Goal: Task Accomplishment & Management: Manage account settings

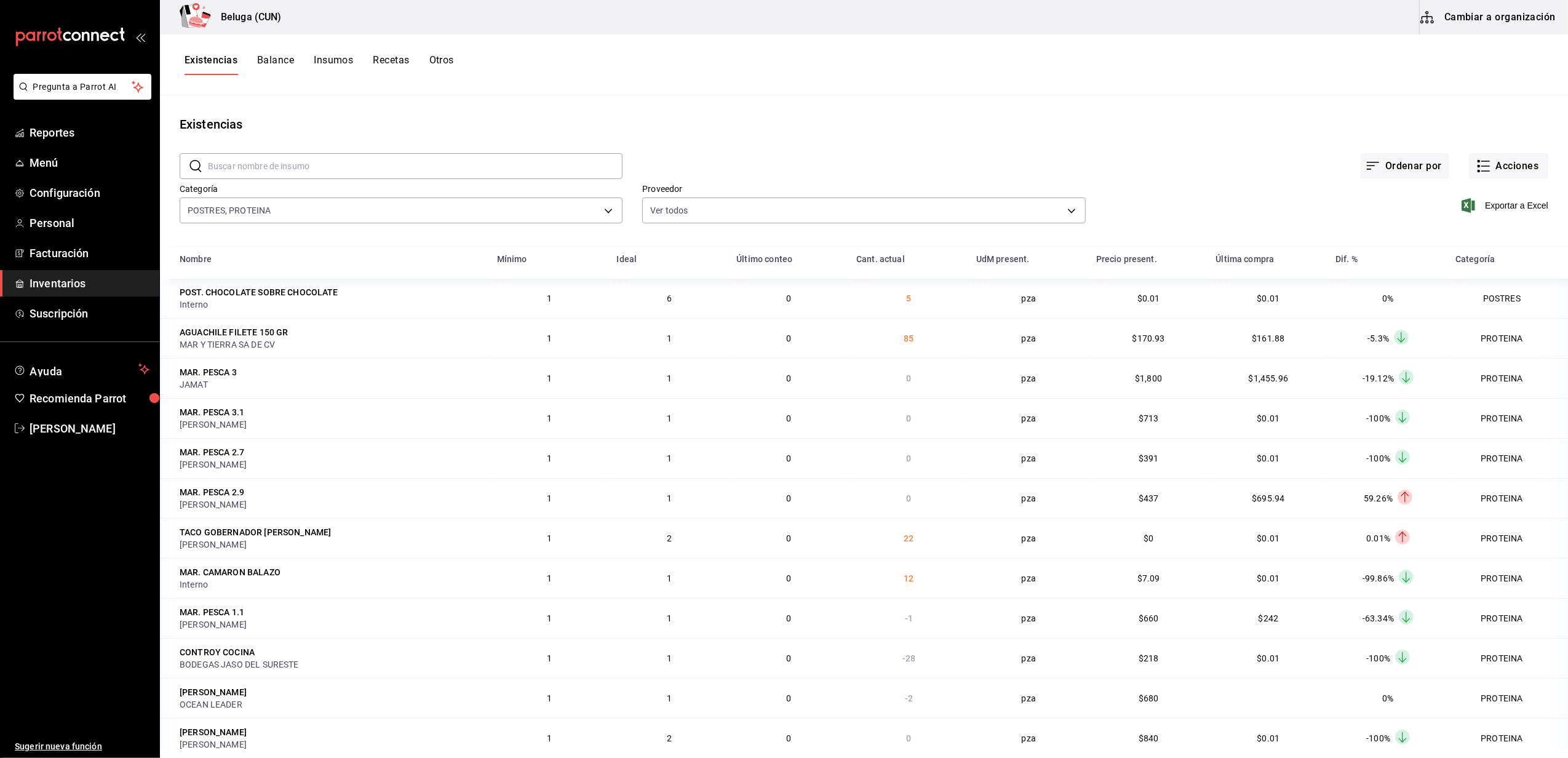
click at [82, 274] on link "Inventarios" at bounding box center [80, 283] width 160 height 26
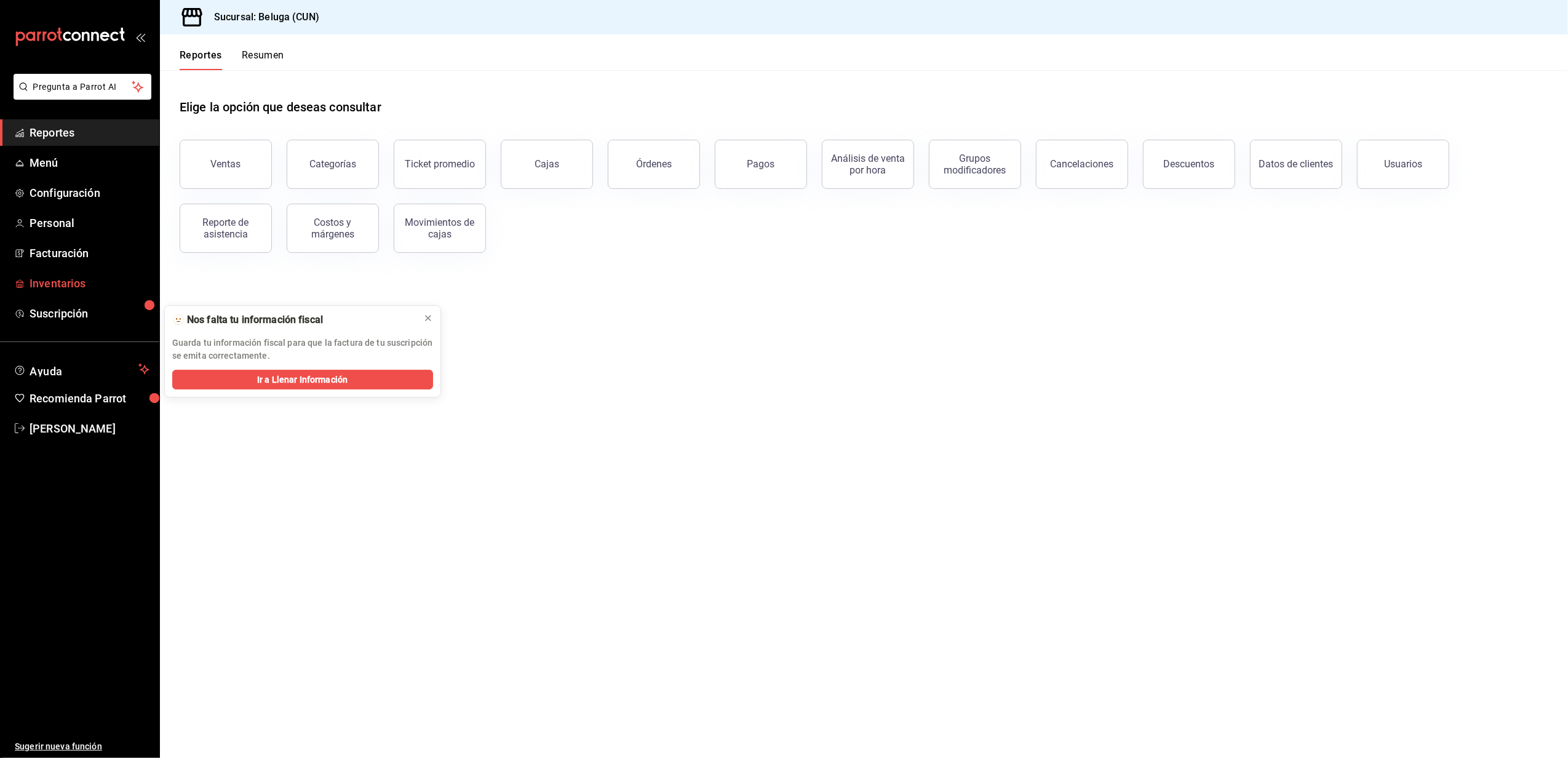
click at [56, 282] on span "Inventarios" at bounding box center [89, 284] width 120 height 17
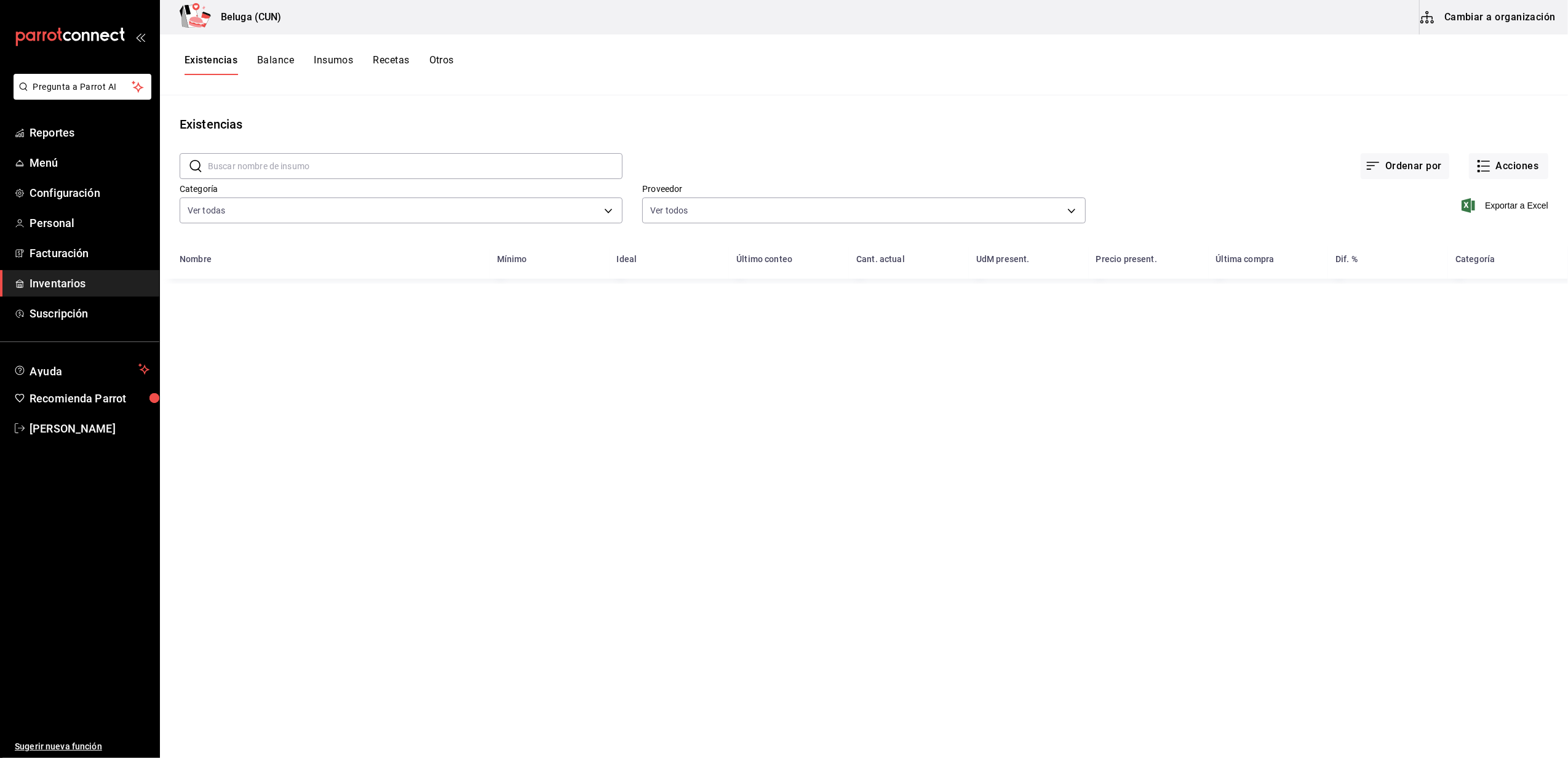
click at [429, 315] on main "Existencias ​ ​ Ordenar por Acciones Categoría Ver todas f07f4d25-74ae-45a0-b4c…" at bounding box center [863, 422] width 1408 height 654
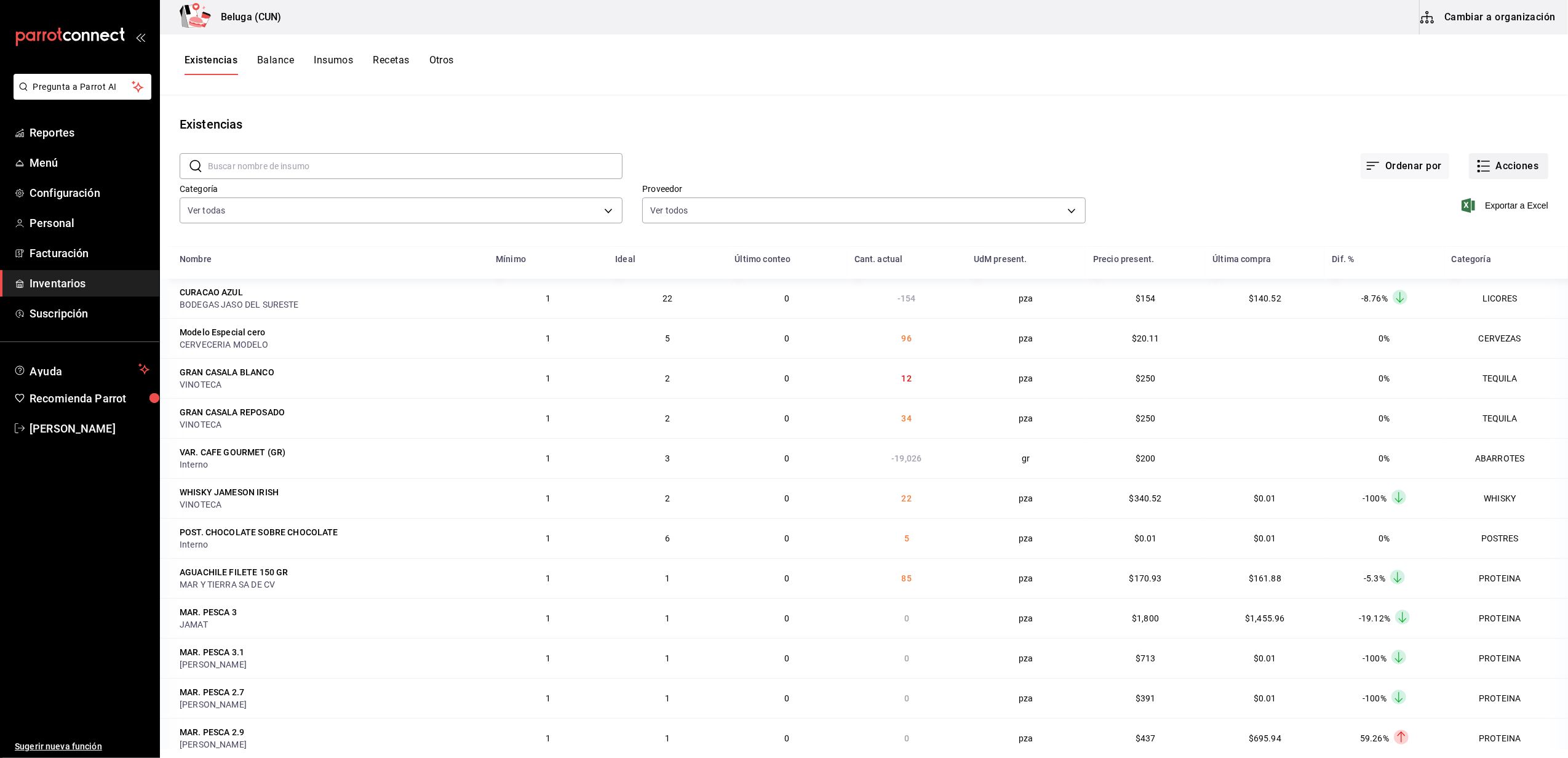
click at [1498, 156] on button "Acciones" at bounding box center [1509, 166] width 79 height 26
click at [1449, 229] on span "Compra" at bounding box center [1496, 233] width 103 height 13
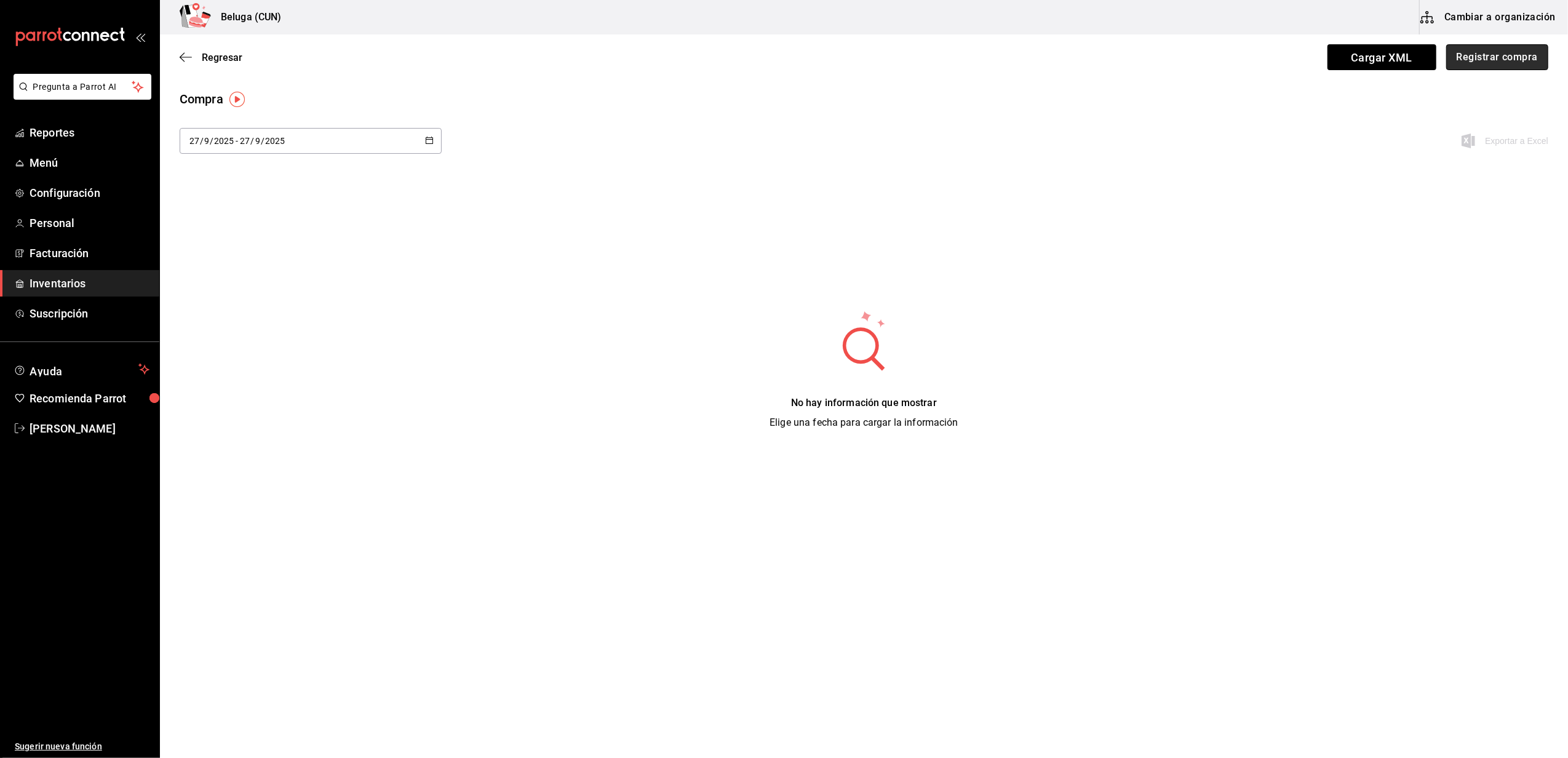
click at [1528, 65] on button "Registrar compra" at bounding box center [1497, 57] width 102 height 26
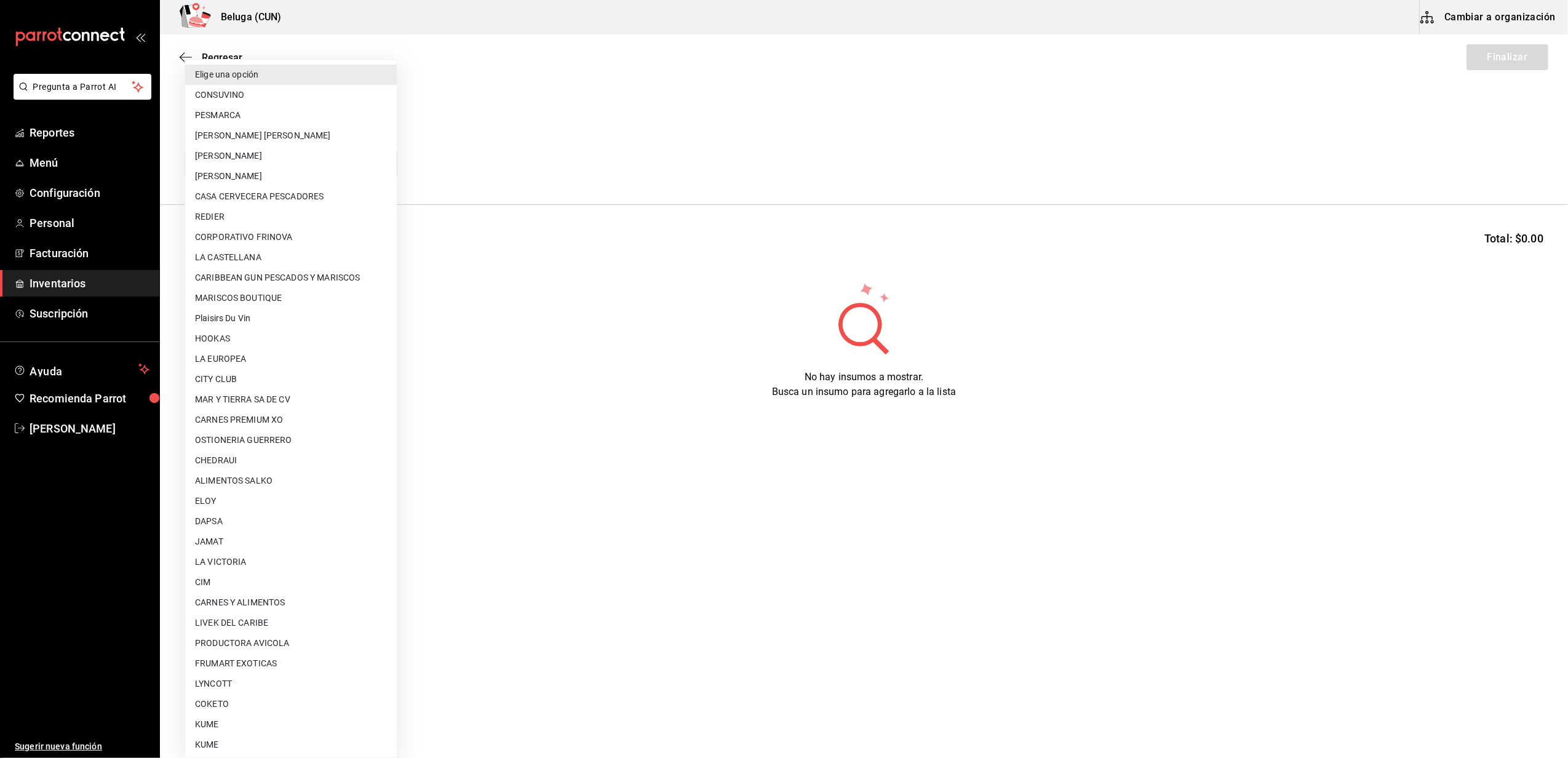
click at [368, 163] on body "Pregunta a Parrot AI Reportes Menú Configuración Personal Facturación Inventari…" at bounding box center [784, 344] width 1568 height 688
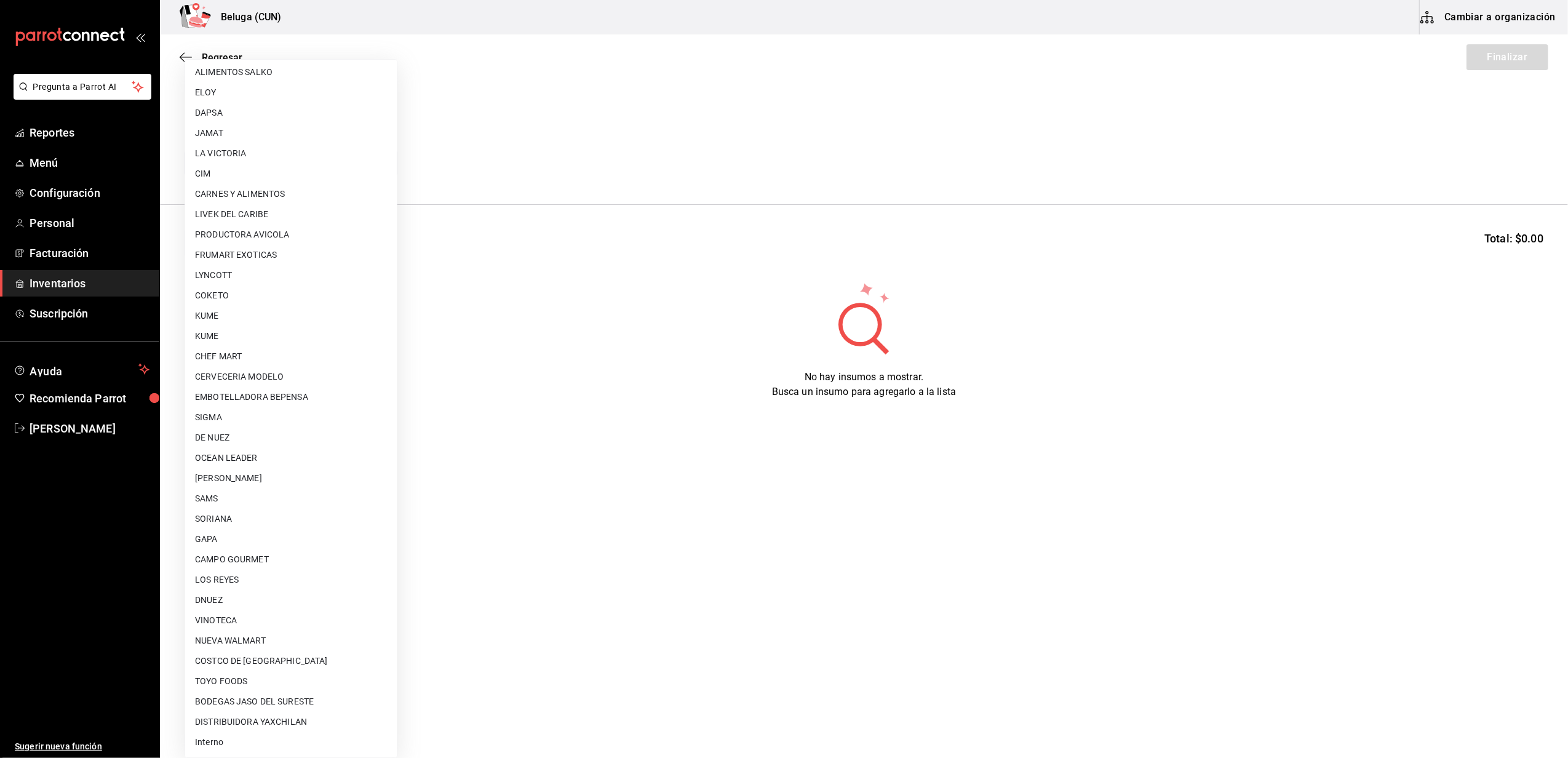
click at [256, 739] on li "Interno" at bounding box center [290, 742] width 211 height 20
type input "cf097a6b-1652-49c1-8634-faa24daf0fdd"
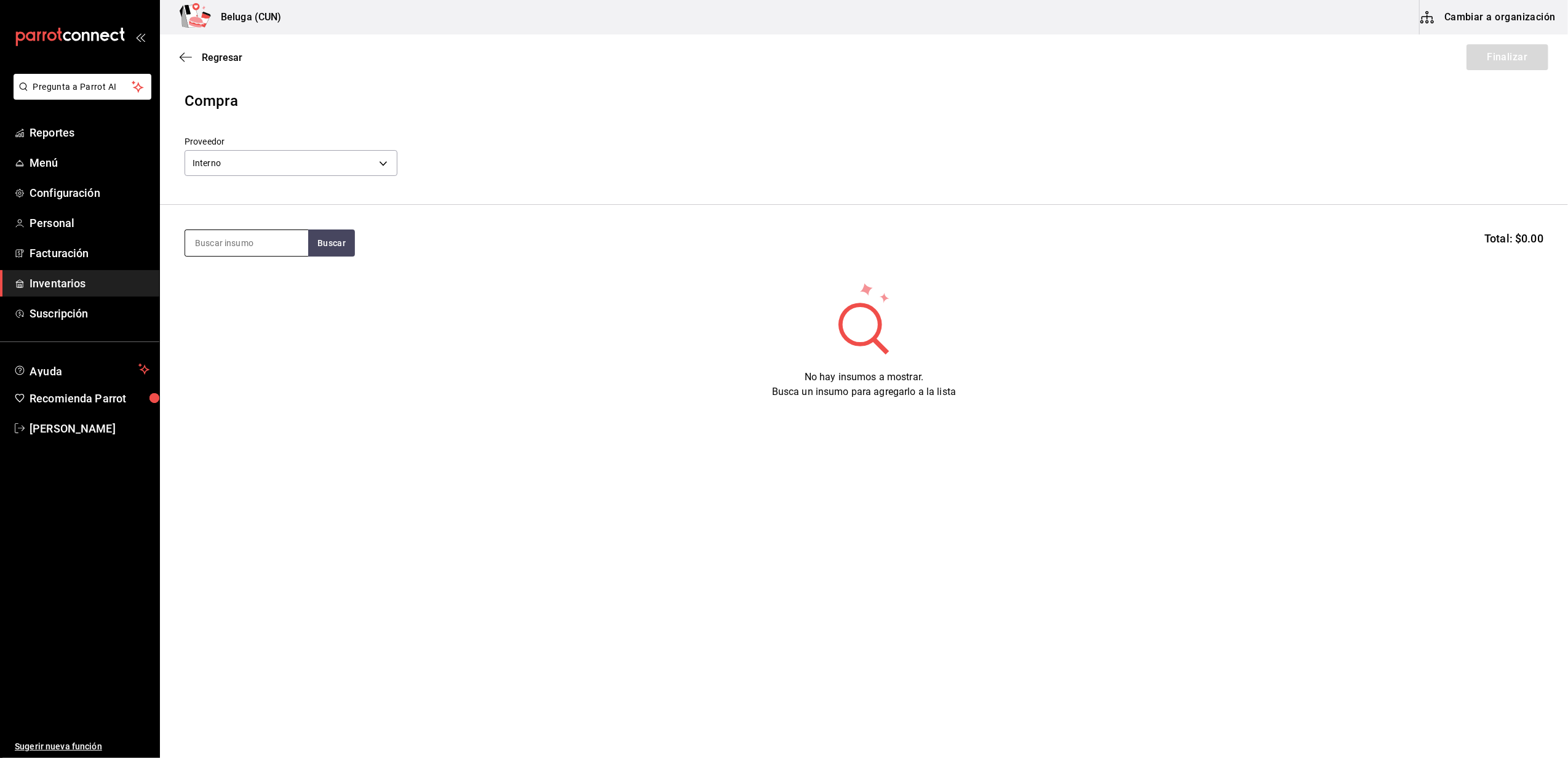
click at [260, 245] on input at bounding box center [246, 243] width 123 height 26
type input "FRIJOL"
click at [329, 242] on button "Buscar" at bounding box center [331, 243] width 47 height 27
click at [240, 303] on div "FRIJOLES PARA TACOS ZARANDEADOS 100 GR" at bounding box center [246, 301] width 103 height 59
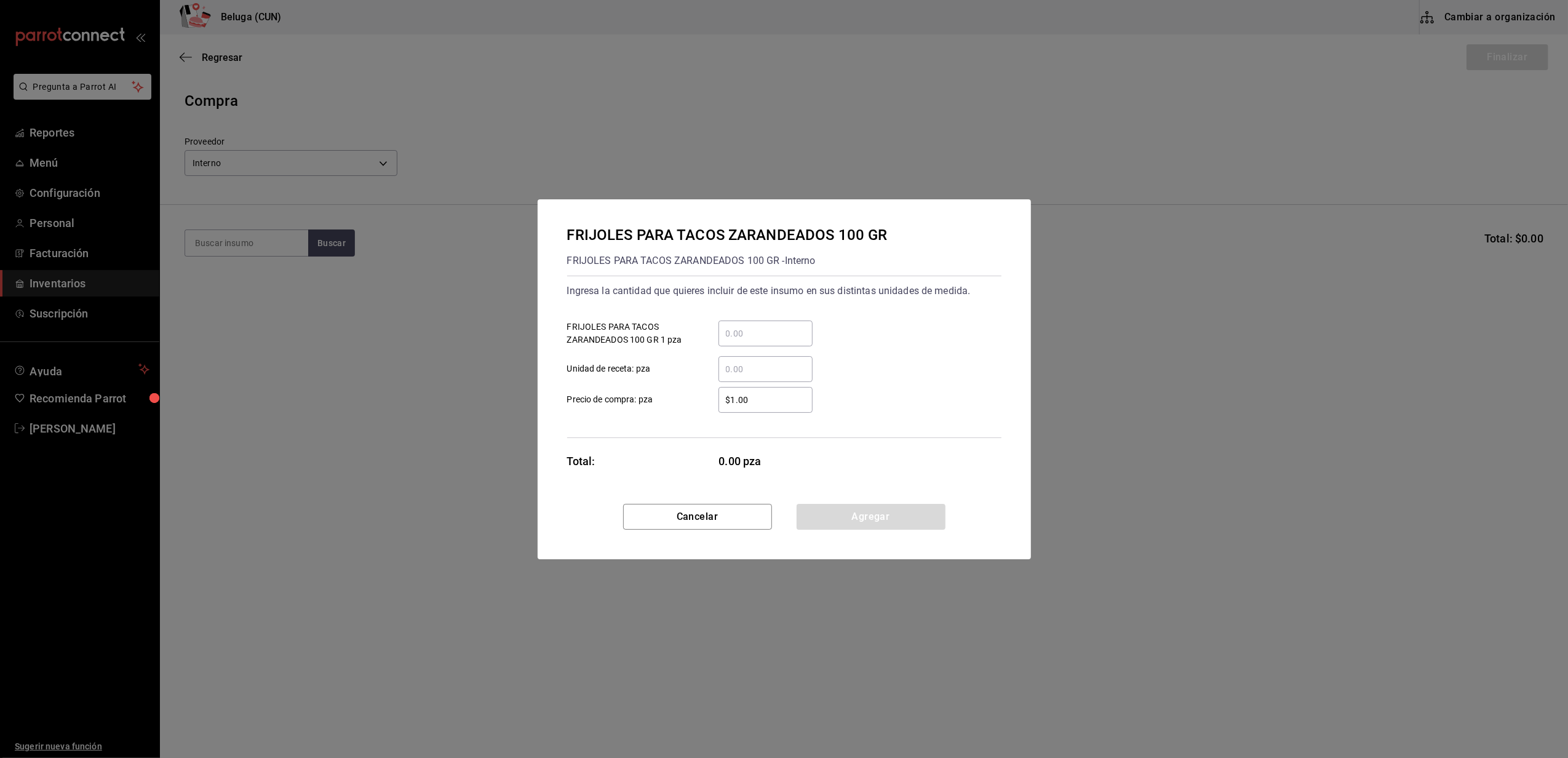
click at [764, 374] on input "​ Unidad de receta: pza" at bounding box center [765, 368] width 94 height 15
click at [763, 331] on input "​ FRIJOLES PARA TACOS ZARANDEADOS 100 GR 1 pza" at bounding box center [765, 333] width 94 height 15
type input "19"
drag, startPoint x: 690, startPoint y: 485, endPoint x: 725, endPoint y: 482, distance: 35.1
click at [690, 485] on div "FRIJOLES PARA TACOS ZARANDEADOS 100 GR FRIJOLES PARA TACOS ZARANDEADOS 100 GR -…" at bounding box center [784, 351] width 494 height 305
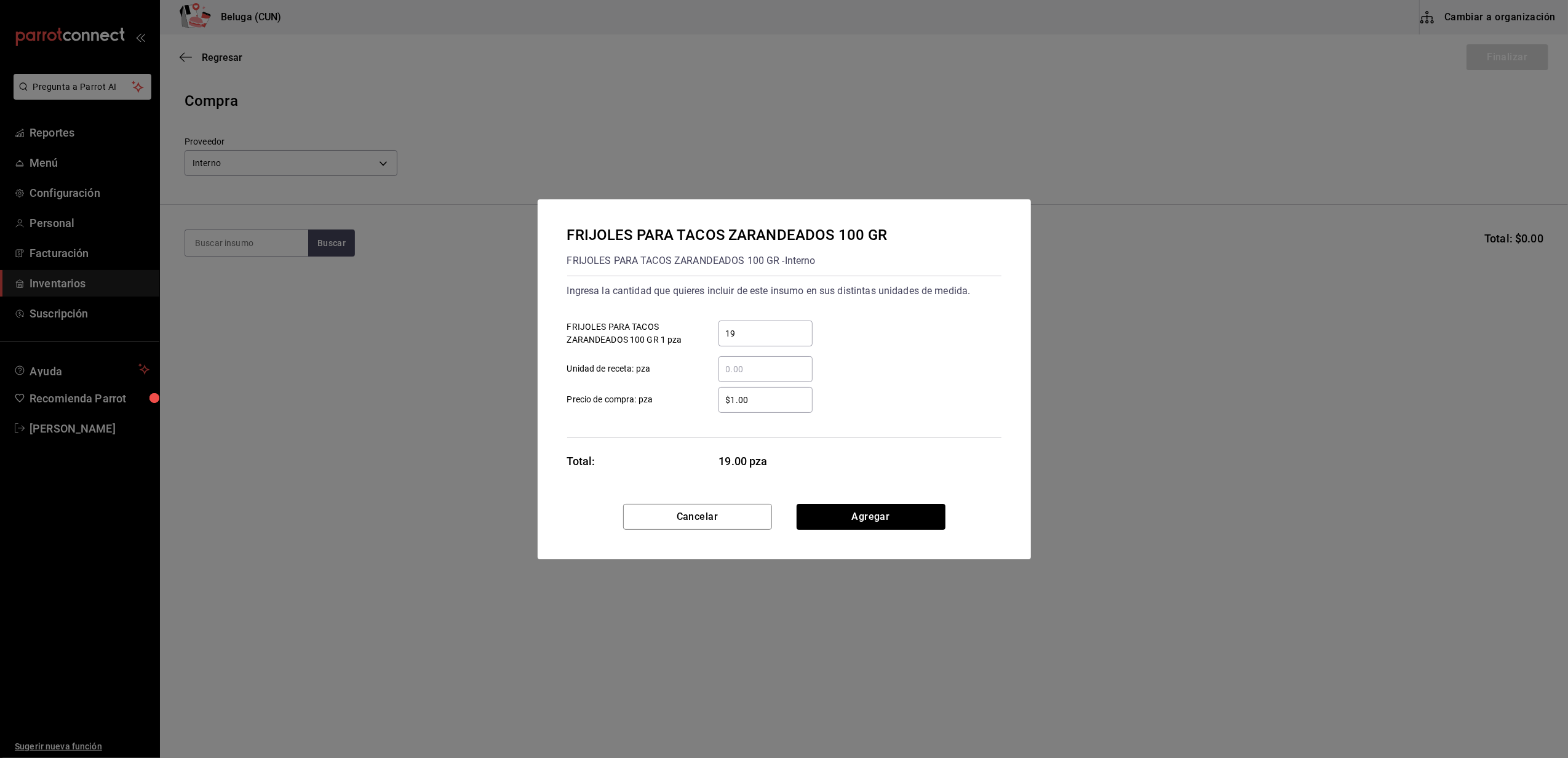
click at [800, 398] on input "$1.00" at bounding box center [765, 400] width 94 height 15
type input "$1"
type input "$0.01"
click at [823, 517] on button "Agregar" at bounding box center [871, 517] width 149 height 26
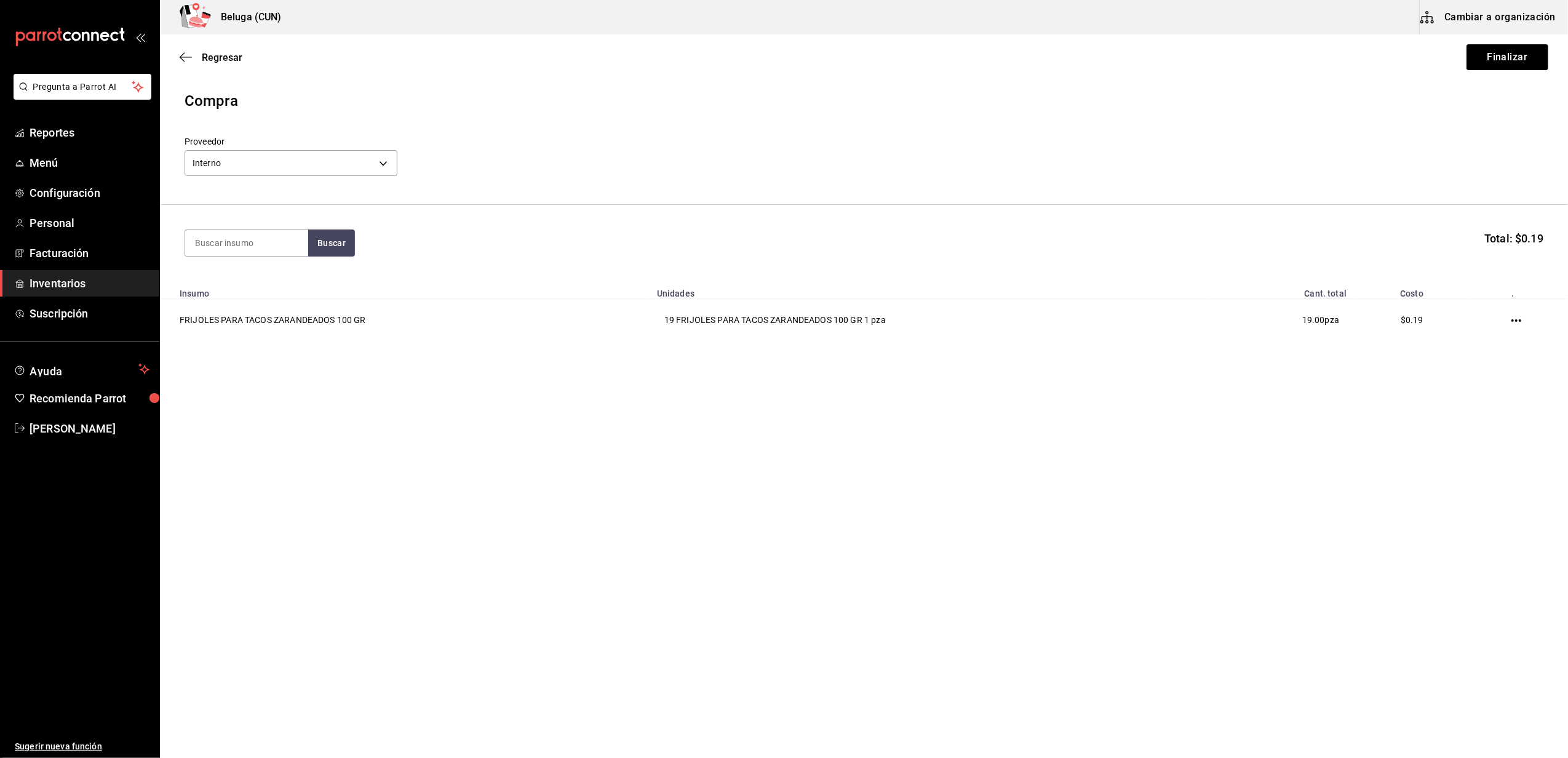
click at [402, 134] on header "Compra Proveedor Interno cf097a6b-1652-49c1-8634-faa24daf0fdd" at bounding box center [863, 148] width 1408 height 115
click at [1486, 50] on button "Finalizar" at bounding box center [1507, 57] width 82 height 26
click at [180, 43] on div "Regresar Finalizar" at bounding box center [863, 57] width 1408 height 45
click at [191, 56] on icon "button" at bounding box center [185, 57] width 12 height 11
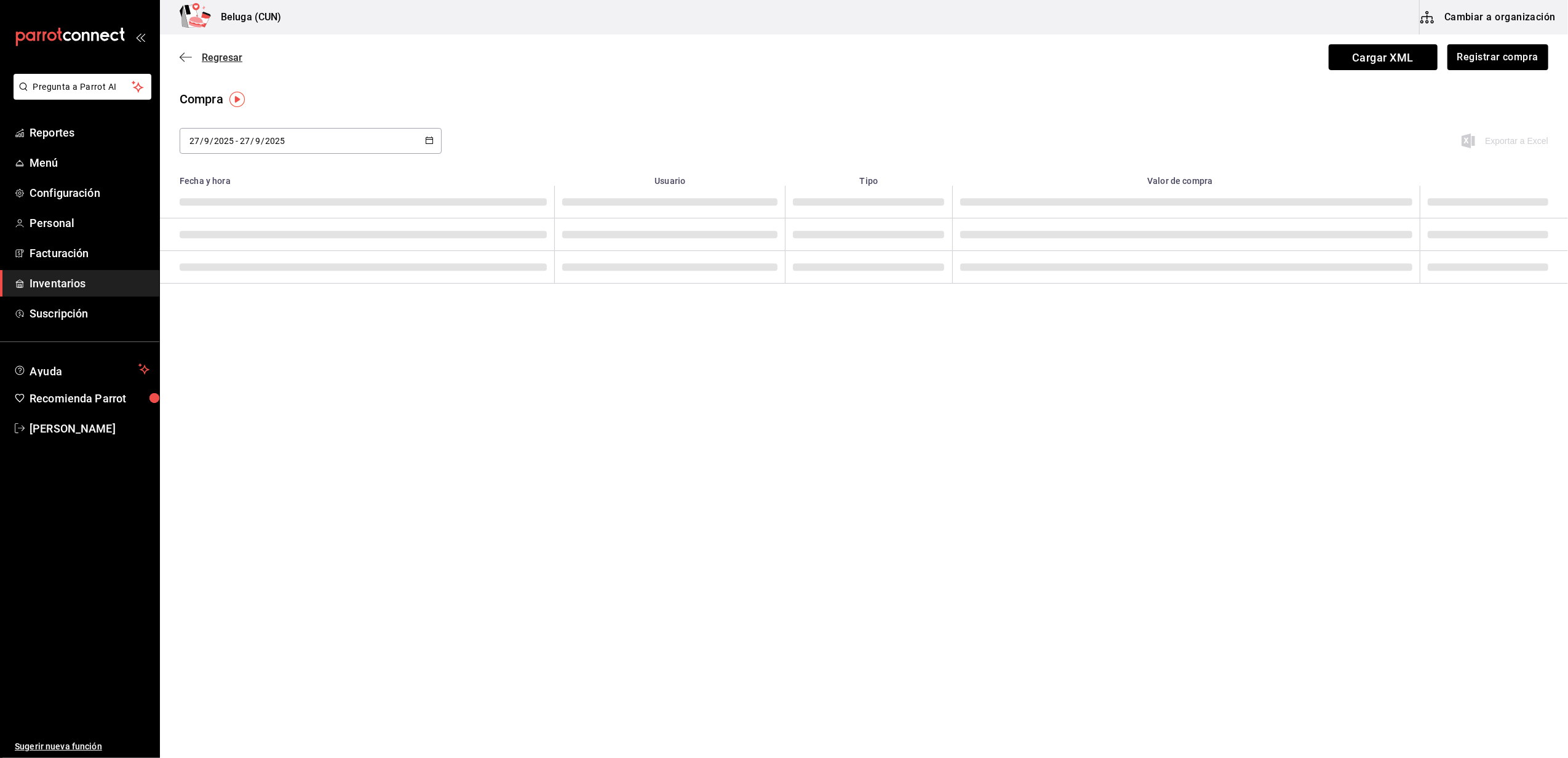
click at [188, 56] on icon "button" at bounding box center [185, 57] width 12 height 11
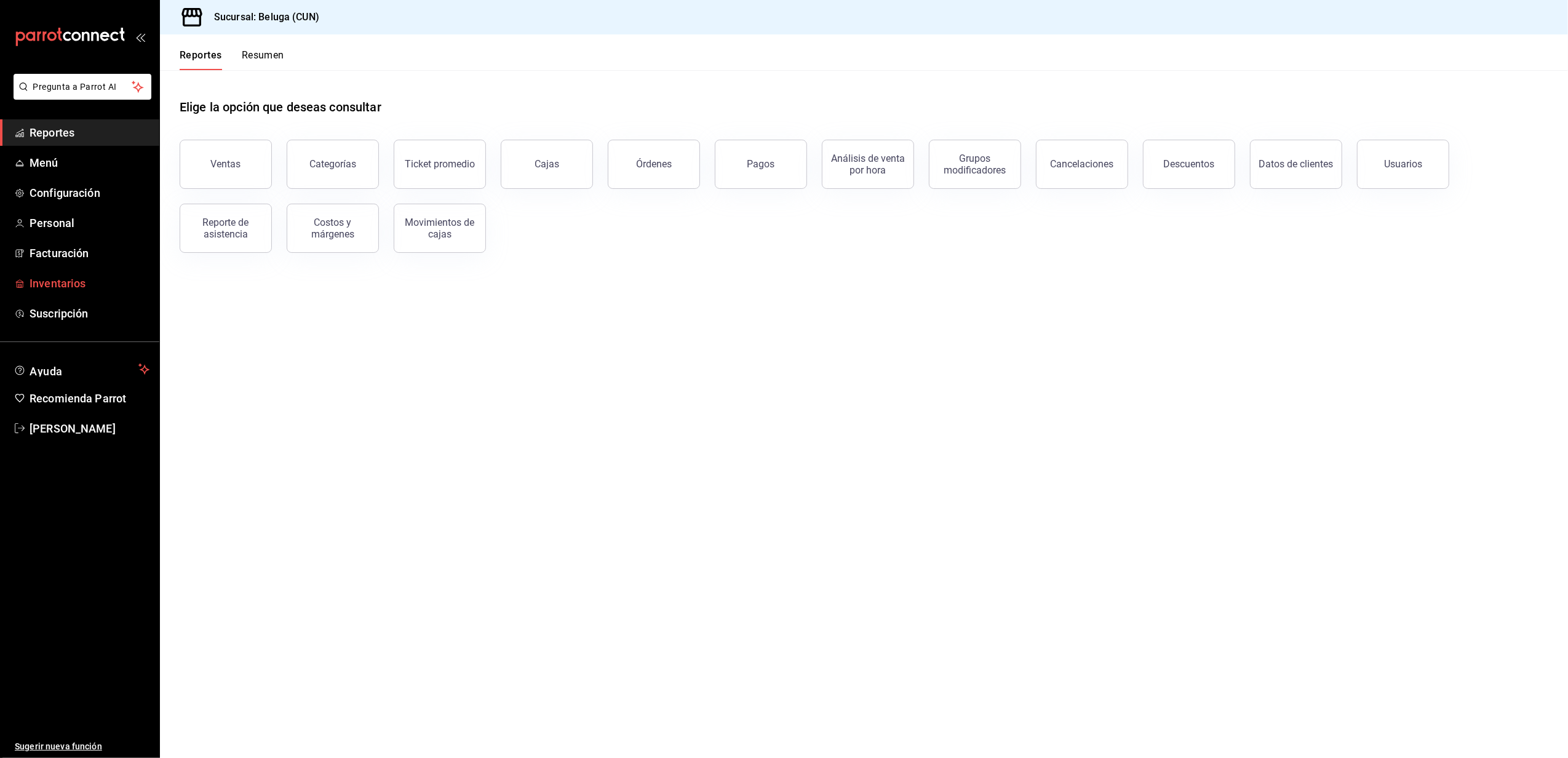
click at [87, 283] on span "Inventarios" at bounding box center [89, 284] width 120 height 17
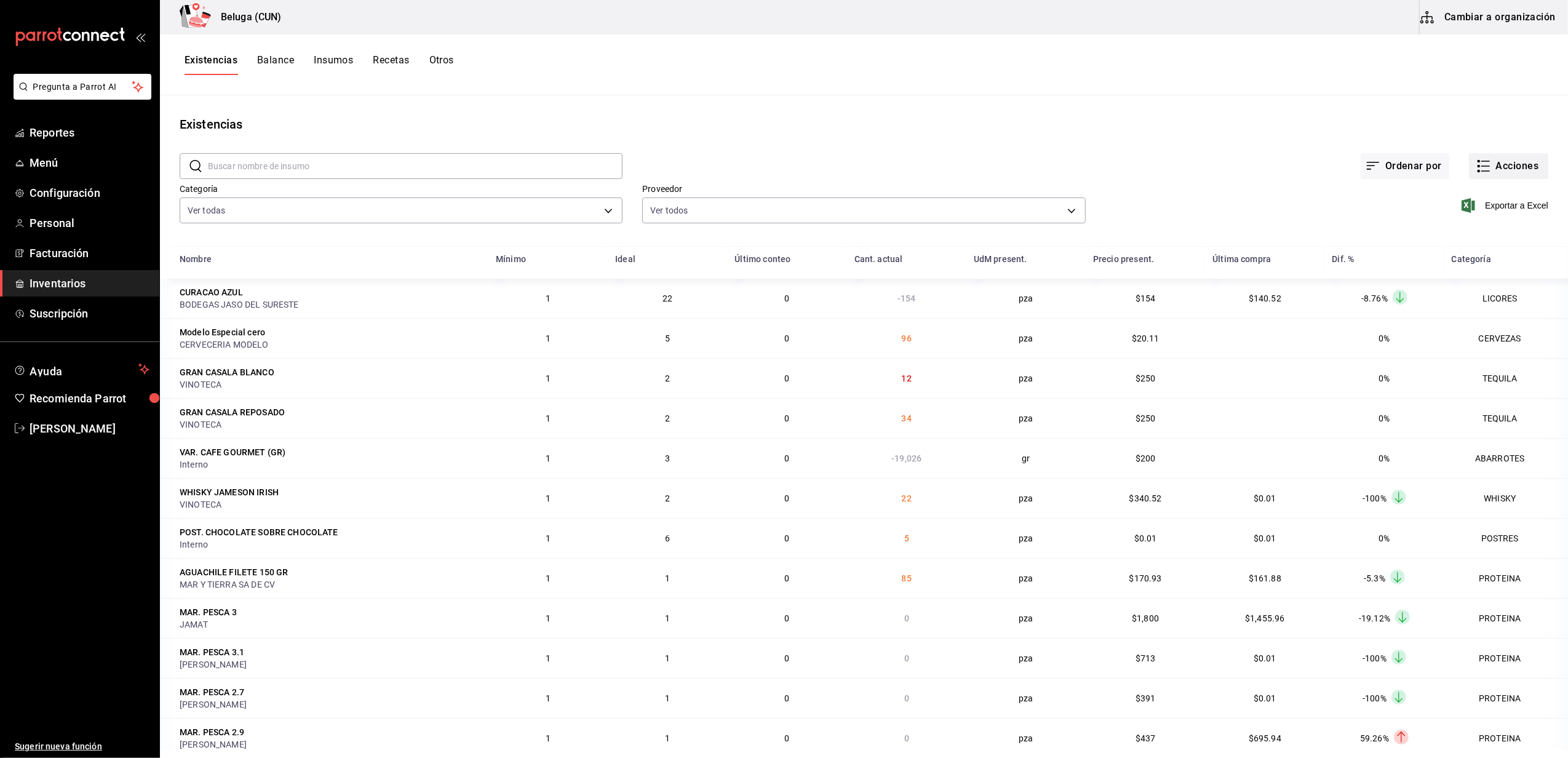
click at [1504, 165] on button "Acciones" at bounding box center [1509, 166] width 79 height 26
click at [1472, 225] on li "Compra" at bounding box center [1496, 232] width 123 height 33
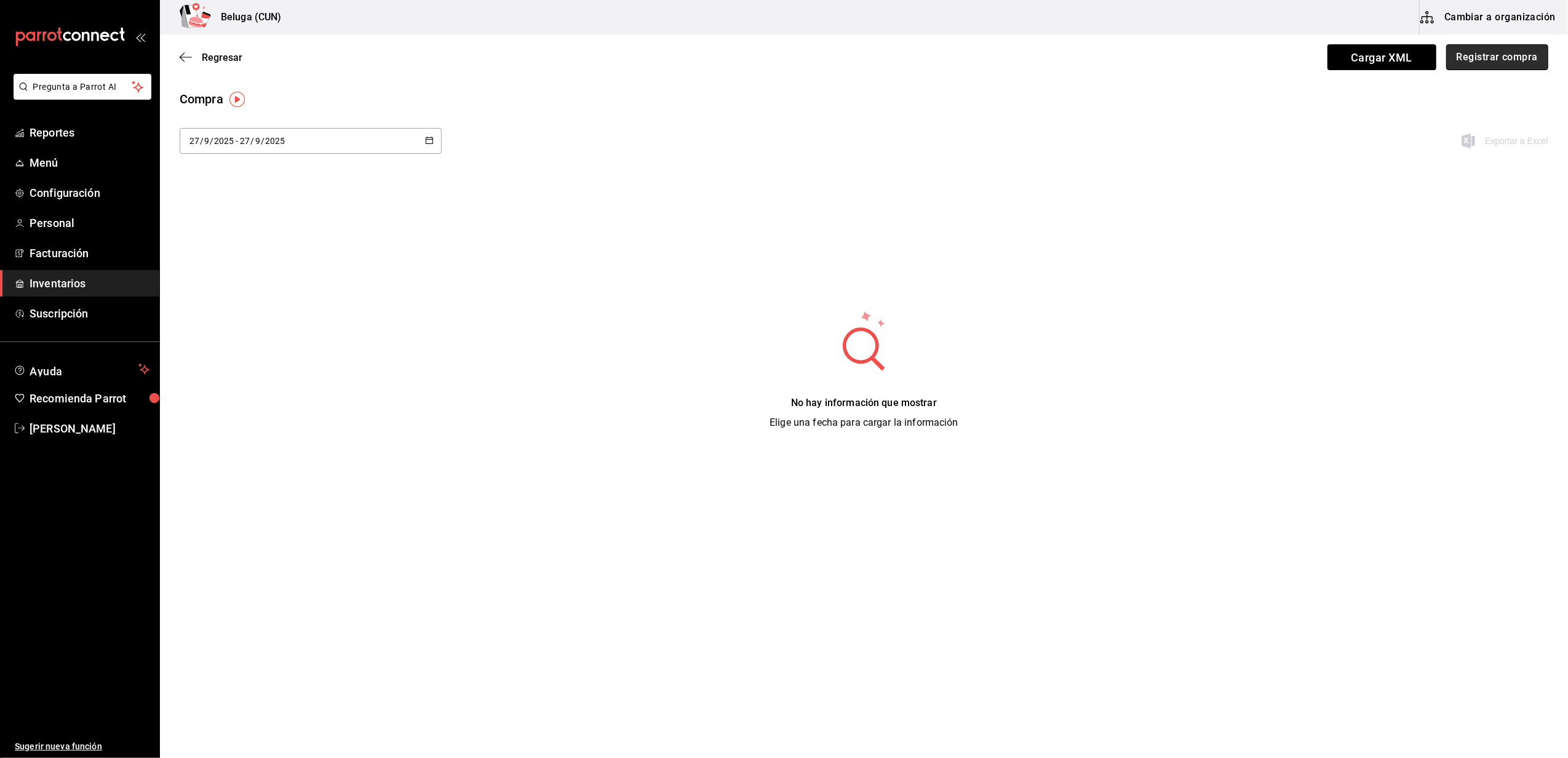
click at [1474, 63] on button "Registrar compra" at bounding box center [1497, 57] width 102 height 26
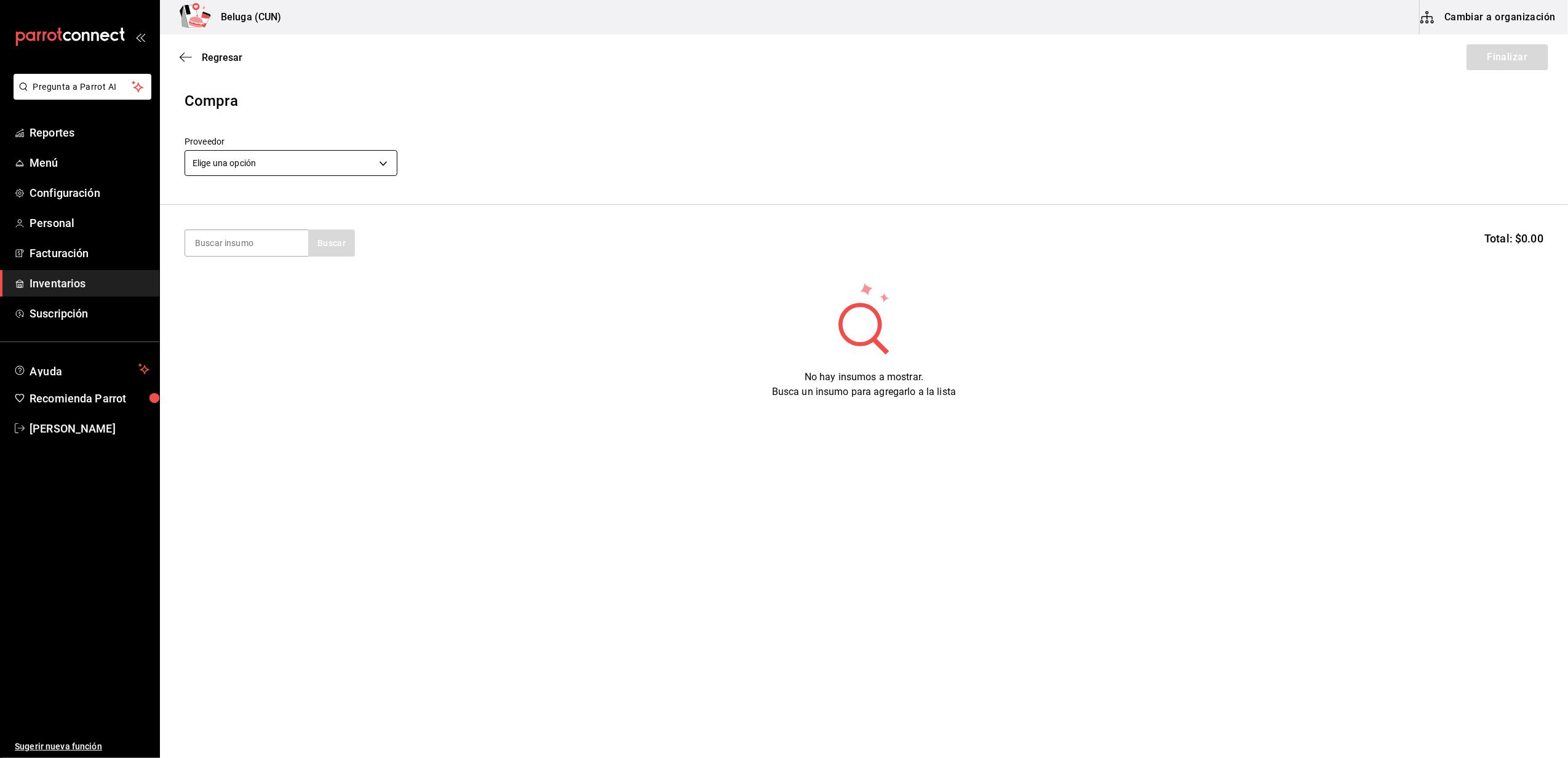
click at [278, 159] on body "Pregunta a Parrot AI Reportes Menú Configuración Personal Facturación Inventari…" at bounding box center [784, 344] width 1568 height 688
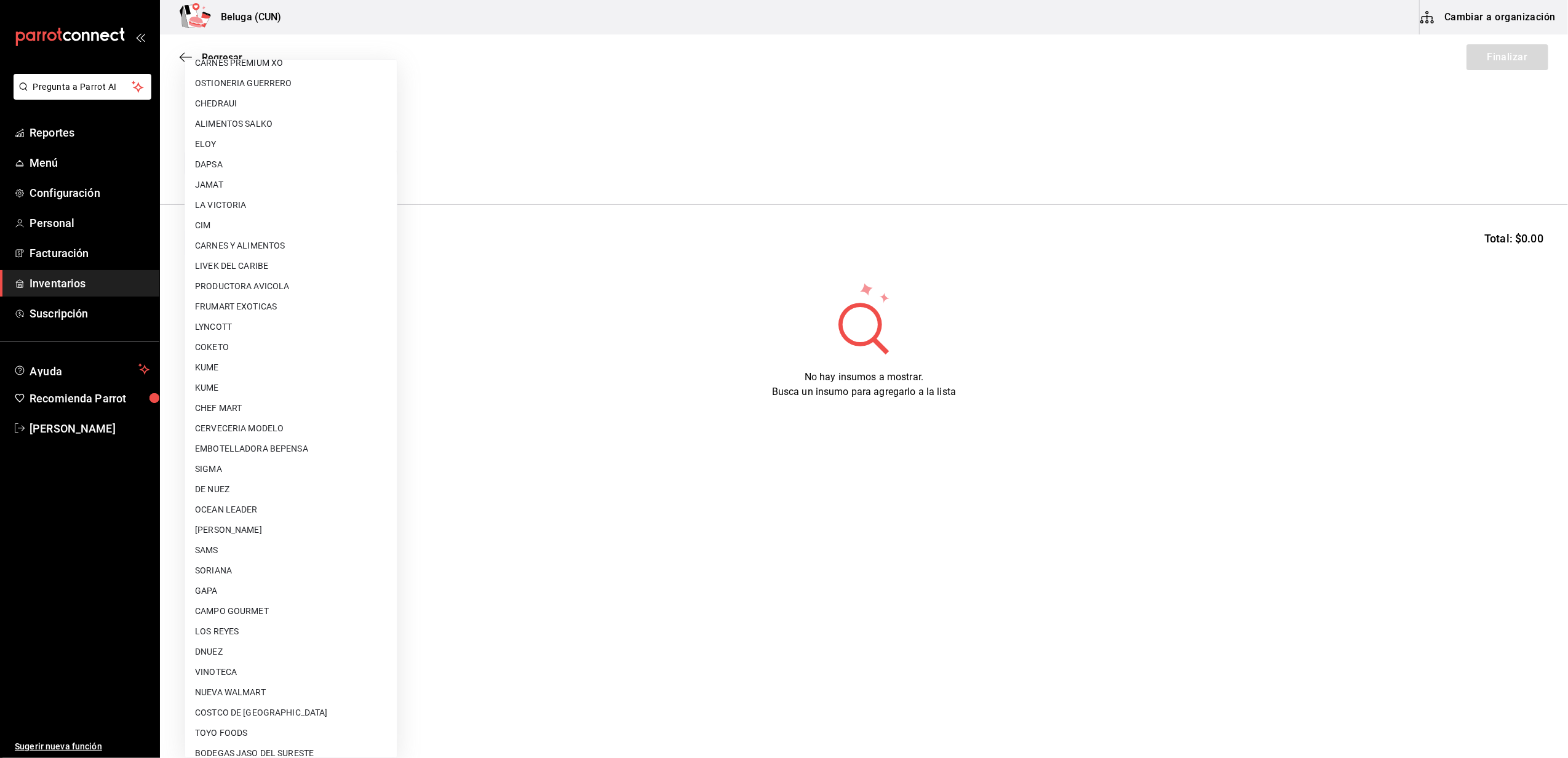
scroll to position [409, 0]
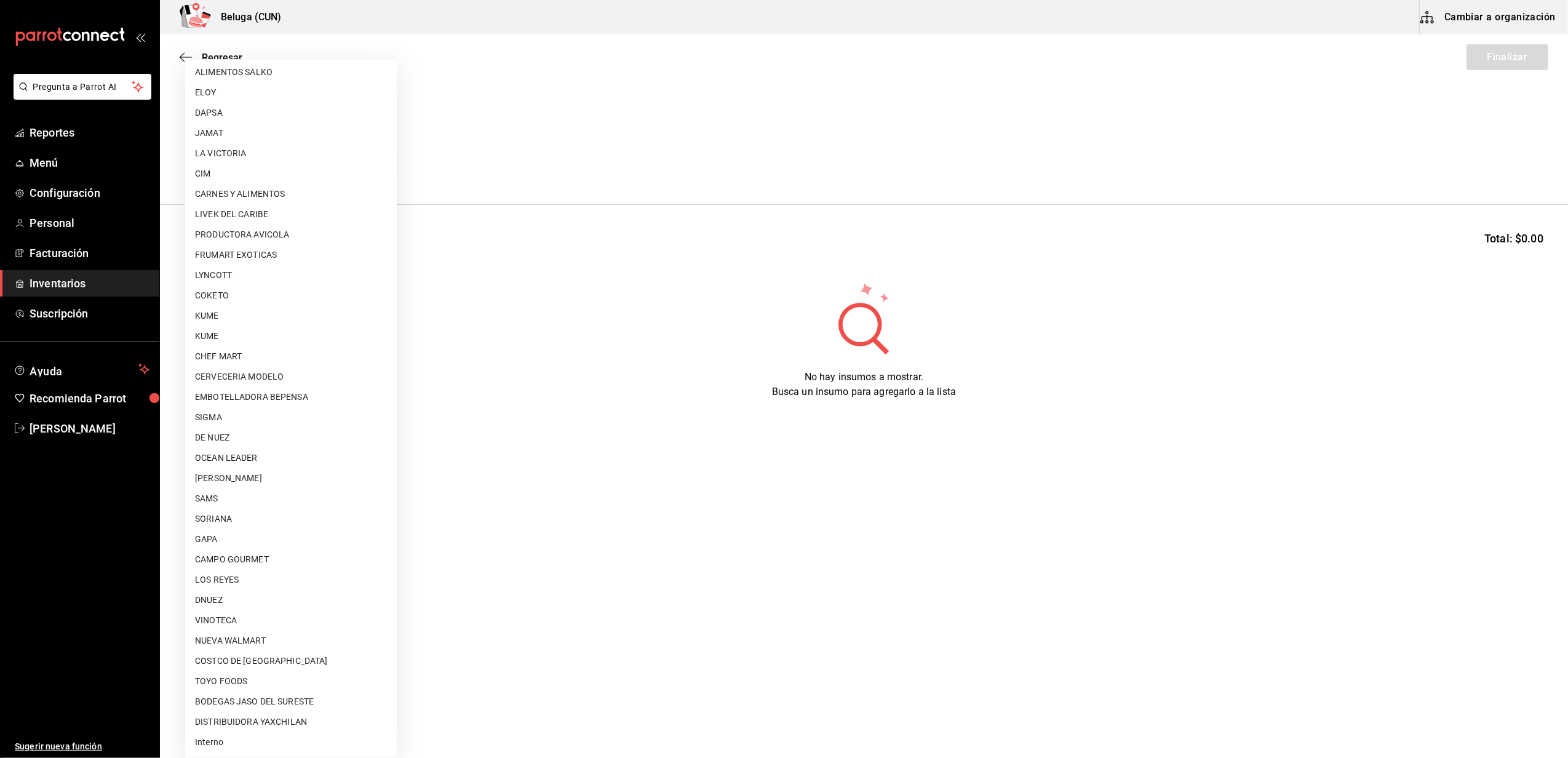
click at [214, 741] on li "Interno" at bounding box center [290, 742] width 211 height 20
type input "cf097a6b-1652-49c1-8634-faa24daf0fdd"
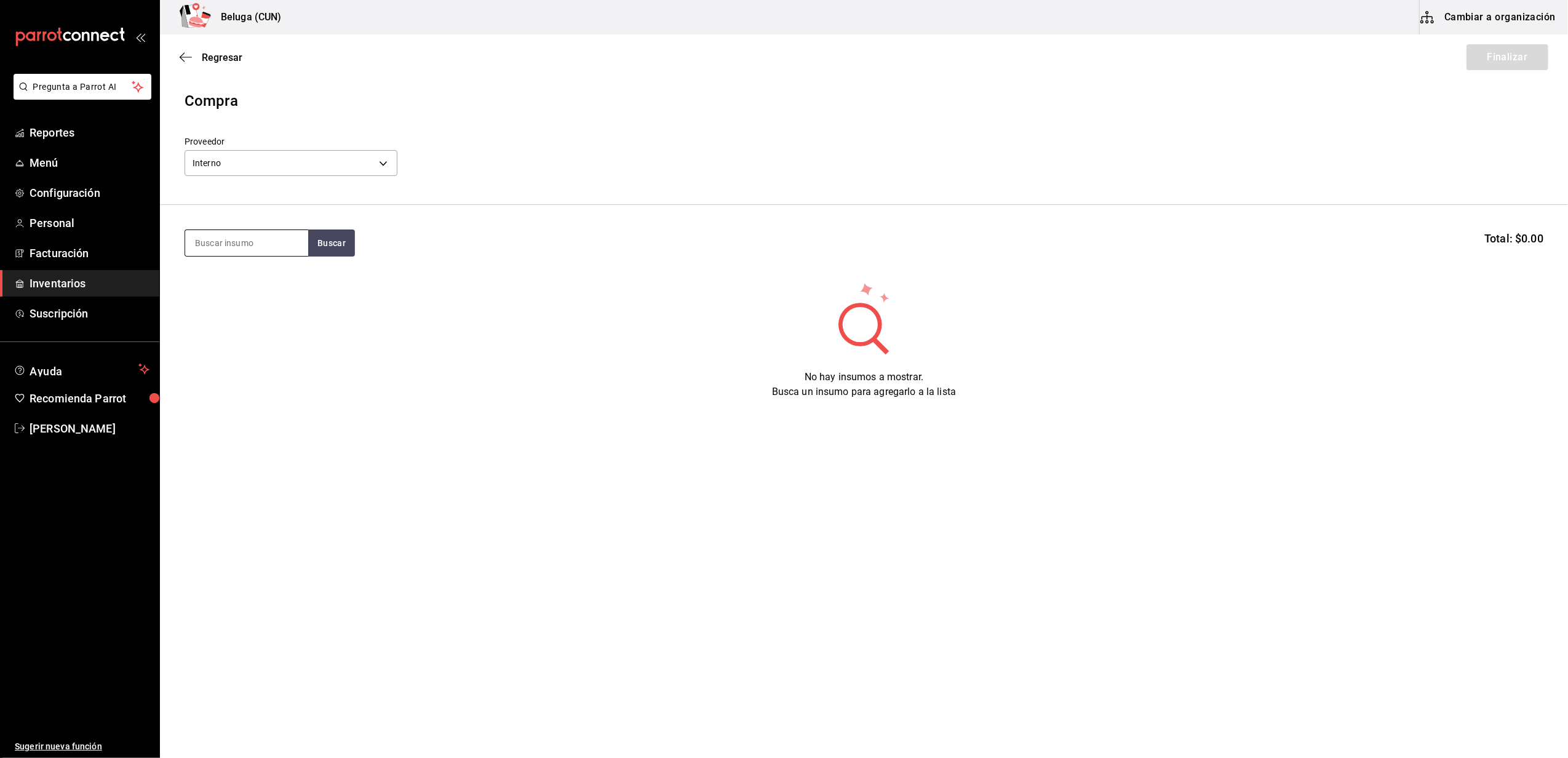
click at [293, 243] on input at bounding box center [246, 243] width 123 height 26
type input "FRIJOL"
click at [319, 247] on button "Buscar" at bounding box center [331, 243] width 47 height 27
click at [259, 321] on div "FRIJOLES PARA TACOS ZARANDEADOS 100 GR" at bounding box center [246, 301] width 103 height 59
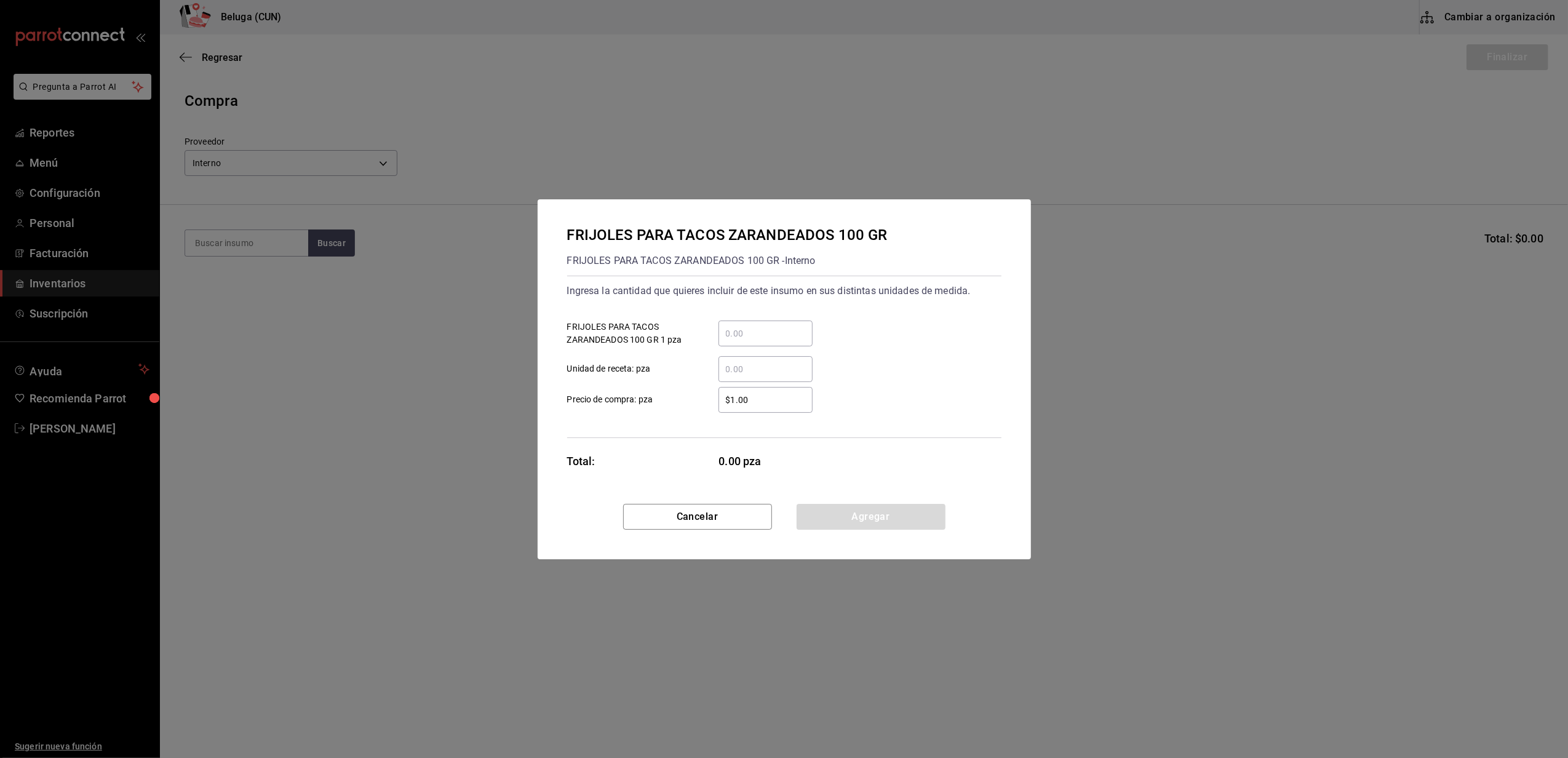
click at [739, 326] on input "​ FRIJOLES PARA TACOS ZARANDEADOS 100 GR 1 pza" at bounding box center [765, 333] width 94 height 15
type input "19"
click at [742, 404] on input "$1.00" at bounding box center [765, 400] width 94 height 15
type input "$0.01"
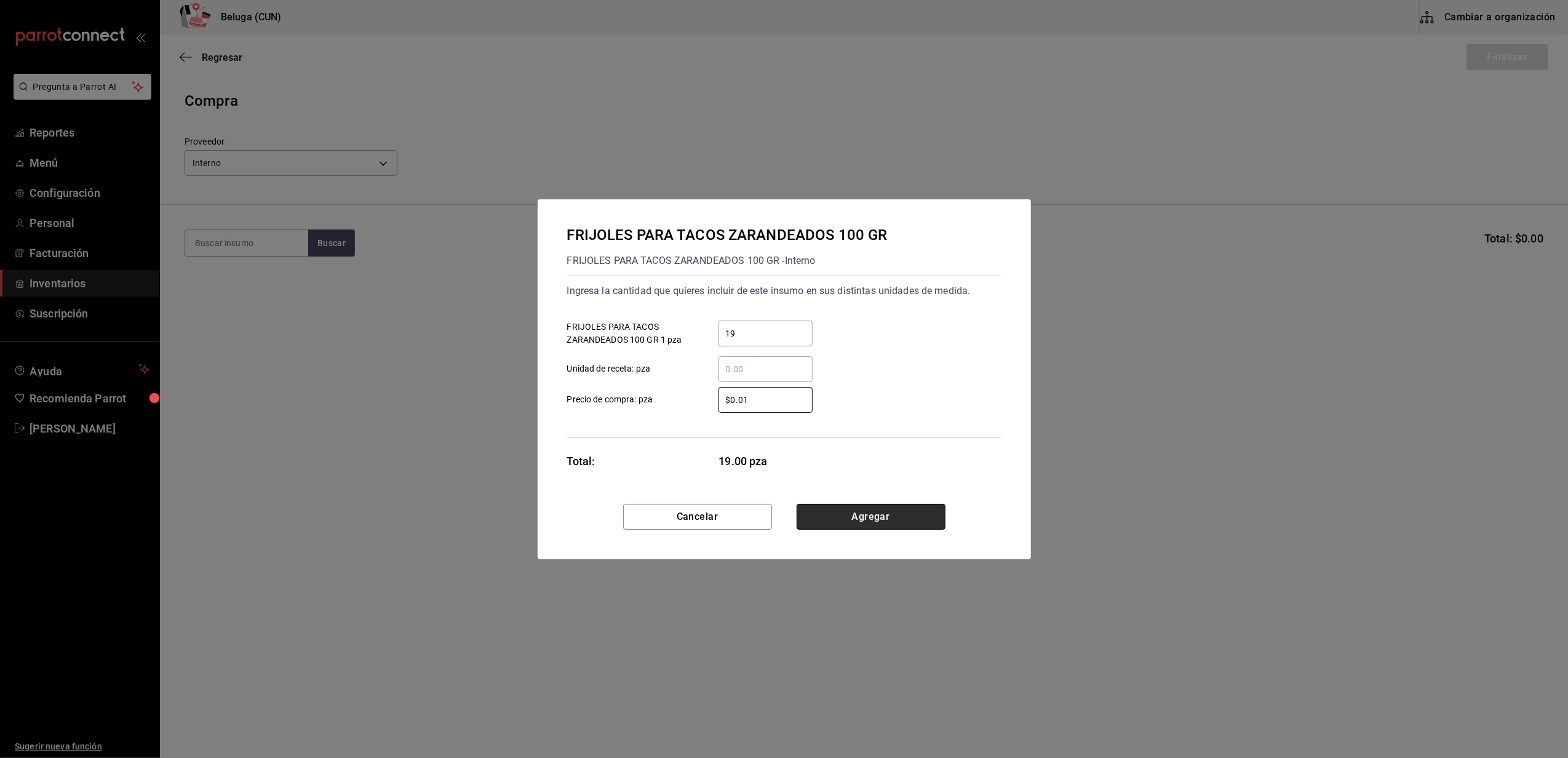
click at [878, 520] on button "Agregar" at bounding box center [871, 517] width 149 height 26
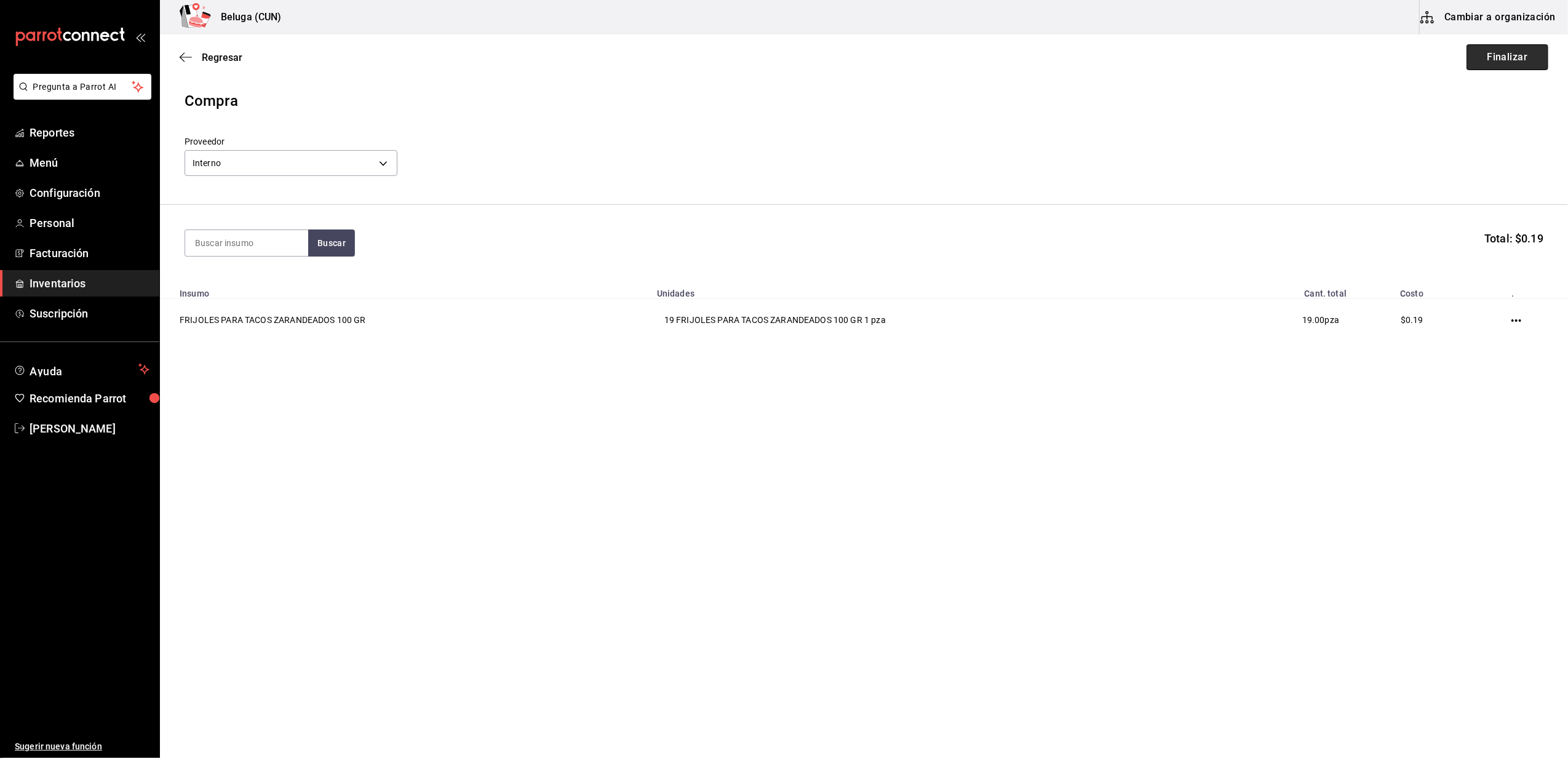
click at [1509, 52] on button "Finalizar" at bounding box center [1507, 57] width 82 height 26
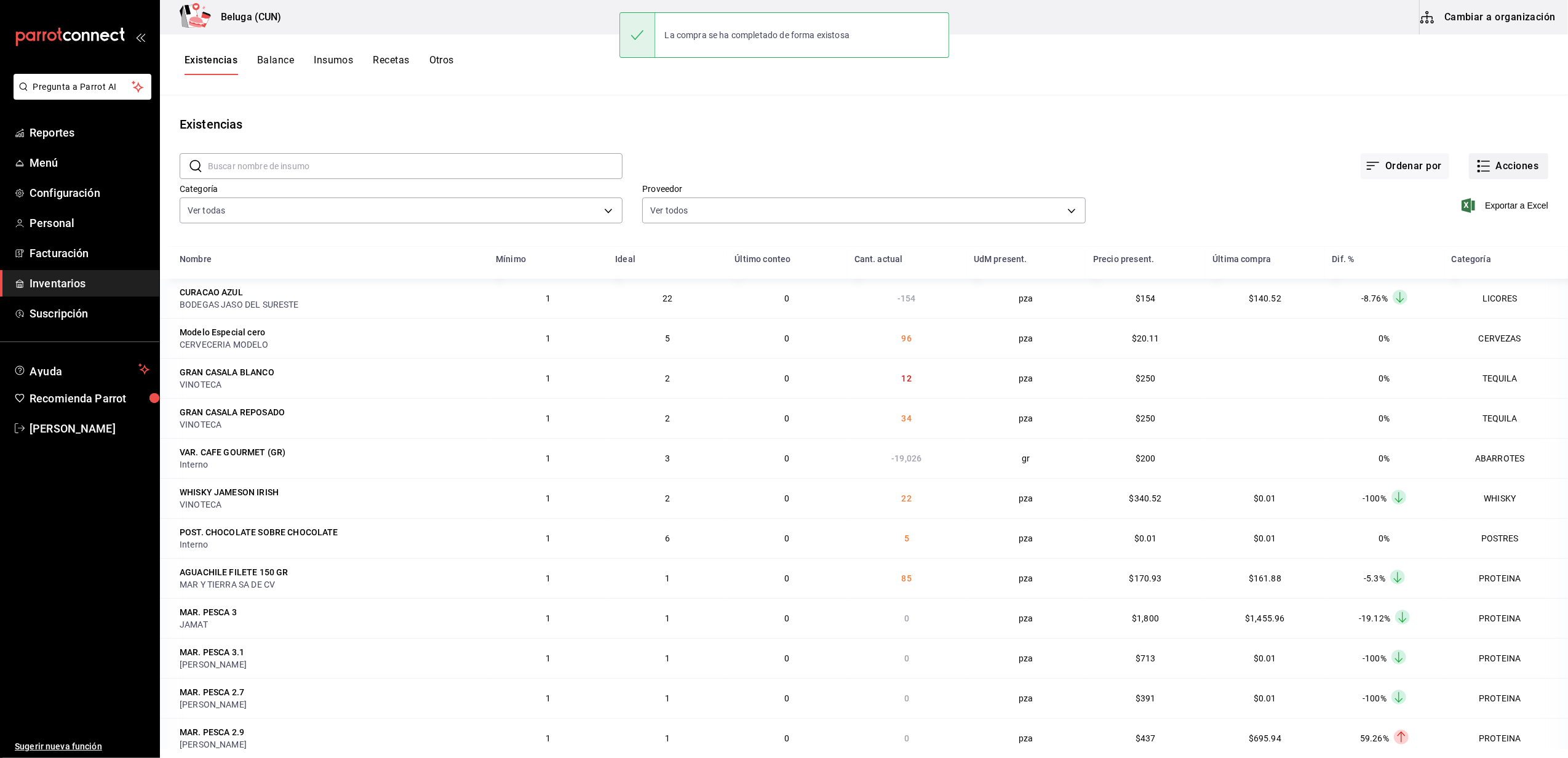
click at [1507, 160] on button "Acciones" at bounding box center [1509, 166] width 79 height 26
click at [1459, 239] on span "Compra" at bounding box center [1496, 233] width 103 height 13
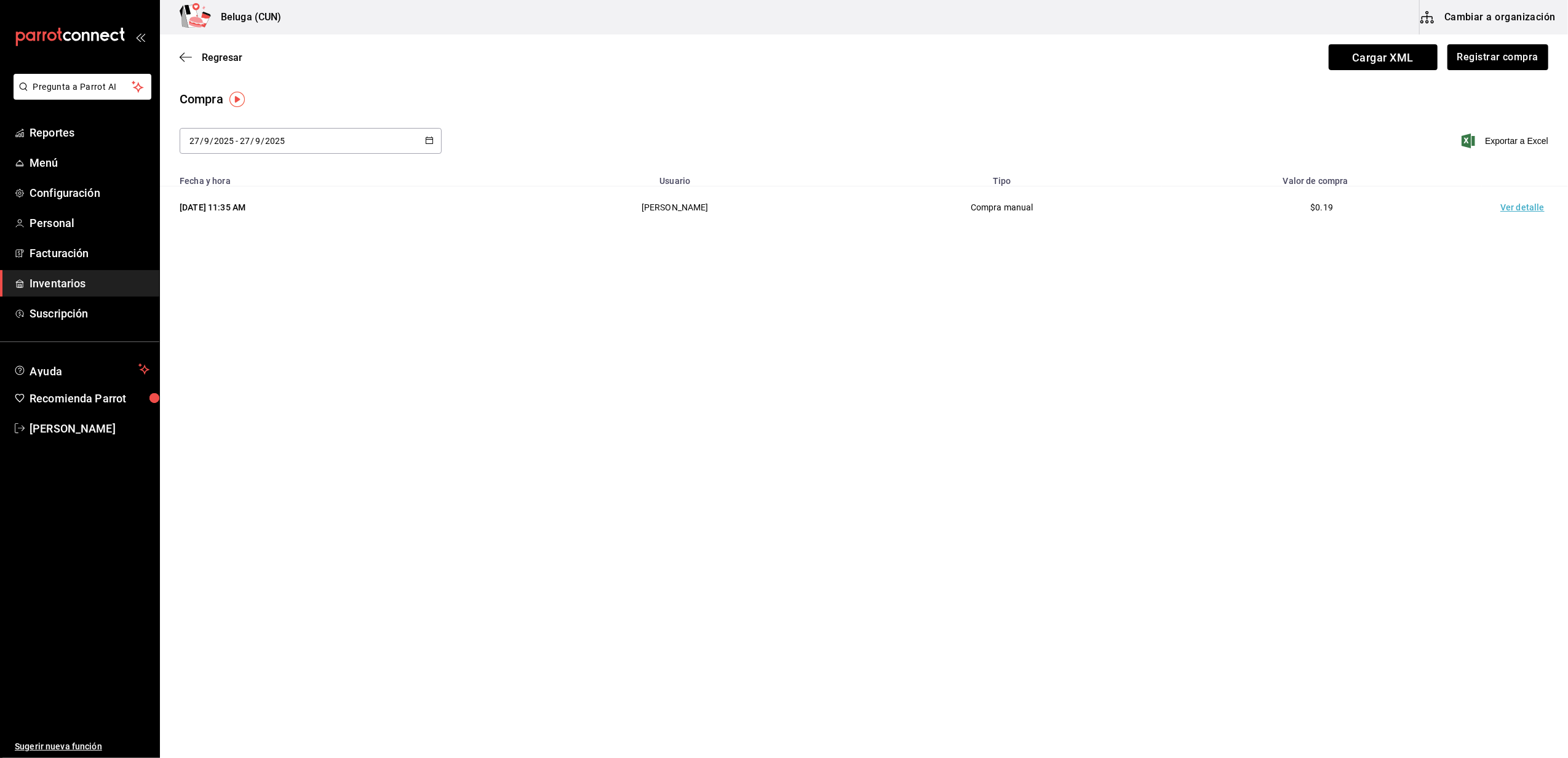
click at [1502, 201] on td "Ver detalle" at bounding box center [1525, 208] width 86 height 42
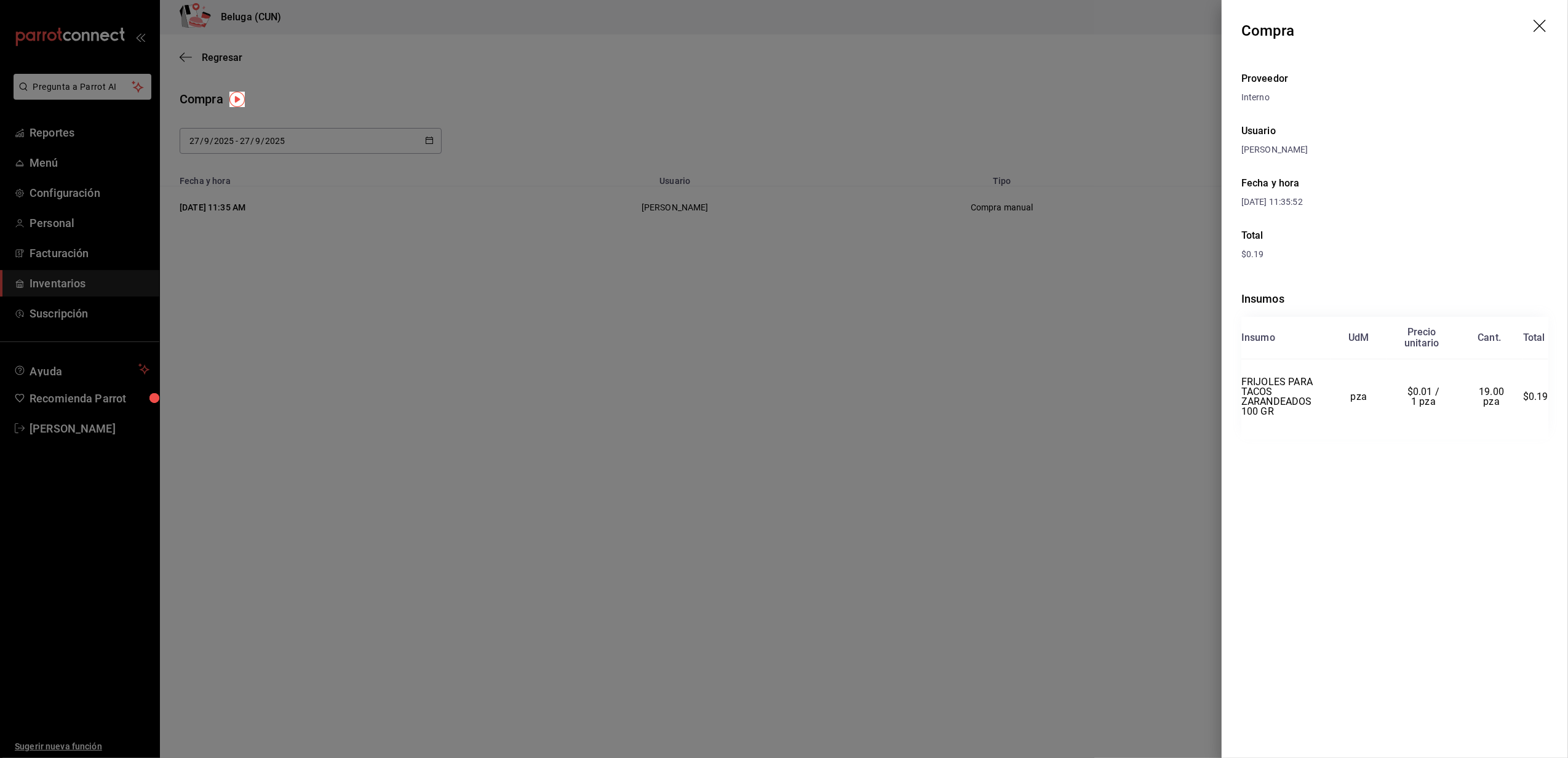
click at [1125, 171] on div at bounding box center [784, 379] width 1568 height 758
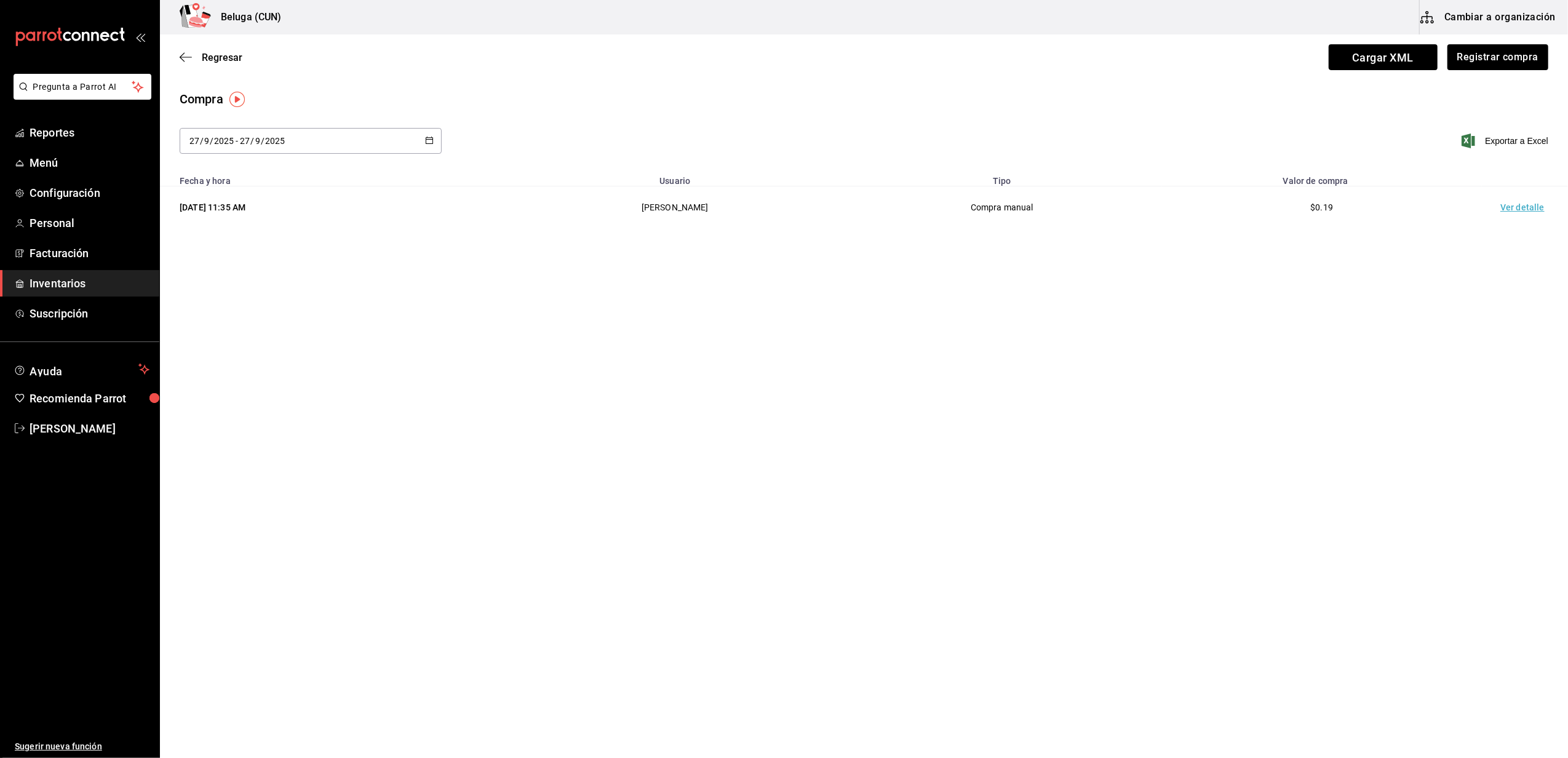
click at [949, 20] on div "Beluga (CUN) Cambiar a organización" at bounding box center [863, 17] width 1408 height 34
click at [97, 283] on span "Inventarios" at bounding box center [89, 284] width 120 height 17
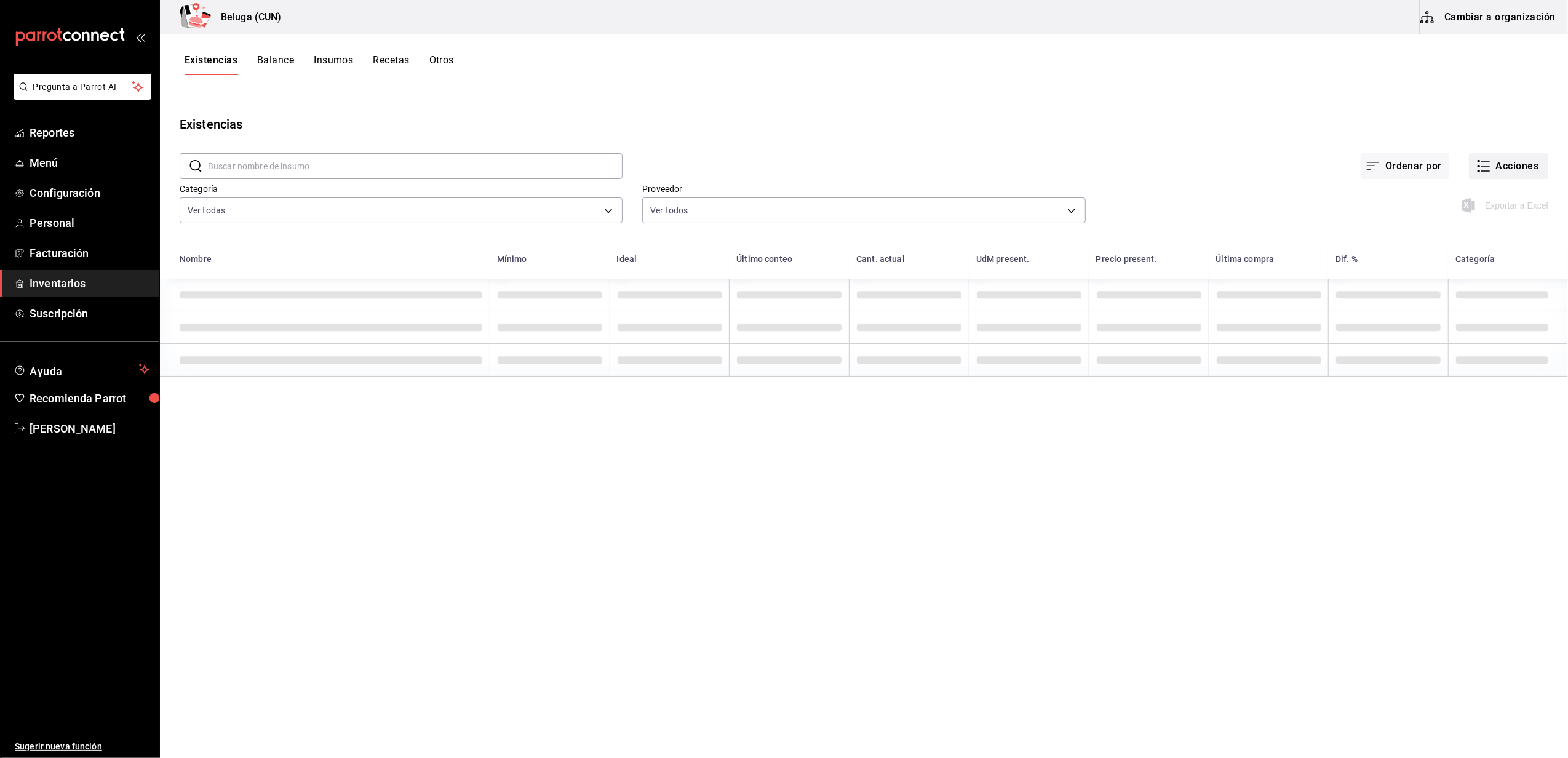
click at [1506, 163] on button "Acciones" at bounding box center [1509, 166] width 79 height 26
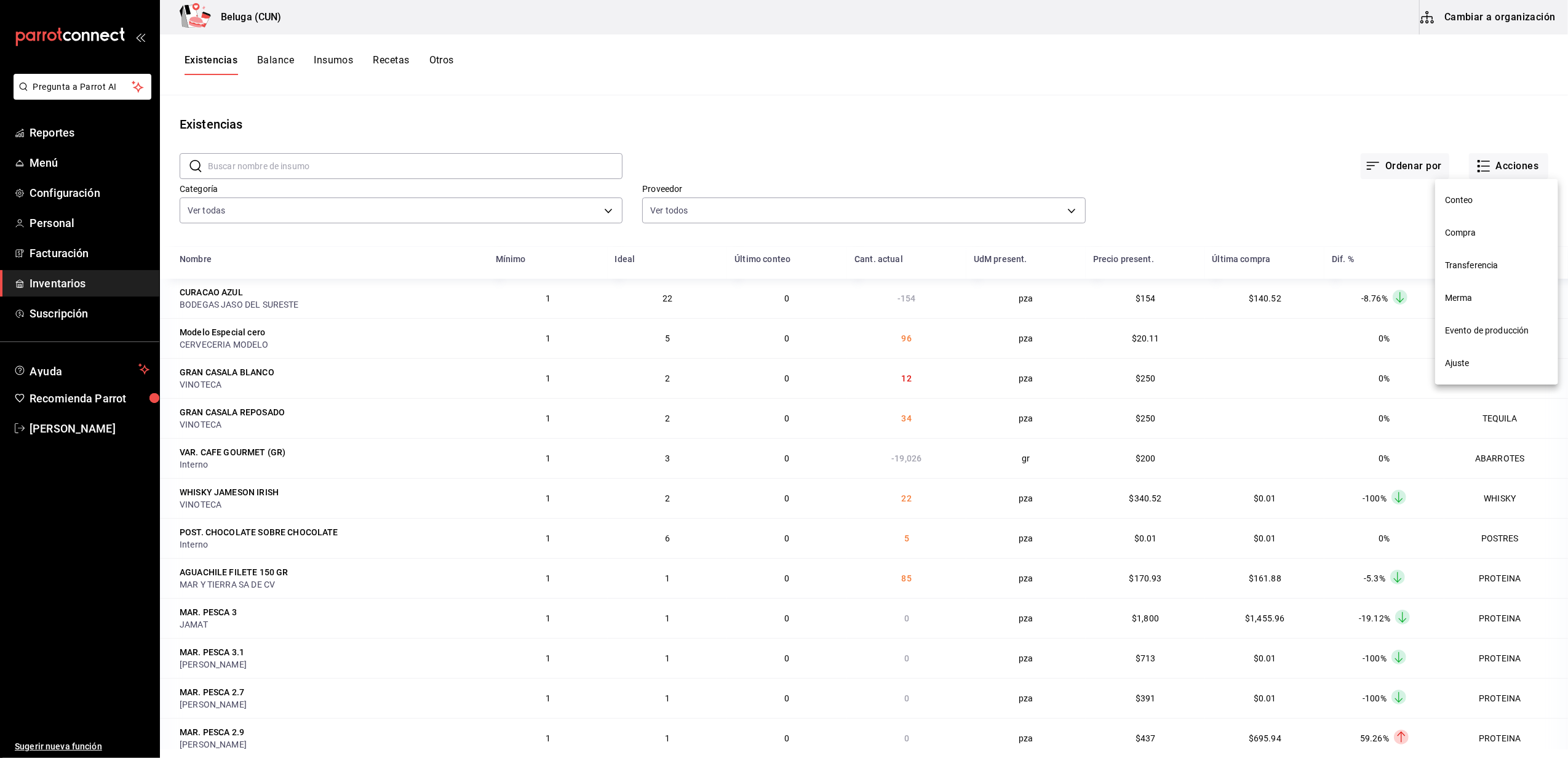
click at [1477, 162] on div at bounding box center [784, 379] width 1568 height 758
click at [1477, 162] on icon "button" at bounding box center [1483, 166] width 15 height 15
click at [1471, 239] on span "Compra" at bounding box center [1496, 233] width 103 height 13
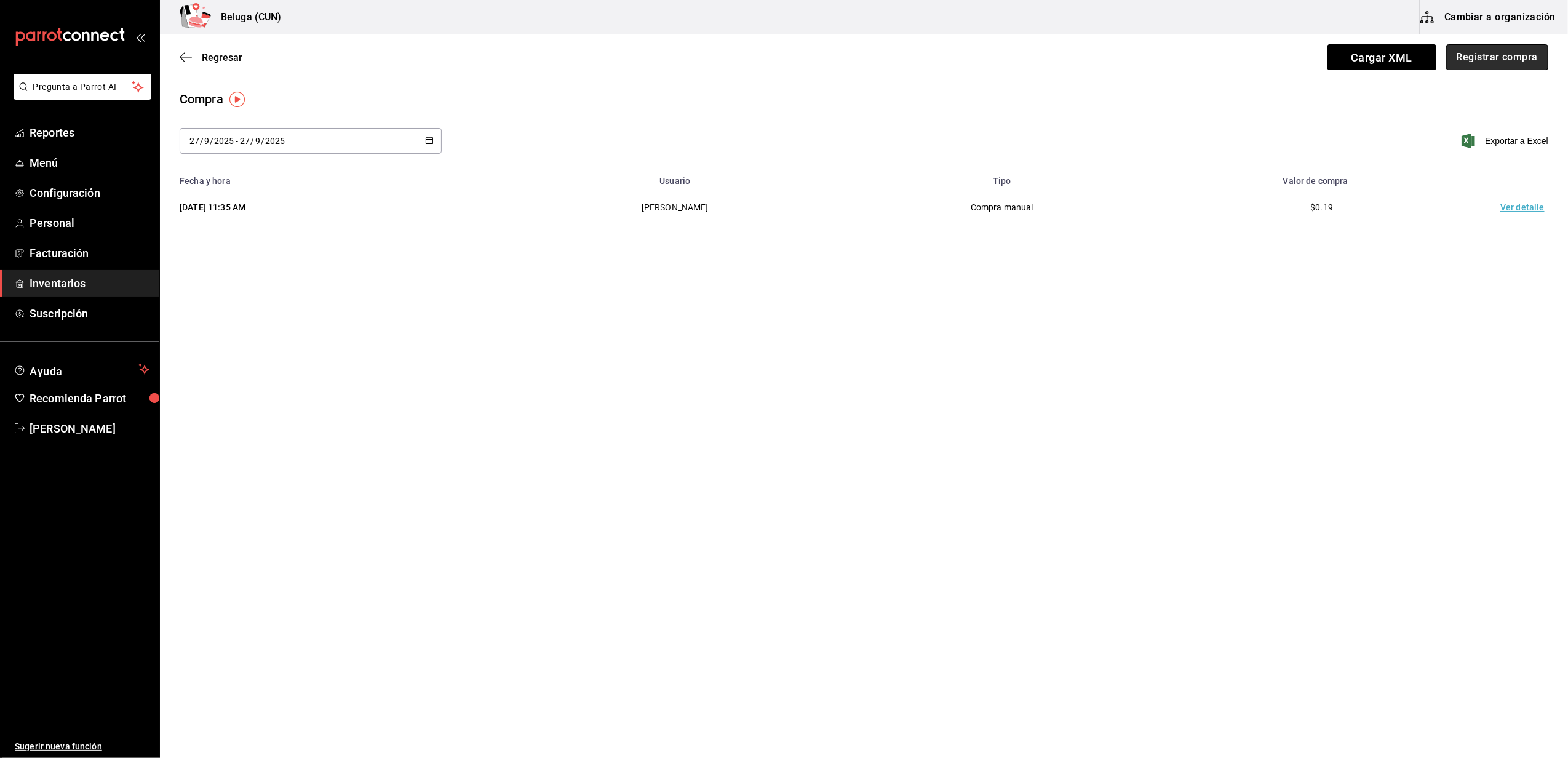
click at [1519, 63] on button "Registrar compra" at bounding box center [1497, 57] width 102 height 26
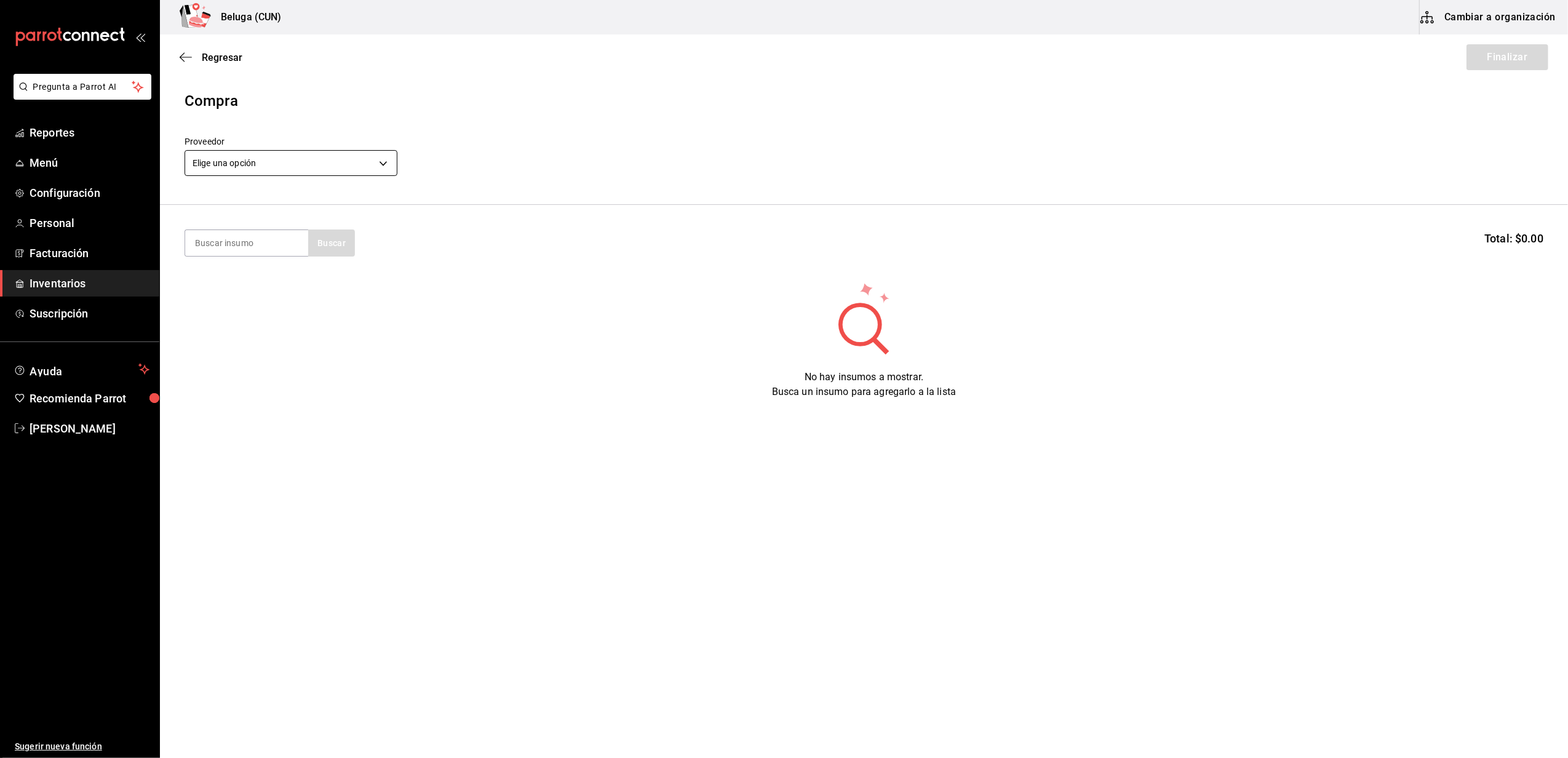
click at [333, 165] on body "Pregunta a Parrot AI Reportes Menú Configuración Personal Facturación Inventari…" at bounding box center [784, 344] width 1568 height 688
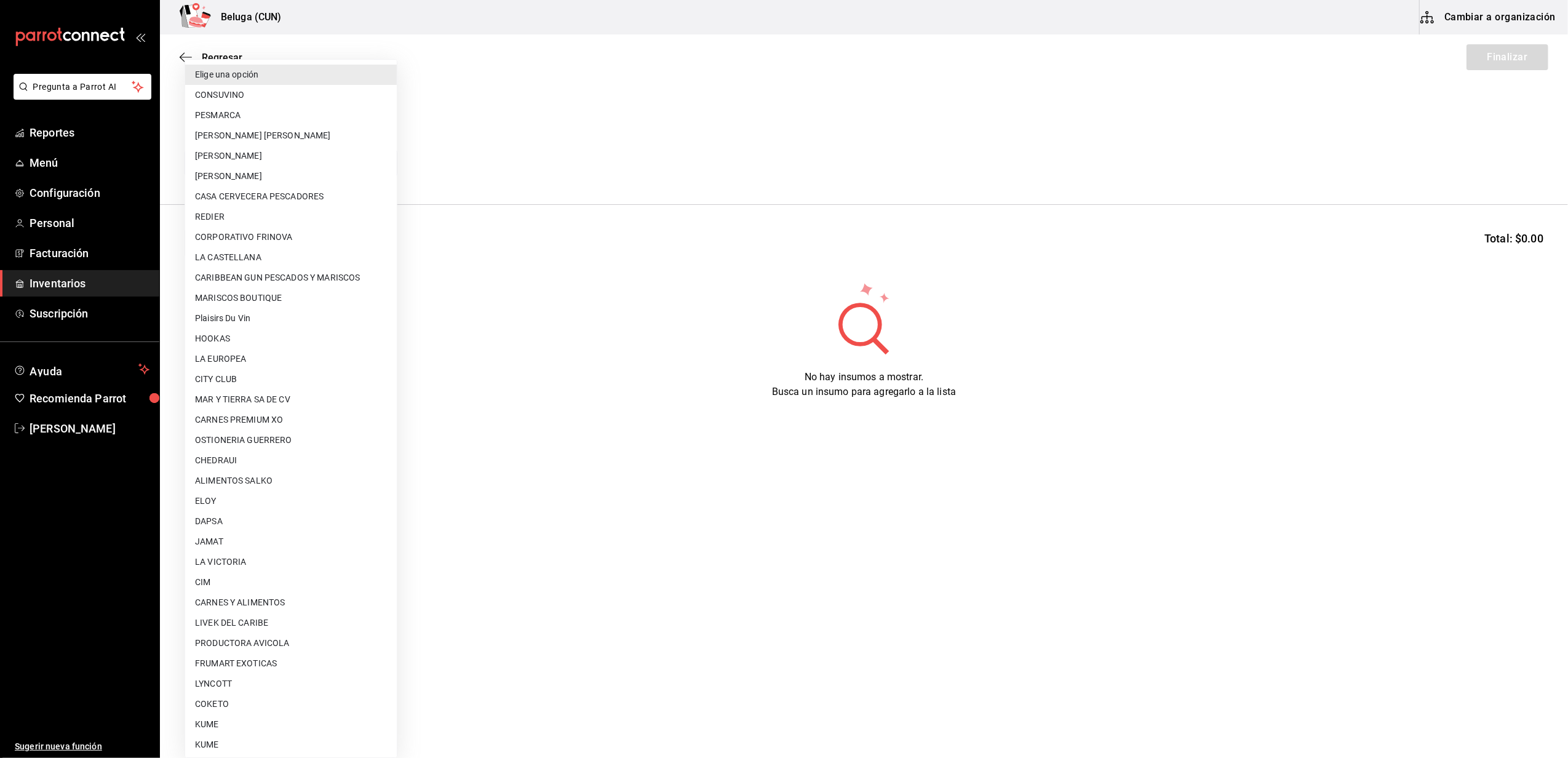
scroll to position [409, 0]
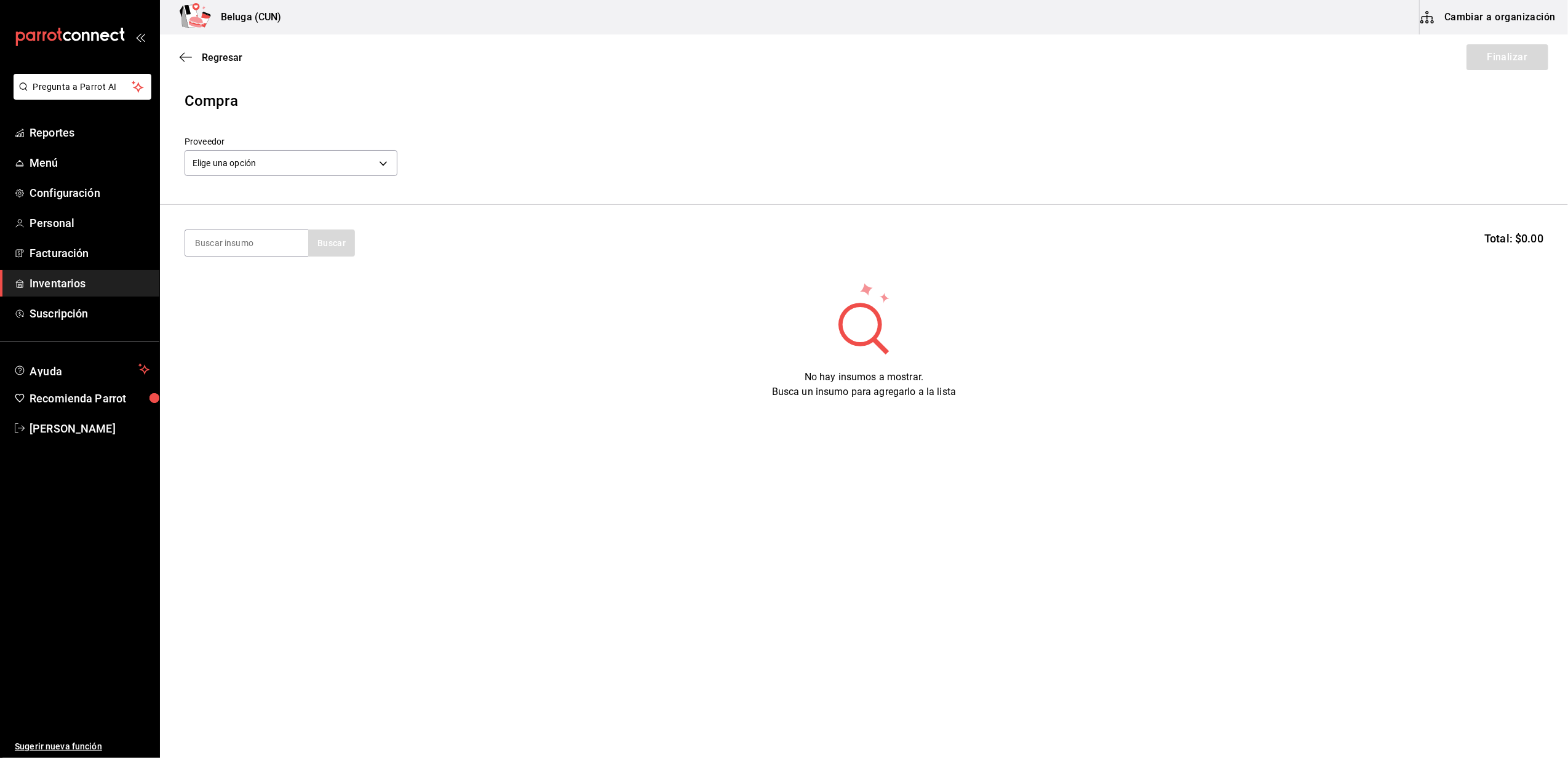
click at [624, 160] on div "Proveedor Elige una opción default" at bounding box center [864, 158] width 1359 height 43
click at [384, 149] on div "Elige una opción default" at bounding box center [290, 161] width 213 height 33
click at [384, 154] on body "Pregunta a Parrot AI Reportes Menú Configuración Personal Facturación Inventari…" at bounding box center [784, 344] width 1568 height 688
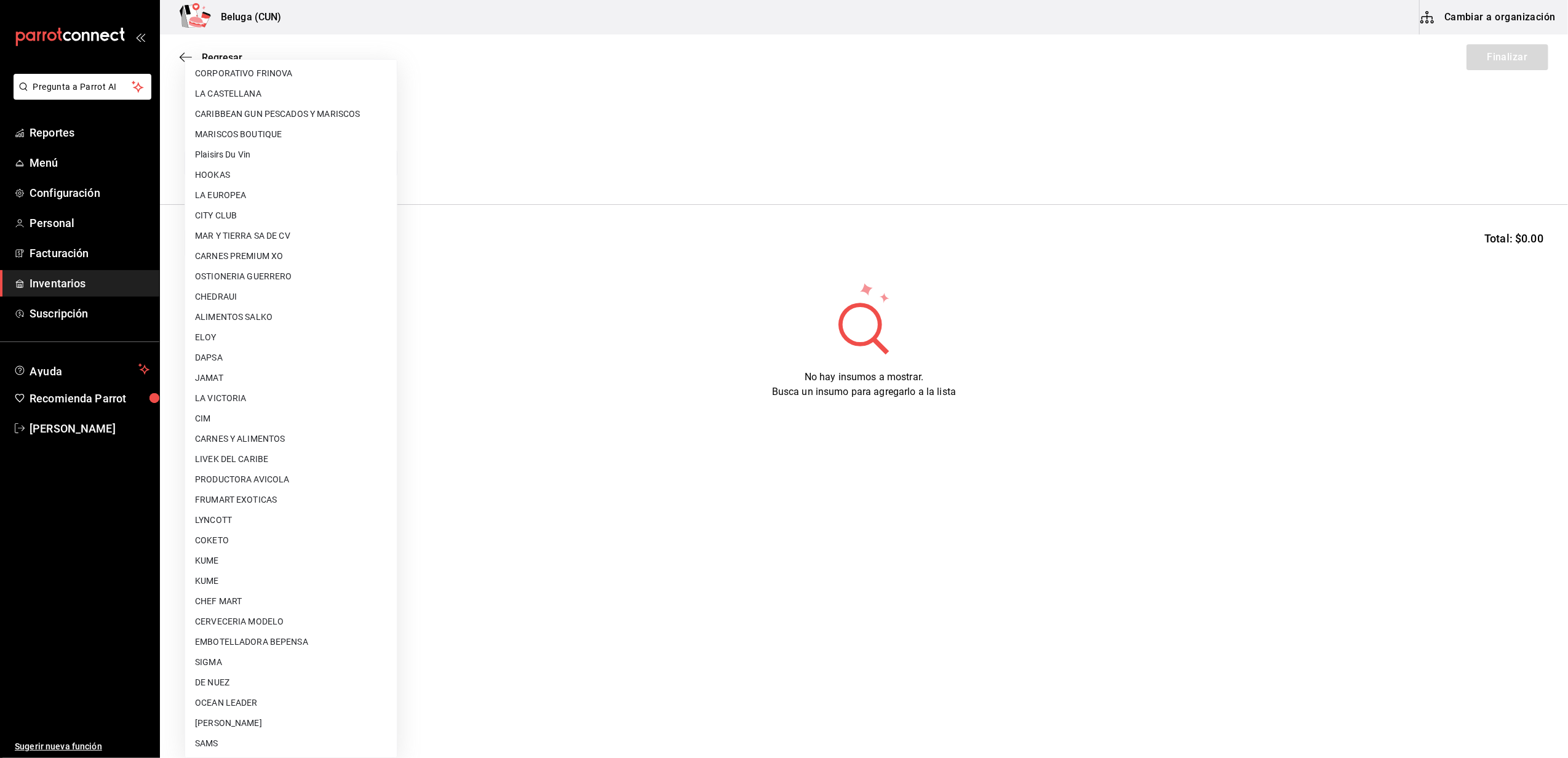
scroll to position [0, 0]
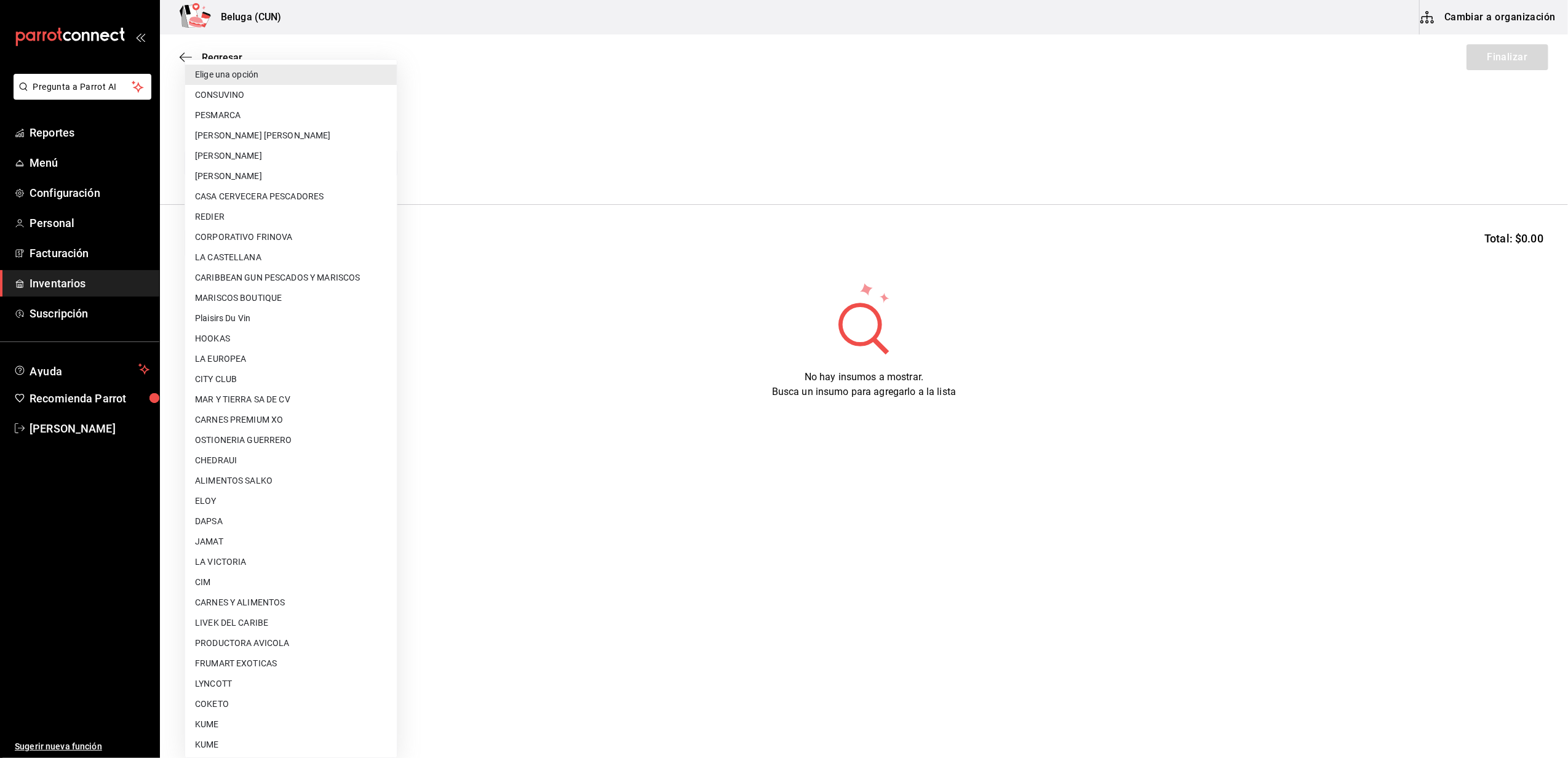
click at [260, 76] on li "Elige una opción" at bounding box center [290, 75] width 211 height 20
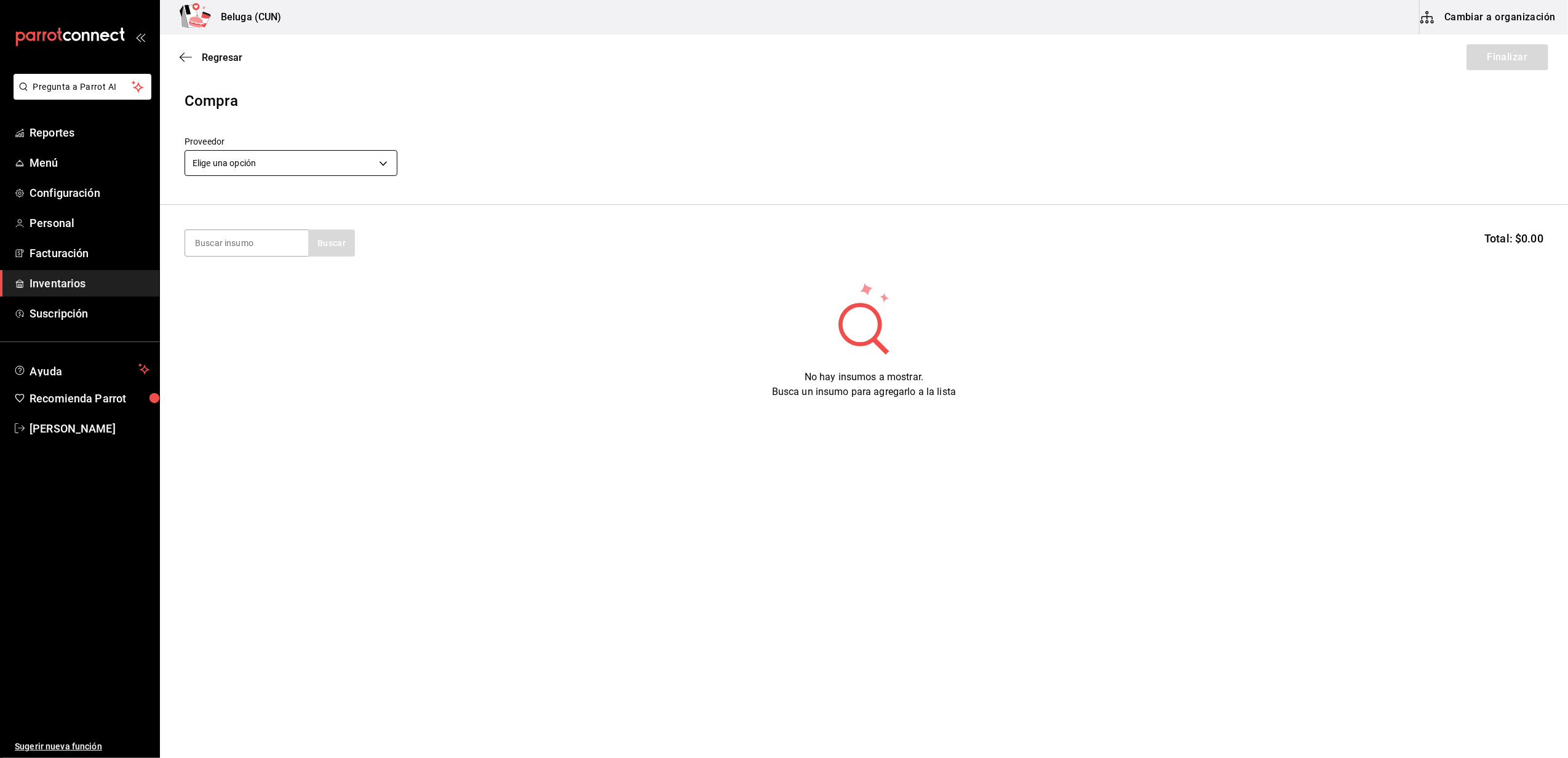
click at [283, 154] on body "Pregunta a Parrot AI Reportes Menú Configuración Personal Facturación Inventari…" at bounding box center [784, 344] width 1568 height 688
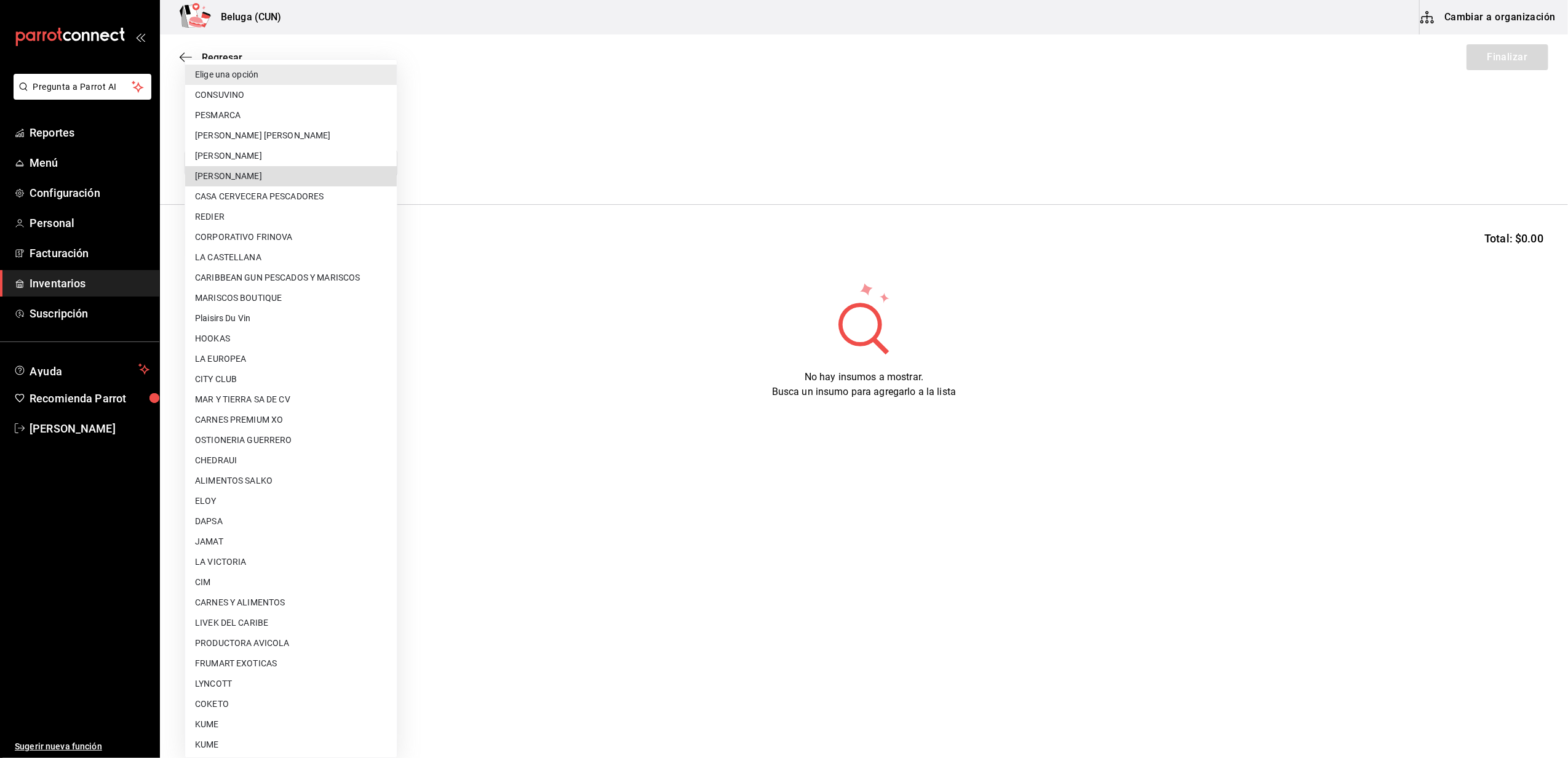
type input "2879dfcd-075a-4fb8-856f-be351f738579"
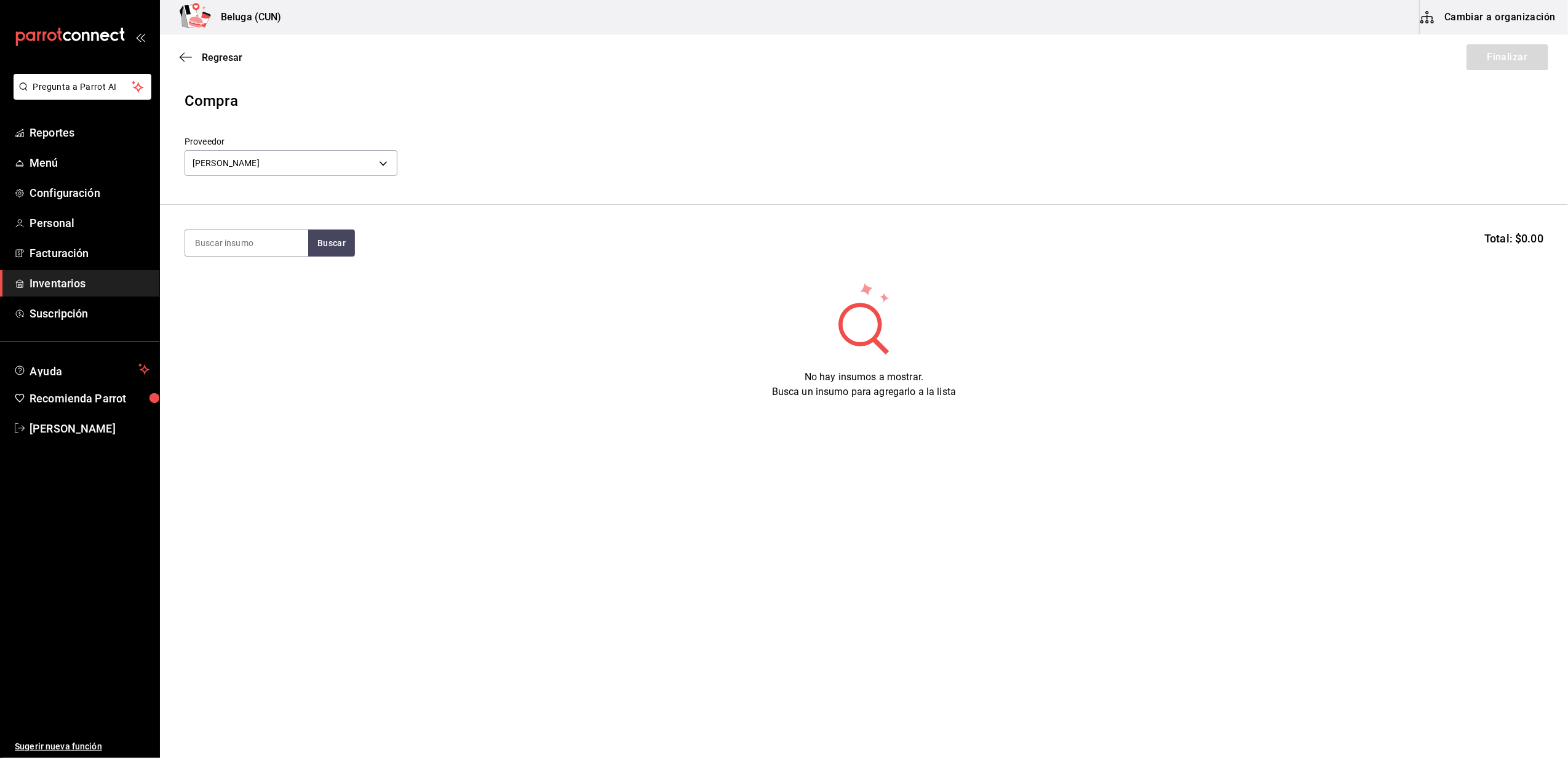
click at [248, 261] on section "Buscar Total: $0.00" at bounding box center [863, 243] width 1408 height 76
click at [239, 243] on input at bounding box center [246, 243] width 123 height 26
type input "robal"
click at [331, 227] on section "robal Buscar Total: $0.00" at bounding box center [863, 243] width 1408 height 76
click at [332, 261] on section "robal Buscar Total: $0.00" at bounding box center [863, 243] width 1408 height 76
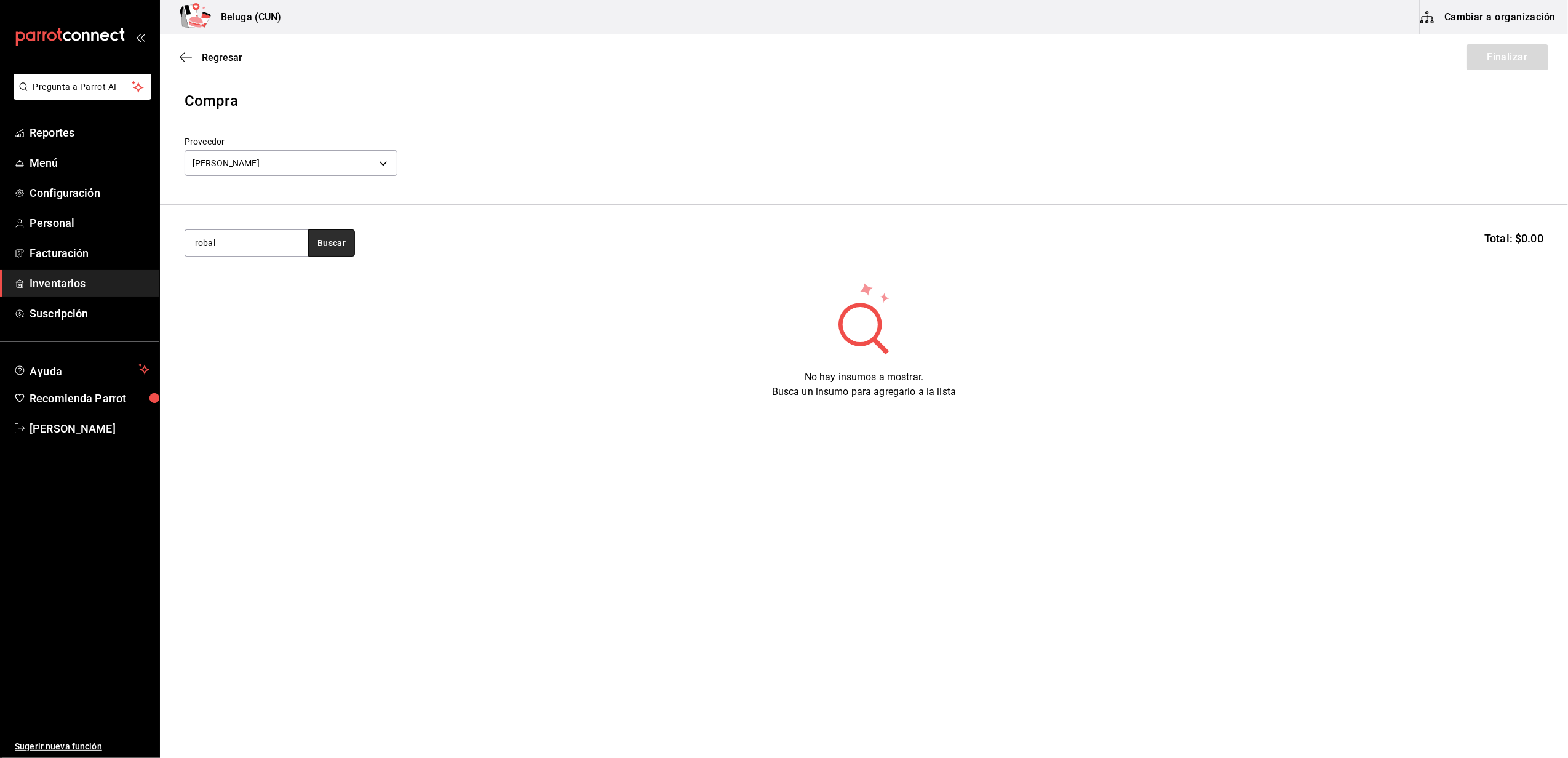
click at [328, 252] on button "Buscar" at bounding box center [331, 243] width 47 height 27
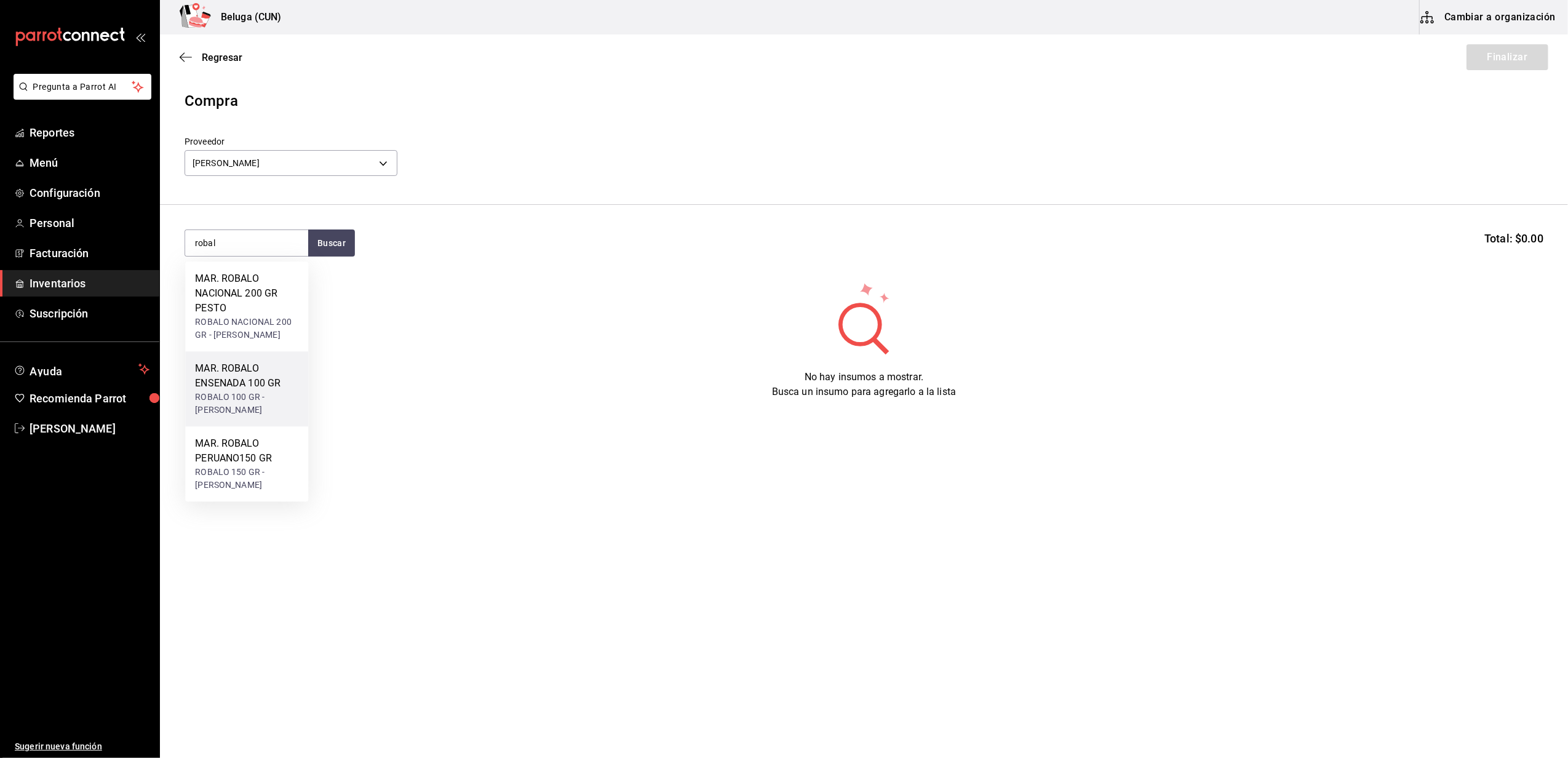
click at [254, 391] on div "MAR. ROBALO ENSENADA 100 GR" at bounding box center [246, 375] width 103 height 29
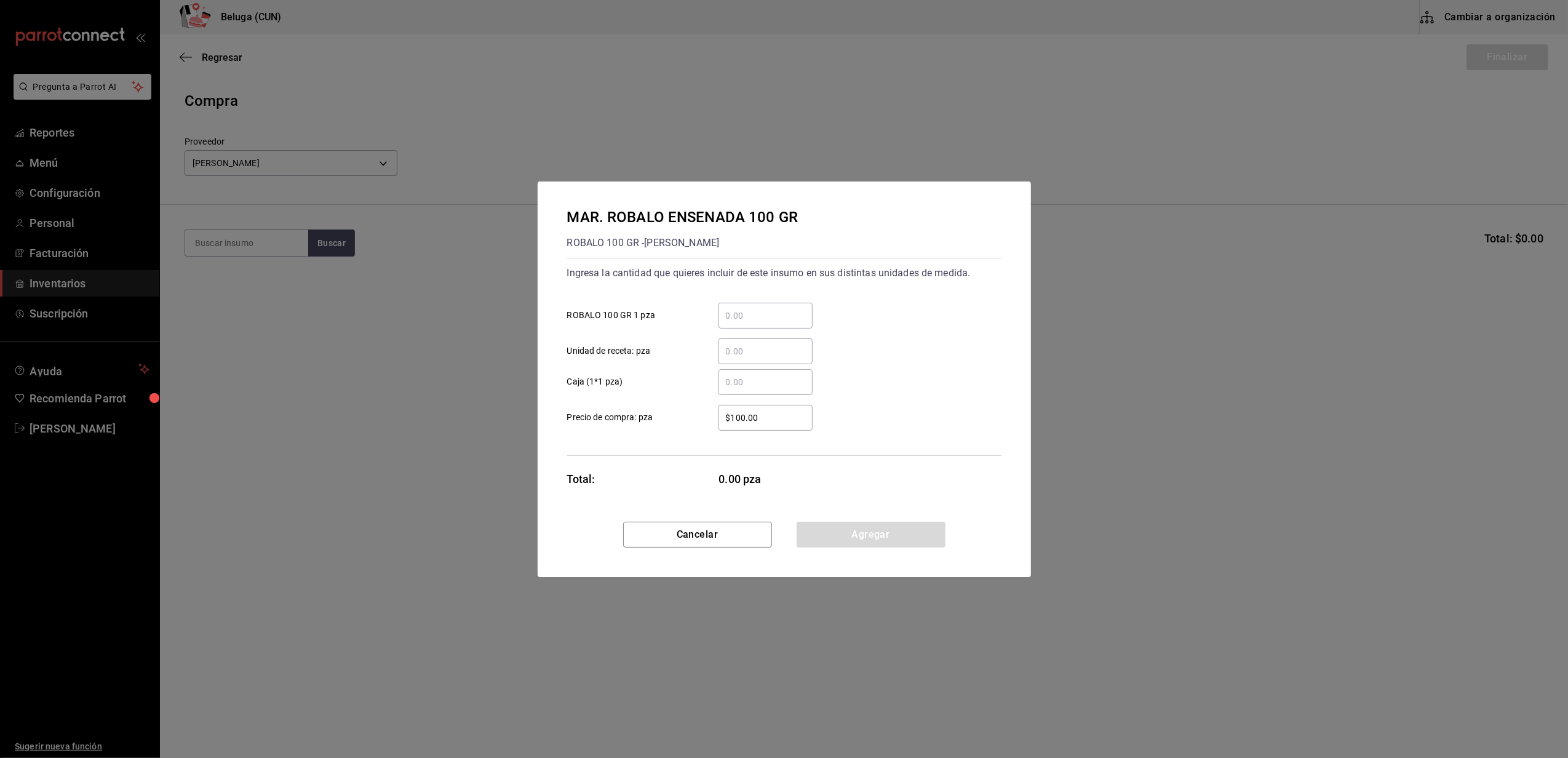
click at [758, 313] on input "​ ROBALO 100 GR 1 pza" at bounding box center [765, 315] width 94 height 15
type input "20"
click at [832, 312] on div "20 ​ ROBALO 100 GR 1 pza" at bounding box center [780, 311] width 444 height 36
click at [766, 418] on input "$100.00" at bounding box center [765, 418] width 94 height 15
type input "$1"
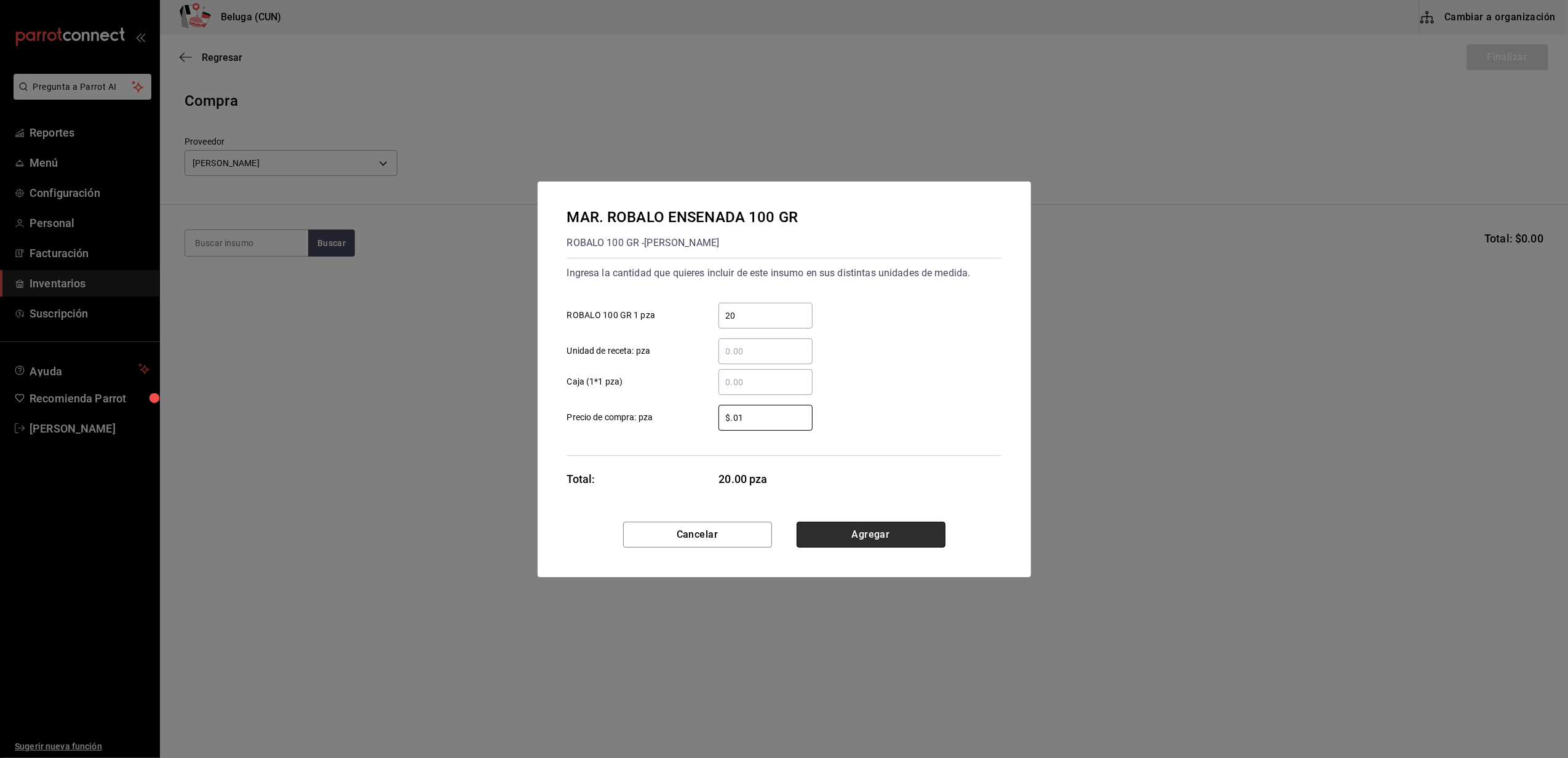
type input "$0.01"
click at [823, 543] on button "Agregar" at bounding box center [871, 534] width 149 height 26
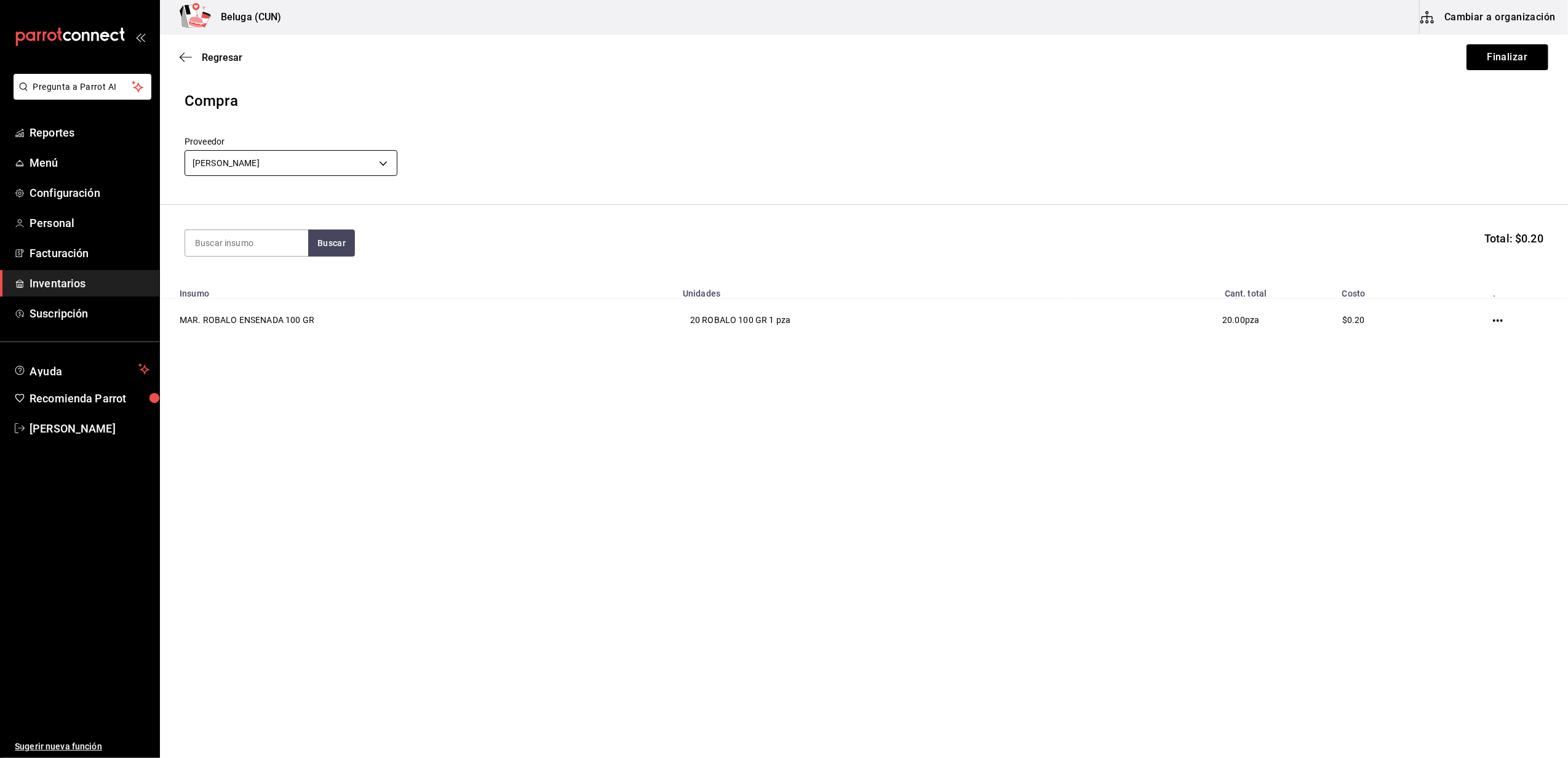
click at [375, 165] on body "Pregunta a Parrot AI Reportes Menú Configuración Personal Facturación Inventari…" at bounding box center [784, 344] width 1568 height 688
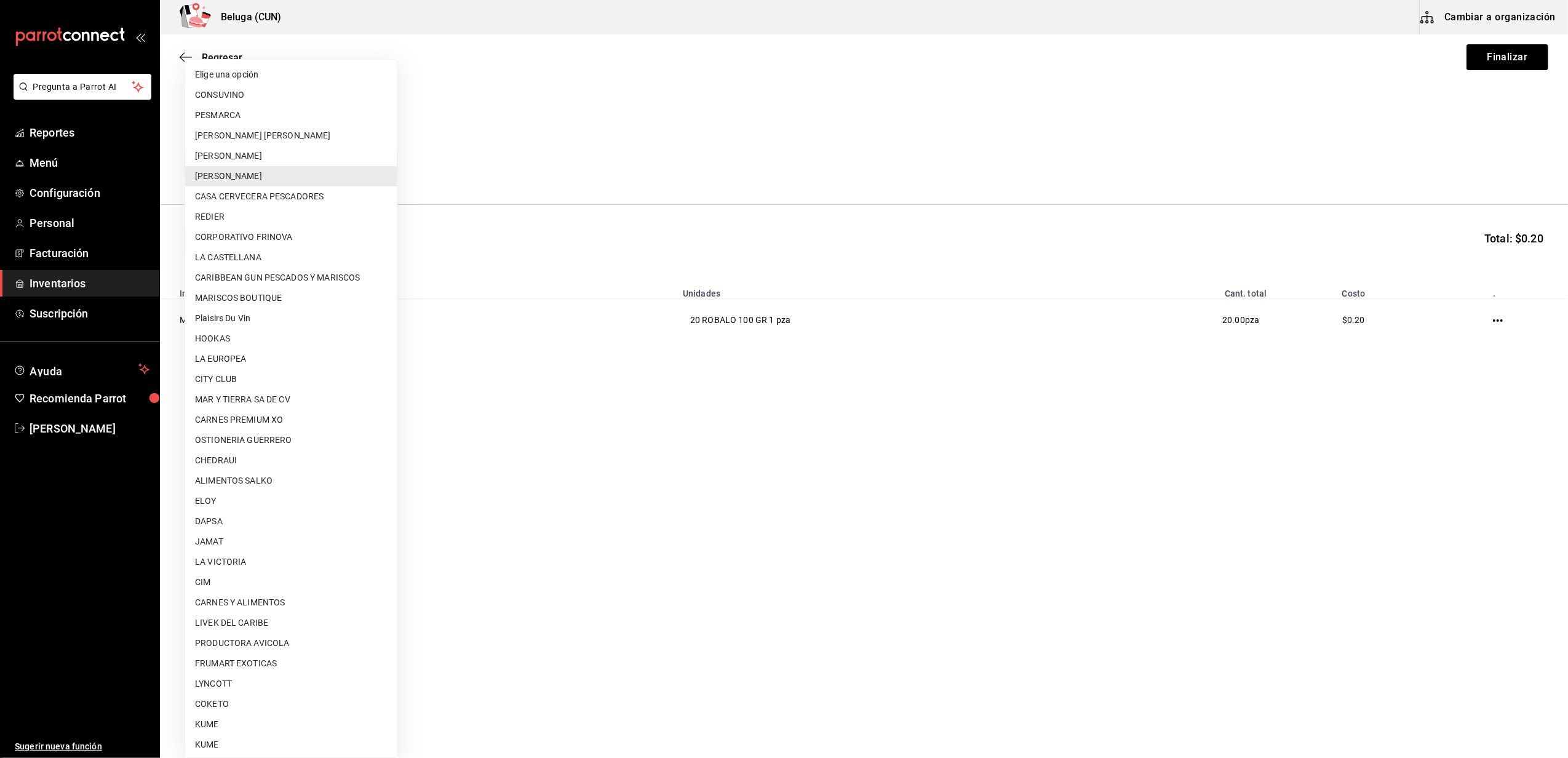
click at [500, 154] on div at bounding box center [784, 379] width 1568 height 758
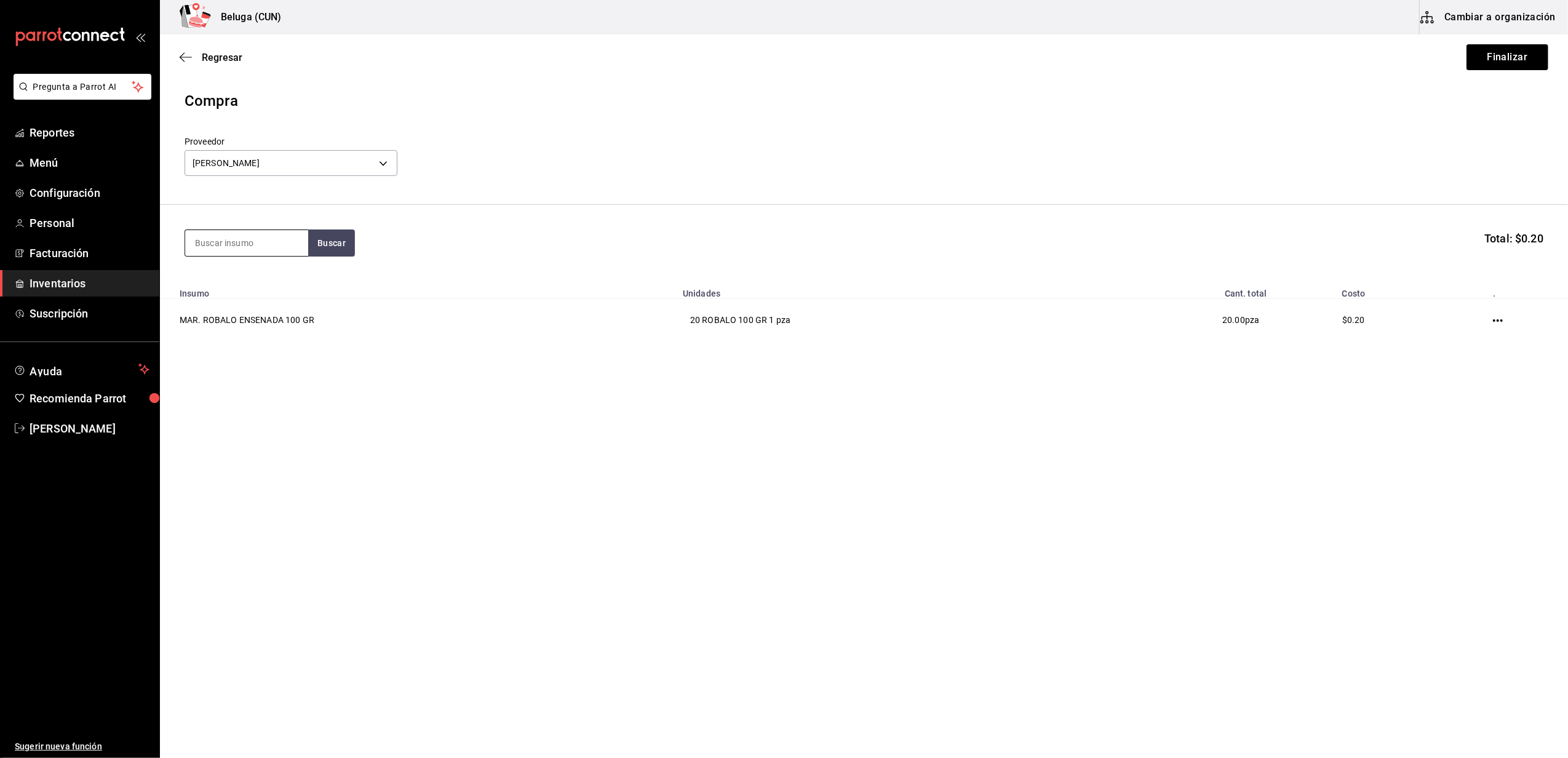
click at [291, 232] on input at bounding box center [246, 243] width 123 height 26
click at [320, 243] on button "Buscar" at bounding box center [331, 243] width 47 height 27
click at [278, 237] on input "ZrZARA" at bounding box center [246, 243] width 123 height 26
type input "ZARA"
click at [328, 236] on button "Buscar" at bounding box center [331, 243] width 47 height 27
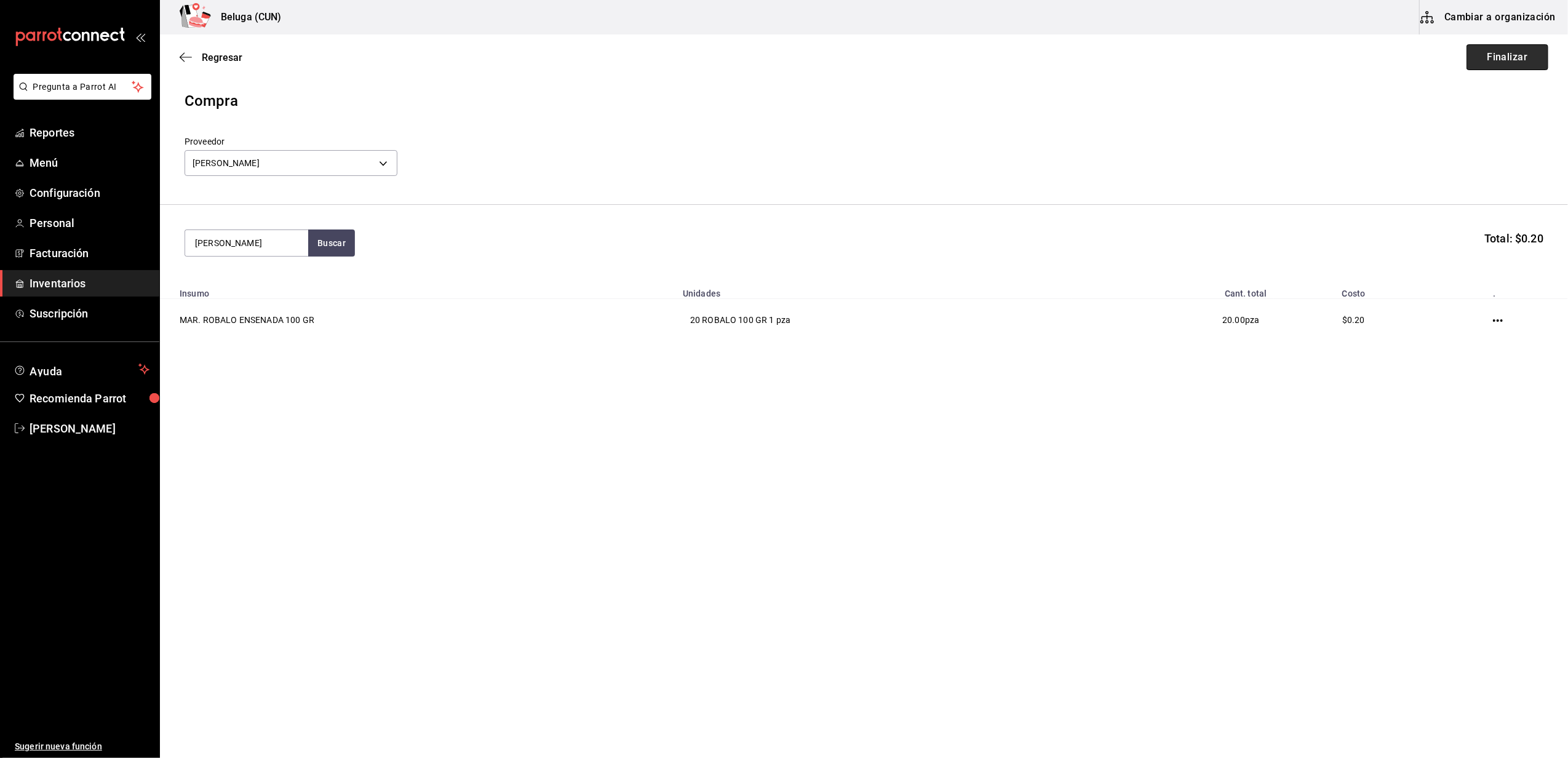
click at [1521, 62] on button "Finalizar" at bounding box center [1507, 57] width 82 height 26
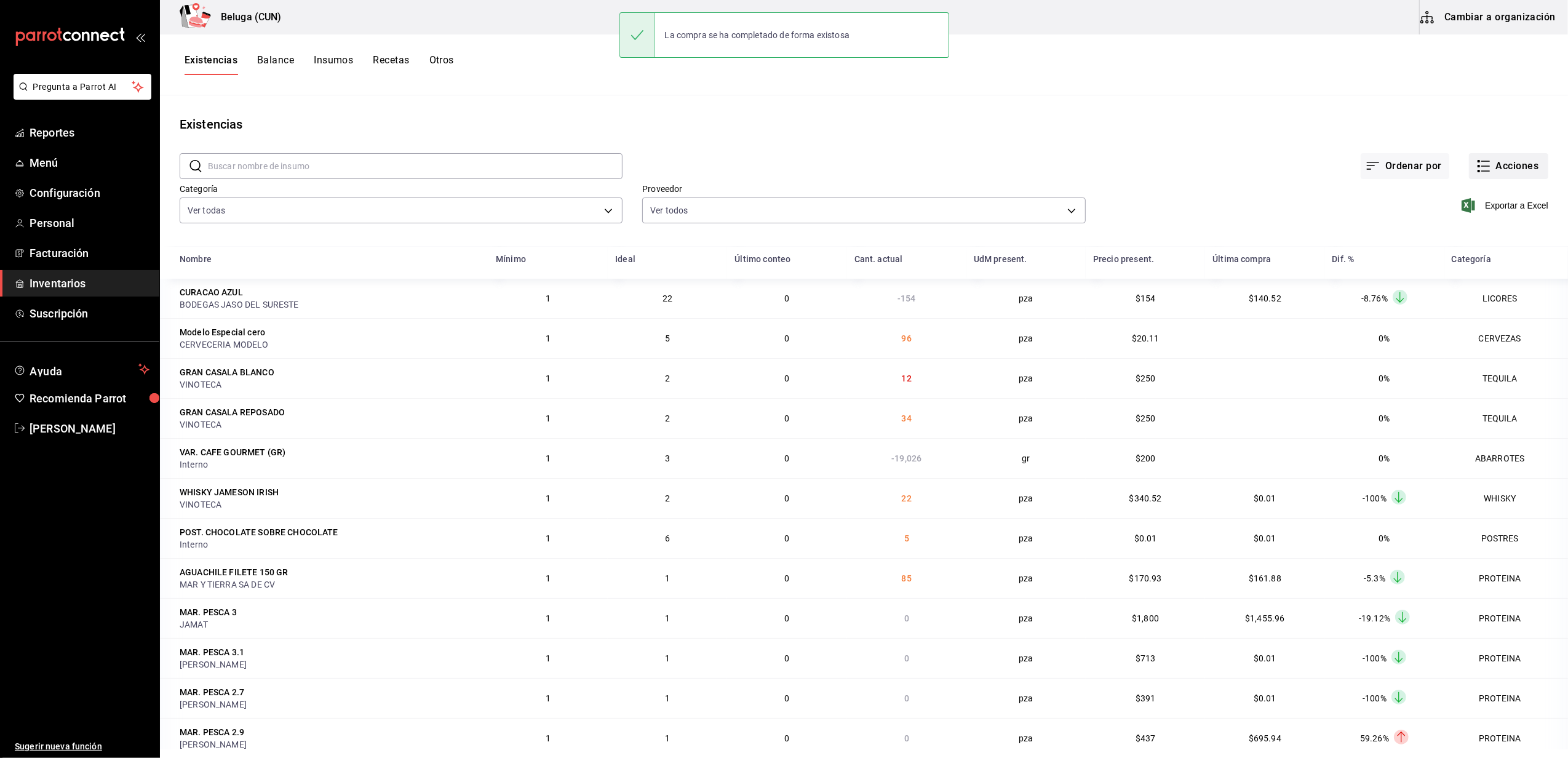
click at [1487, 163] on button "Acciones" at bounding box center [1509, 166] width 79 height 26
click at [1472, 243] on li "Compra" at bounding box center [1496, 232] width 123 height 33
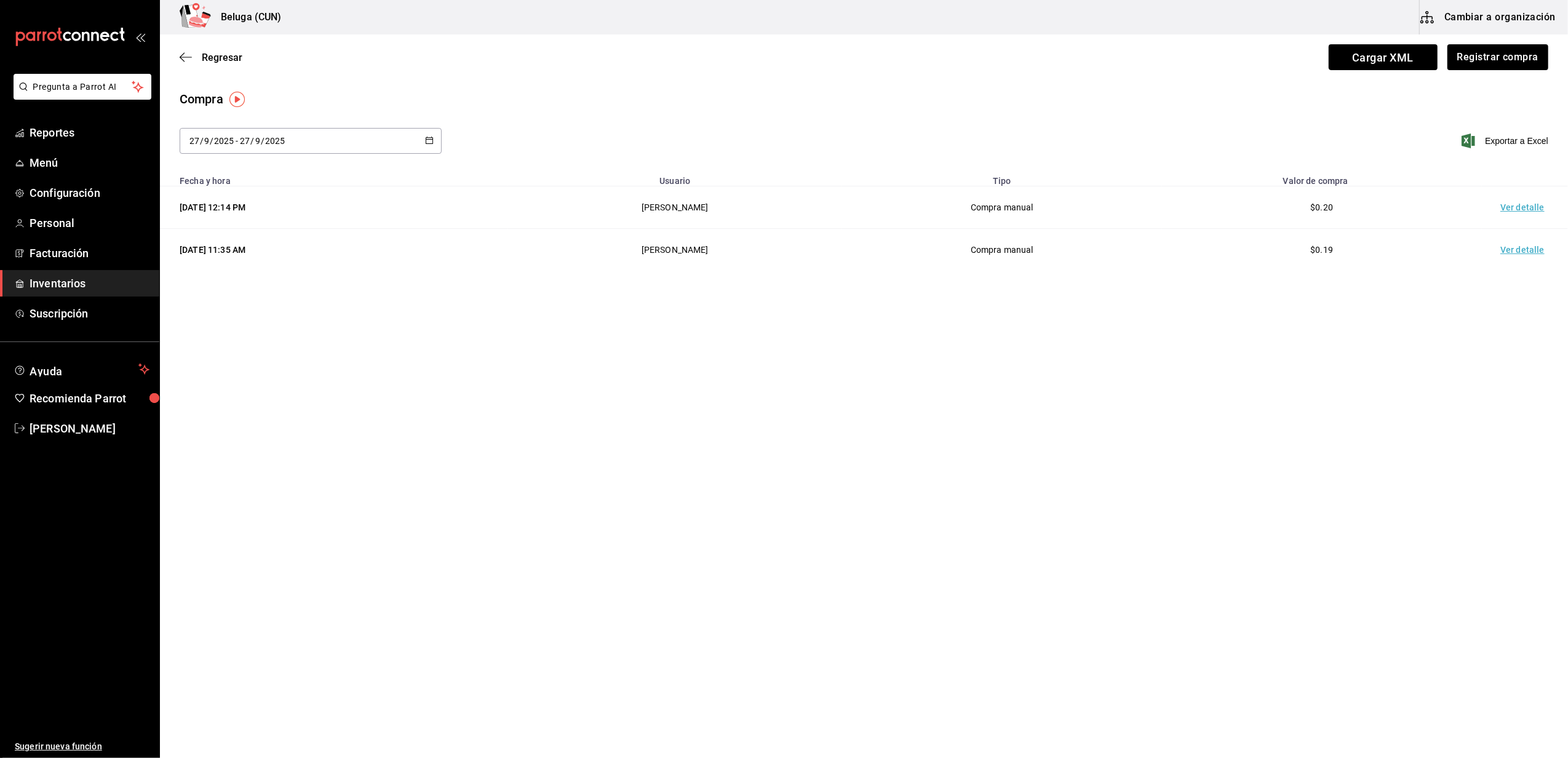
click at [1514, 209] on td "Ver detalle" at bounding box center [1525, 208] width 86 height 42
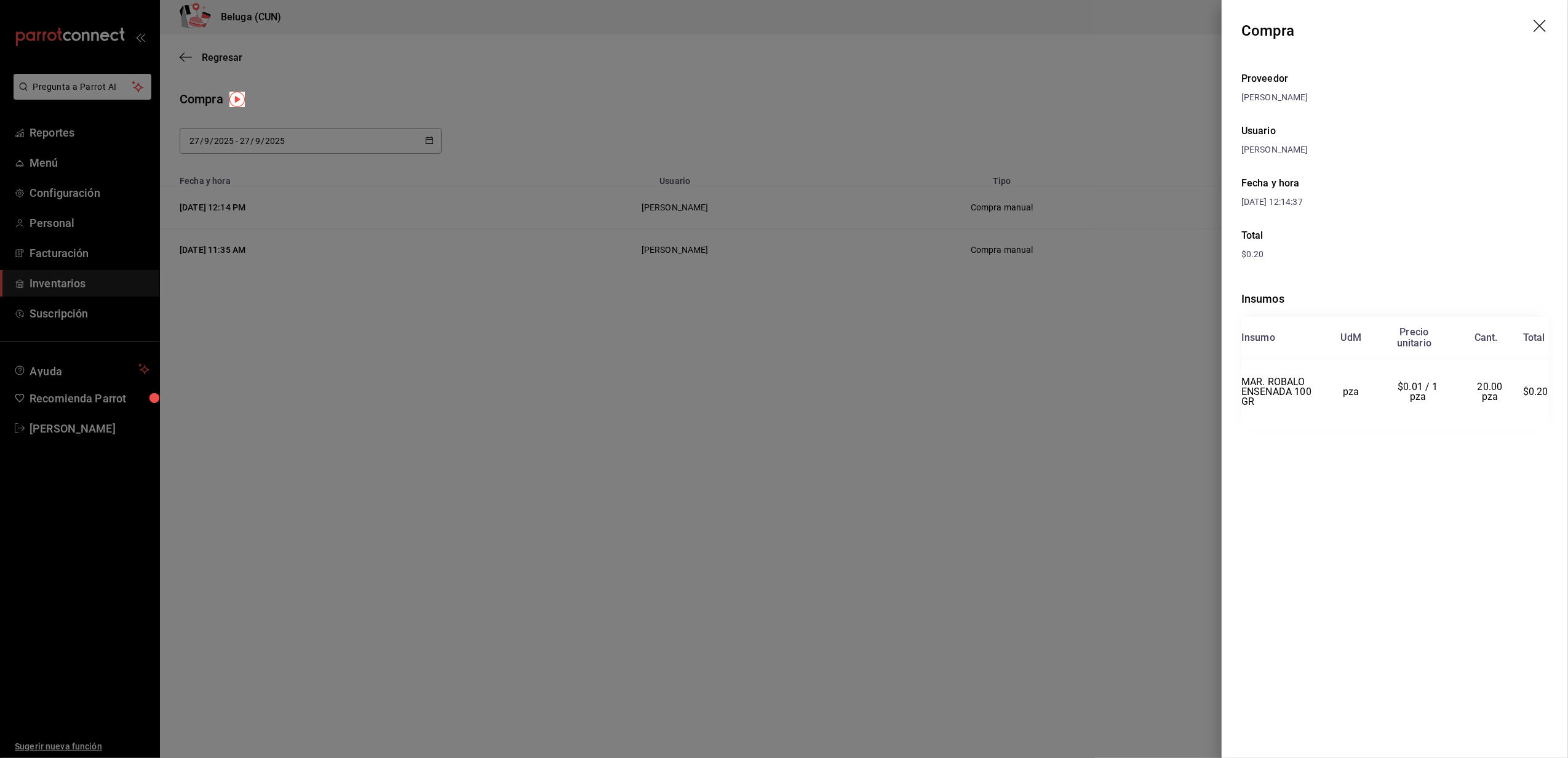
click at [781, 333] on div at bounding box center [784, 379] width 1568 height 758
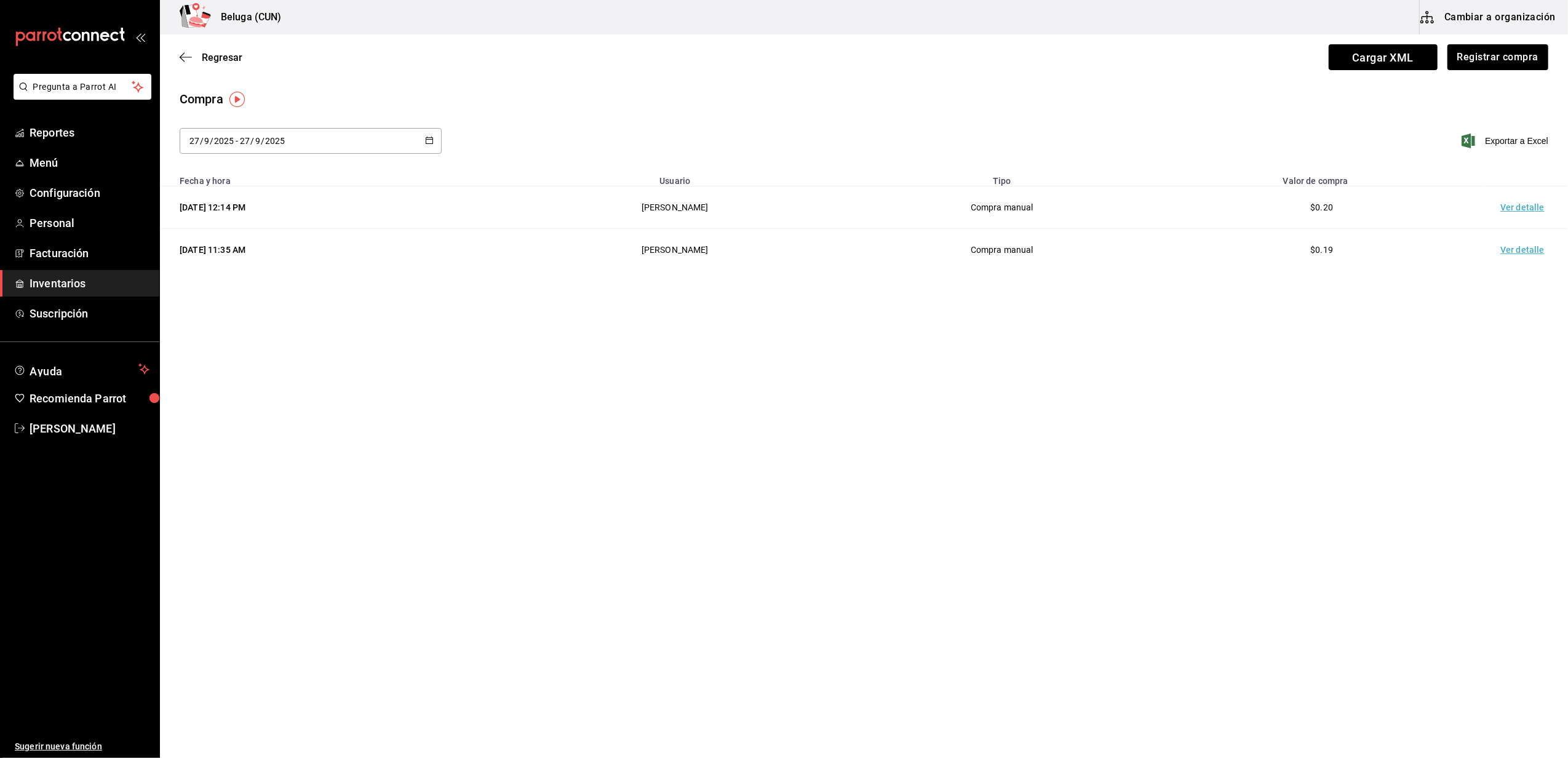
drag, startPoint x: 87, startPoint y: 280, endPoint x: 94, endPoint y: 279, distance: 7.1
click at [87, 280] on span "Inventarios" at bounding box center [89, 284] width 120 height 17
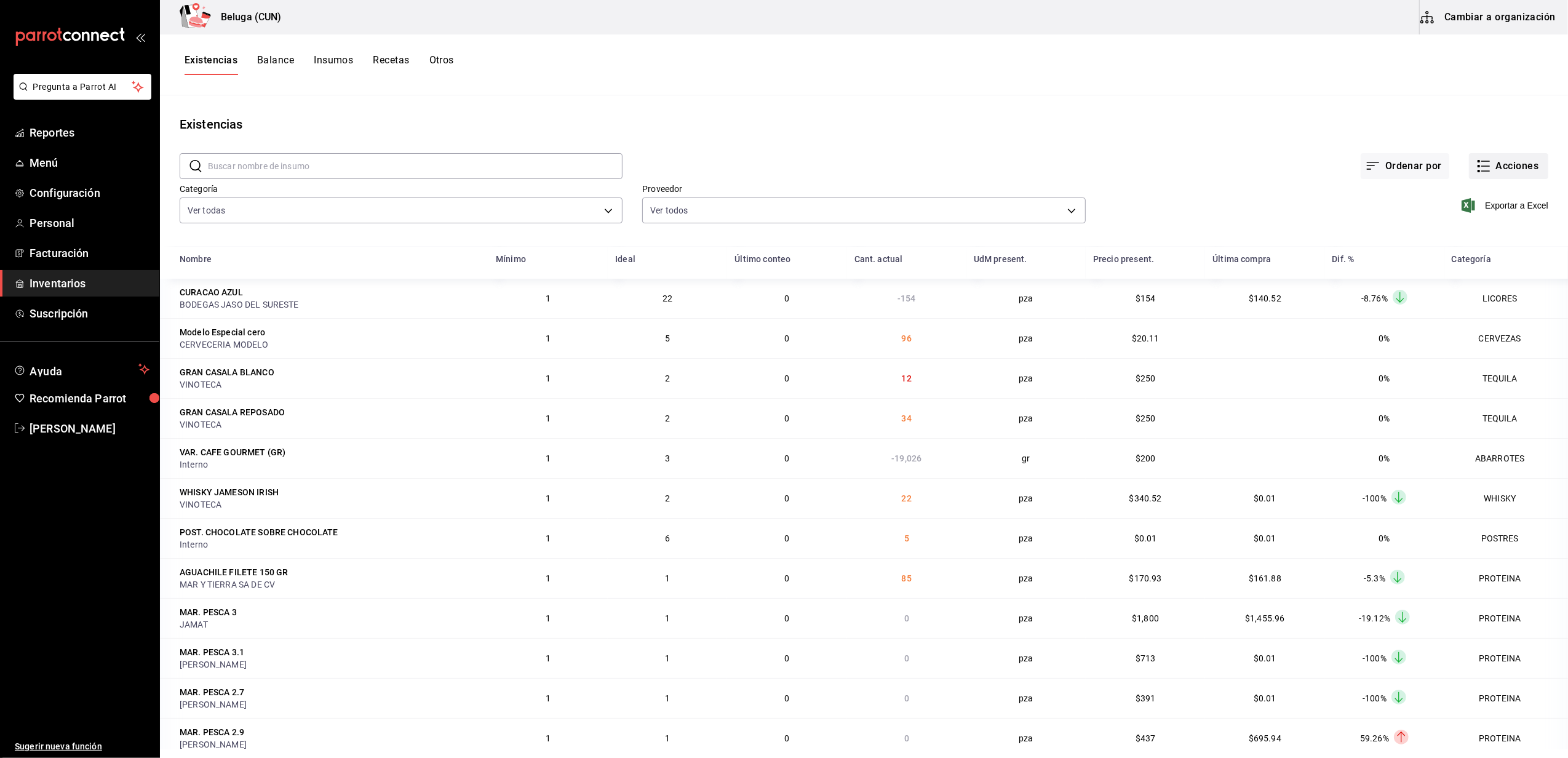
click at [1492, 165] on button "Acciones" at bounding box center [1509, 166] width 79 height 26
click at [1492, 165] on div at bounding box center [784, 379] width 1568 height 758
click at [1492, 165] on button "Acciones" at bounding box center [1509, 166] width 79 height 26
click at [1489, 284] on li "Merma" at bounding box center [1496, 298] width 123 height 33
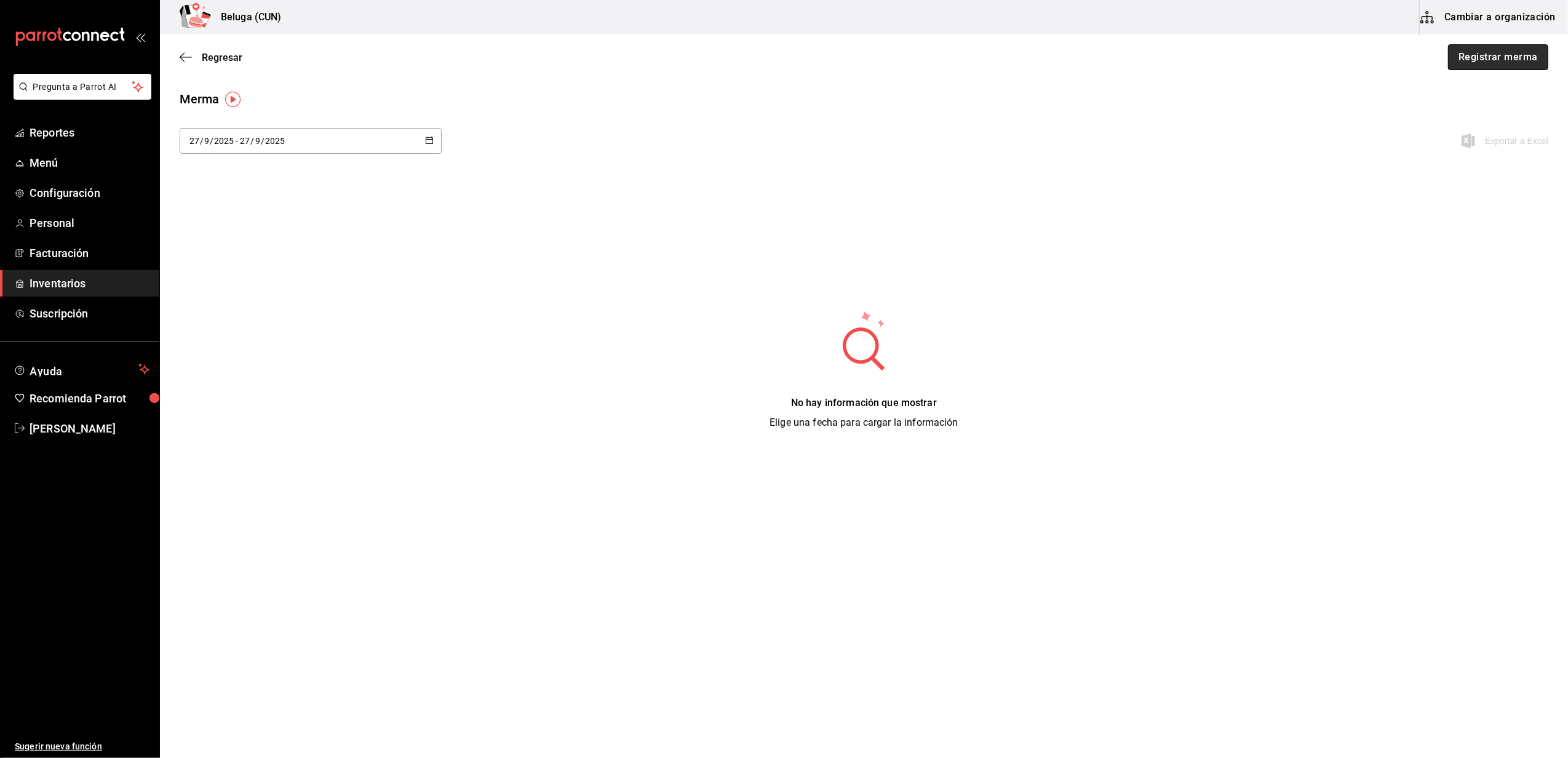
click at [1517, 63] on button "Registrar merma" at bounding box center [1498, 57] width 100 height 26
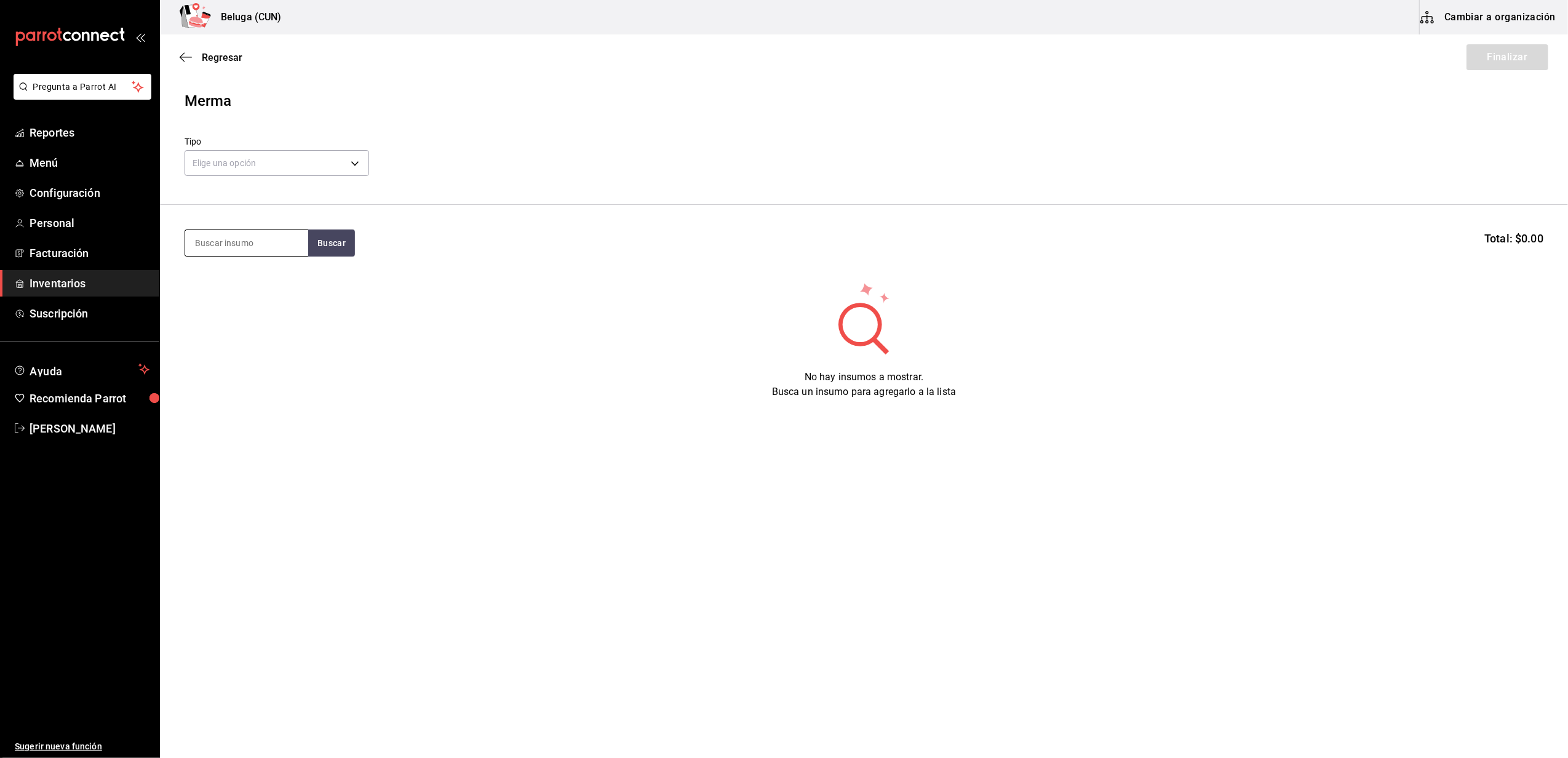
click at [212, 242] on input at bounding box center [246, 243] width 123 height 26
click at [278, 165] on body "Pregunta a Parrot AI Reportes Menú Configuración Personal Facturación Inventari…" at bounding box center [784, 344] width 1568 height 688
click at [271, 239] on li "Error" at bounding box center [276, 242] width 183 height 20
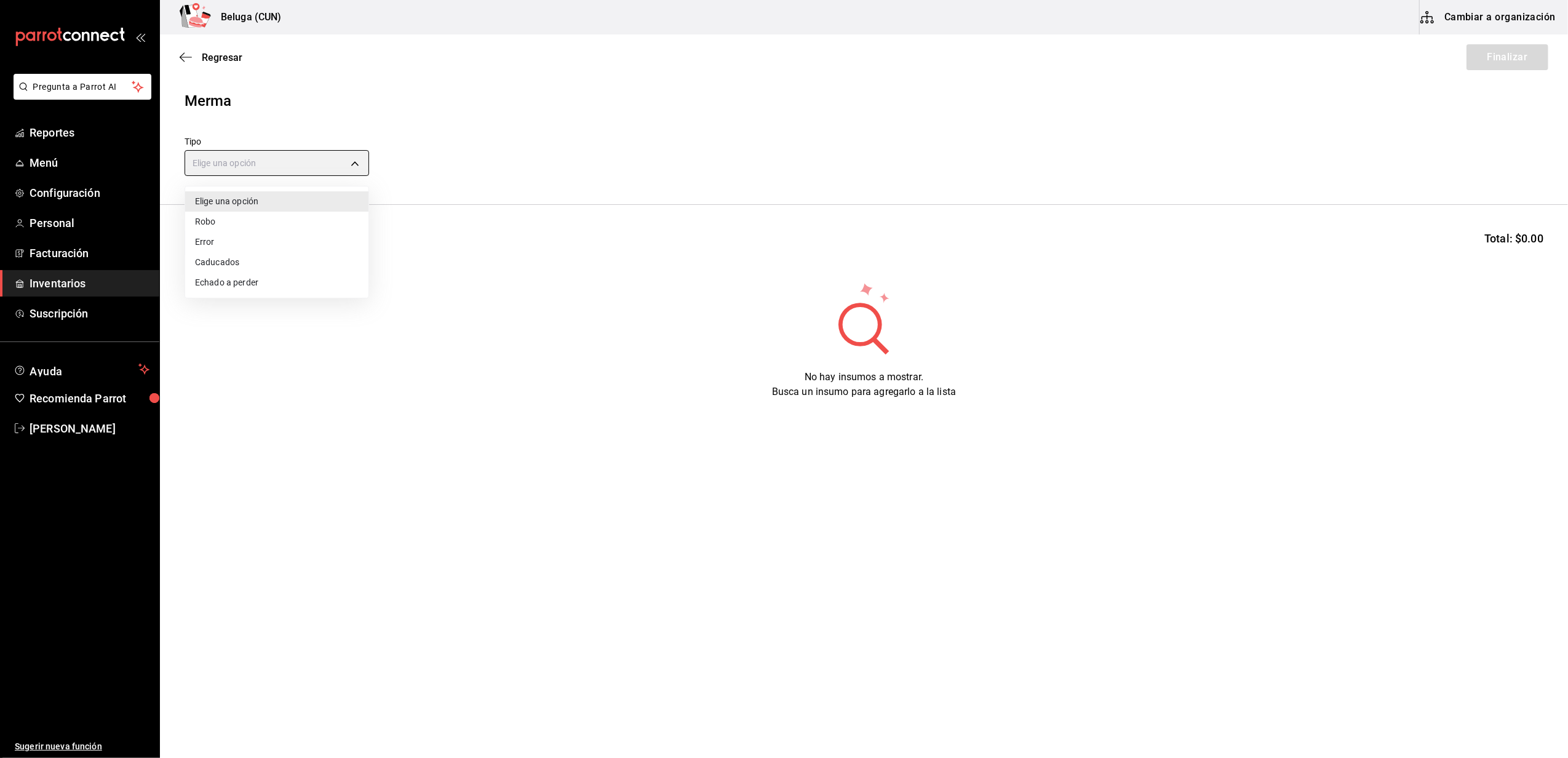
type input "ERROR"
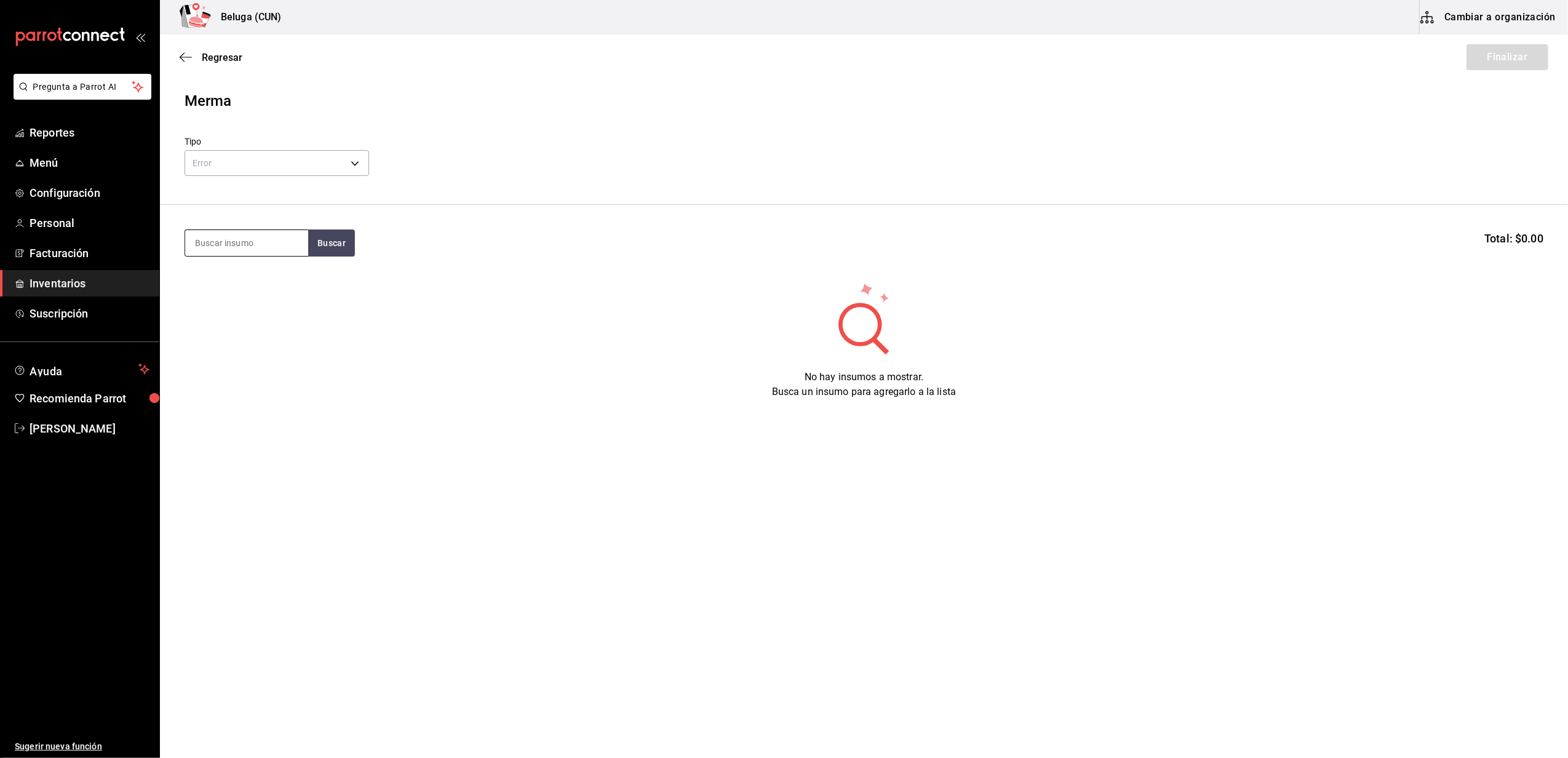
click at [276, 245] on input at bounding box center [246, 243] width 123 height 26
type input "200"
click at [336, 244] on button "Buscar" at bounding box center [331, 243] width 47 height 27
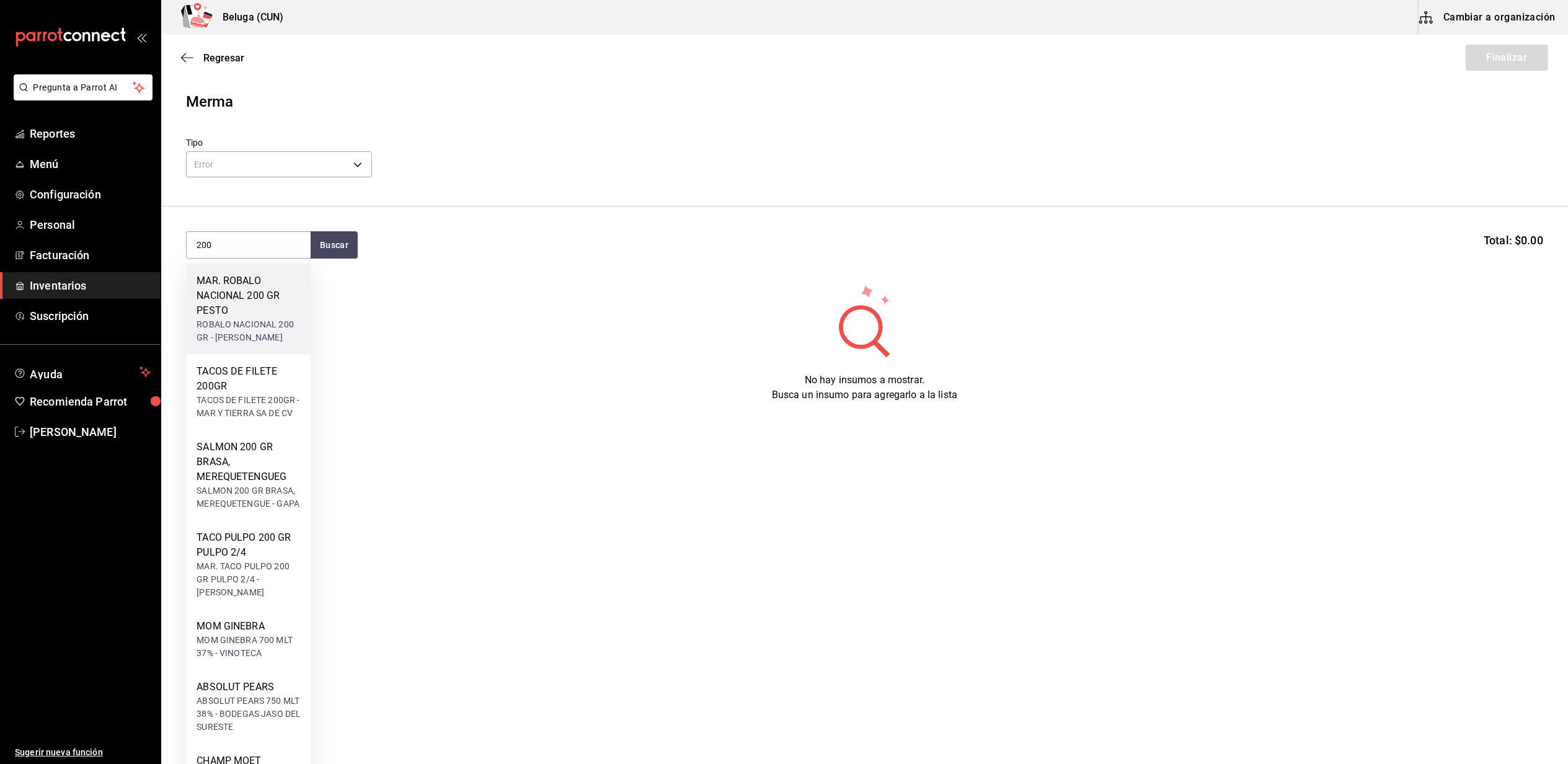
click at [259, 283] on div "MAR. ROBALO NACIONAL 200 GR PESTO" at bounding box center [248, 295] width 104 height 44
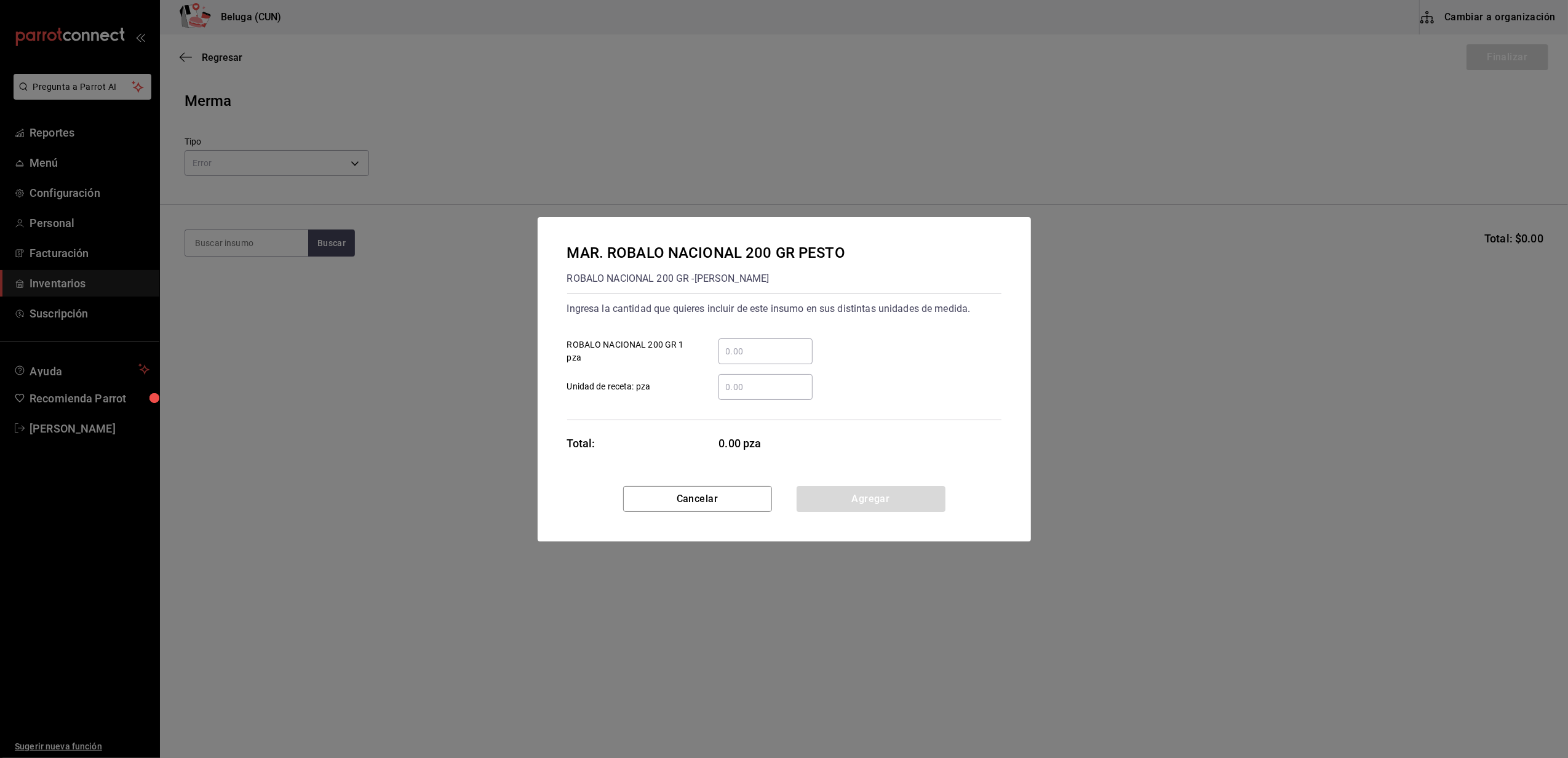
click at [794, 344] on input "​ ROBALO NACIONAL 200 GR 1 pza" at bounding box center [765, 351] width 94 height 15
type input "10"
click at [886, 349] on div "10 ​ ROBALO NACIONAL 200 GR 1 pza" at bounding box center [780, 346] width 444 height 36
click at [883, 490] on button "Agregar" at bounding box center [871, 499] width 149 height 26
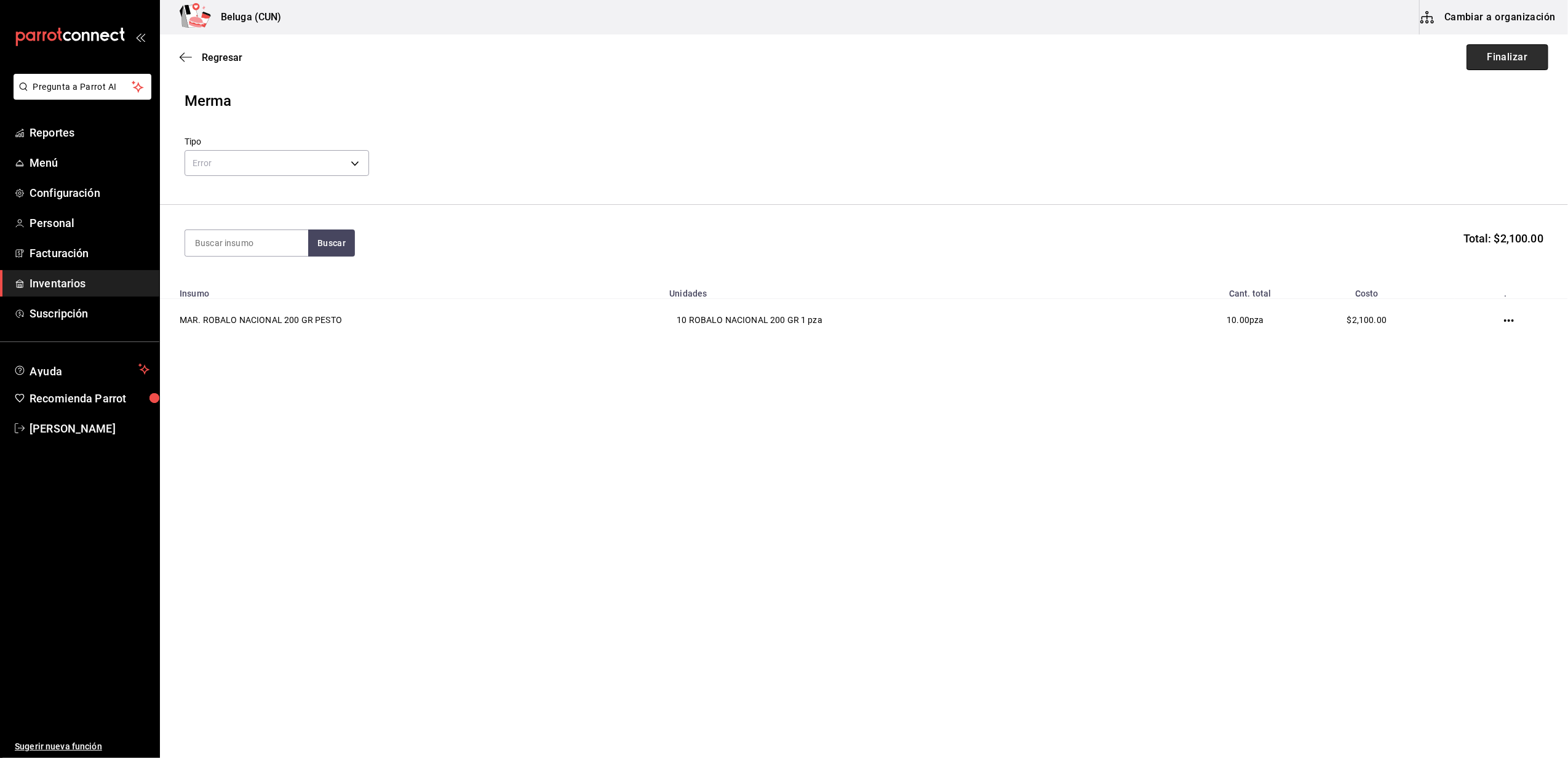
click at [1507, 64] on button "Finalizar" at bounding box center [1507, 57] width 82 height 26
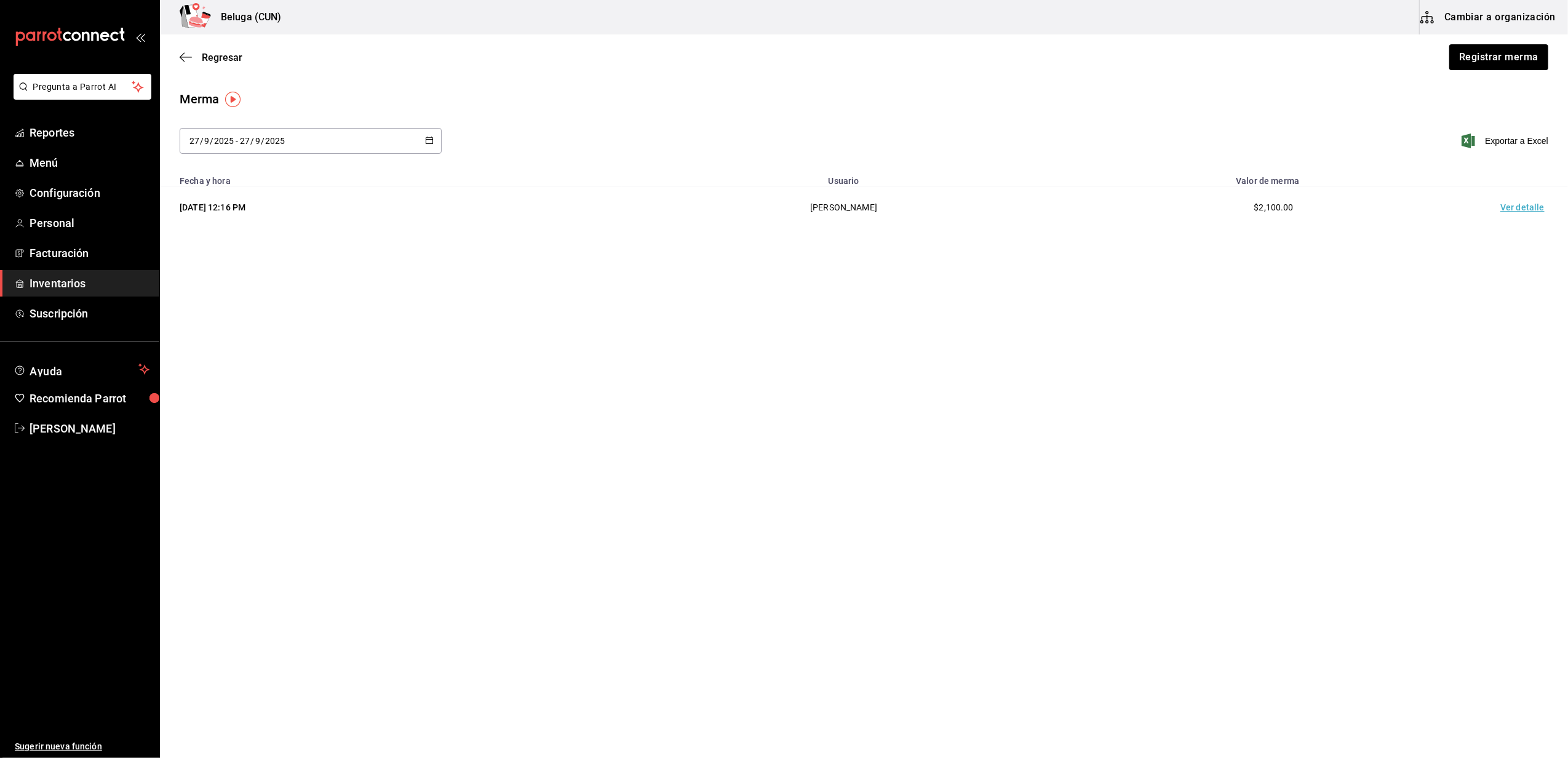
click at [1529, 210] on td "Ver detalle" at bounding box center [1525, 208] width 86 height 42
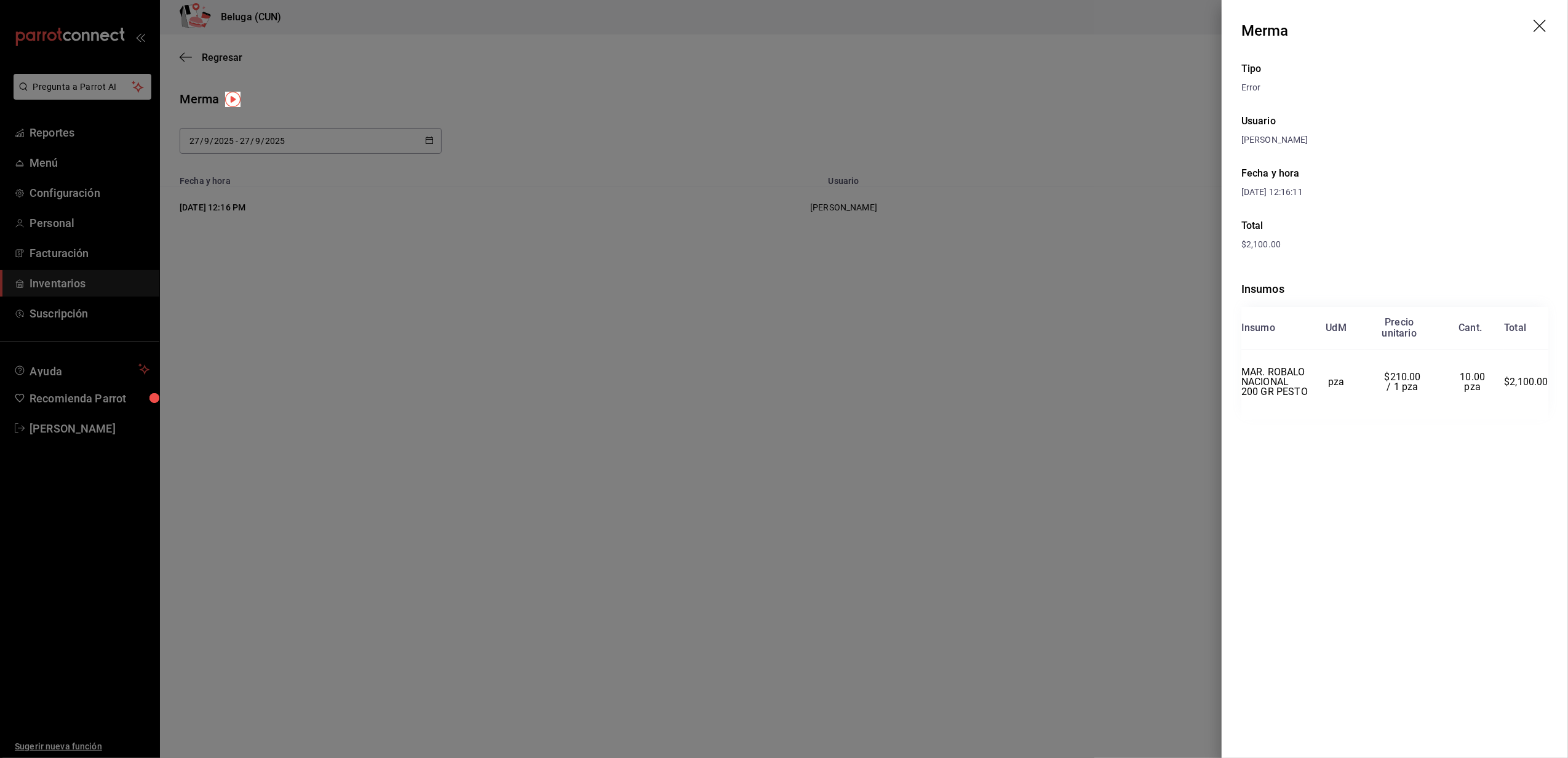
click at [1312, 67] on div "Tipo" at bounding box center [1394, 68] width 307 height 15
click at [888, 609] on div at bounding box center [784, 379] width 1568 height 758
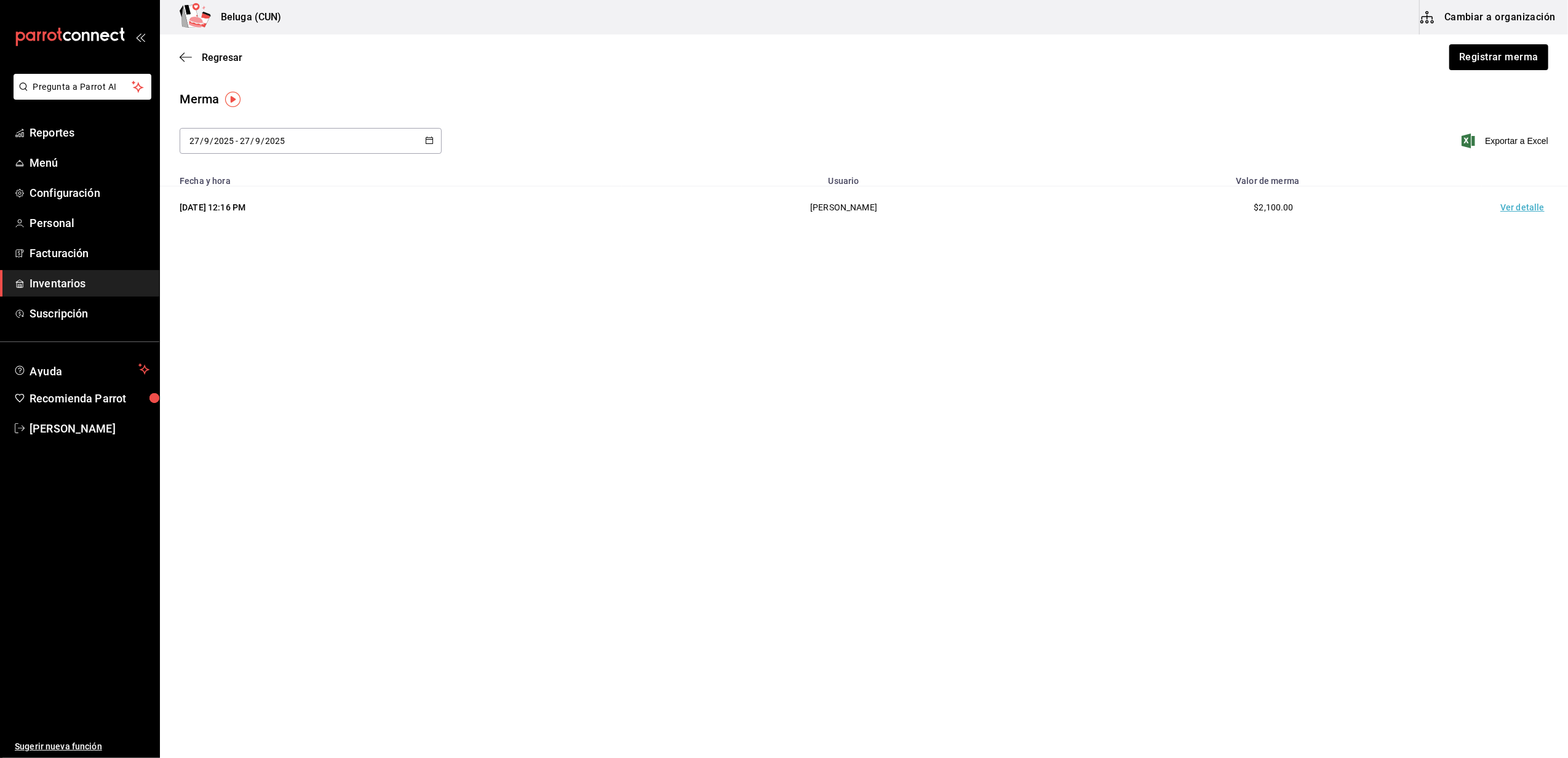
click at [1272, 86] on main "Regresar Registrar merma Merma 2025-09-27 27 / 9 / 2025 - 2025-09-27 27 / 9 / 2…" at bounding box center [863, 151] width 1408 height 233
click at [190, 59] on icon "button" at bounding box center [185, 57] width 12 height 11
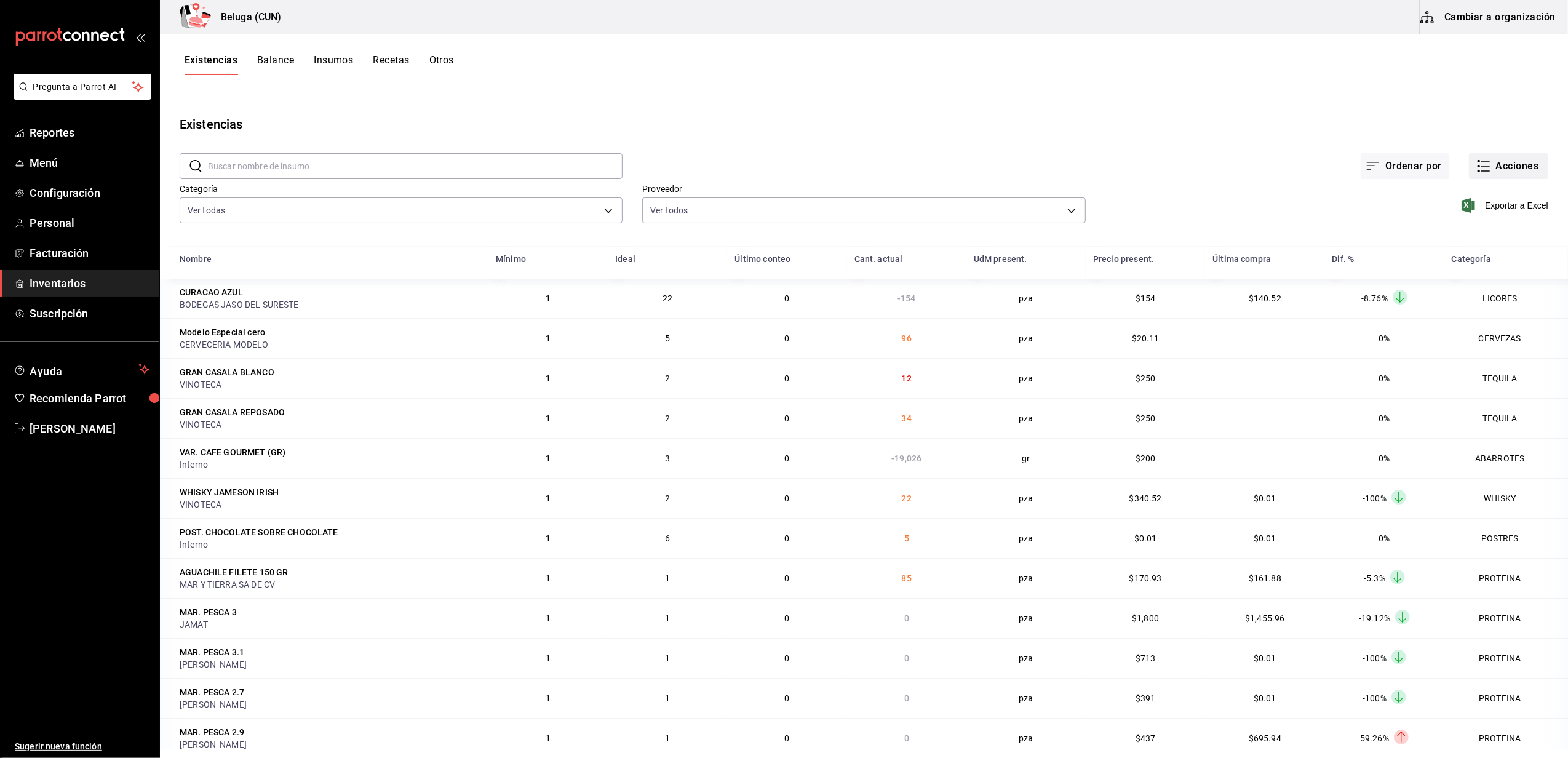
click at [1501, 156] on button "Acciones" at bounding box center [1509, 166] width 79 height 26
click at [1481, 237] on span "Compra" at bounding box center [1496, 233] width 103 height 13
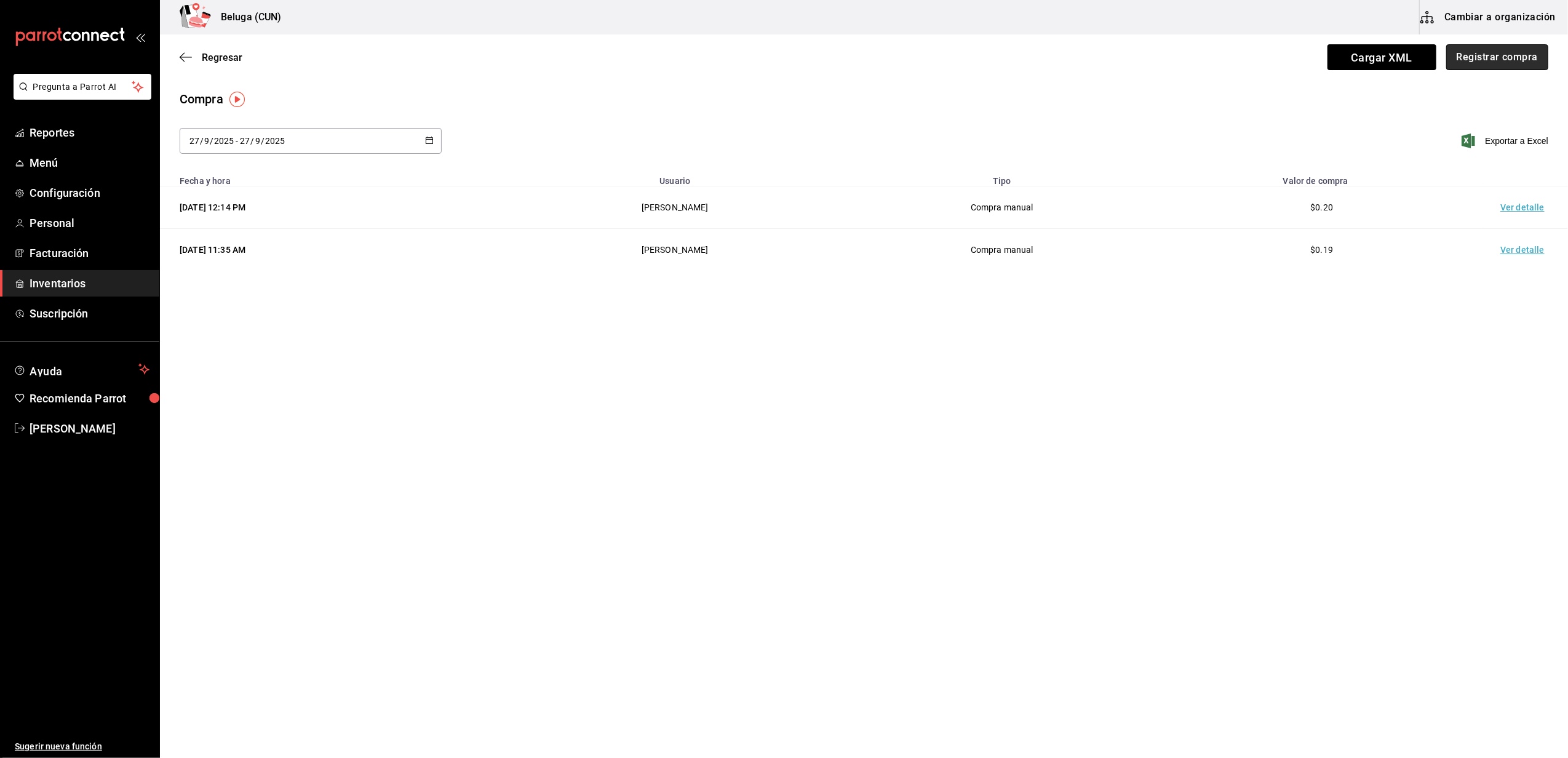
click at [1523, 58] on button "Registrar compra" at bounding box center [1497, 57] width 102 height 26
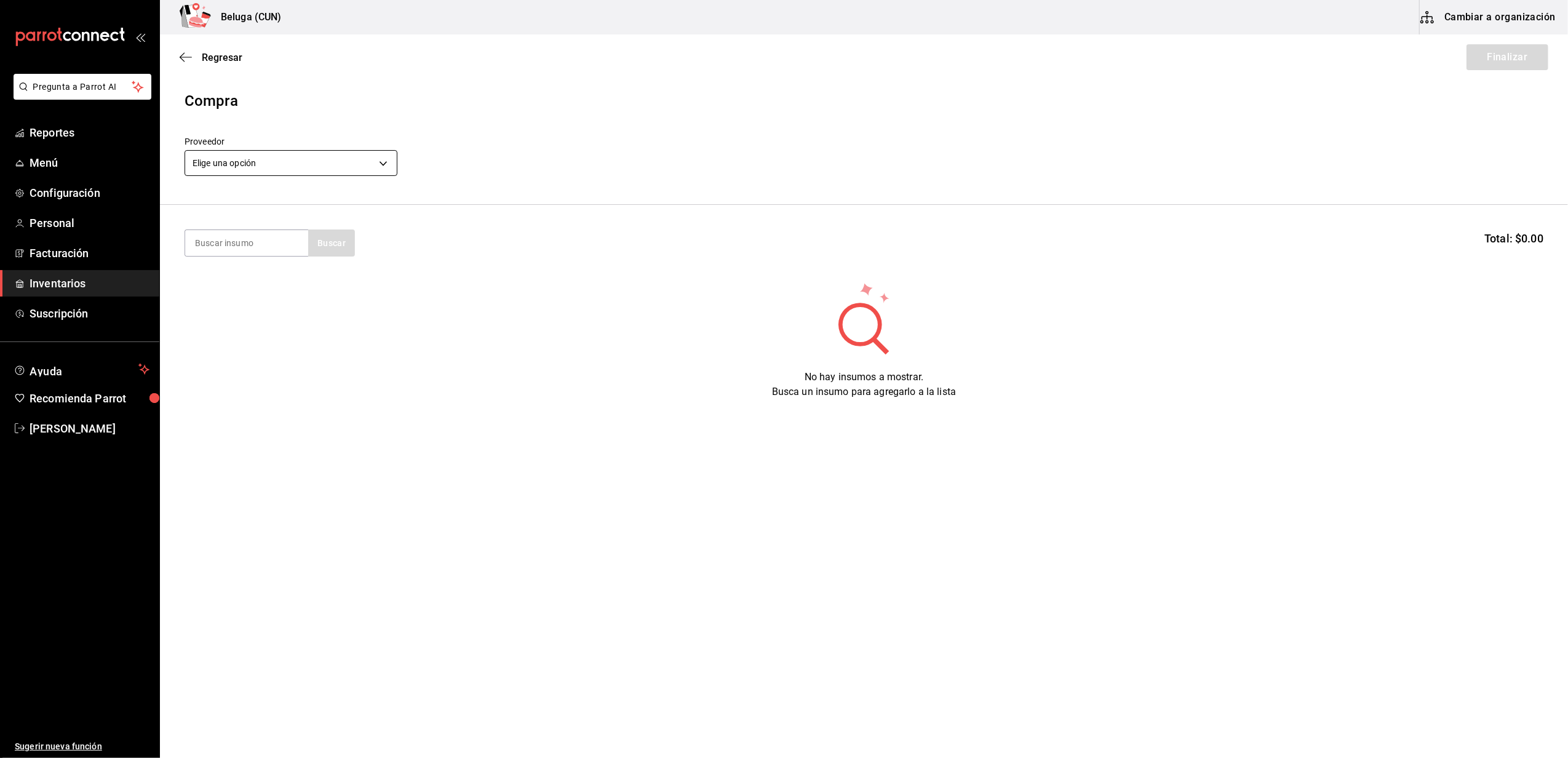
click at [338, 153] on body "Pregunta a Parrot AI Reportes Menú Configuración Personal Facturación Inventari…" at bounding box center [784, 344] width 1568 height 688
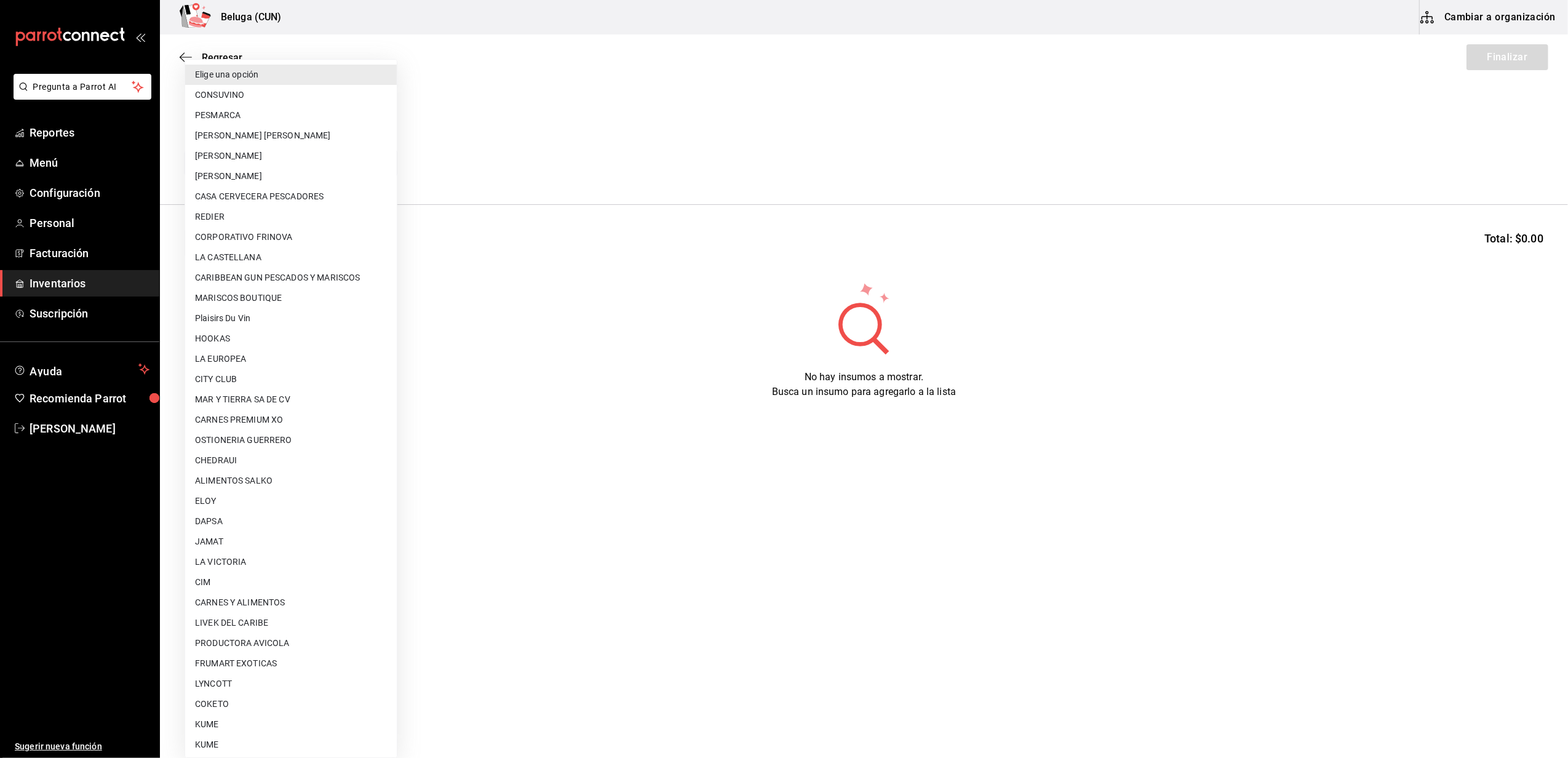
click at [822, 59] on div at bounding box center [784, 379] width 1568 height 758
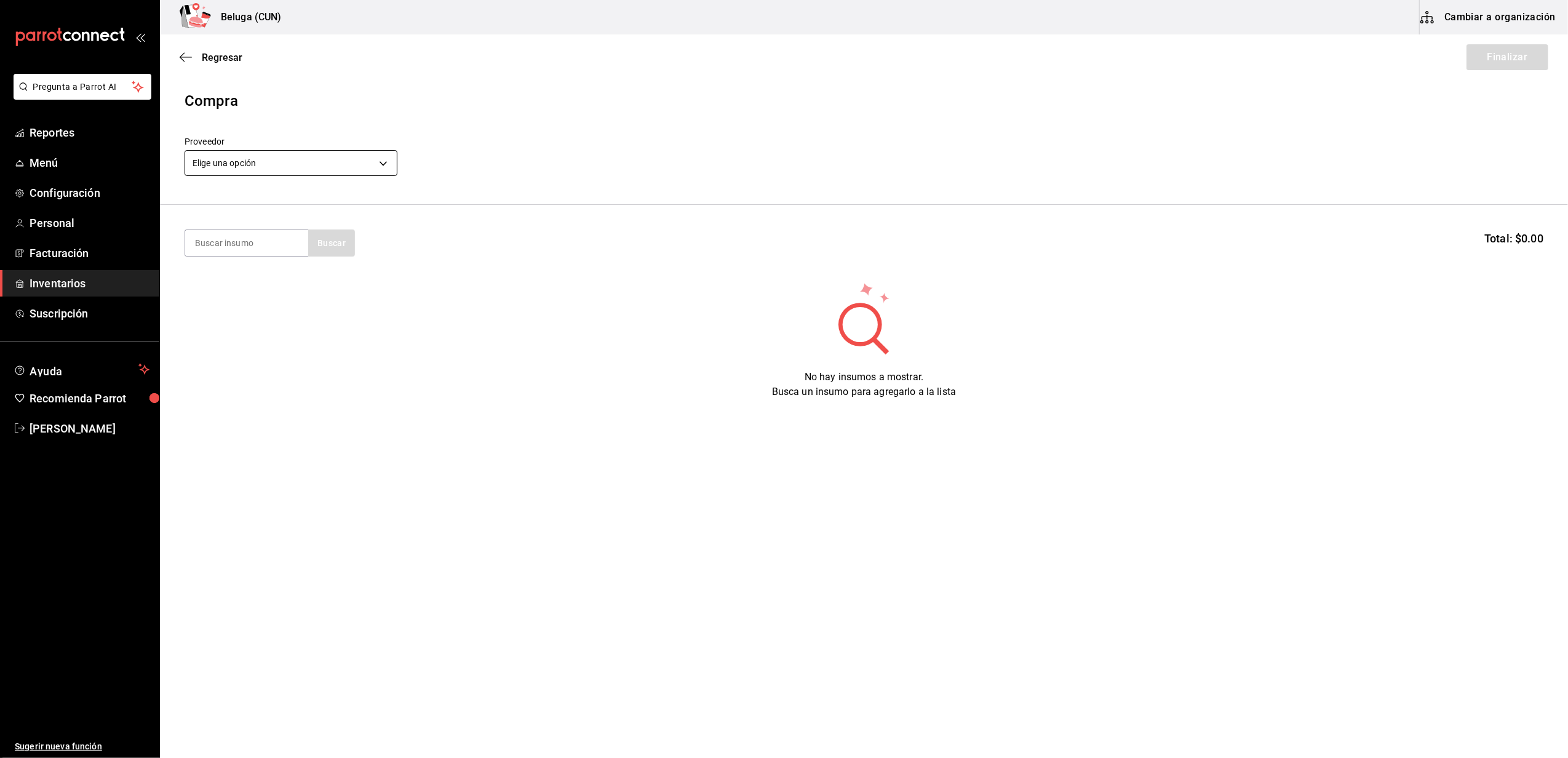
click at [328, 170] on body "Pregunta a Parrot AI Reportes Menú Configuración Personal Facturación Inventari…" at bounding box center [784, 344] width 1568 height 688
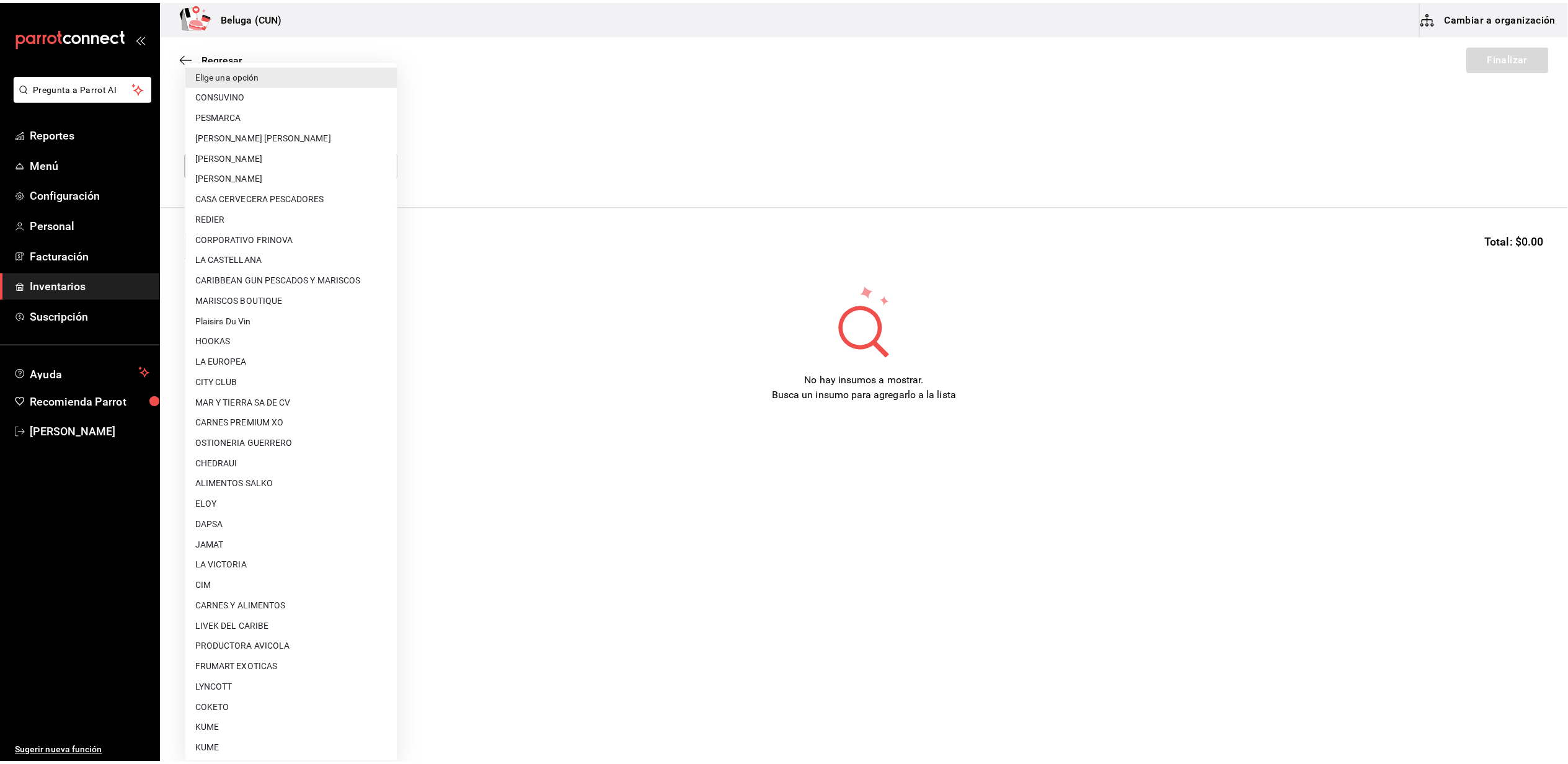
scroll to position [413, 0]
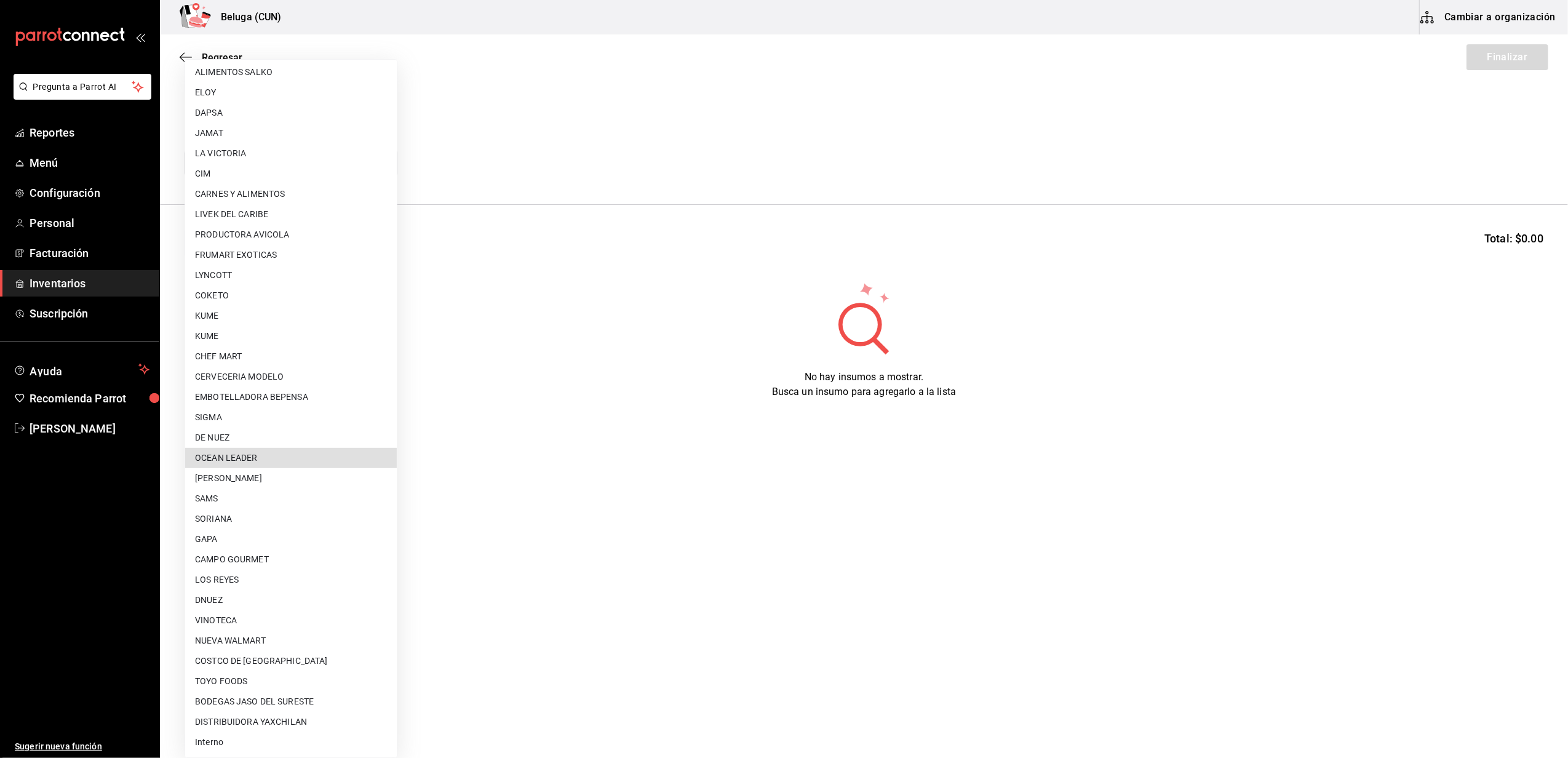
type input "418ad5b3-5aac-43ae-8a20-ce68503a9856"
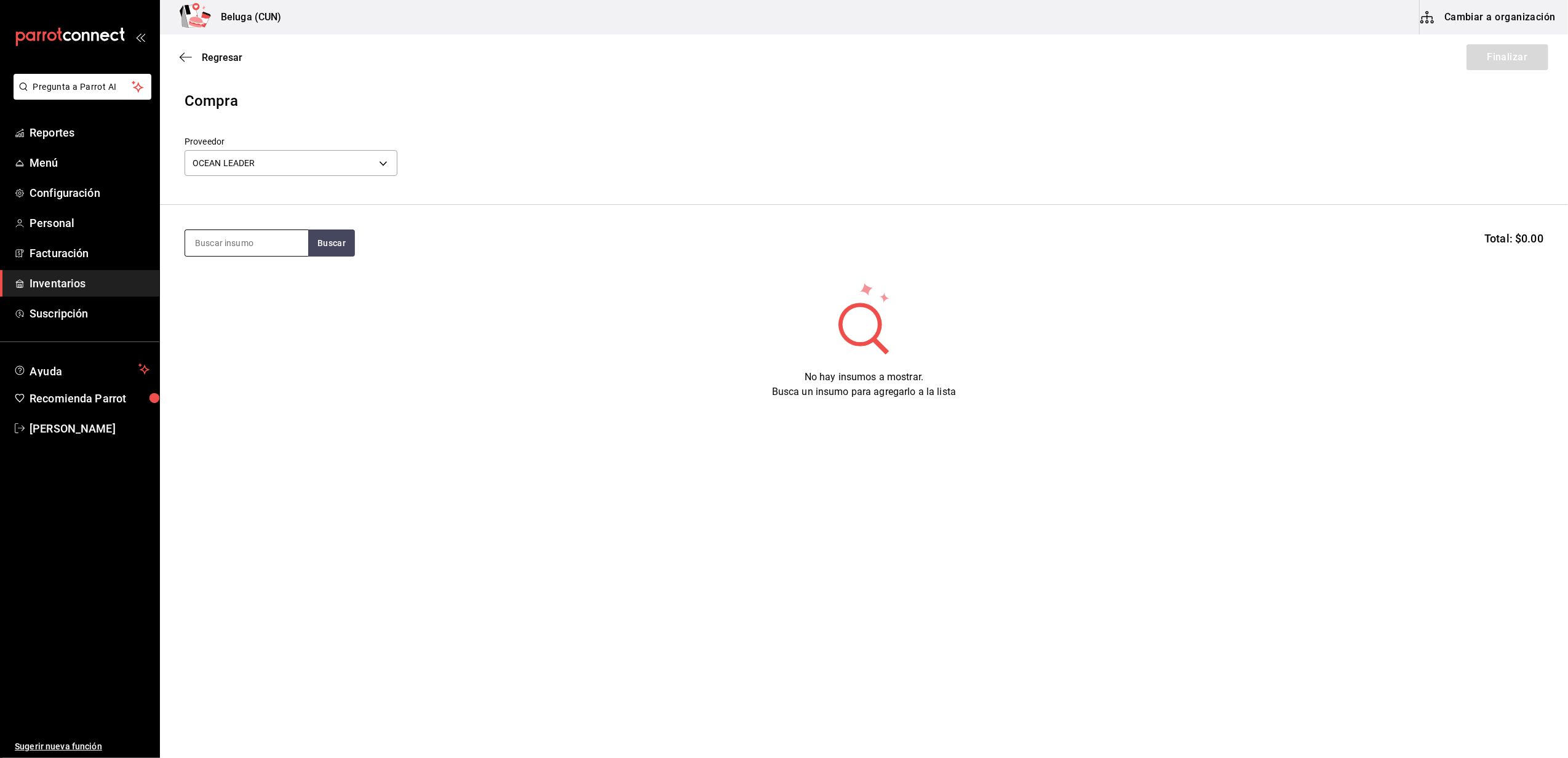
click at [243, 246] on input at bounding box center [246, 243] width 123 height 26
type input "CRISTA"
click at [351, 236] on button "Buscar" at bounding box center [331, 243] width 47 height 27
click at [320, 239] on button "Buscar" at bounding box center [331, 243] width 47 height 27
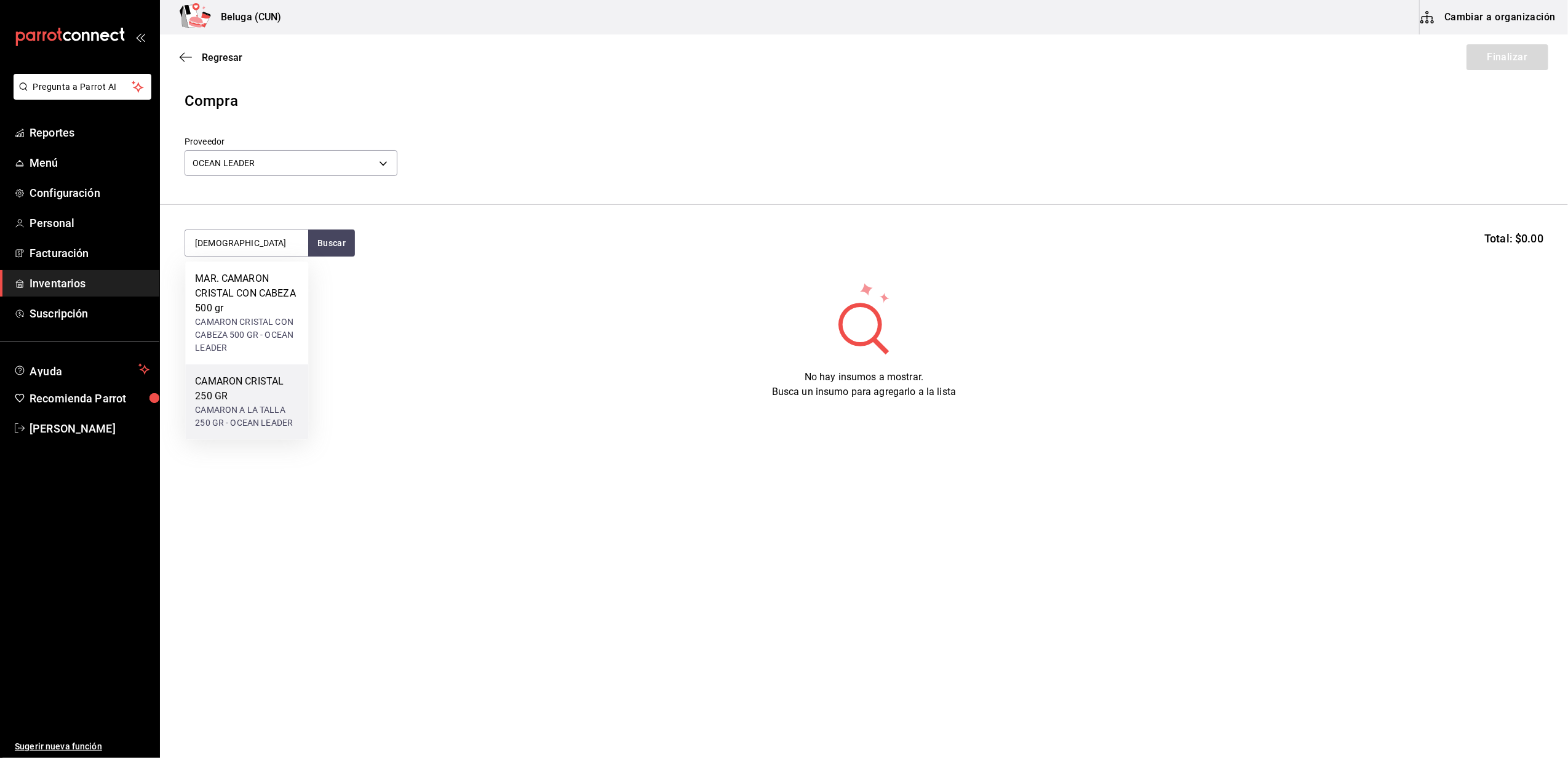
click at [255, 396] on div "CAMARON CRISTAL 250 GR" at bounding box center [246, 389] width 103 height 29
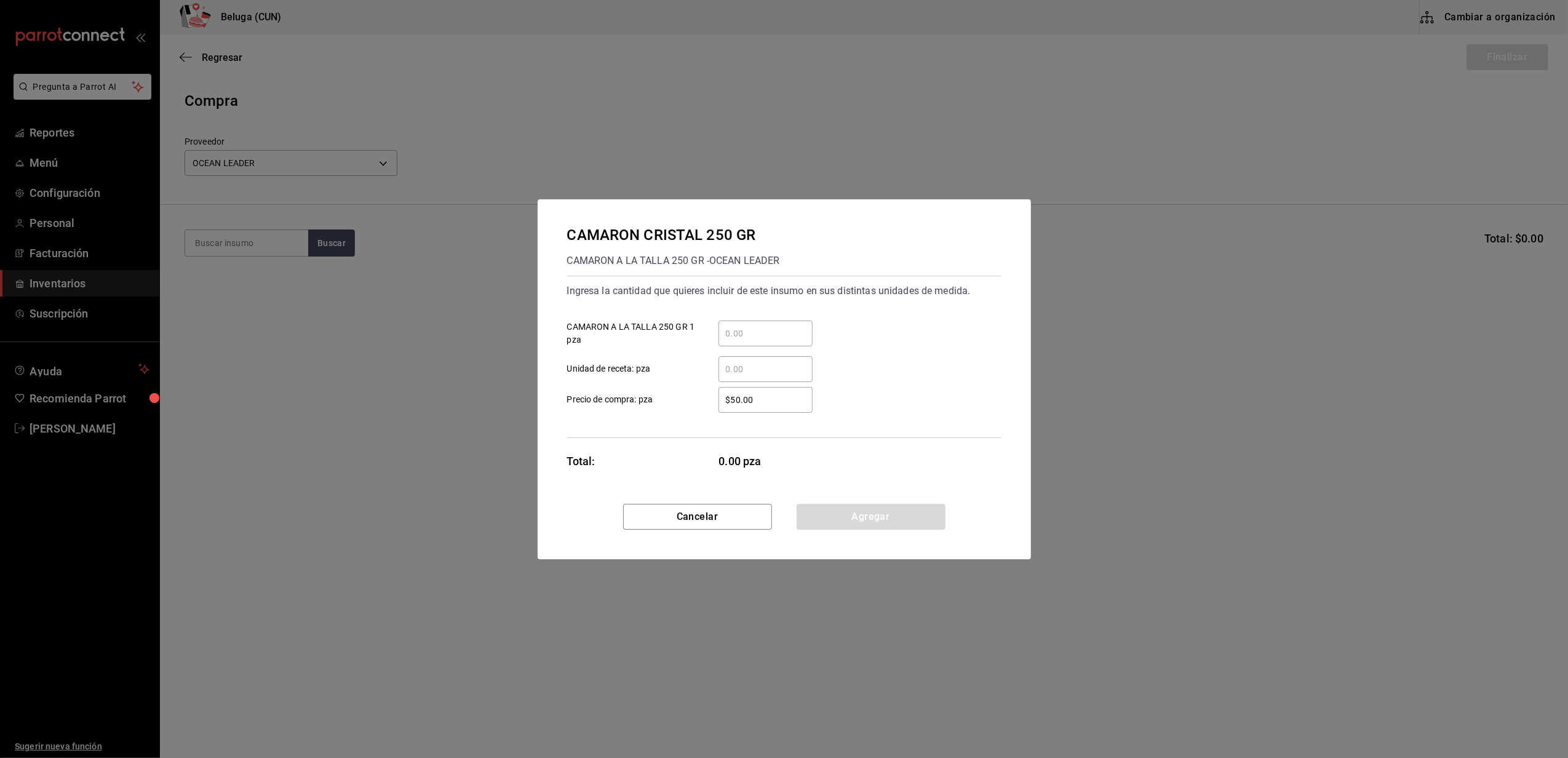
click at [748, 328] on input "​ CAMARON A LA TALLA 250 GR 1 pza" at bounding box center [765, 333] width 94 height 15
type input "10"
click at [689, 475] on div "CAMARON CRISTAL 250 GR CAMARON A LA TALLA 250 GR - OCEAN LEADER Ingresa la cant…" at bounding box center [784, 351] width 494 height 305
click at [762, 395] on input "$50.00" at bounding box center [765, 400] width 94 height 15
type input "$5"
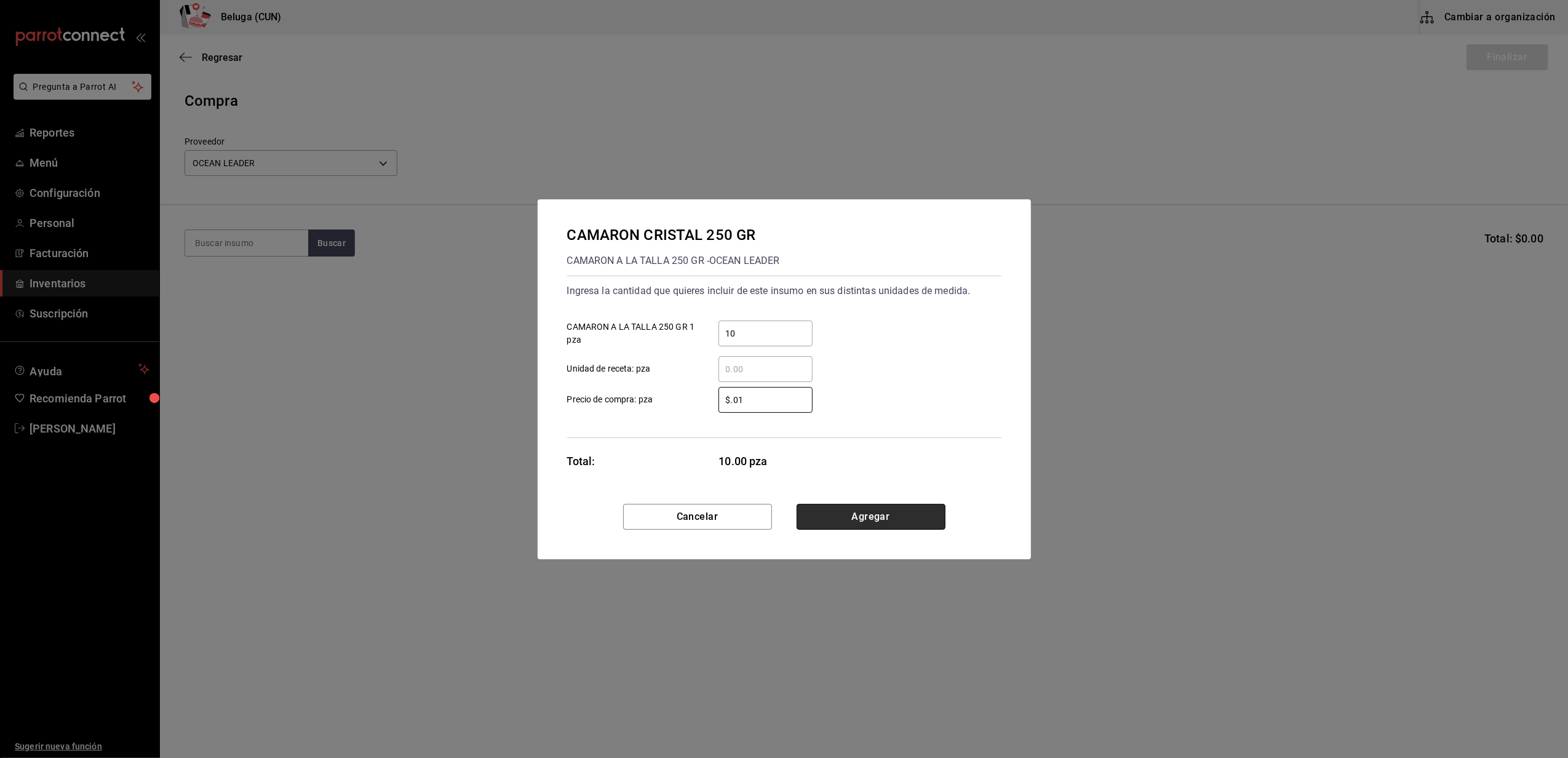
type input "$0.01"
click at [850, 512] on button "Agregar" at bounding box center [871, 517] width 149 height 26
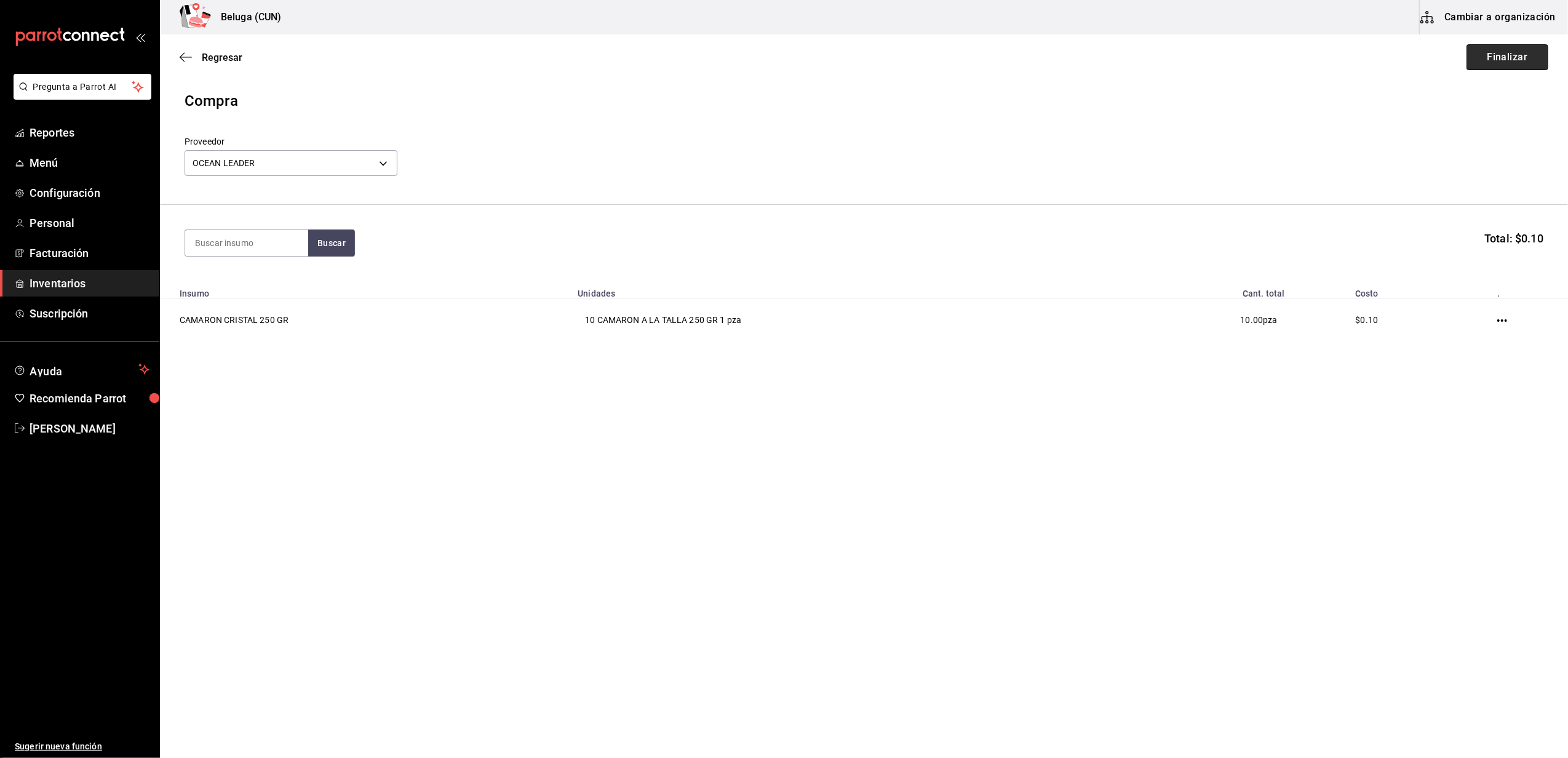
click at [1520, 59] on button "Finalizar" at bounding box center [1507, 57] width 82 height 26
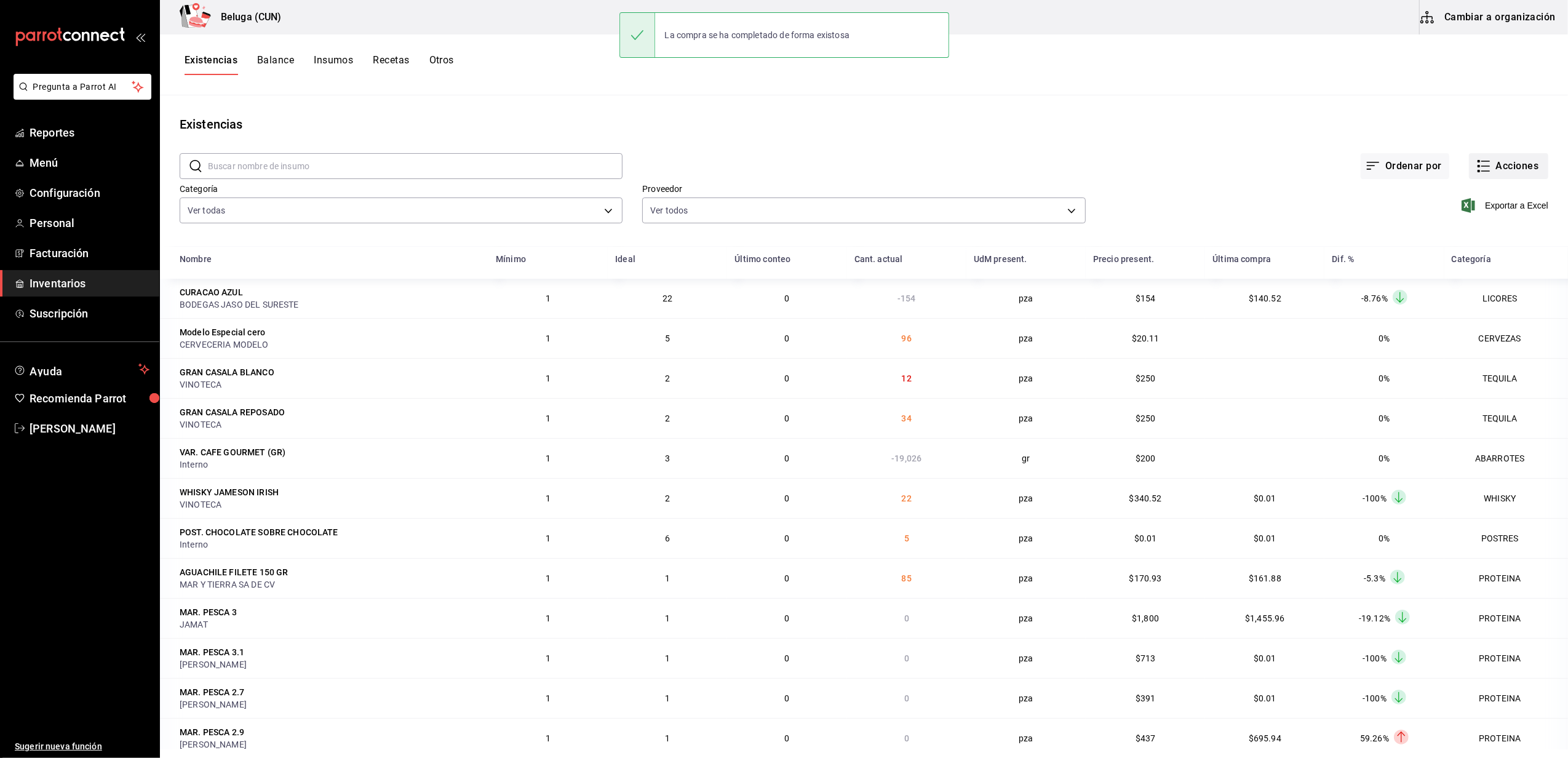
click at [1491, 167] on button "Acciones" at bounding box center [1509, 166] width 79 height 26
click at [1461, 232] on span "Compra" at bounding box center [1496, 233] width 103 height 13
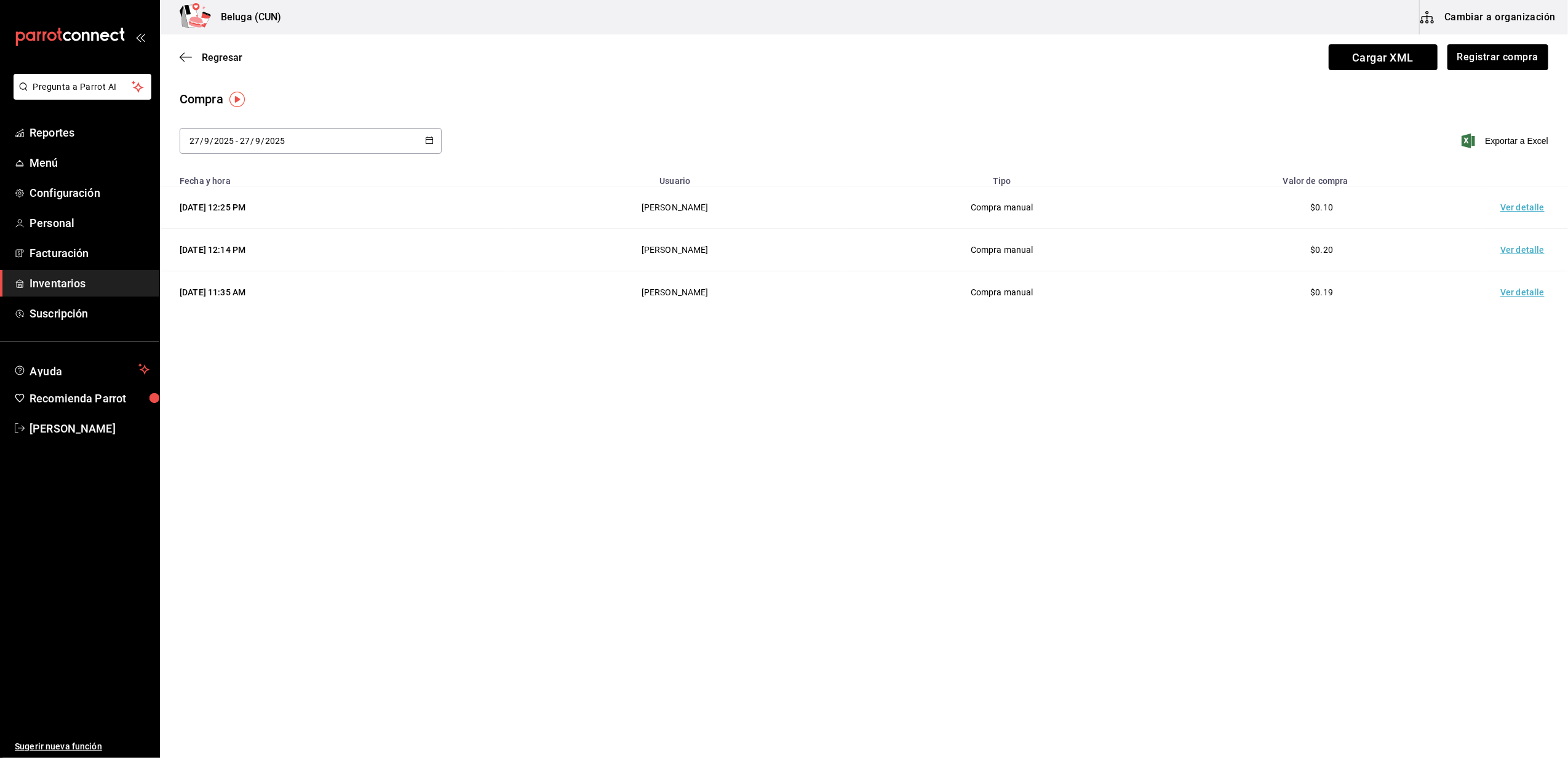
click at [1503, 208] on td "Ver detalle" at bounding box center [1525, 208] width 86 height 42
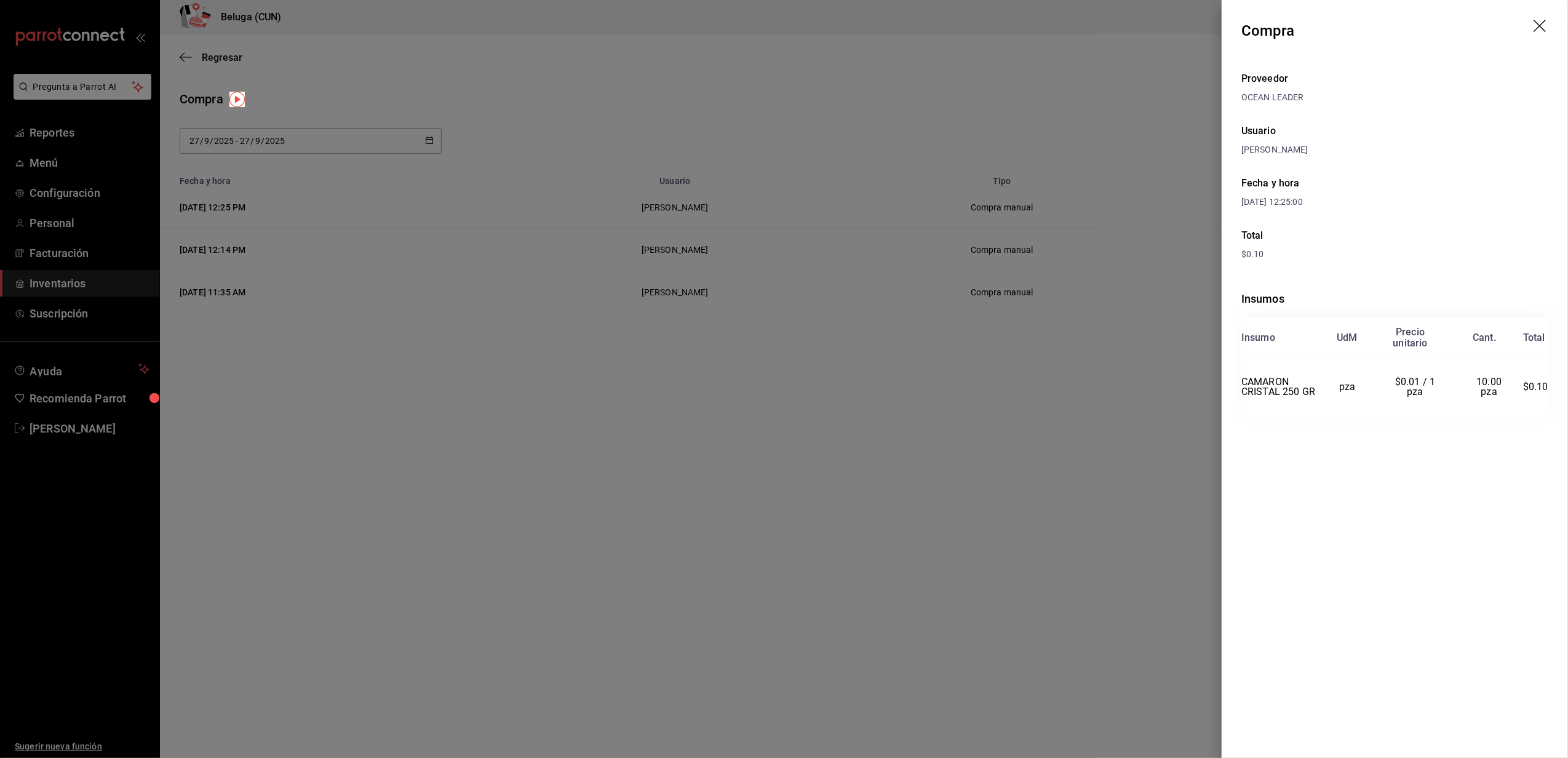
click at [729, 183] on div at bounding box center [784, 379] width 1568 height 758
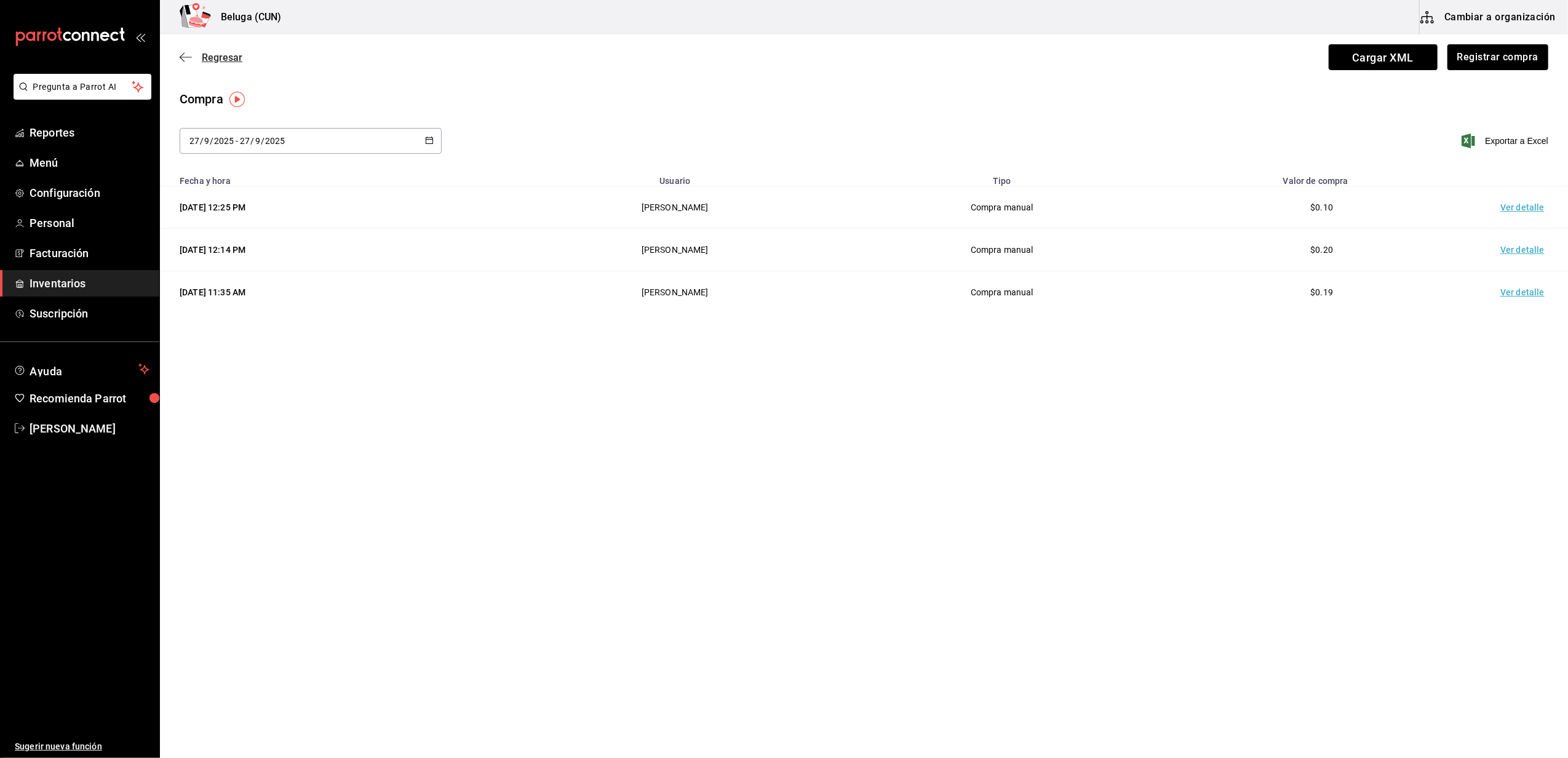
click at [229, 57] on span "Regresar" at bounding box center [222, 57] width 41 height 11
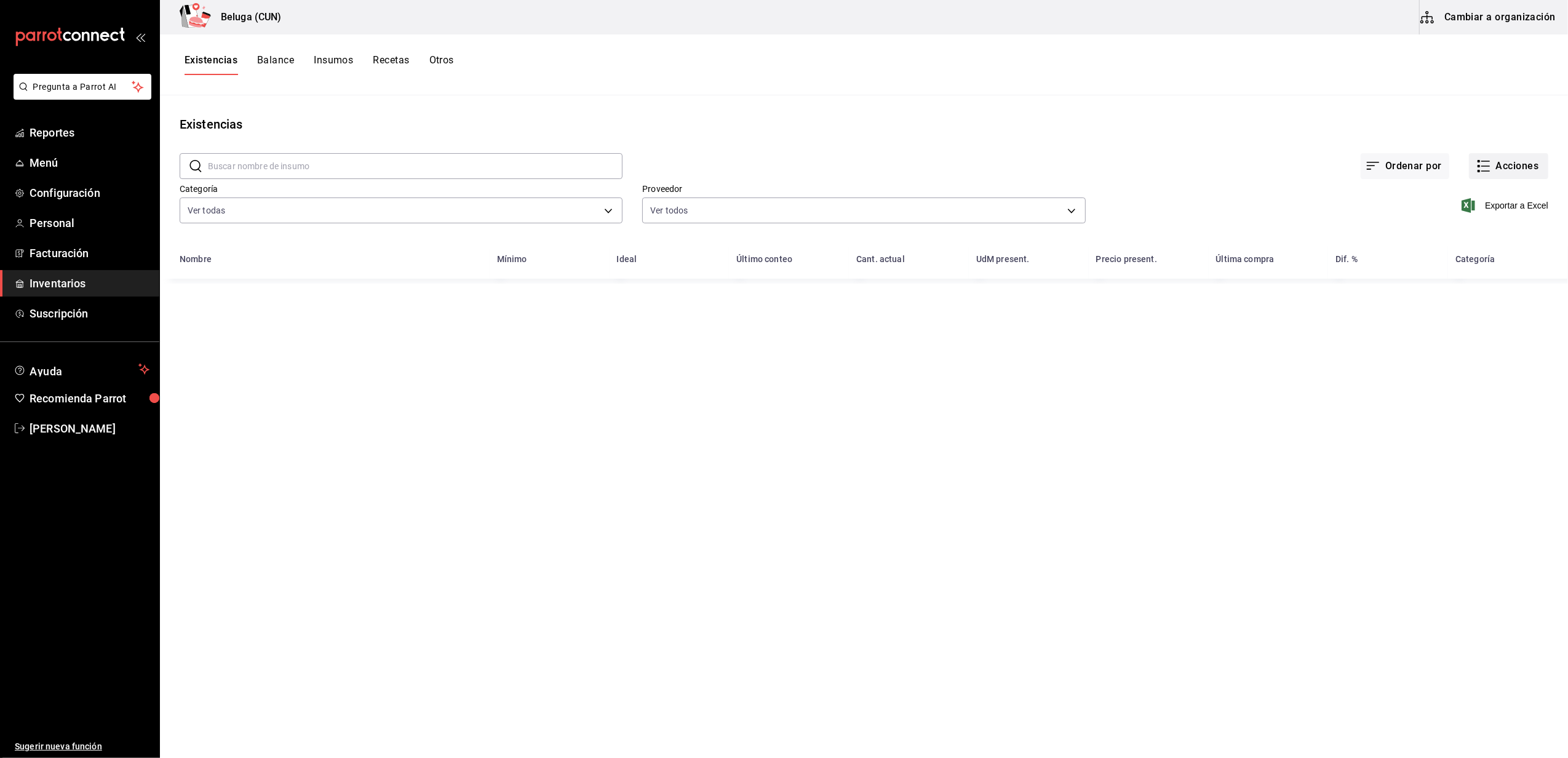
click at [1536, 162] on button "Acciones" at bounding box center [1509, 166] width 79 height 26
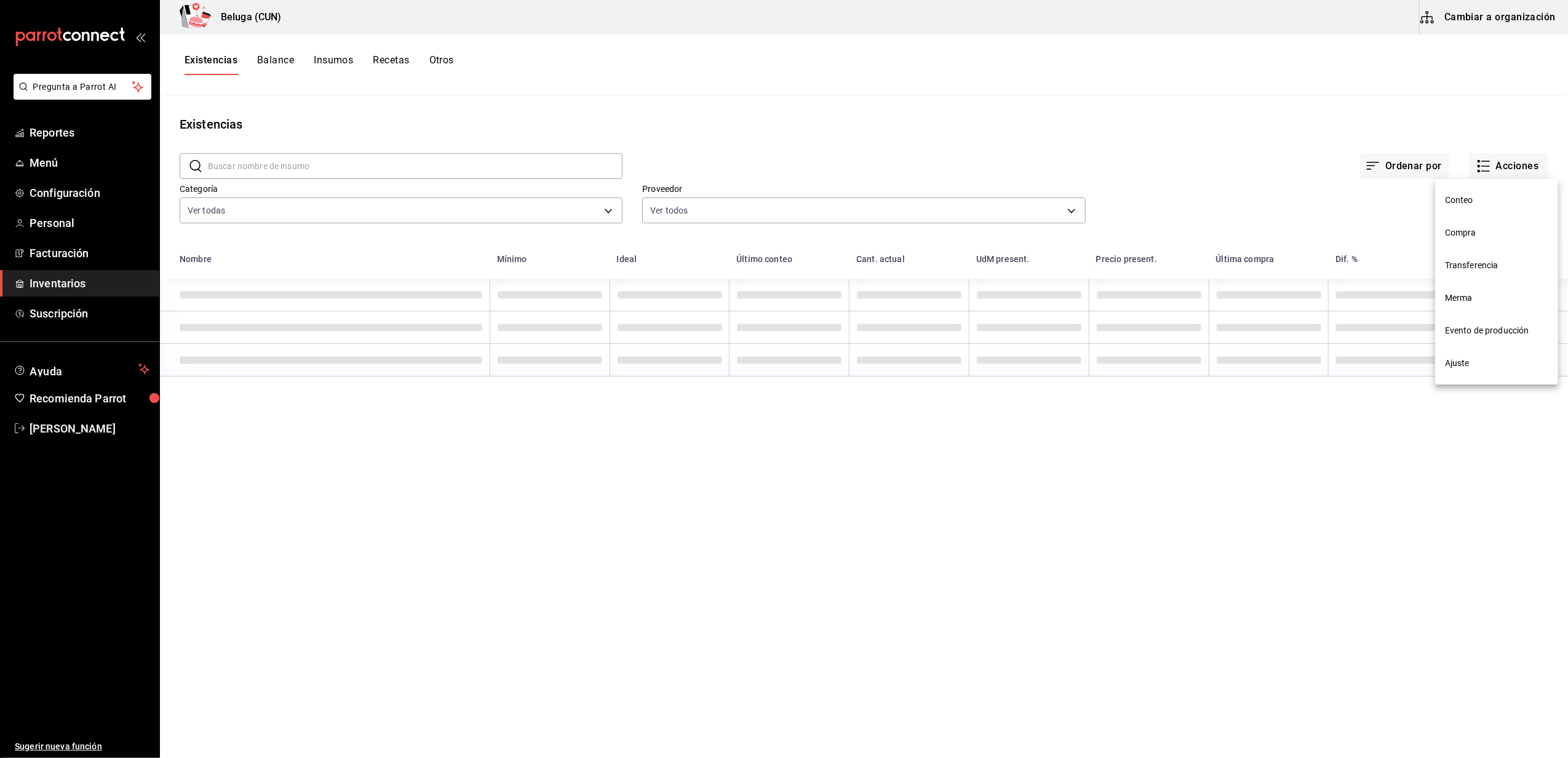
click at [1486, 293] on span "Merma" at bounding box center [1496, 298] width 103 height 13
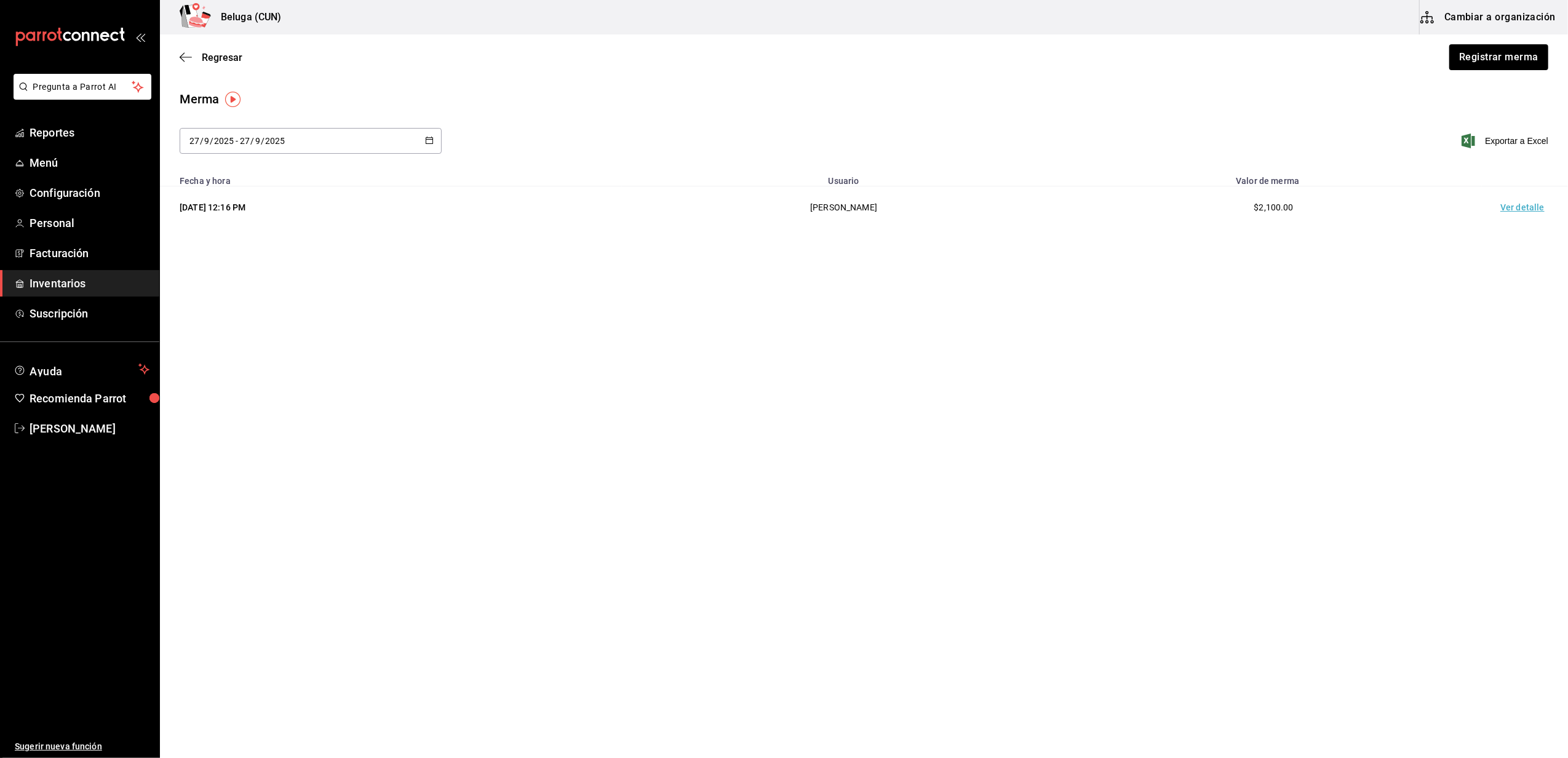
click at [1509, 72] on div "Regresar Registrar merma" at bounding box center [863, 57] width 1408 height 45
click at [1495, 59] on button "Registrar merma" at bounding box center [1498, 57] width 100 height 26
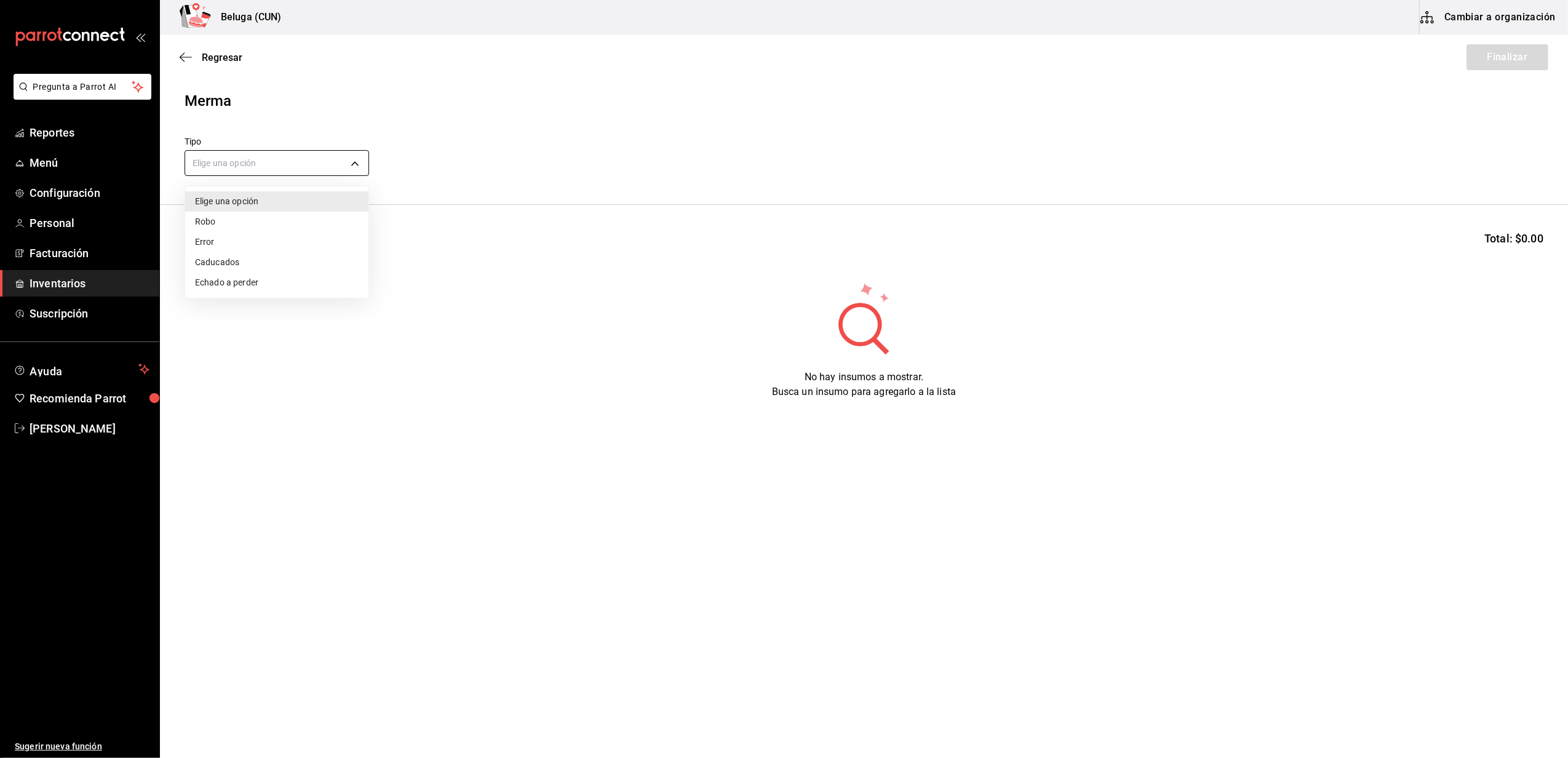
click at [326, 165] on body "Pregunta a Parrot AI Reportes Menú Configuración Personal Facturación Inventari…" at bounding box center [784, 344] width 1568 height 688
click at [300, 238] on li "Error" at bounding box center [276, 242] width 183 height 20
type input "ERROR"
click at [291, 245] on input at bounding box center [246, 243] width 123 height 26
type input "CRISTAL"
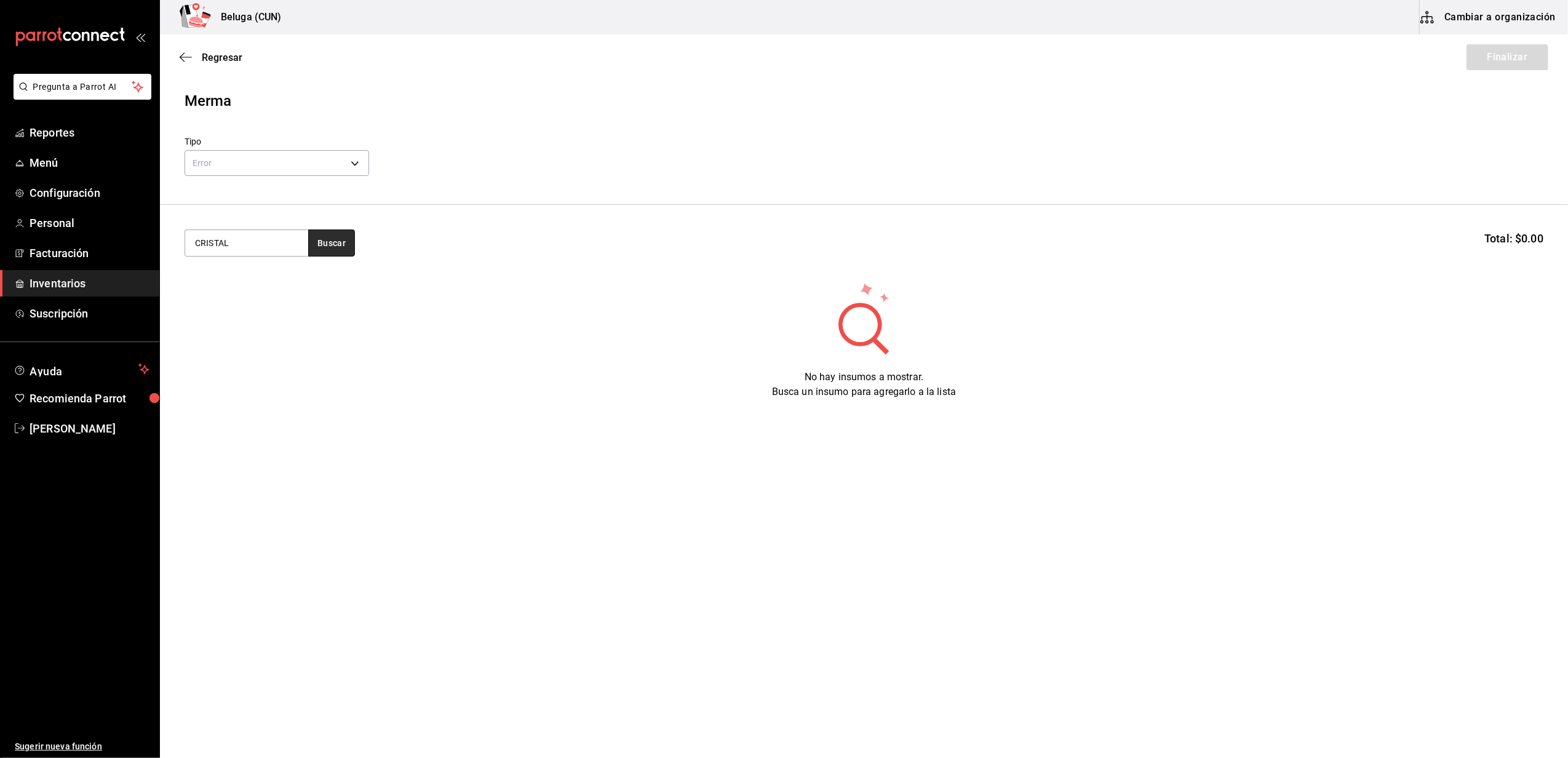
click at [330, 244] on button "Buscar" at bounding box center [331, 243] width 47 height 27
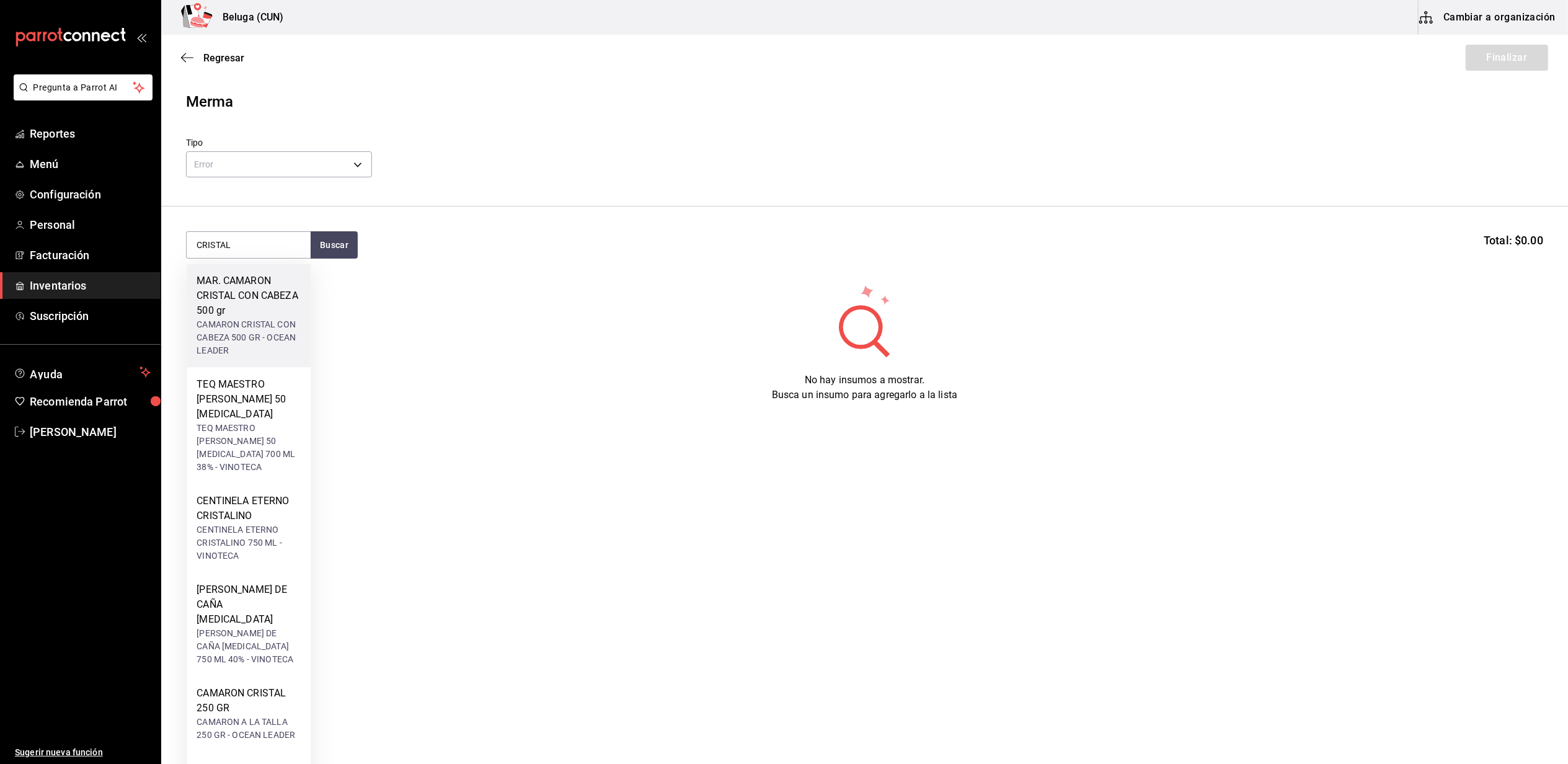
click at [249, 311] on div "MAR. CAMARON CRISTAL CON CABEZA 500 gr" at bounding box center [248, 295] width 104 height 44
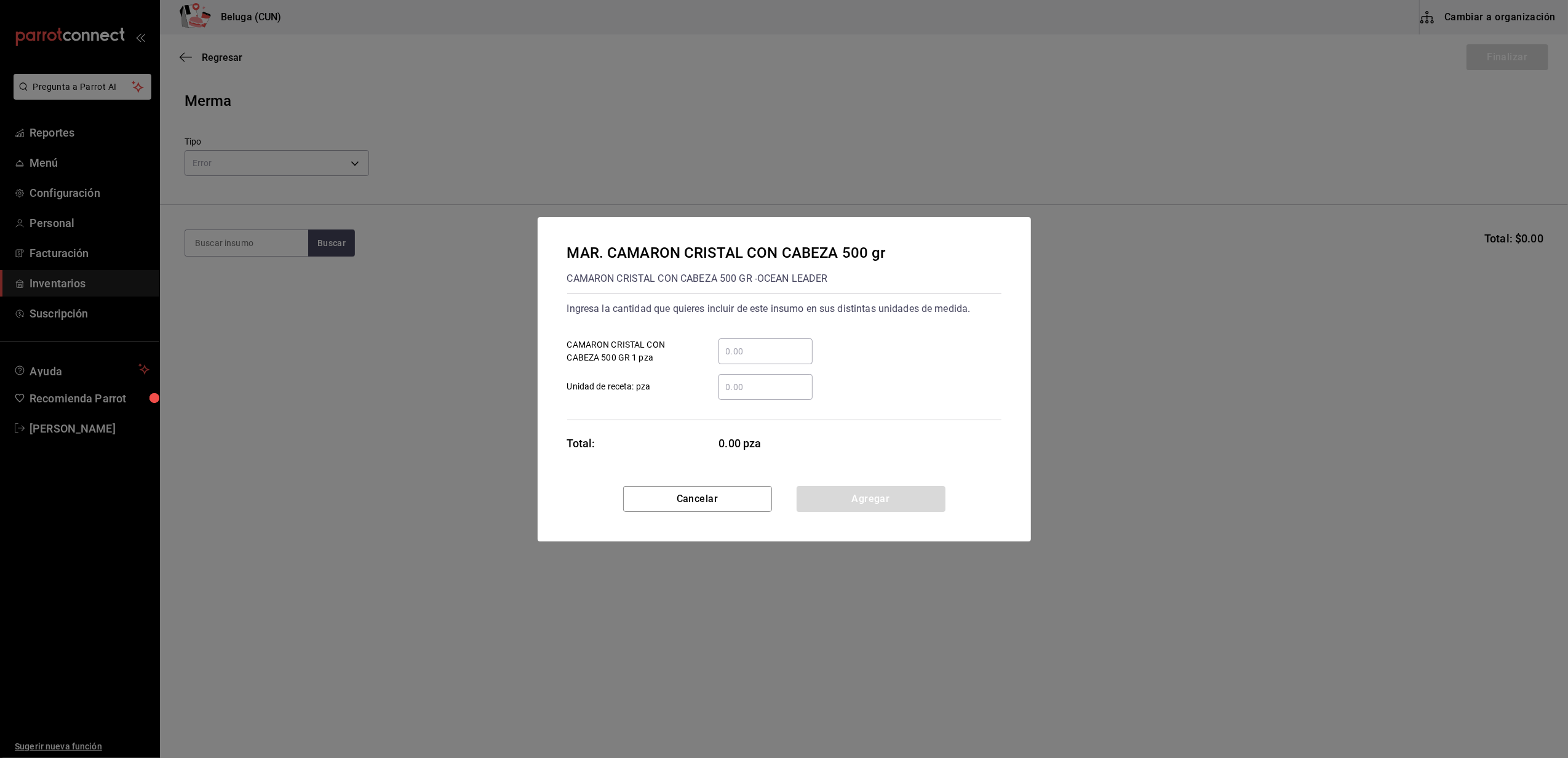
click at [762, 344] on input "​ CAMARON CRISTAL CON CABEZA 500 GR 1 pza" at bounding box center [765, 351] width 94 height 15
type input "5"
click at [697, 451] on div "MAR. CAMARON CRISTAL CON CABEZA 500 gr CAMARON CRISTAL CON CABEZA 500 GR - OCEA…" at bounding box center [784, 351] width 494 height 269
click at [857, 499] on button "Agregar" at bounding box center [871, 499] width 149 height 26
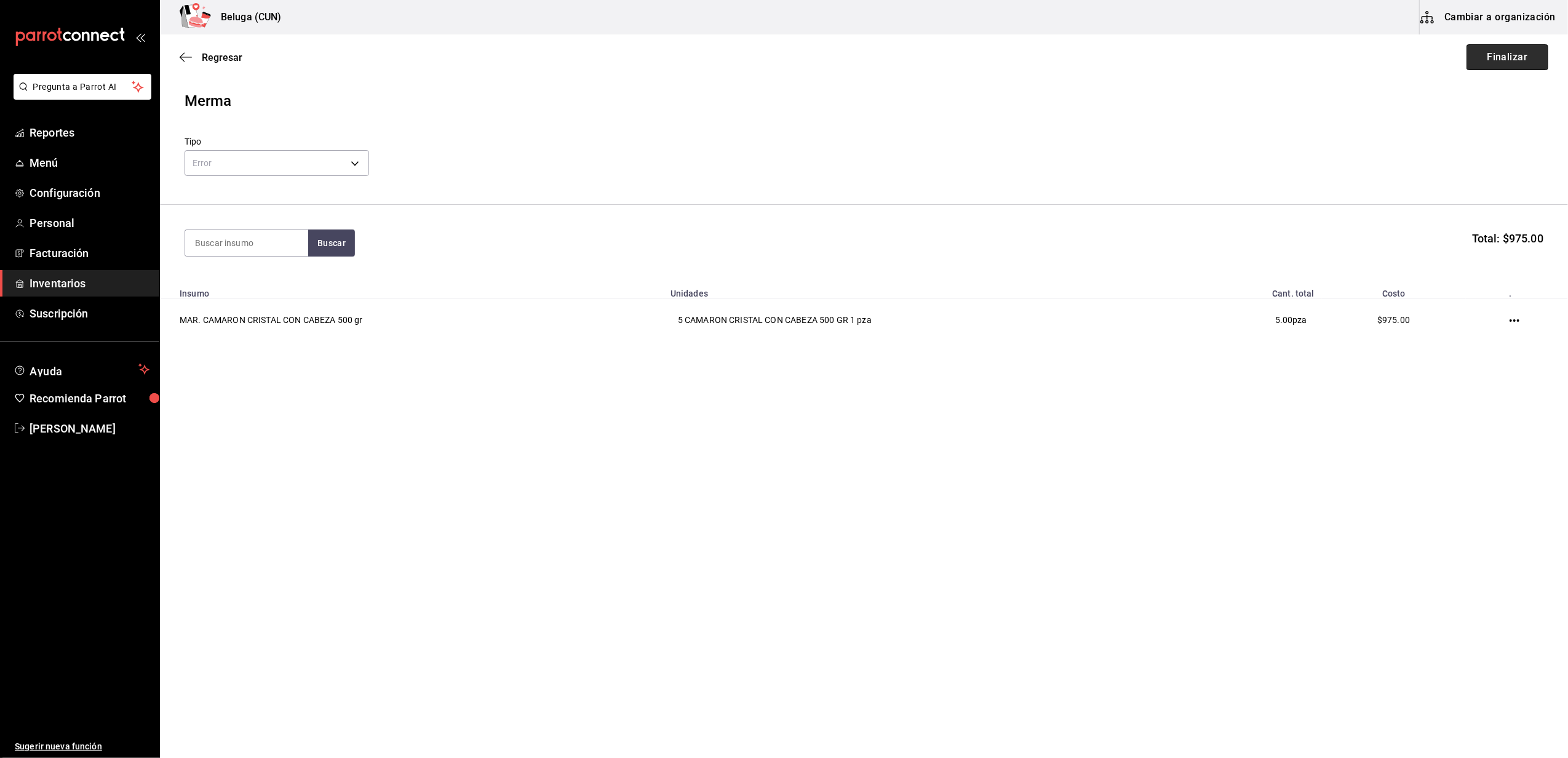
click at [1504, 59] on button "Finalizar" at bounding box center [1507, 57] width 82 height 26
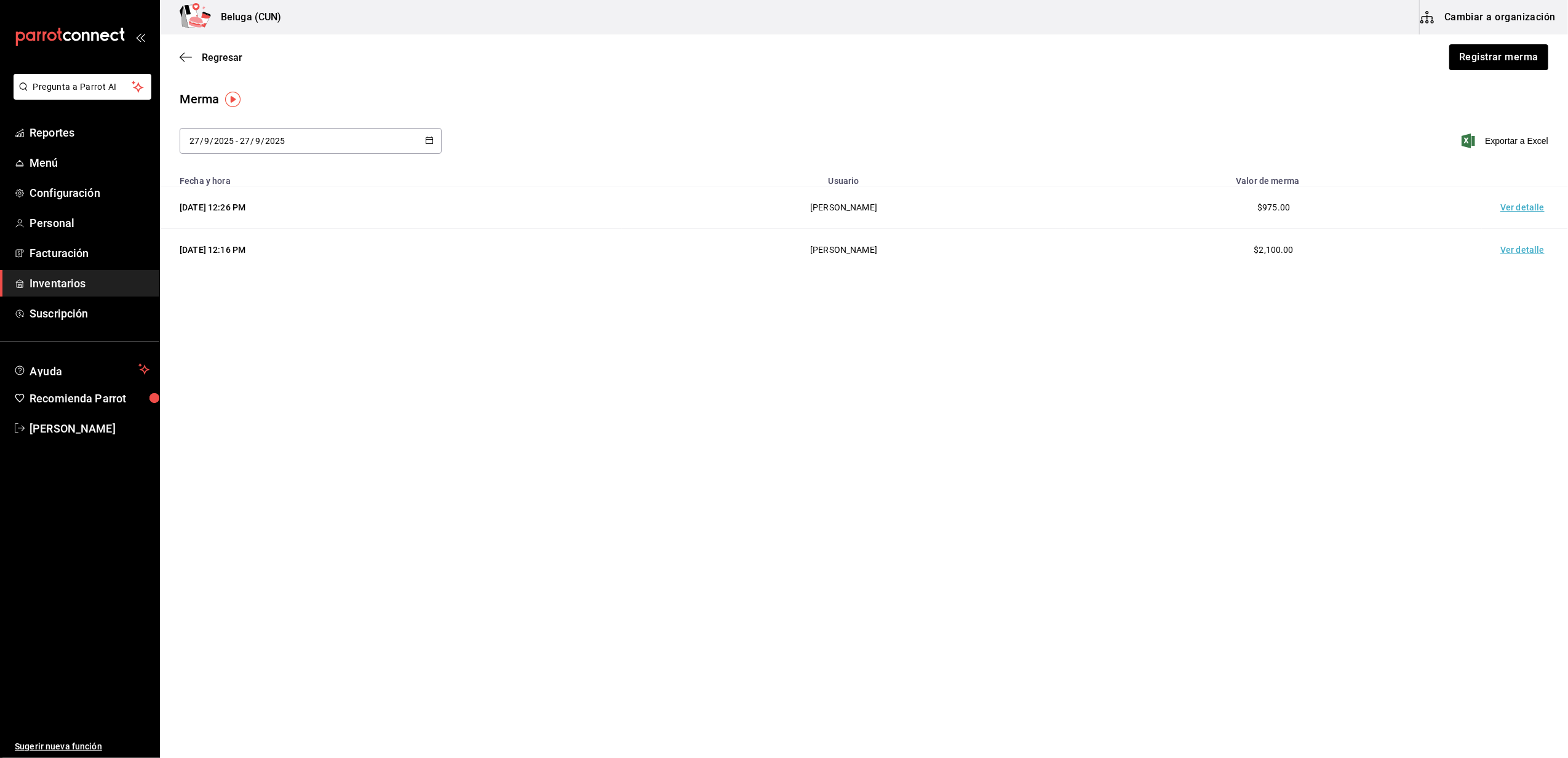
click at [1508, 207] on td "Ver detalle" at bounding box center [1525, 208] width 86 height 42
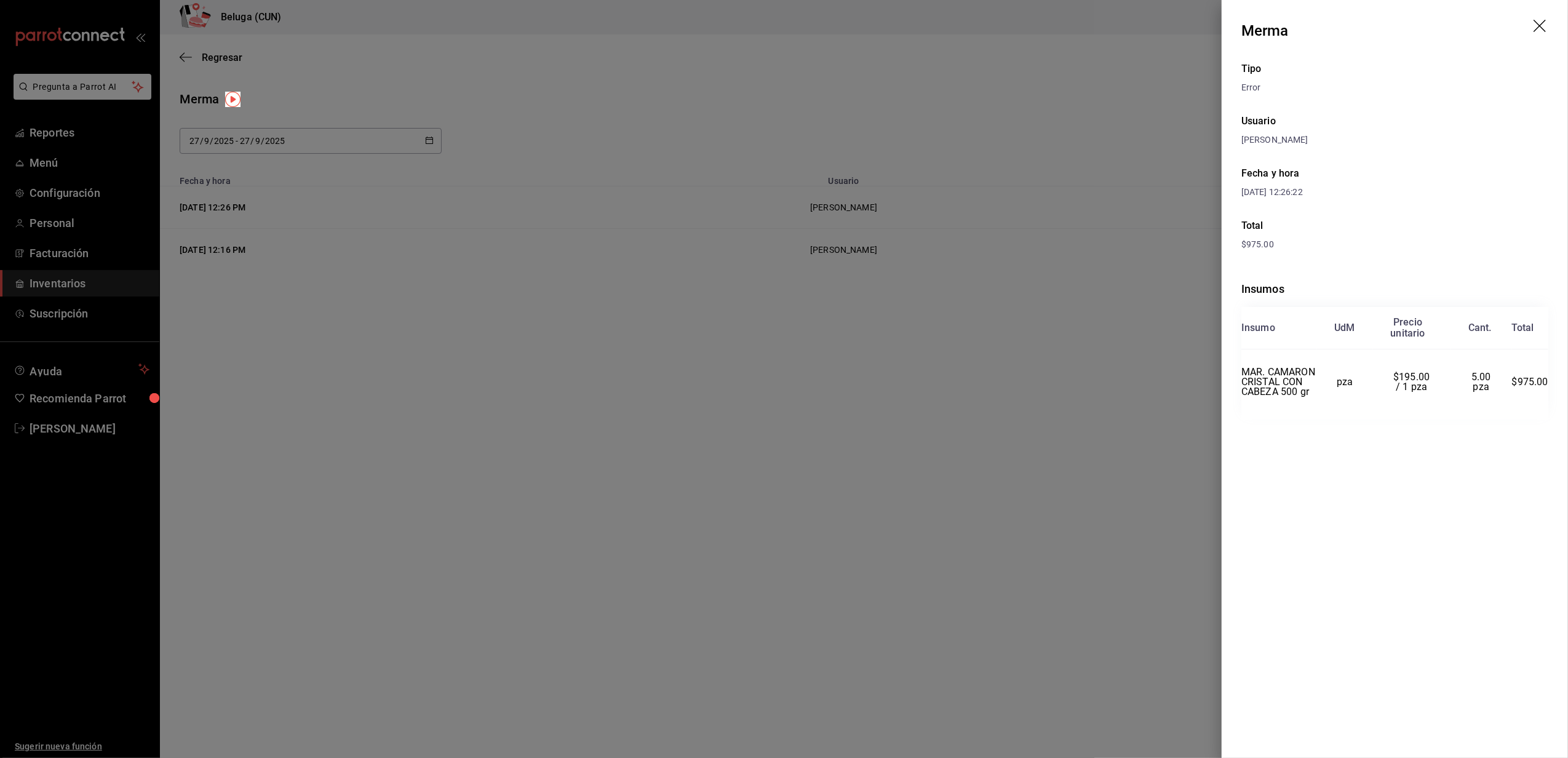
click at [476, 103] on div at bounding box center [784, 379] width 1568 height 758
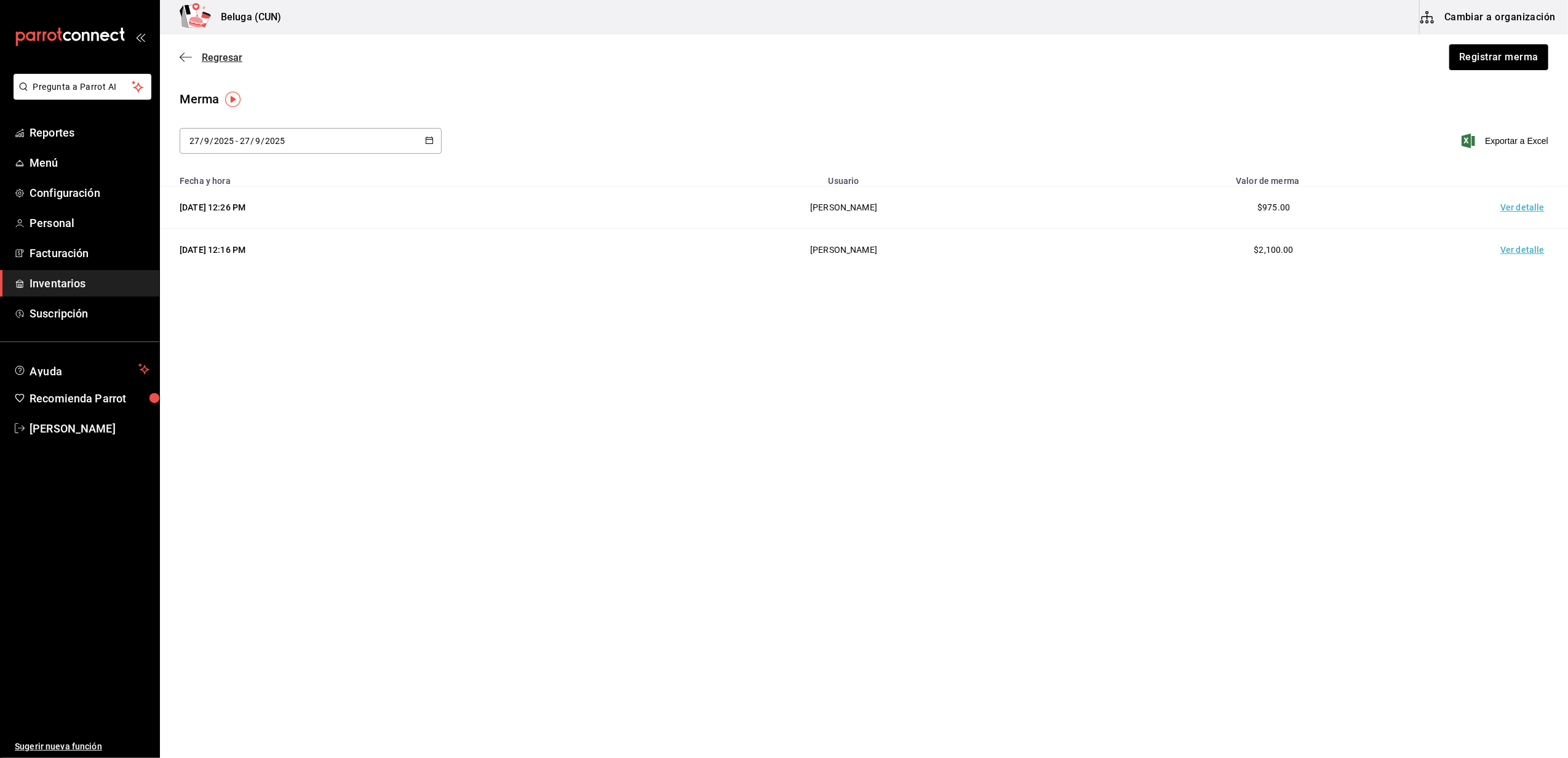
click at [225, 55] on span "Regresar" at bounding box center [222, 57] width 41 height 11
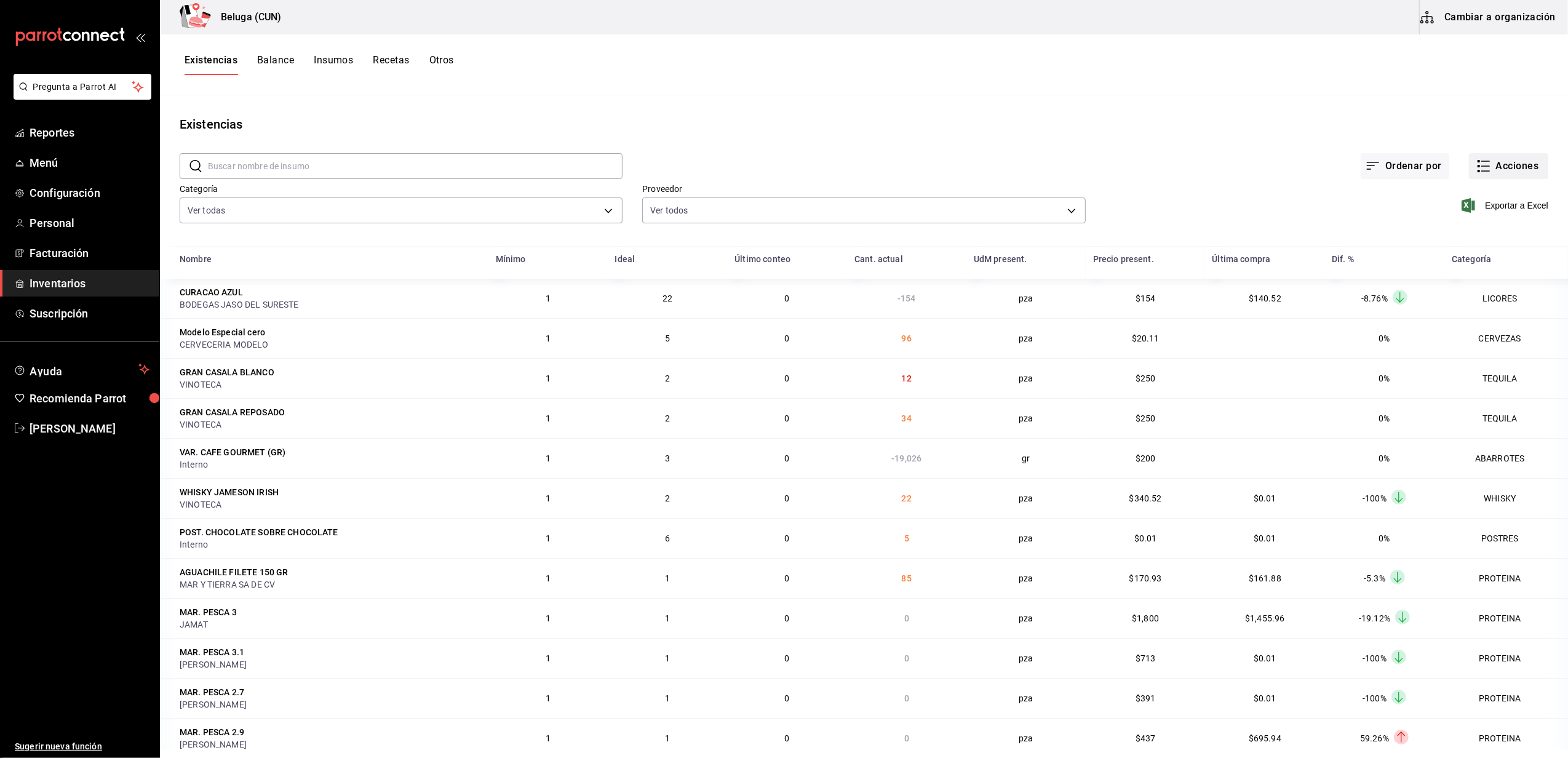
click at [1528, 159] on button "Acciones" at bounding box center [1509, 166] width 79 height 26
click at [1472, 229] on span "Compra" at bounding box center [1496, 233] width 103 height 13
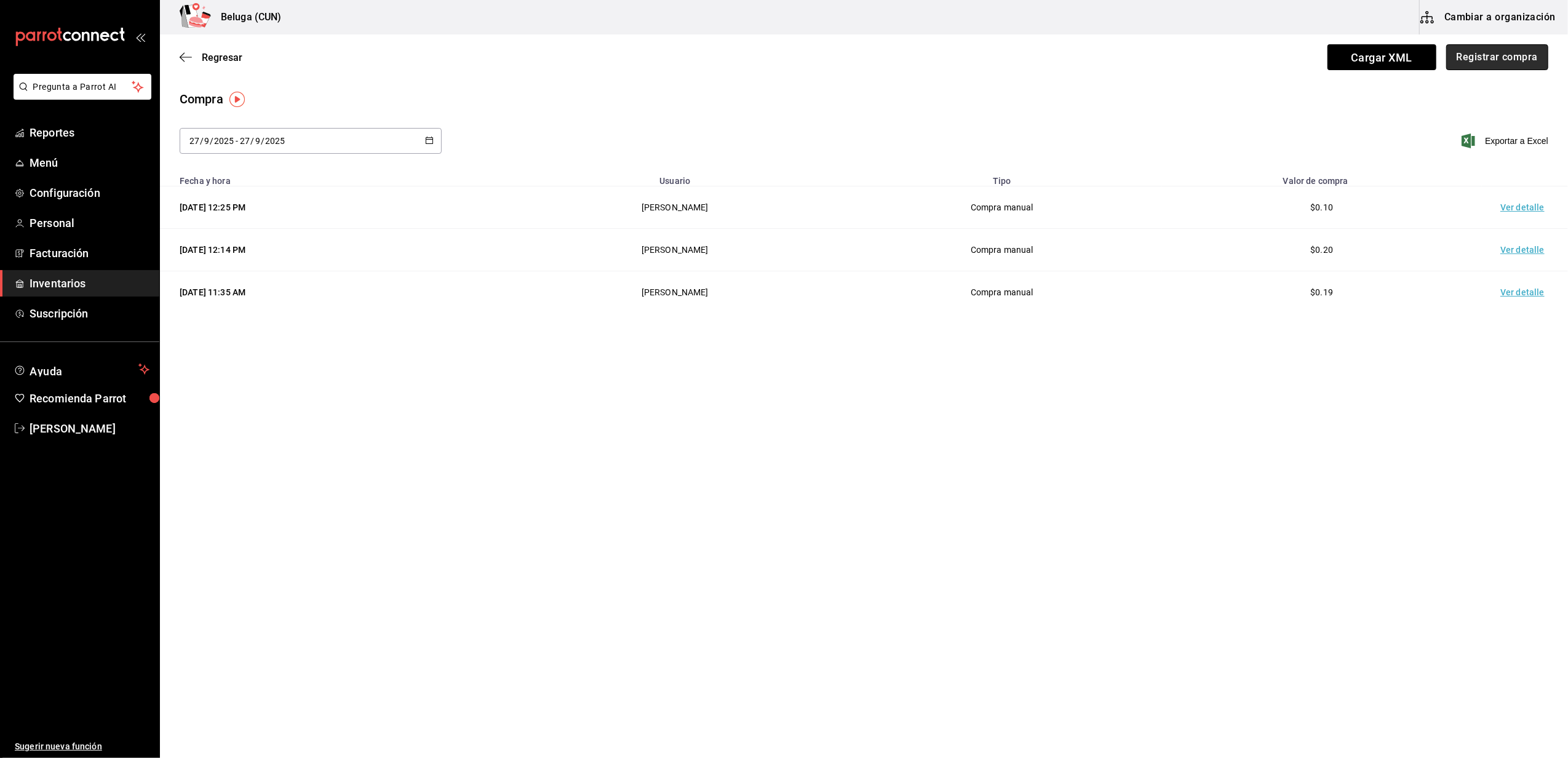
click at [1487, 52] on button "Registrar compra" at bounding box center [1497, 57] width 102 height 26
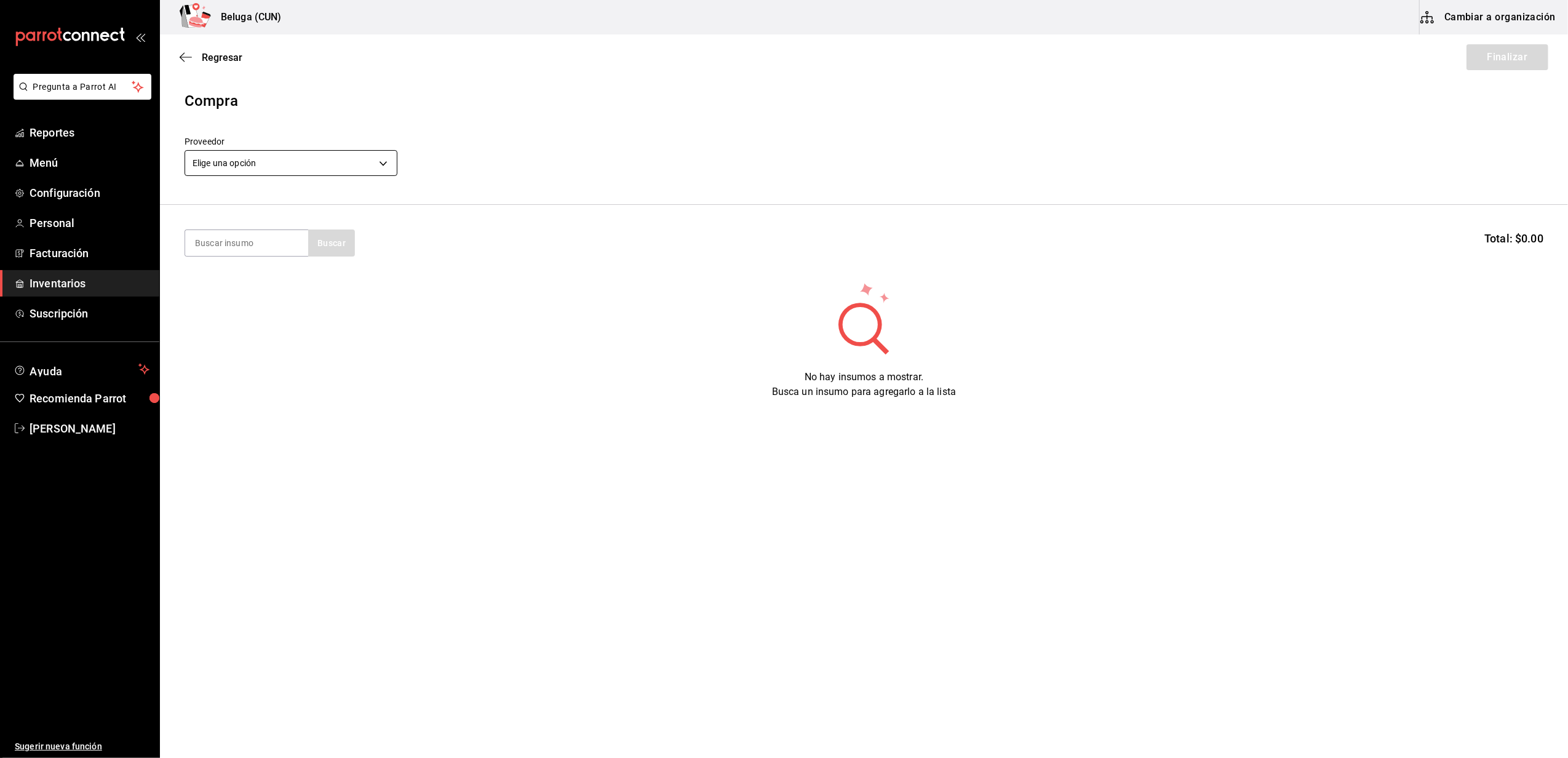
click at [283, 158] on body "Pregunta a Parrot AI Reportes Menú Configuración Personal Facturación Inventari…" at bounding box center [784, 344] width 1568 height 688
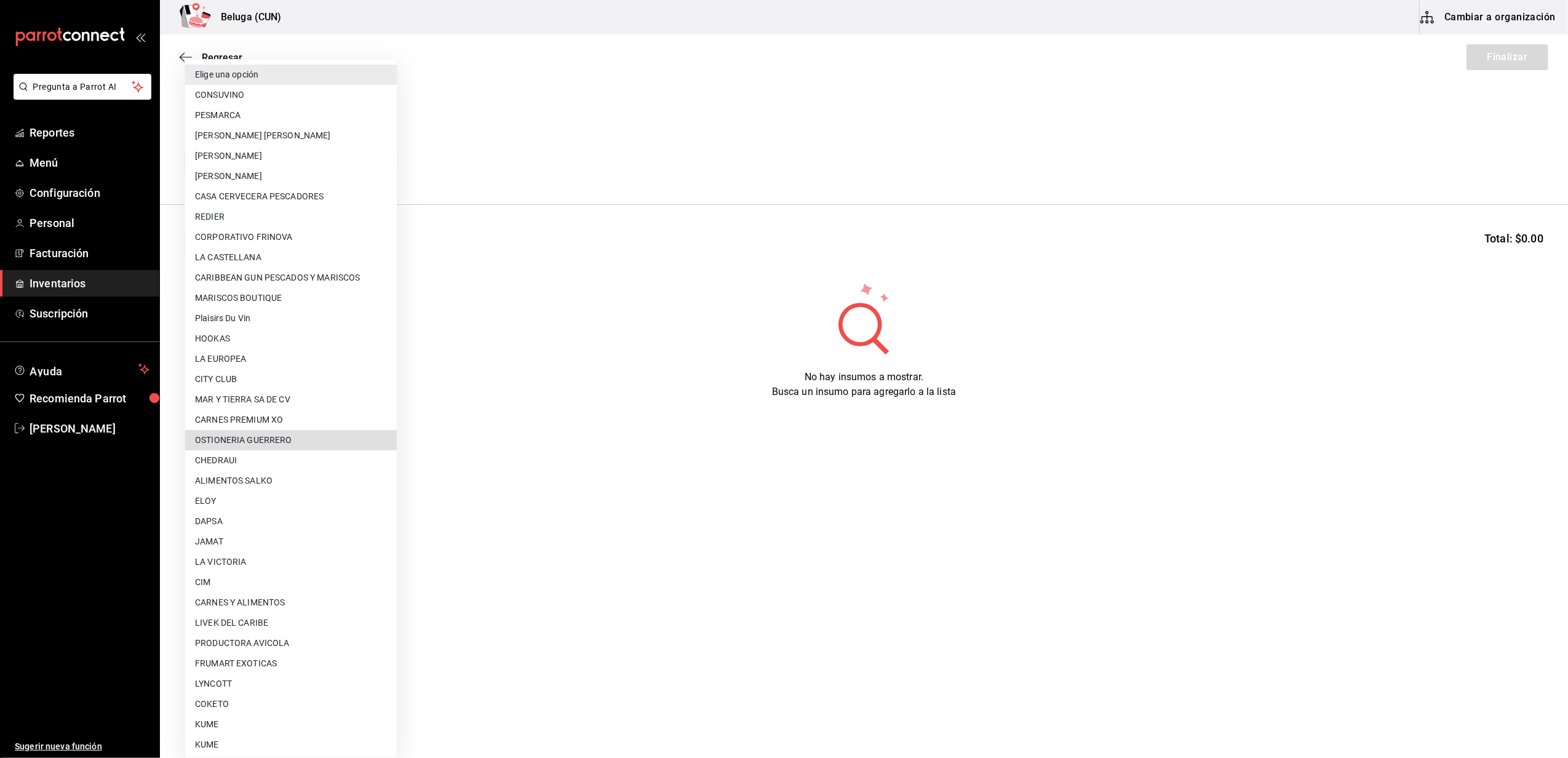
scroll to position [409, 0]
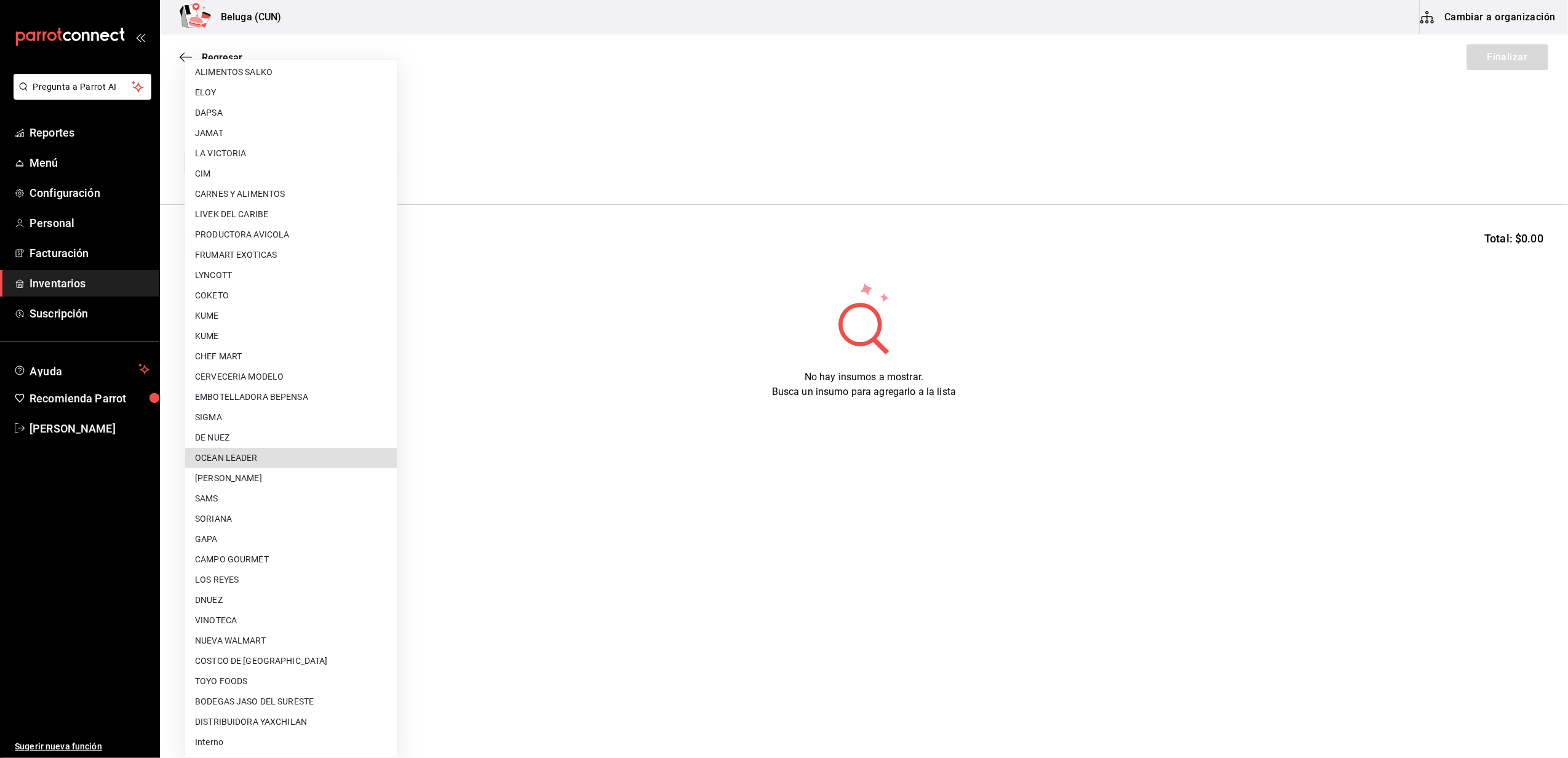
type input "418ad5b3-5aac-43ae-8a20-ce68503a9856"
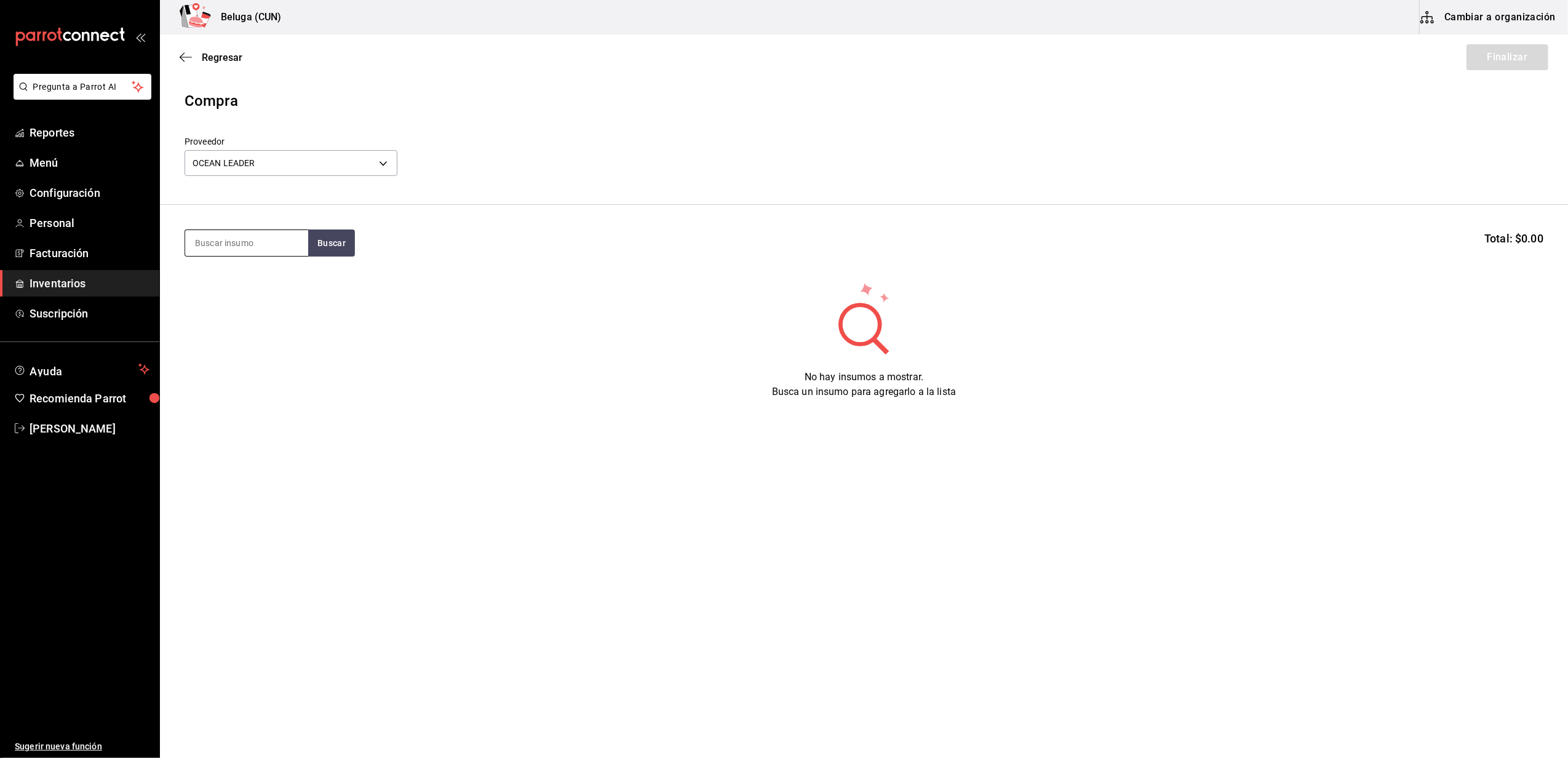
click at [263, 232] on input at bounding box center [246, 243] width 123 height 26
type input "CRUDO"
click at [326, 247] on button "Buscar" at bounding box center [331, 243] width 47 height 27
click at [246, 289] on div "MAR. CAMARON 26-30 CRUDO BELUGA" at bounding box center [246, 286] width 103 height 29
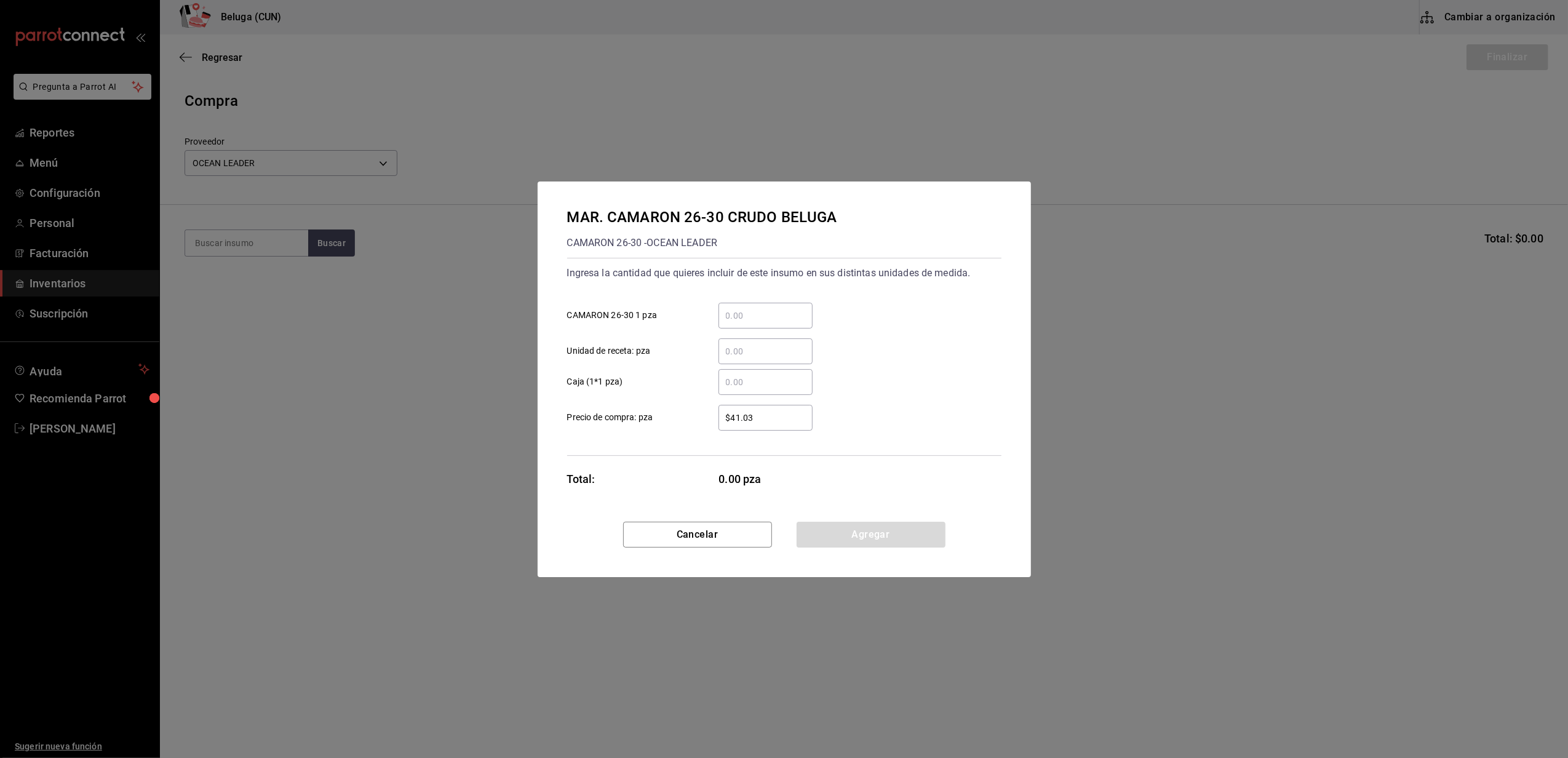
click at [757, 314] on input "​ CAMARON 26-30 1 pza" at bounding box center [765, 315] width 94 height 15
type input "5"
click at [667, 473] on div "Total: 5.00 pza" at bounding box center [690, 479] width 246 height 17
click at [791, 411] on input "$41.03" at bounding box center [765, 418] width 94 height 15
type input "$4"
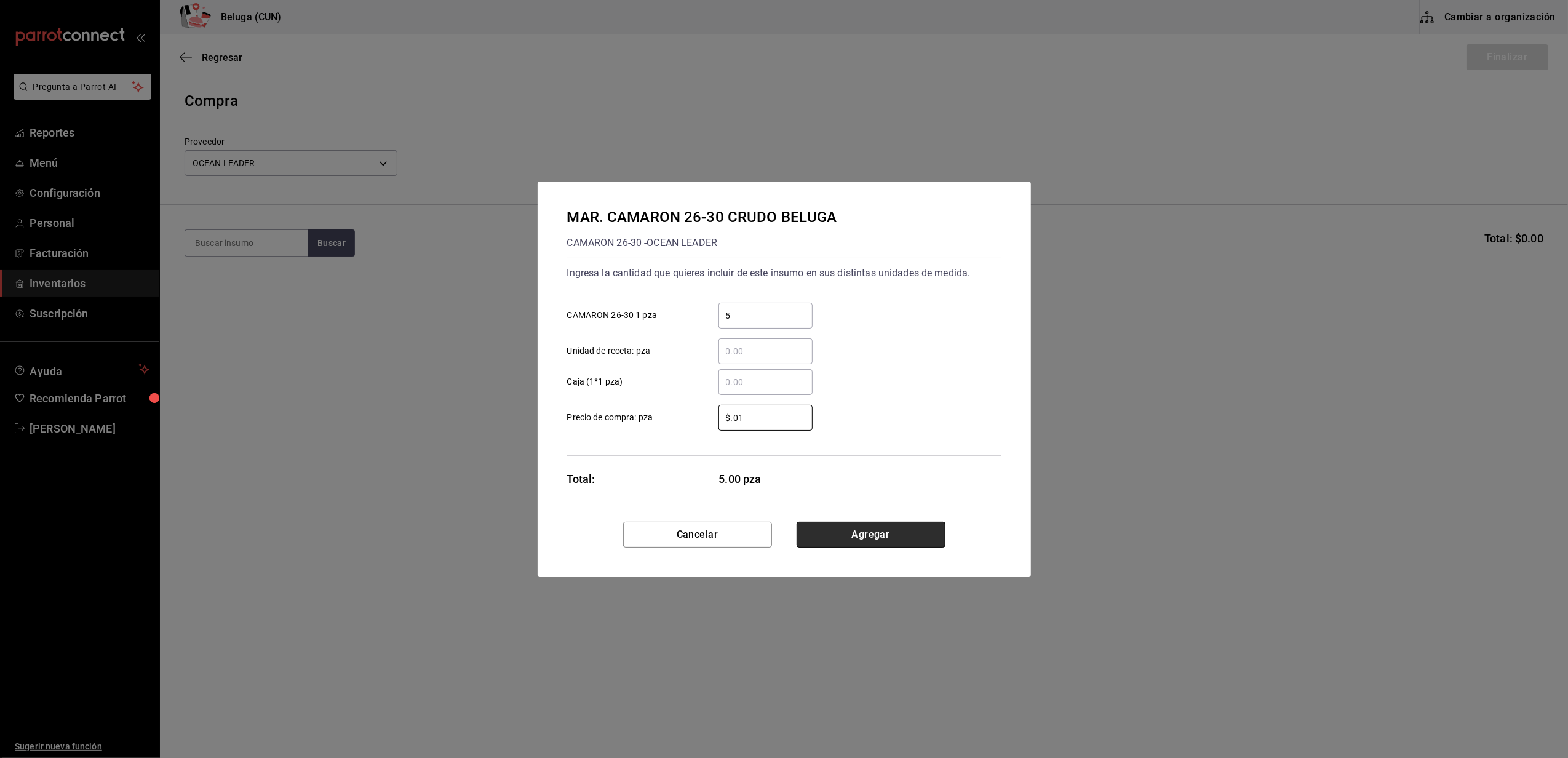
type input "$0.01"
click at [837, 538] on button "Agregar" at bounding box center [871, 534] width 149 height 26
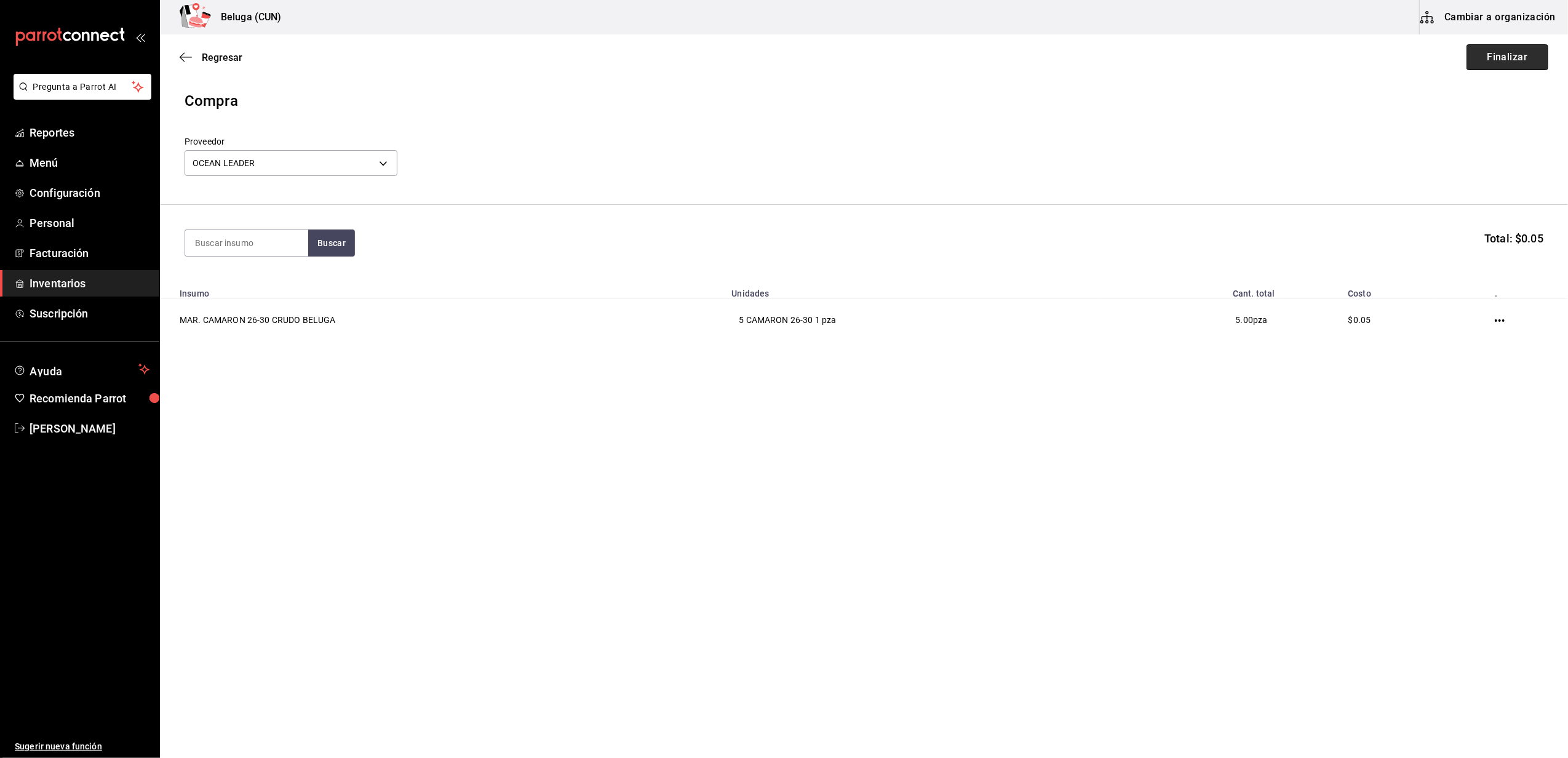
click at [1507, 57] on button "Finalizar" at bounding box center [1507, 57] width 82 height 26
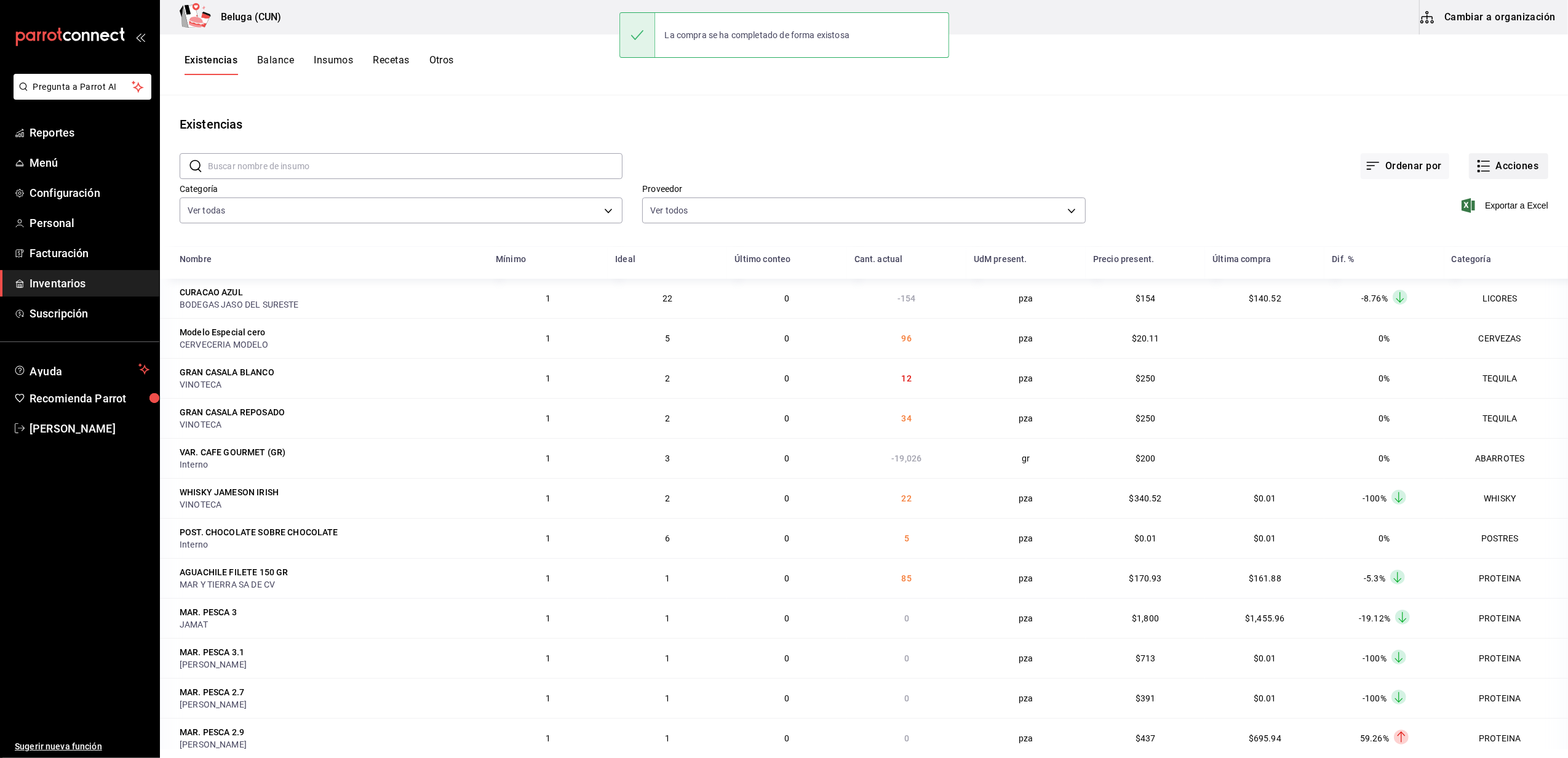
click at [1476, 159] on icon "button" at bounding box center [1483, 166] width 15 height 15
click at [1465, 235] on span "Compra" at bounding box center [1496, 233] width 103 height 13
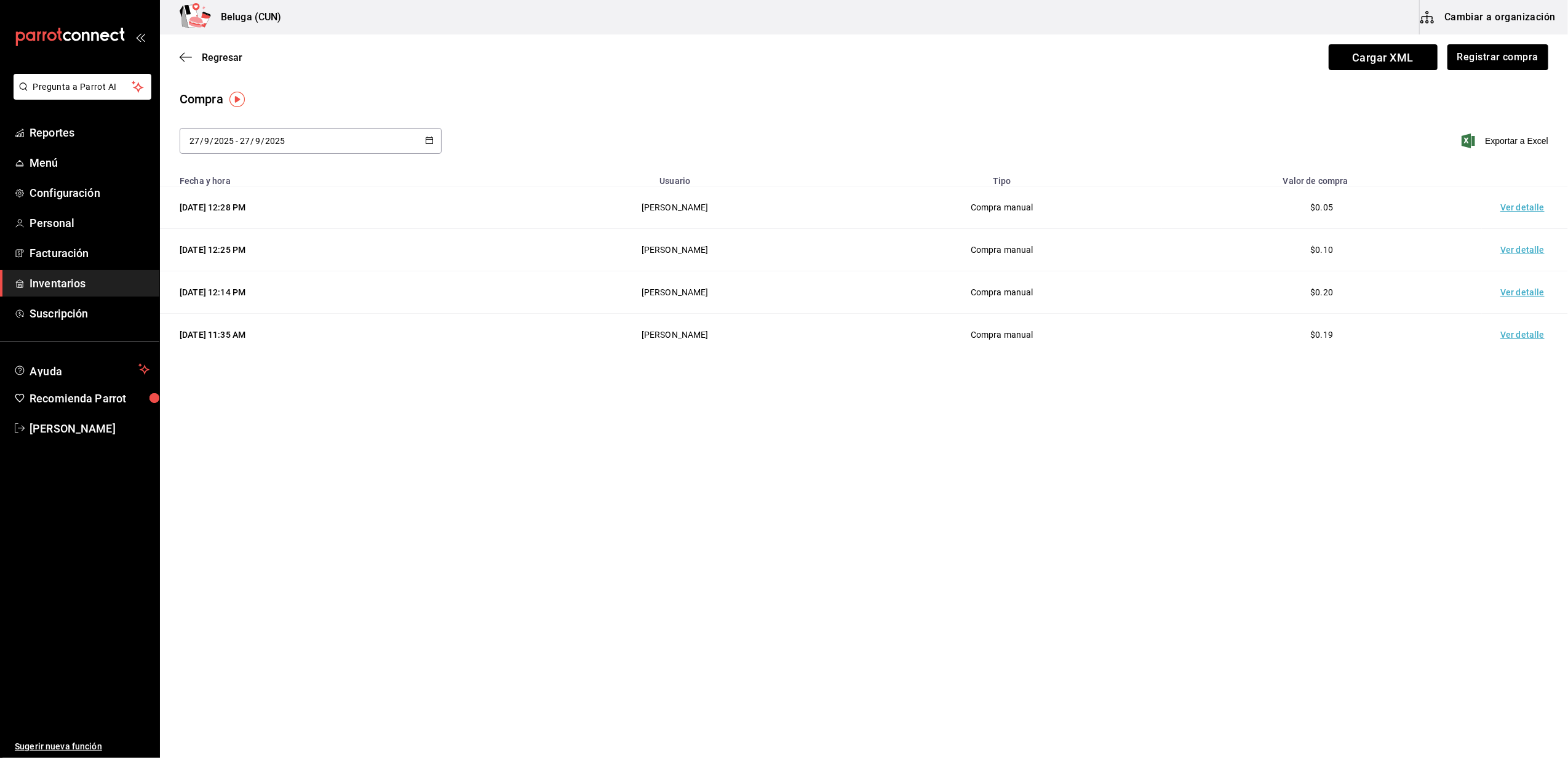
click at [1509, 210] on td "Ver detalle" at bounding box center [1525, 208] width 86 height 42
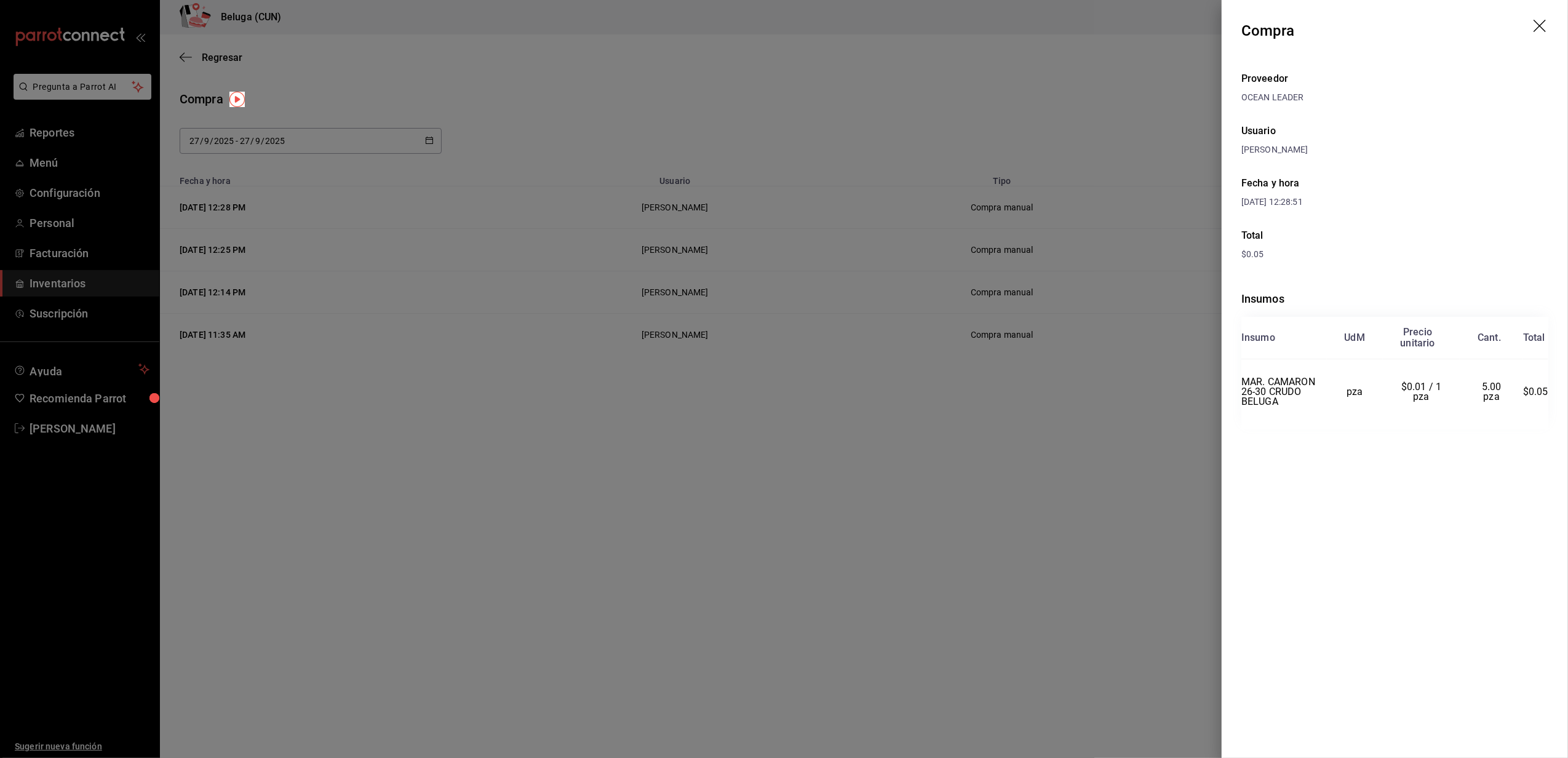
click at [908, 107] on div at bounding box center [784, 379] width 1568 height 758
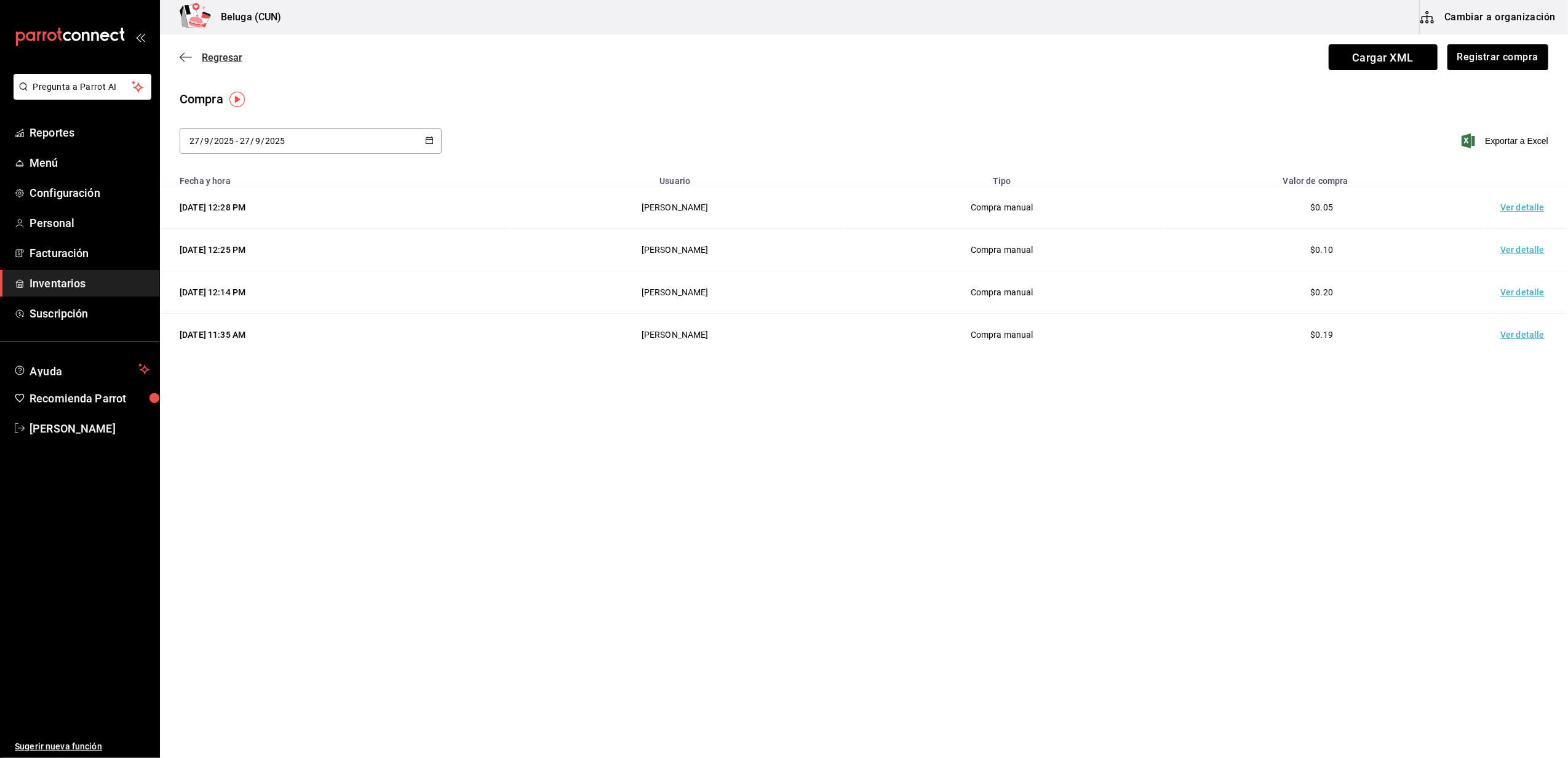
click at [225, 53] on span "Regresar" at bounding box center [222, 57] width 41 height 11
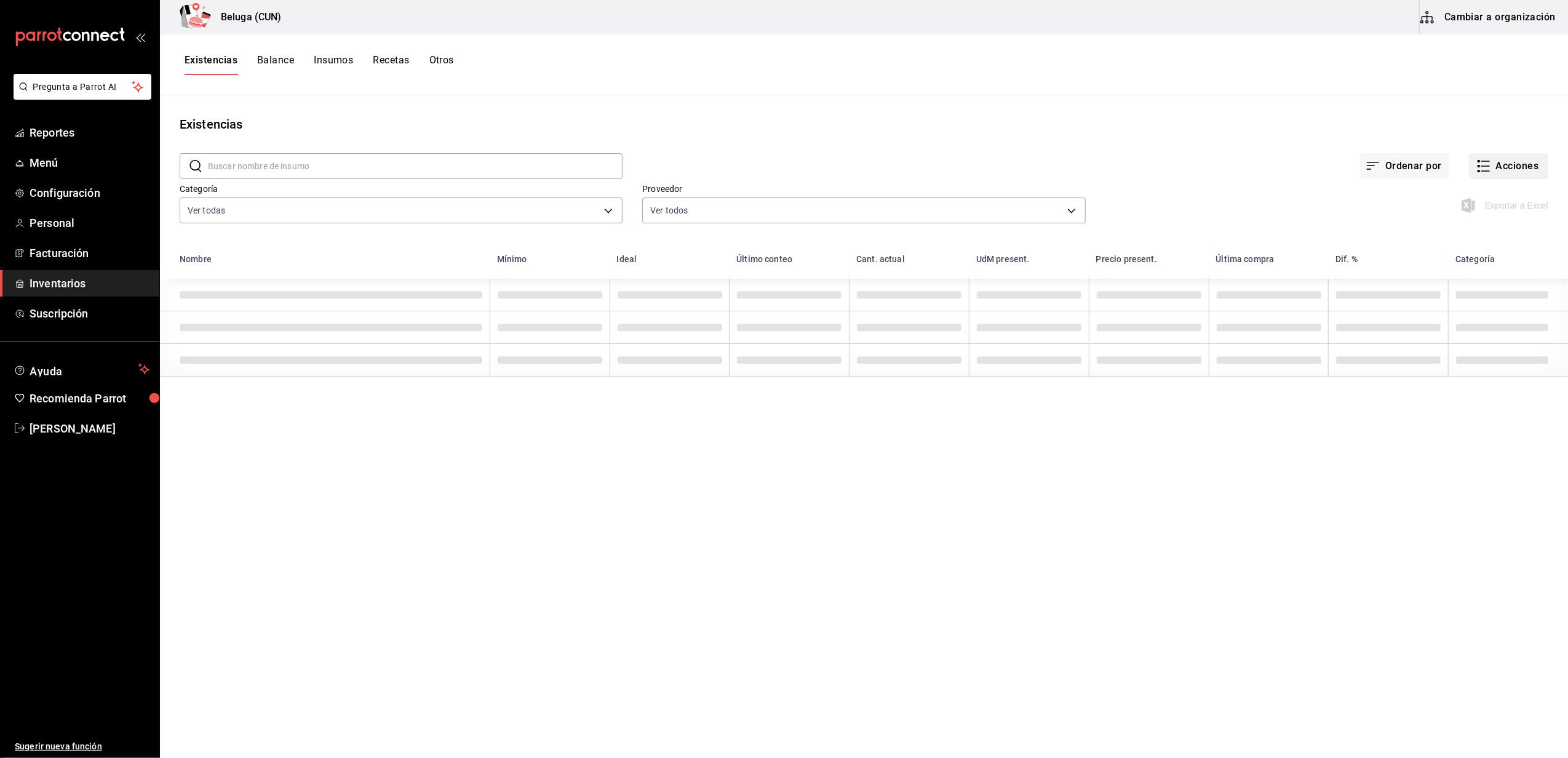
click at [1509, 163] on button "Acciones" at bounding box center [1509, 166] width 79 height 26
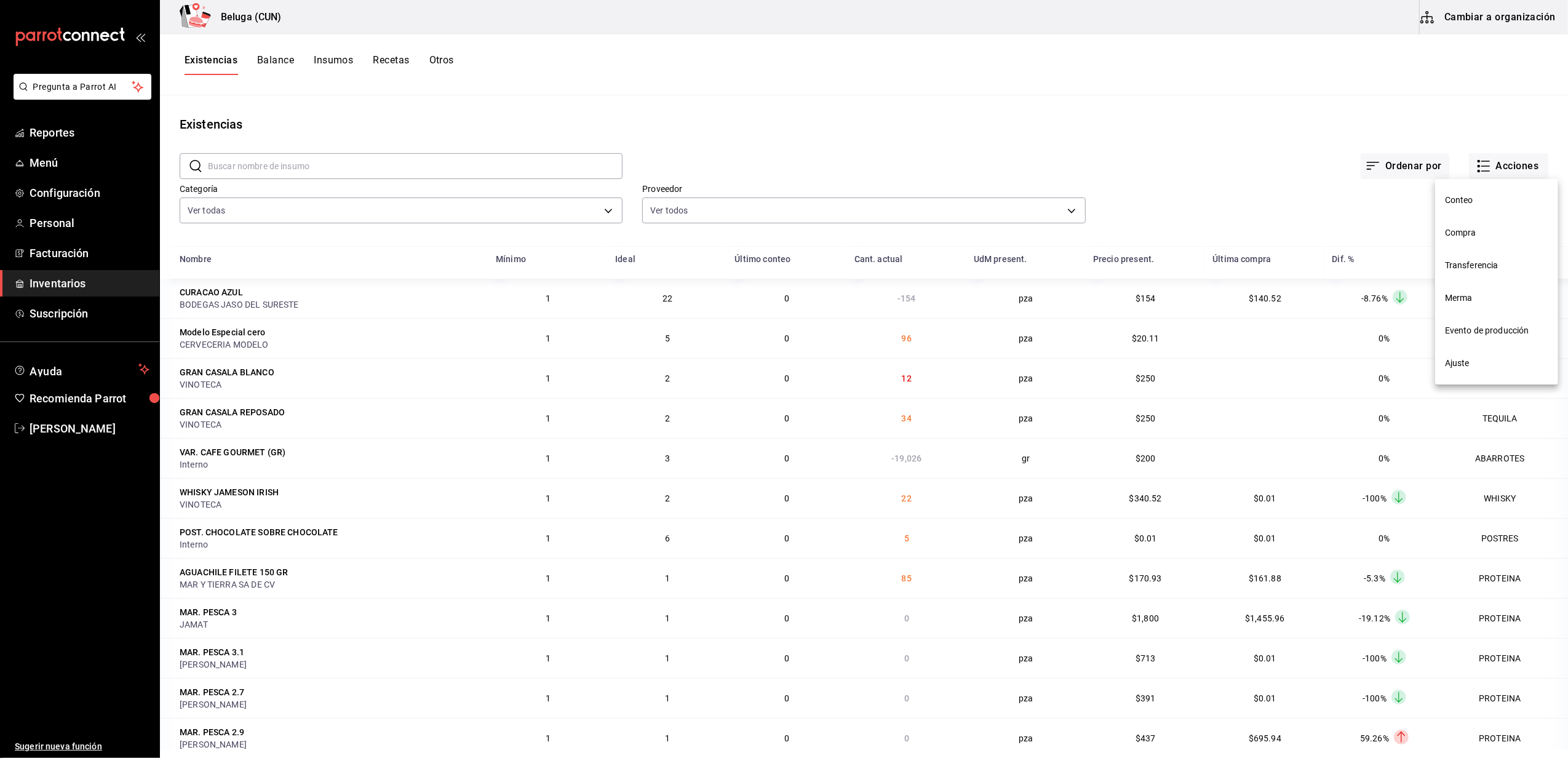
click at [1485, 296] on span "Merma" at bounding box center [1496, 298] width 103 height 13
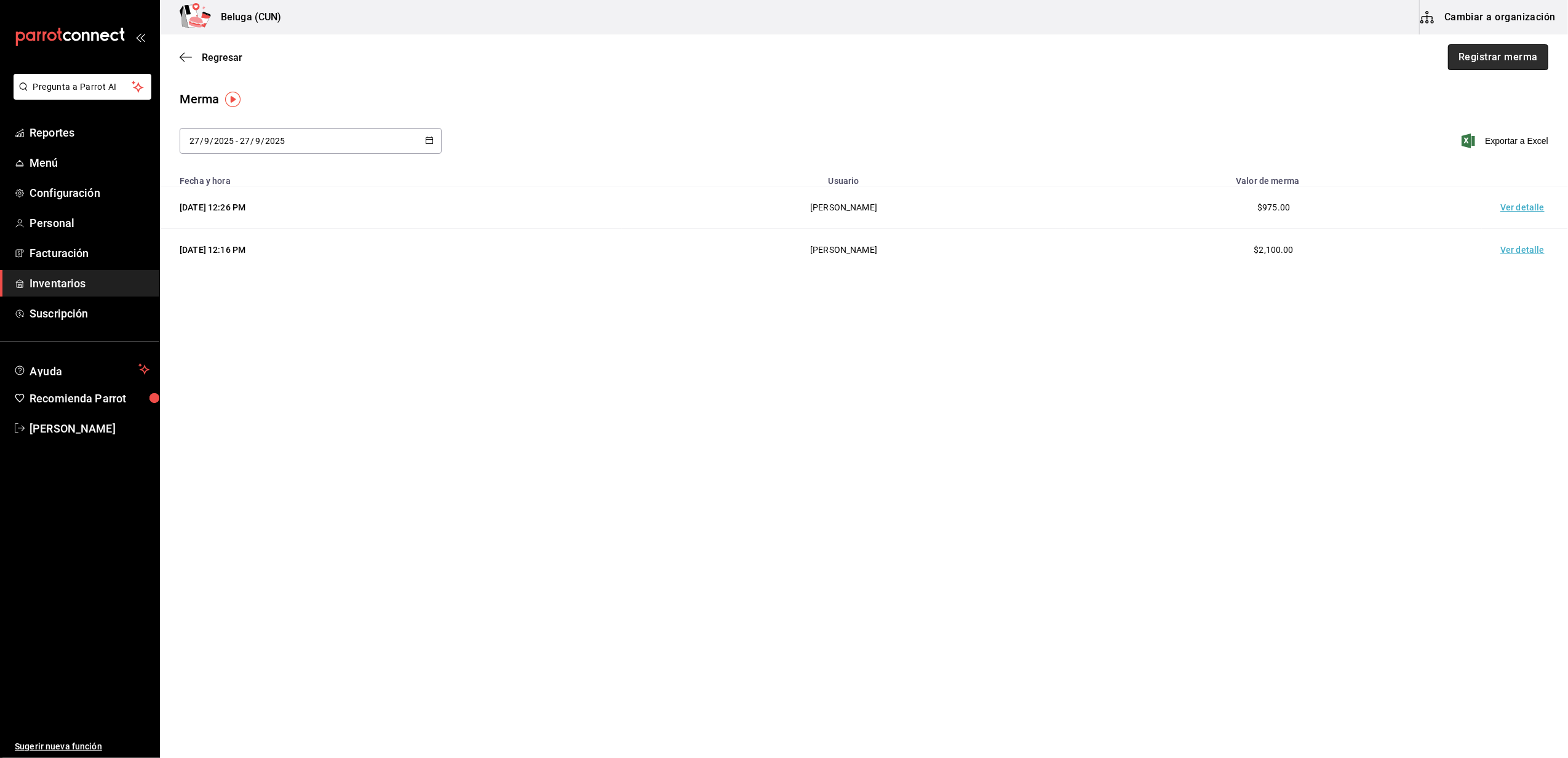
click at [1474, 57] on button "Registrar merma" at bounding box center [1498, 57] width 100 height 26
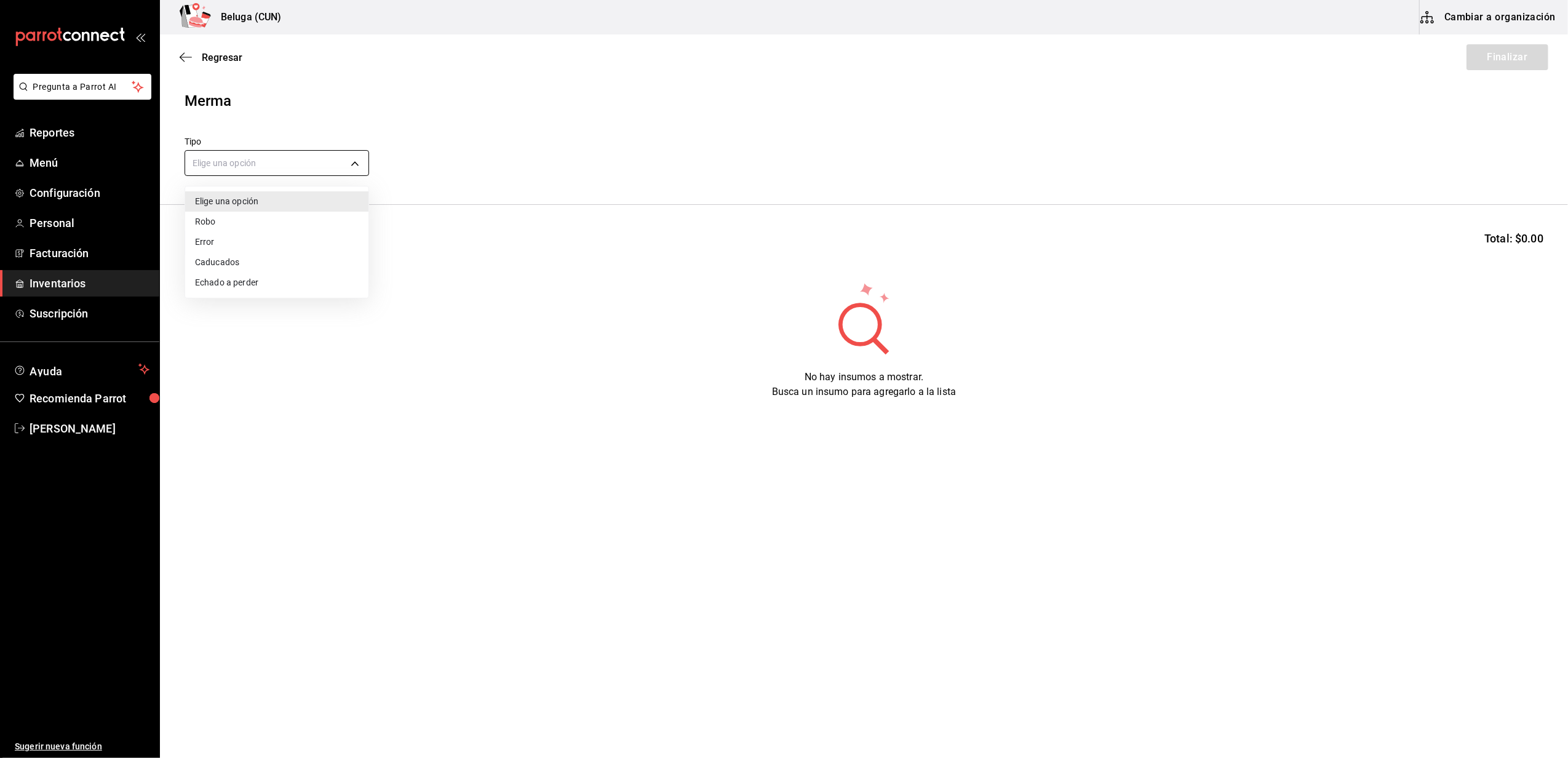
click at [232, 171] on body "Pregunta a Parrot AI Reportes Menú Configuración Personal Facturación Inventari…" at bounding box center [784, 344] width 1568 height 688
click at [257, 243] on li "Error" at bounding box center [276, 242] width 183 height 20
type input "ERROR"
click at [260, 243] on input at bounding box center [246, 243] width 123 height 26
click at [325, 249] on button "Buscar" at bounding box center [331, 243] width 47 height 27
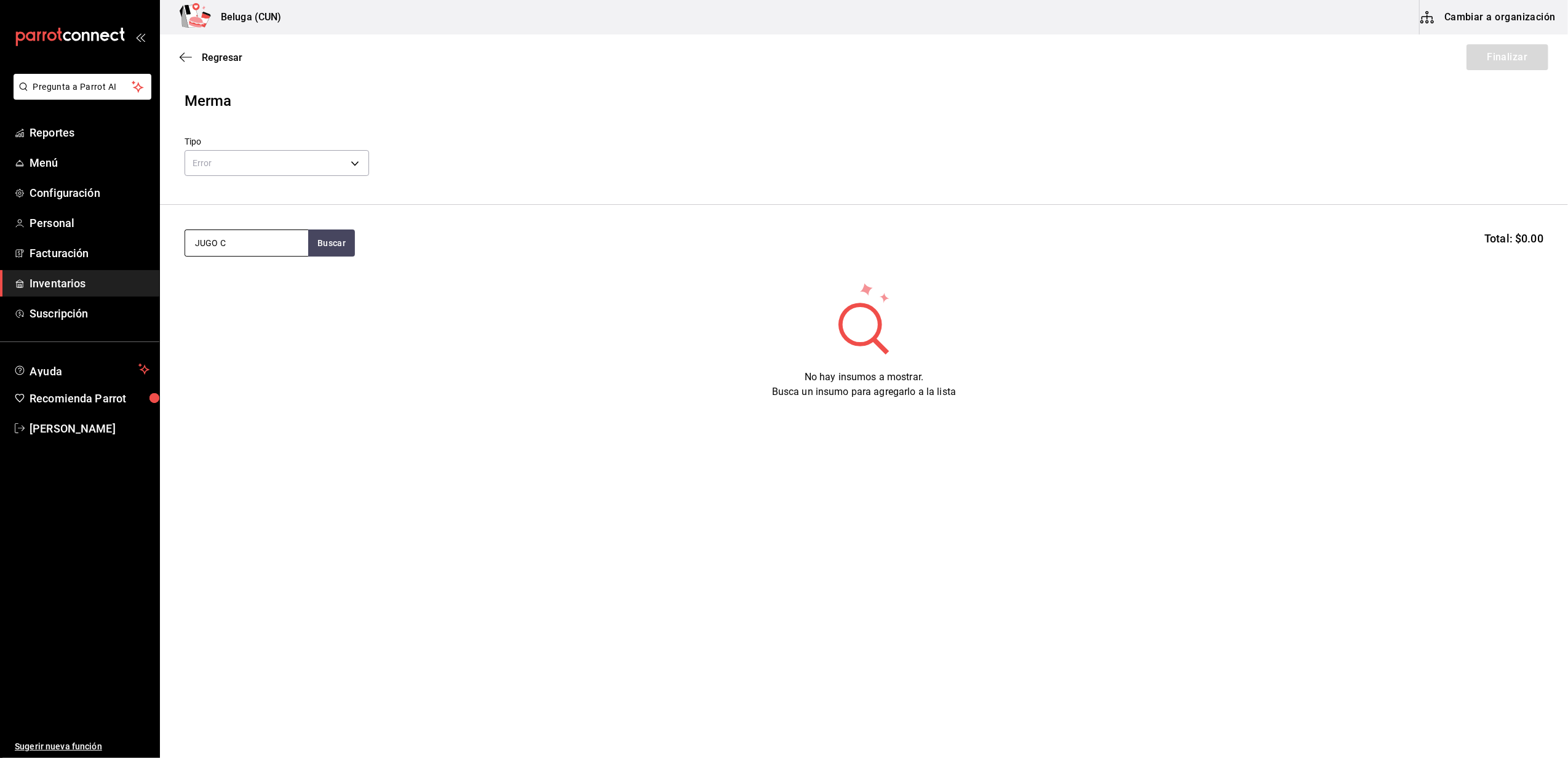
click at [289, 240] on input "JUGO C" at bounding box center [246, 243] width 123 height 26
type input "JUGO"
click at [333, 248] on button "Buscar" at bounding box center [331, 243] width 47 height 27
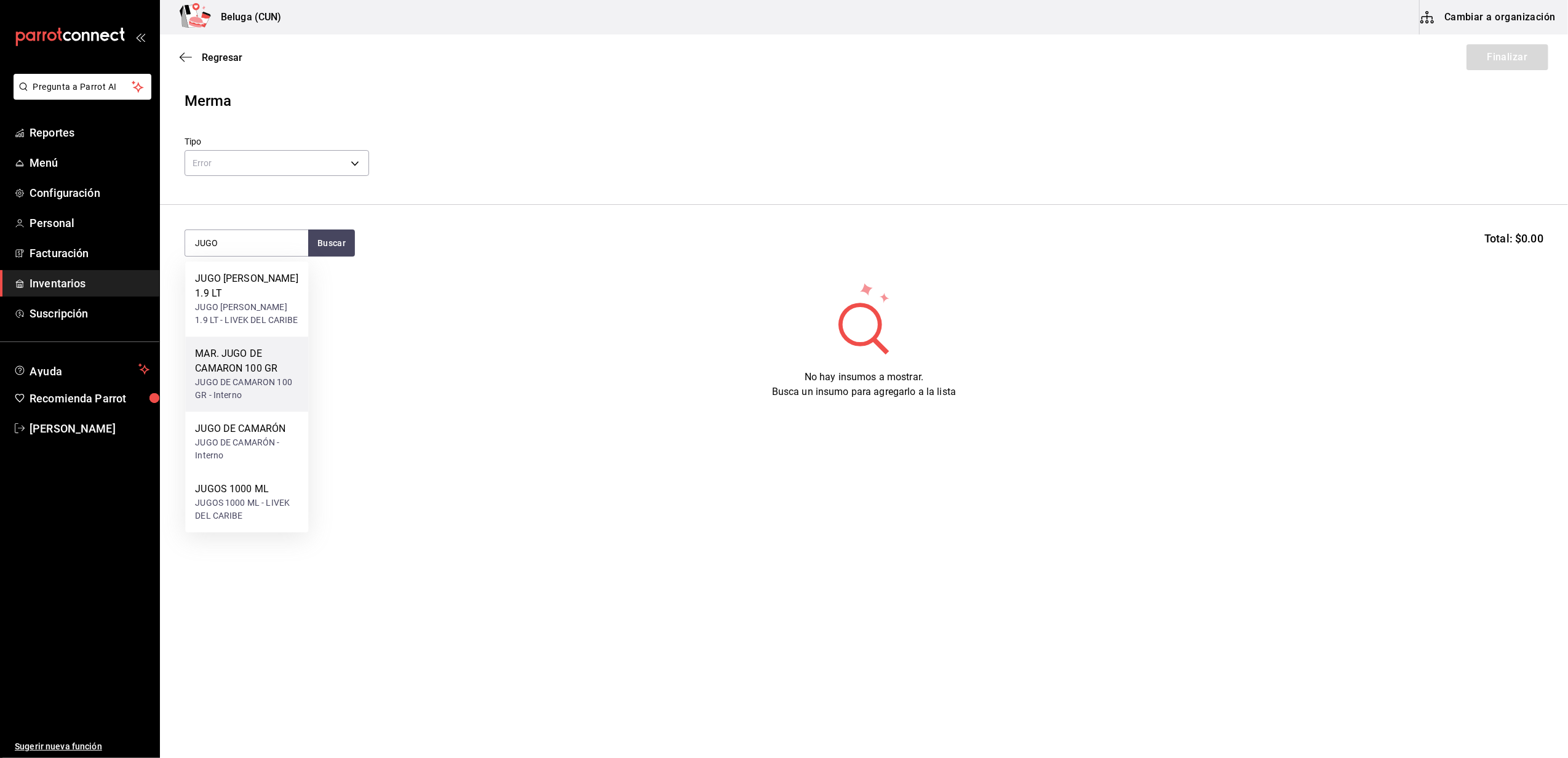
click at [239, 347] on div "MAR. JUGO DE CAMARON 100 GR" at bounding box center [246, 361] width 103 height 29
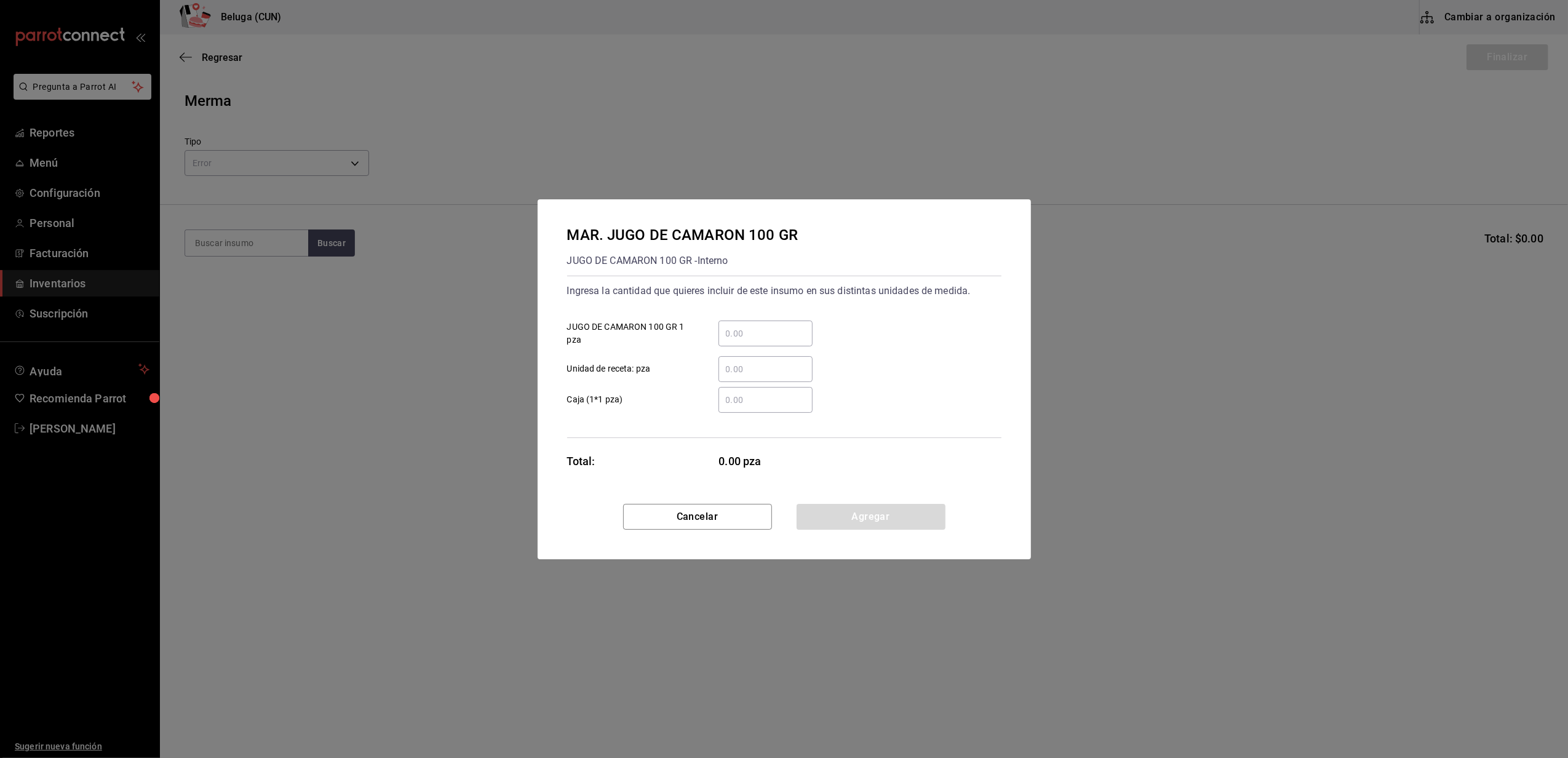
click at [743, 328] on input "​ JUGO DE CAMARON 100 GR 1 pza" at bounding box center [765, 333] width 94 height 15
type input "12"
click at [692, 374] on label "​ Unidad de receta: pza" at bounding box center [690, 369] width 245 height 26
click at [718, 374] on input "​ Unidad de receta: pza" at bounding box center [765, 368] width 94 height 15
click at [851, 515] on button "Agregar" at bounding box center [871, 517] width 149 height 26
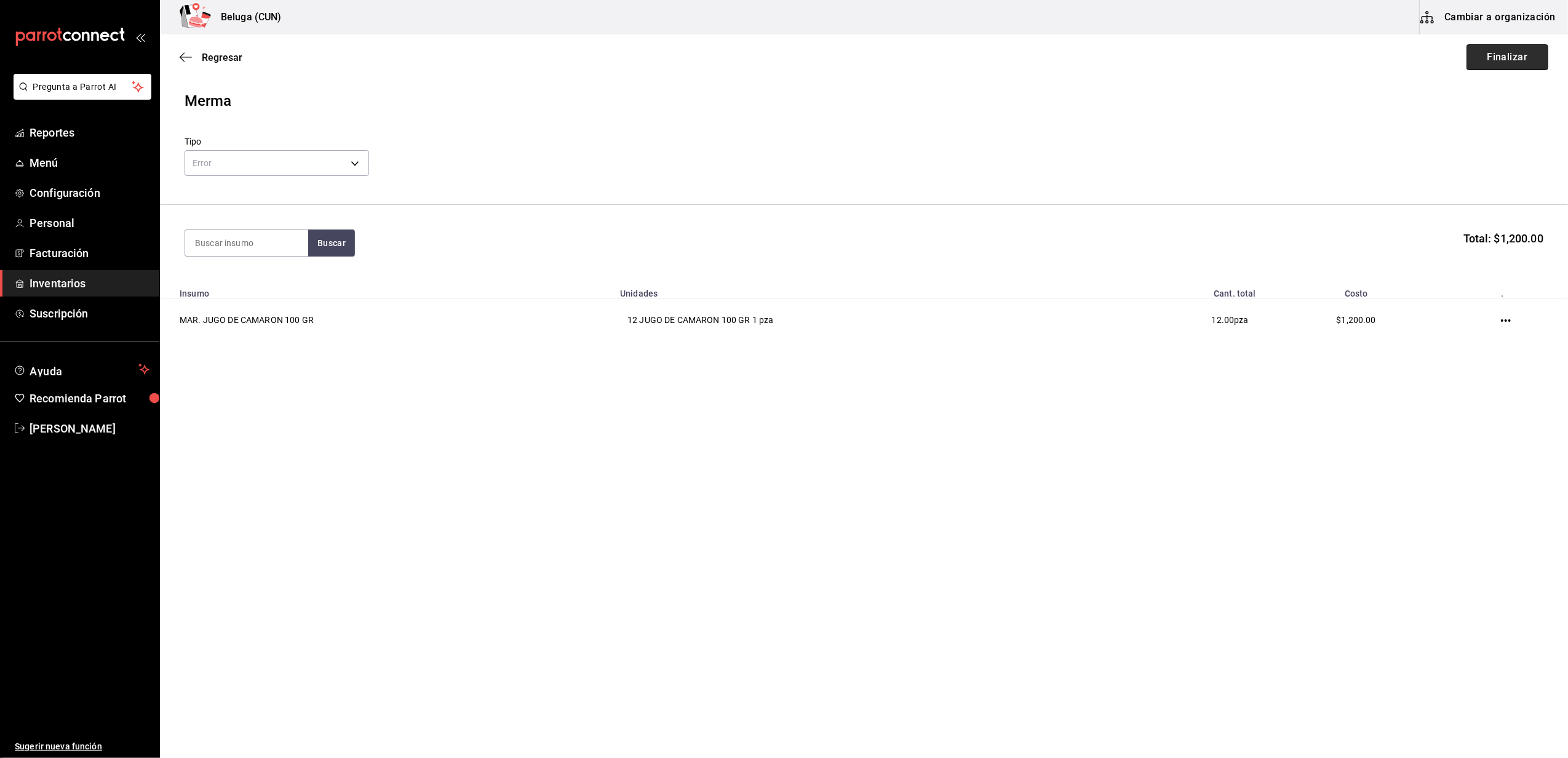
click at [1494, 62] on button "Finalizar" at bounding box center [1507, 57] width 82 height 26
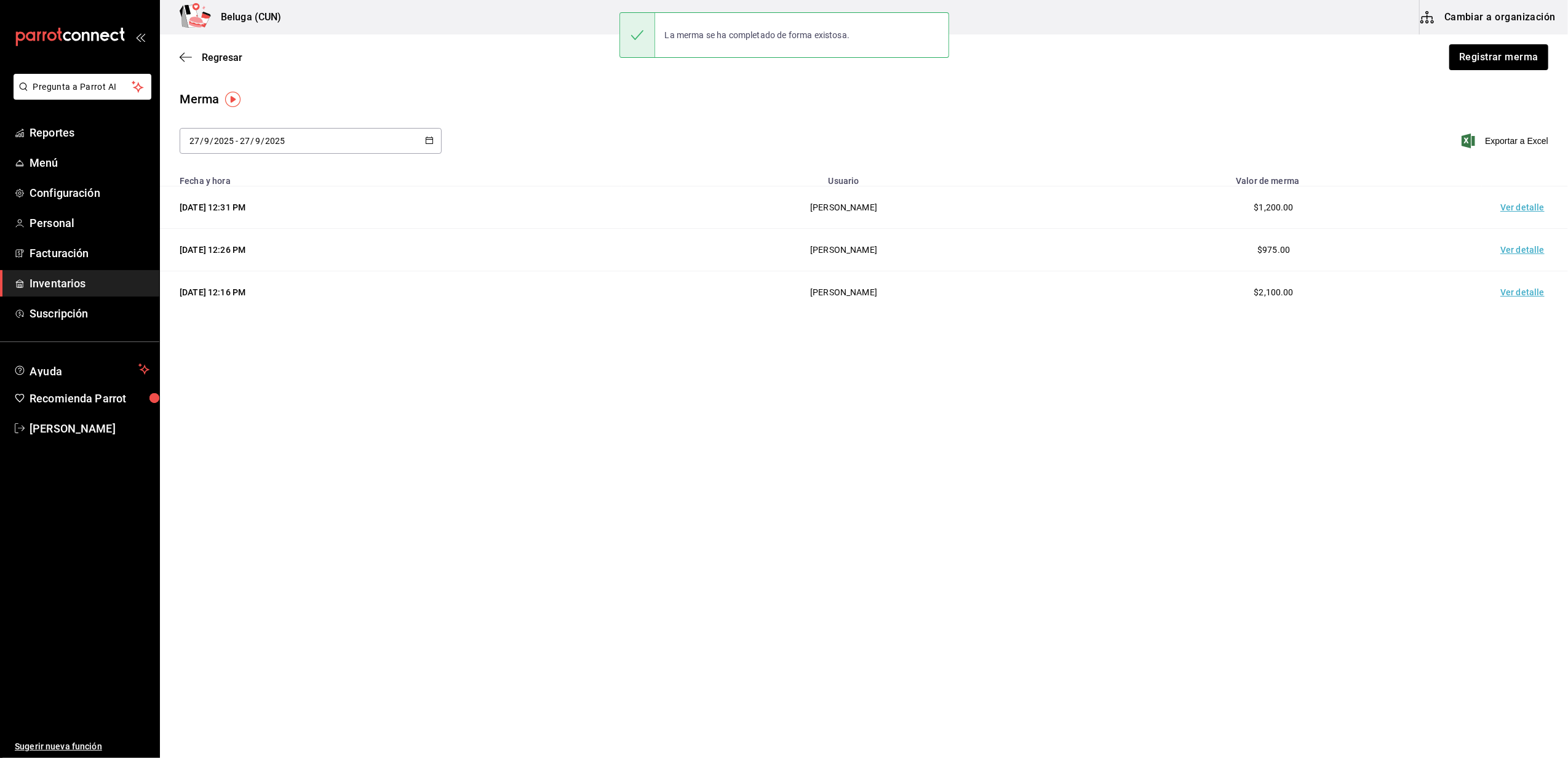
click at [1521, 208] on td "Ver detalle" at bounding box center [1525, 208] width 86 height 42
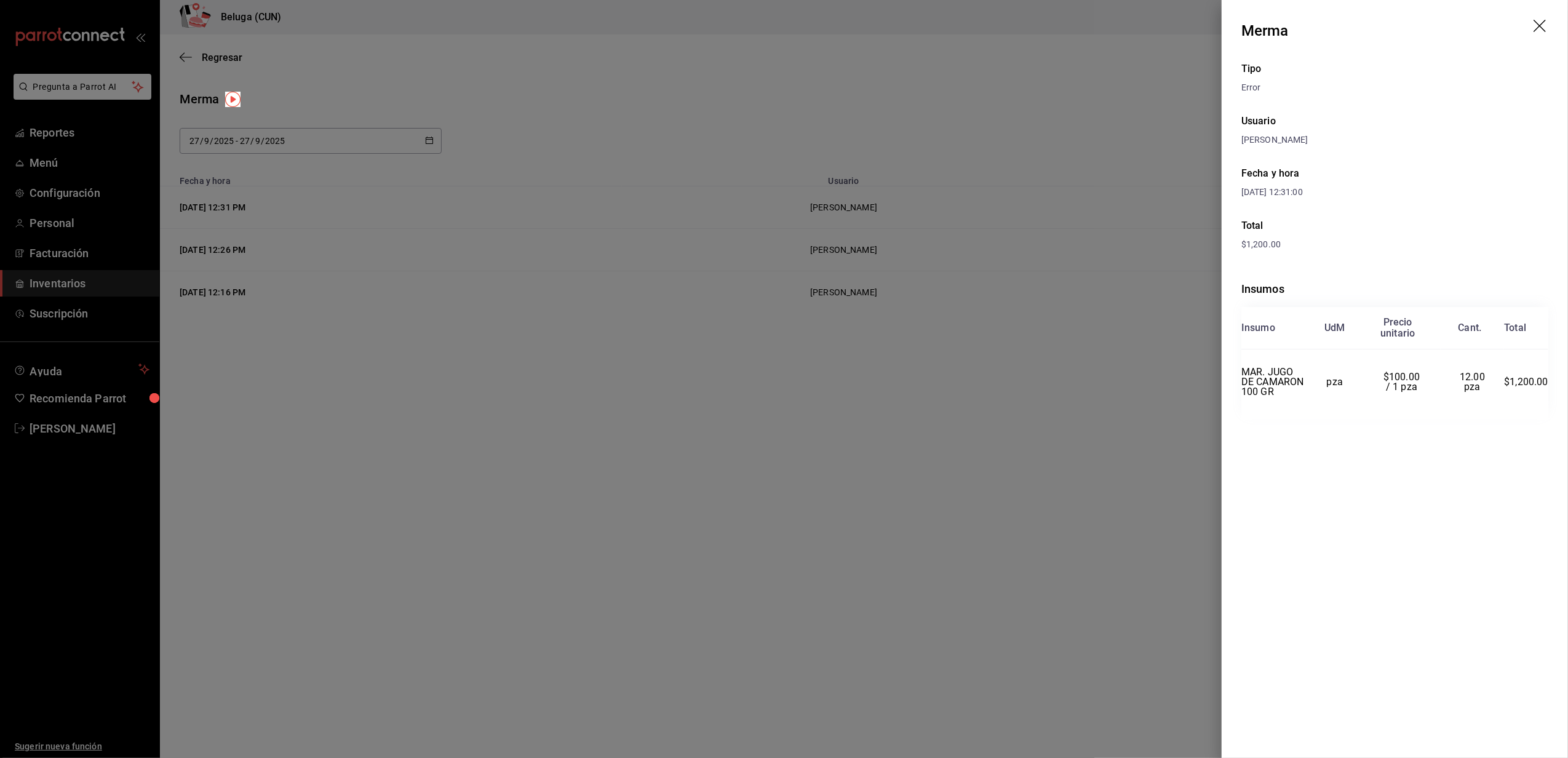
click at [811, 499] on div at bounding box center [784, 379] width 1568 height 758
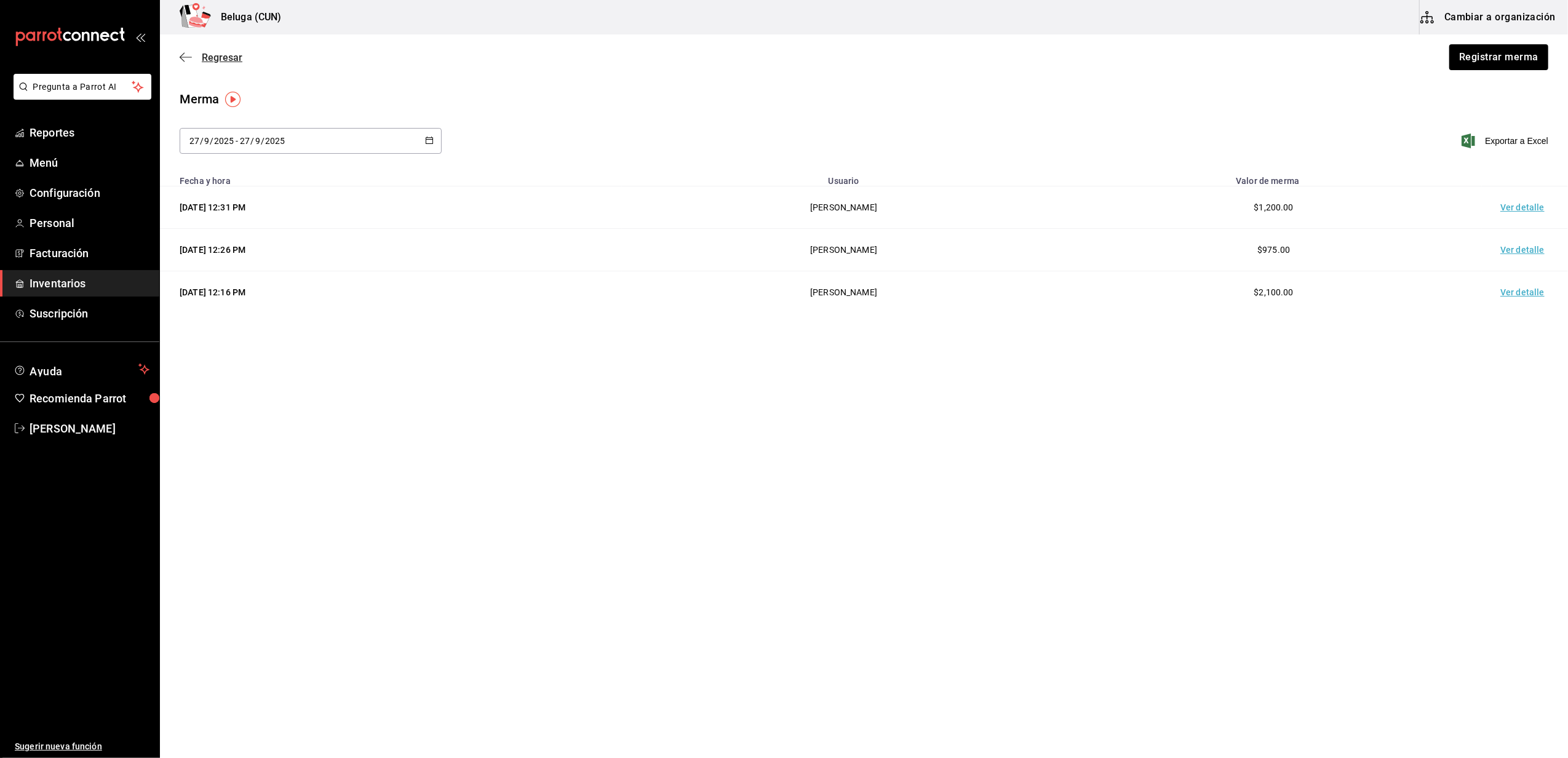
click at [218, 52] on span "Regresar" at bounding box center [222, 57] width 41 height 11
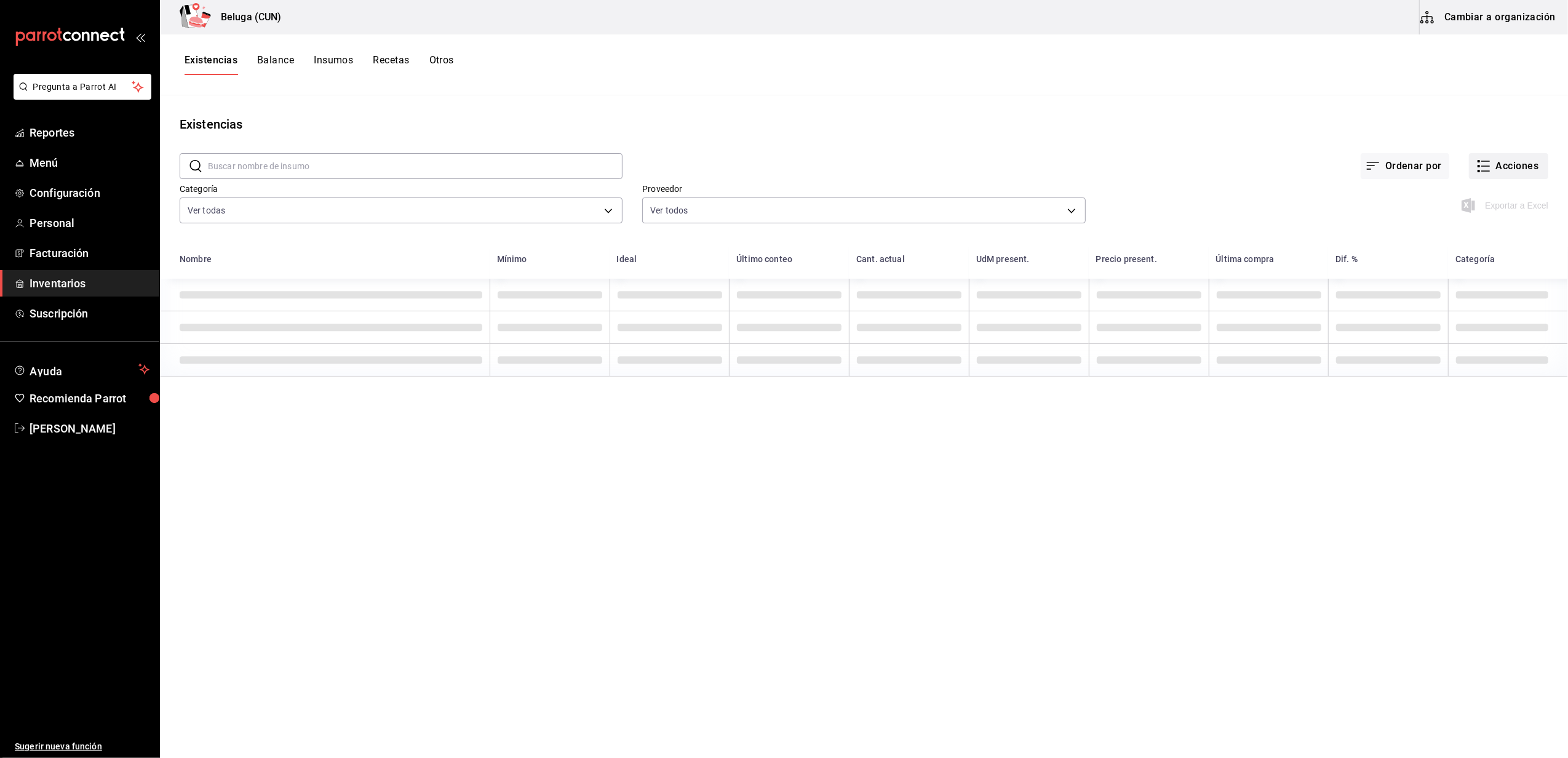
click at [1506, 165] on button "Acciones" at bounding box center [1509, 166] width 79 height 26
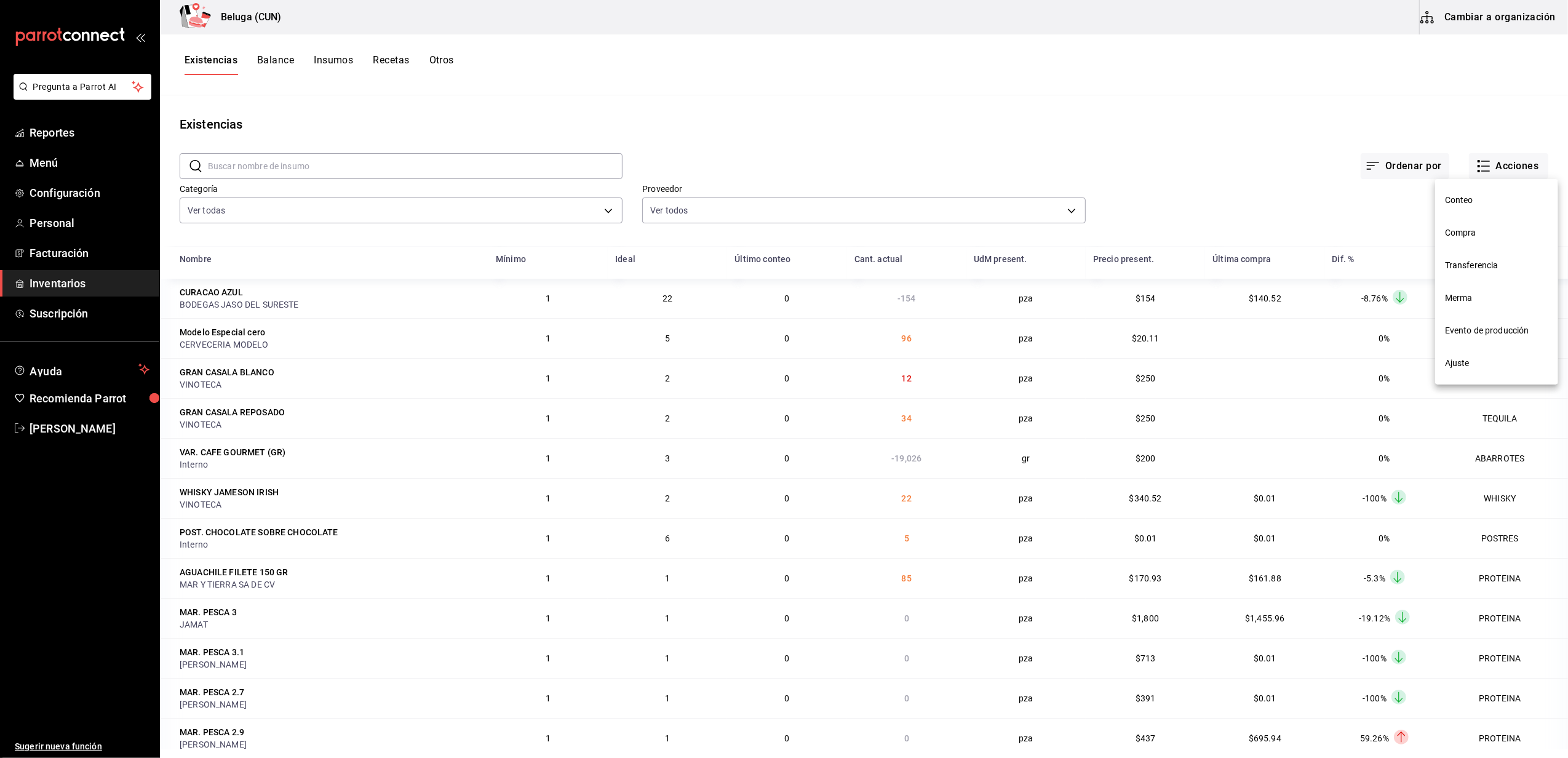
click at [1477, 235] on span "Compra" at bounding box center [1496, 233] width 103 height 13
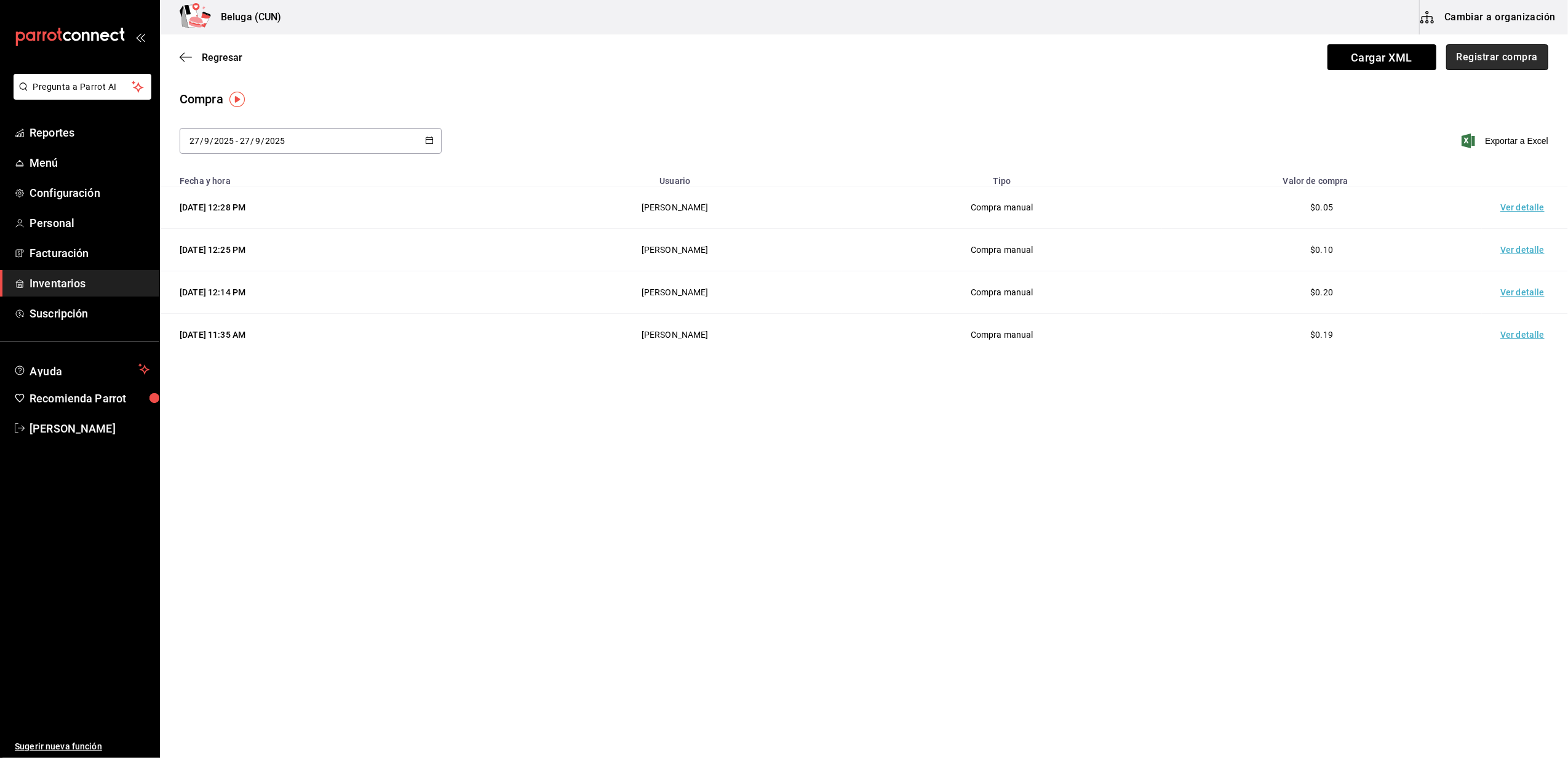
click at [1476, 61] on button "Registrar compra" at bounding box center [1497, 57] width 102 height 26
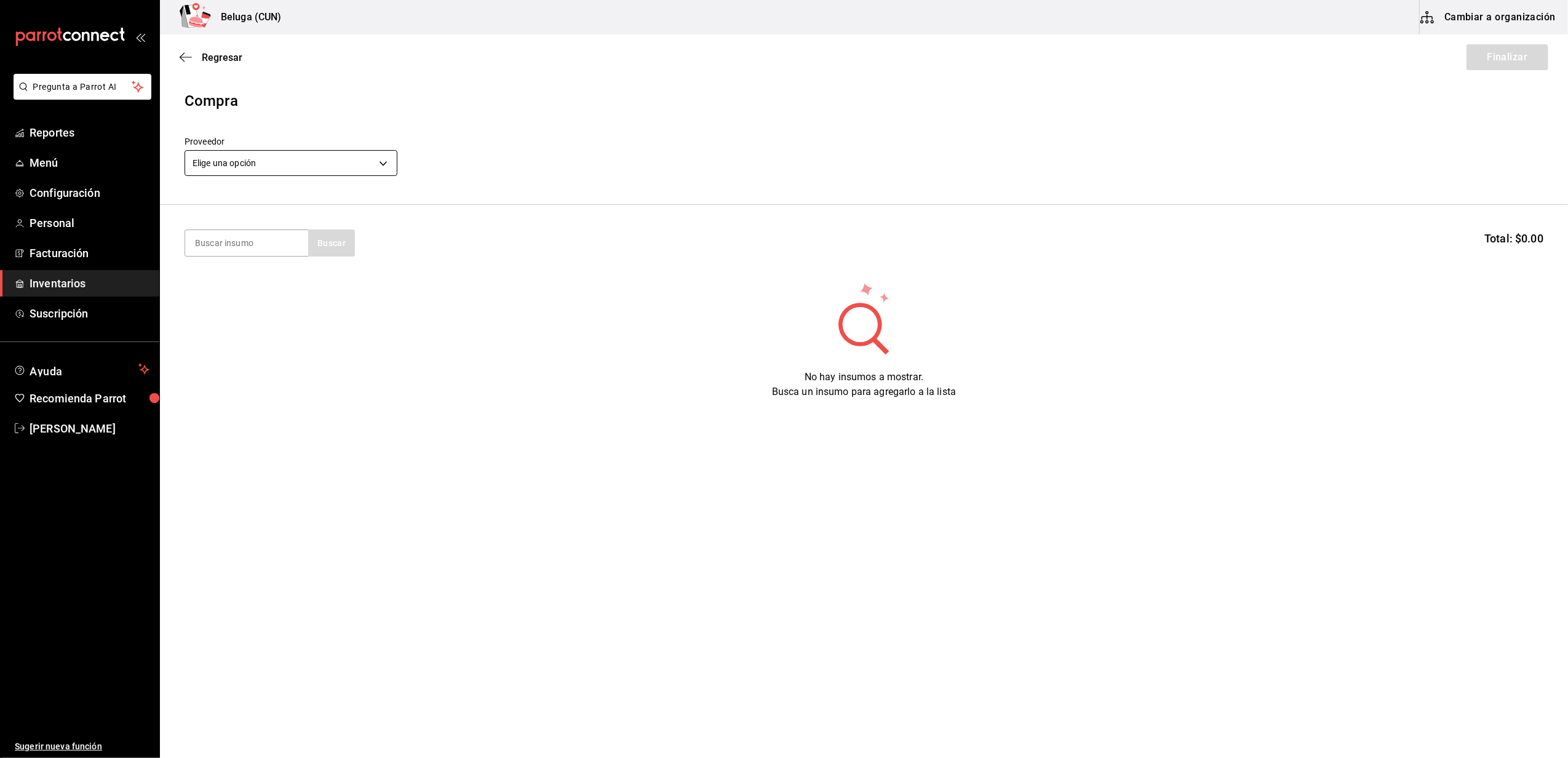
click at [377, 163] on body "Pregunta a Parrot AI Reportes Menú Configuración Personal Facturación Inventari…" at bounding box center [784, 344] width 1568 height 688
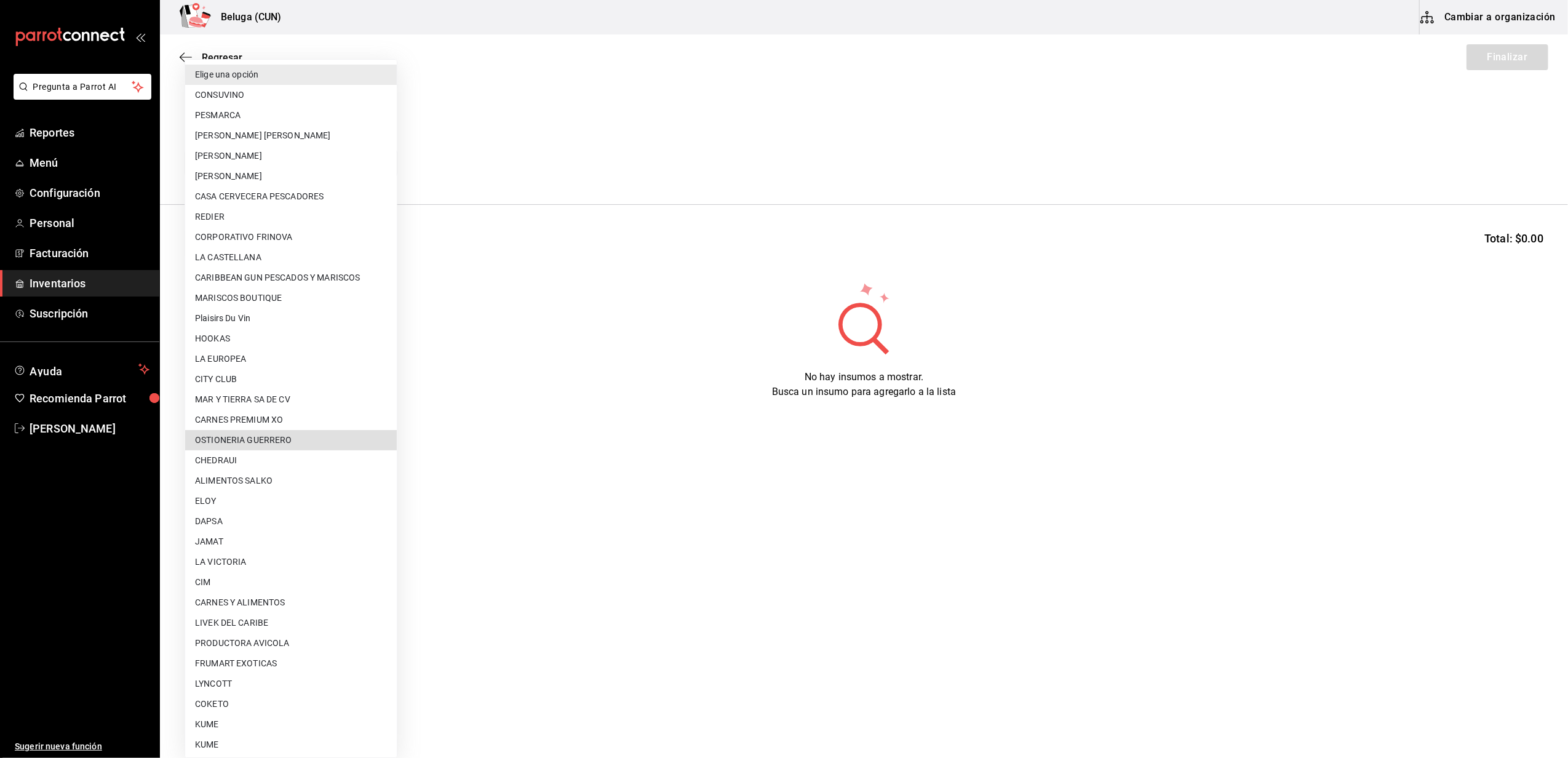
scroll to position [409, 0]
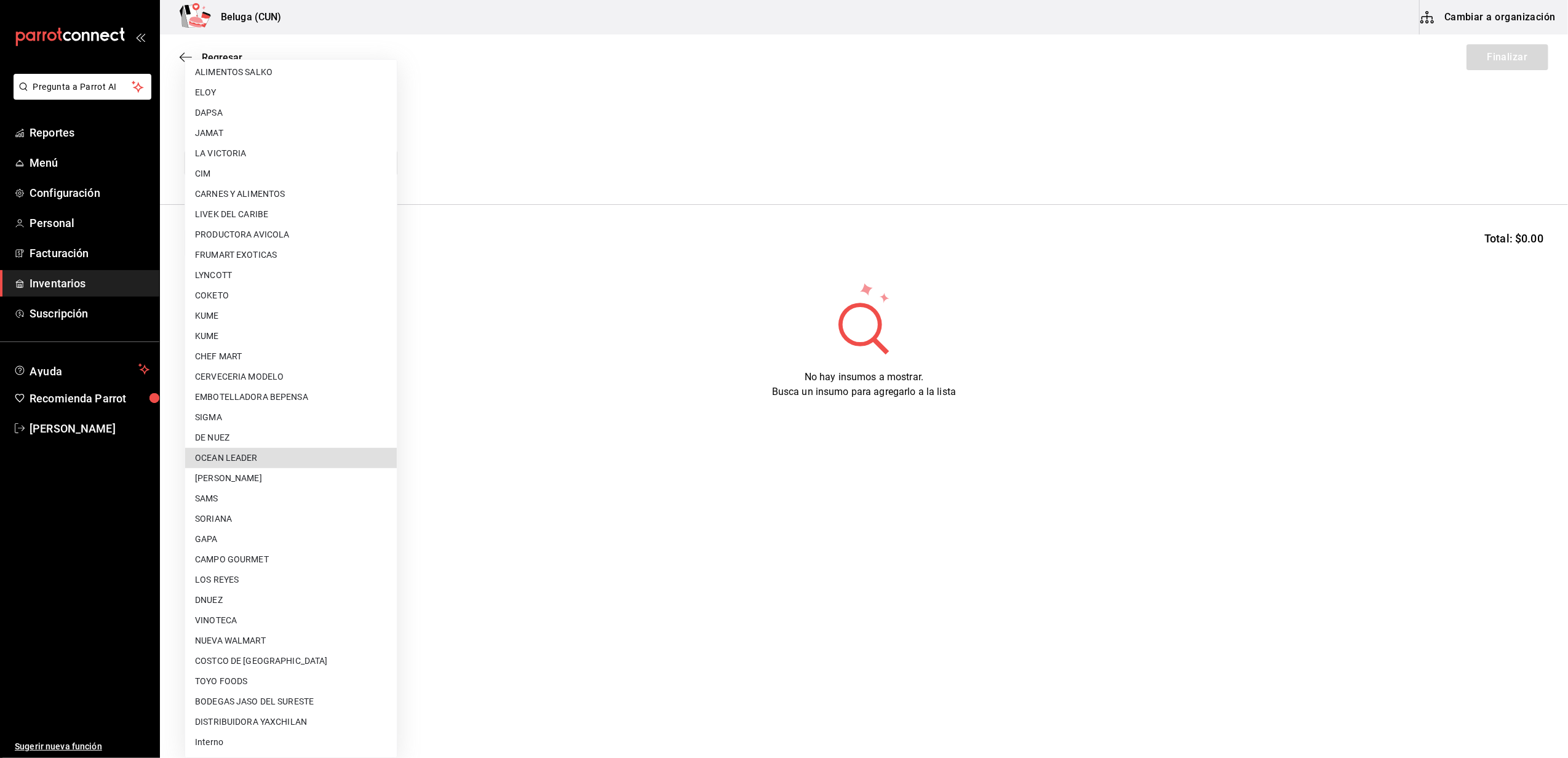
type input "418ad5b3-5aac-43ae-8a20-ce68503a9856"
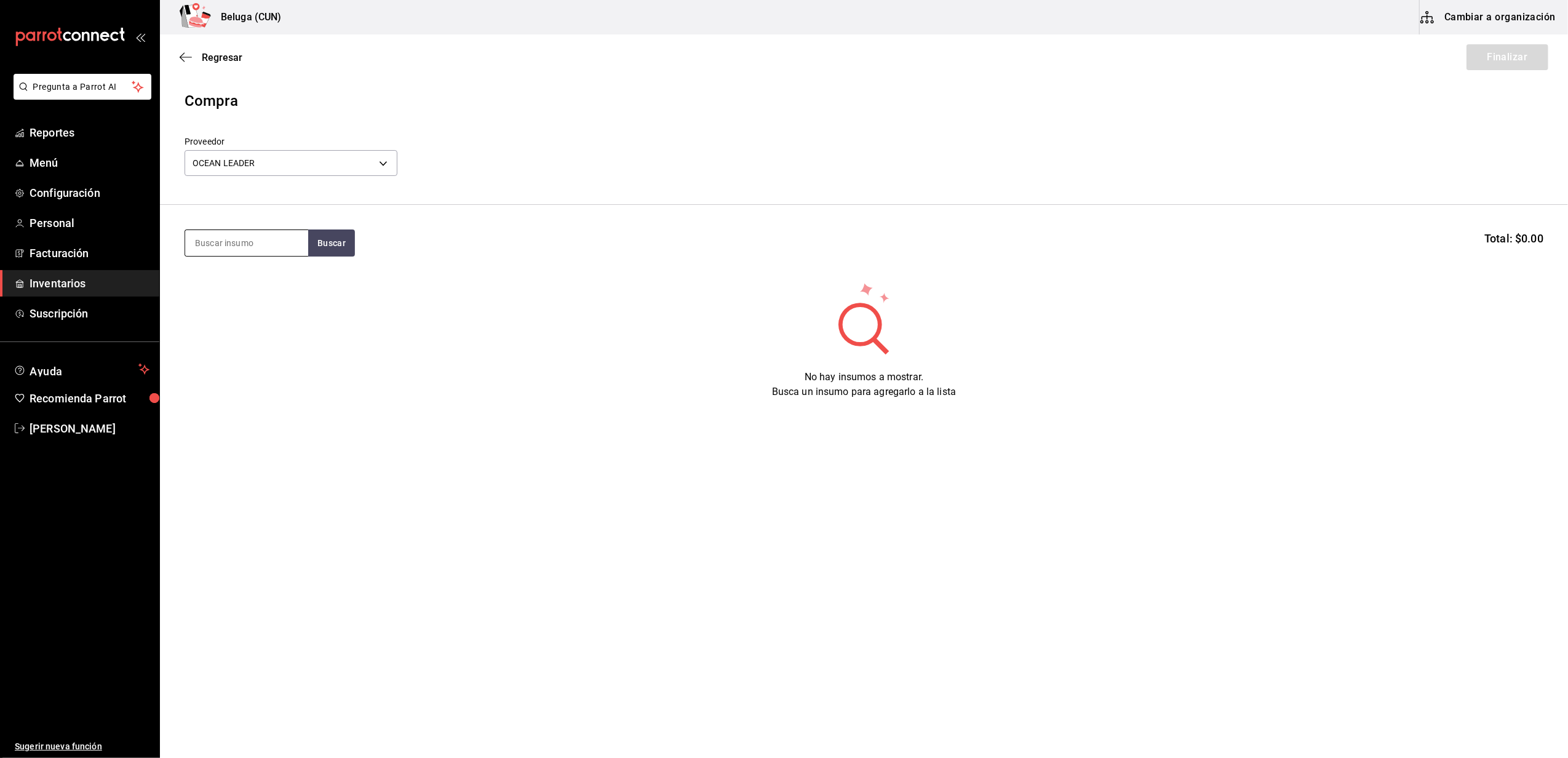
click at [276, 244] on input at bounding box center [246, 243] width 123 height 26
type input "LANGOS"
click at [320, 249] on button "Buscar" at bounding box center [331, 243] width 47 height 27
click at [264, 362] on div "1 pza de TACOS DE LANGOSTA 200 GR = 1 pza receta - OCEAN LEADER" at bounding box center [246, 372] width 103 height 52
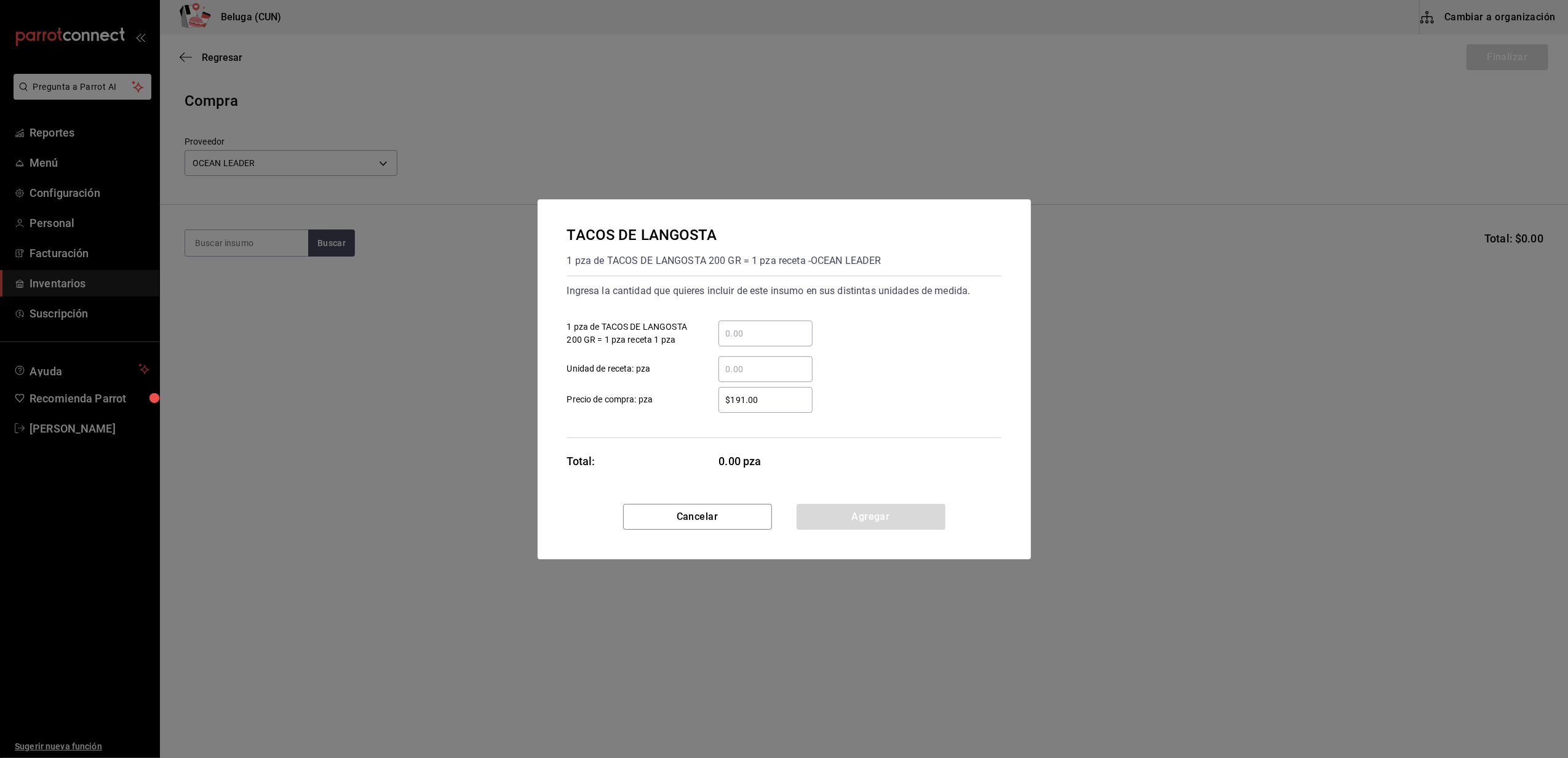
click at [759, 331] on input "​ 1 pza de TACOS DE LANGOSTA 200 GR = 1 pza receta 1 pza" at bounding box center [765, 333] width 94 height 15
type input "2"
click at [682, 422] on div "Ingresa la cantidad que quieres incluir de este insumo en sus distintas unidade…" at bounding box center [784, 357] width 434 height 162
click at [765, 384] on div "$191.00 ​ Precio de compra: pza" at bounding box center [780, 395] width 444 height 36
click at [780, 401] on input "$191.00" at bounding box center [765, 400] width 94 height 15
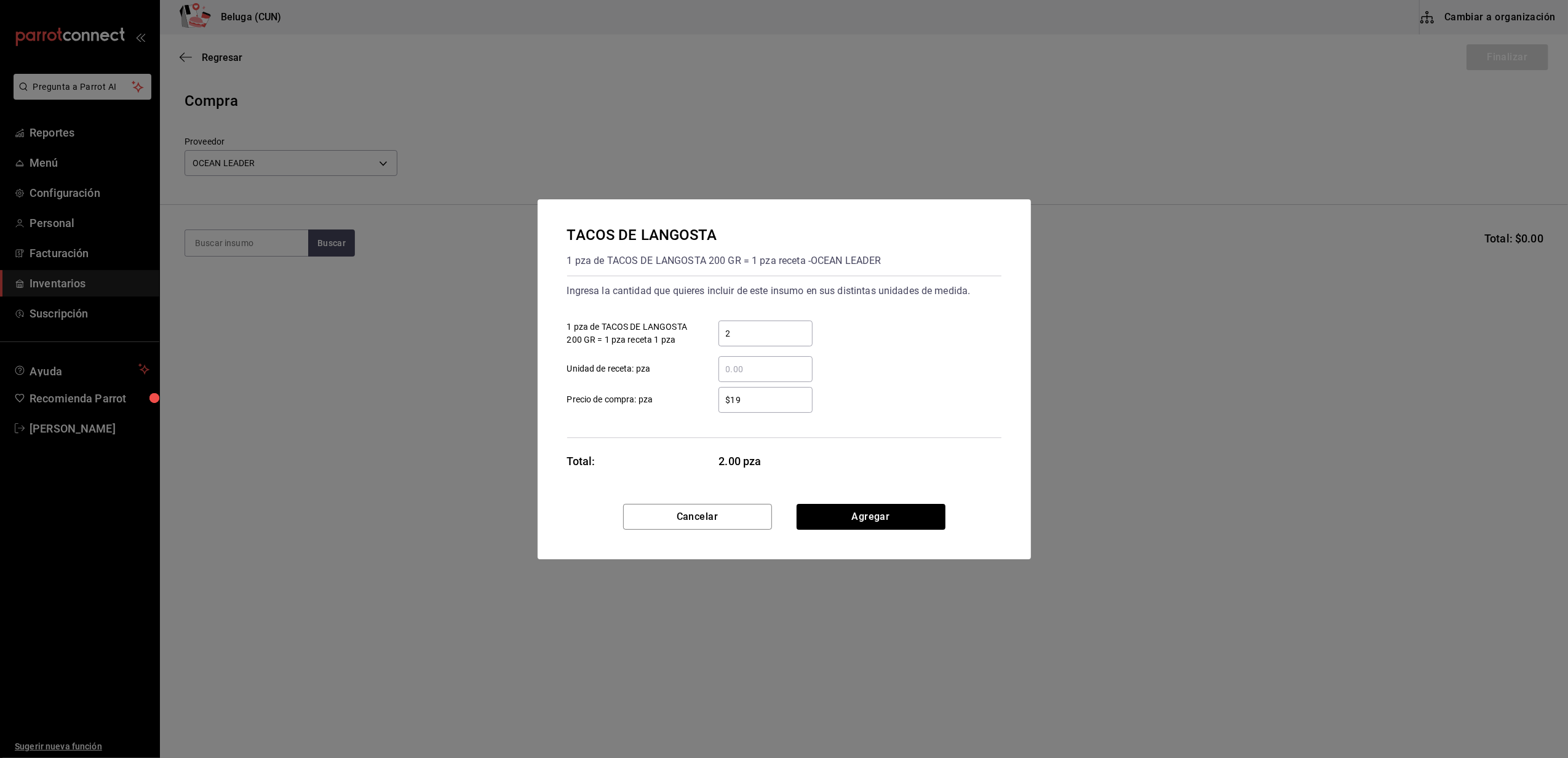
type input "$1"
type input "$0.01"
click at [852, 508] on div "TACOS DE LANGOSTA 1 pza de TACOS DE LANGOSTA 200 GR = 1 pza receta - OCEAN LEAD…" at bounding box center [784, 379] width 494 height 360
click at [857, 515] on button "Agregar" at bounding box center [871, 517] width 149 height 26
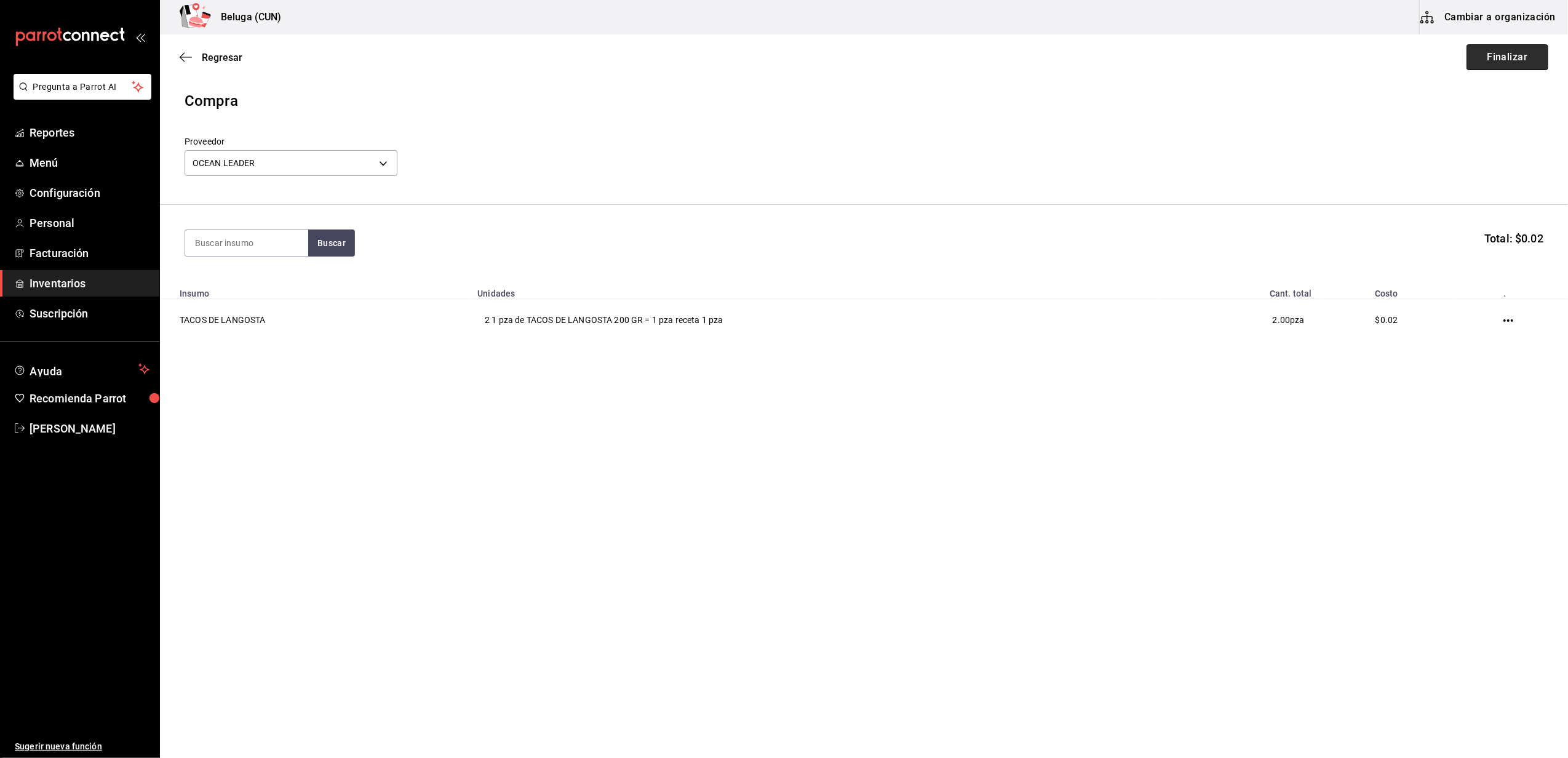
click at [1511, 59] on button "Finalizar" at bounding box center [1507, 57] width 82 height 26
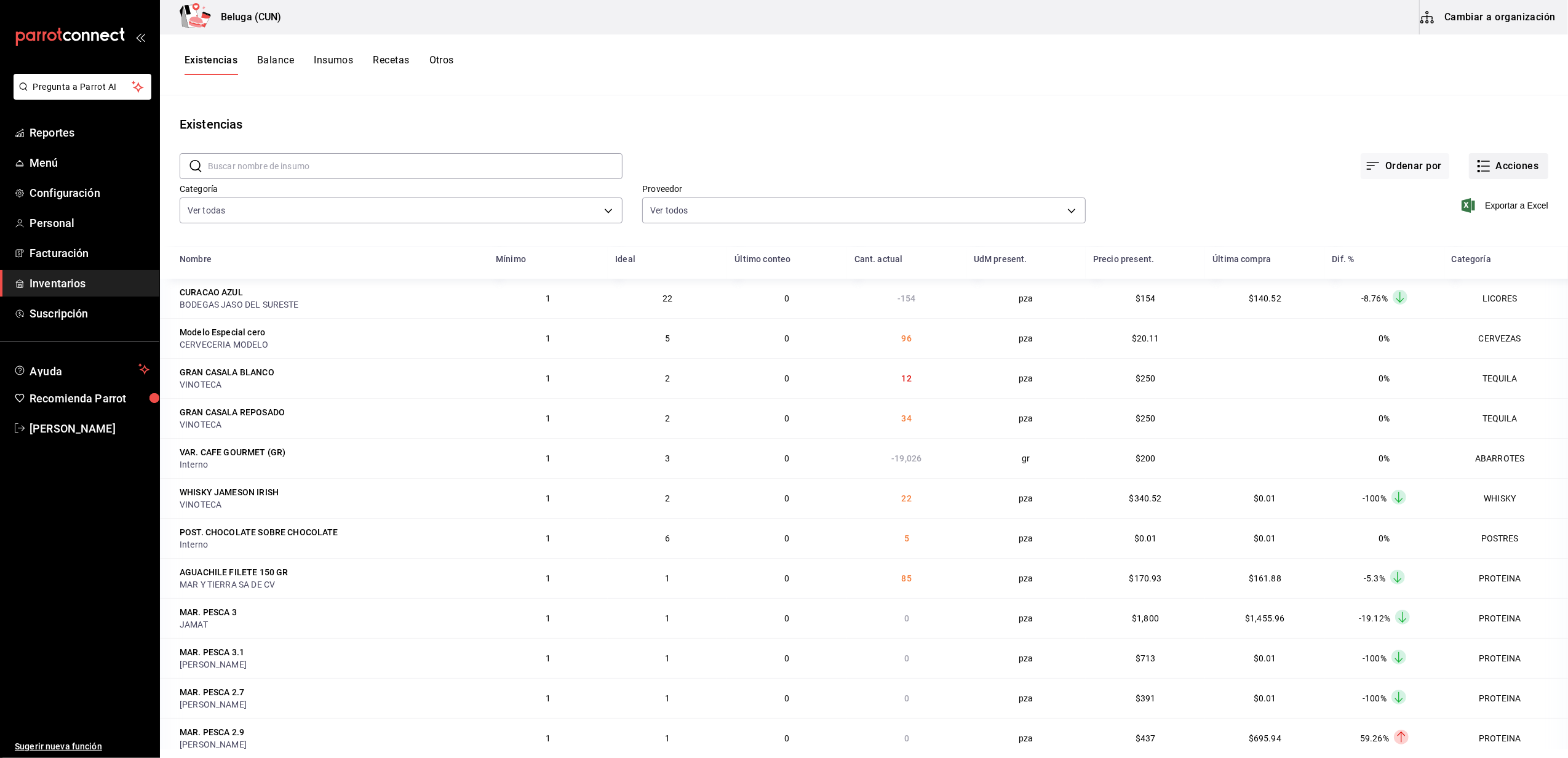
click at [1477, 160] on icon "button" at bounding box center [1483, 166] width 15 height 15
click at [1457, 229] on span "Compra" at bounding box center [1496, 233] width 103 height 13
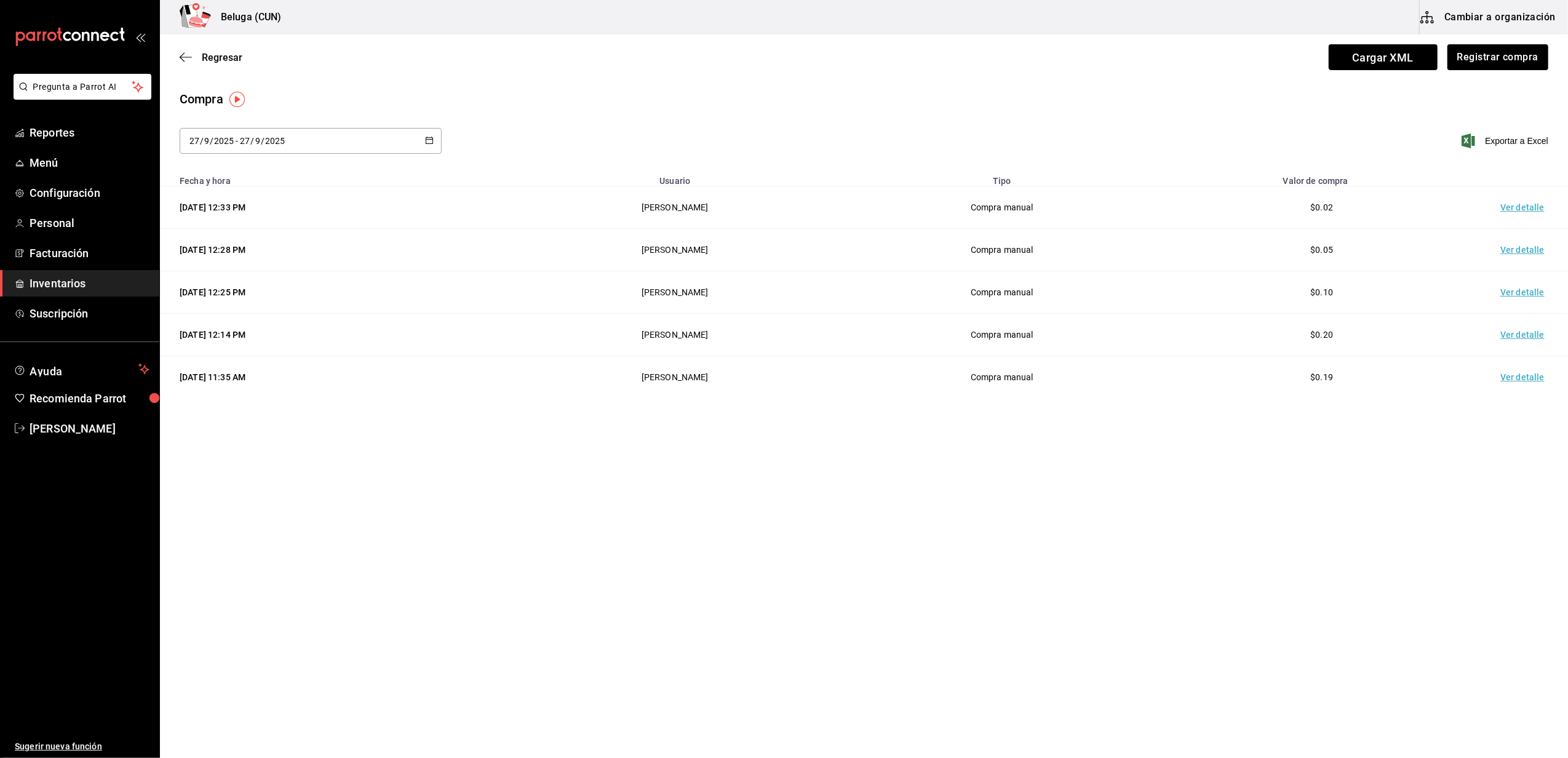
click at [1526, 206] on td "Ver detalle" at bounding box center [1525, 208] width 86 height 42
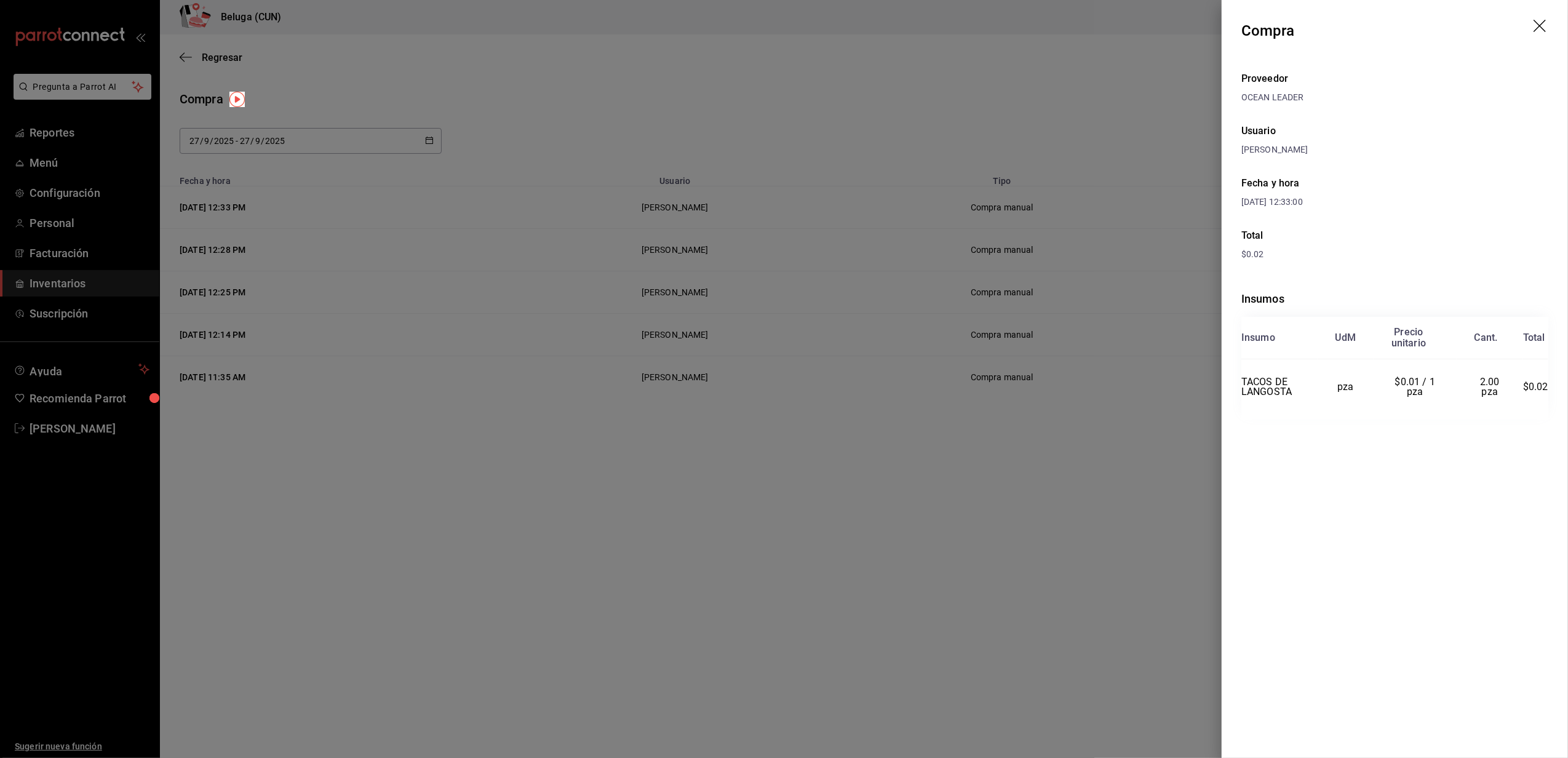
click at [554, 153] on div at bounding box center [784, 379] width 1568 height 758
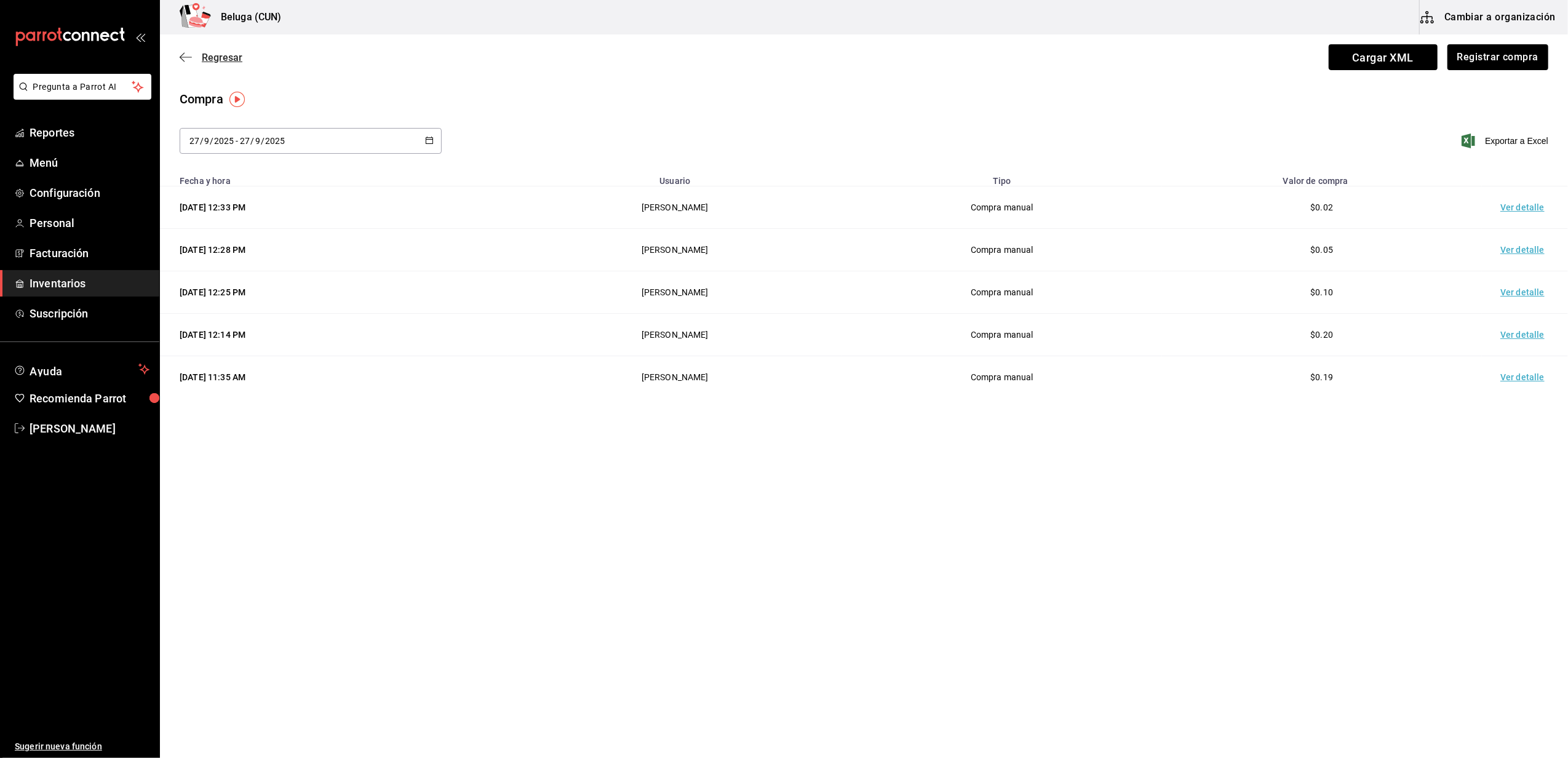
click at [227, 60] on span "Regresar" at bounding box center [222, 57] width 41 height 11
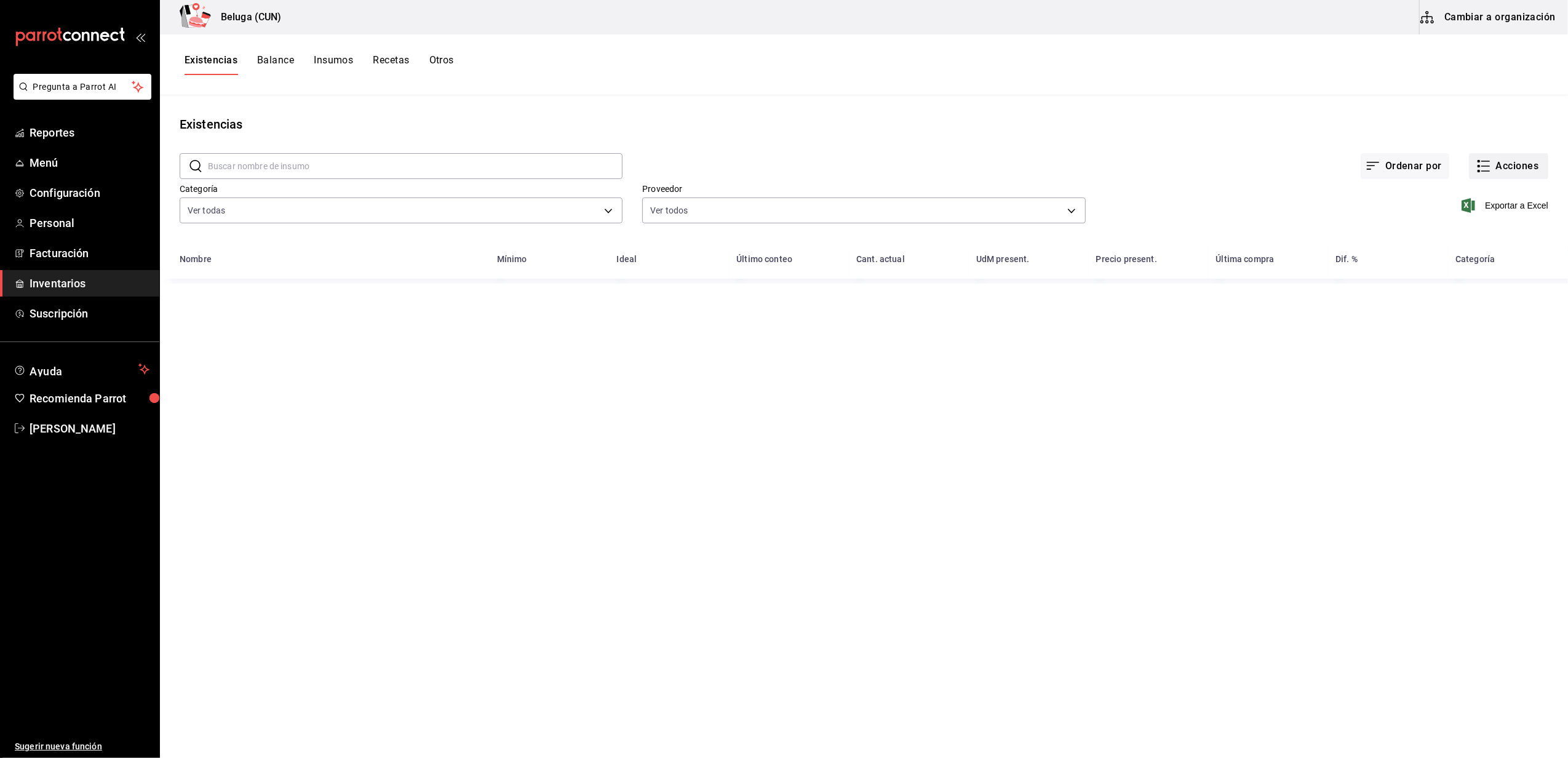
click at [1504, 175] on button "Acciones" at bounding box center [1509, 166] width 79 height 26
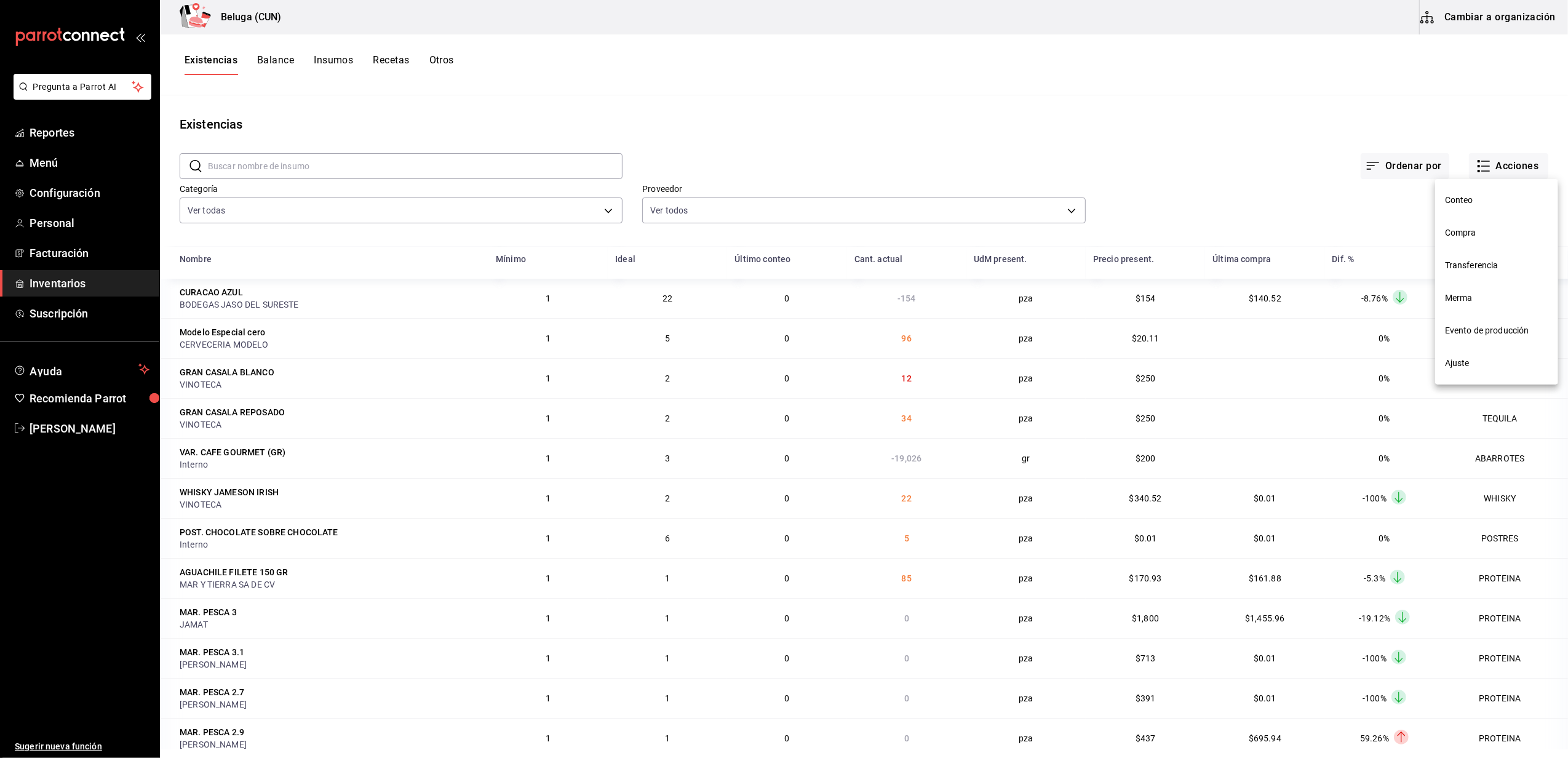
click at [1502, 307] on li "Merma" at bounding box center [1496, 298] width 123 height 33
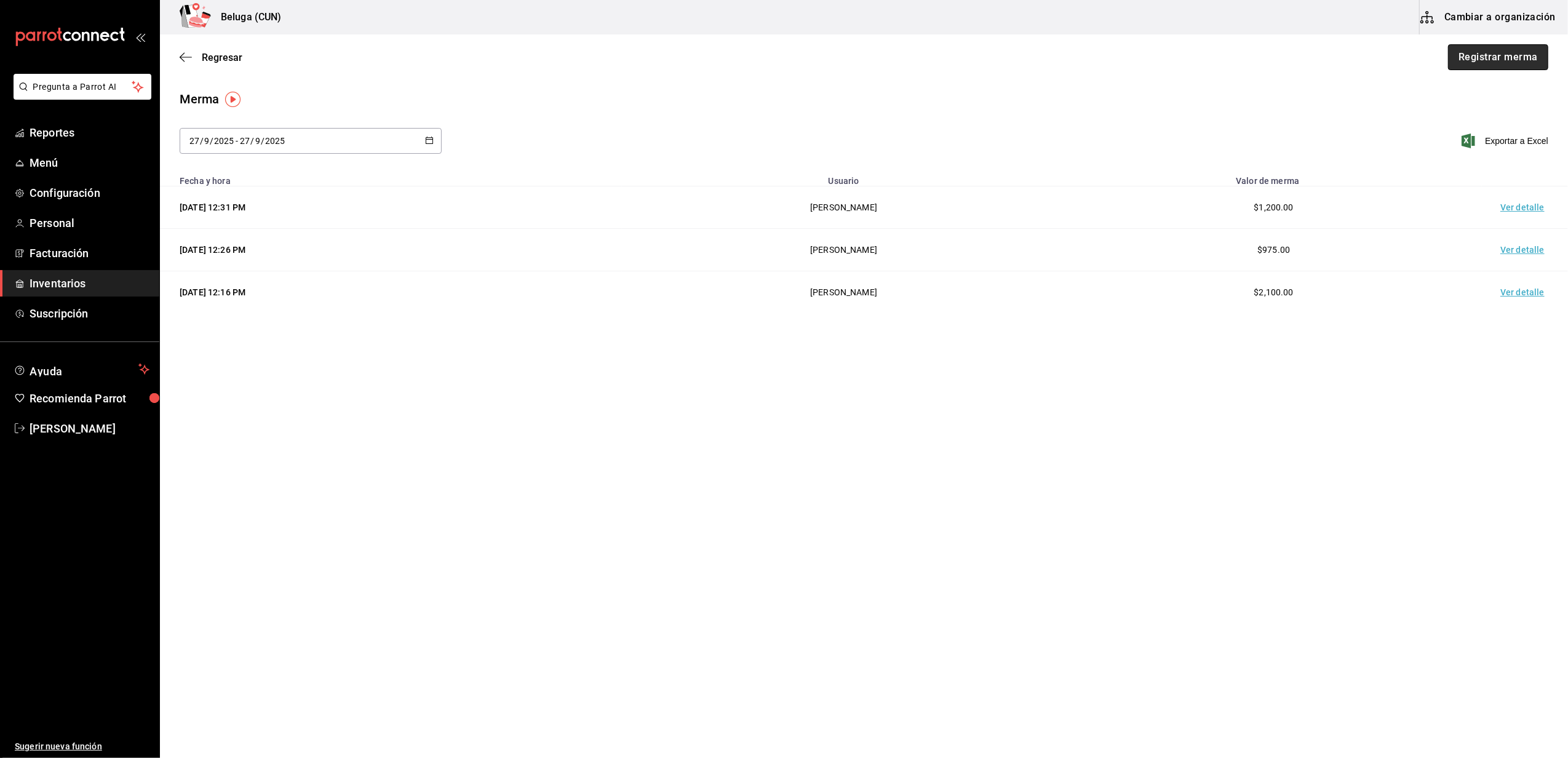
click at [1496, 58] on button "Registrar merma" at bounding box center [1498, 57] width 100 height 26
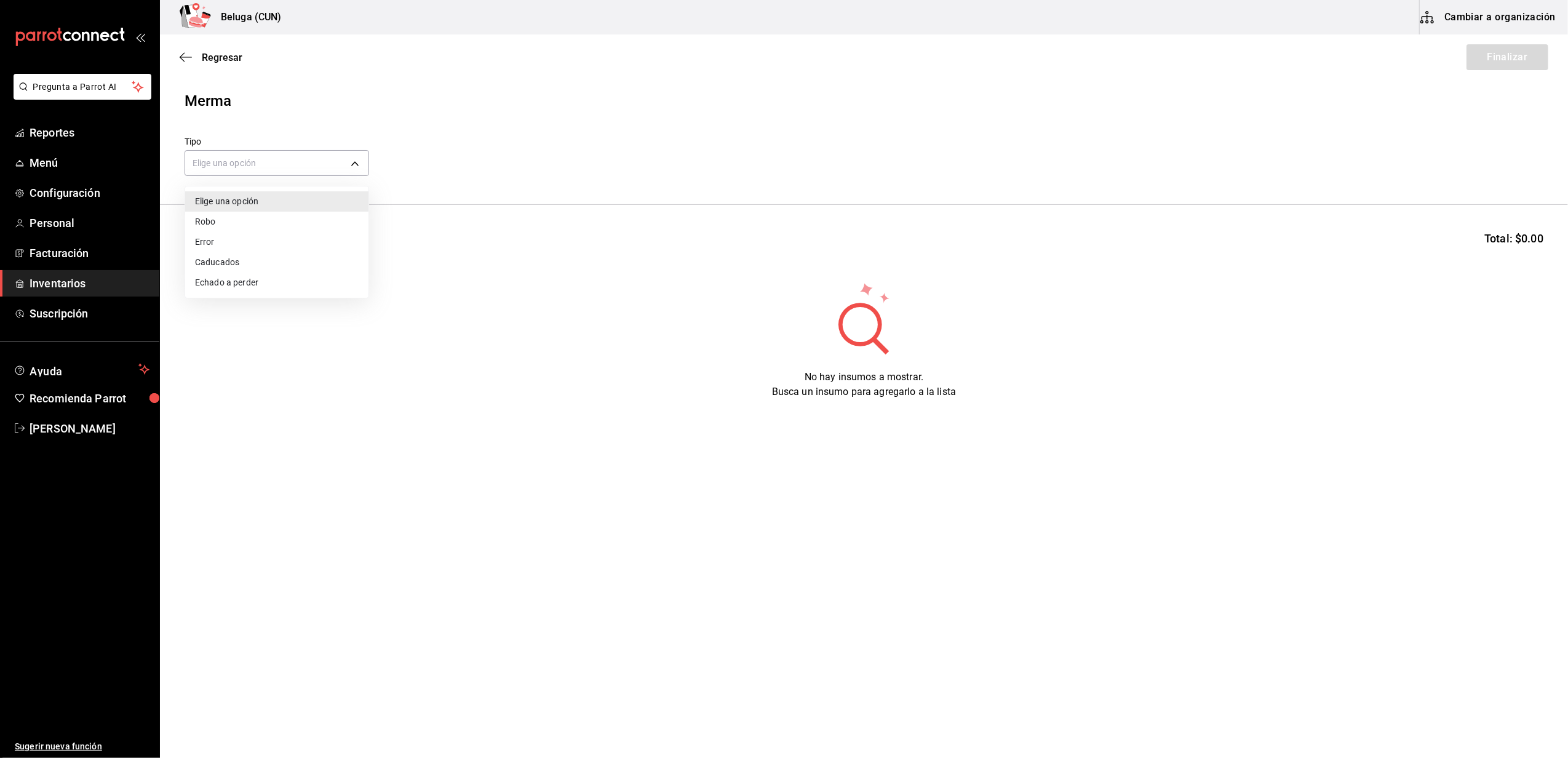
click at [328, 158] on body "Pregunta a Parrot AI Reportes Menú Configuración Personal Facturación Inventari…" at bounding box center [784, 344] width 1568 height 688
click at [273, 241] on li "Error" at bounding box center [276, 242] width 183 height 20
type input "ERROR"
click at [277, 241] on input at bounding box center [246, 243] width 123 height 26
type input "LANGOS"
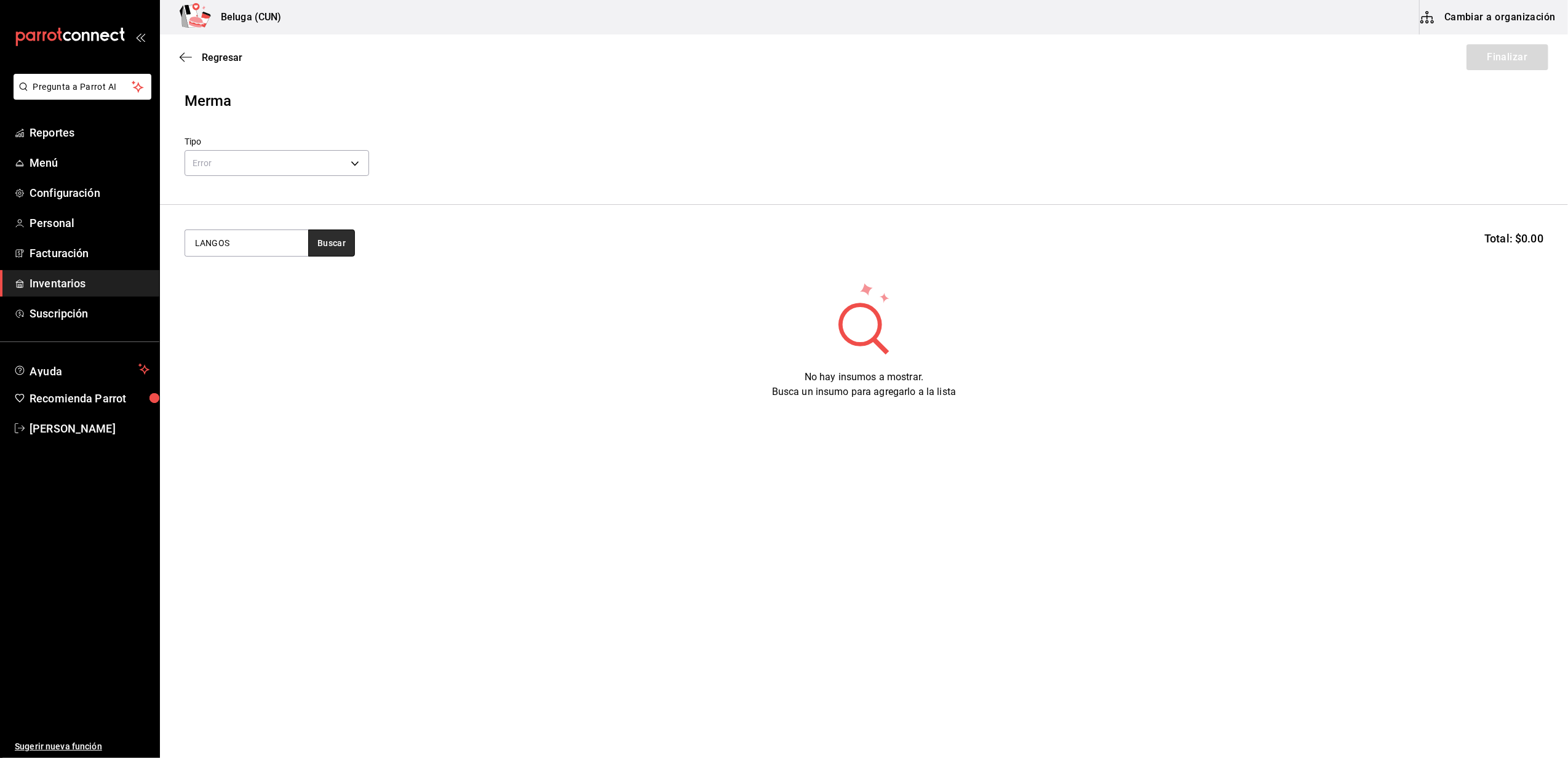
click at [328, 250] on button "Buscar" at bounding box center [331, 243] width 47 height 27
click at [266, 291] on div "LANGOSTA CARIBEÑA 500 GR - OCEAN LEADER" at bounding box center [246, 299] width 103 height 26
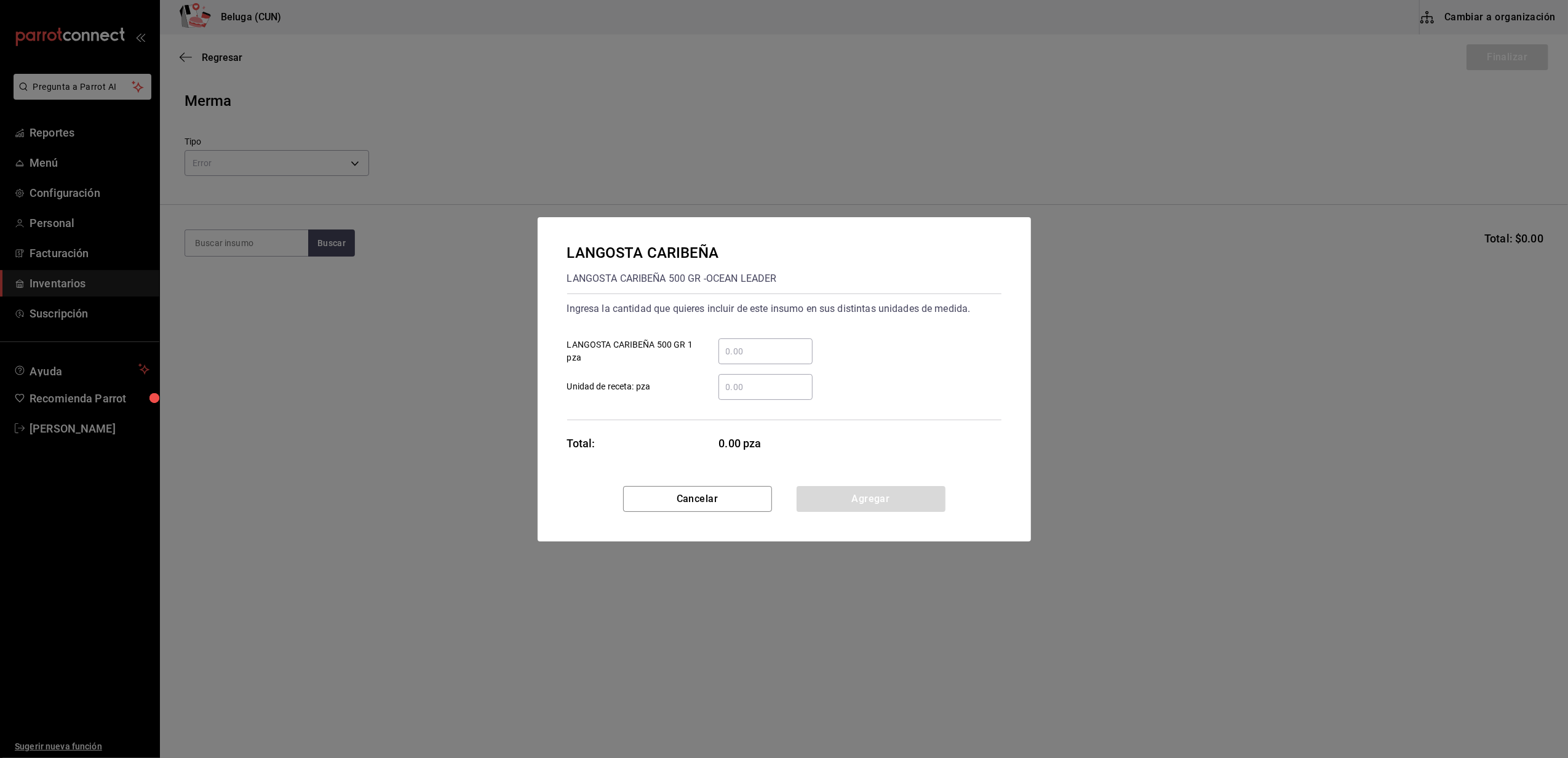
click at [746, 353] on input "​ LANGOSTA CARIBEÑA 500 GR 1 pza" at bounding box center [765, 351] width 94 height 15
type input "1"
click at [660, 448] on div "Total: 1.00 pza" at bounding box center [690, 443] width 246 height 17
click at [859, 498] on button "Agregar" at bounding box center [871, 499] width 149 height 26
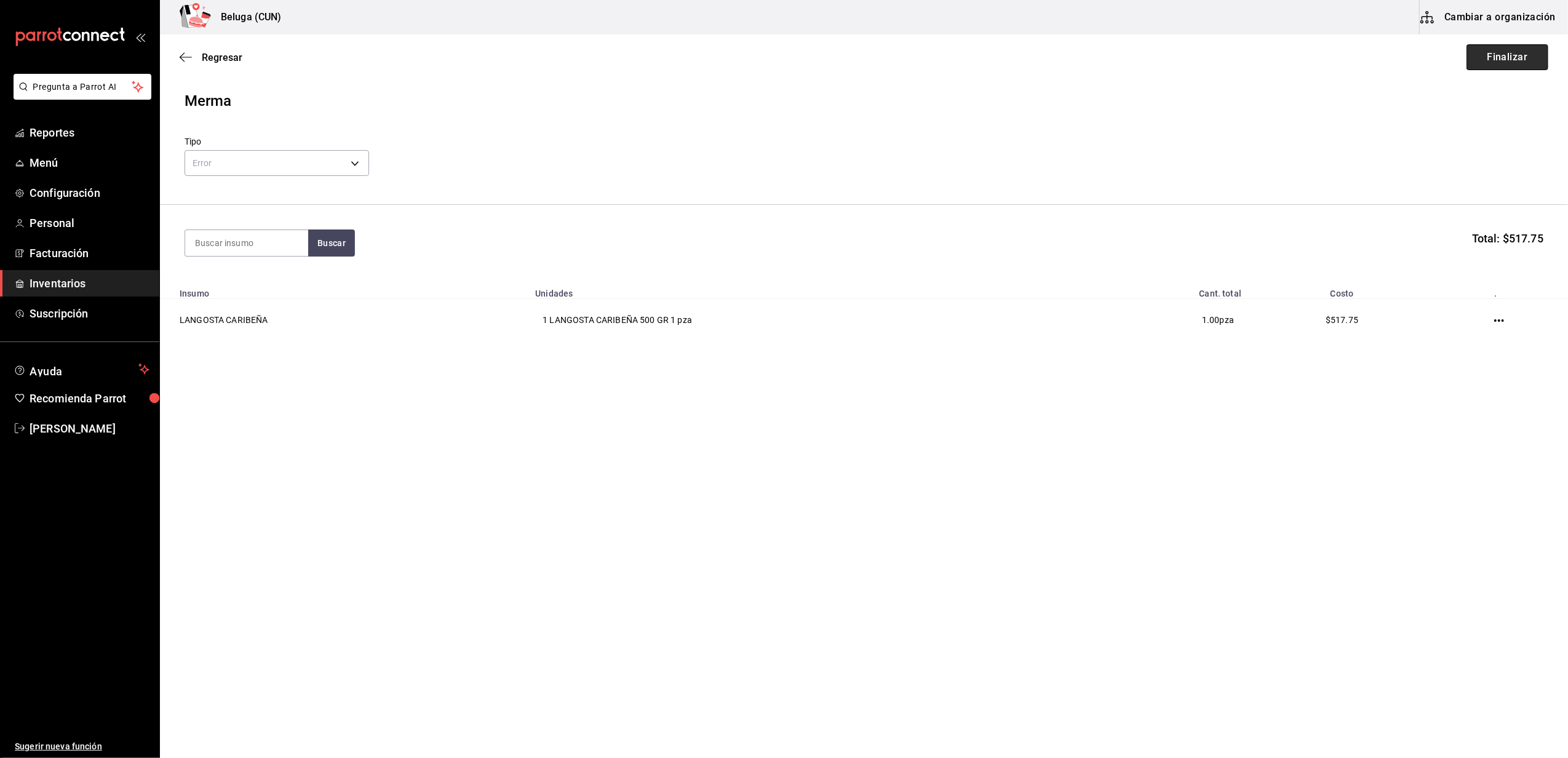
click at [1501, 44] on button "Finalizar" at bounding box center [1507, 57] width 82 height 26
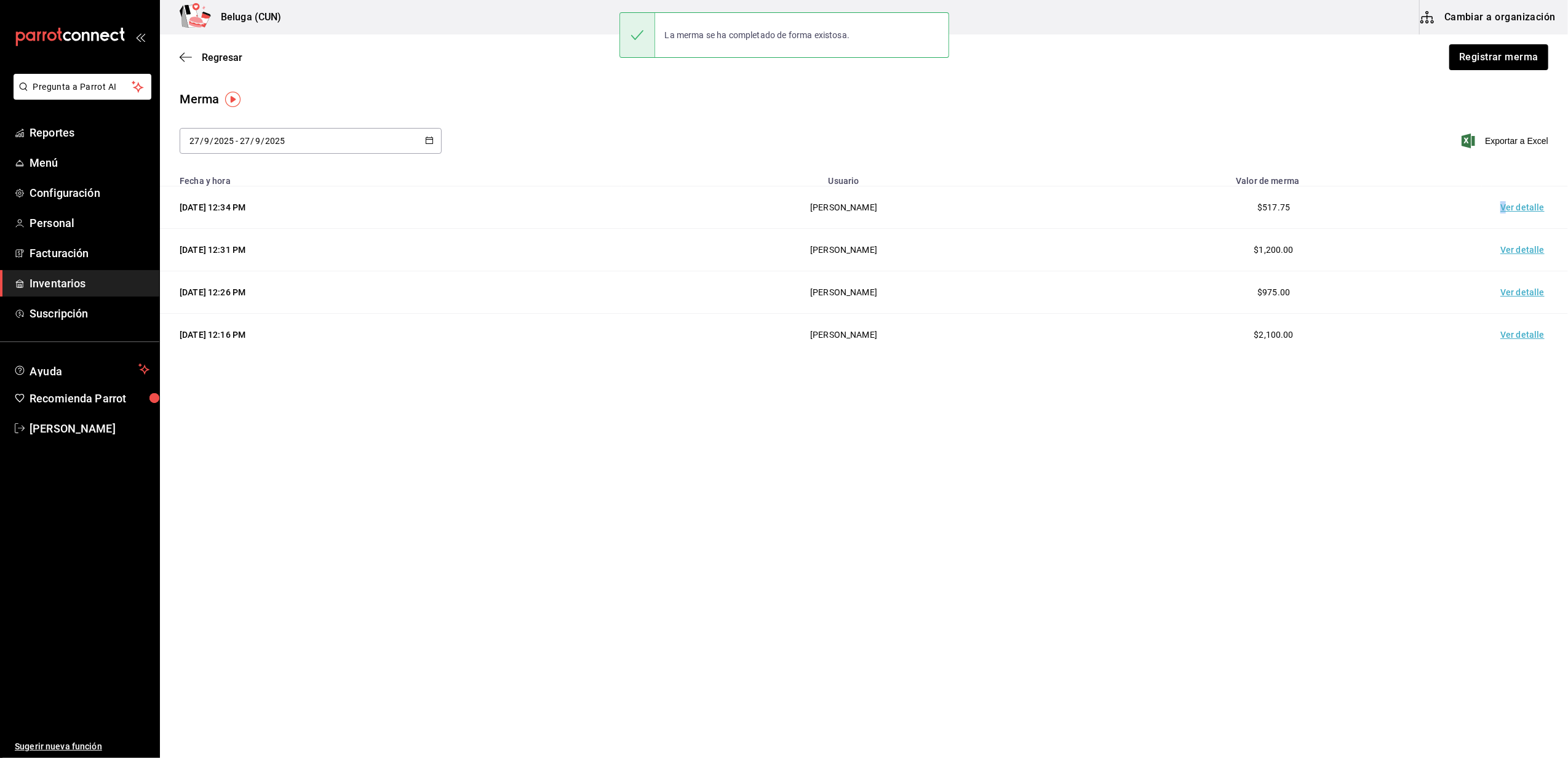
click at [1505, 208] on td "Ver detalle" at bounding box center [1525, 208] width 86 height 42
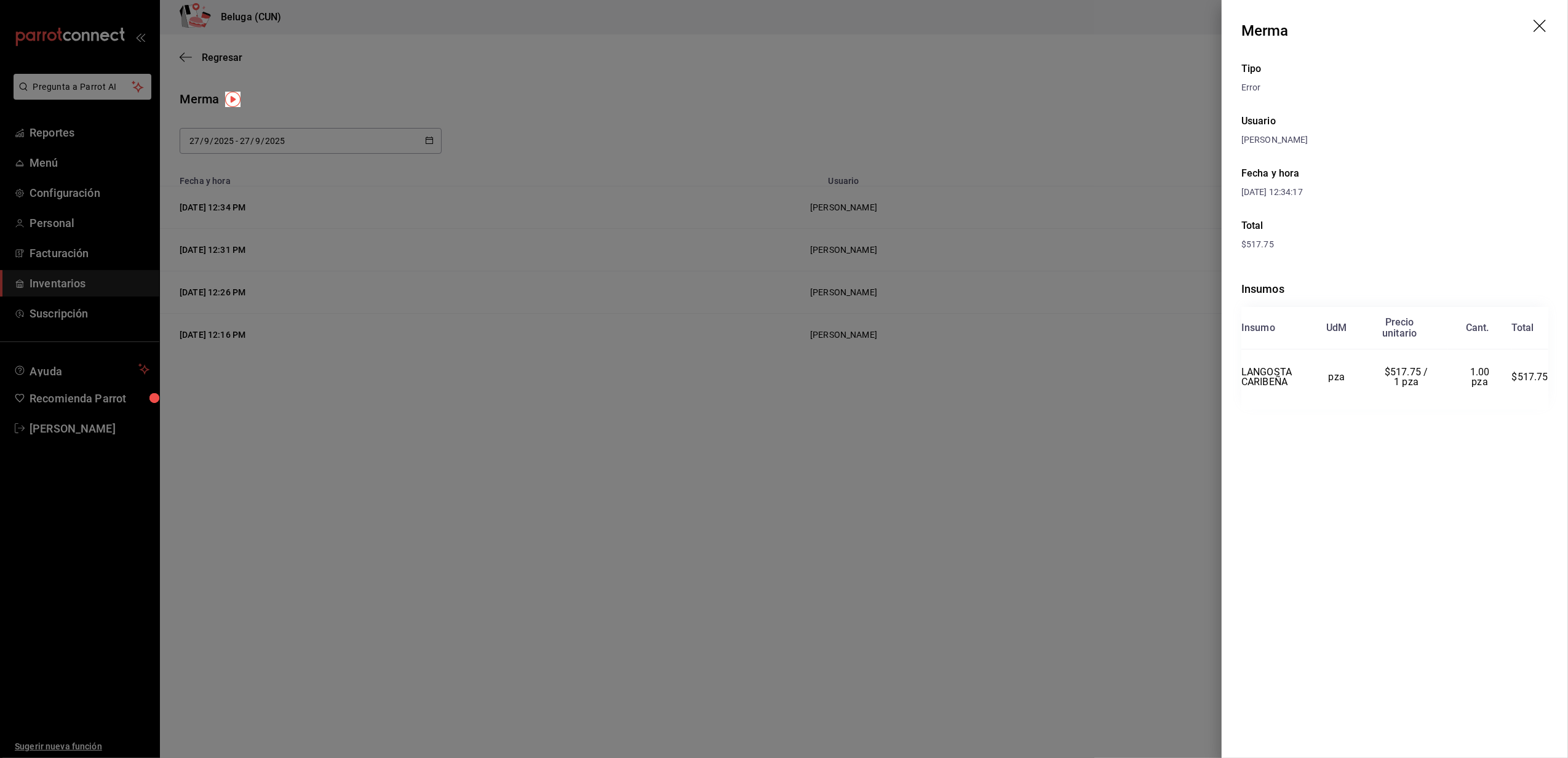
click at [1117, 320] on div at bounding box center [784, 379] width 1568 height 758
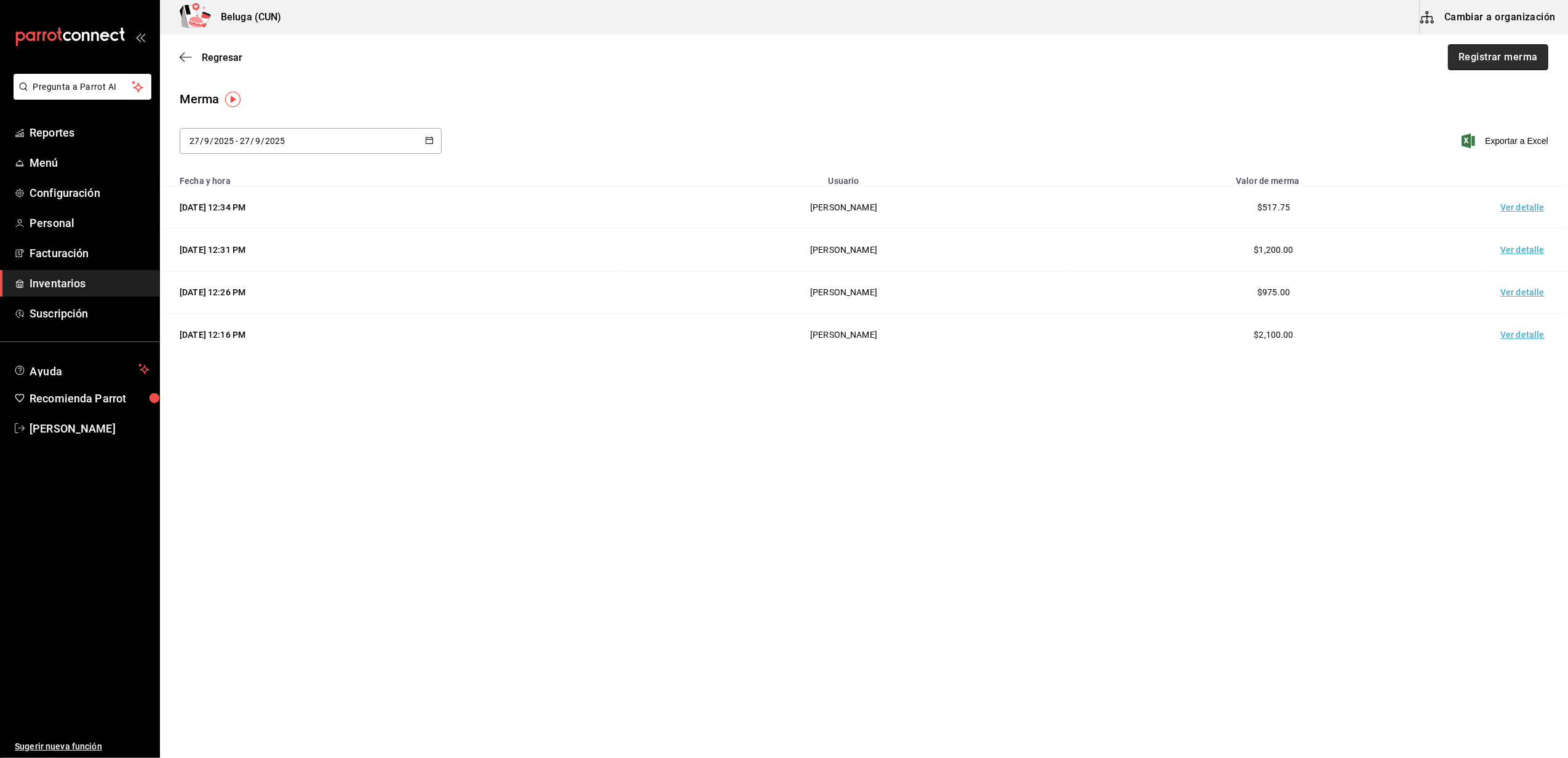
click at [1480, 64] on button "Registrar merma" at bounding box center [1498, 57] width 100 height 26
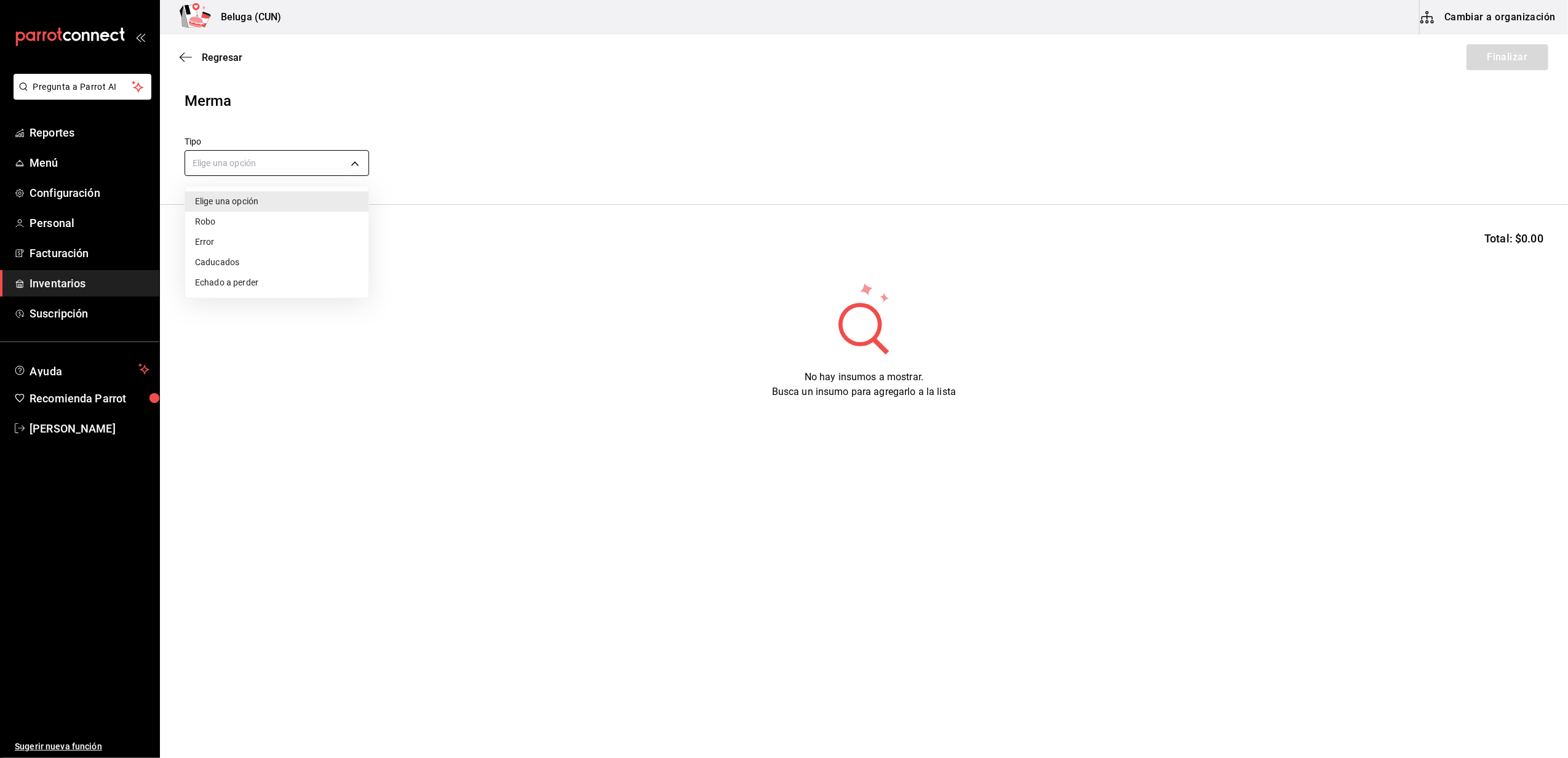
click at [262, 174] on body "Pregunta a Parrot AI Reportes Menú Configuración Personal Facturación Inventari…" at bounding box center [784, 344] width 1568 height 688
click at [246, 240] on li "Error" at bounding box center [276, 242] width 183 height 20
type input "ERROR"
click at [273, 232] on input at bounding box center [246, 243] width 123 height 26
type input "SINA"
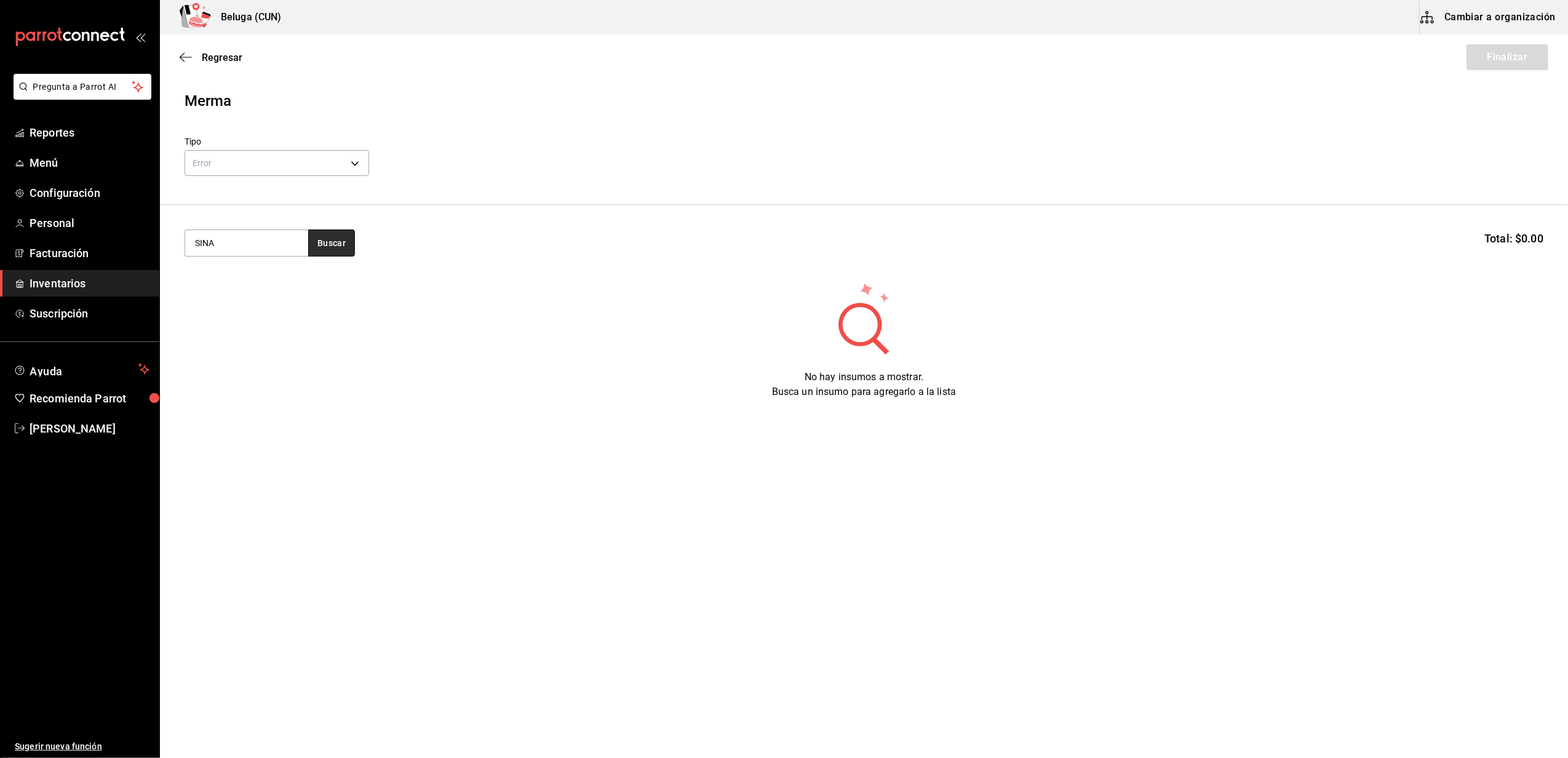
click at [324, 243] on button "Buscar" at bounding box center [331, 243] width 47 height 27
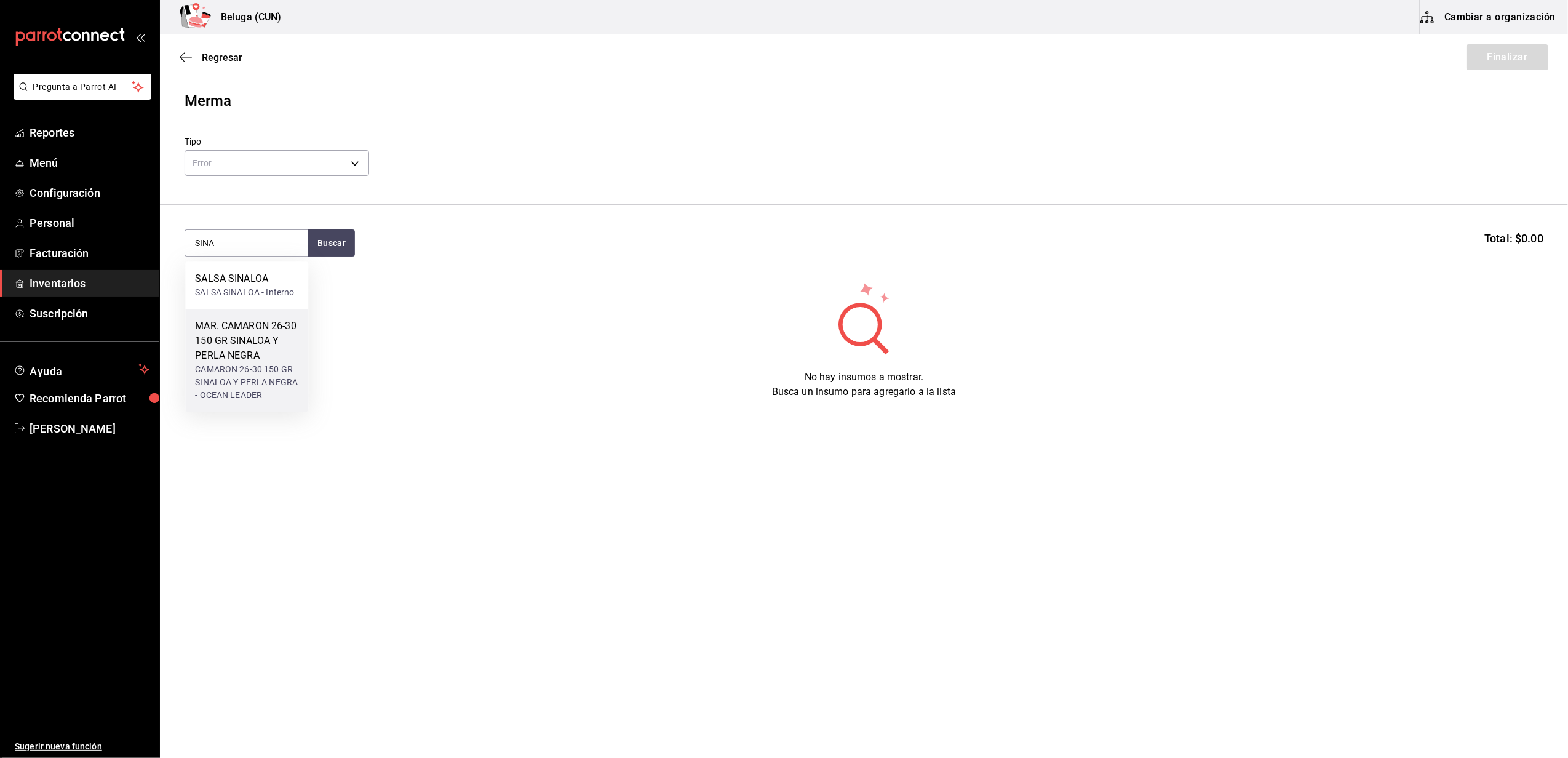
click at [223, 360] on div "MAR. CAMARON 26-30 150 GR SINALOA Y PERLA NEGRA" at bounding box center [246, 340] width 103 height 44
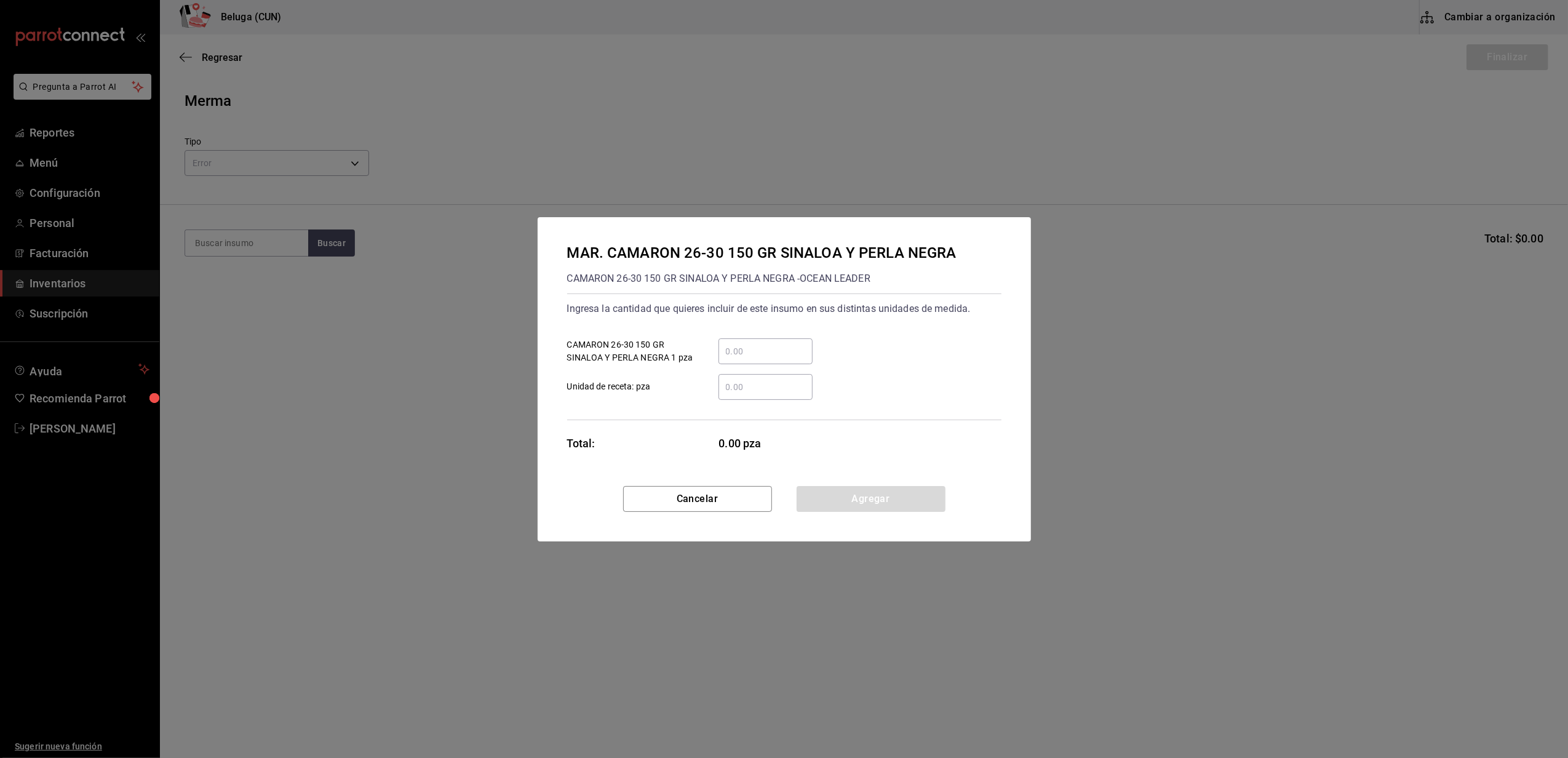
click at [746, 352] on input "​ CAMARON 26-30 150 GR SINALOA Y PERLA NEGRA 1 pza" at bounding box center [765, 351] width 94 height 15
type input "3"
click at [701, 421] on div "MAR. CAMARON 26-30 150 GR SINALOA Y PERLA NEGRA CAMARON 26-30 150 GR SINALOA Y …" at bounding box center [784, 351] width 494 height 269
click at [869, 492] on button "Agregar" at bounding box center [871, 499] width 149 height 26
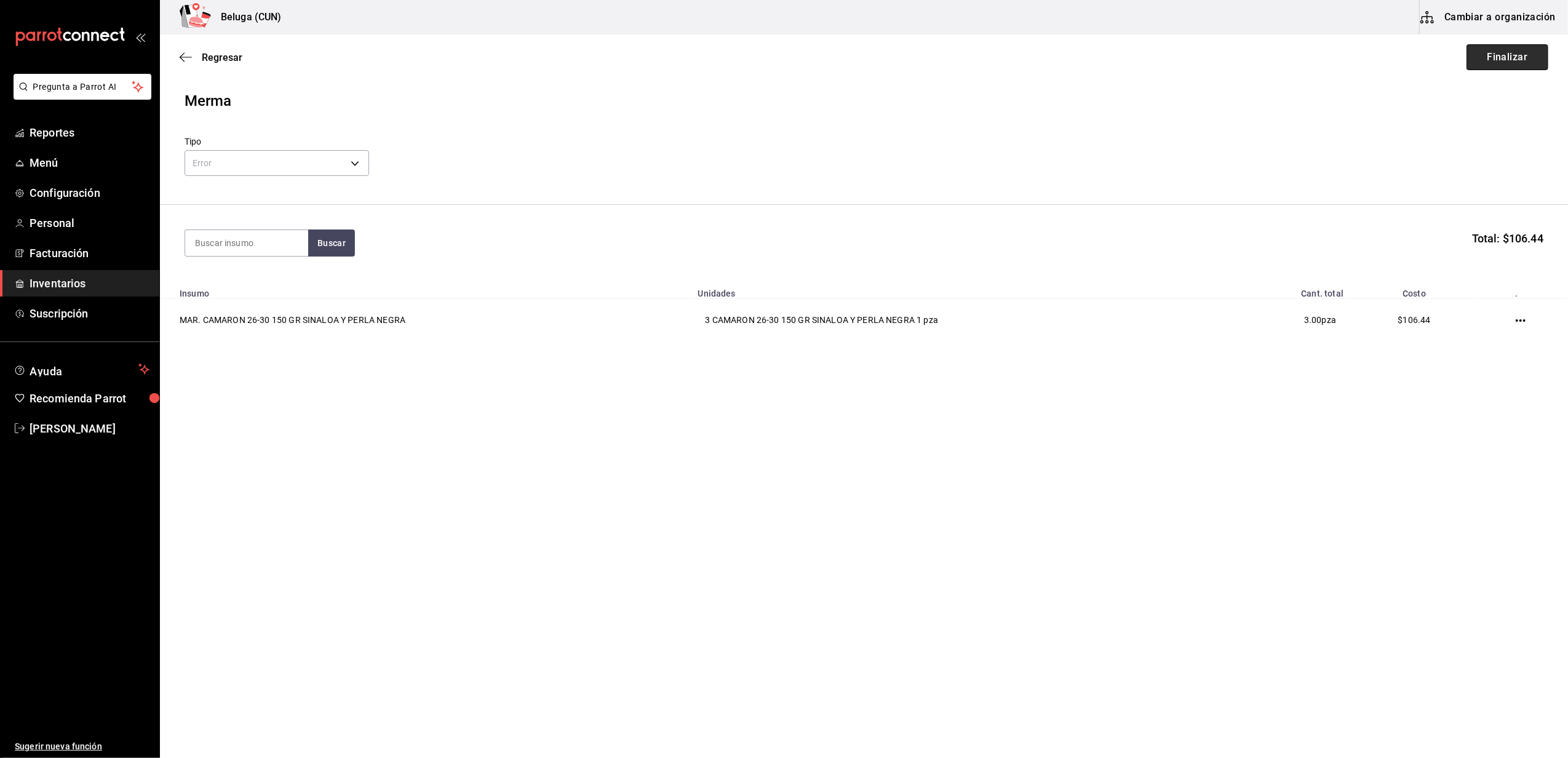
click at [1532, 59] on button "Finalizar" at bounding box center [1507, 57] width 82 height 26
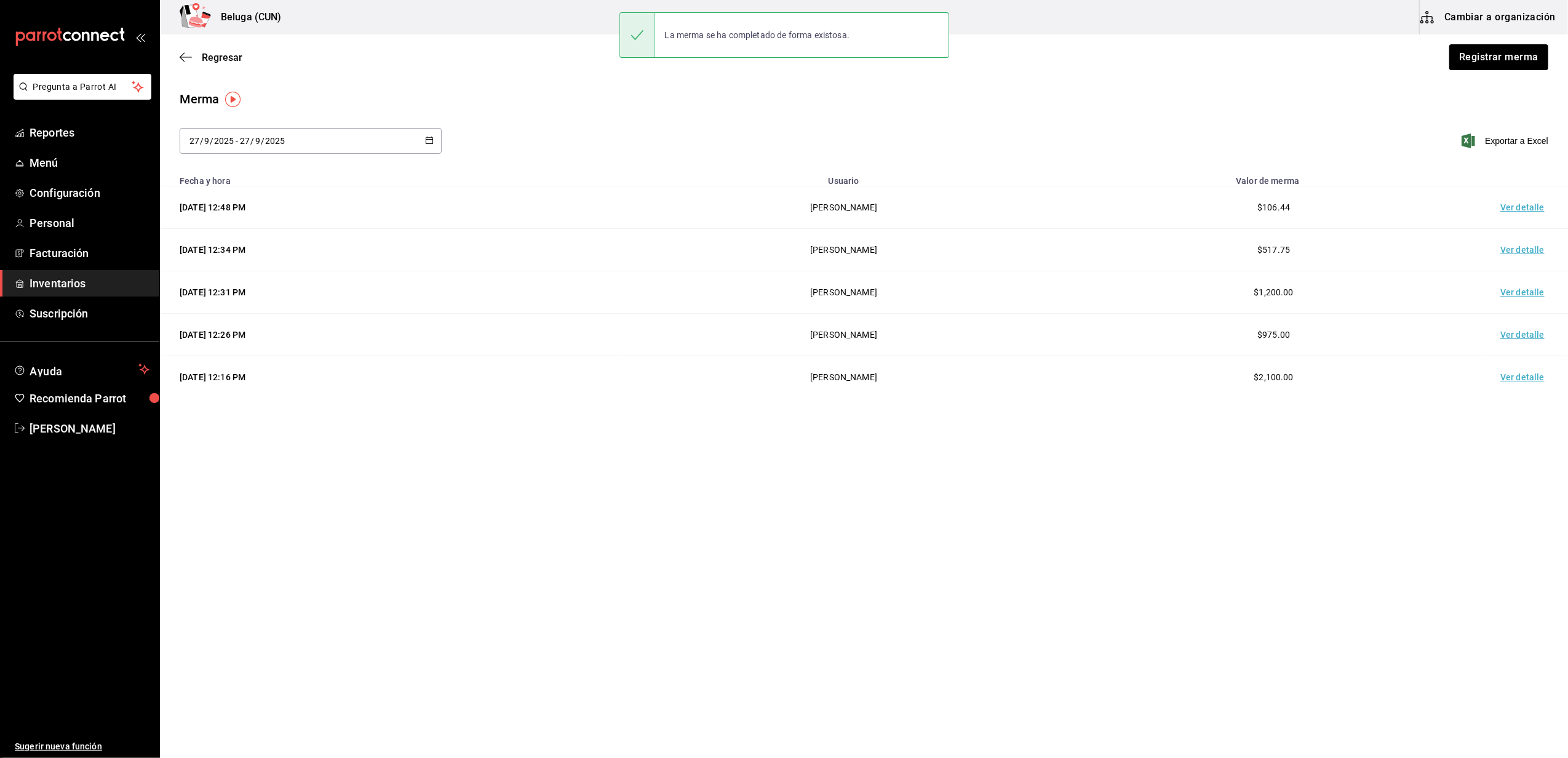
click at [1518, 204] on td "Ver detalle" at bounding box center [1525, 208] width 86 height 42
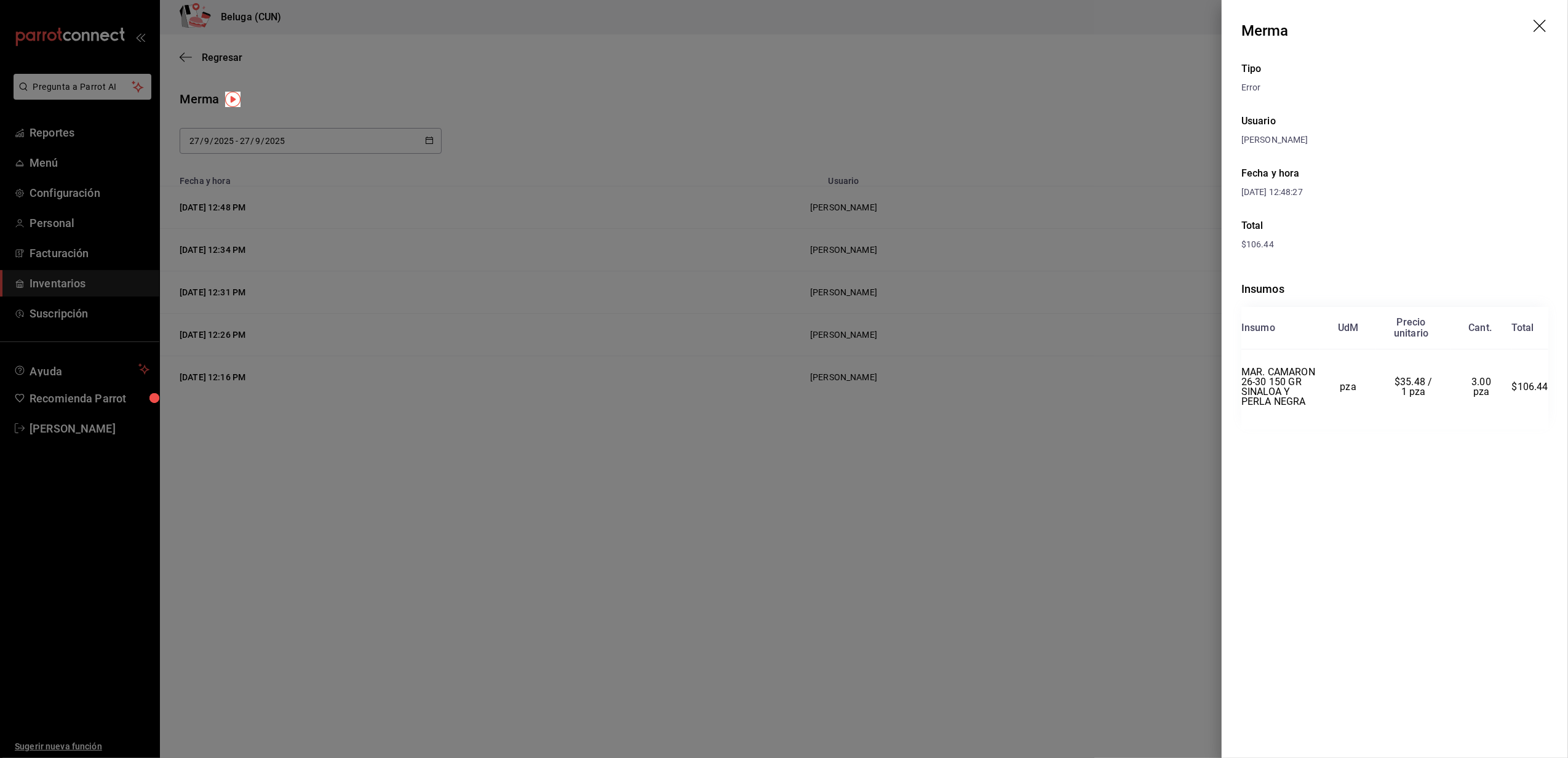
click at [1541, 27] on icon "drag" at bounding box center [1541, 27] width 15 height 15
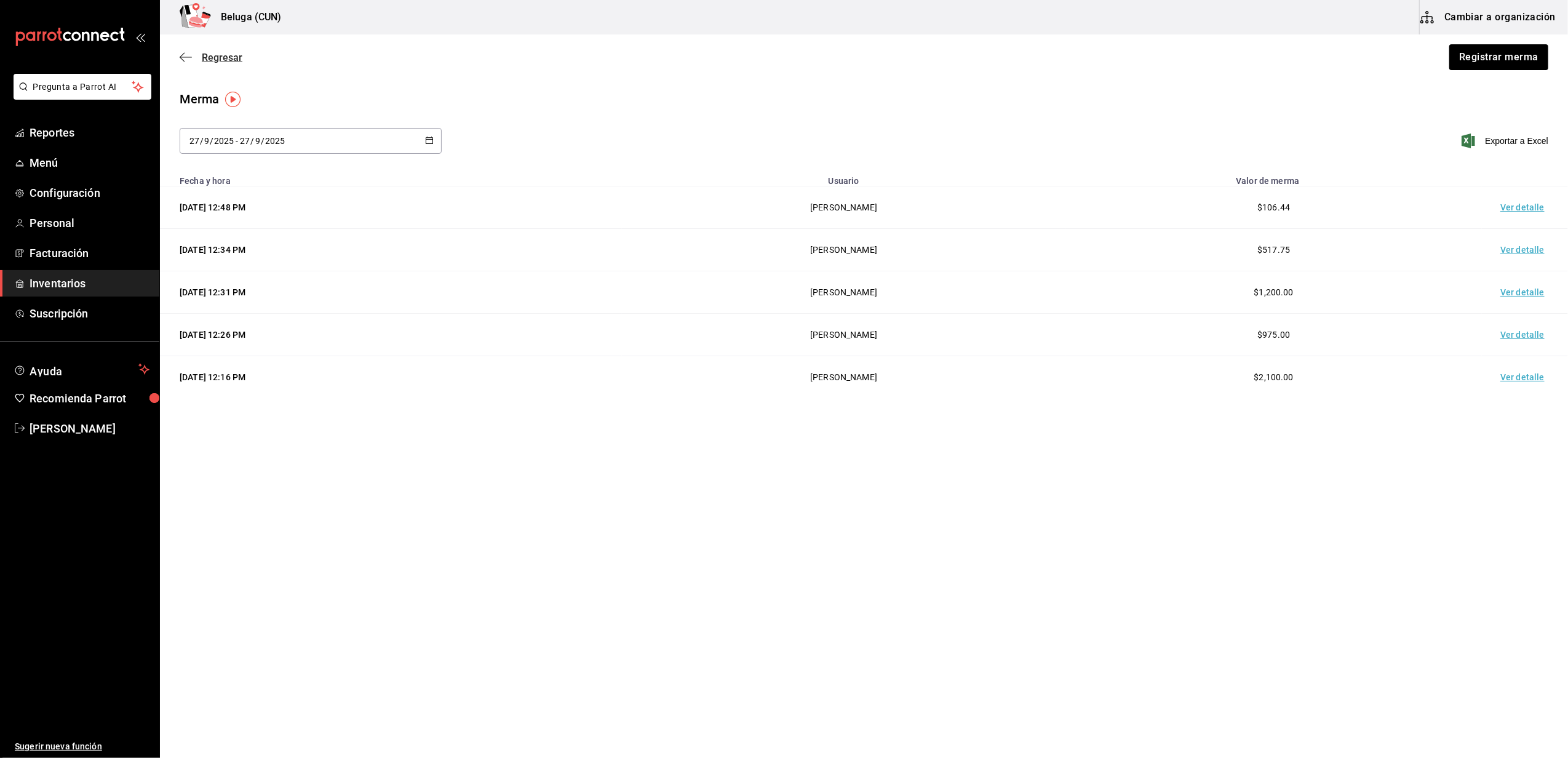
click at [214, 58] on span "Regresar" at bounding box center [222, 57] width 41 height 11
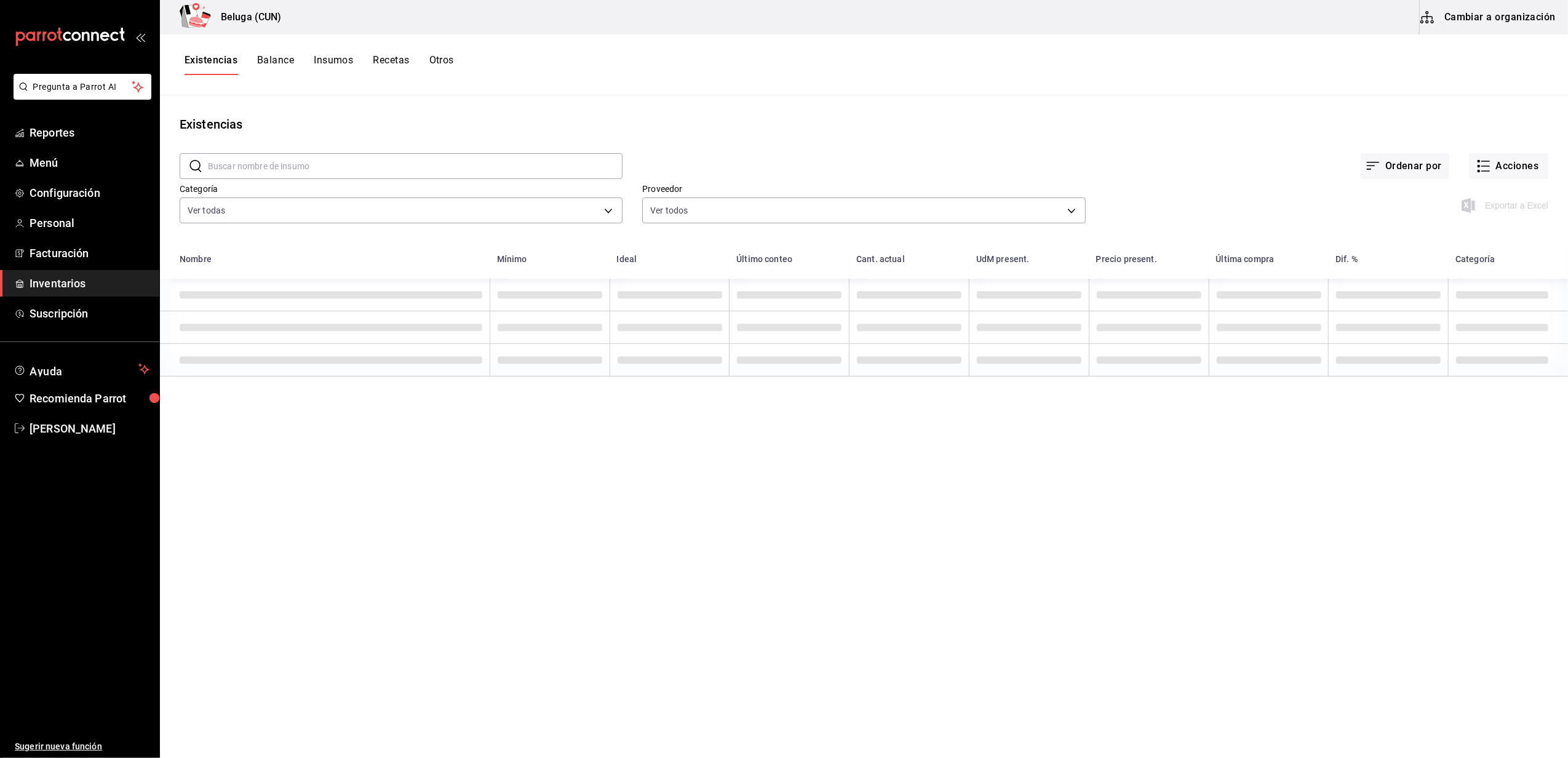
click at [631, 56] on div "Existencias Balance Insumos Recetas Otros" at bounding box center [863, 64] width 1408 height 21
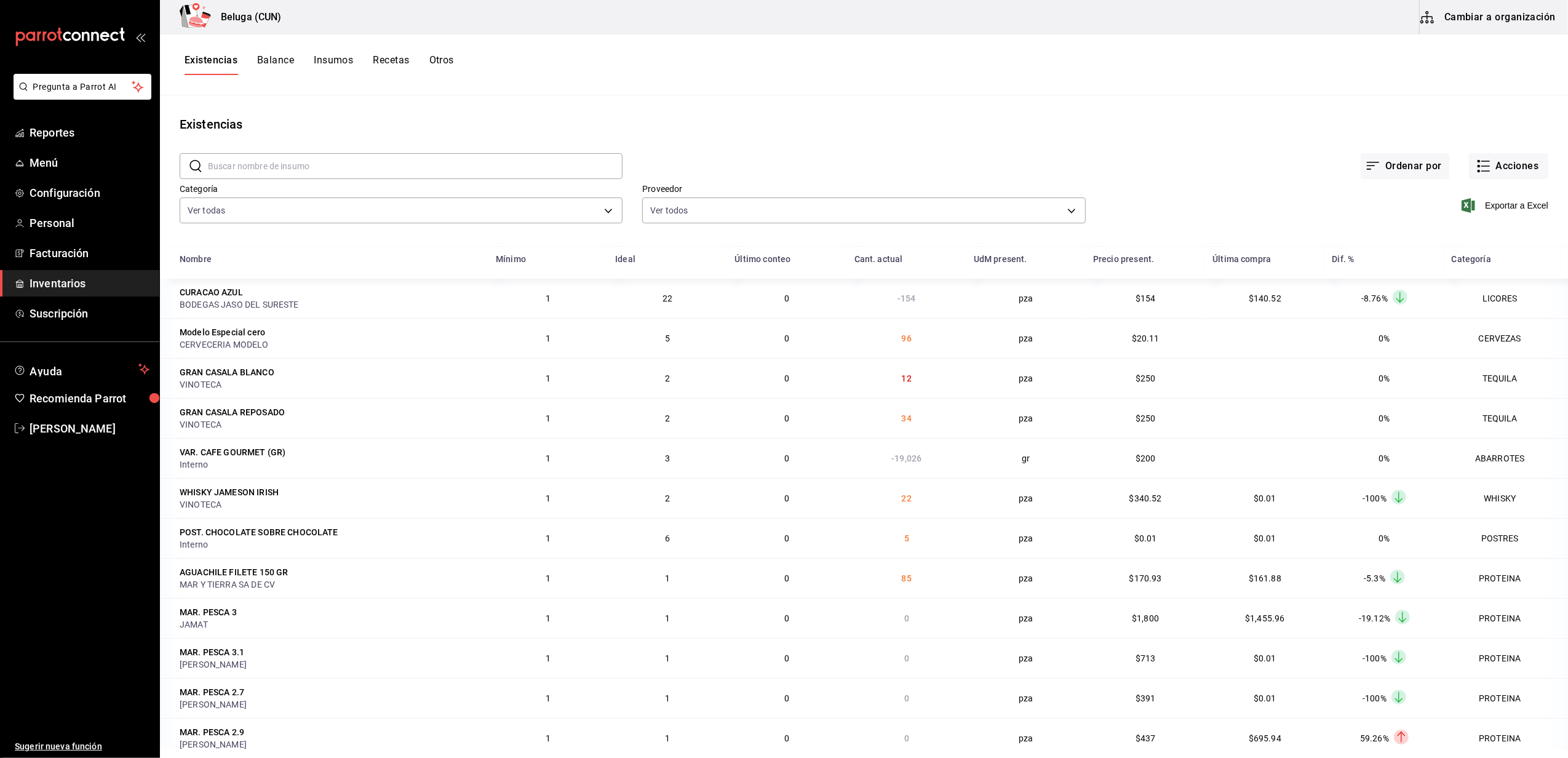
click at [919, 85] on div "Existencias Balance Insumos Recetas Otros" at bounding box center [863, 64] width 1408 height 61
click at [1477, 156] on button "Acciones" at bounding box center [1509, 166] width 79 height 26
click at [1477, 220] on li "Compra" at bounding box center [1496, 232] width 123 height 33
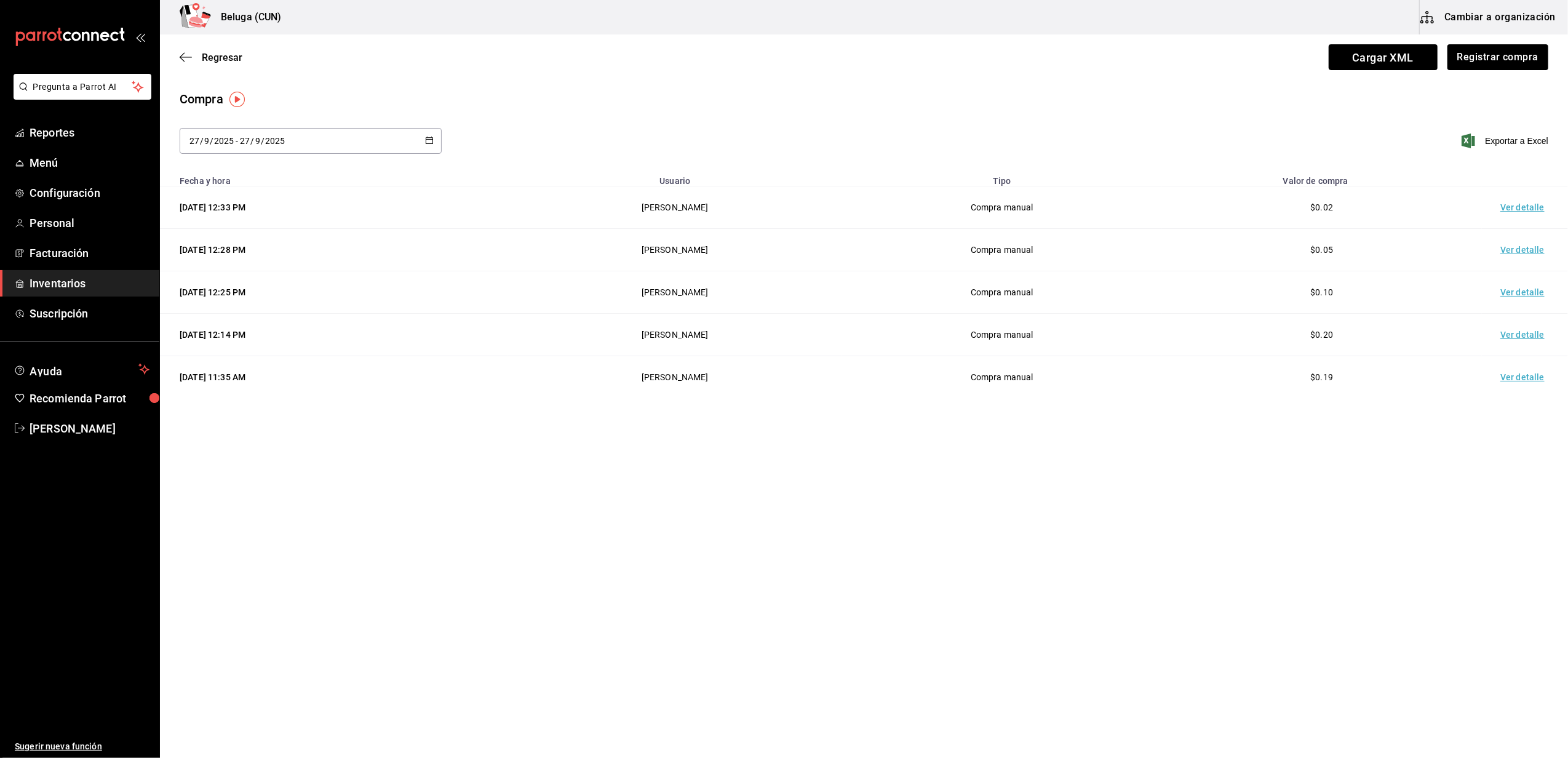
click at [1529, 205] on td "Ver detalle" at bounding box center [1525, 208] width 86 height 42
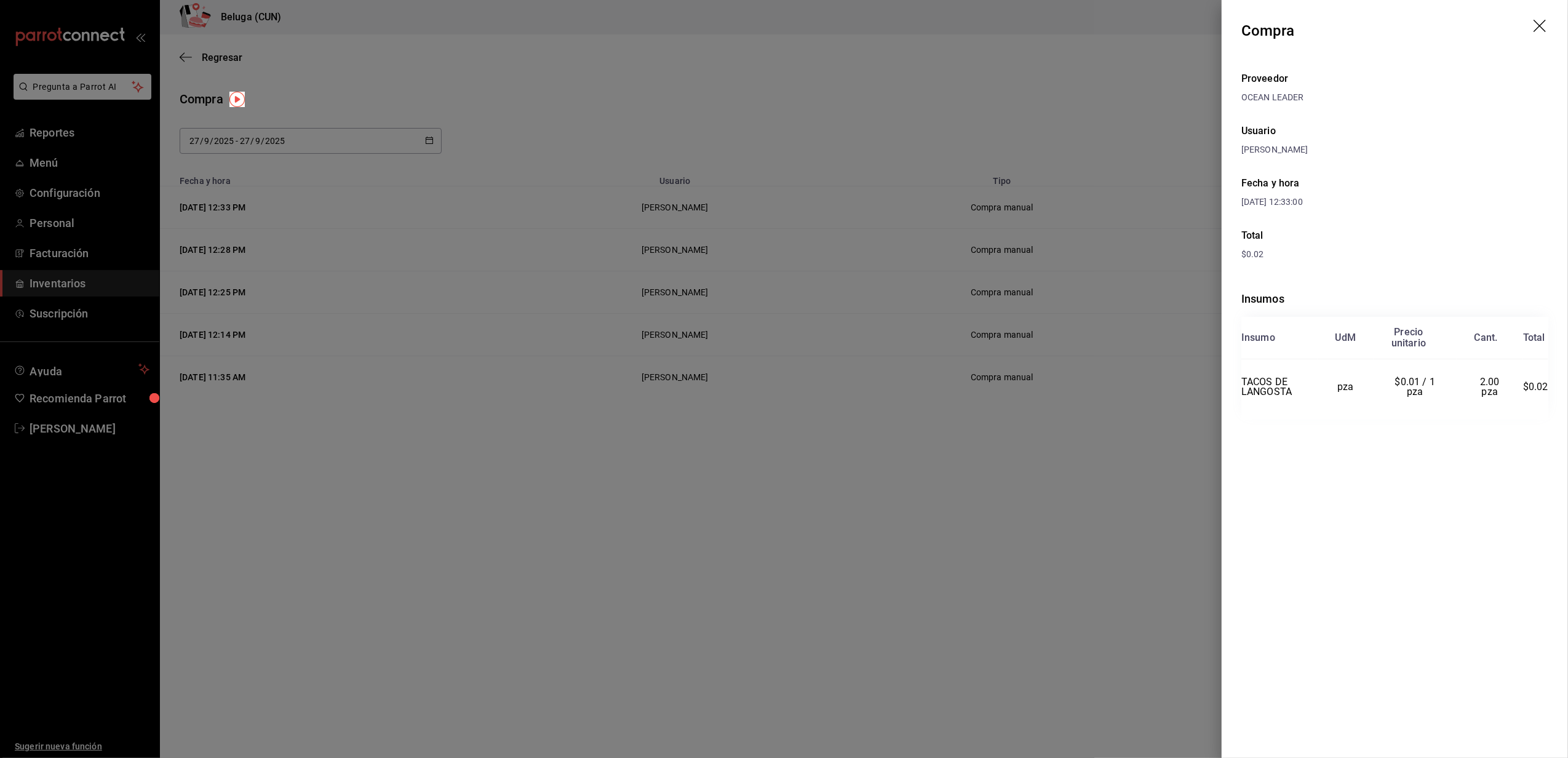
click at [968, 80] on div at bounding box center [784, 379] width 1568 height 758
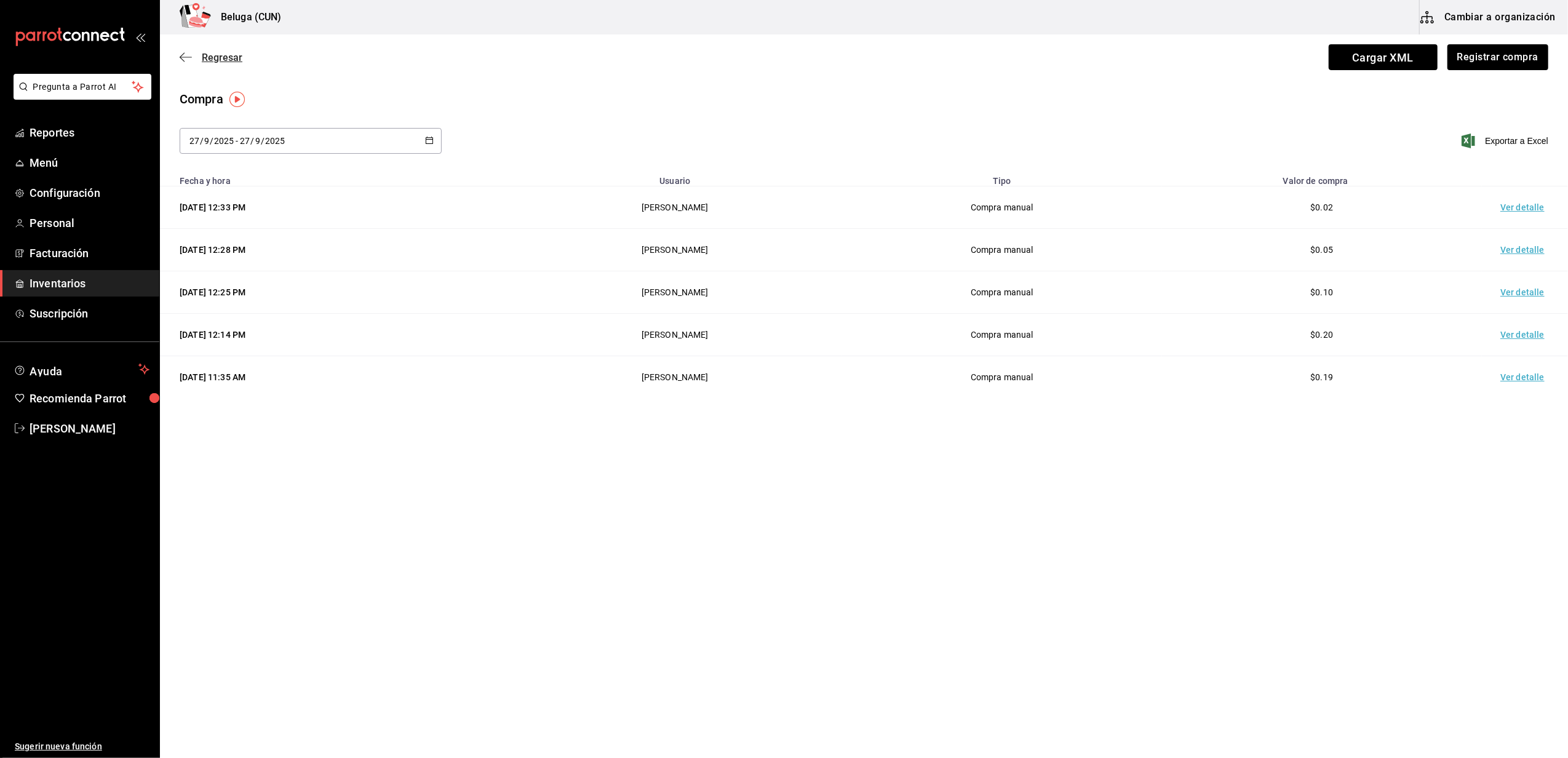
click at [214, 60] on span "Regresar" at bounding box center [222, 57] width 41 height 11
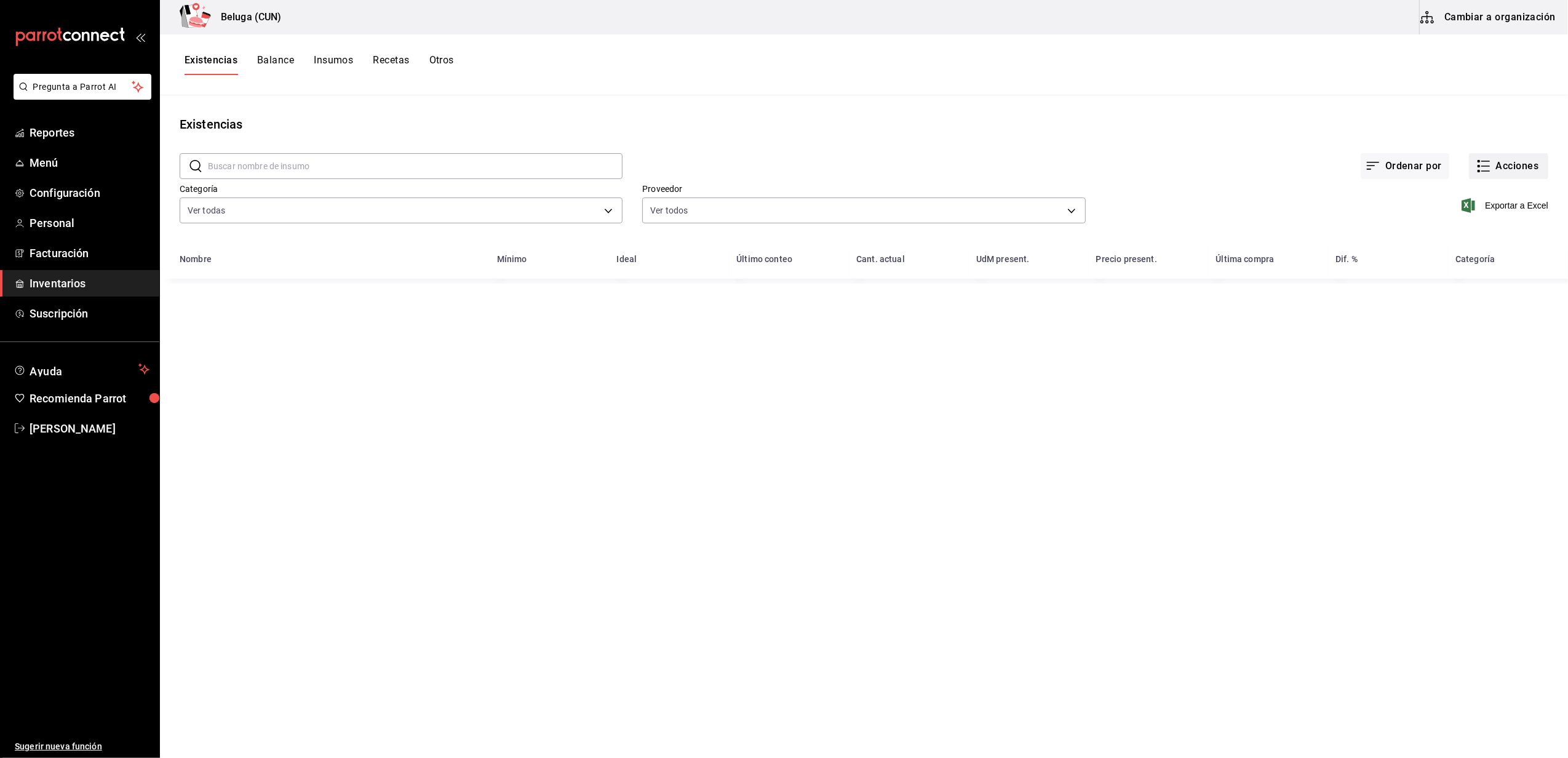
click at [1516, 161] on button "Acciones" at bounding box center [1509, 166] width 79 height 26
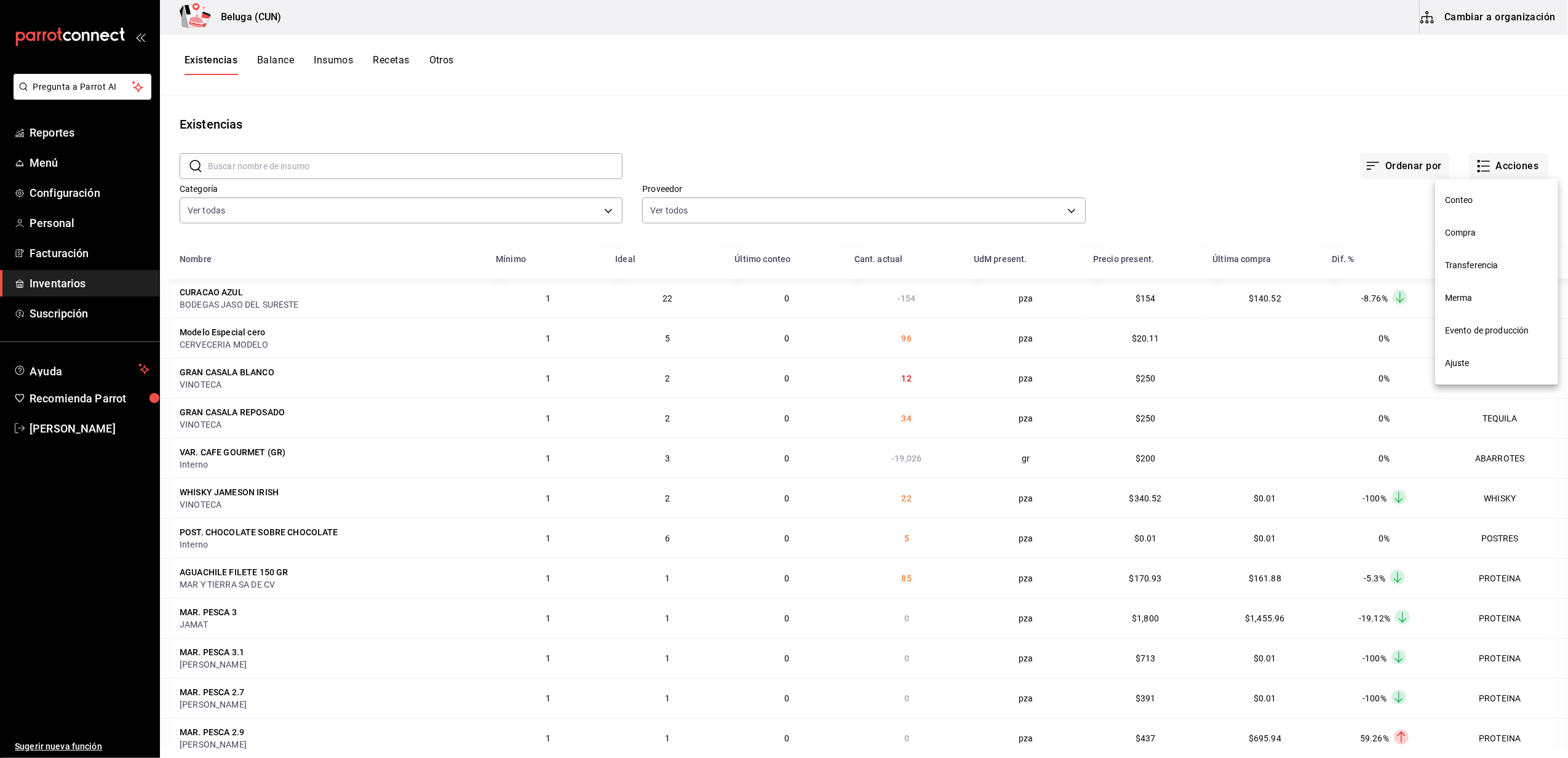
click at [1481, 294] on span "Merma" at bounding box center [1496, 298] width 103 height 13
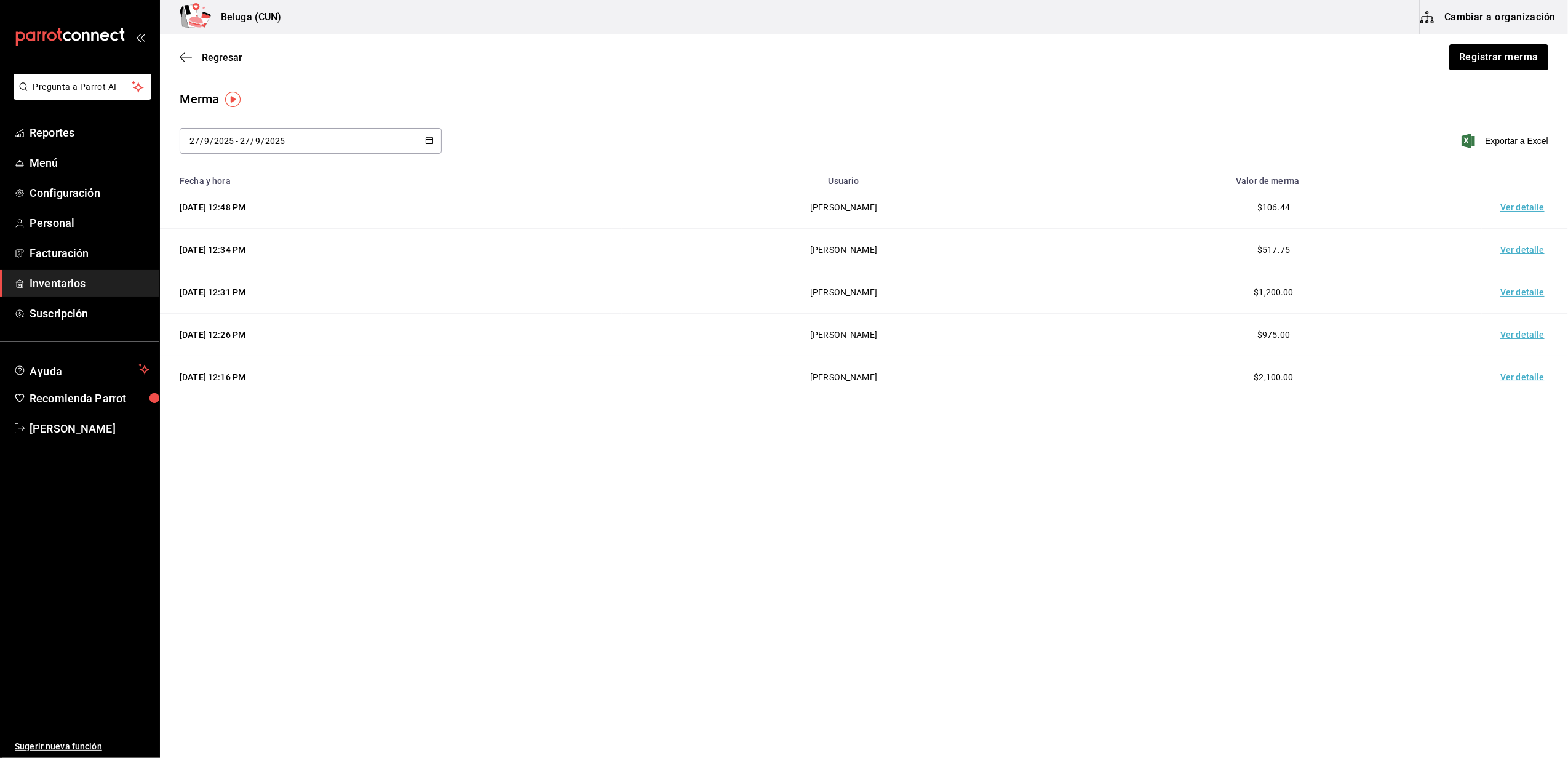
click at [1511, 199] on td "Ver detalle" at bounding box center [1525, 208] width 86 height 42
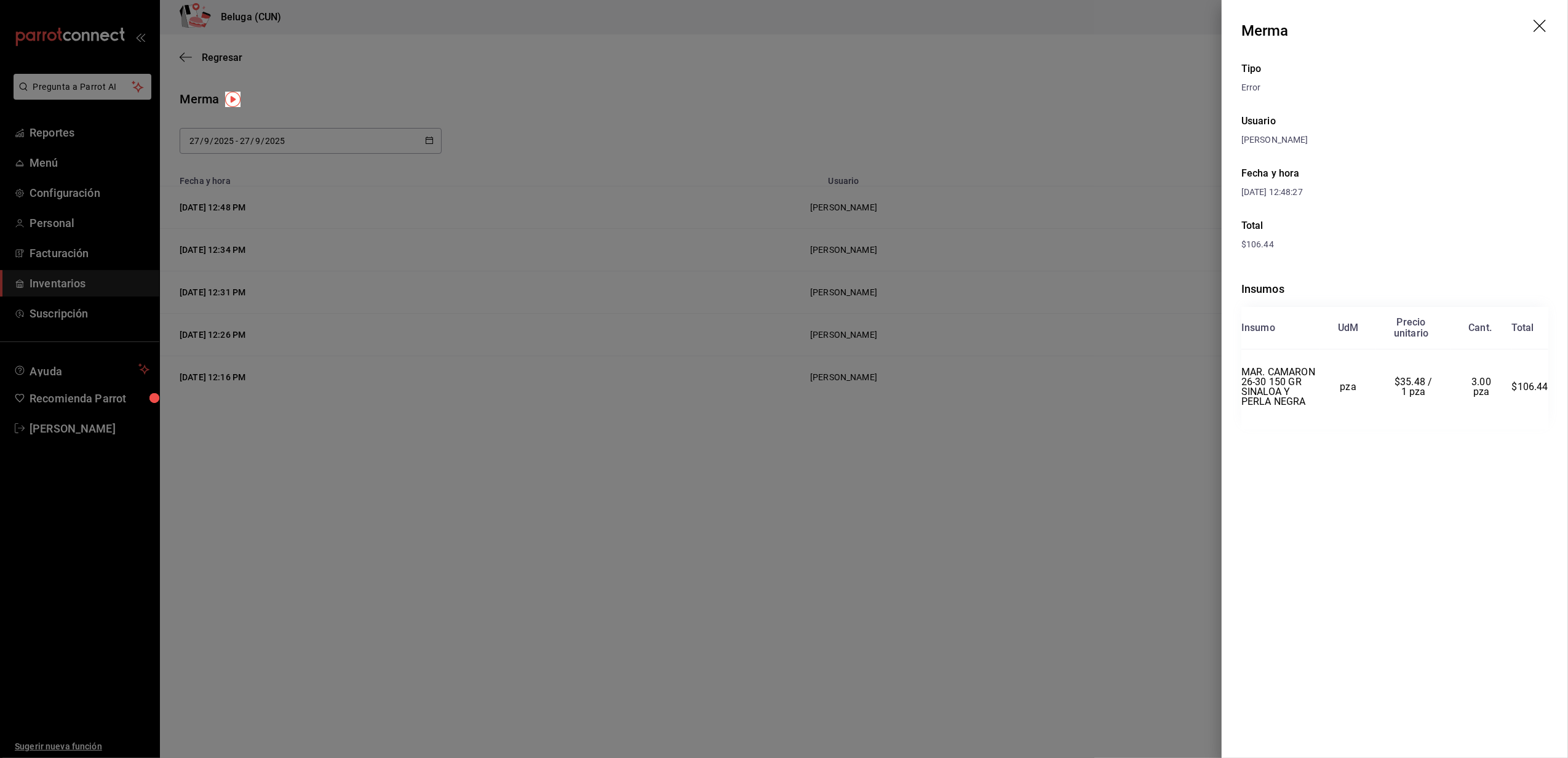
click at [524, 180] on div at bounding box center [784, 379] width 1568 height 758
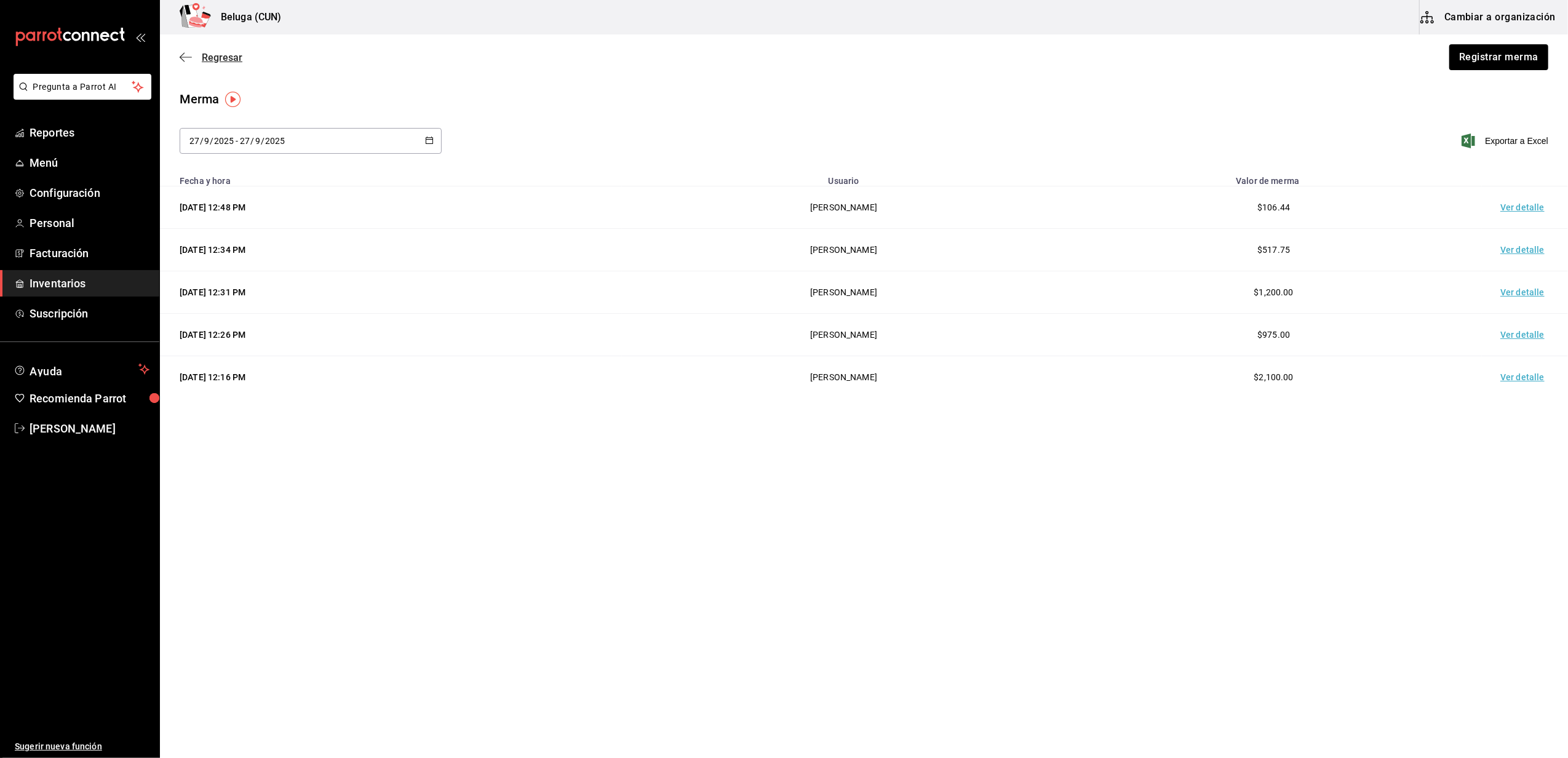
click at [222, 57] on span "Regresar" at bounding box center [222, 57] width 41 height 11
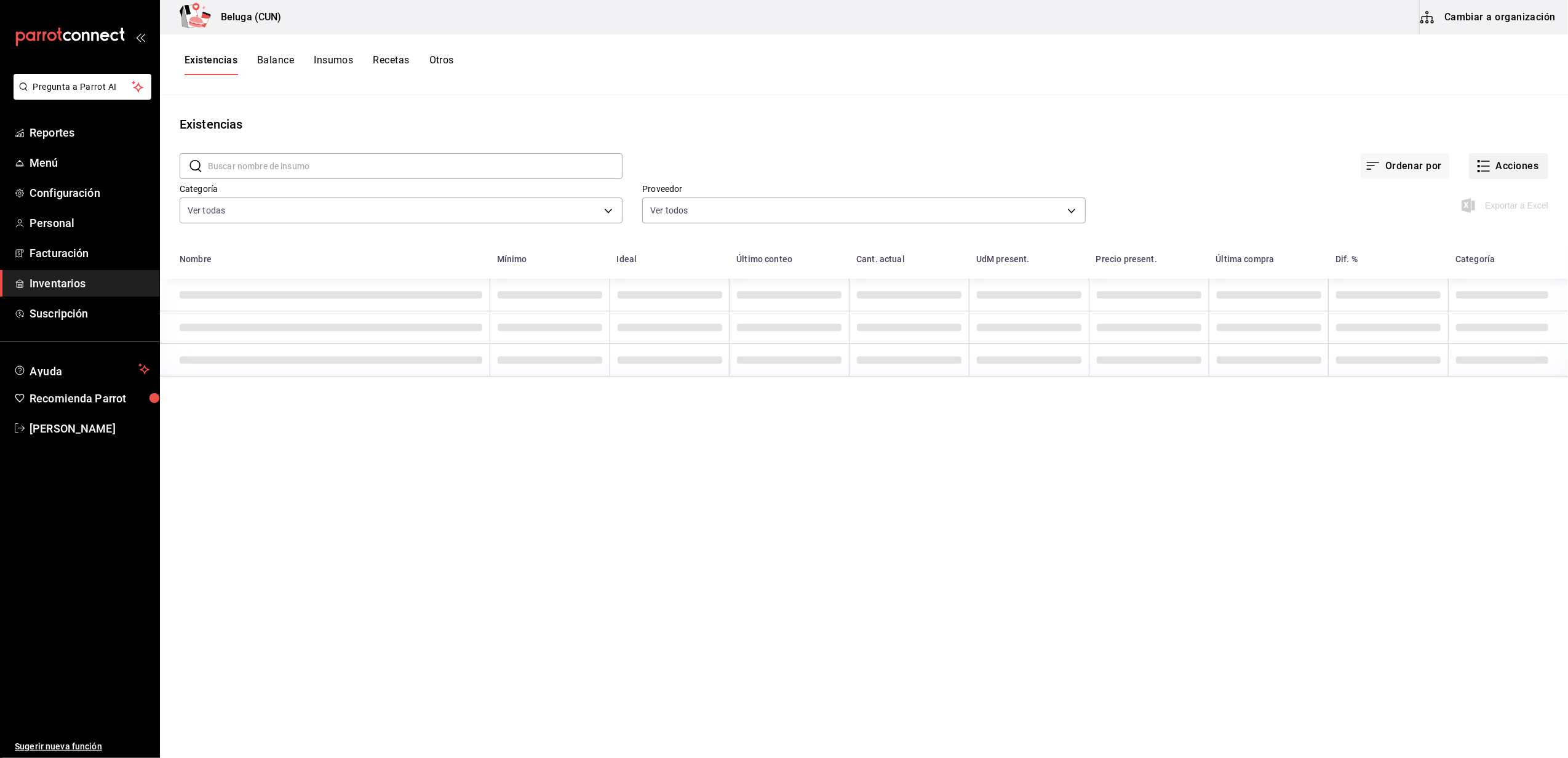
click at [1480, 167] on button "Acciones" at bounding box center [1509, 166] width 79 height 26
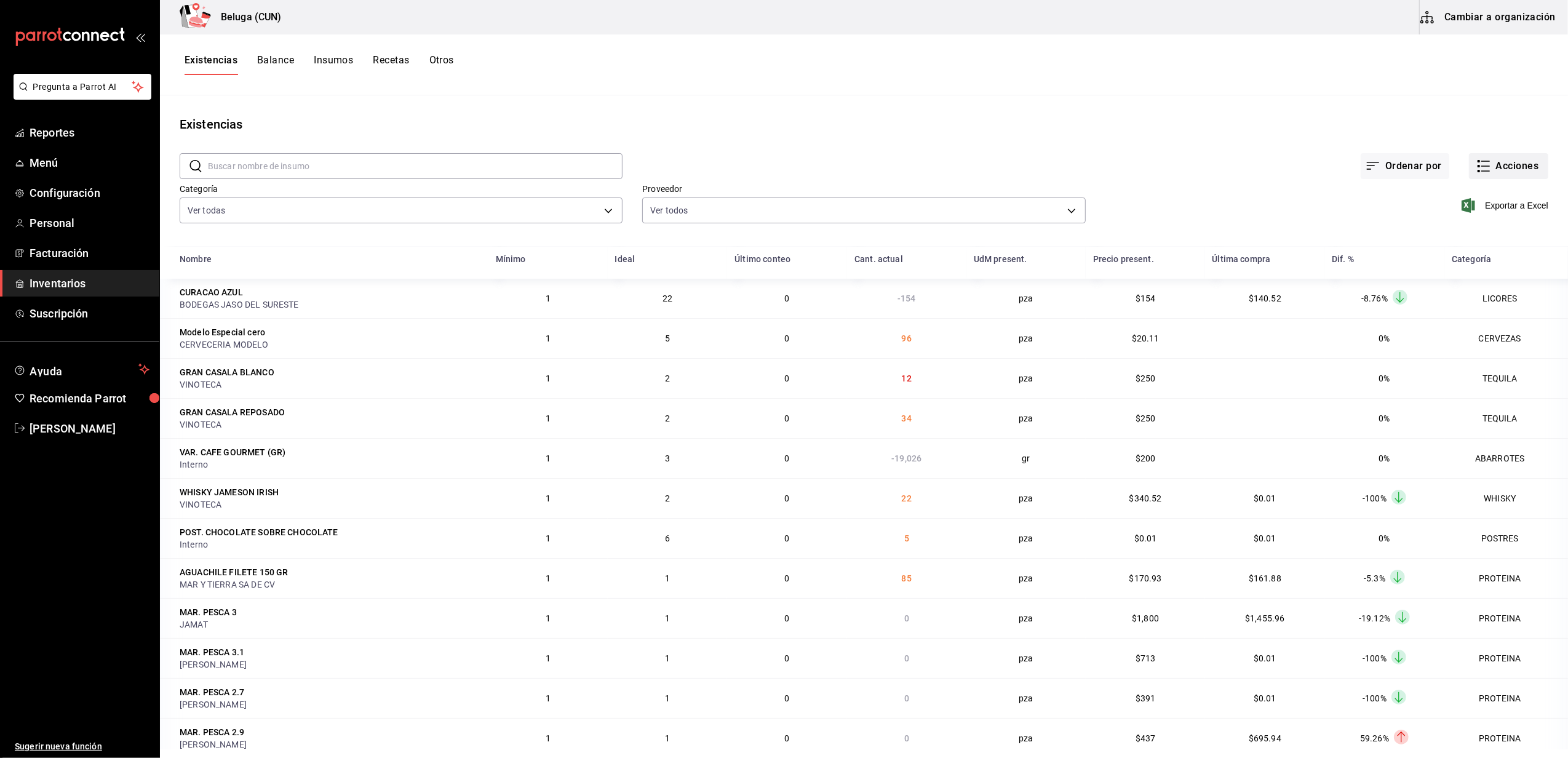
drag, startPoint x: 1487, startPoint y: 197, endPoint x: 1476, endPoint y: 173, distance: 26.4
click at [1486, 195] on div "Exportar a Excel" at bounding box center [1316, 195] width 462 height 63
click at [1476, 171] on icon "button" at bounding box center [1483, 166] width 15 height 15
click at [1468, 232] on span "Compra" at bounding box center [1496, 233] width 103 height 13
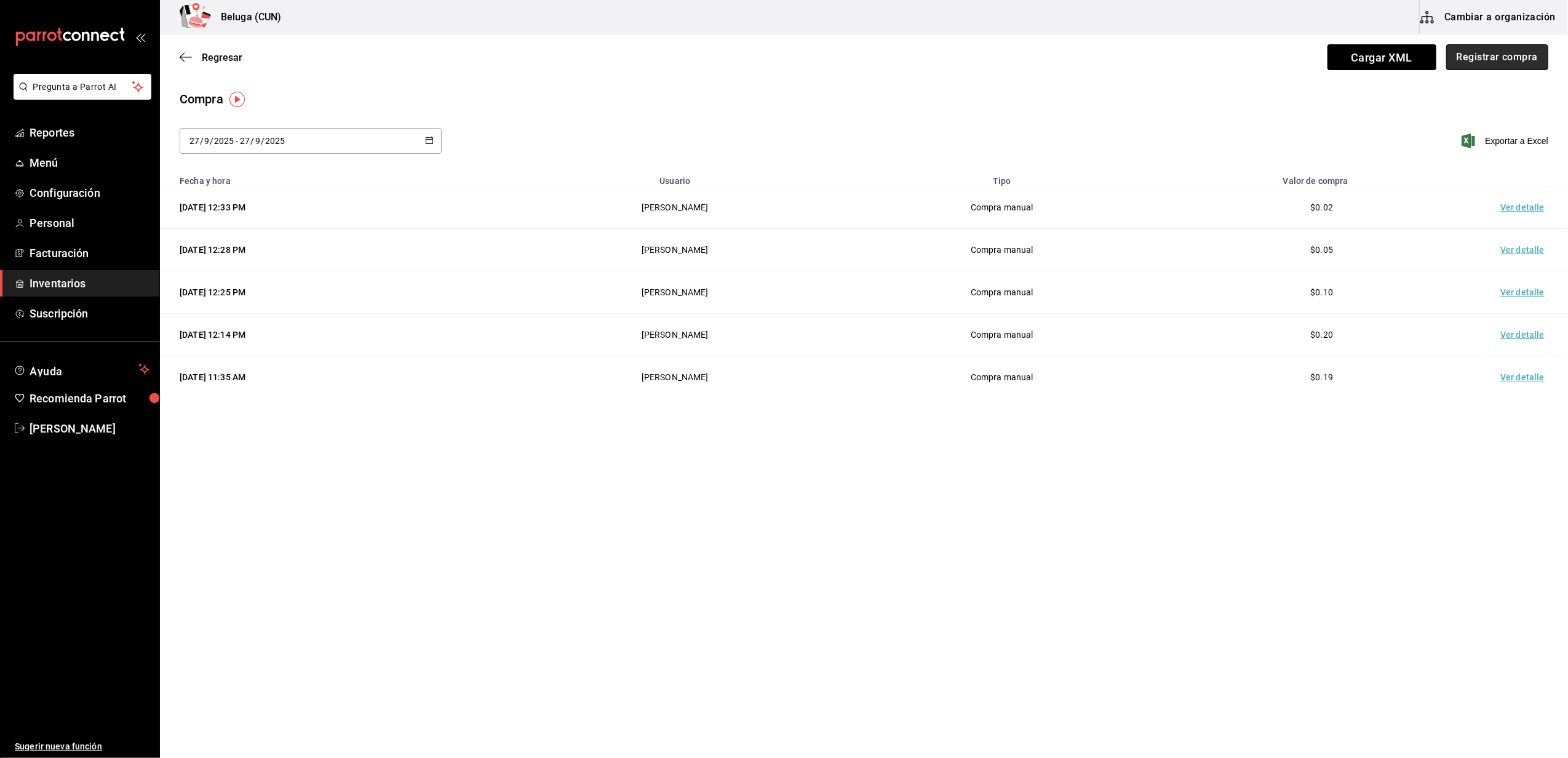
click at [1496, 57] on button "Registrar compra" at bounding box center [1497, 57] width 102 height 26
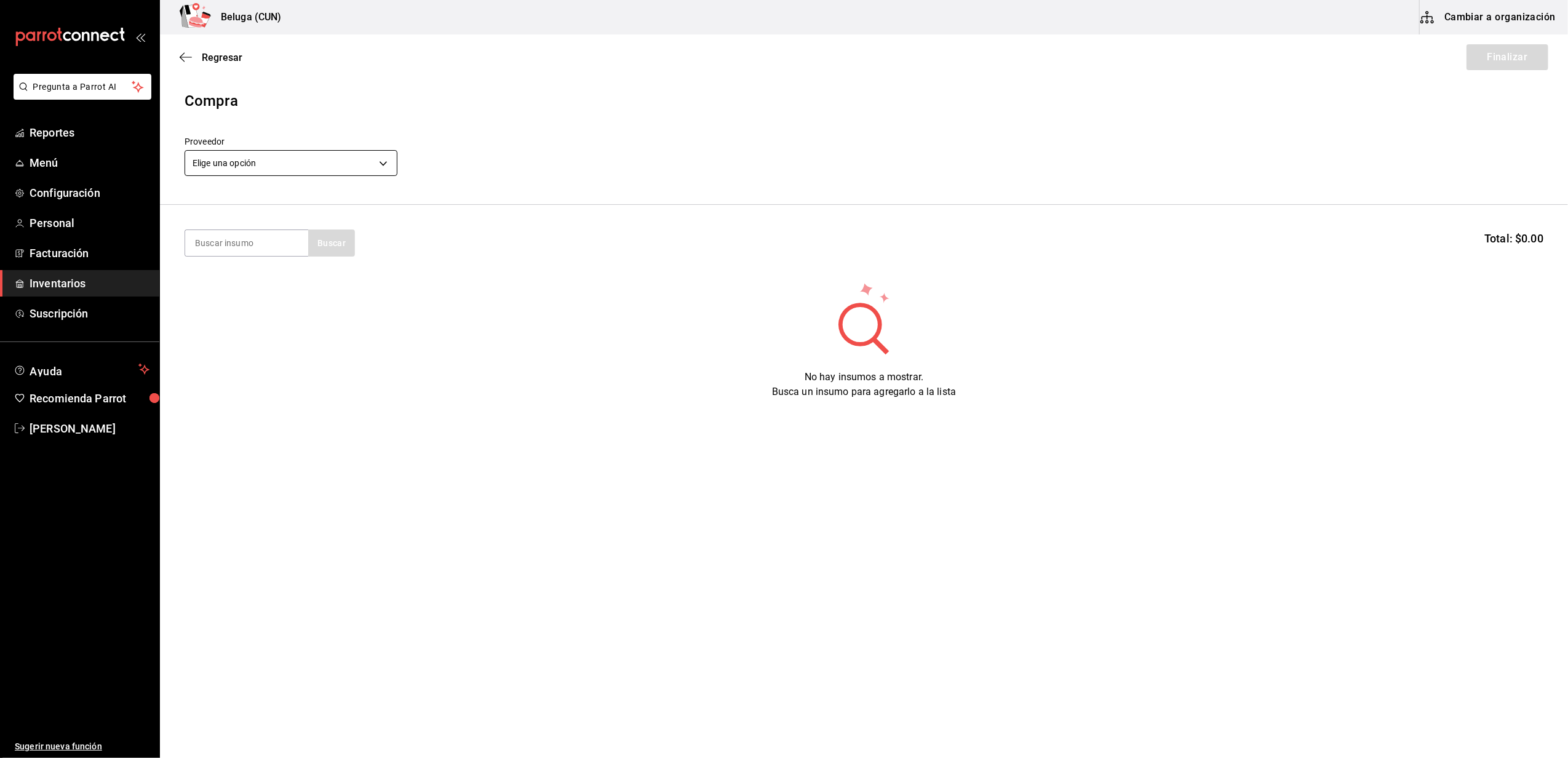
click at [353, 156] on body "Pregunta a Parrot AI Reportes Menú Configuración Personal Facturación Inventari…" at bounding box center [784, 344] width 1568 height 688
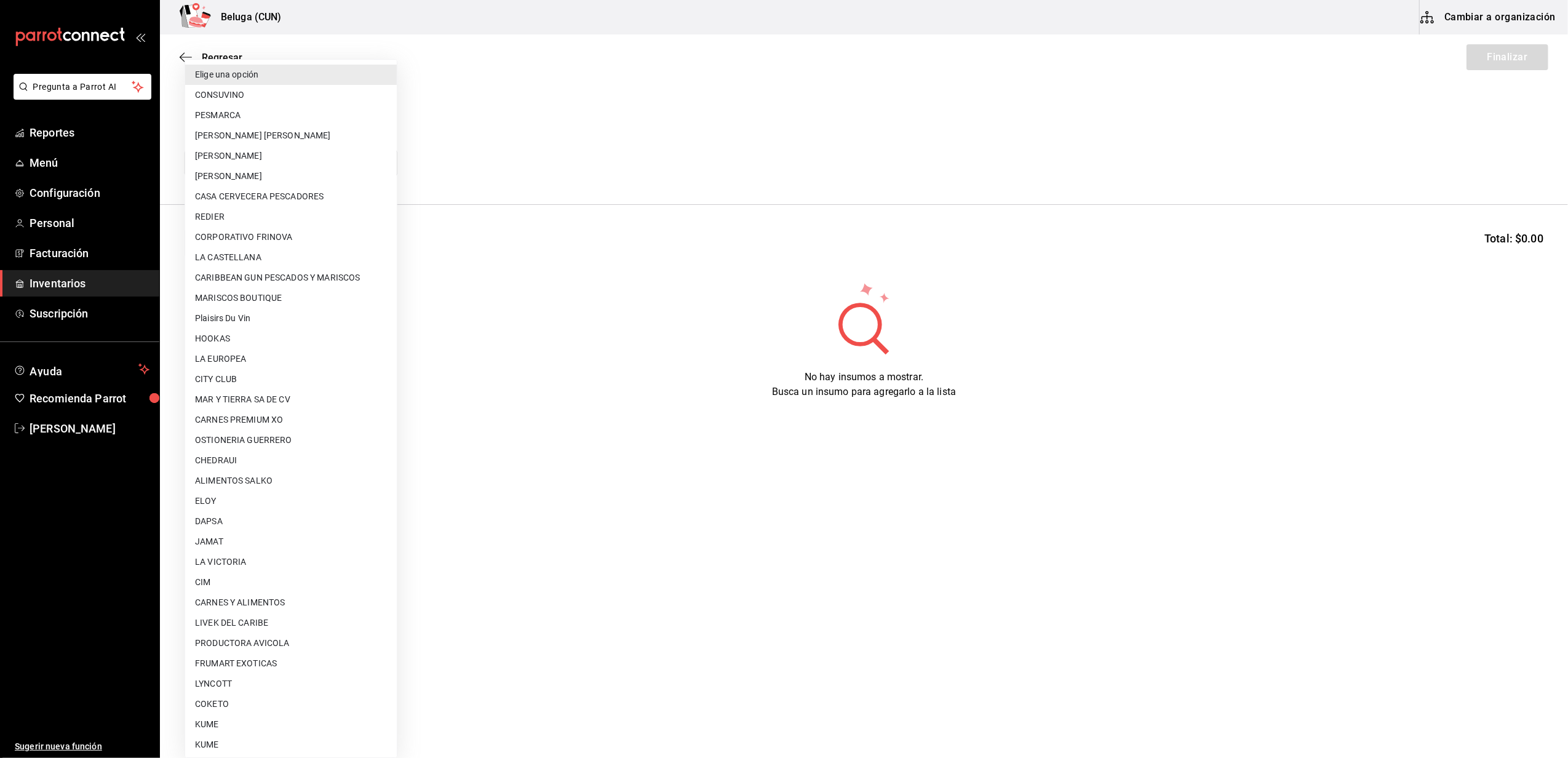
scroll to position [409, 0]
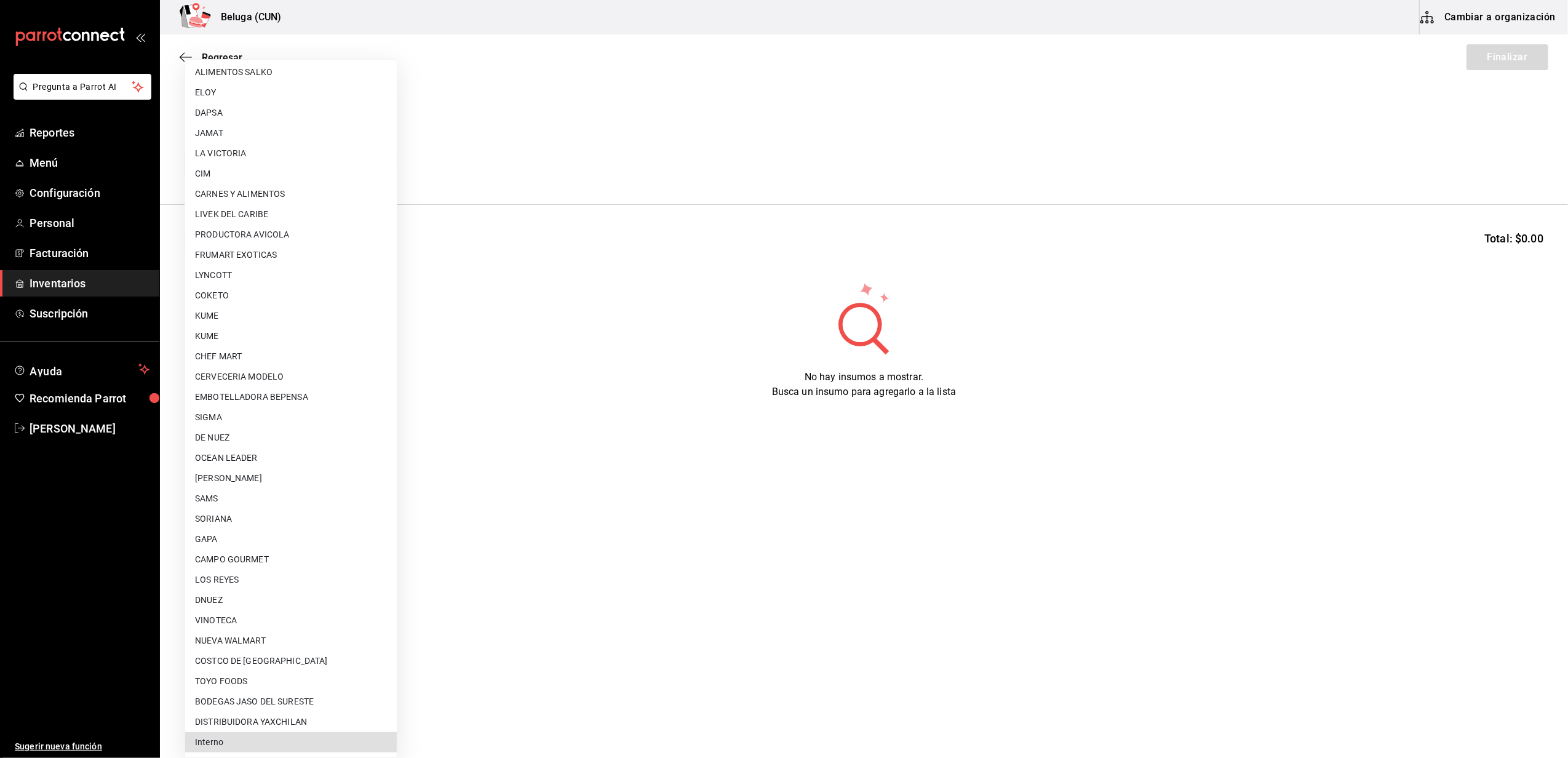
click at [242, 746] on li "Interno" at bounding box center [290, 742] width 211 height 20
type input "cf097a6b-1652-49c1-8634-faa24daf0fdd"
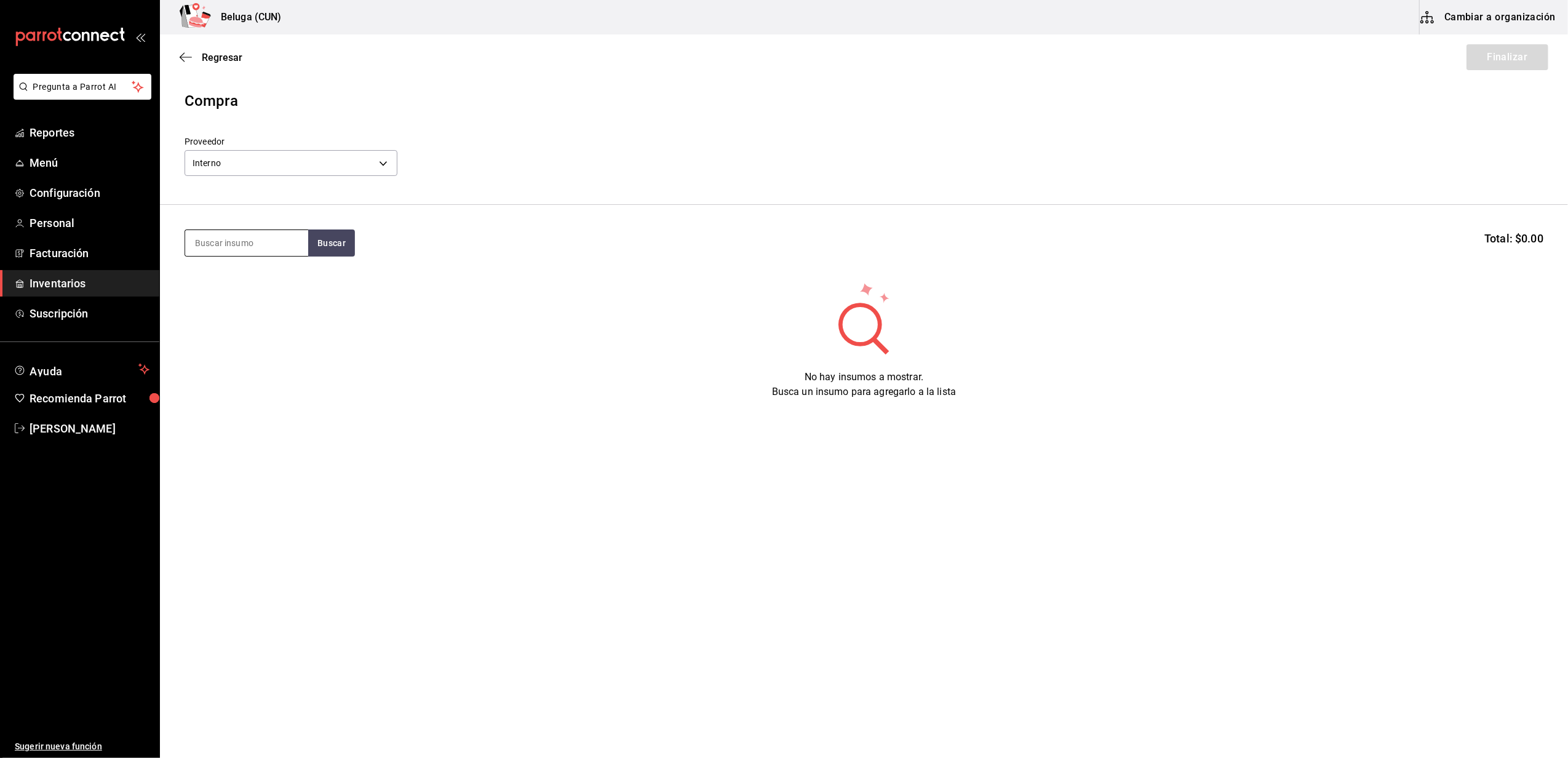
click at [250, 240] on input at bounding box center [246, 243] width 123 height 26
type input "JUGO"
click at [333, 241] on button "Buscar" at bounding box center [331, 243] width 47 height 27
click at [278, 282] on div "MAR. JUGO DE CAMARON 100 GR" at bounding box center [246, 286] width 103 height 29
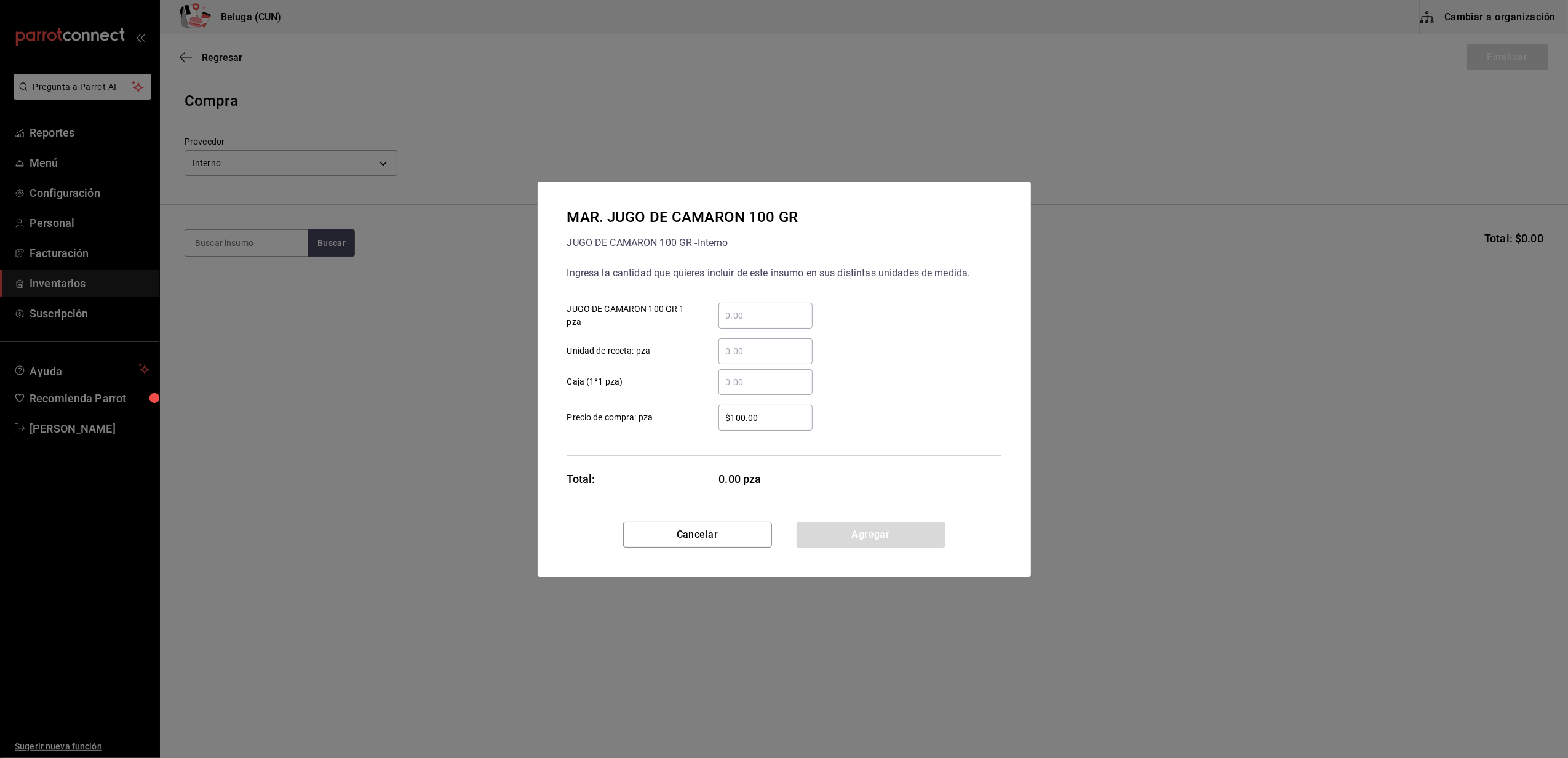
click at [771, 308] on input "​ JUGO DE CAMARON 100 GR 1 pza" at bounding box center [765, 315] width 94 height 15
type input "4"
type input "5"
click at [667, 409] on label "$100.00 ​ Precio de compra: pza" at bounding box center [690, 418] width 245 height 26
click at [718, 411] on input "$100.00" at bounding box center [765, 418] width 94 height 15
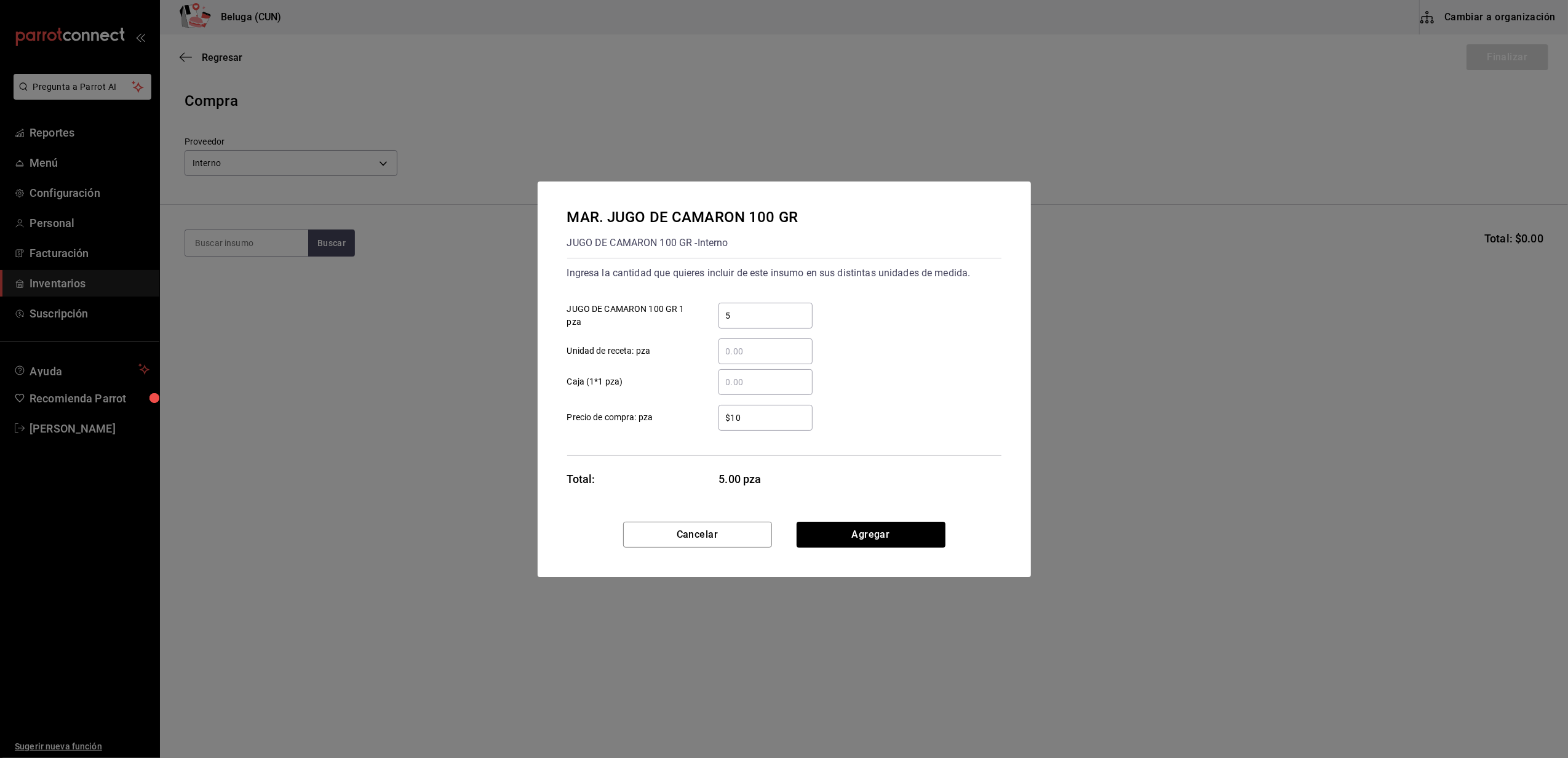
type input "$1"
type input "$0.01"
drag, startPoint x: 879, startPoint y: 368, endPoint x: 887, endPoint y: 368, distance: 8.0
click at [883, 368] on div "​ Caja (1*1 pza)" at bounding box center [780, 377] width 444 height 36
click at [875, 529] on button "Agregar" at bounding box center [871, 534] width 149 height 26
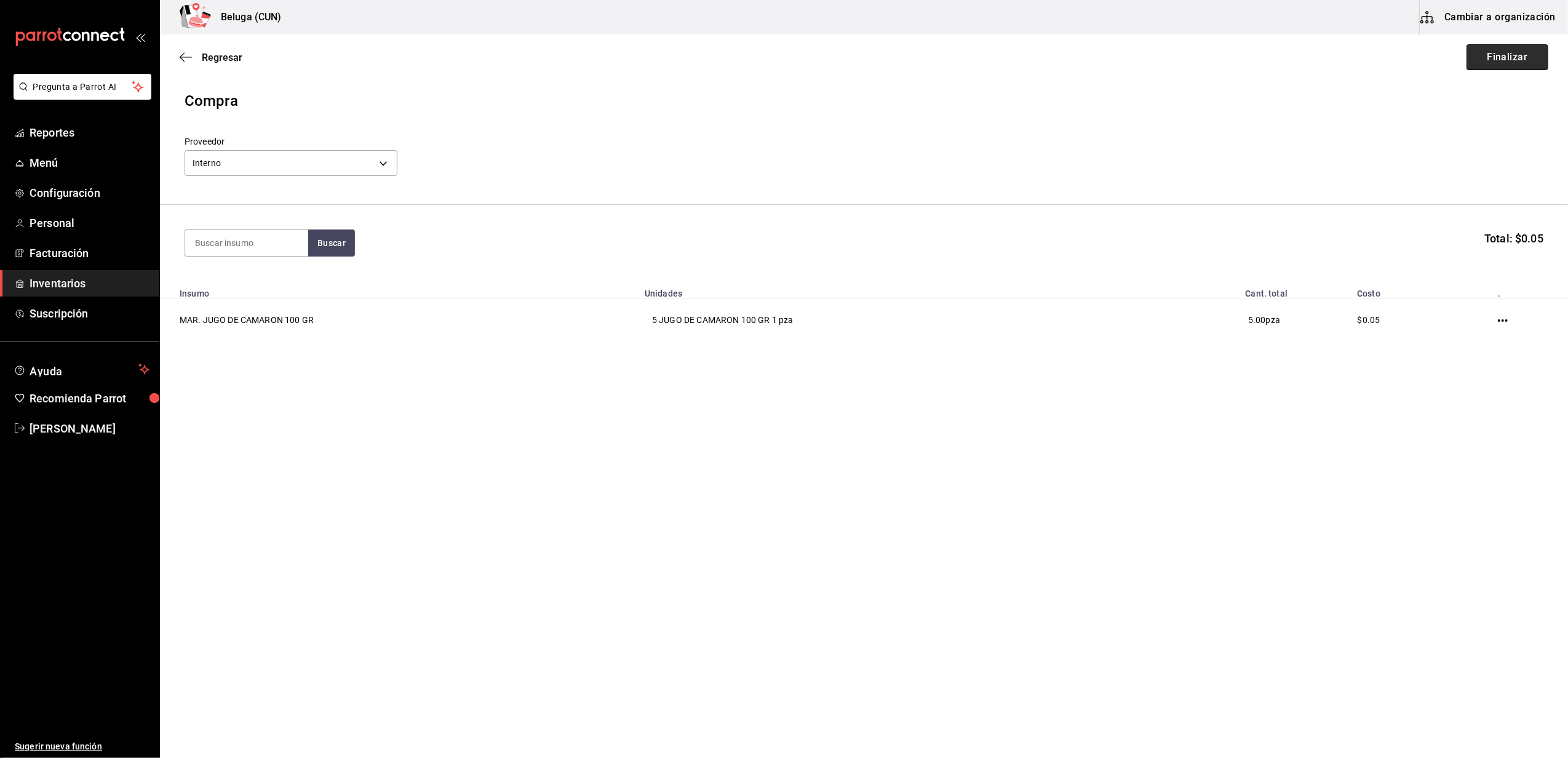
click at [1504, 57] on button "Finalizar" at bounding box center [1507, 57] width 82 height 26
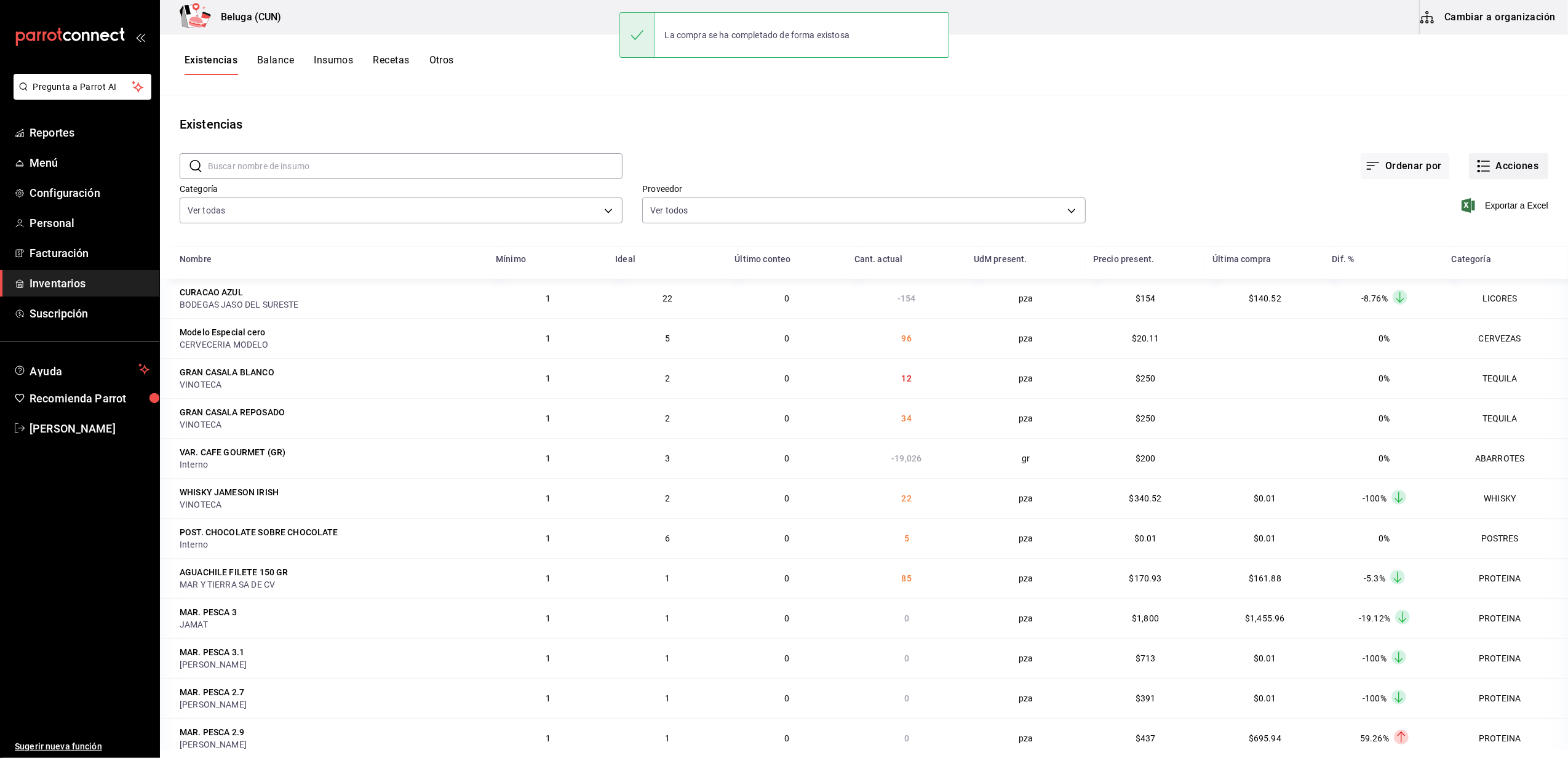
click at [1484, 176] on button "Acciones" at bounding box center [1509, 166] width 79 height 26
click at [1477, 236] on span "Compra" at bounding box center [1496, 233] width 103 height 13
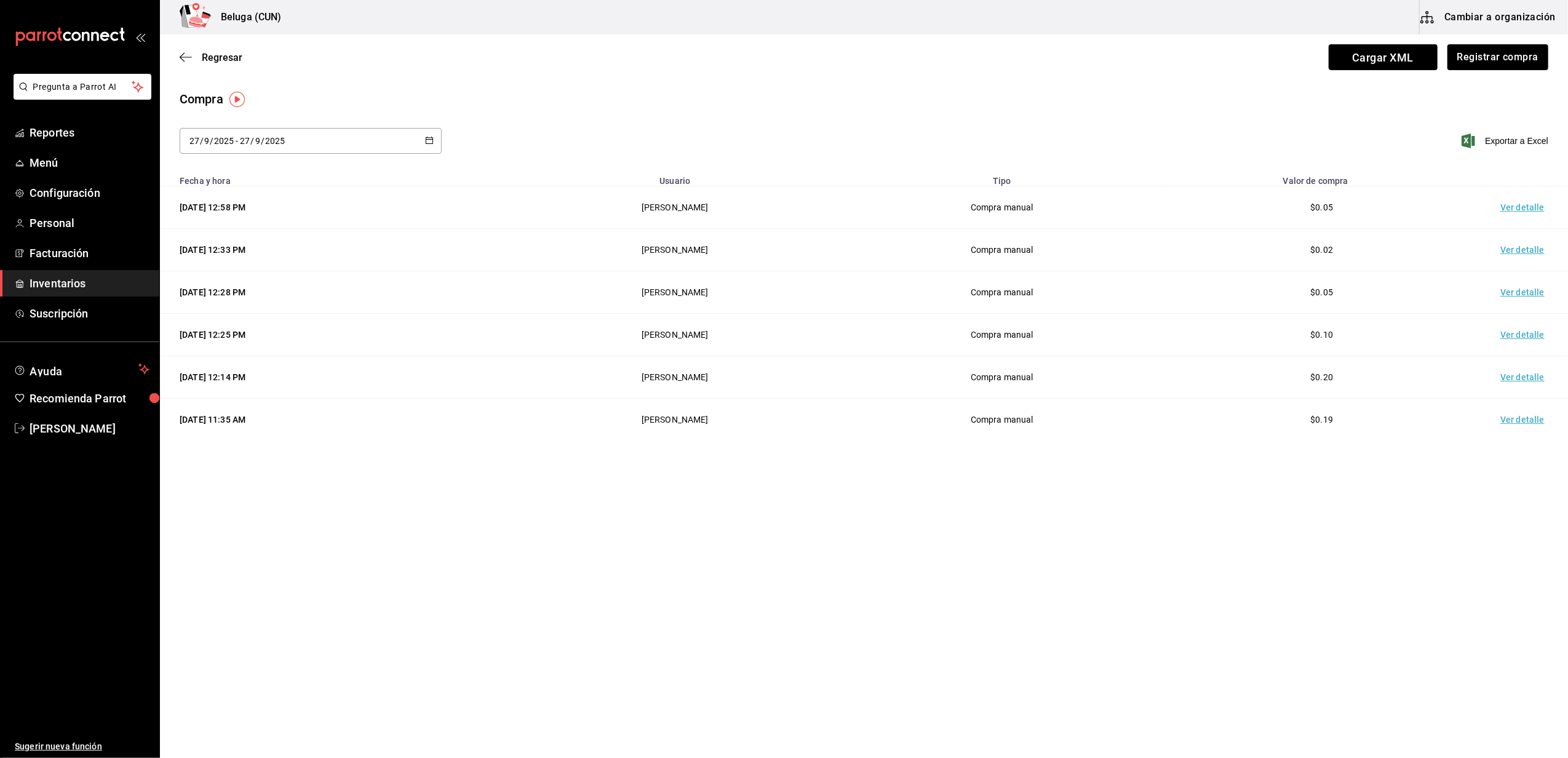
click at [1525, 201] on td "Ver detalle" at bounding box center [1525, 208] width 86 height 42
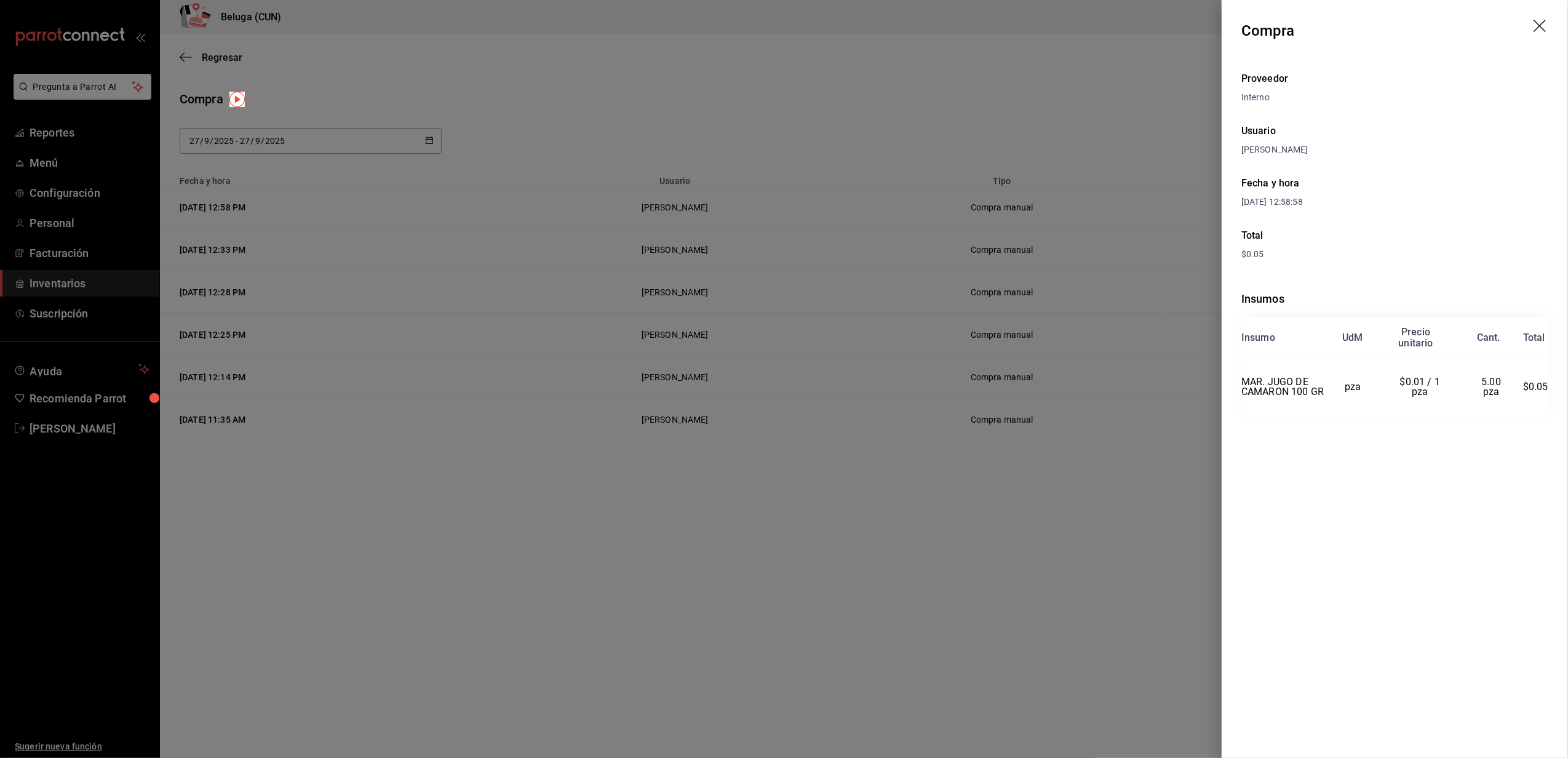
click at [1152, 52] on div at bounding box center [784, 379] width 1568 height 758
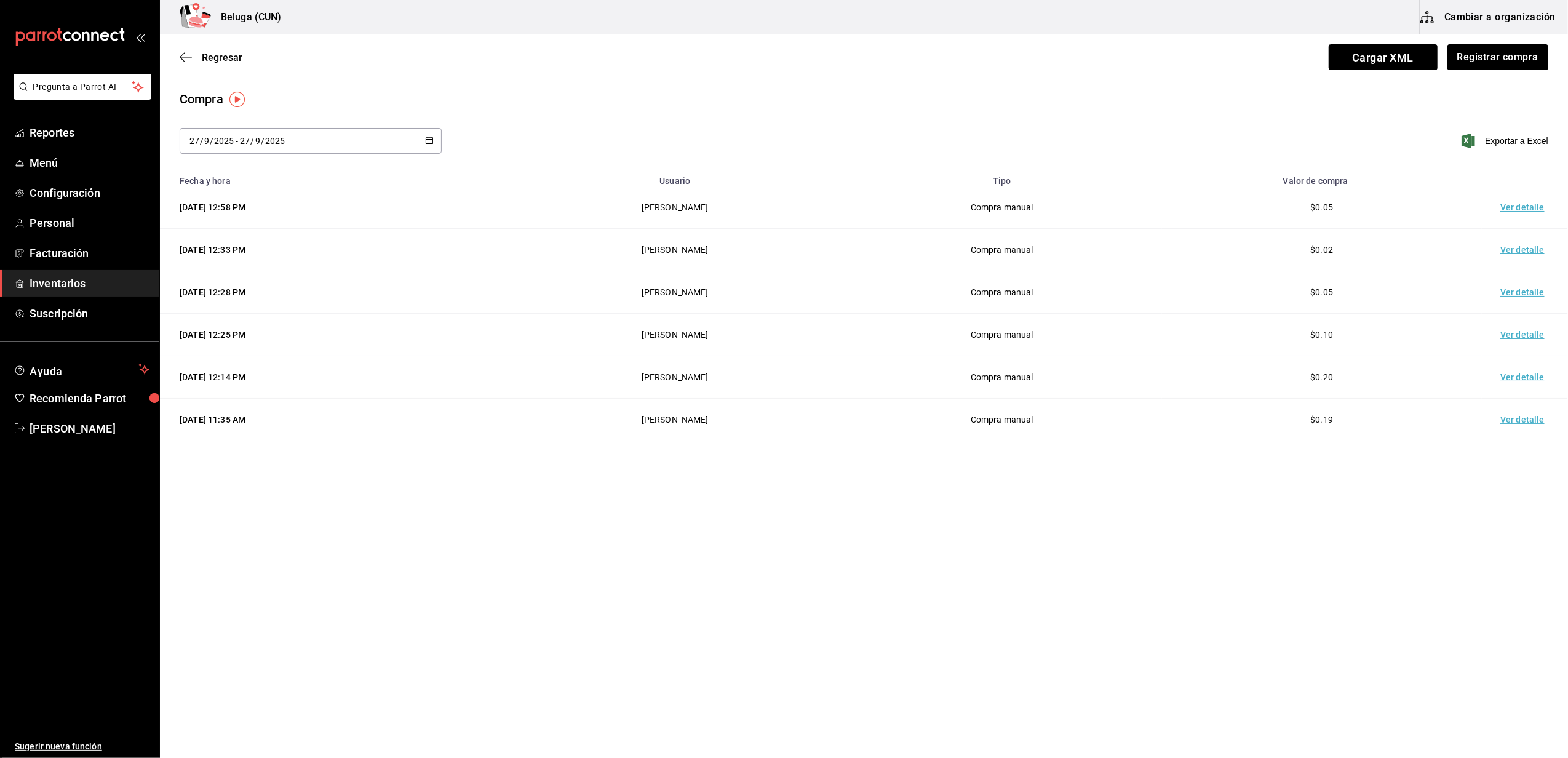
click at [742, 8] on div "Beluga (CUN) Cambiar a organización" at bounding box center [863, 17] width 1408 height 34
click at [190, 56] on icon "button" at bounding box center [185, 57] width 12 height 11
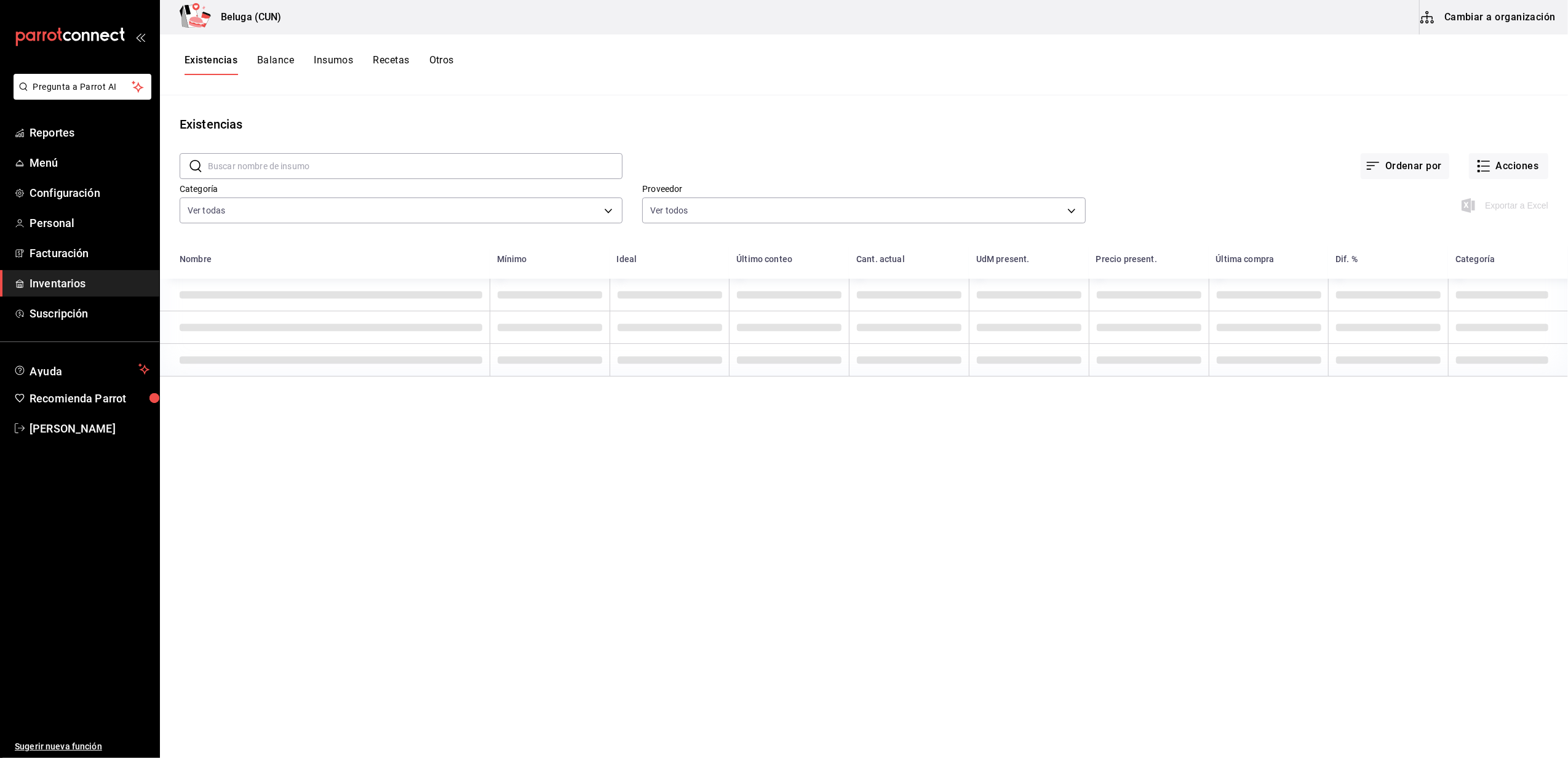
drag, startPoint x: 1005, startPoint y: 116, endPoint x: 539, endPoint y: 166, distance: 468.7
click at [1004, 116] on div "Existencias" at bounding box center [863, 124] width 1408 height 19
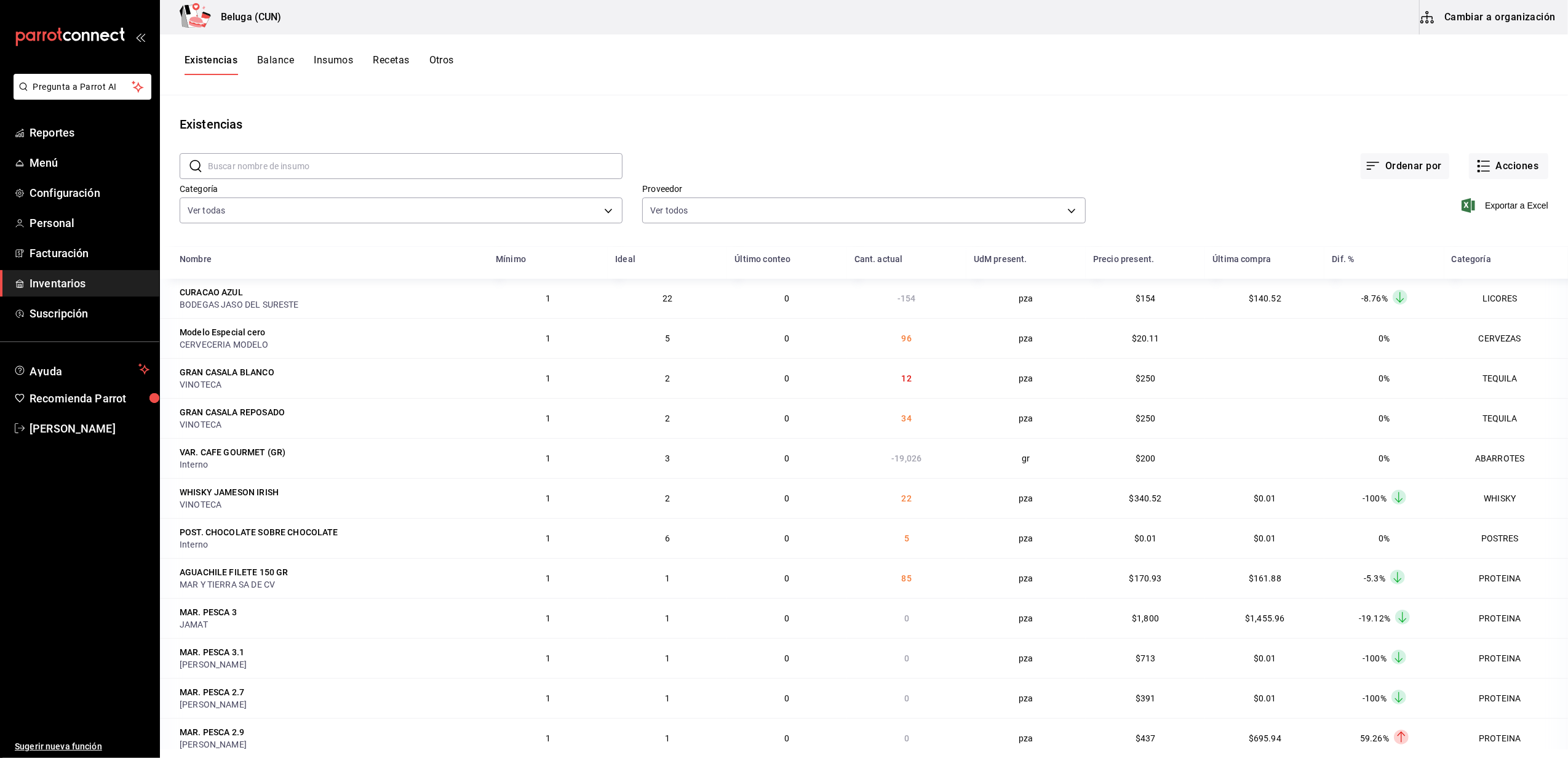
click at [77, 277] on span "Inventarios" at bounding box center [89, 284] width 120 height 17
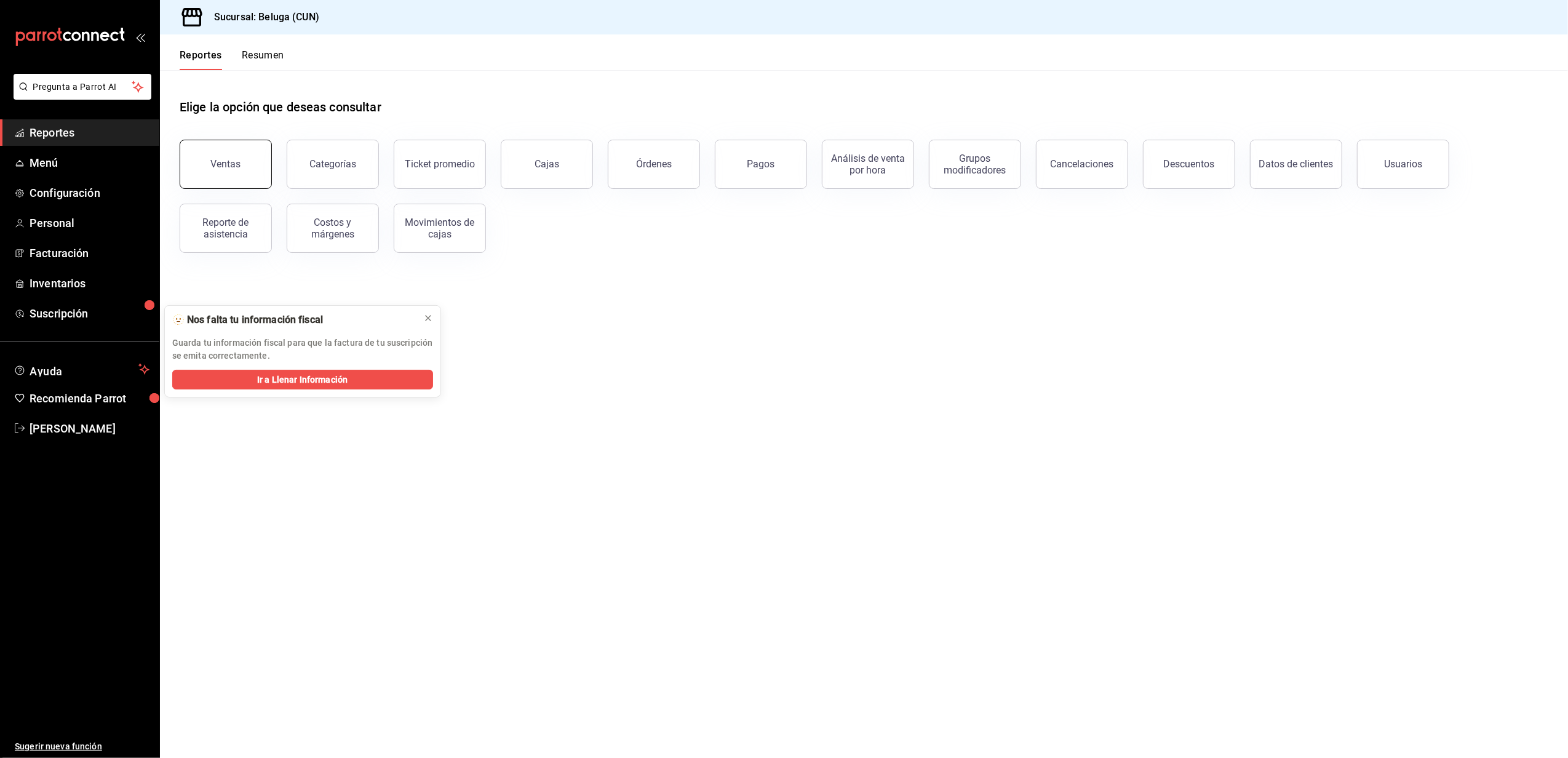
click at [199, 148] on button "Ventas" at bounding box center [225, 164] width 93 height 49
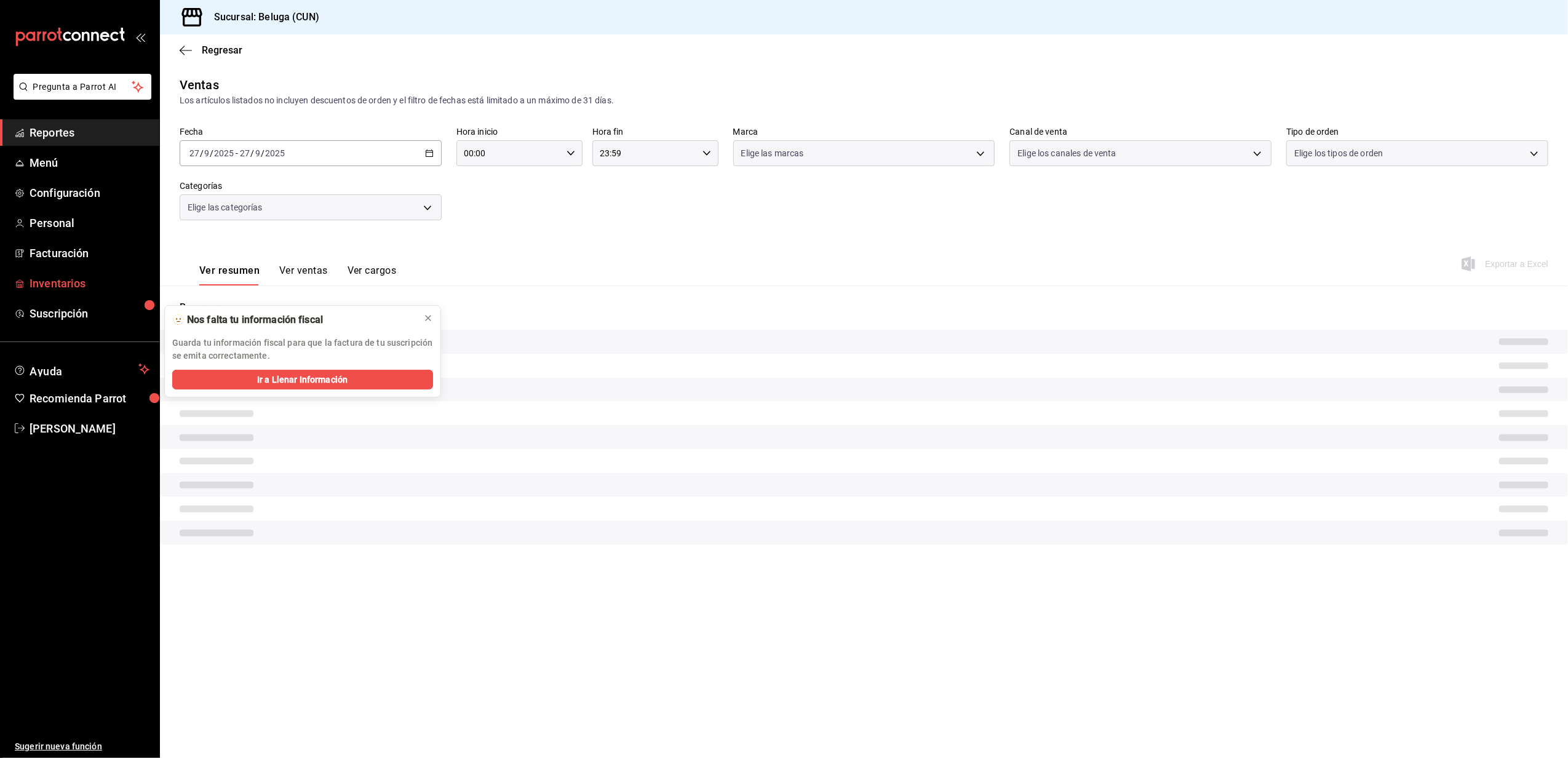
click at [85, 275] on span "Inventarios" at bounding box center [89, 284] width 120 height 17
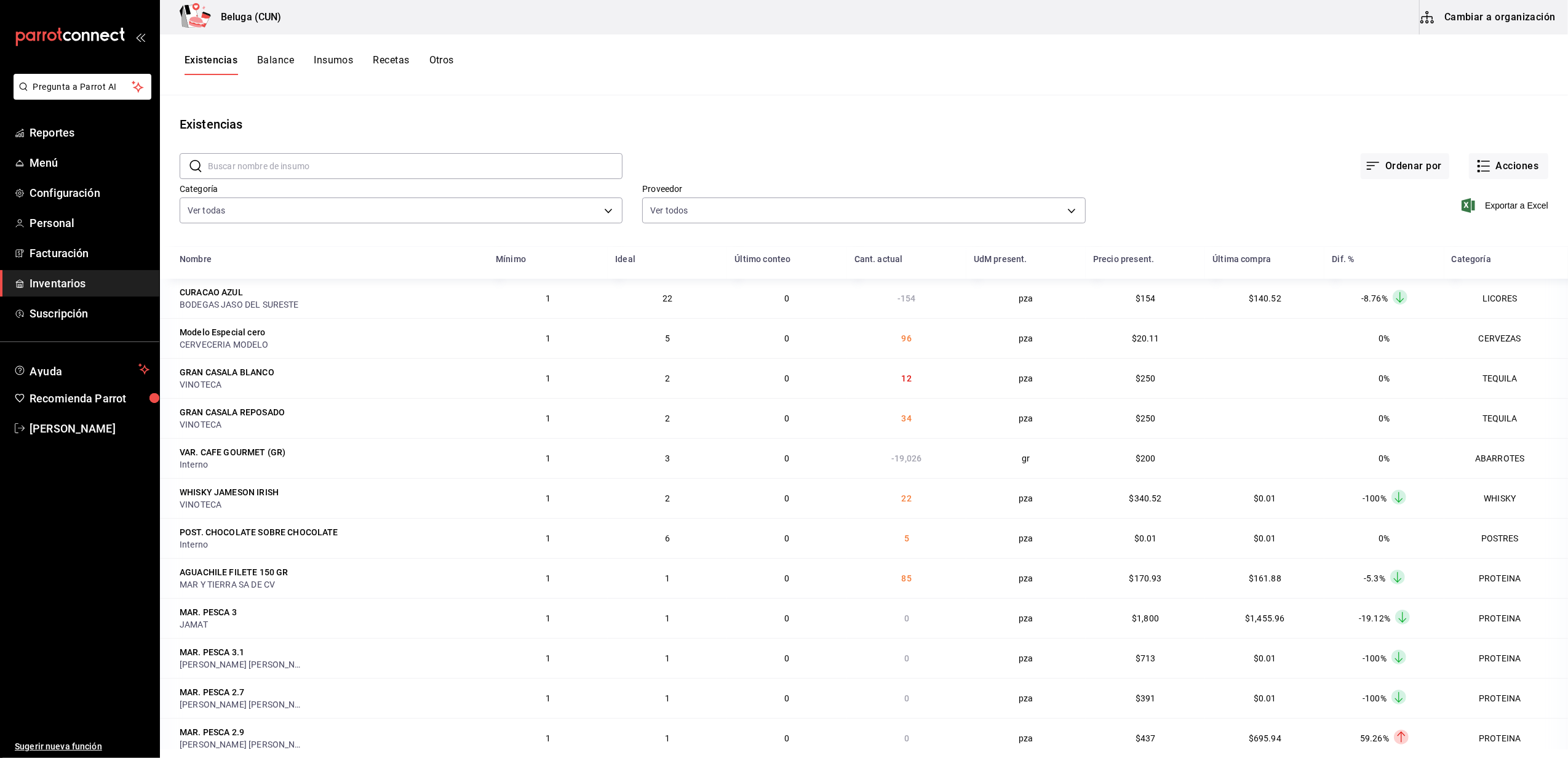
click at [369, 161] on input "text" at bounding box center [415, 166] width 414 height 25
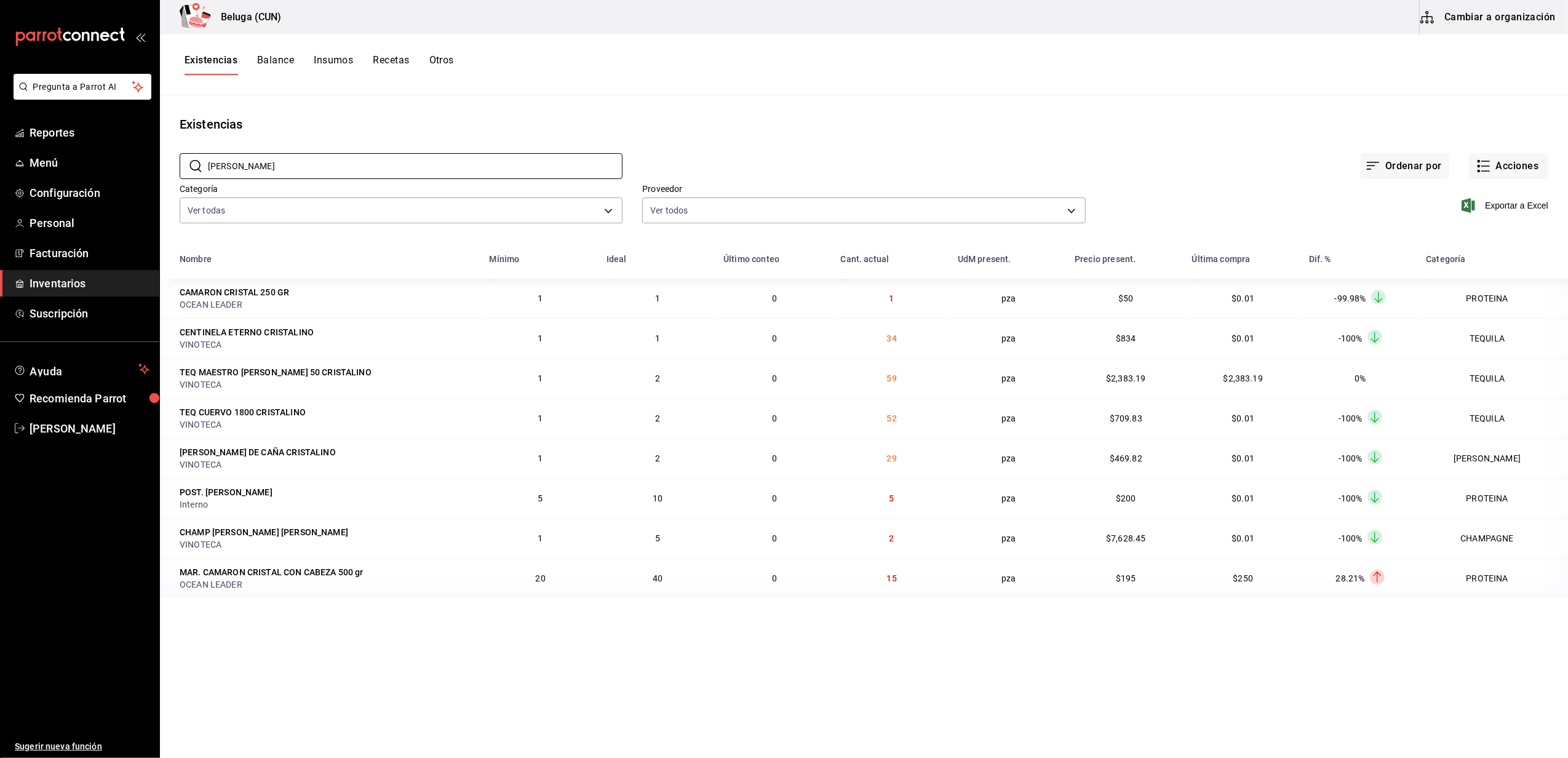
click at [870, 96] on main "Existencias ​ CRIS ​ Ordenar por Acciones Categoría Ver todas f07f4d25-74ae-45a…" at bounding box center [863, 422] width 1408 height 654
click at [431, 171] on input "CRIS" at bounding box center [415, 166] width 414 height 25
type input "C"
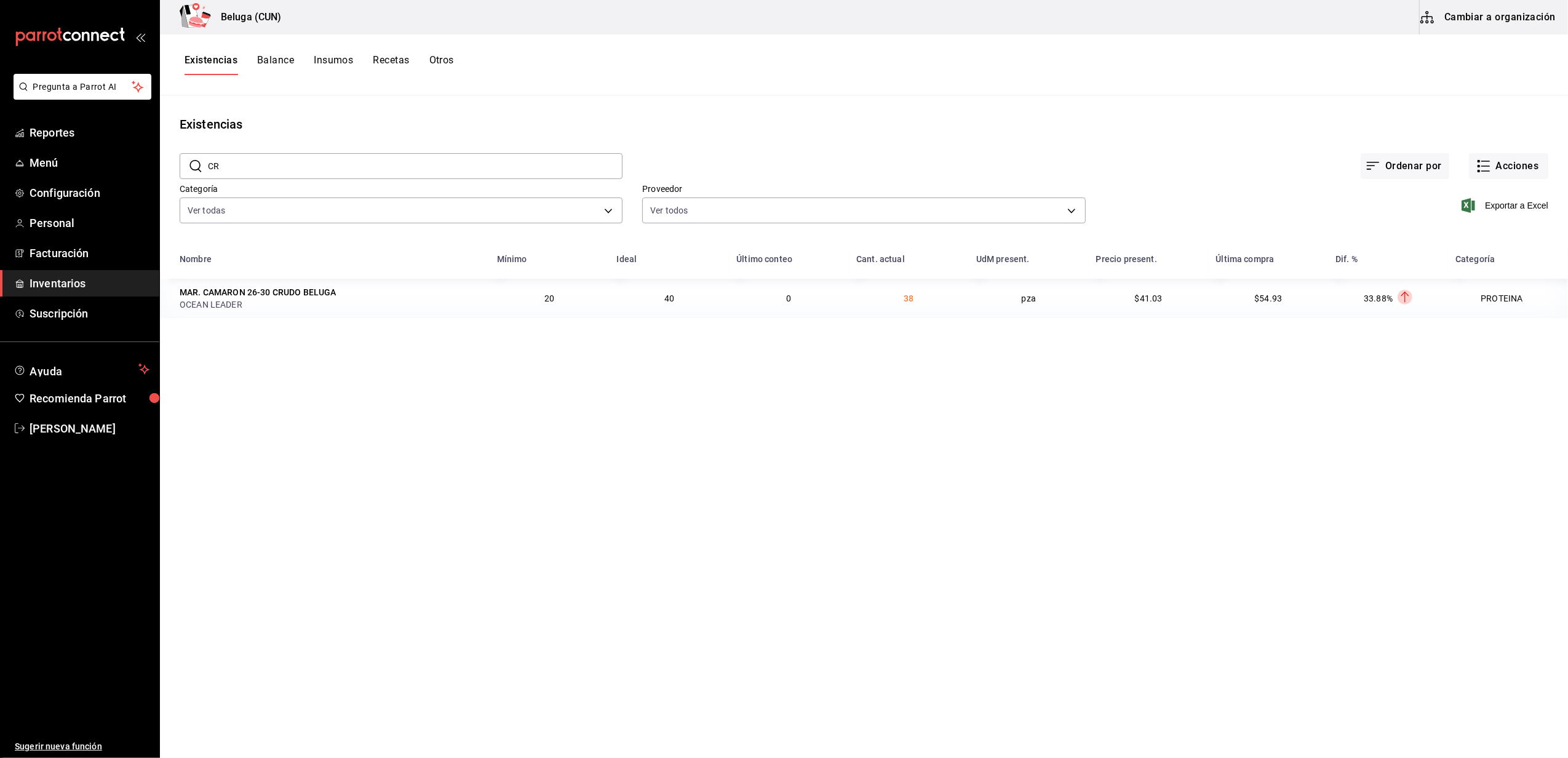
type input "C"
type input "LANGOS"
click at [44, 280] on span "Inventarios" at bounding box center [89, 284] width 120 height 17
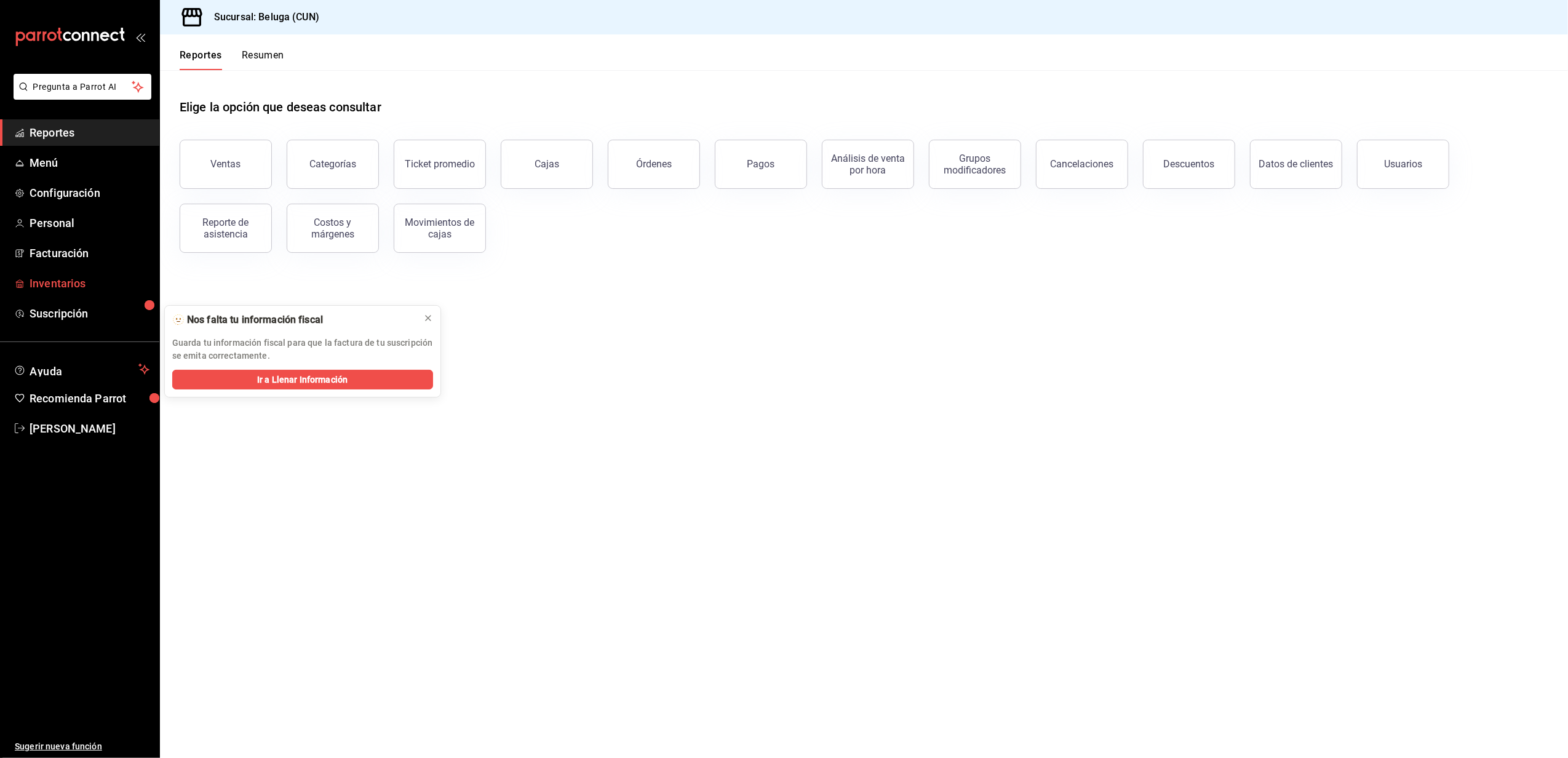
click at [40, 285] on span "Inventarios" at bounding box center [89, 284] width 120 height 17
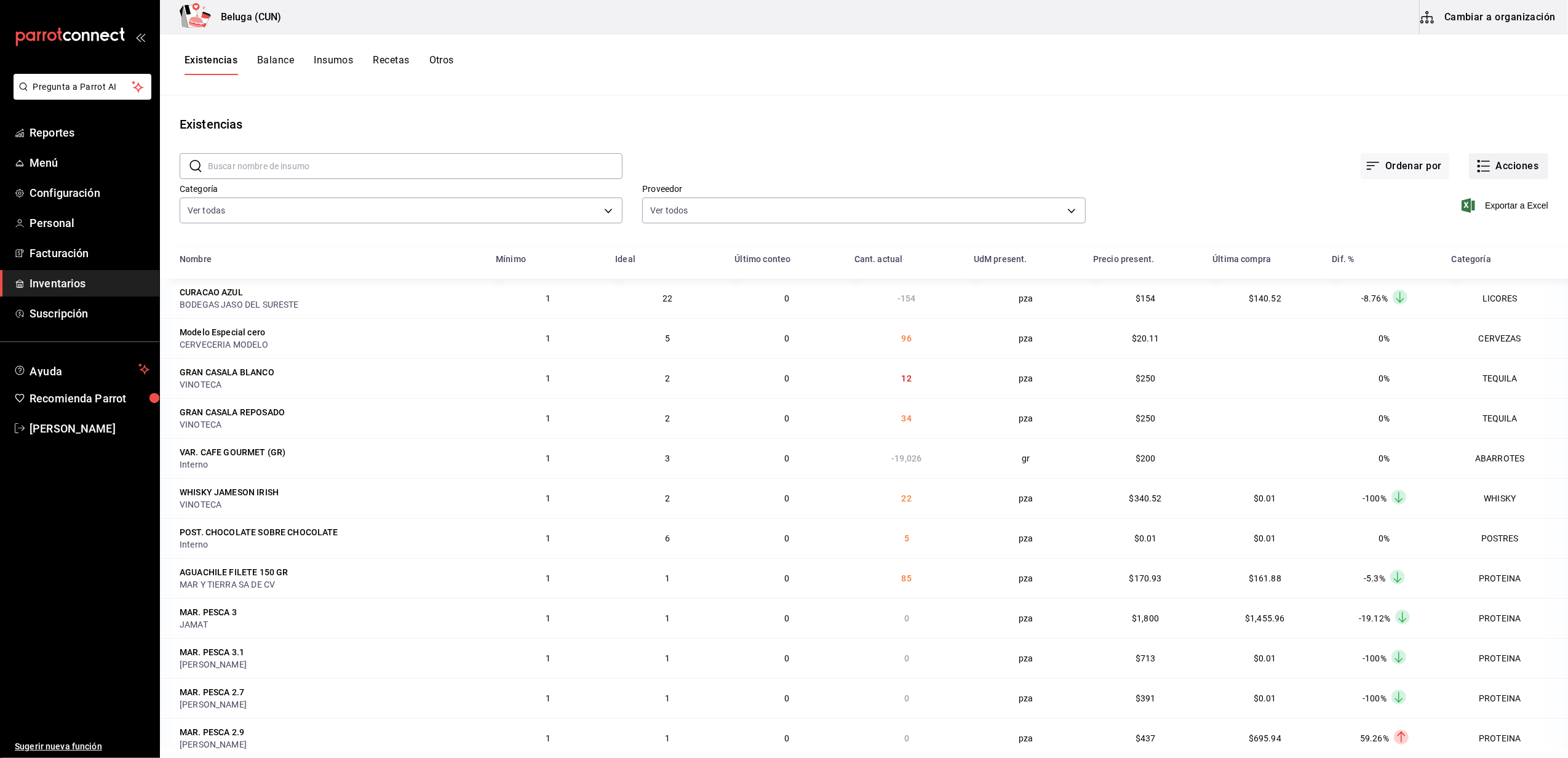
click at [1505, 171] on button "Acciones" at bounding box center [1509, 166] width 79 height 26
click at [1462, 234] on span "Compra" at bounding box center [1496, 233] width 103 height 13
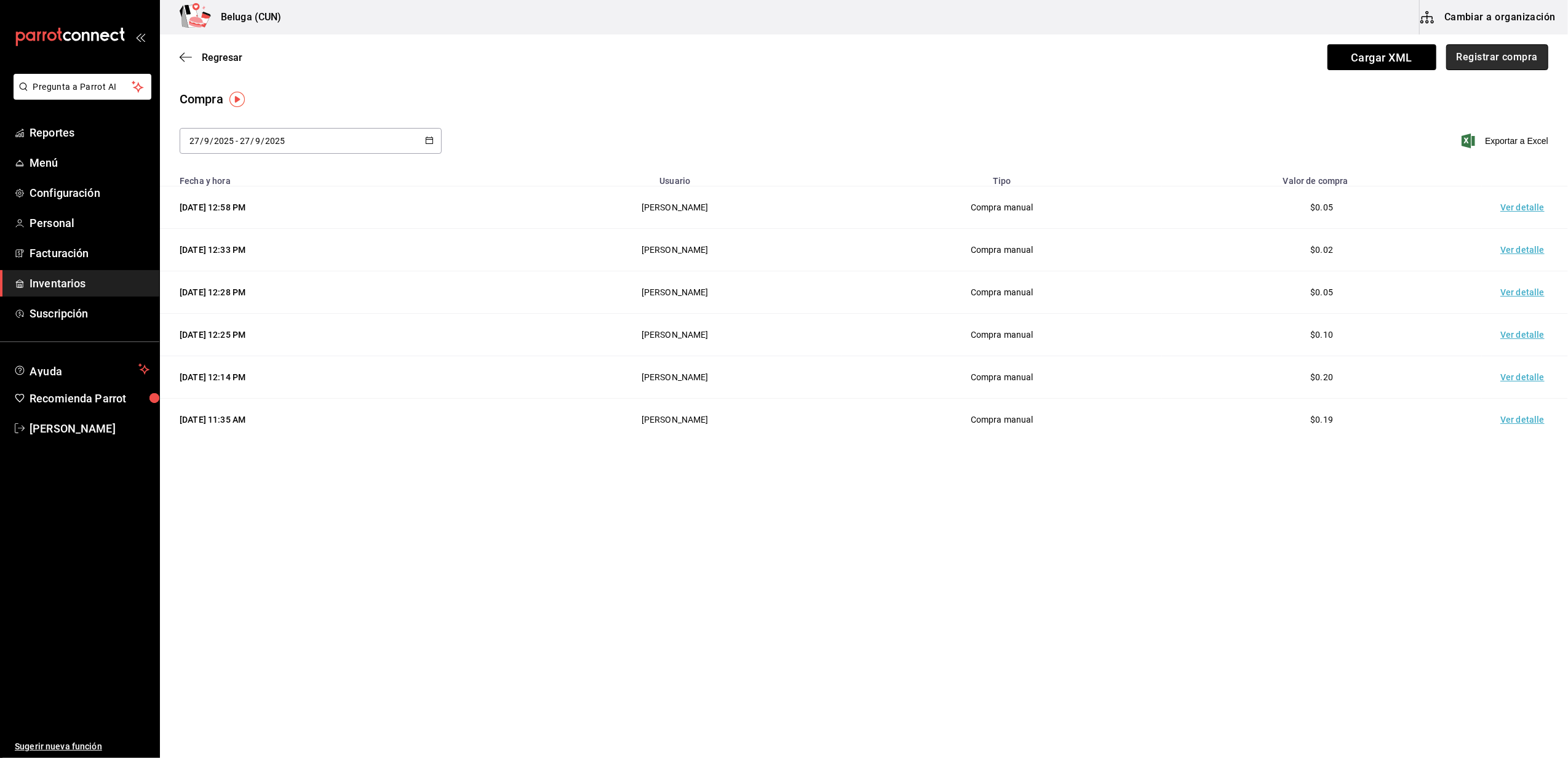
click at [1474, 52] on button "Registrar compra" at bounding box center [1497, 57] width 102 height 26
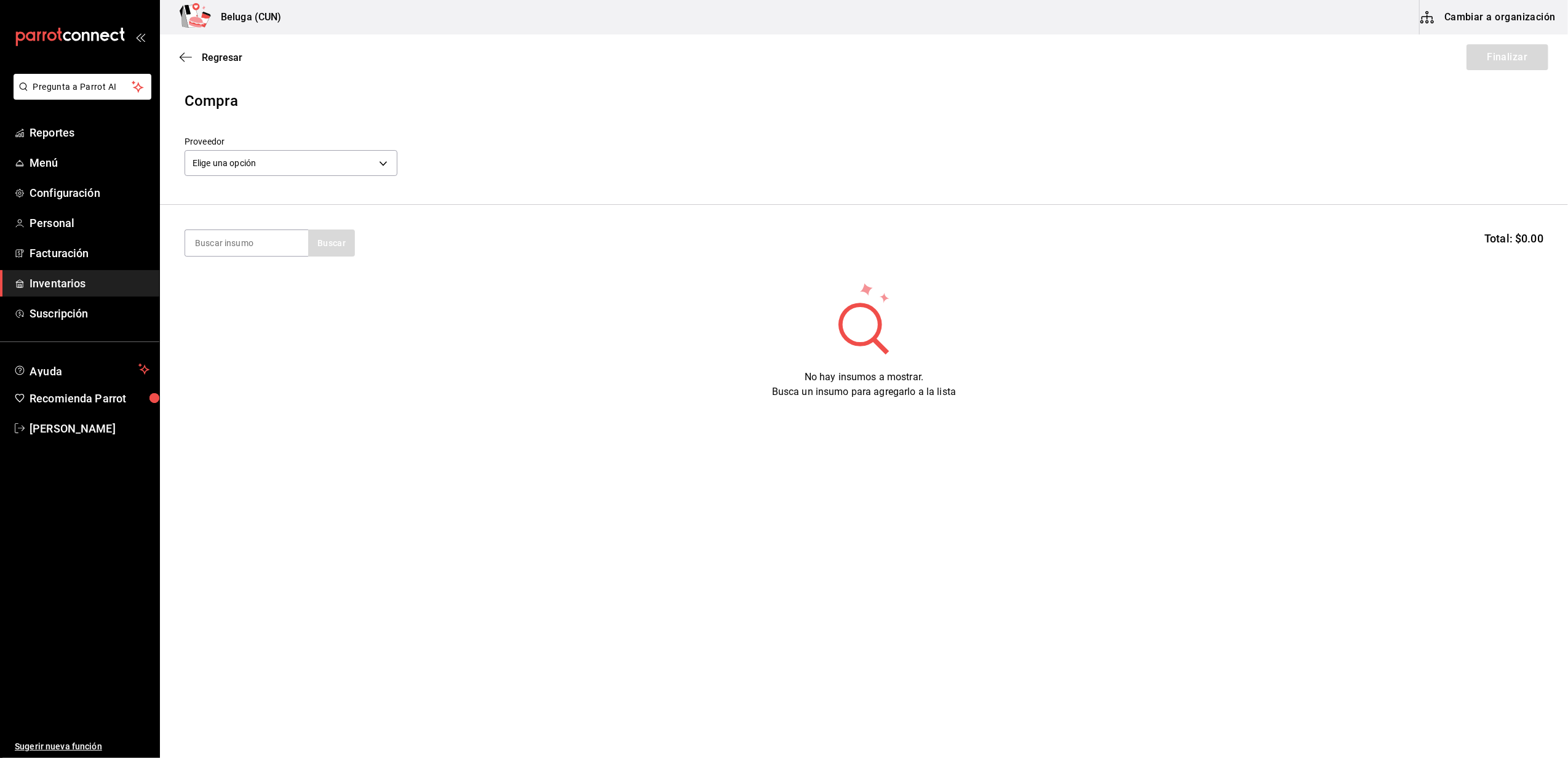
click at [384, 146] on div "Elige una opción default" at bounding box center [290, 161] width 213 height 33
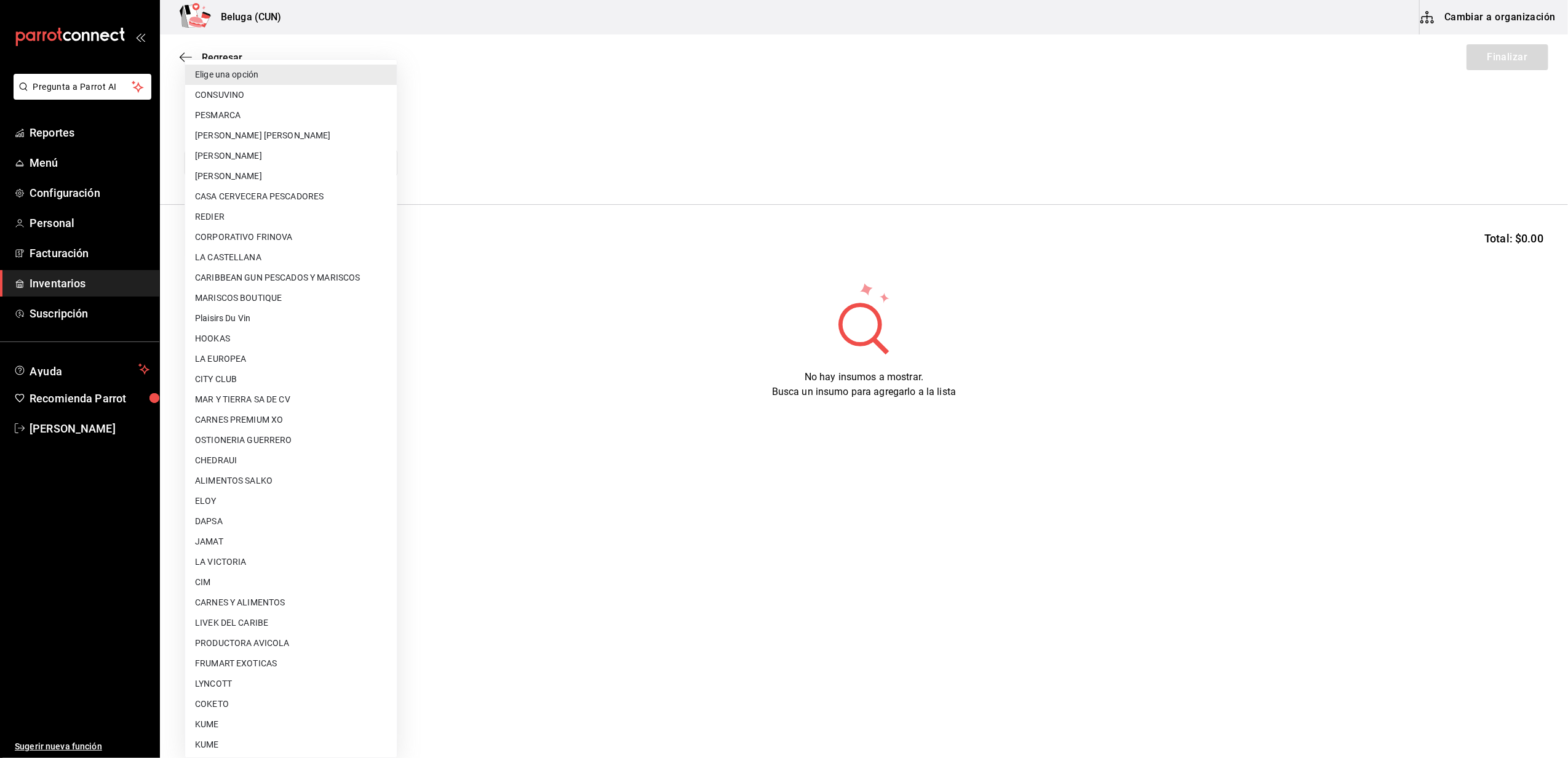
click at [379, 156] on body "Pregunta a Parrot AI Reportes Menú Configuración Personal Facturación Inventari…" at bounding box center [784, 344] width 1568 height 688
click at [478, 131] on div at bounding box center [784, 379] width 1568 height 758
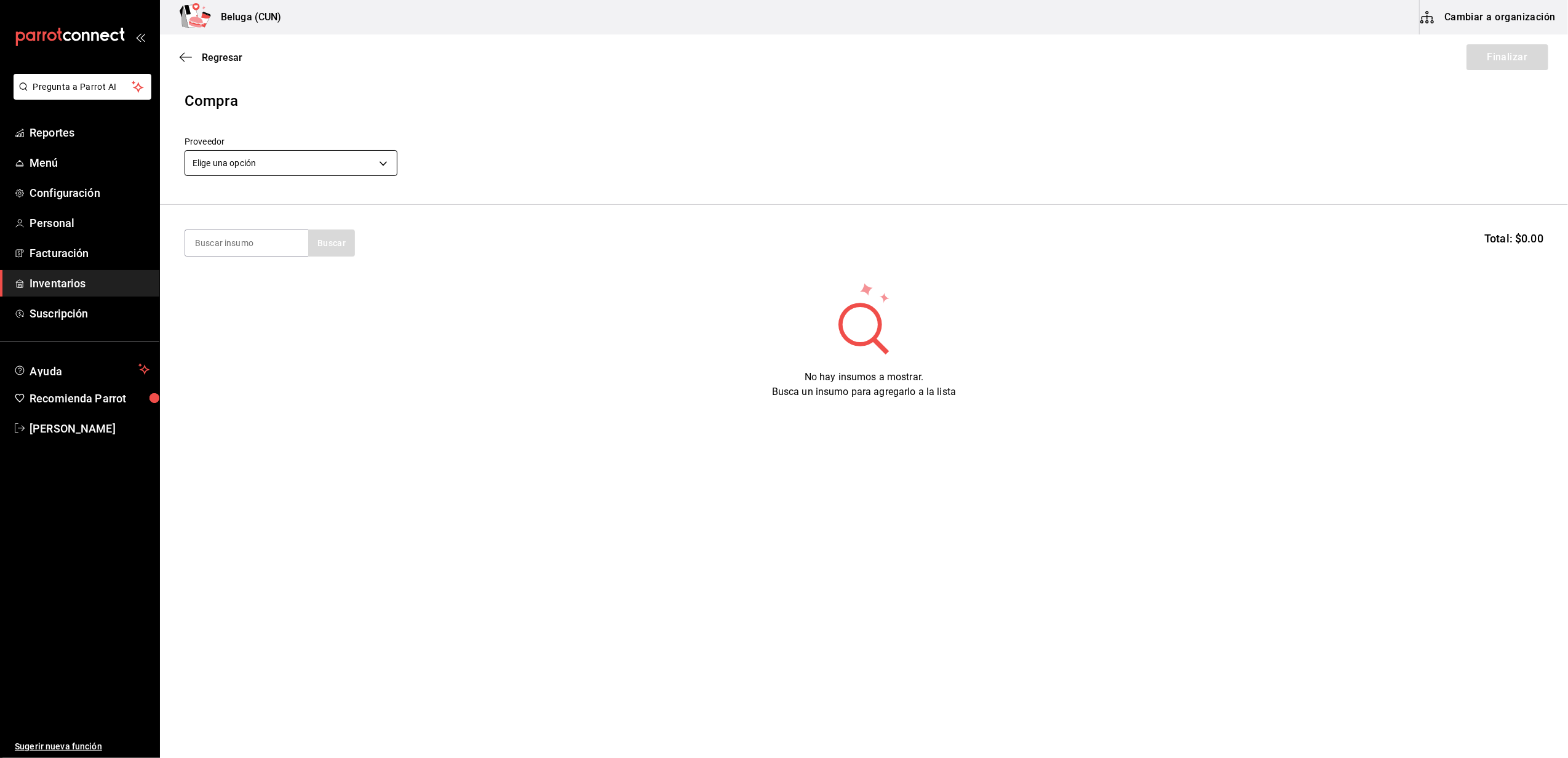
click at [309, 171] on body "Pregunta a Parrot AI Reportes Menú Configuración Personal Facturación Inventari…" at bounding box center [784, 344] width 1568 height 688
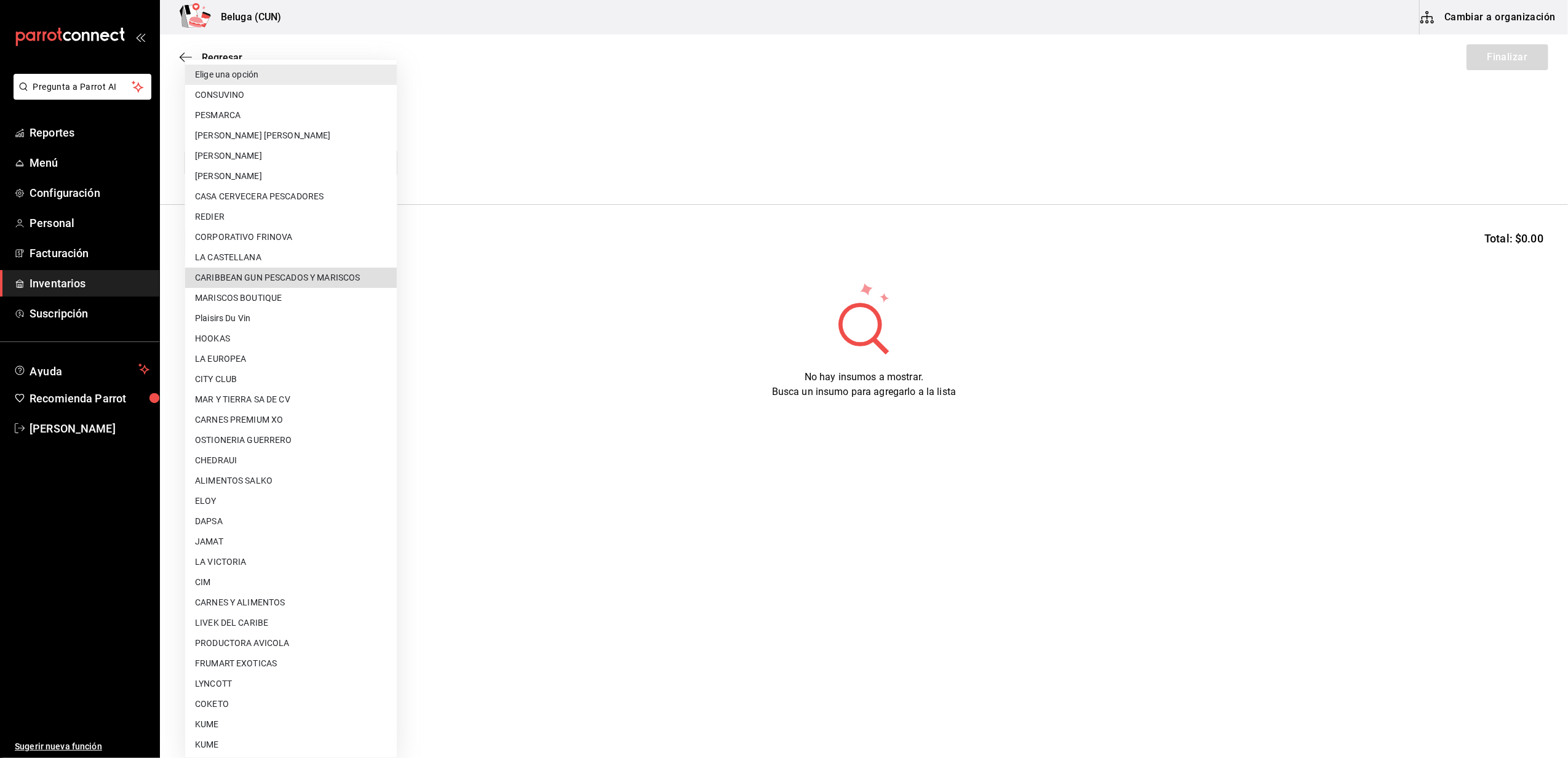
scroll to position [409, 0]
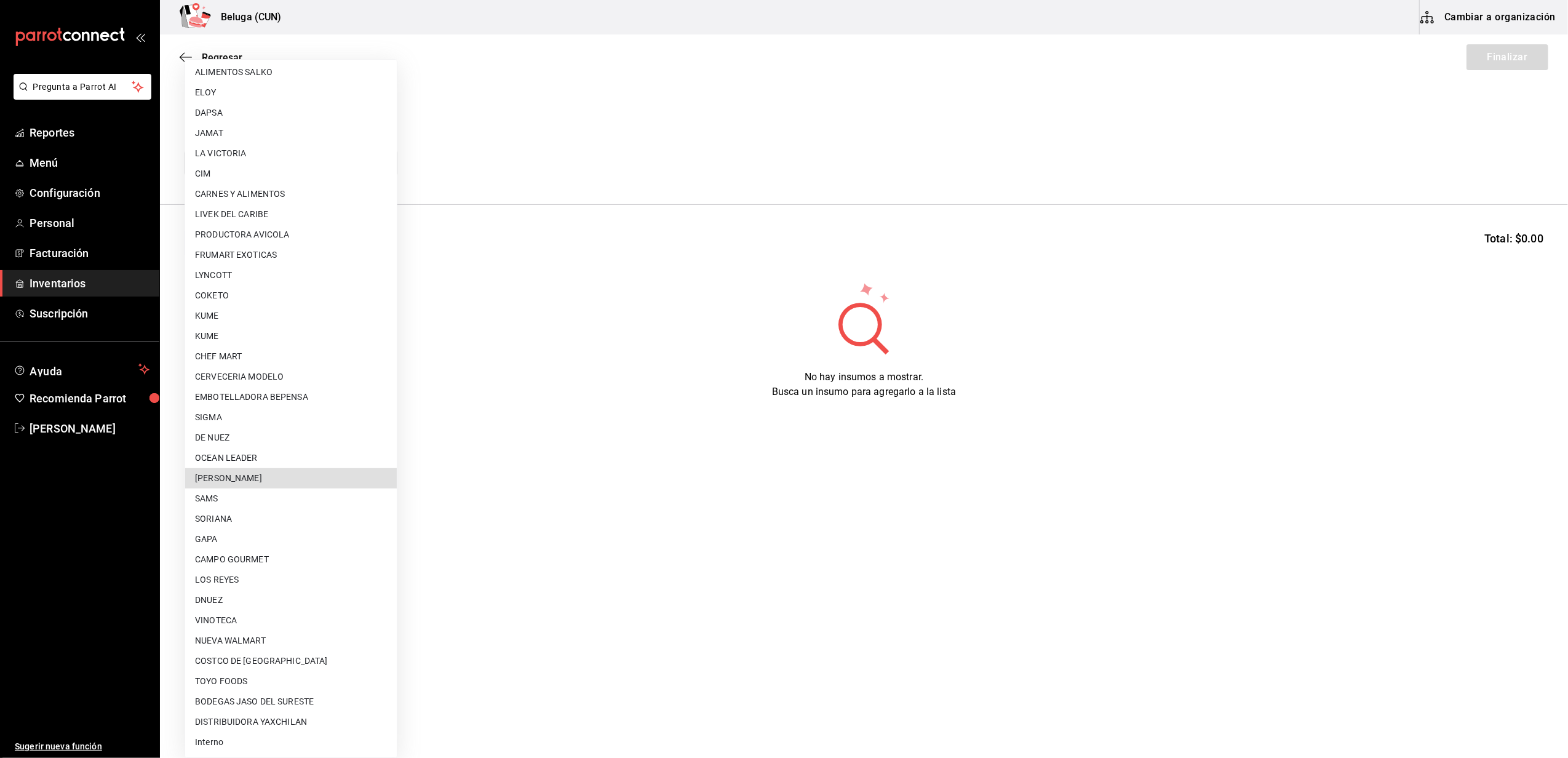
type input "9821293c-29ba-4d10-a09a-e0c8e5fa957a"
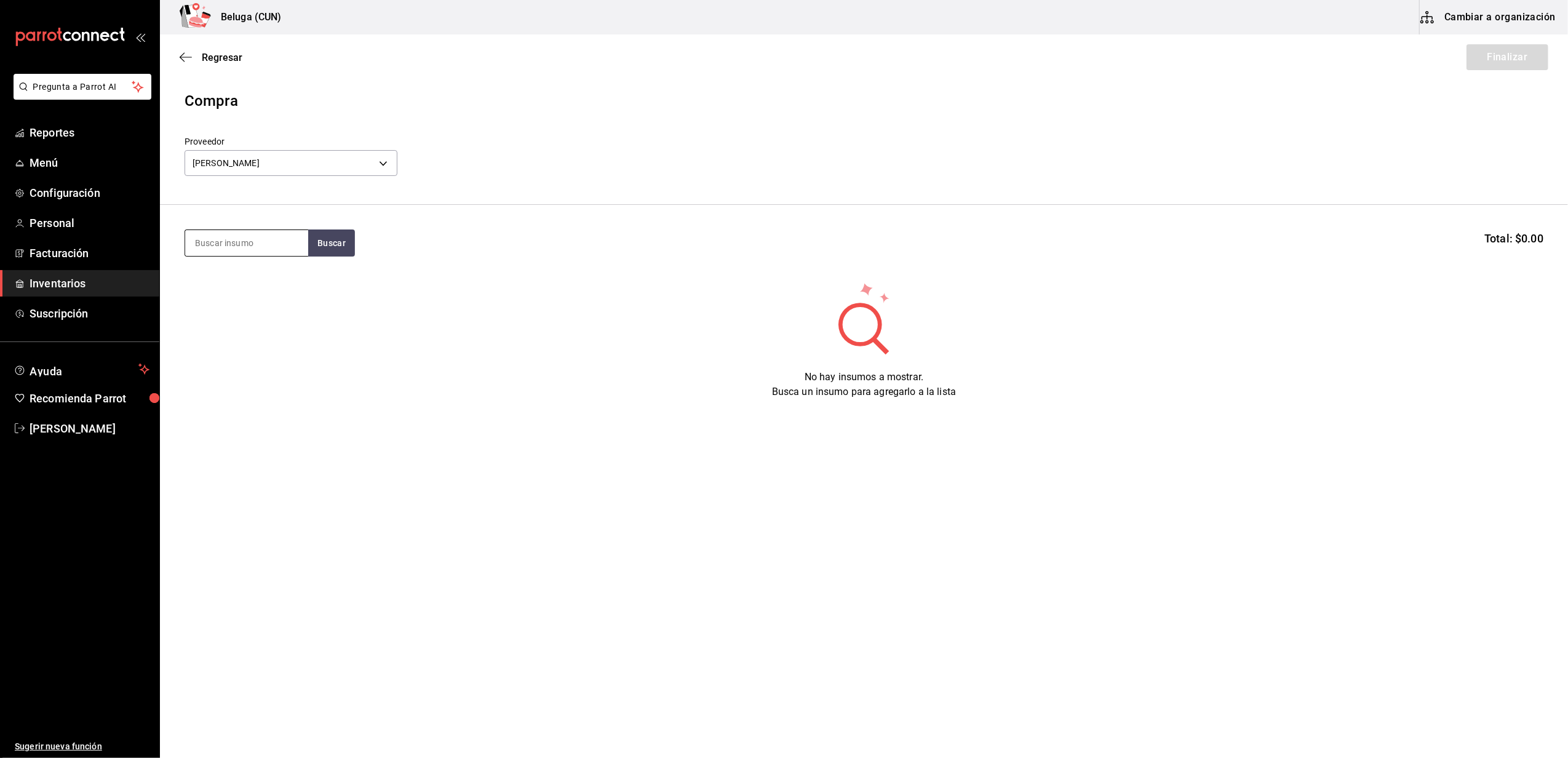
click at [281, 242] on input at bounding box center [246, 243] width 123 height 26
type input "ATUN"
click at [309, 250] on button "Buscar" at bounding box center [331, 243] width 47 height 27
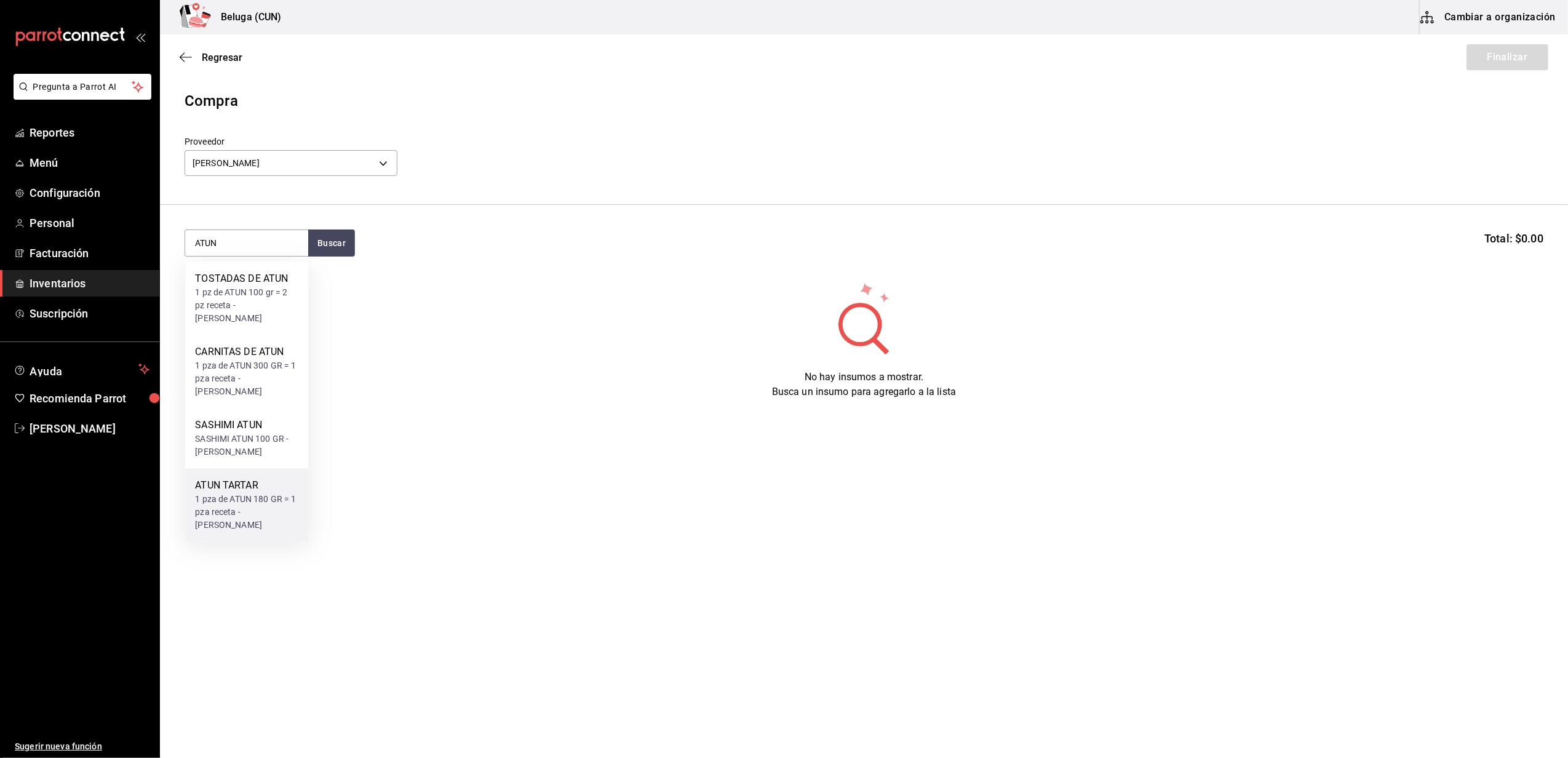
click at [245, 493] on div "ATUN TARTAR" at bounding box center [246, 485] width 103 height 15
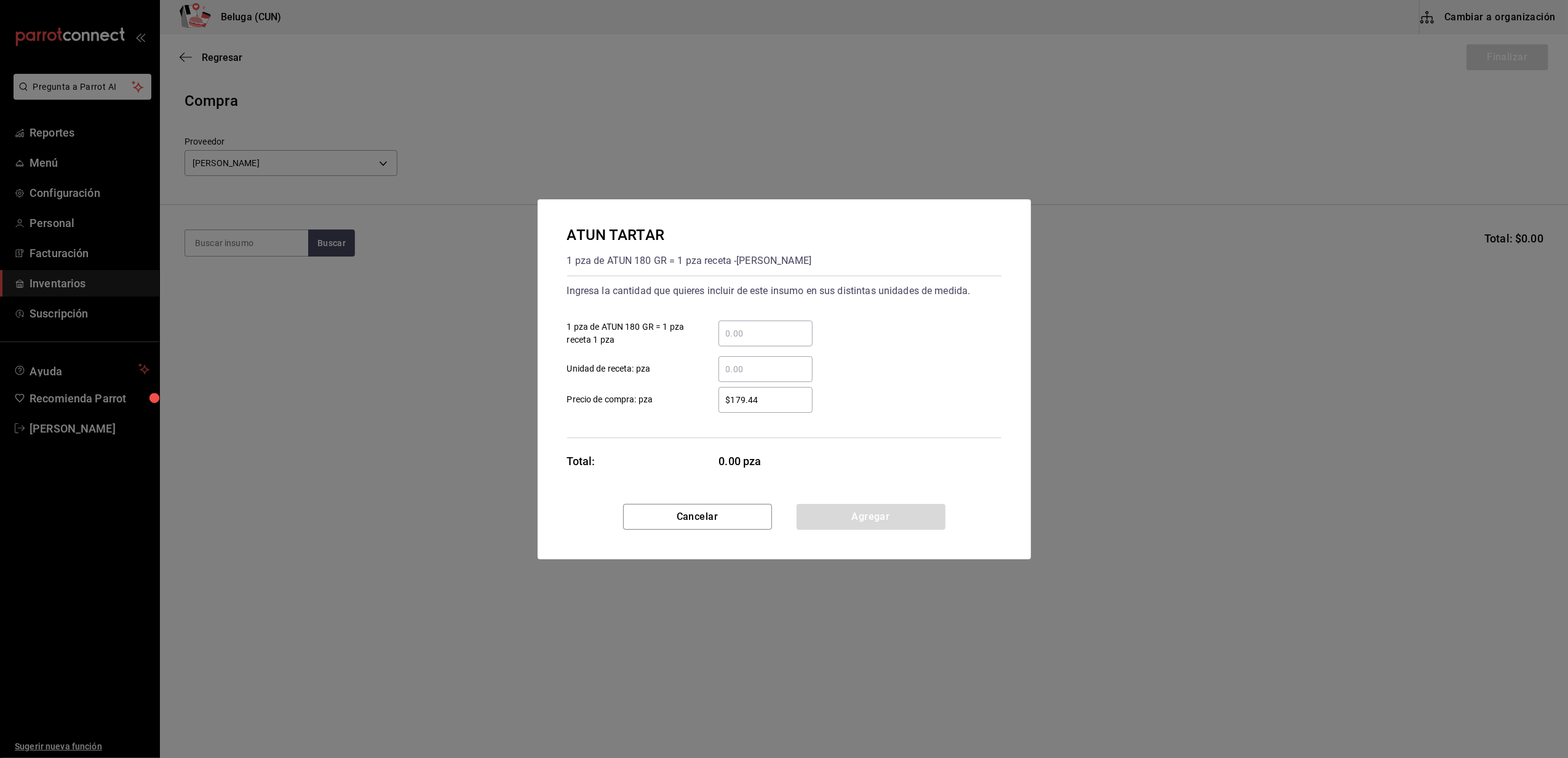
click at [751, 338] on input "​ 1 pza de ATUN 180 GR = 1 pza receta 1 pza" at bounding box center [765, 333] width 94 height 15
type input "9"
click at [681, 483] on div "ATUN TARTAR 1 pza de ATUN 180 GR = 1 pza receta - [PERSON_NAME] Ingresa la cant…" at bounding box center [784, 351] width 494 height 305
click at [785, 321] on div "9 ​" at bounding box center [765, 333] width 94 height 26
click at [785, 326] on input "9" at bounding box center [765, 333] width 94 height 15
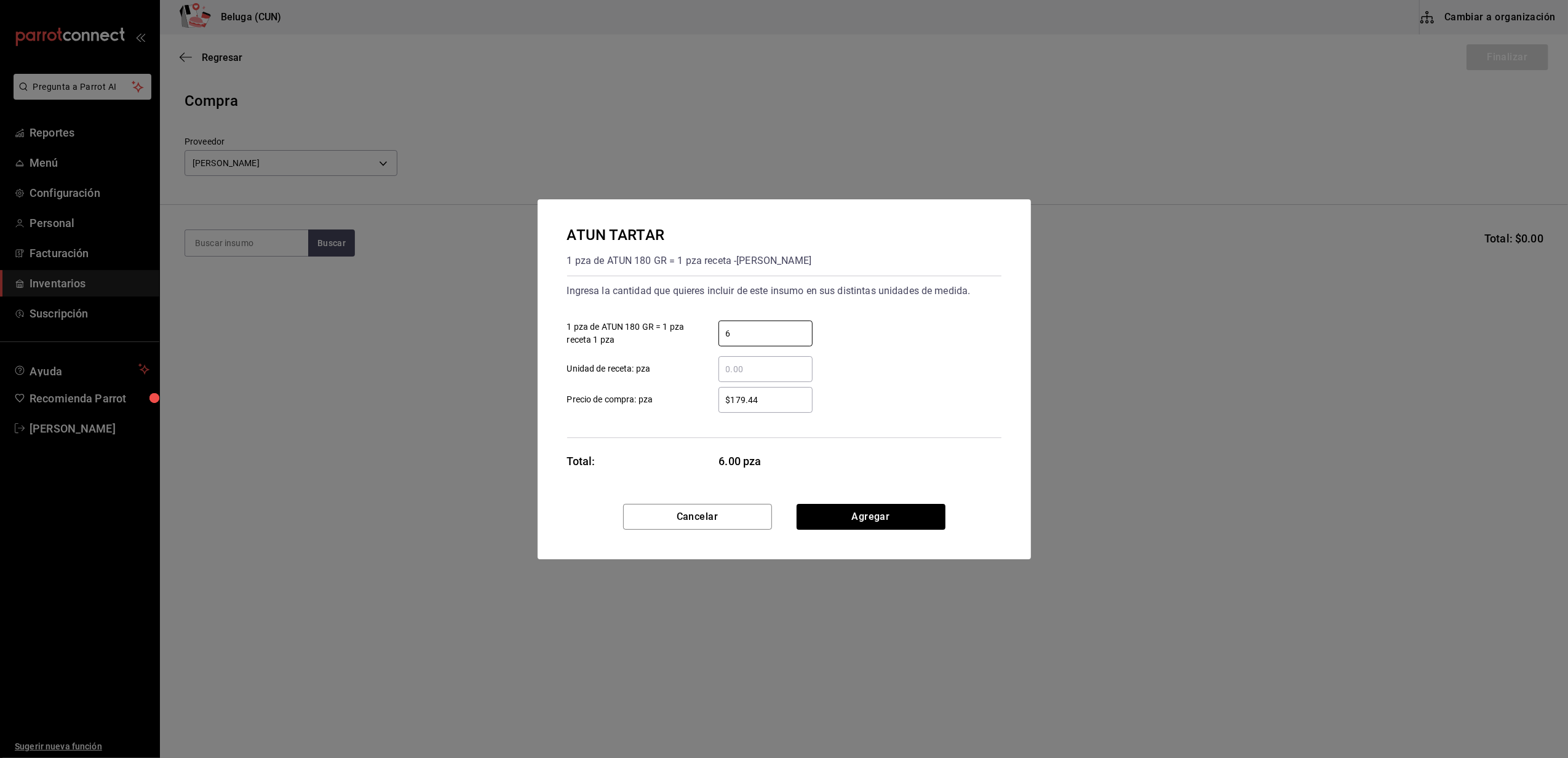
type input "6"
click at [729, 398] on input "$179.44" at bounding box center [765, 400] width 94 height 15
type input "$0.01"
drag, startPoint x: 710, startPoint y: 444, endPoint x: 720, endPoint y: 451, distance: 12.2
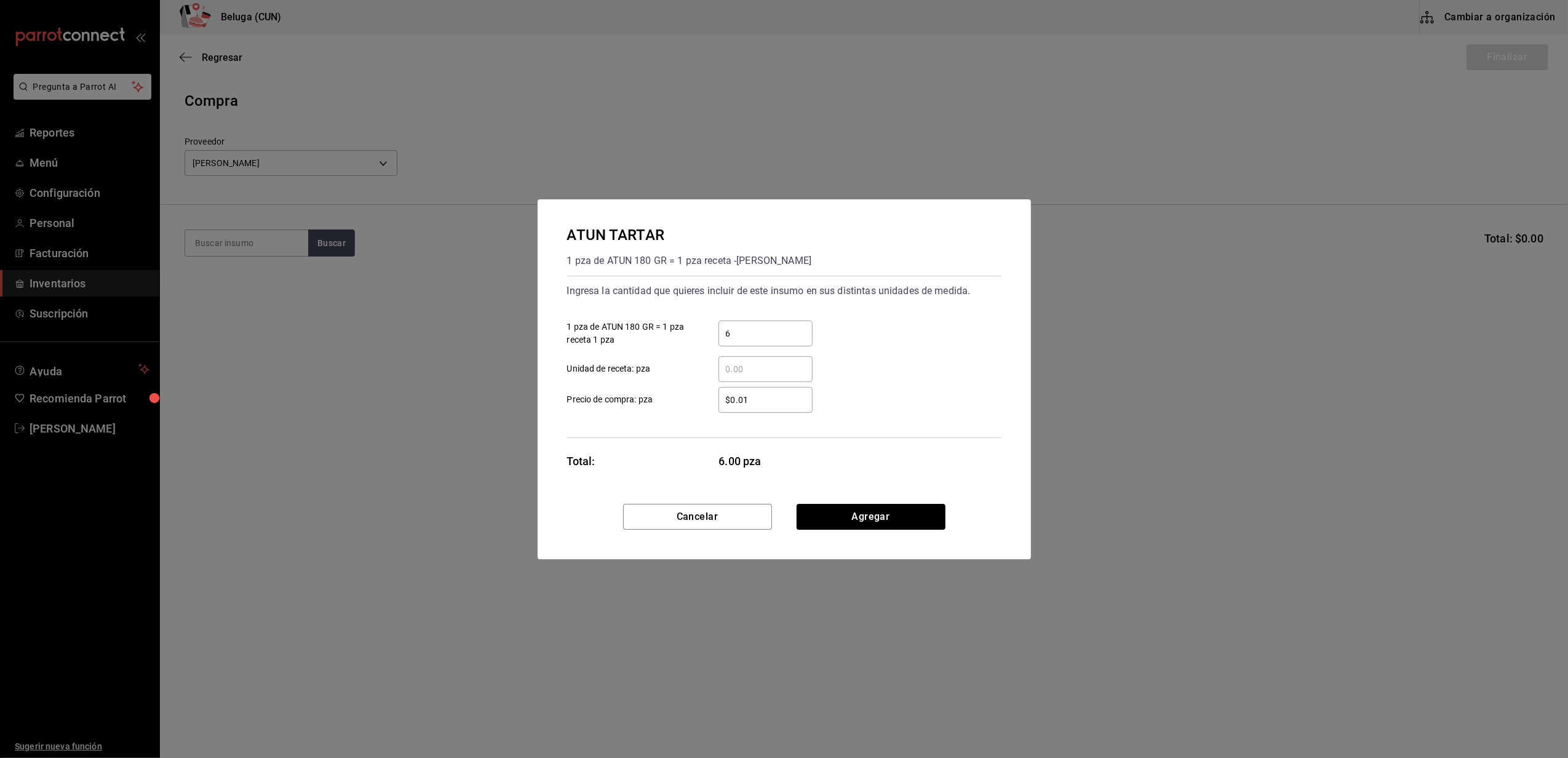
click at [709, 444] on div "ATUN TARTAR 1 pza de ATUN 180 GR = 1 pza receta - [PERSON_NAME] Ingresa la cant…" at bounding box center [784, 351] width 494 height 305
click at [928, 512] on button "Agregar" at bounding box center [871, 517] width 149 height 26
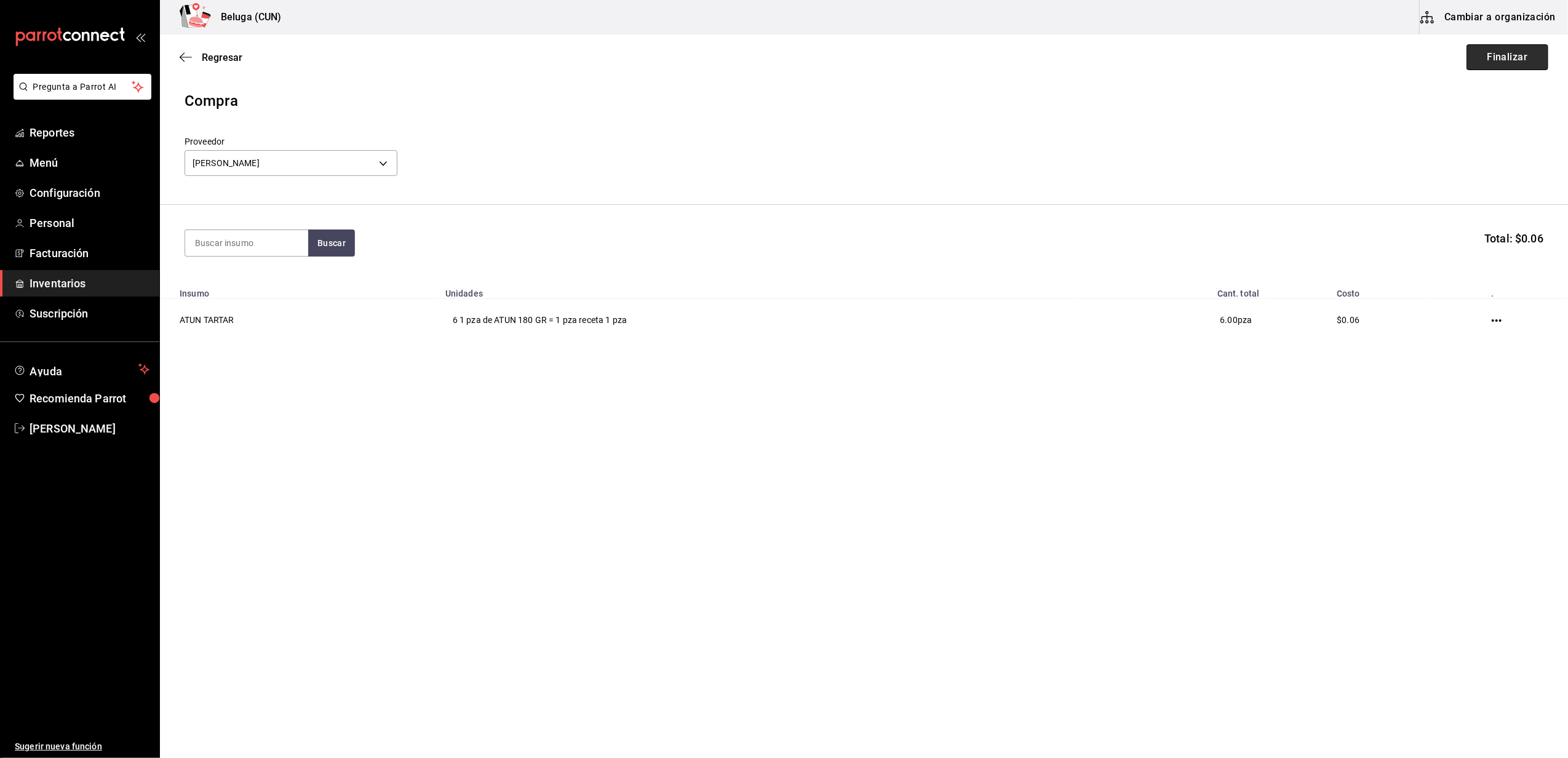
click at [1474, 61] on button "Finalizar" at bounding box center [1507, 57] width 82 height 26
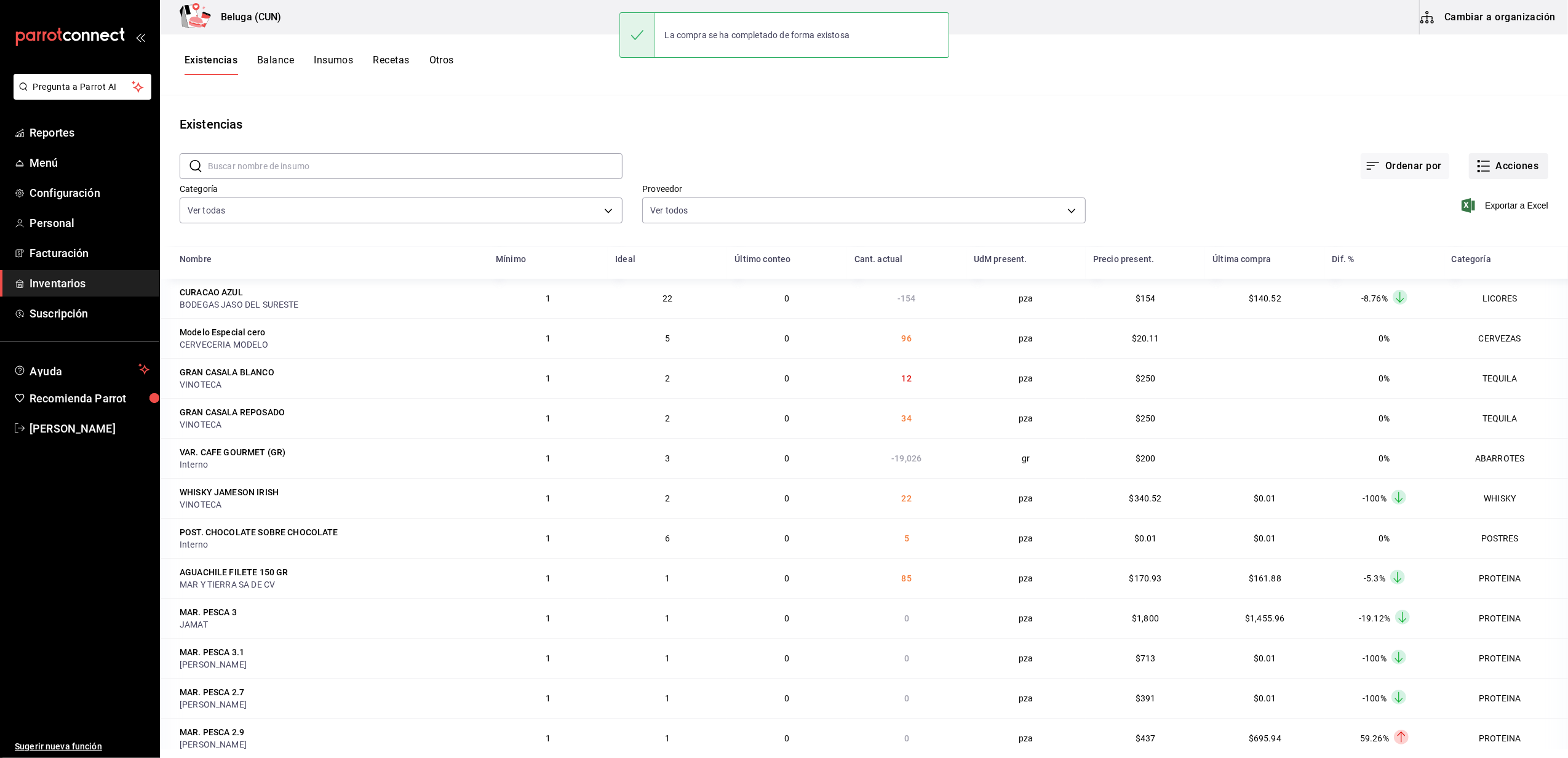
click at [1476, 160] on icon "button" at bounding box center [1483, 166] width 15 height 15
click at [1463, 230] on span "Compra" at bounding box center [1496, 233] width 103 height 13
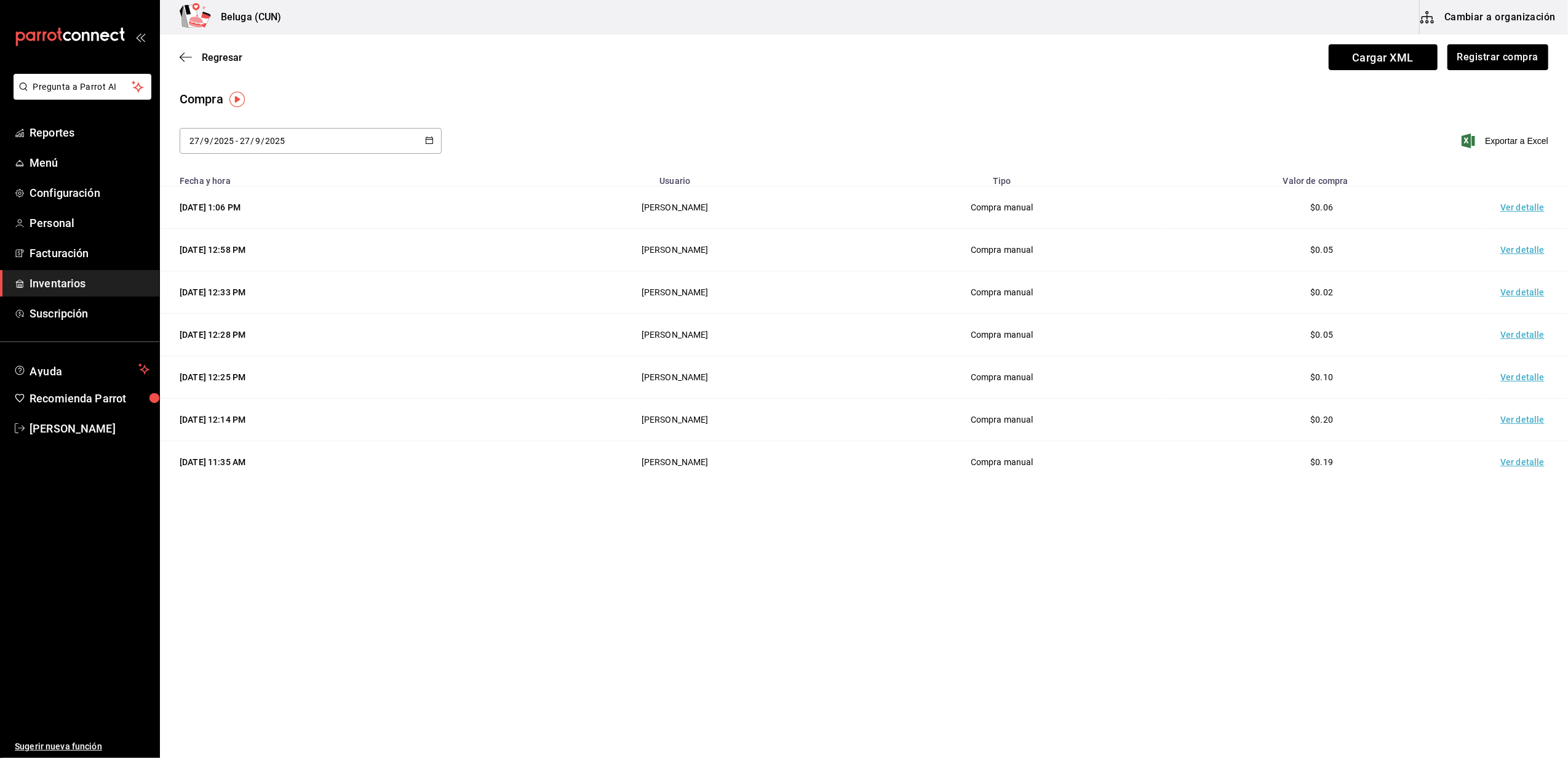
click at [1509, 206] on td "Ver detalle" at bounding box center [1525, 208] width 86 height 42
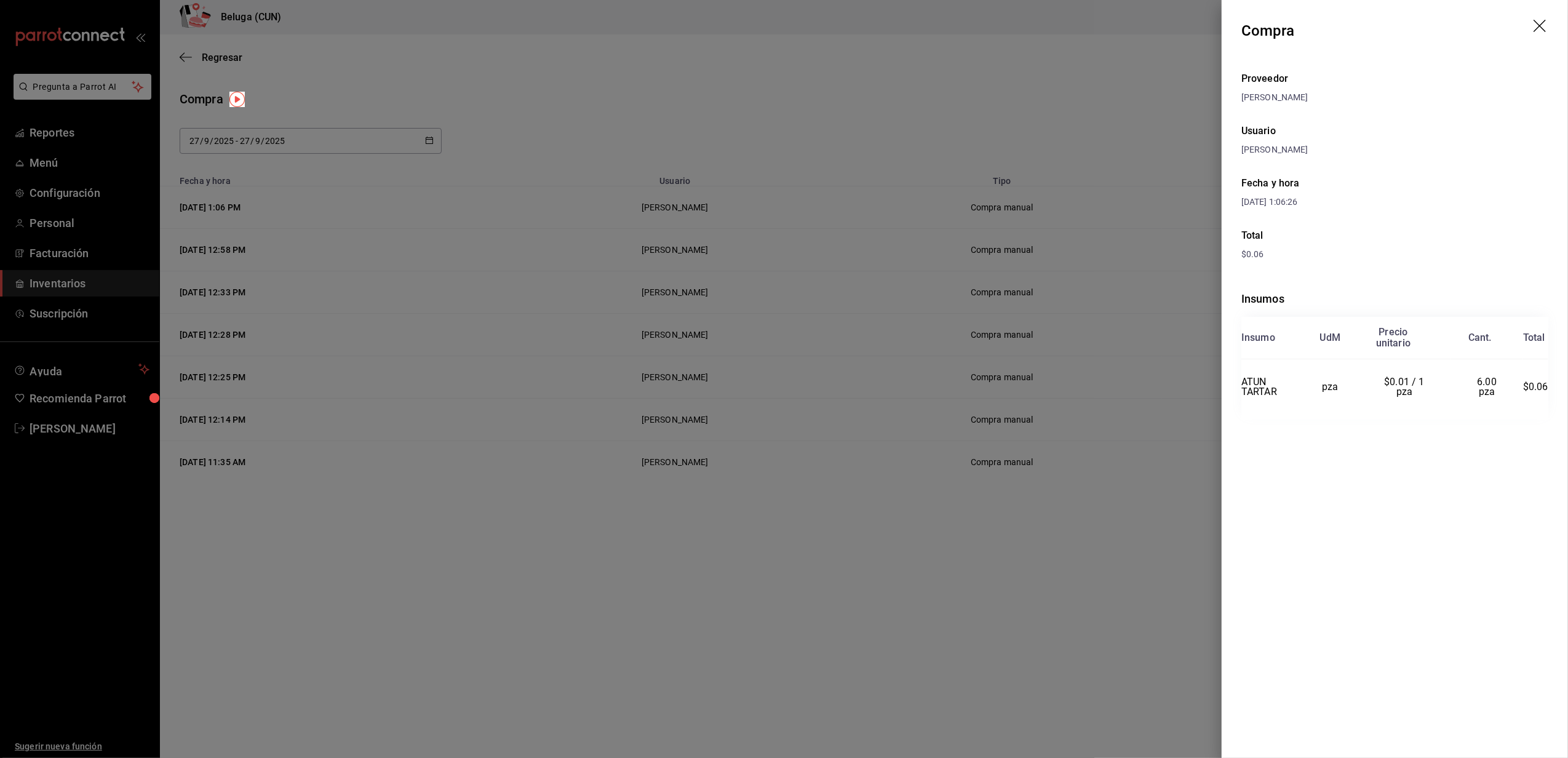
click at [608, 34] on div at bounding box center [784, 379] width 1568 height 758
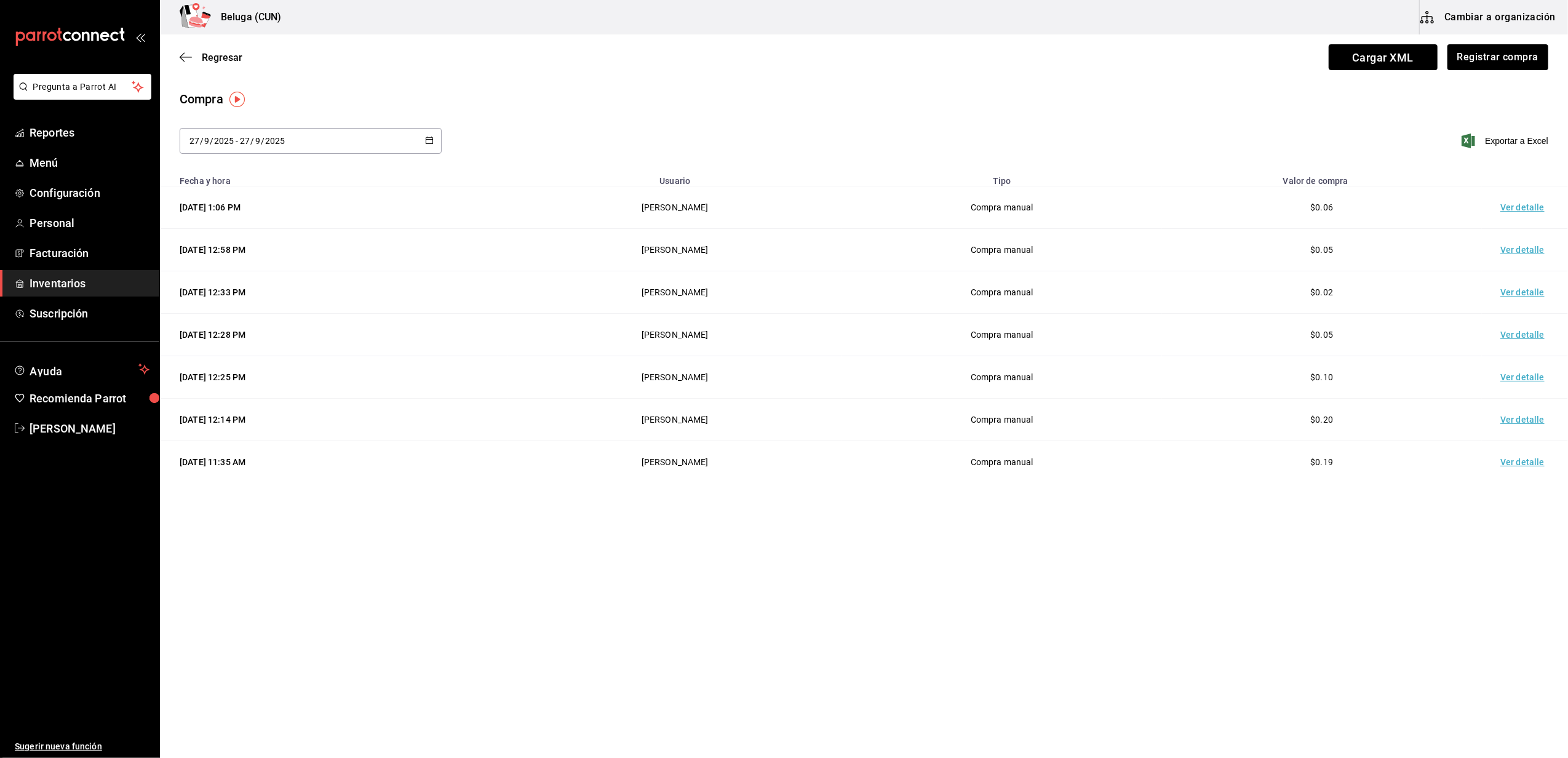
click at [169, 57] on div "Regresar Cargar XML Registrar compra" at bounding box center [863, 57] width 1408 height 45
click at [185, 63] on div "Regresar Cargar XML Registrar compra" at bounding box center [863, 57] width 1408 height 45
click at [194, 58] on span "Regresar" at bounding box center [211, 57] width 63 height 11
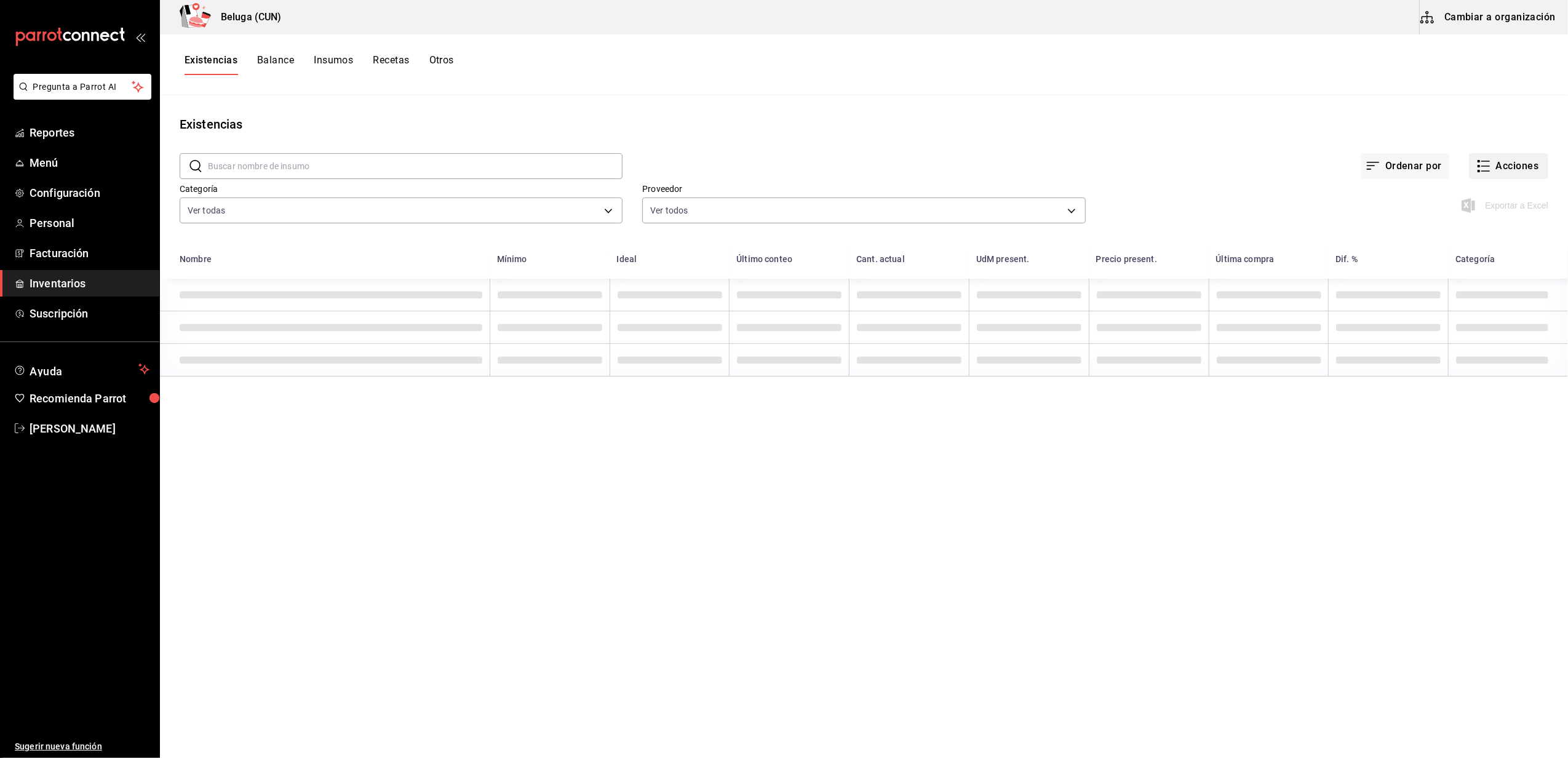
click at [1528, 156] on button "Acciones" at bounding box center [1509, 166] width 79 height 26
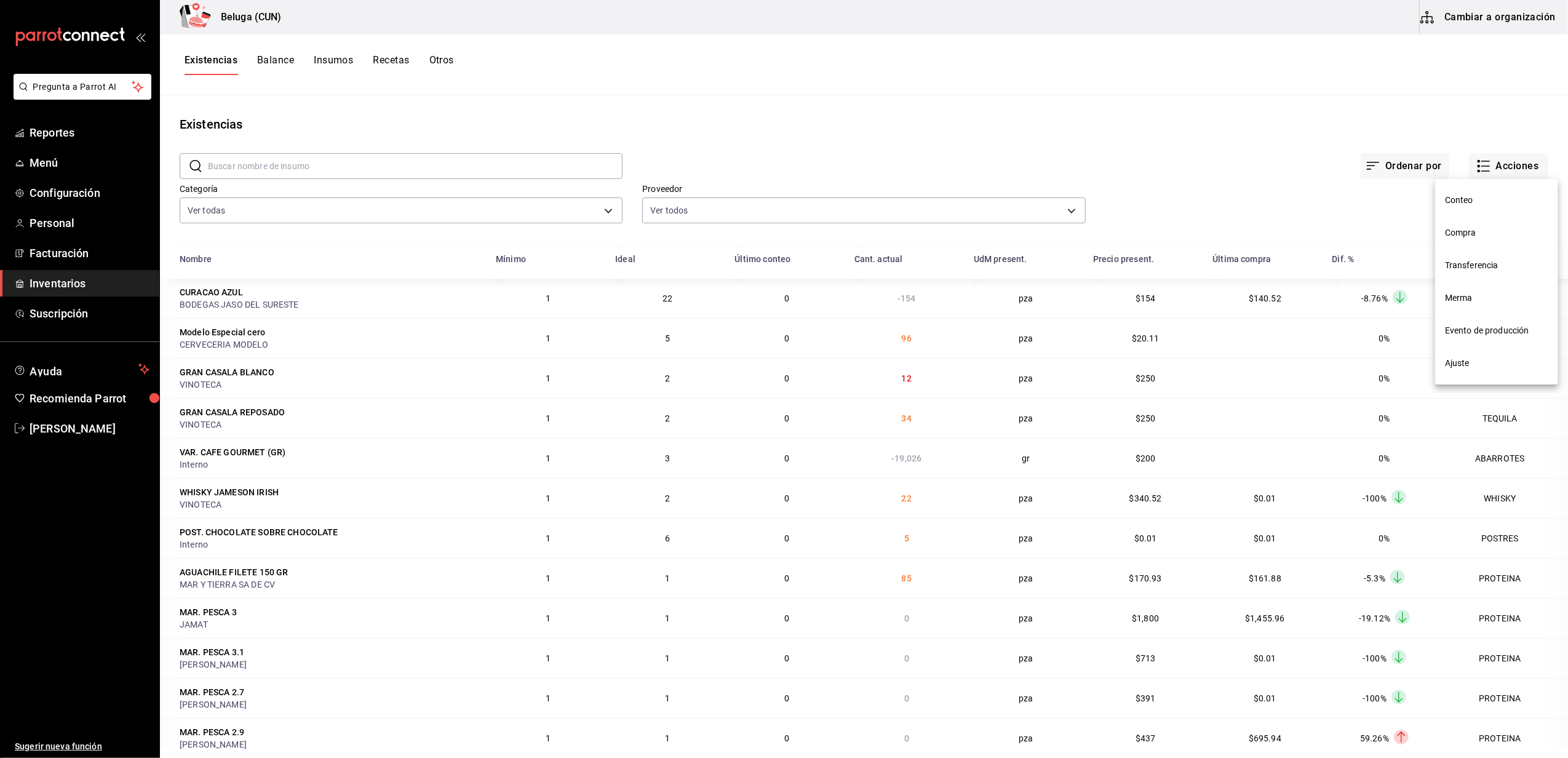
click at [1475, 292] on span "Merma" at bounding box center [1496, 298] width 103 height 13
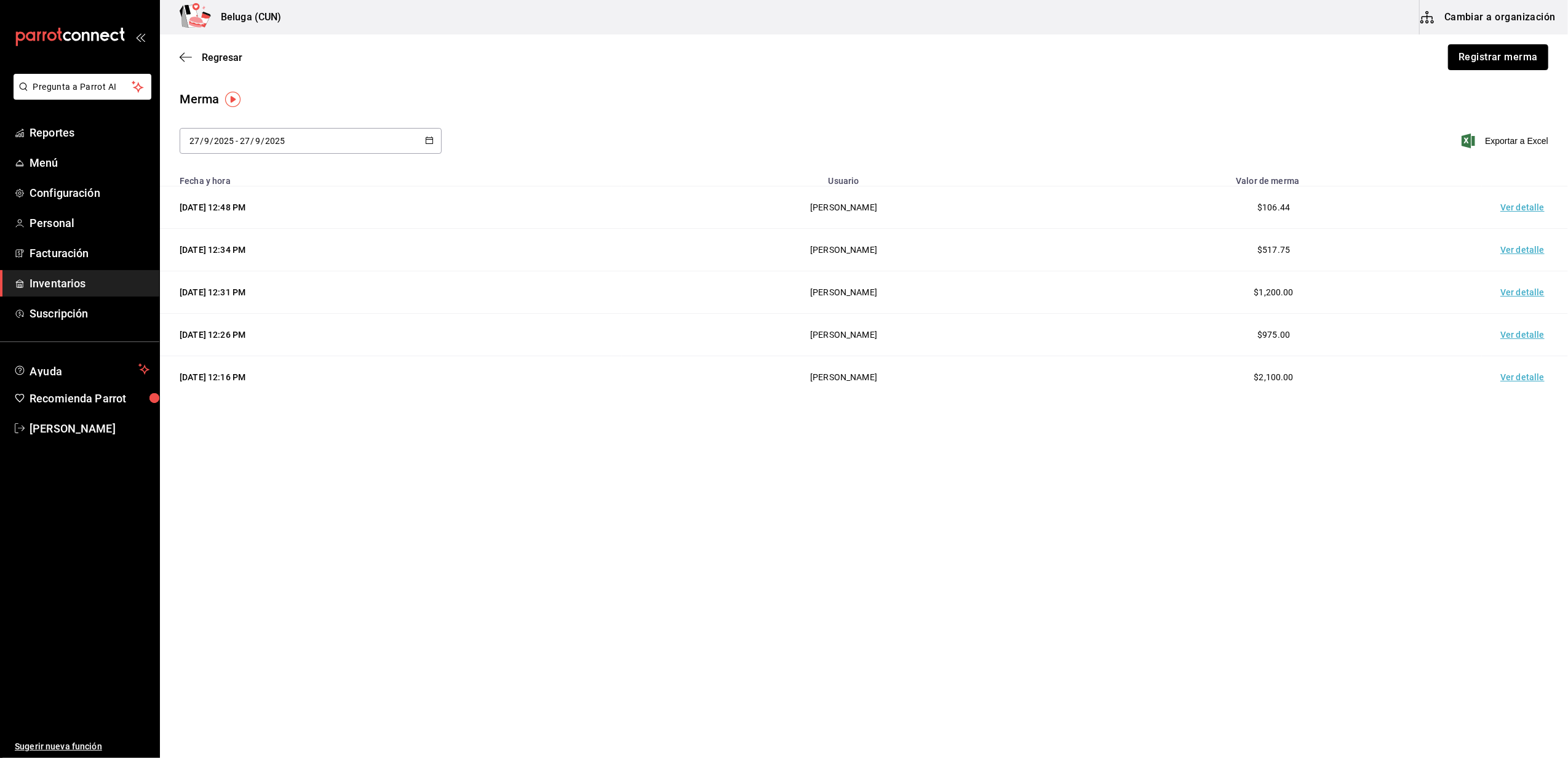
click at [1503, 69] on button "Registrar merma" at bounding box center [1498, 57] width 100 height 26
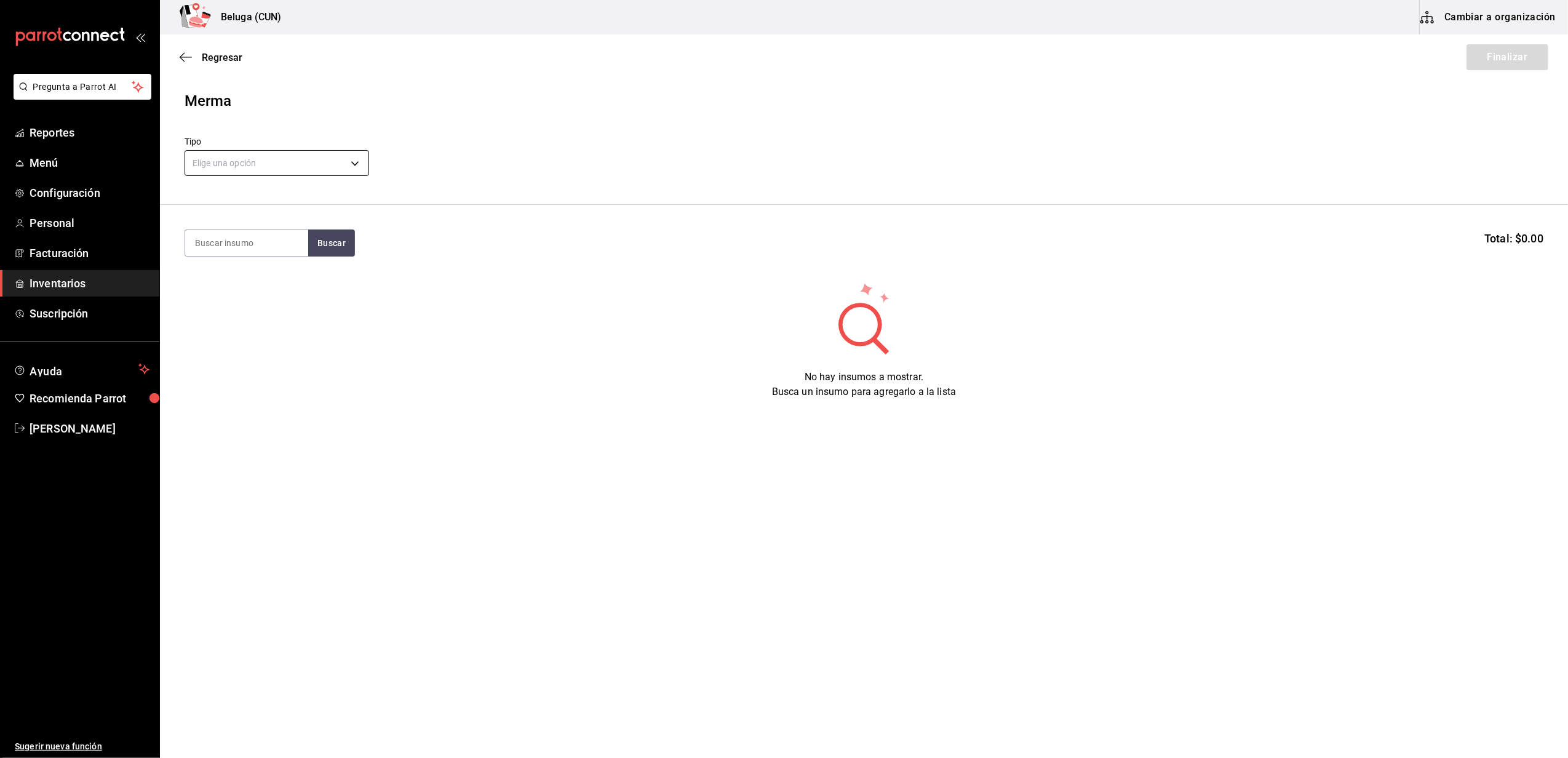
click at [289, 154] on body "Pregunta a Parrot AI Reportes Menú Configuración Personal Facturación Inventari…" at bounding box center [784, 344] width 1568 height 688
click at [283, 234] on li "Error" at bounding box center [276, 242] width 183 height 20
type input "ERROR"
click at [269, 243] on input at bounding box center [246, 243] width 123 height 26
click at [266, 151] on body "Pregunta a Parrot AI Reportes Menú Configuración Personal Facturación Inventari…" at bounding box center [784, 344] width 1568 height 688
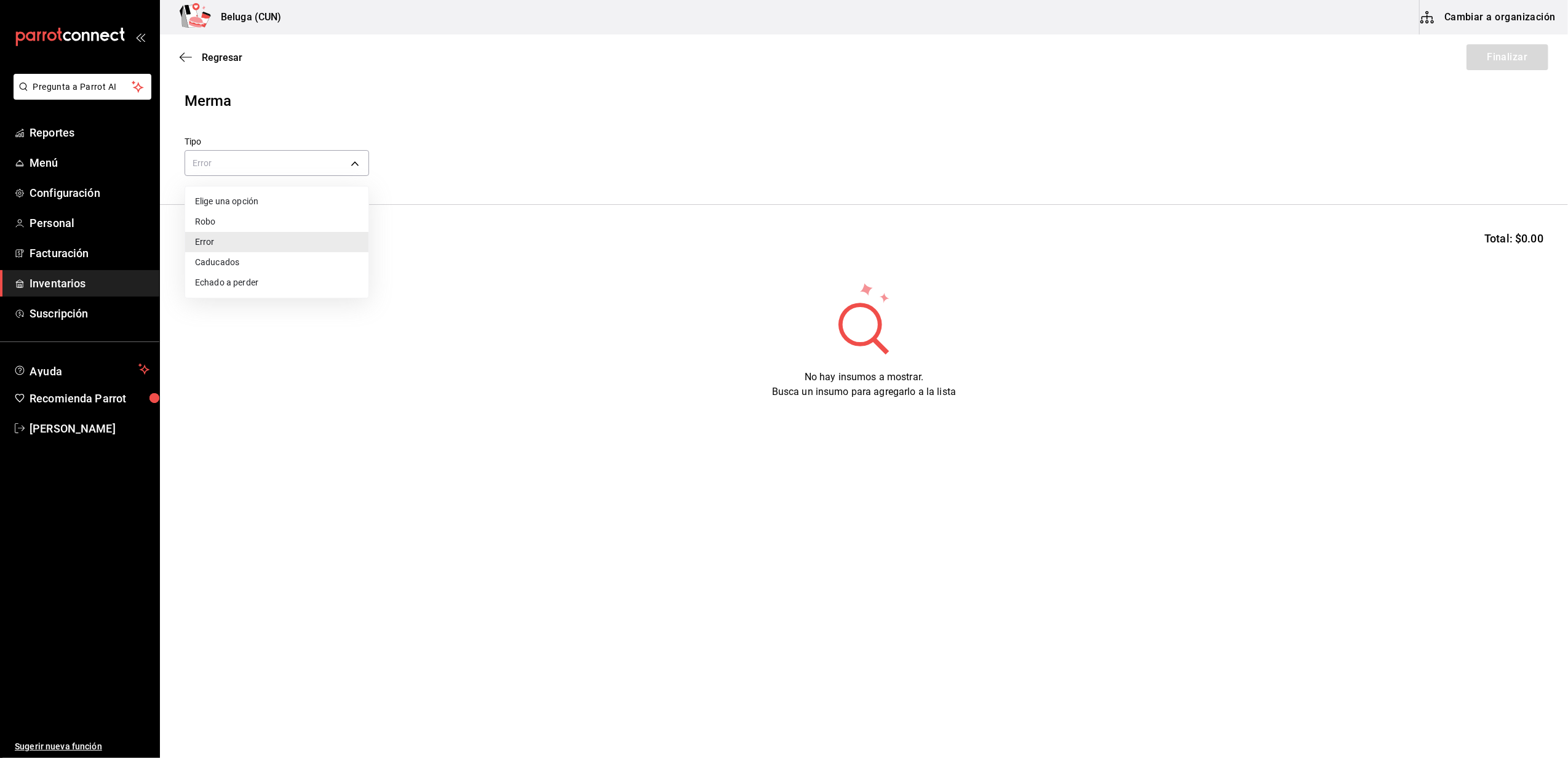
click at [267, 153] on div at bounding box center [784, 379] width 1568 height 758
click at [280, 231] on input at bounding box center [246, 243] width 123 height 26
type input "SASHI"
click at [319, 241] on button "Buscar" at bounding box center [331, 243] width 47 height 27
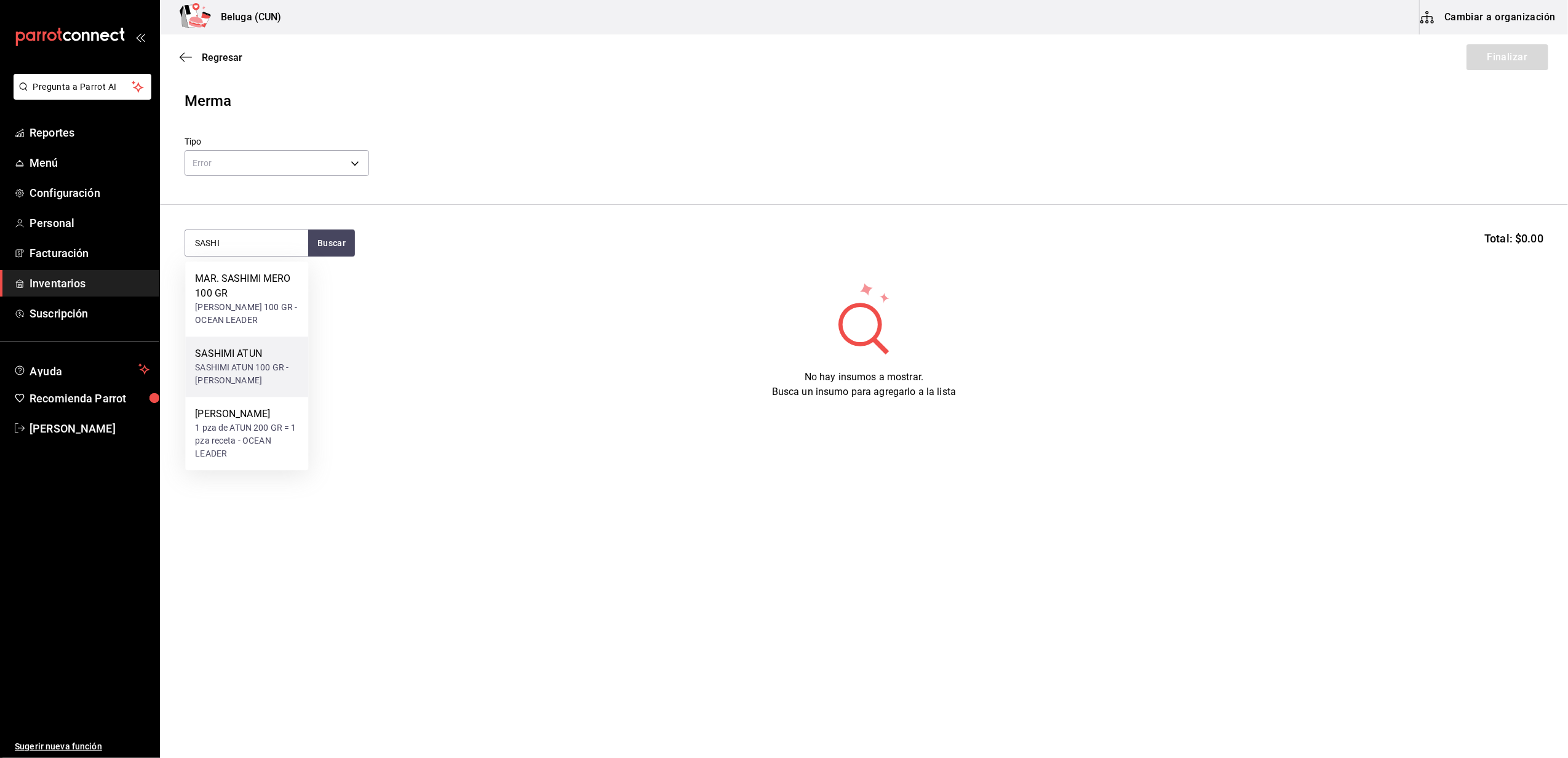
click at [248, 386] on div "SASHIMI ATUN 100 GR - CARLOS ALFONSO TAPIA VARGAS" at bounding box center [246, 374] width 103 height 26
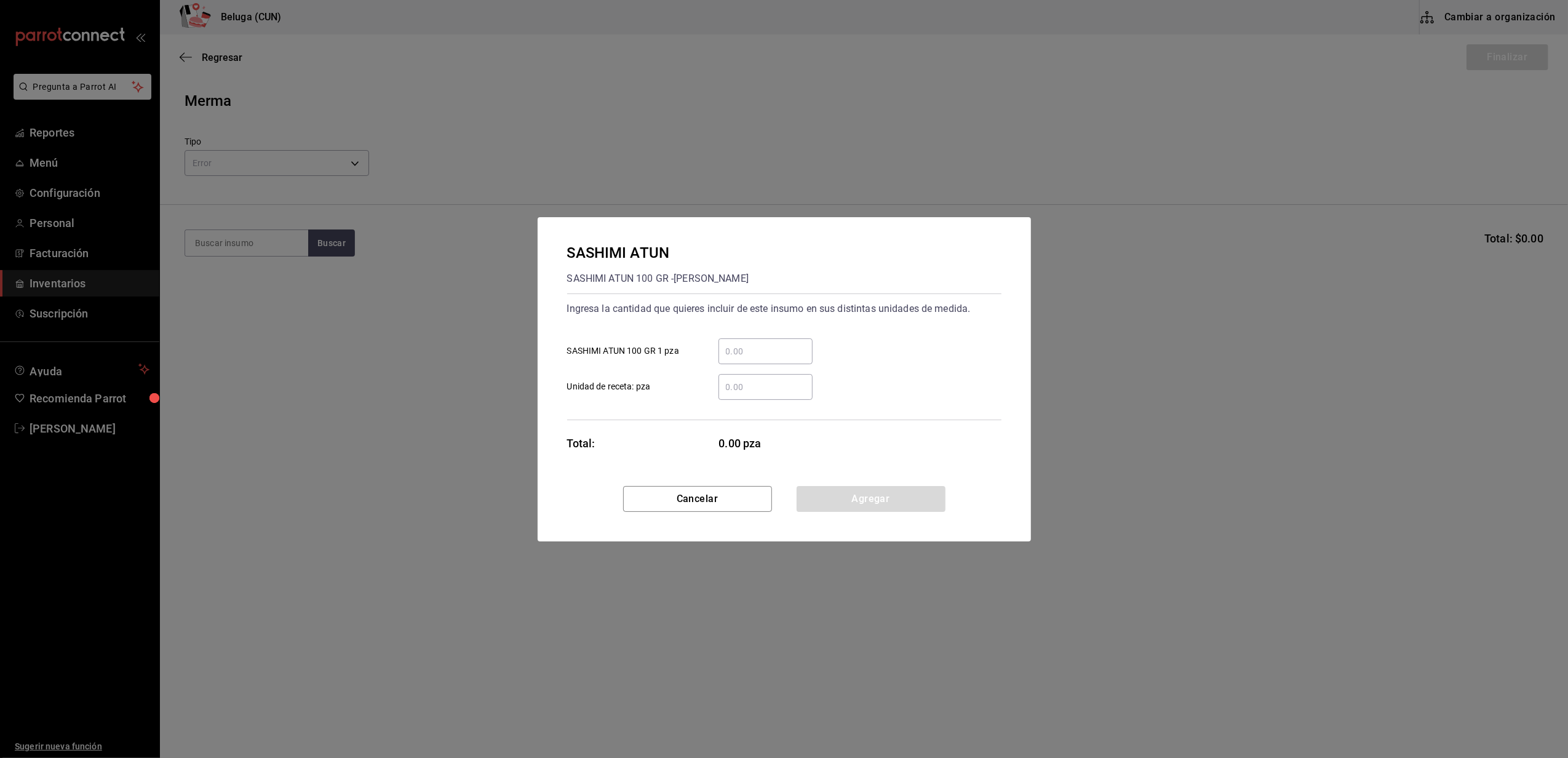
click at [722, 349] on input "​ SASHIMI ATUN 100 GR 1 pza" at bounding box center [765, 351] width 94 height 15
type input "9"
click at [730, 418] on div "Ingresa la cantidad que quieres incluir de este insumo en sus distintas unidade…" at bounding box center [784, 357] width 434 height 126
click at [815, 489] on button "Agregar" at bounding box center [871, 499] width 149 height 26
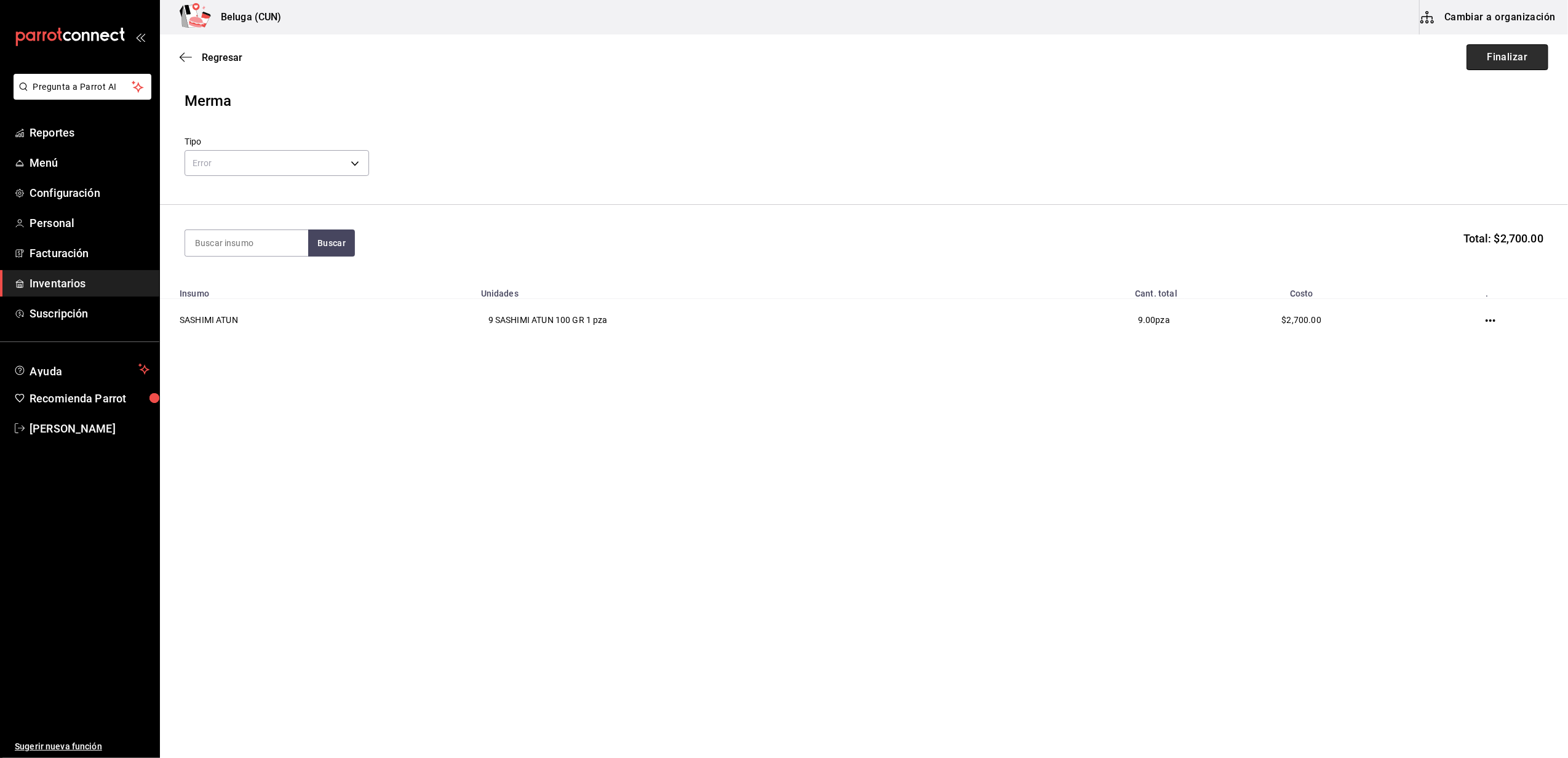
click at [1496, 50] on button "Finalizar" at bounding box center [1507, 57] width 82 height 26
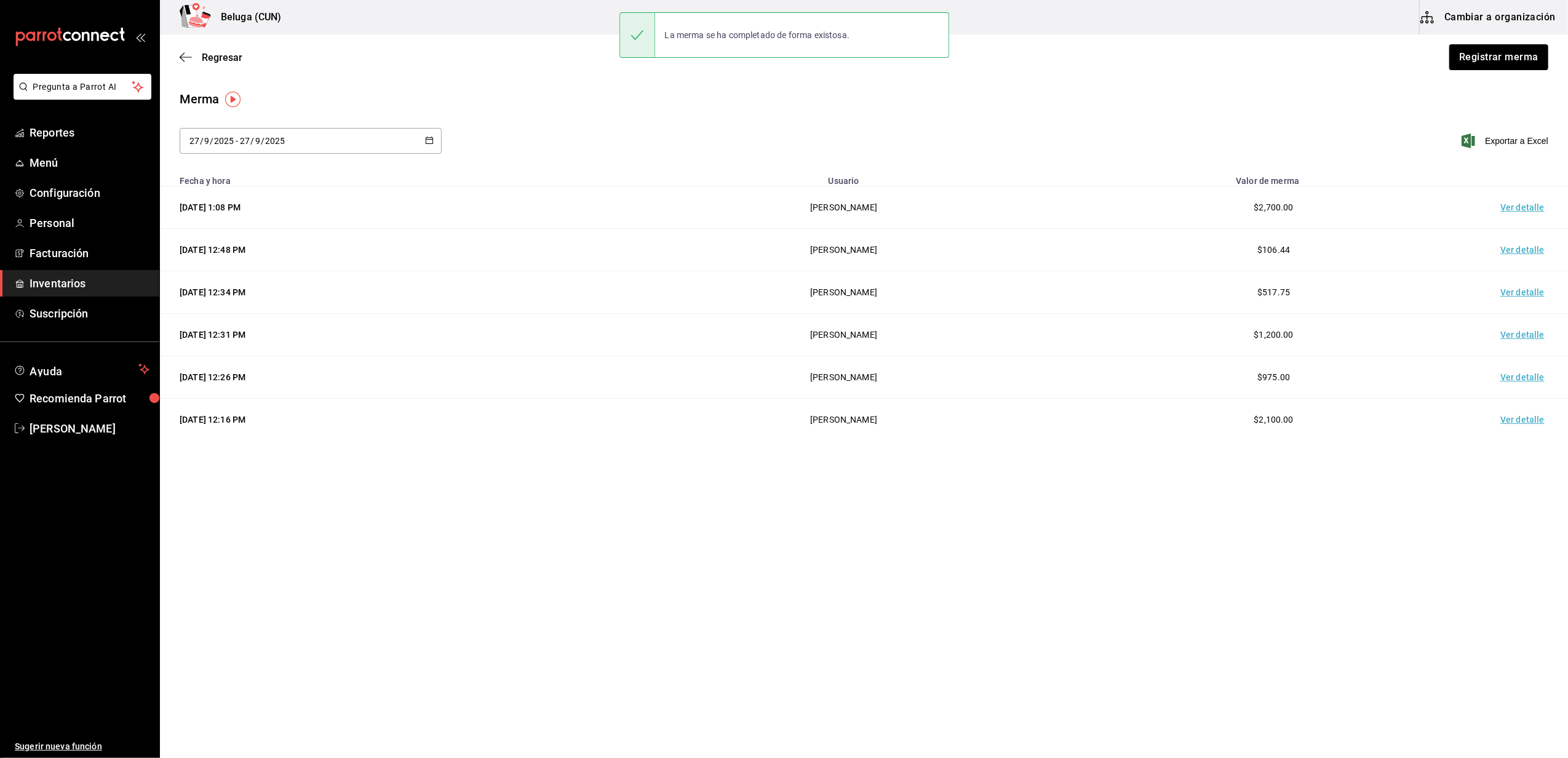
click at [1516, 204] on td "Ver detalle" at bounding box center [1525, 208] width 86 height 42
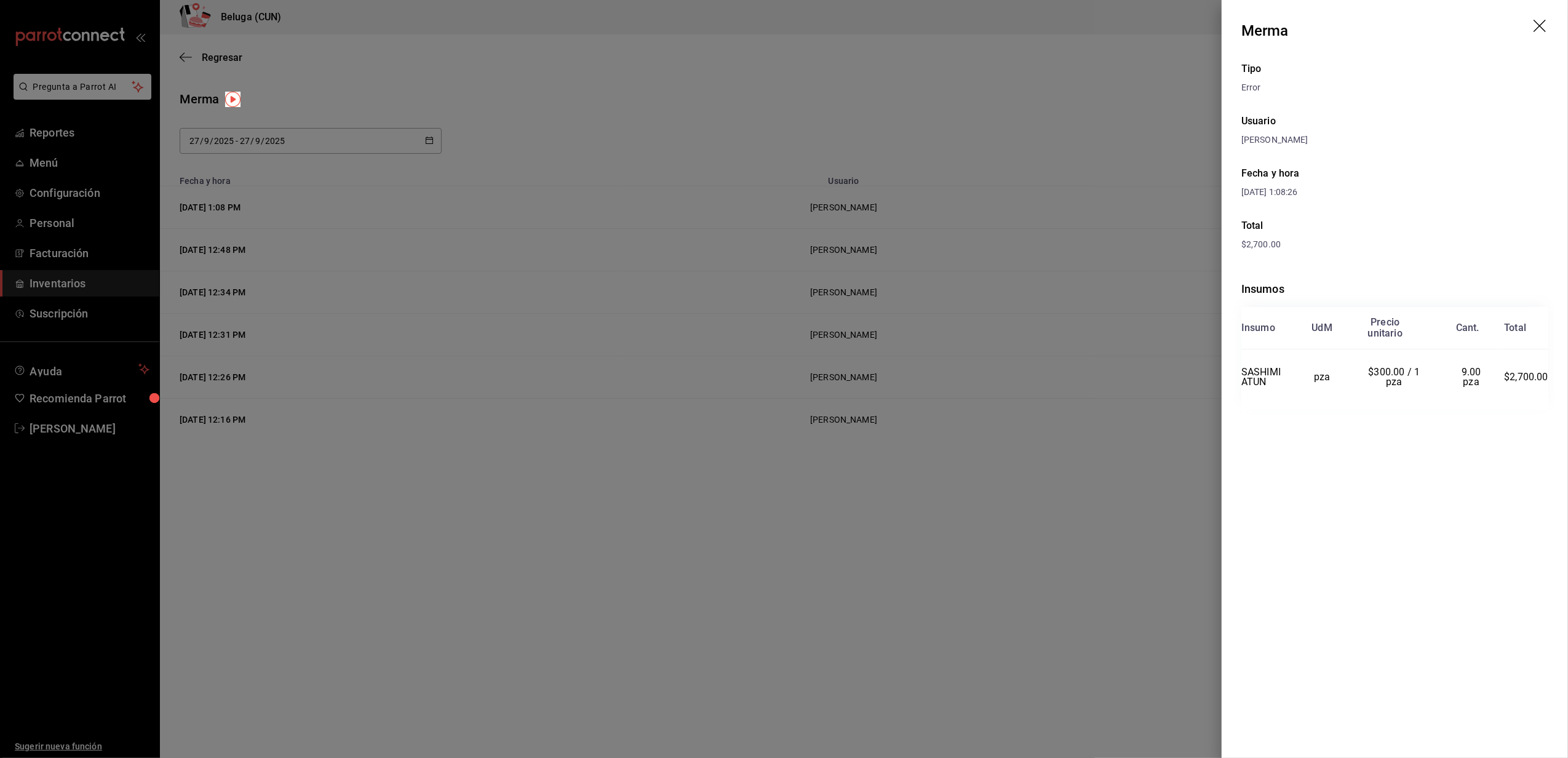
click at [635, 220] on div at bounding box center [784, 379] width 1568 height 758
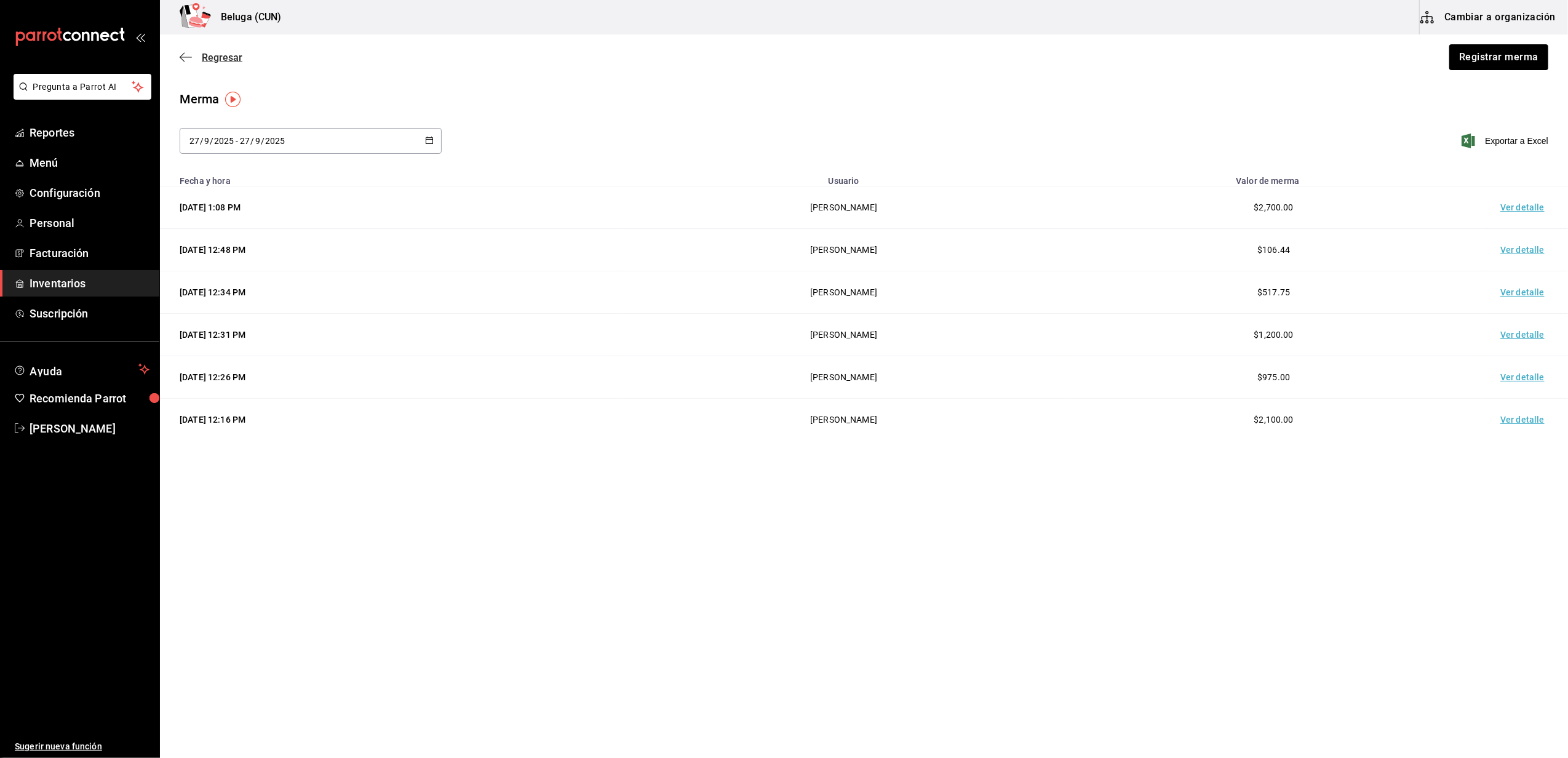
click at [200, 56] on span "Regresar" at bounding box center [211, 57] width 63 height 11
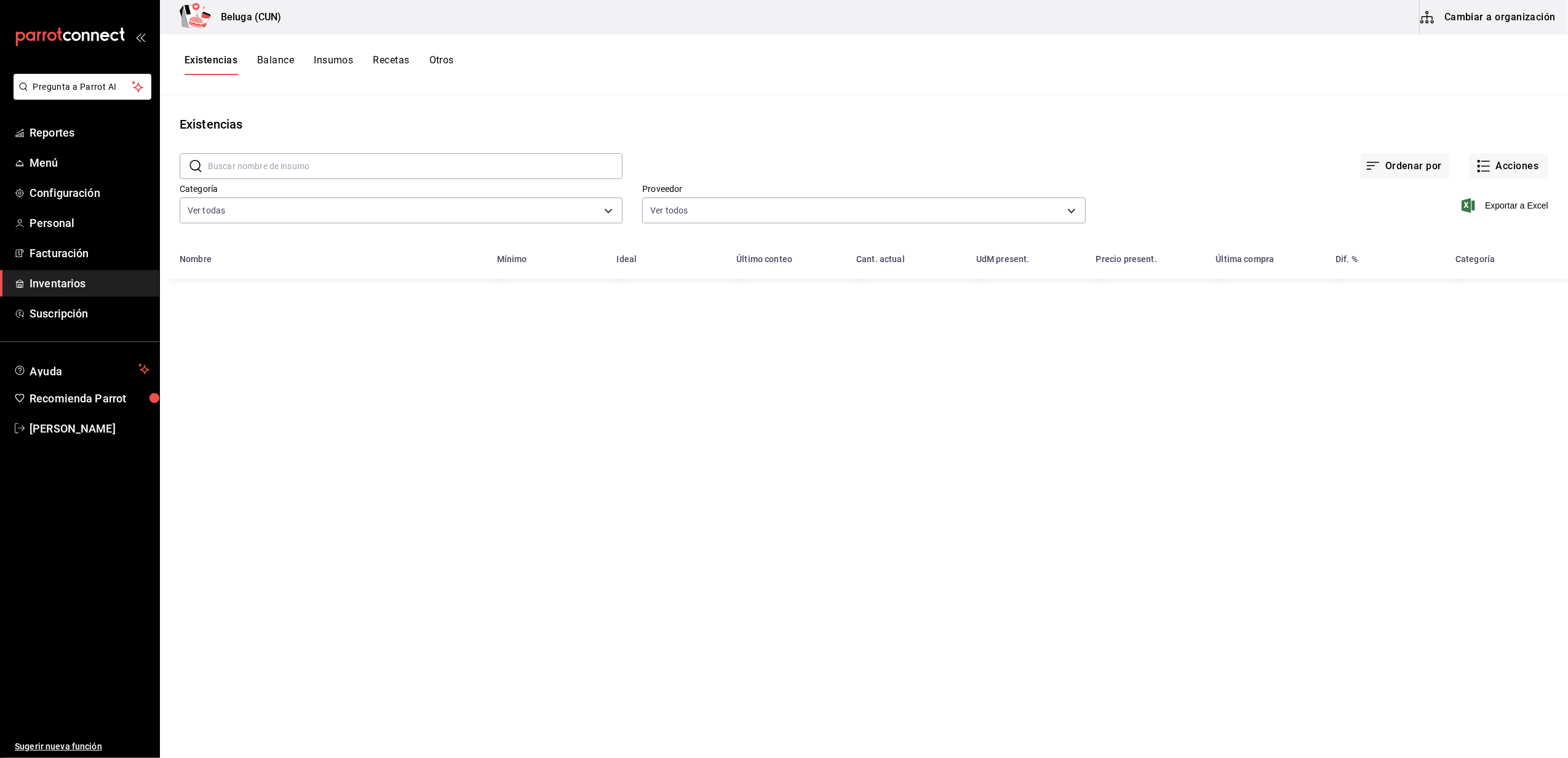
click at [793, 102] on main "Existencias ​ ​ Ordenar por Acciones Categoría Ver todas f07f4d25-74ae-45a0-b4c…" at bounding box center [863, 422] width 1408 height 654
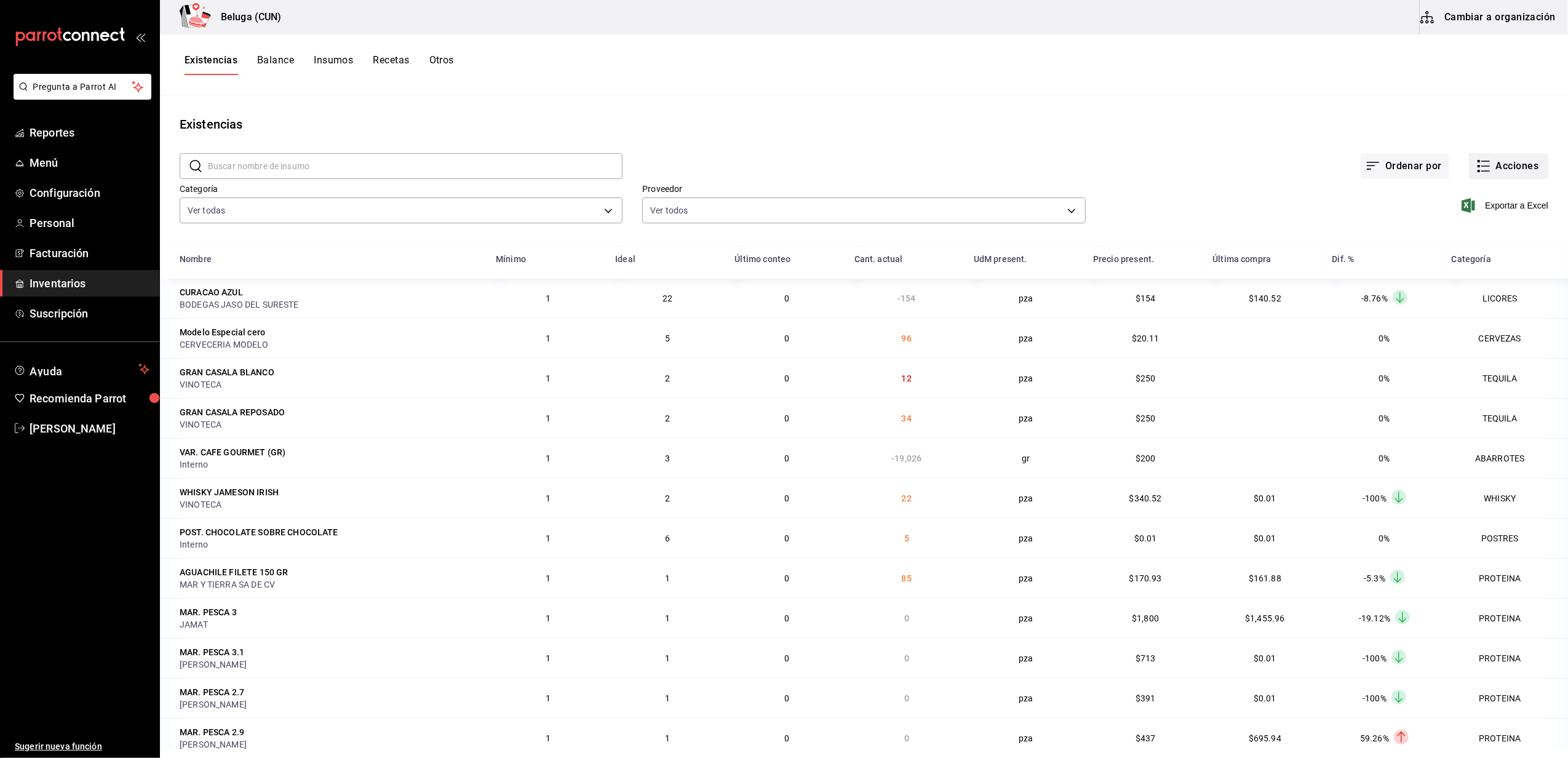
click at [1488, 167] on button "Acciones" at bounding box center [1509, 166] width 79 height 26
click at [1459, 243] on li "Compra" at bounding box center [1496, 232] width 123 height 33
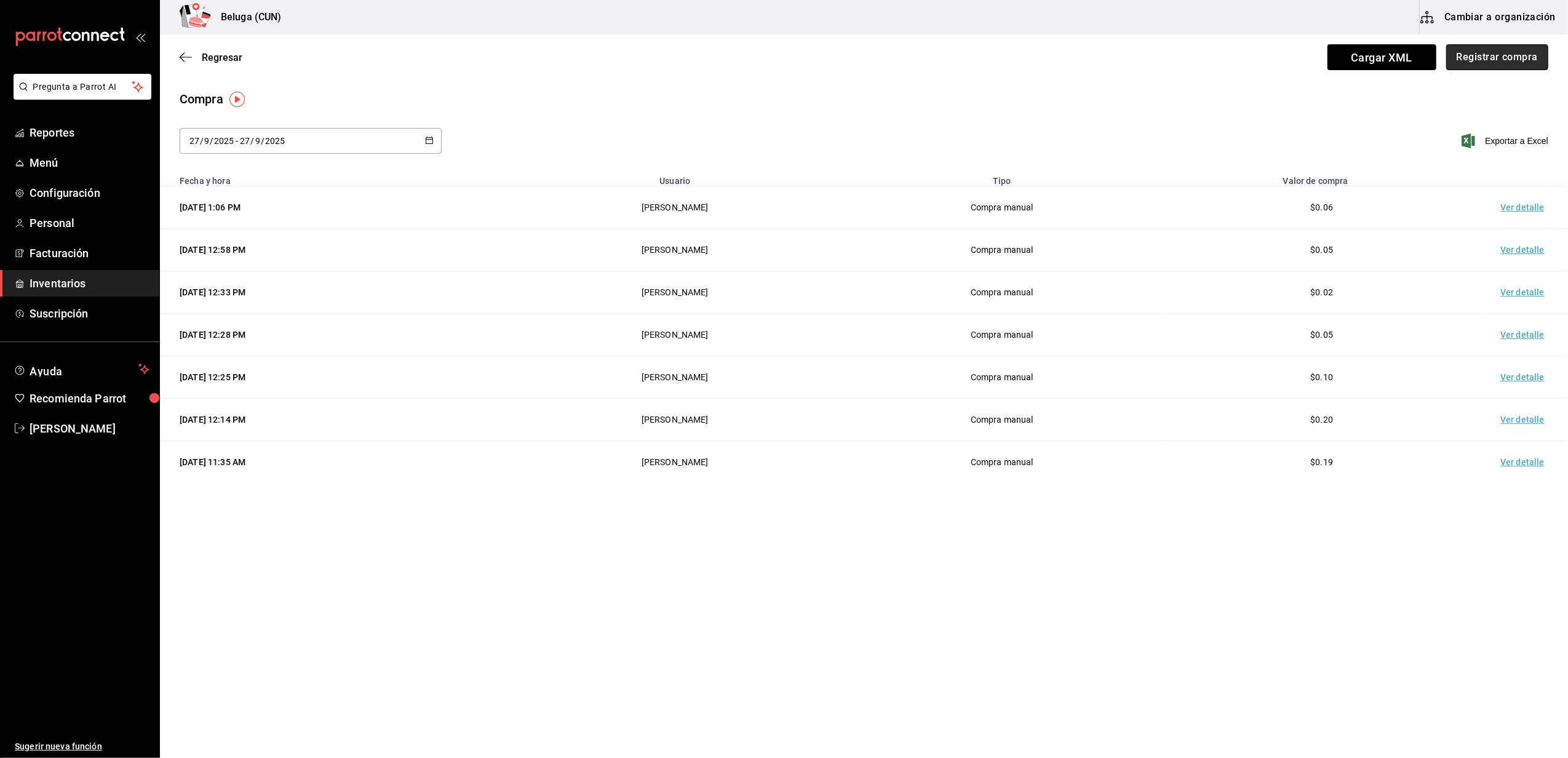
click at [1461, 63] on button "Registrar compra" at bounding box center [1497, 57] width 102 height 26
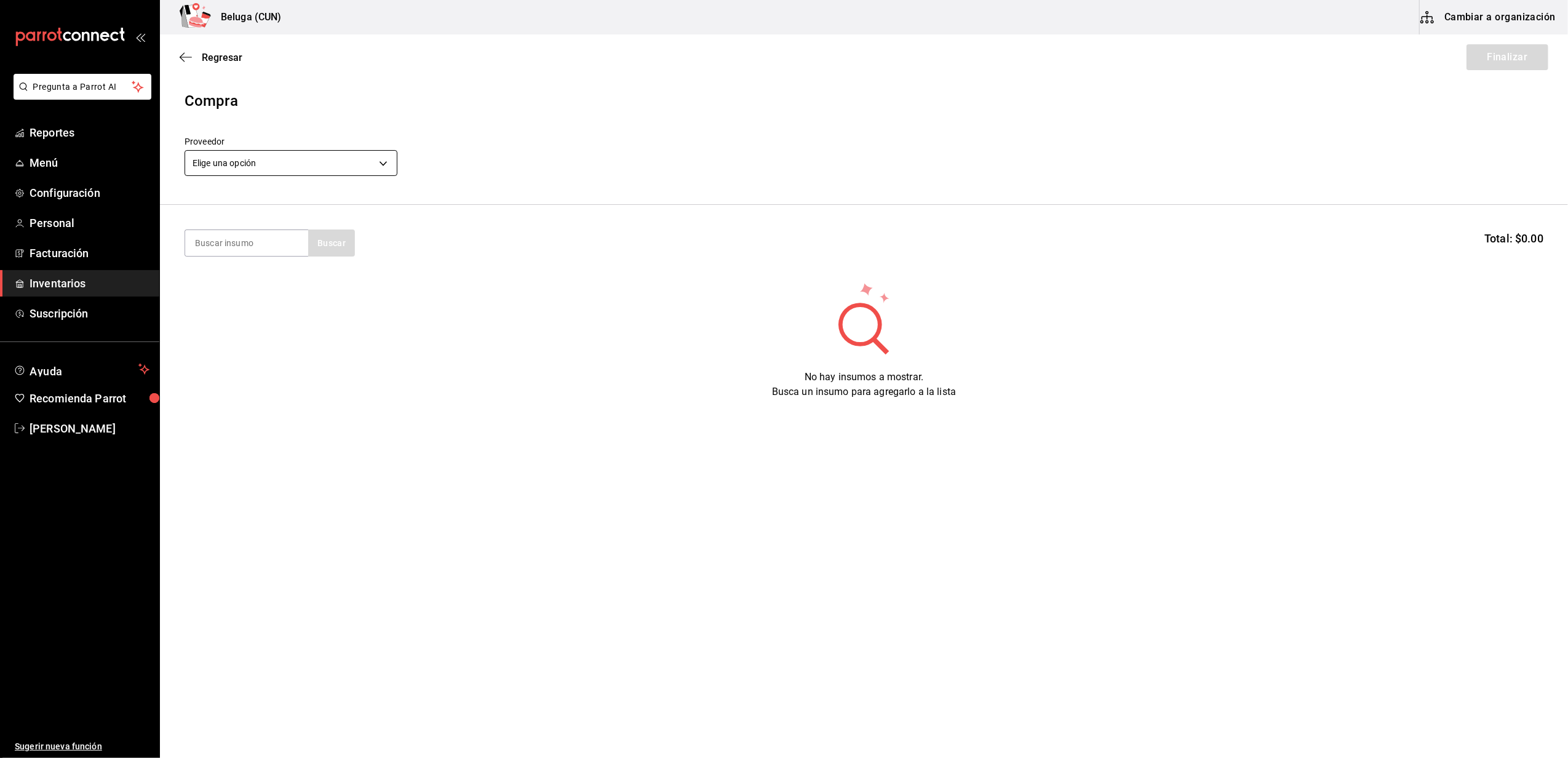
click at [298, 171] on body "Pregunta a Parrot AI Reportes Menú Configuración Personal Facturación Inventari…" at bounding box center [784, 344] width 1568 height 688
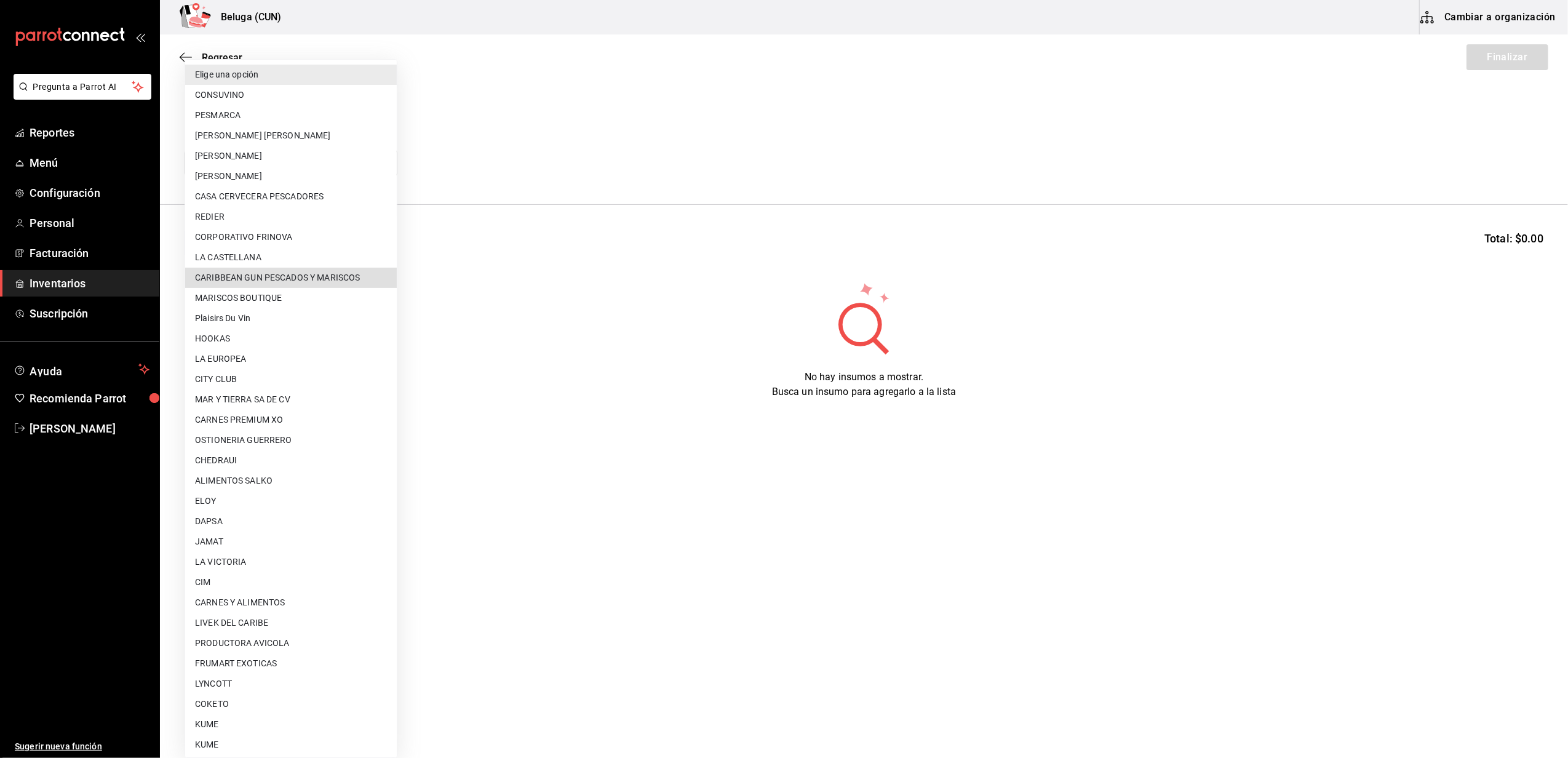
scroll to position [409, 0]
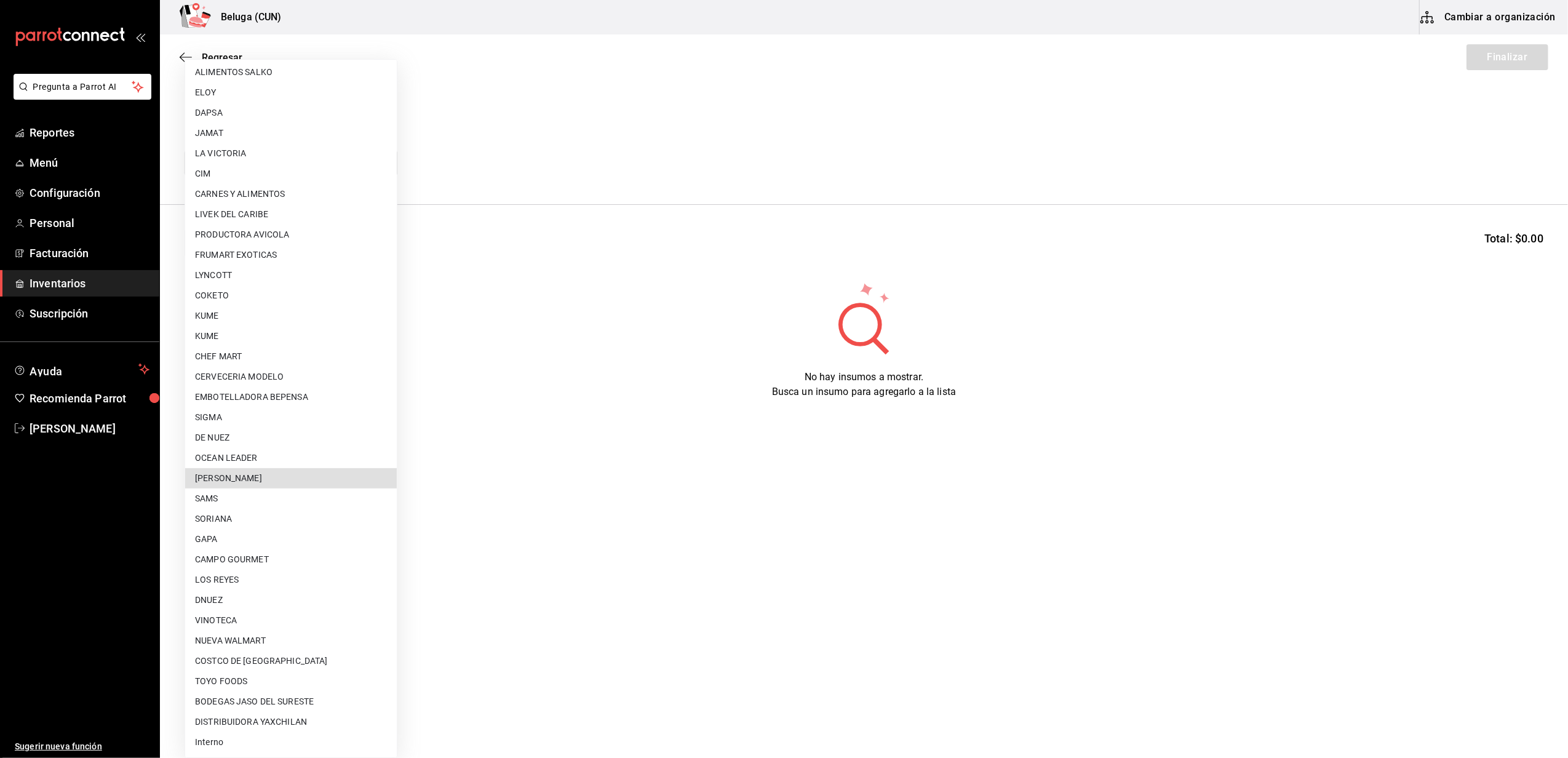
type input "9821293c-29ba-4d10-a09a-e0c8e5fa957a"
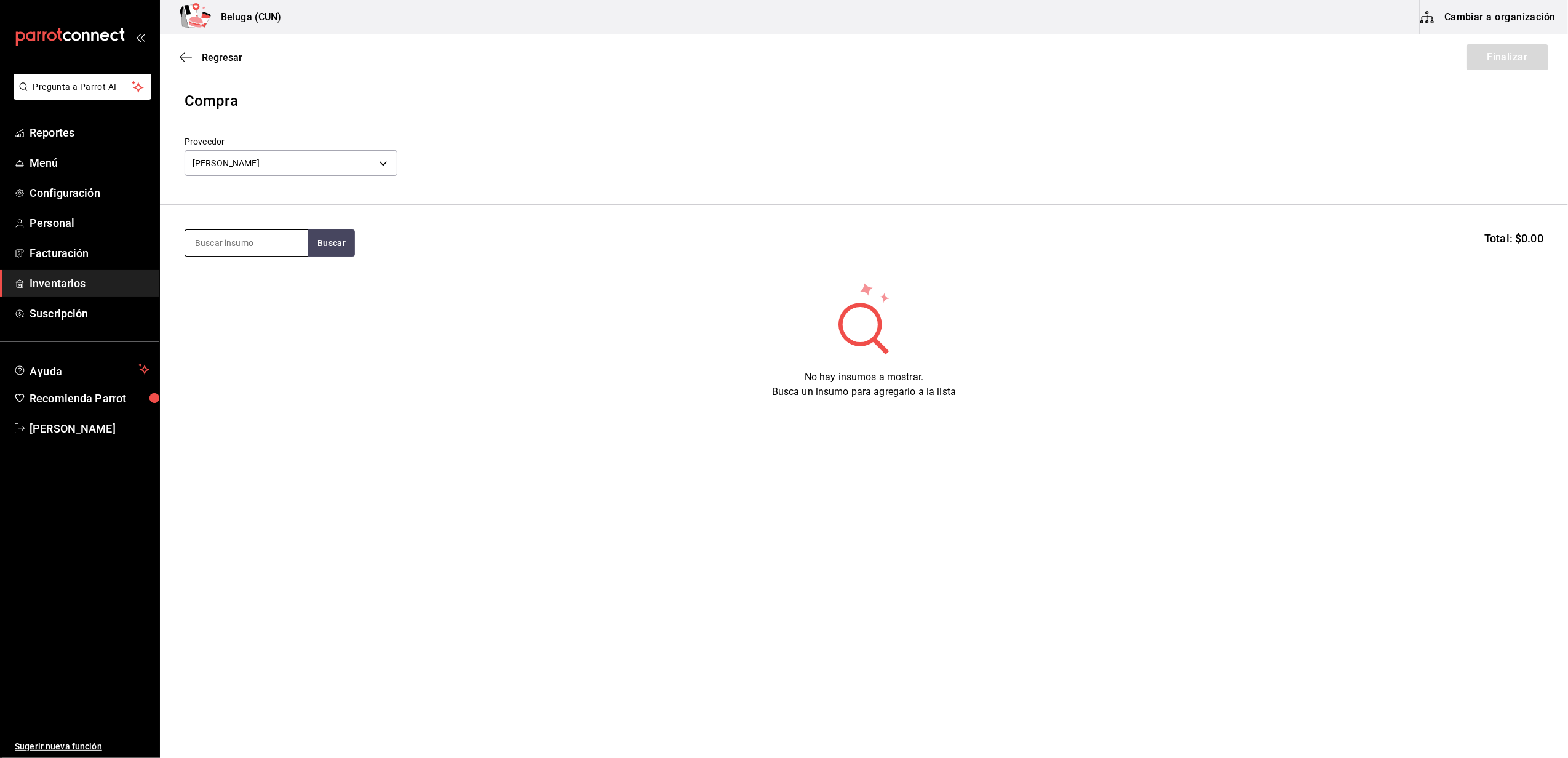
click at [235, 242] on input at bounding box center [246, 243] width 123 height 26
type input "PULPO"
click at [324, 249] on button "Buscar" at bounding box center [331, 243] width 47 height 27
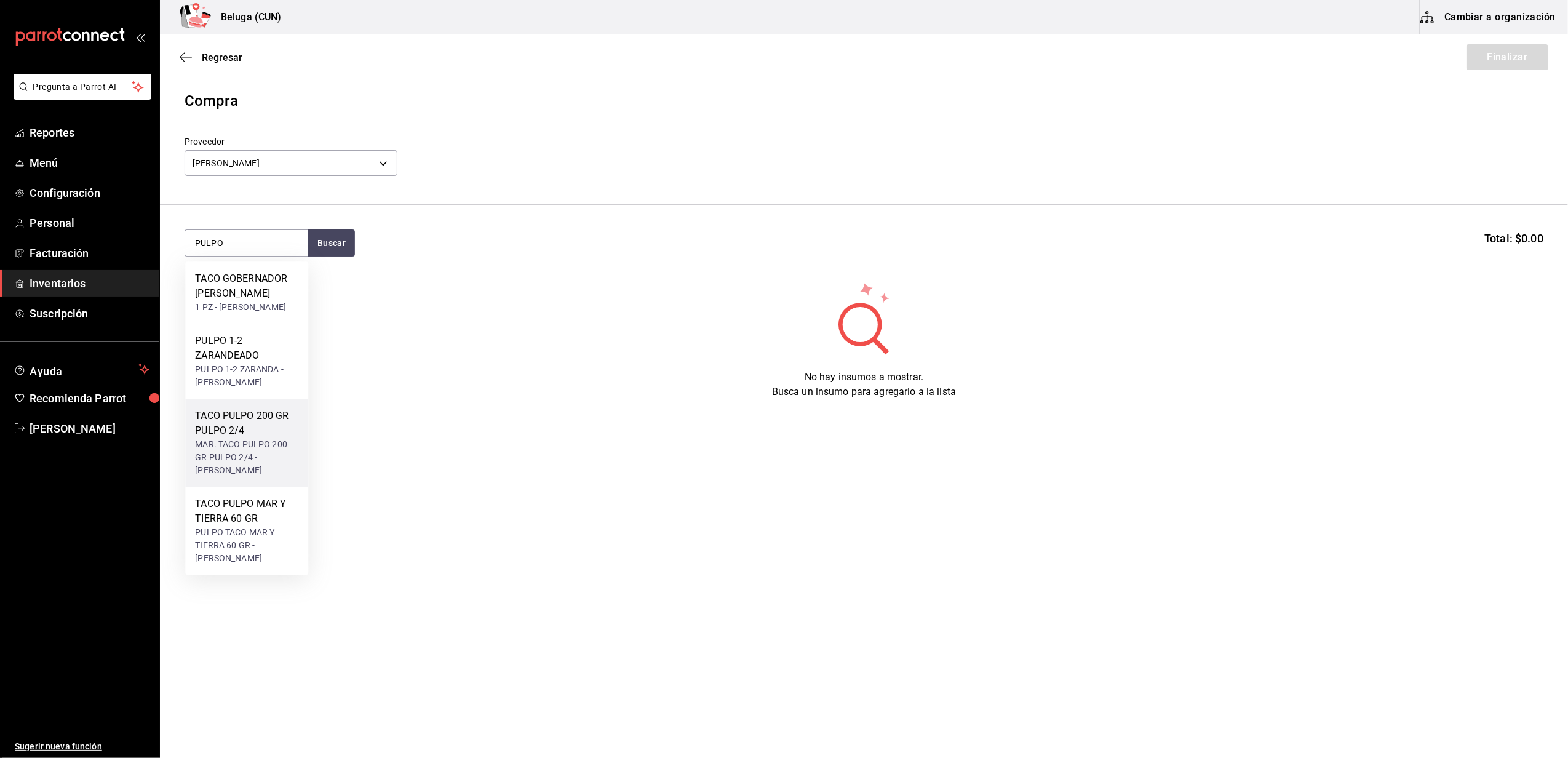
click at [237, 438] on div "TACO PULPO 200 GR PULPO 2/4" at bounding box center [246, 423] width 103 height 29
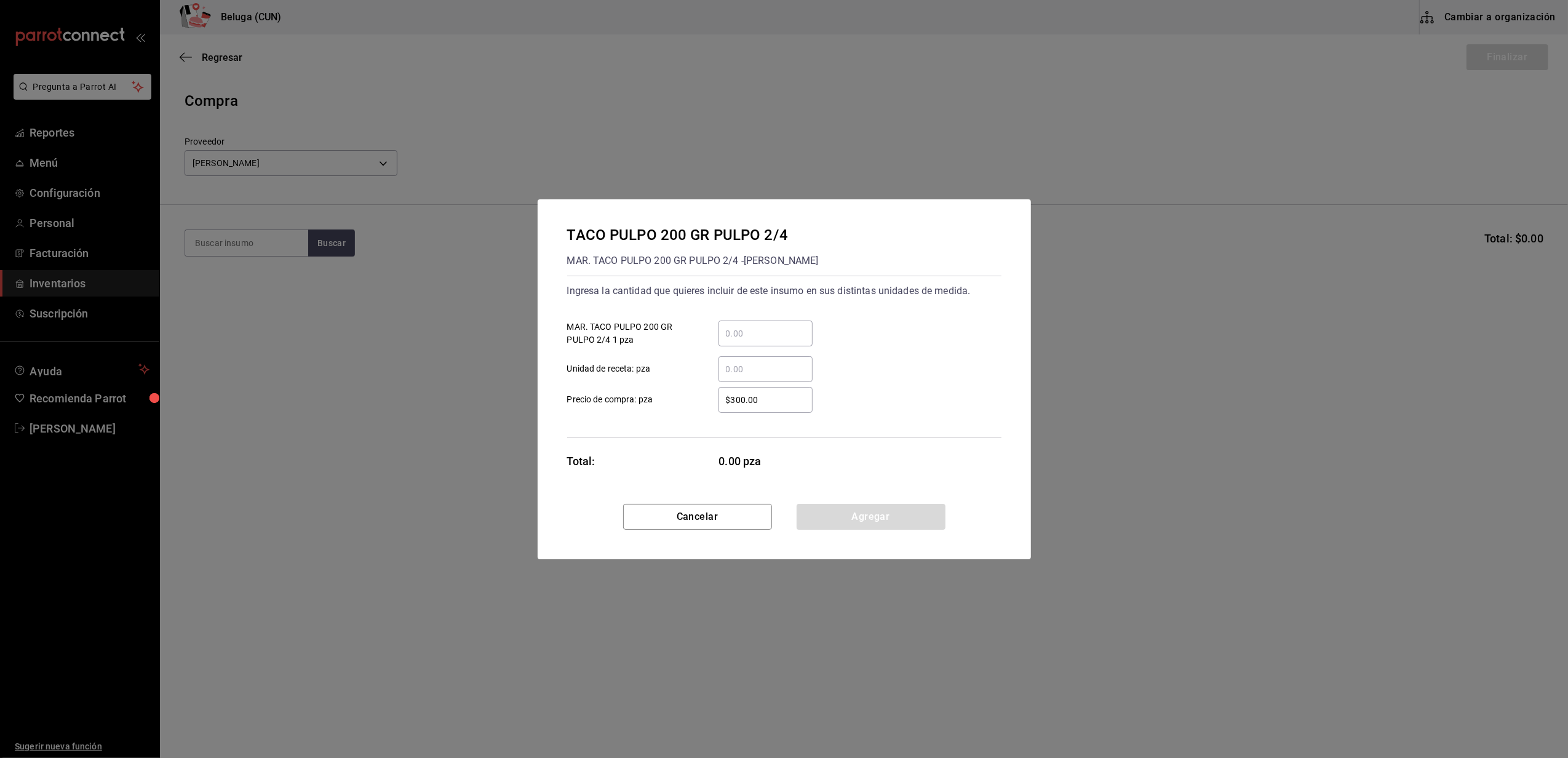
click at [764, 328] on input "​ MAR. TACO PULPO 200 GR PULPO 2/4 1 pza" at bounding box center [765, 333] width 94 height 15
type input "2"
click at [731, 402] on input "$300.00" at bounding box center [765, 400] width 94 height 15
type input "$0.01"
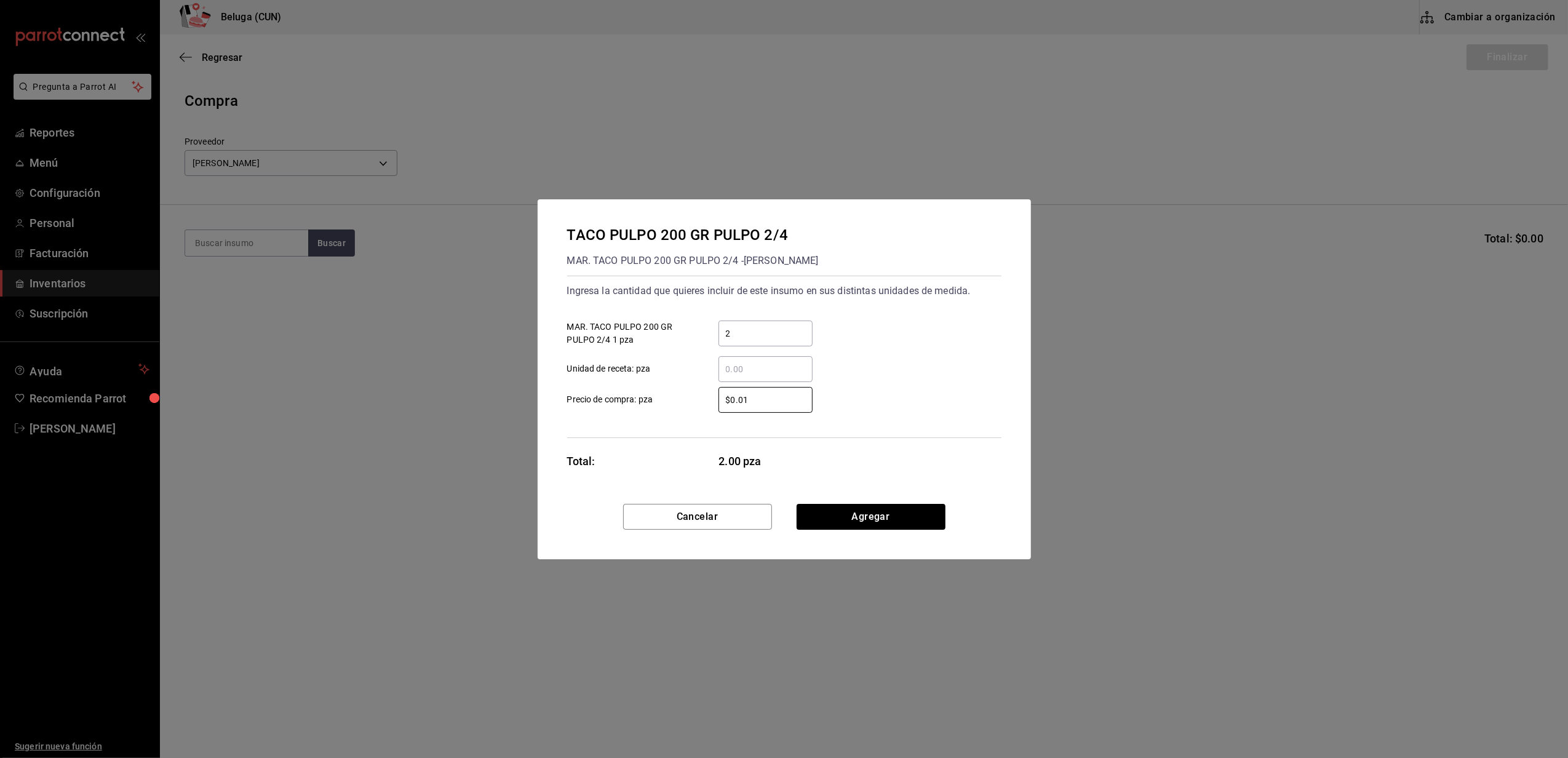
click at [692, 465] on div "Total: 2.00 pza" at bounding box center [690, 461] width 246 height 17
click at [831, 525] on button "Agregar" at bounding box center [871, 517] width 149 height 26
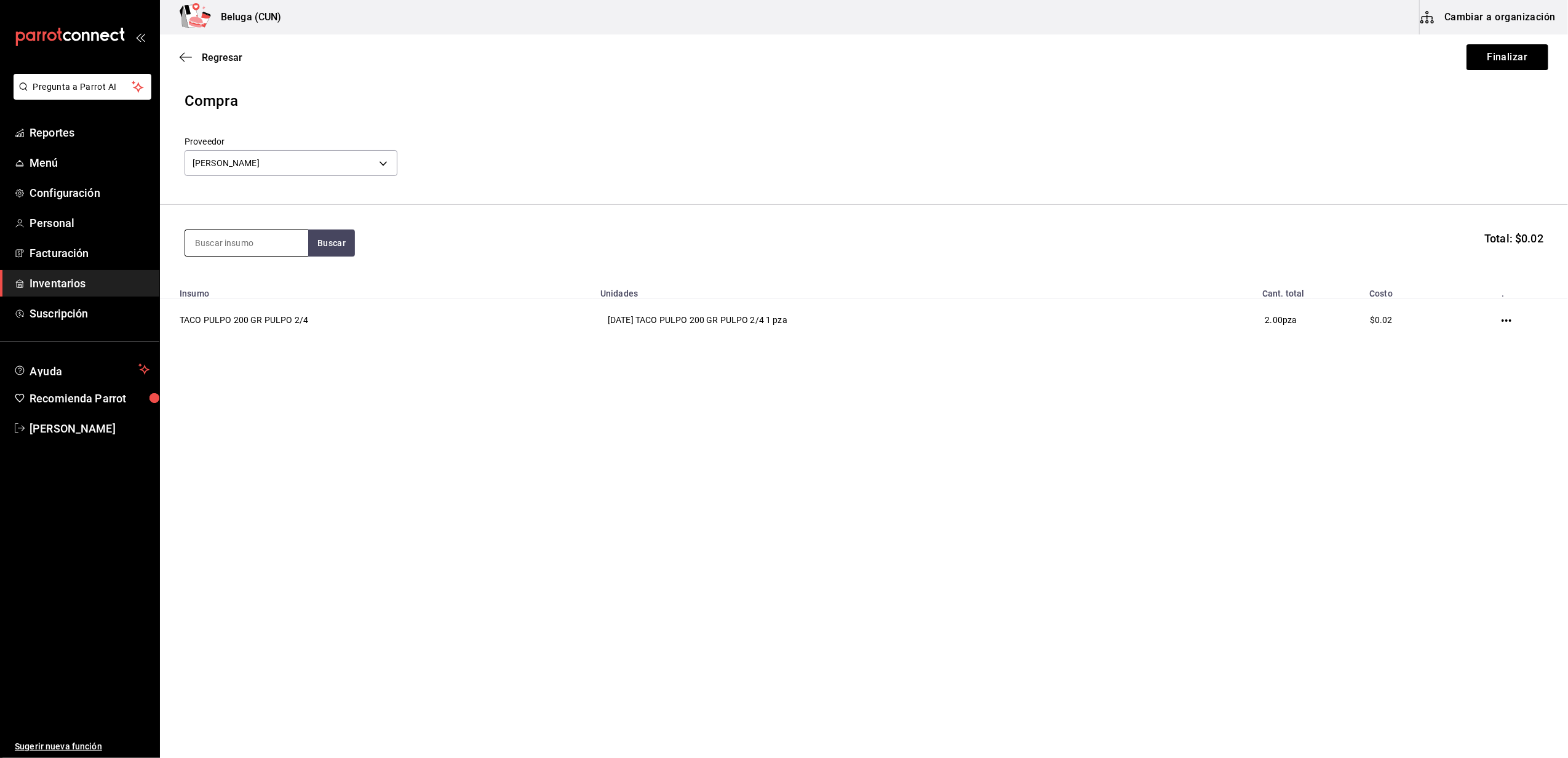
click at [259, 234] on input at bounding box center [246, 243] width 123 height 26
type input "PULPO"
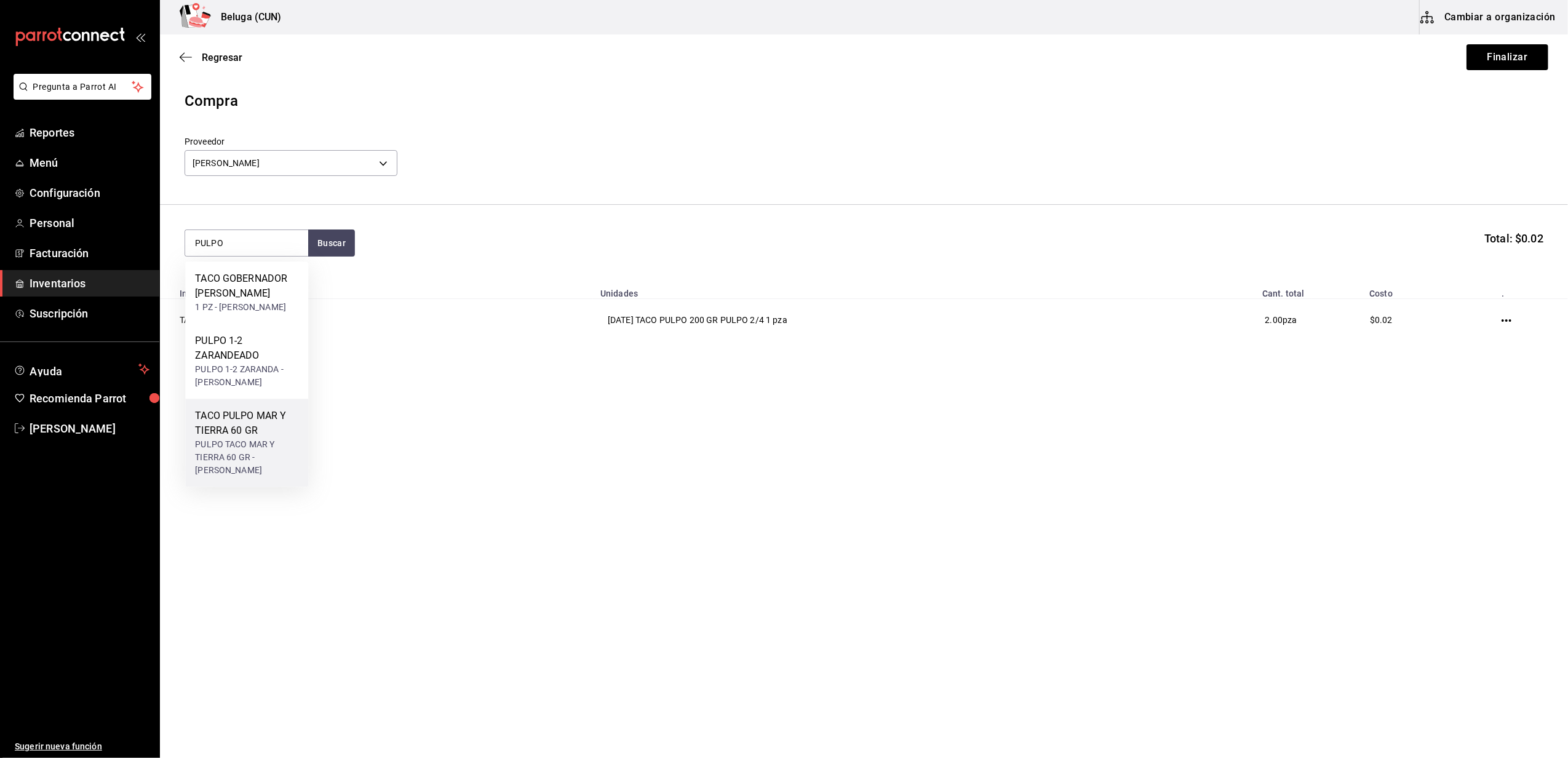
click at [225, 438] on div "TACO PULPO MAR Y TIERRA 60 GR" at bounding box center [246, 423] width 103 height 29
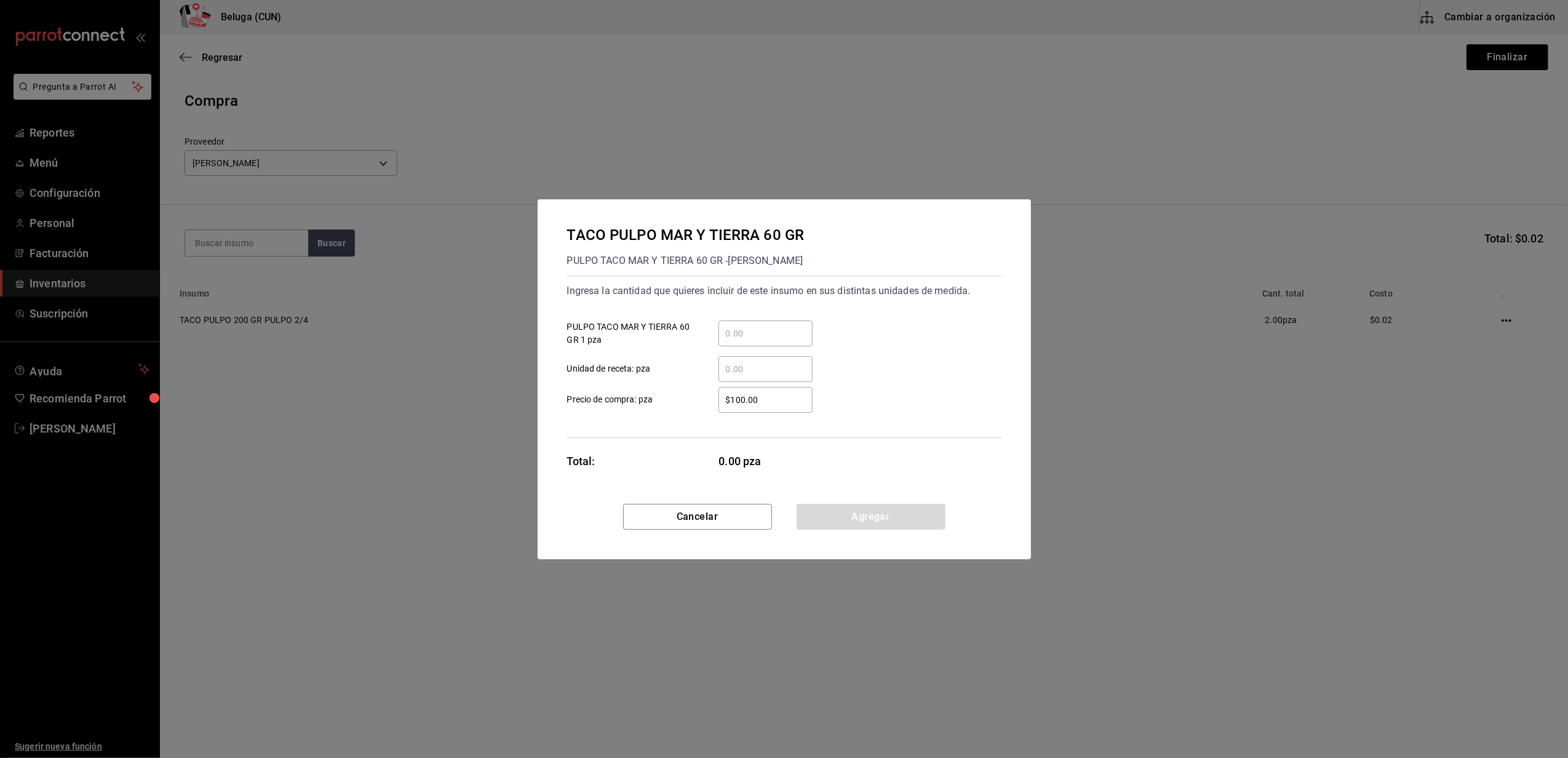
click at [732, 328] on input "​ PULPO TACO MAR Y TIERRA 60 GR 1 pza" at bounding box center [765, 333] width 94 height 15
type input "2"
click at [743, 402] on input "$100.00" at bounding box center [765, 400] width 94 height 15
type input "$0.01"
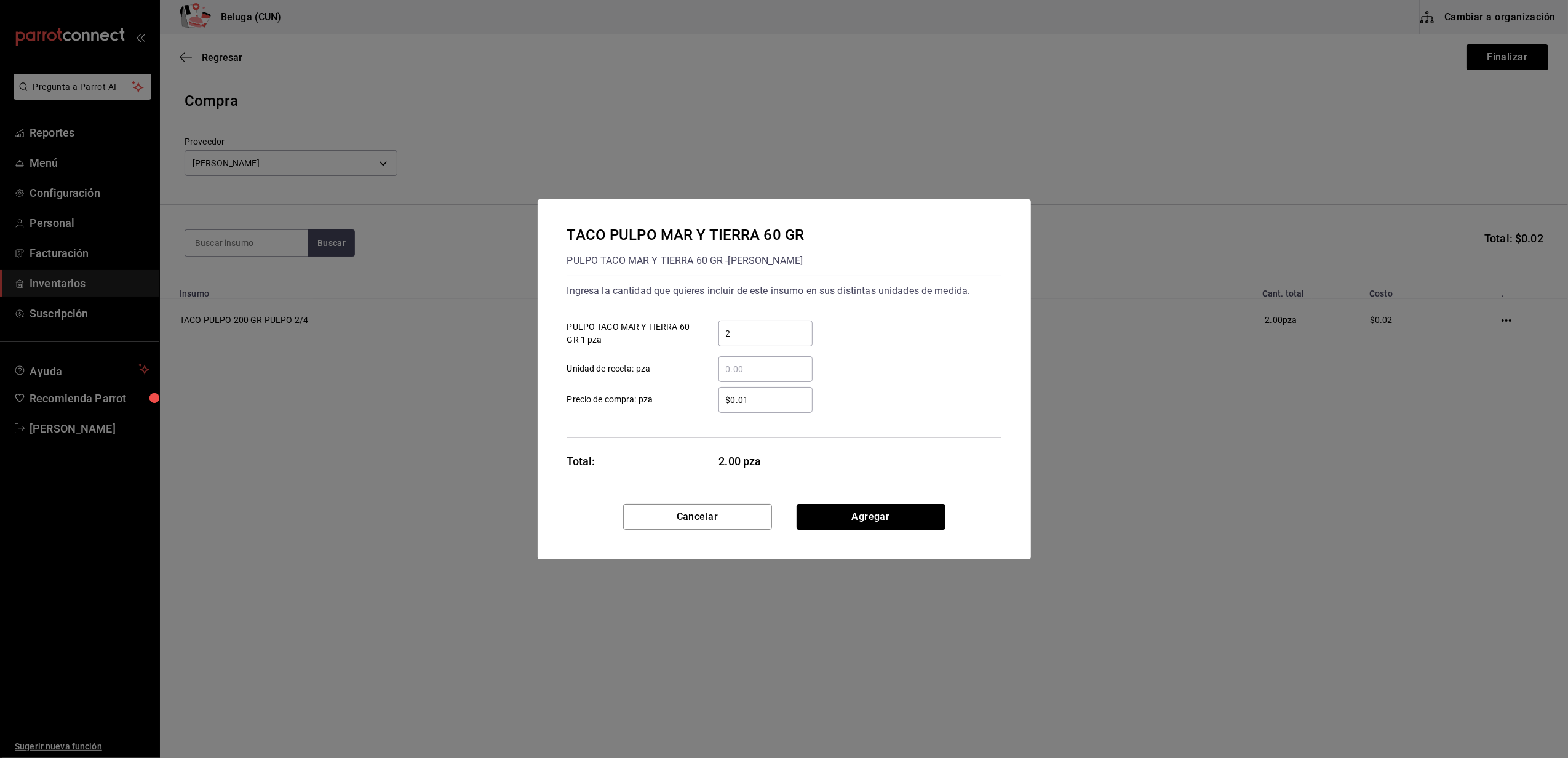
drag, startPoint x: 648, startPoint y: 480, endPoint x: 702, endPoint y: 486, distance: 54.3
click at [648, 478] on div "TACO PULPO MAR Y TIERRA 60 GR PULPO TACO MAR Y TIERRA 60 GR - CARLOS ALFONSO TA…" at bounding box center [784, 351] width 494 height 305
click at [822, 507] on button "Agregar" at bounding box center [871, 517] width 149 height 26
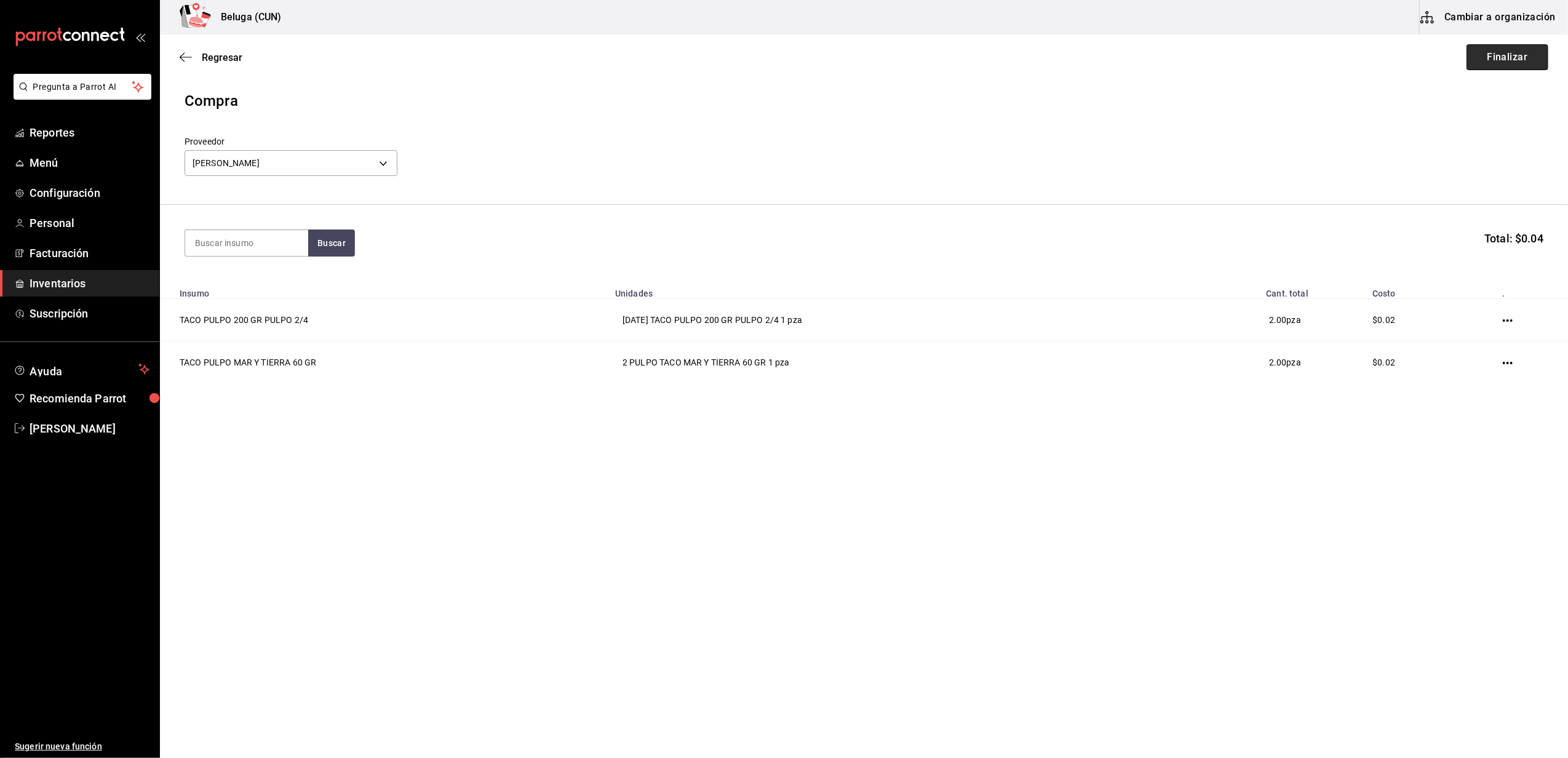
click at [1511, 66] on button "Finalizar" at bounding box center [1507, 57] width 82 height 26
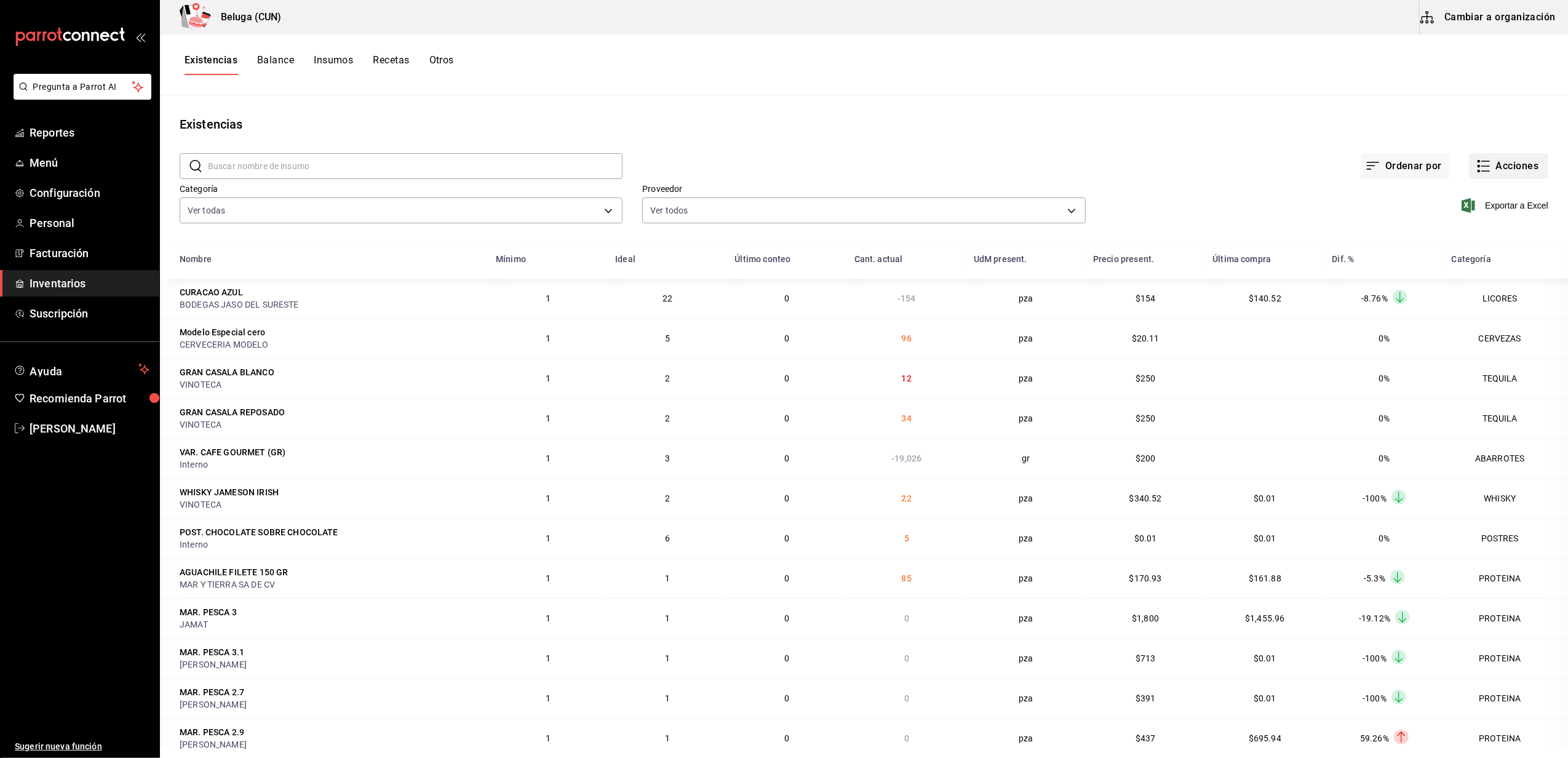
click at [1469, 166] on button "Acciones" at bounding box center [1509, 166] width 79 height 26
click at [1461, 166] on div at bounding box center [784, 379] width 1568 height 758
click at [1484, 163] on button "Acciones" at bounding box center [1509, 166] width 79 height 26
click at [1477, 227] on span "Compra" at bounding box center [1496, 233] width 103 height 13
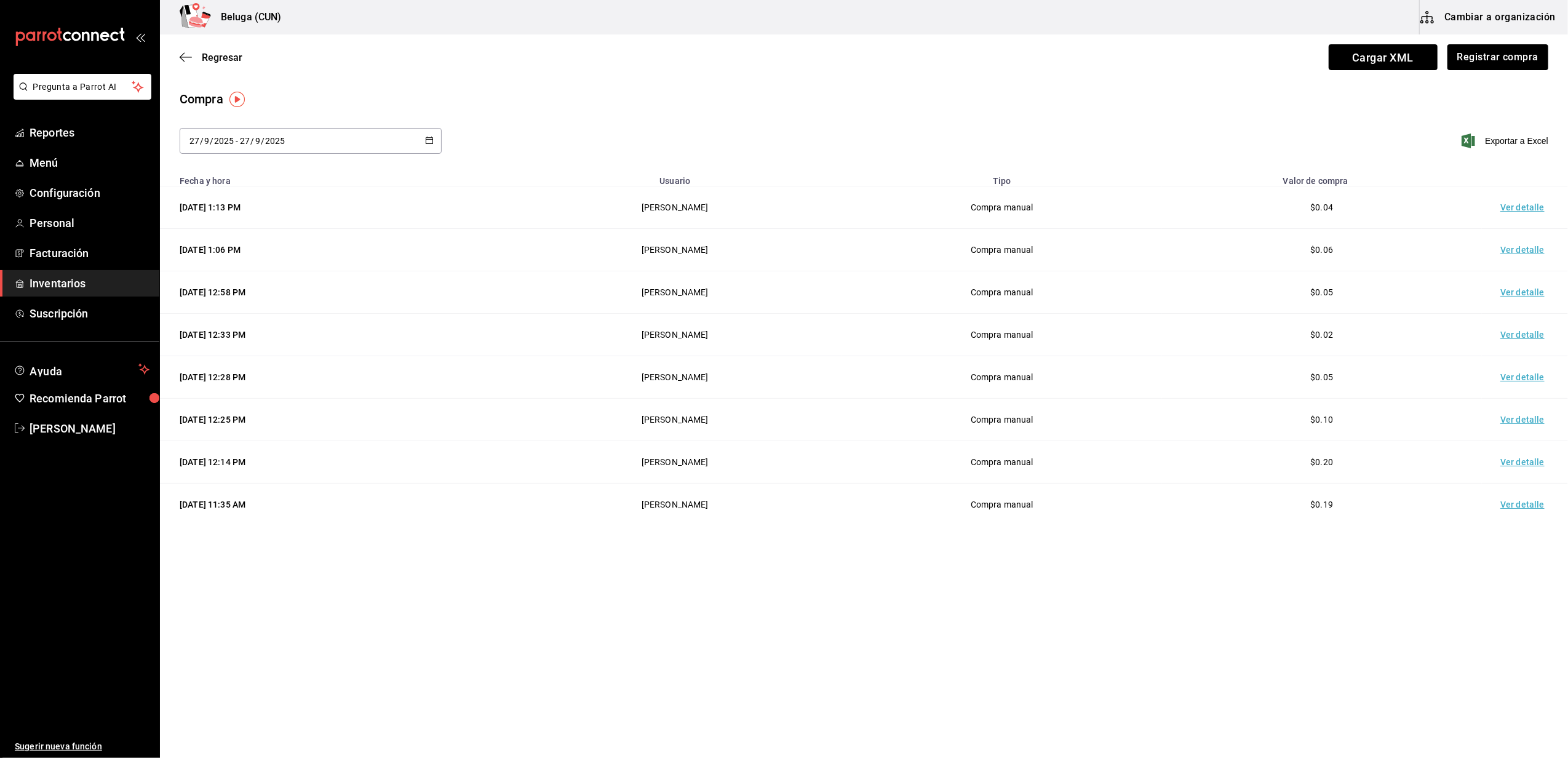
click at [1534, 207] on td "Ver detalle" at bounding box center [1525, 208] width 86 height 42
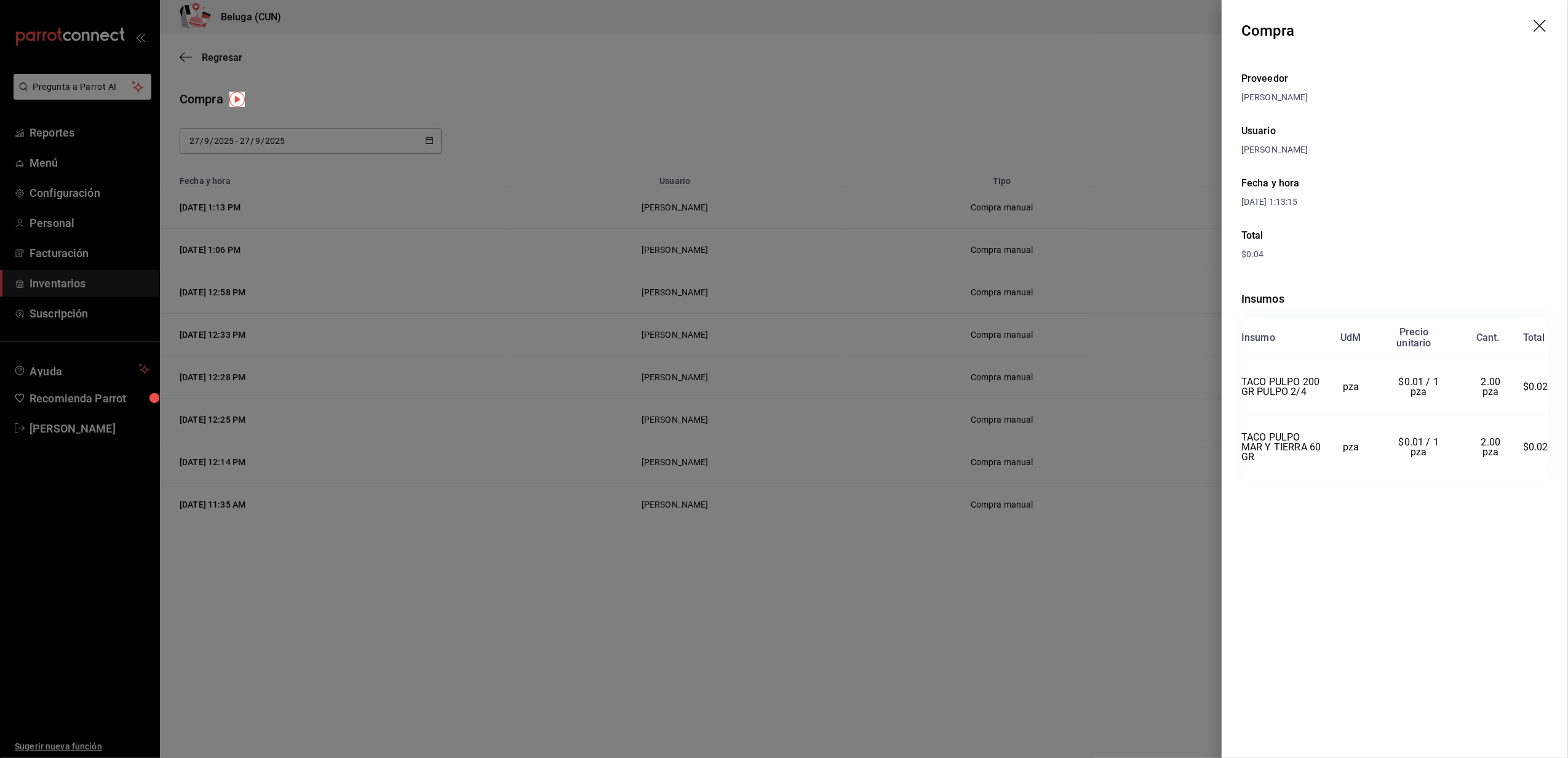
click at [732, 191] on div at bounding box center [784, 379] width 1568 height 758
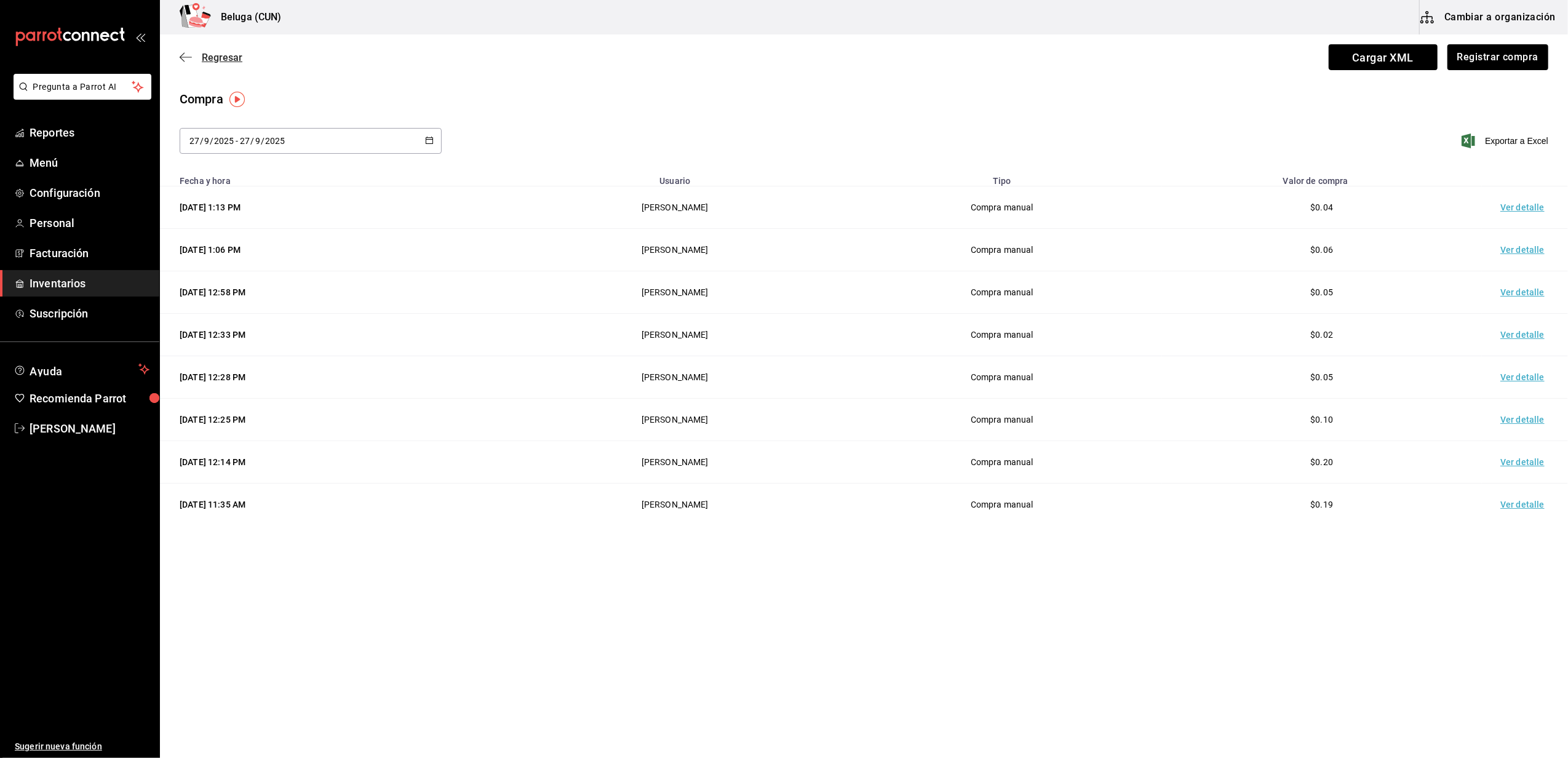
click at [232, 52] on span "Regresar" at bounding box center [222, 57] width 41 height 11
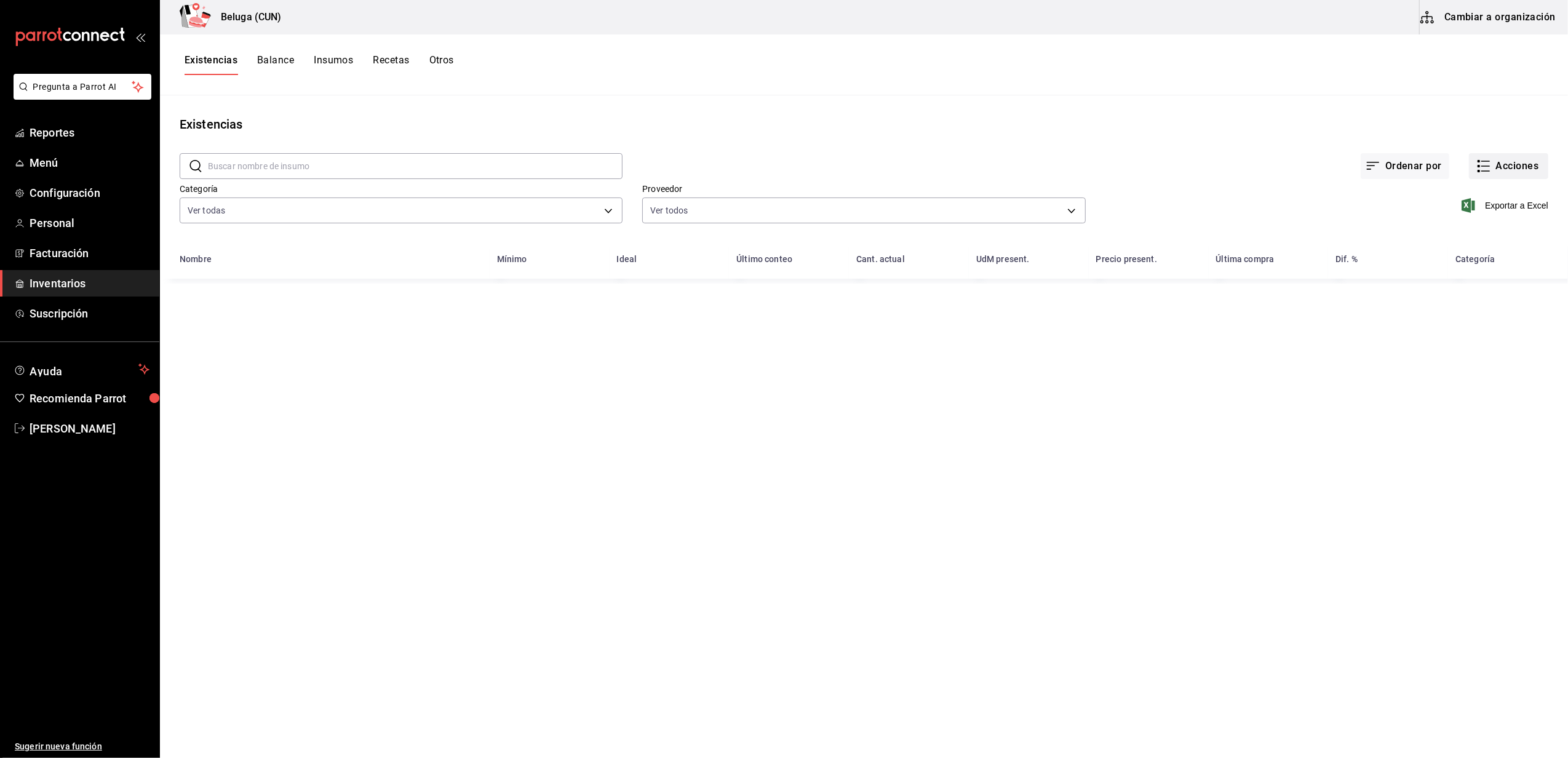
click at [1518, 163] on button "Acciones" at bounding box center [1509, 166] width 79 height 26
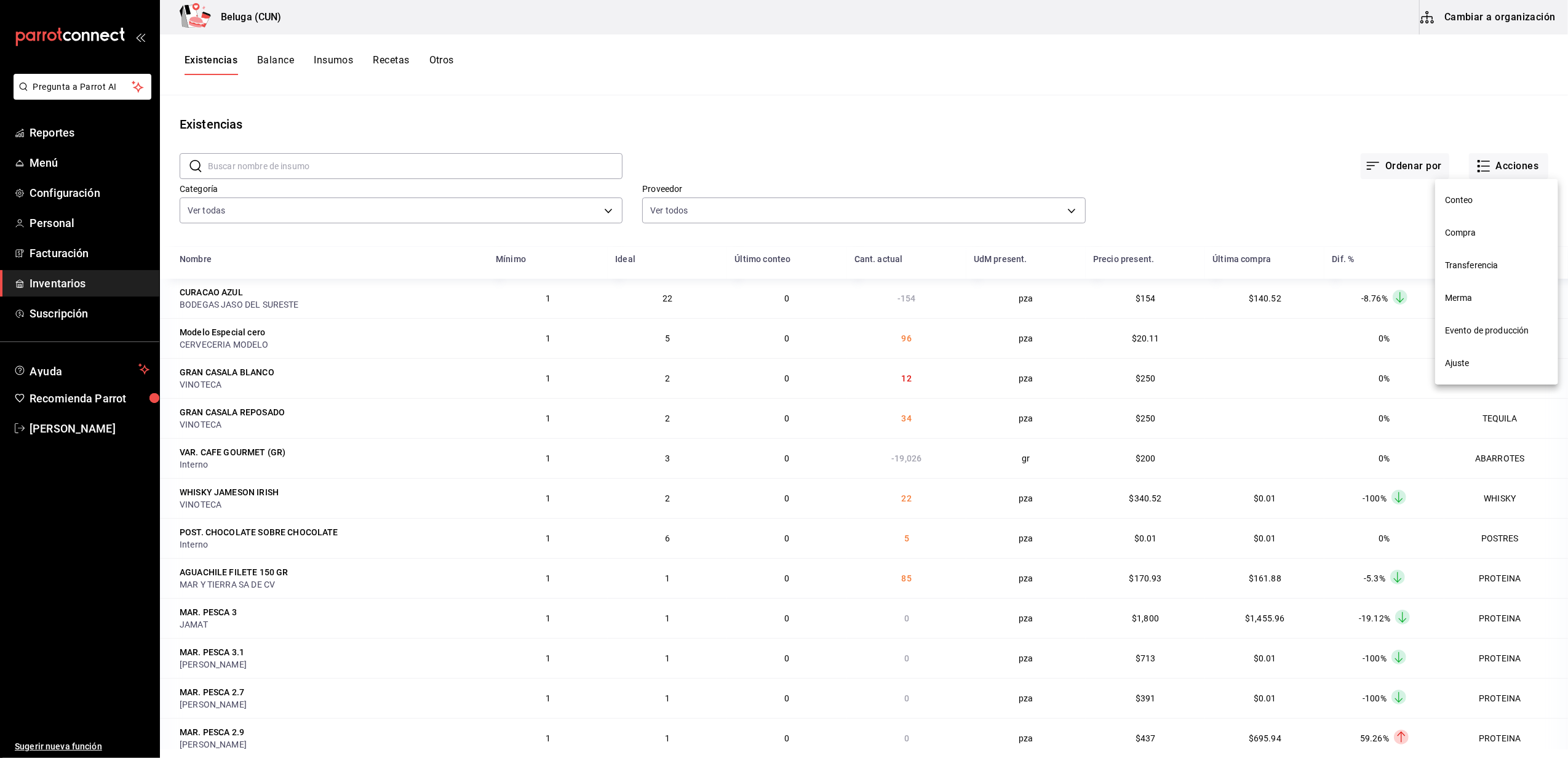
click at [1461, 303] on span "Merma" at bounding box center [1496, 298] width 103 height 13
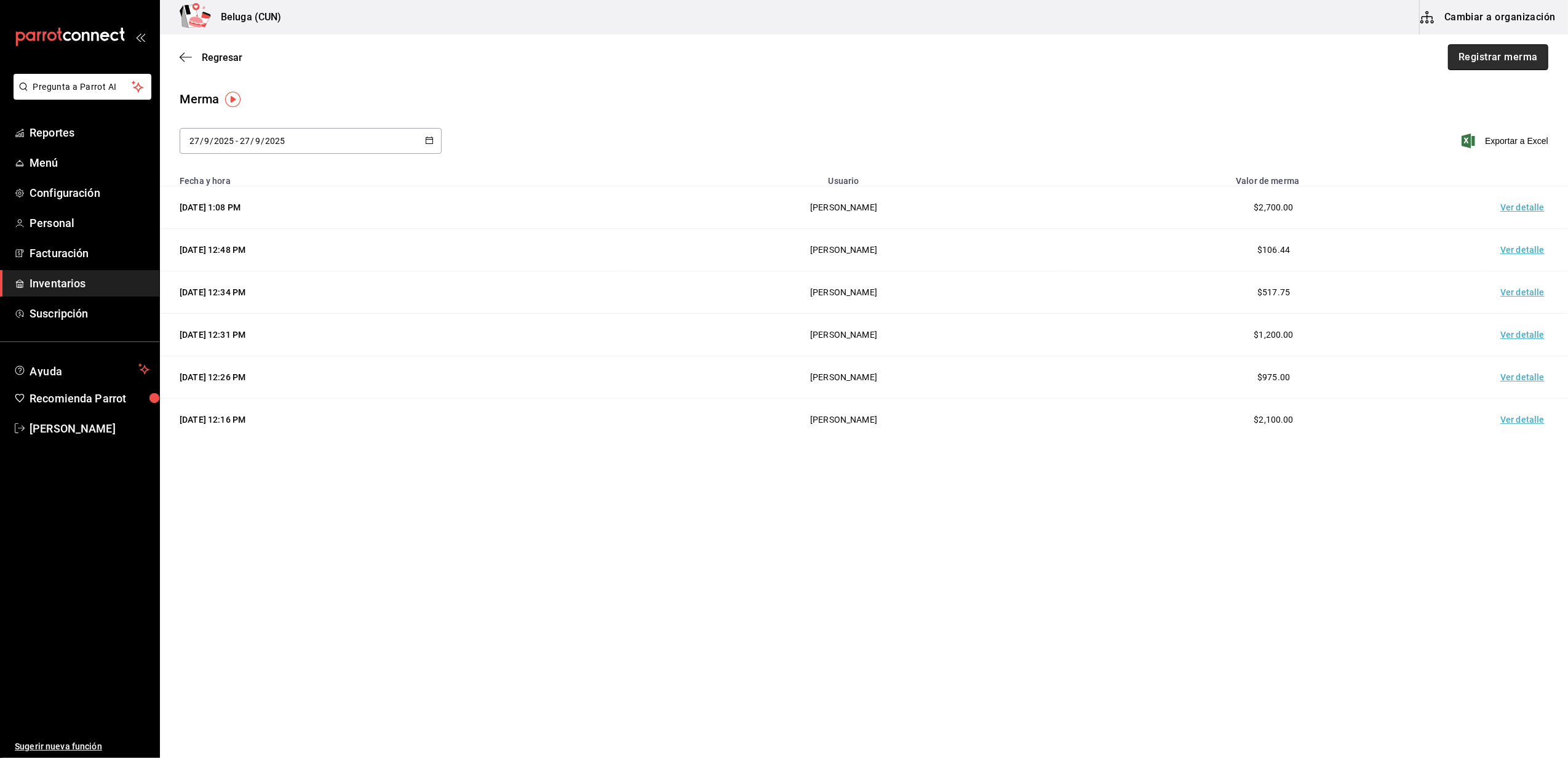
click at [1532, 63] on button "Registrar merma" at bounding box center [1498, 57] width 100 height 26
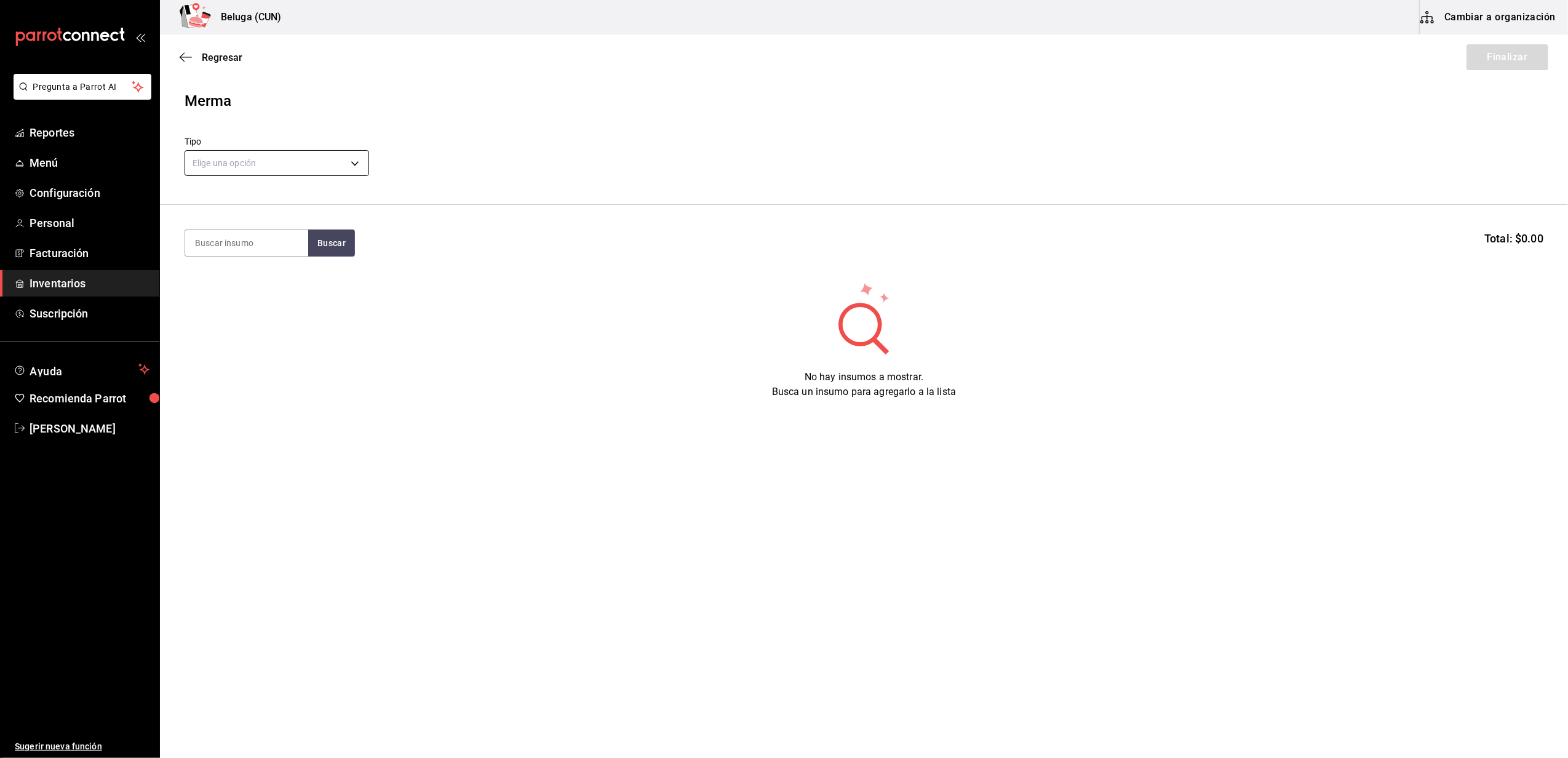
click at [333, 153] on body "Pregunta a Parrot AI Reportes Menú Configuración Personal Facturación Inventari…" at bounding box center [784, 344] width 1568 height 688
click at [275, 235] on li "Error" at bounding box center [276, 242] width 183 height 20
type input "ERROR"
click at [266, 237] on input at bounding box center [246, 243] width 123 height 26
click at [330, 234] on button "Buscar" at bounding box center [331, 243] width 47 height 27
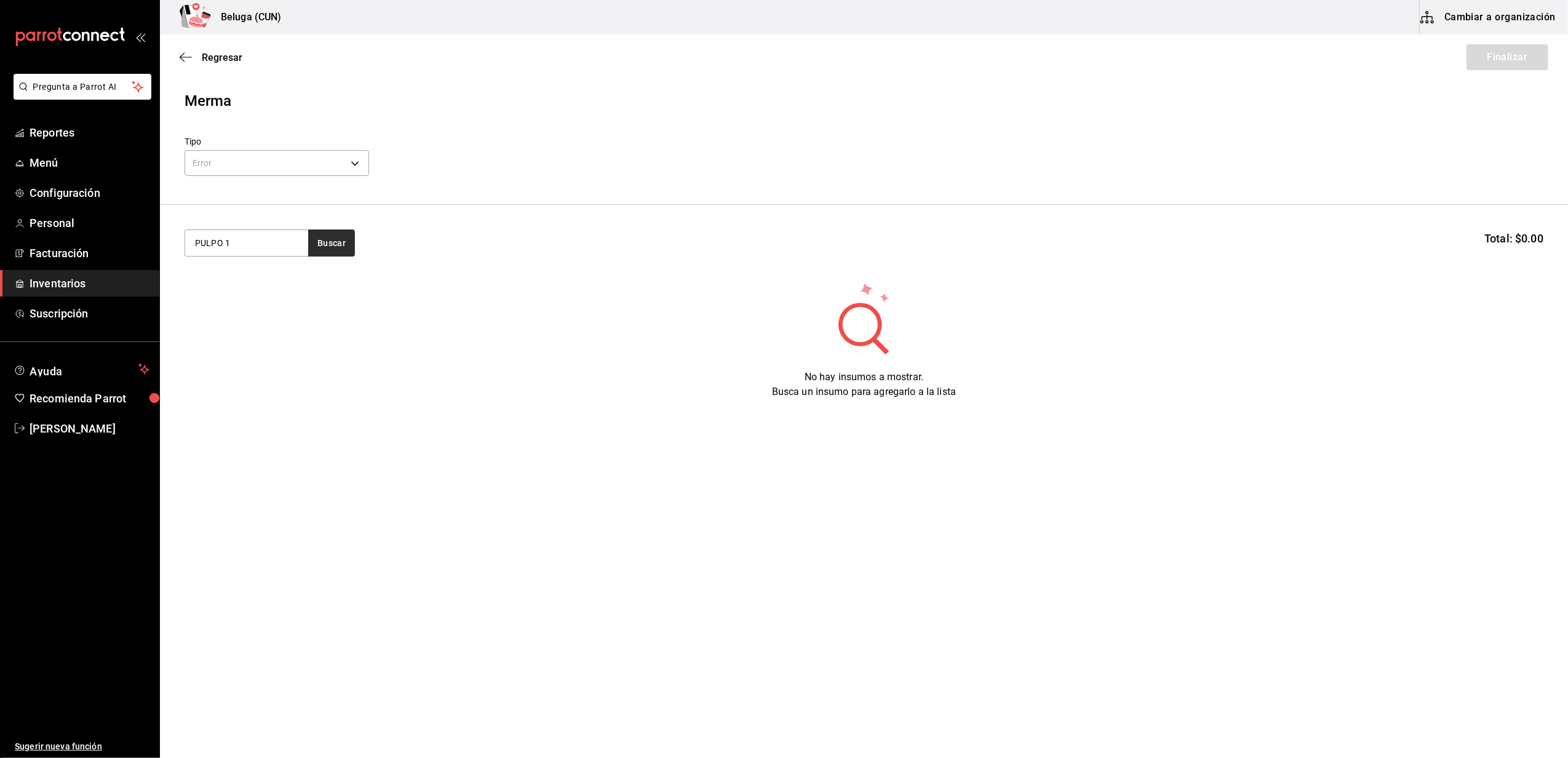
type input "PULPO 1"
click at [329, 234] on button "Buscar" at bounding box center [331, 243] width 47 height 27
click at [210, 295] on div "PULPO 1-2 ZARANDEADO" at bounding box center [246, 286] width 103 height 29
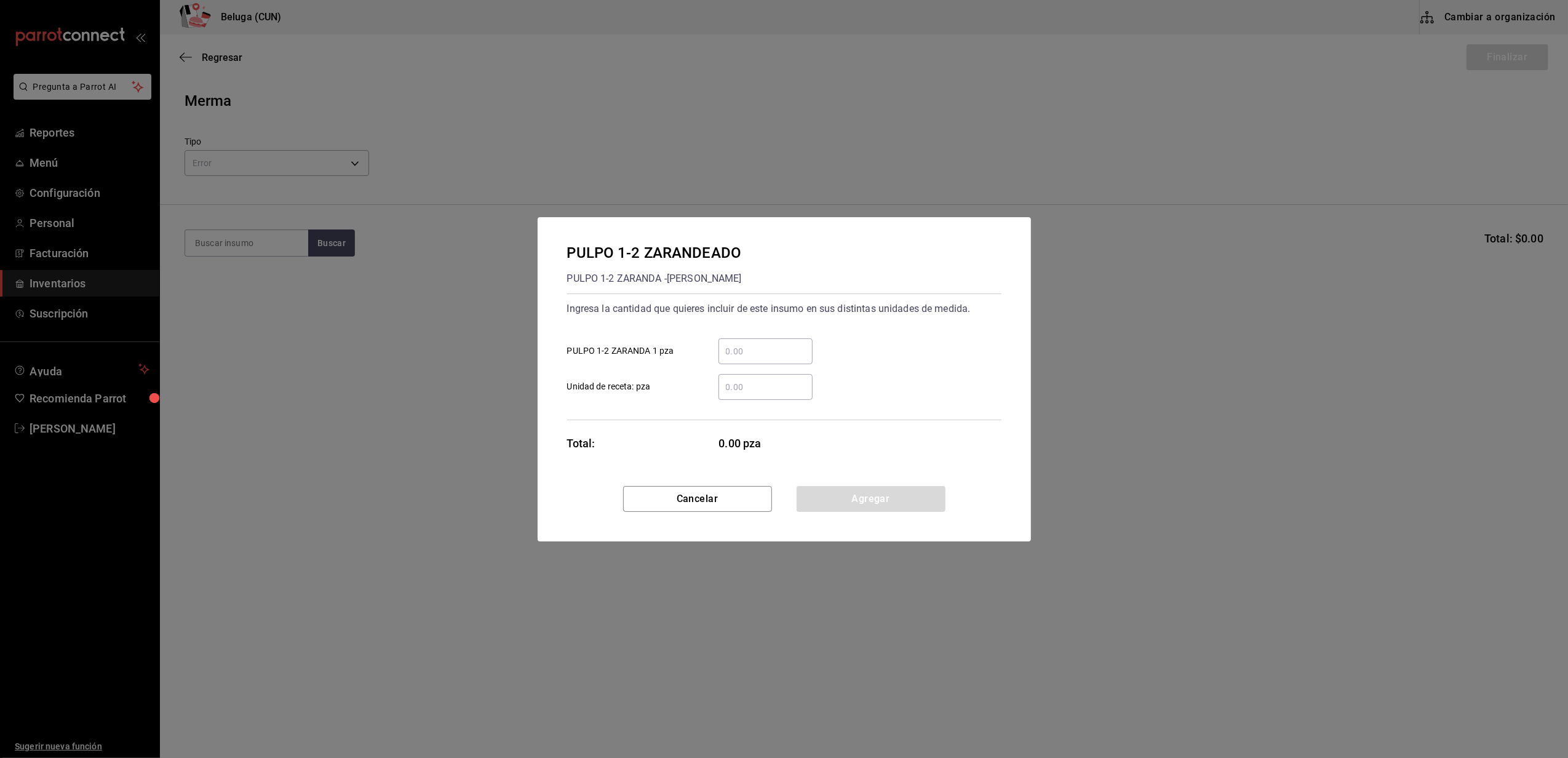
click at [744, 358] on input "​ PULPO 1-2 ZARANDA 1 pza" at bounding box center [765, 351] width 94 height 15
type input "1"
click at [724, 432] on div "PULPO 1-2 ZARANDEADO PULPO 1-2 ZARANDA - CARLOS ALFONSO TAPIA VARGAS Ingresa la…" at bounding box center [784, 351] width 494 height 269
click at [856, 502] on button "Agregar" at bounding box center [871, 499] width 149 height 26
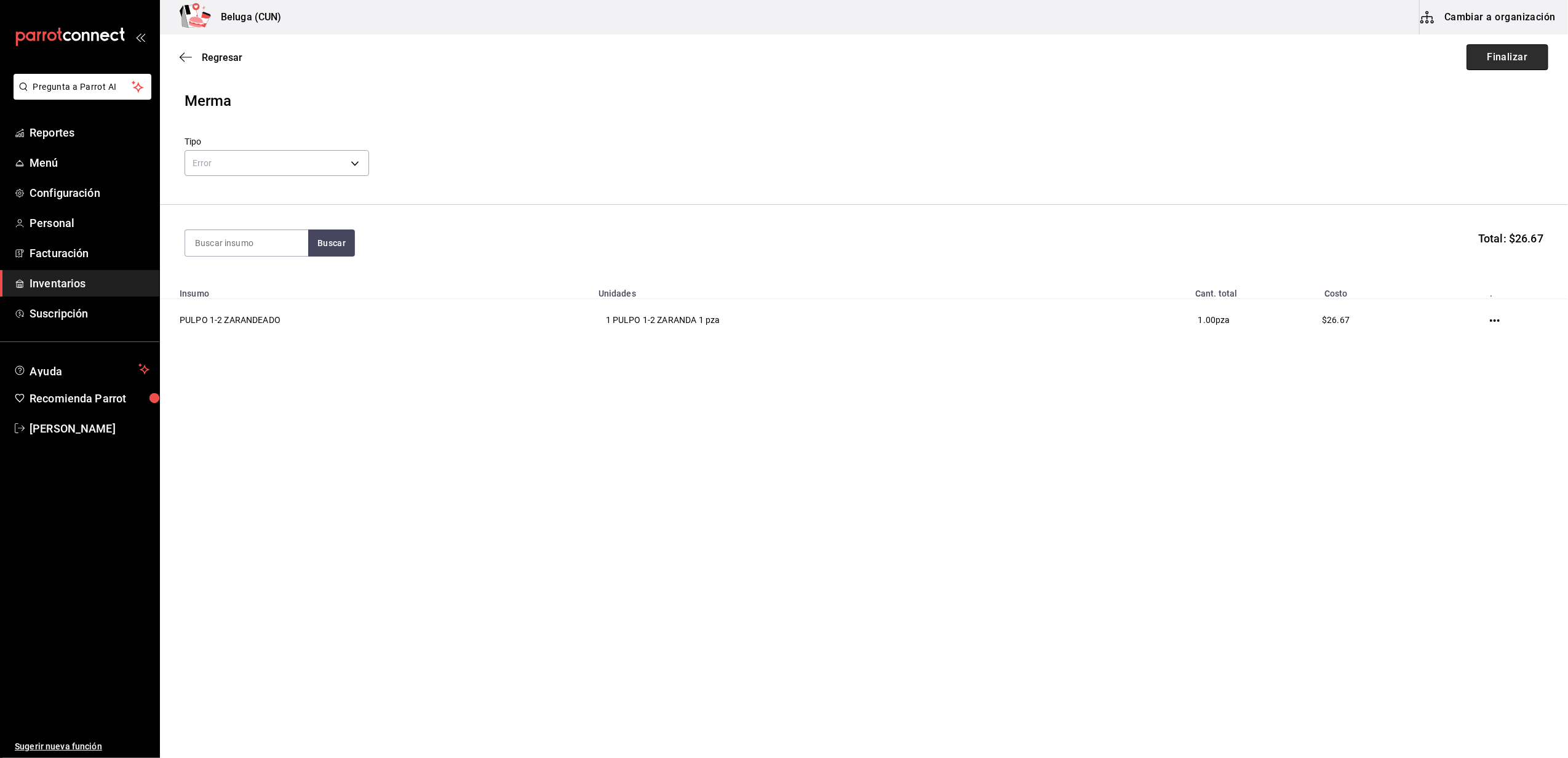
click at [1504, 62] on button "Finalizar" at bounding box center [1507, 57] width 82 height 26
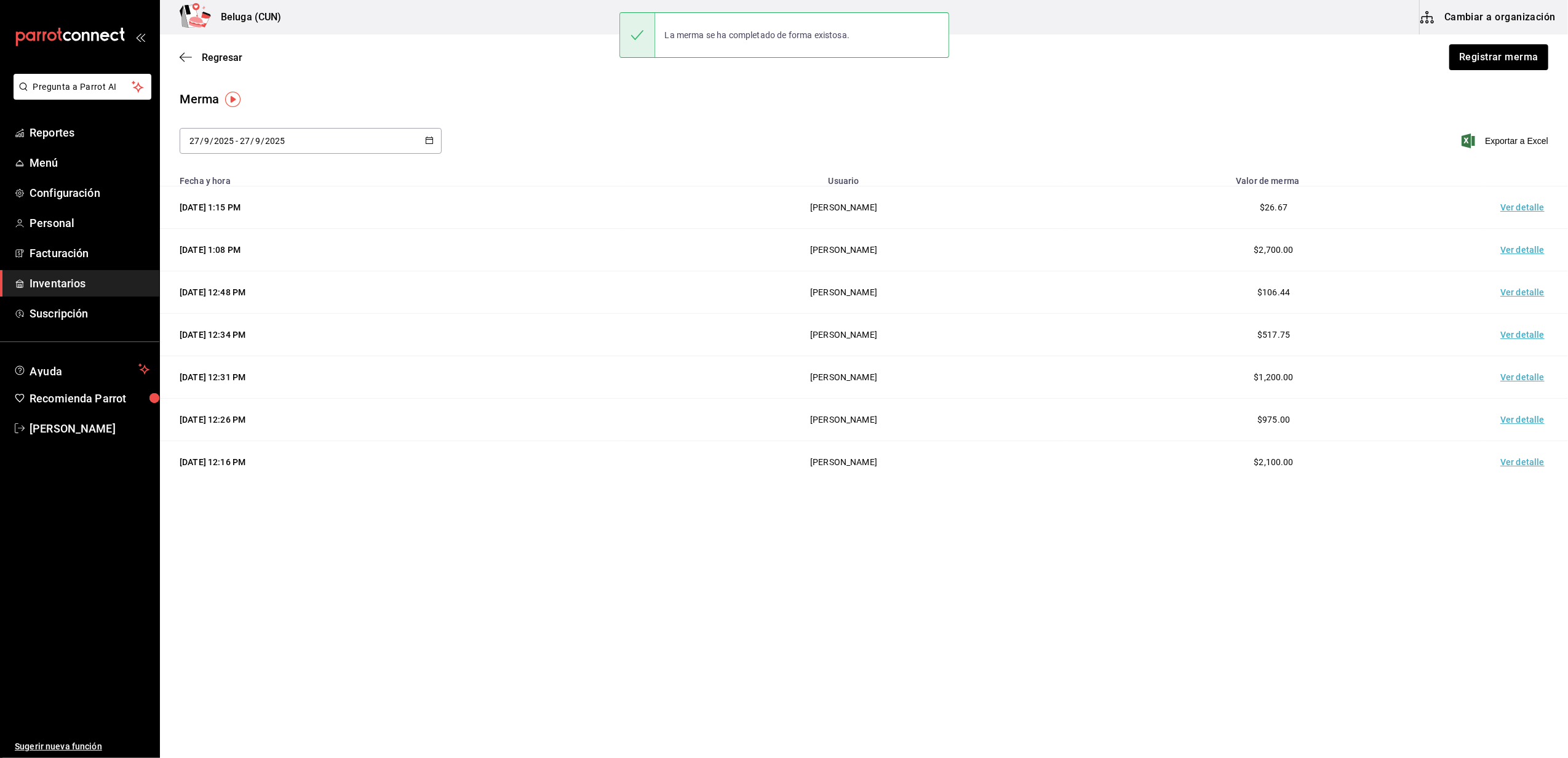
click at [1514, 210] on td "Ver detalle" at bounding box center [1525, 208] width 86 height 42
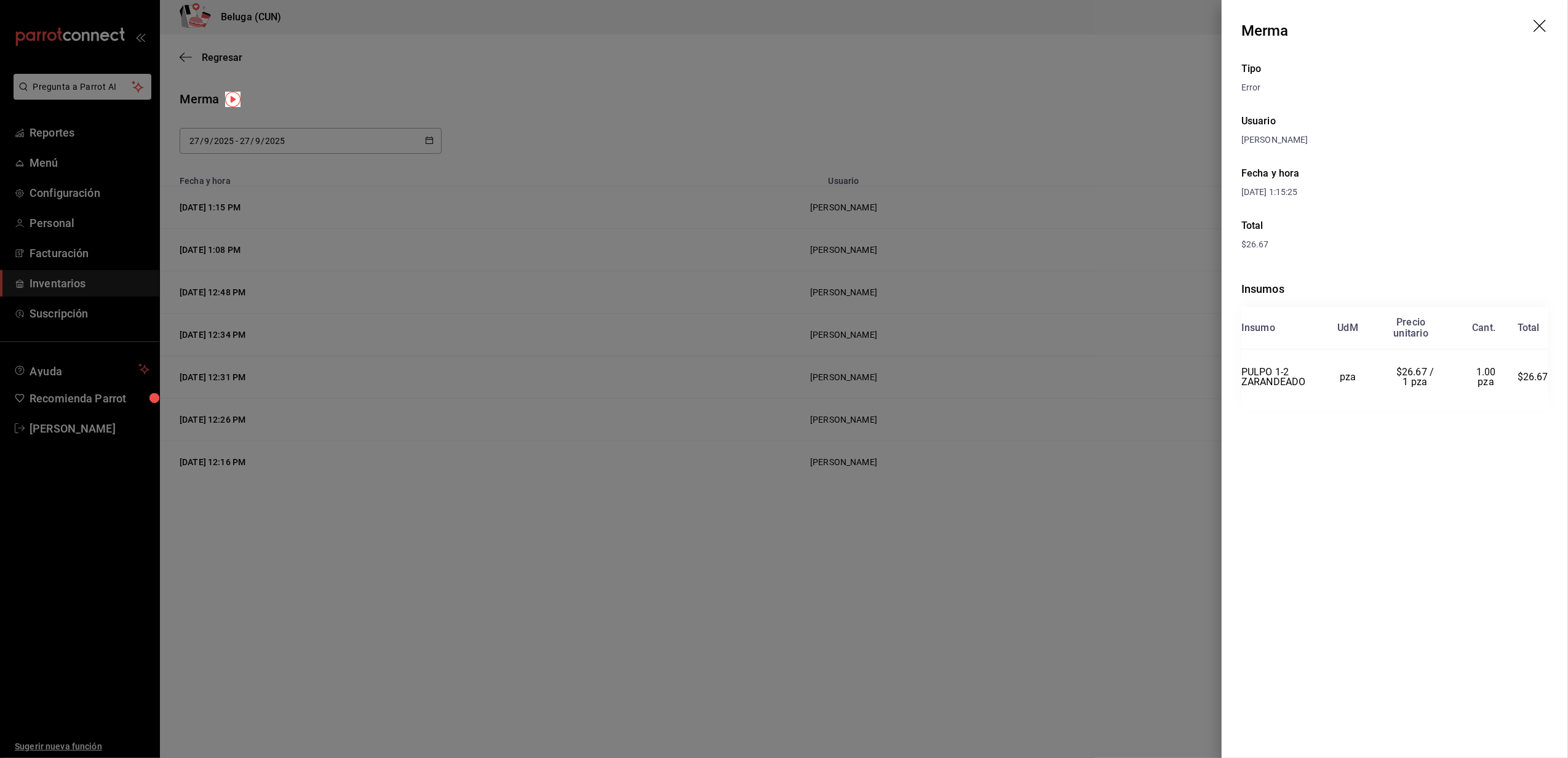
click at [697, 301] on div at bounding box center [784, 379] width 1568 height 758
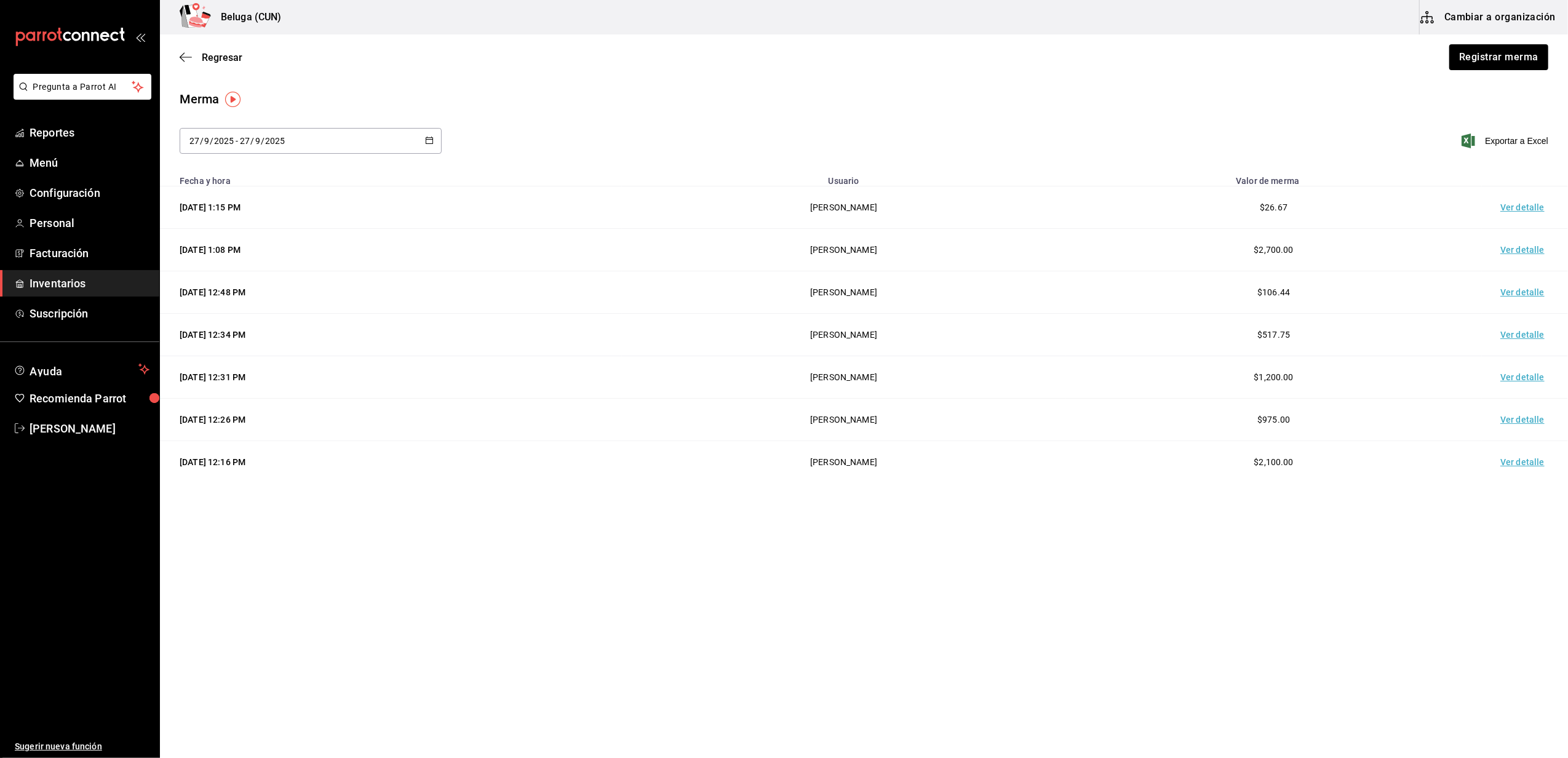
click at [214, 66] on div "Regresar Registrar merma" at bounding box center [863, 57] width 1408 height 45
click at [222, 56] on span "Regresar" at bounding box center [222, 57] width 41 height 11
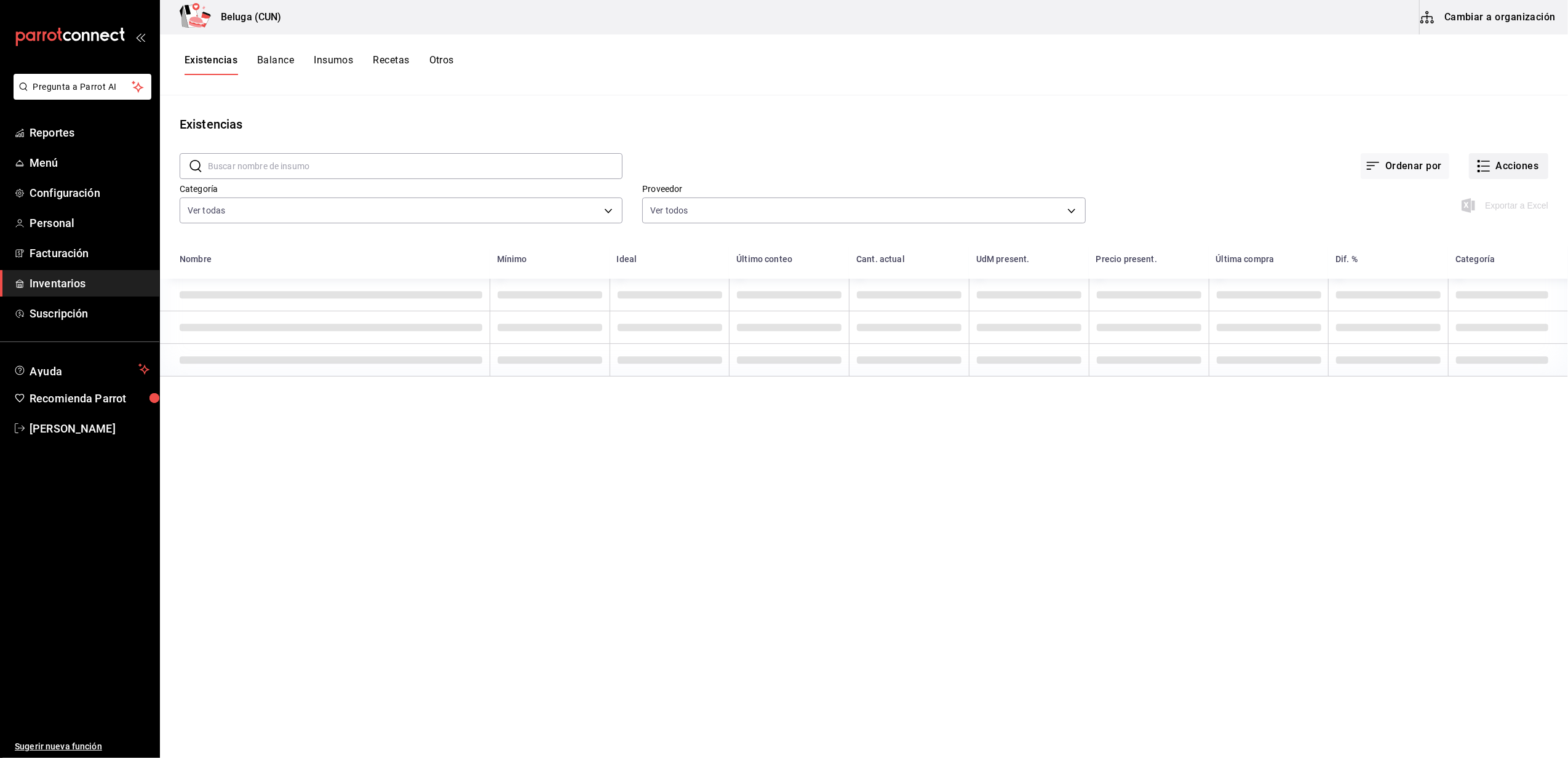
click at [1477, 174] on button "Acciones" at bounding box center [1509, 166] width 79 height 26
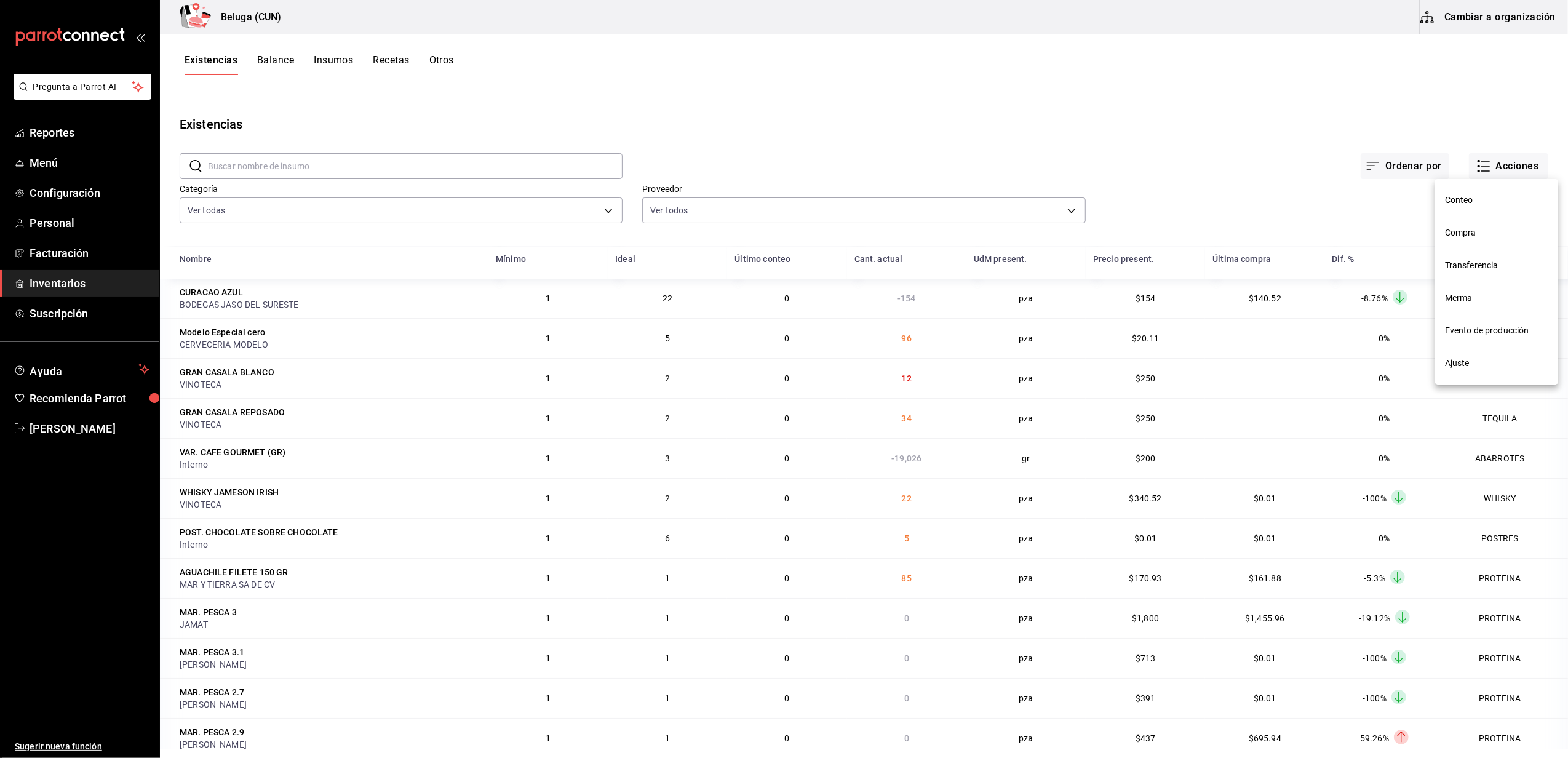
click at [1464, 227] on span "Compra" at bounding box center [1496, 233] width 103 height 13
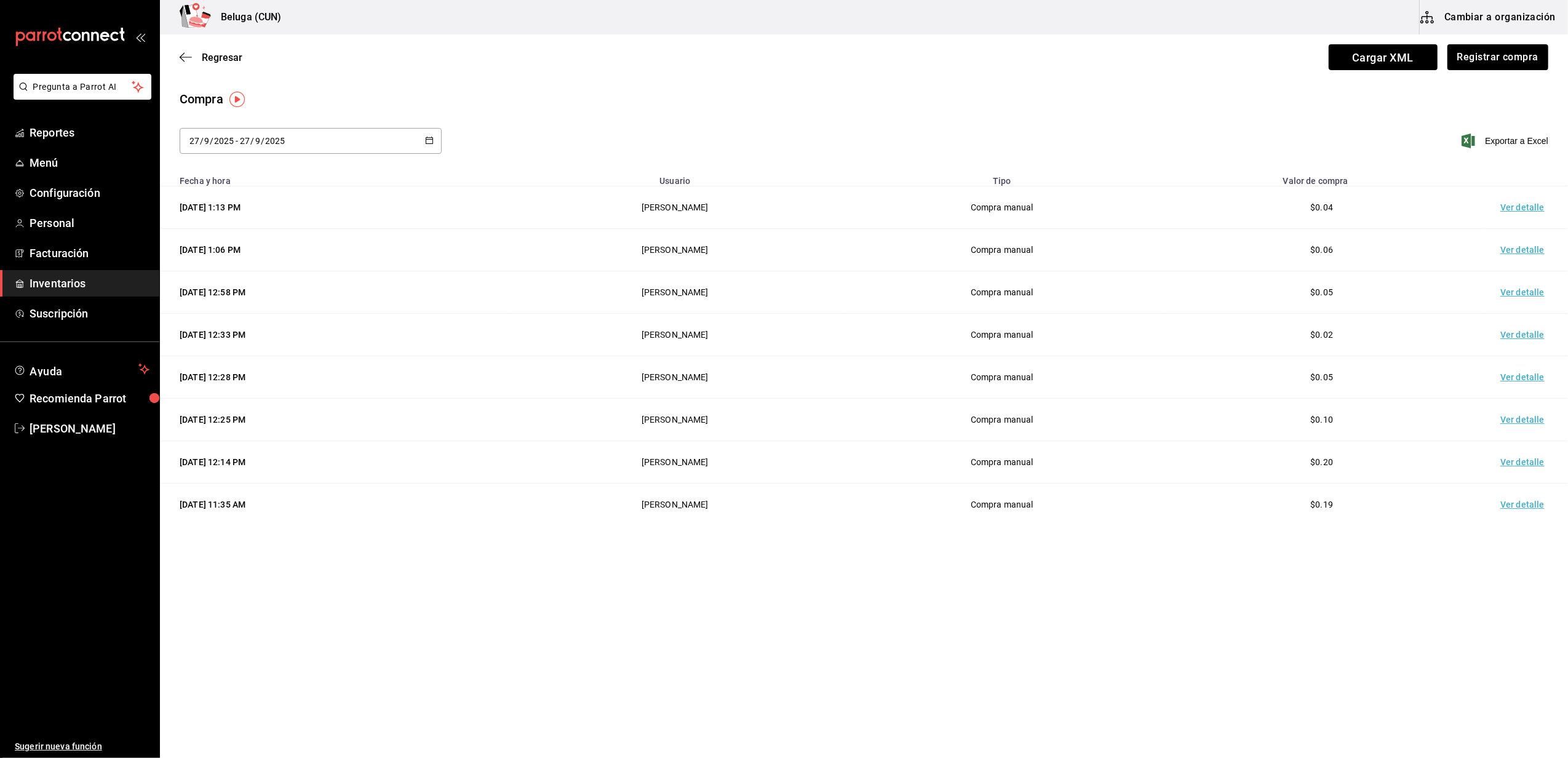
click at [1511, 204] on td "Ver detalle" at bounding box center [1525, 208] width 86 height 42
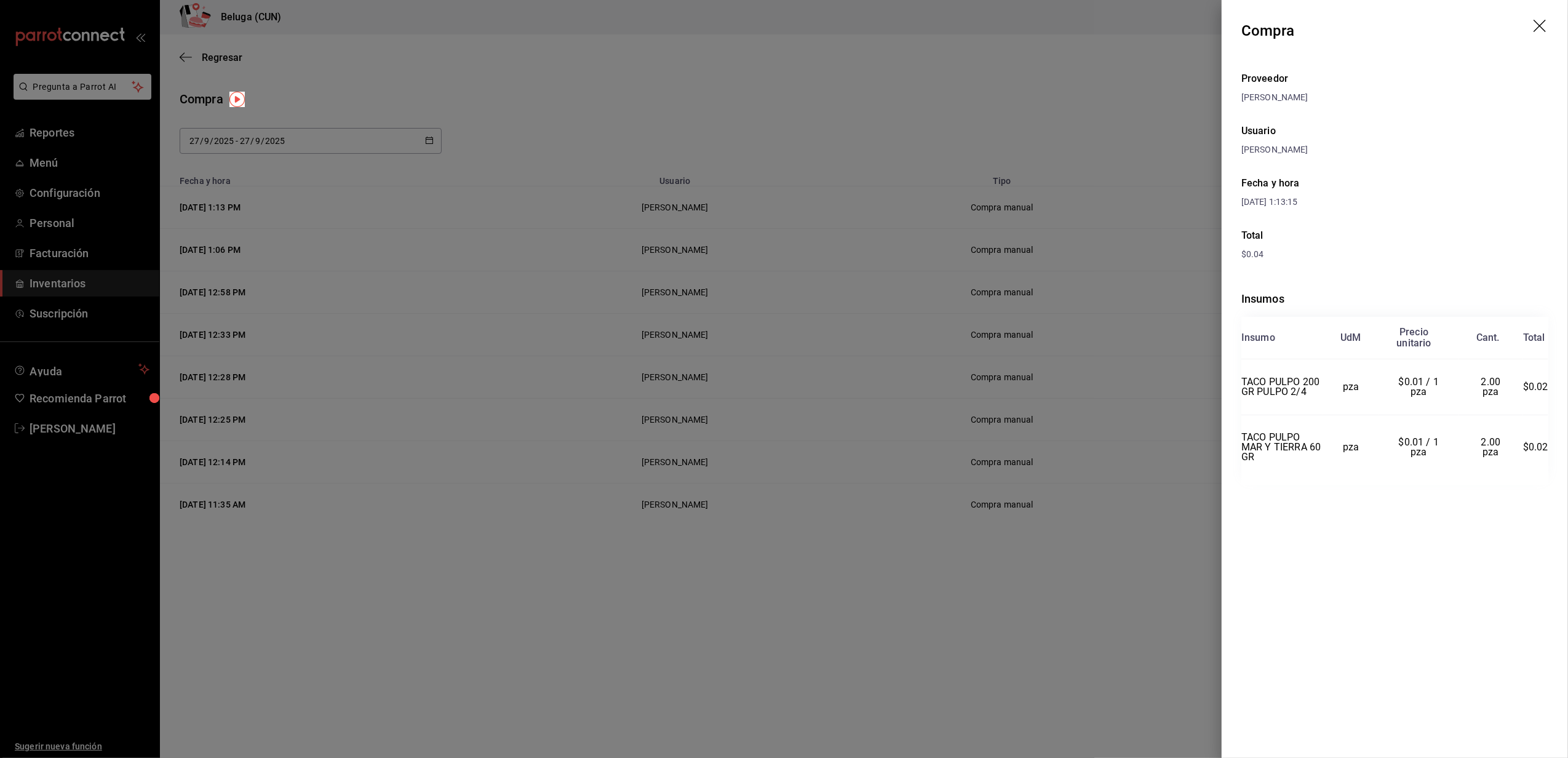
click at [916, 29] on div at bounding box center [784, 379] width 1568 height 758
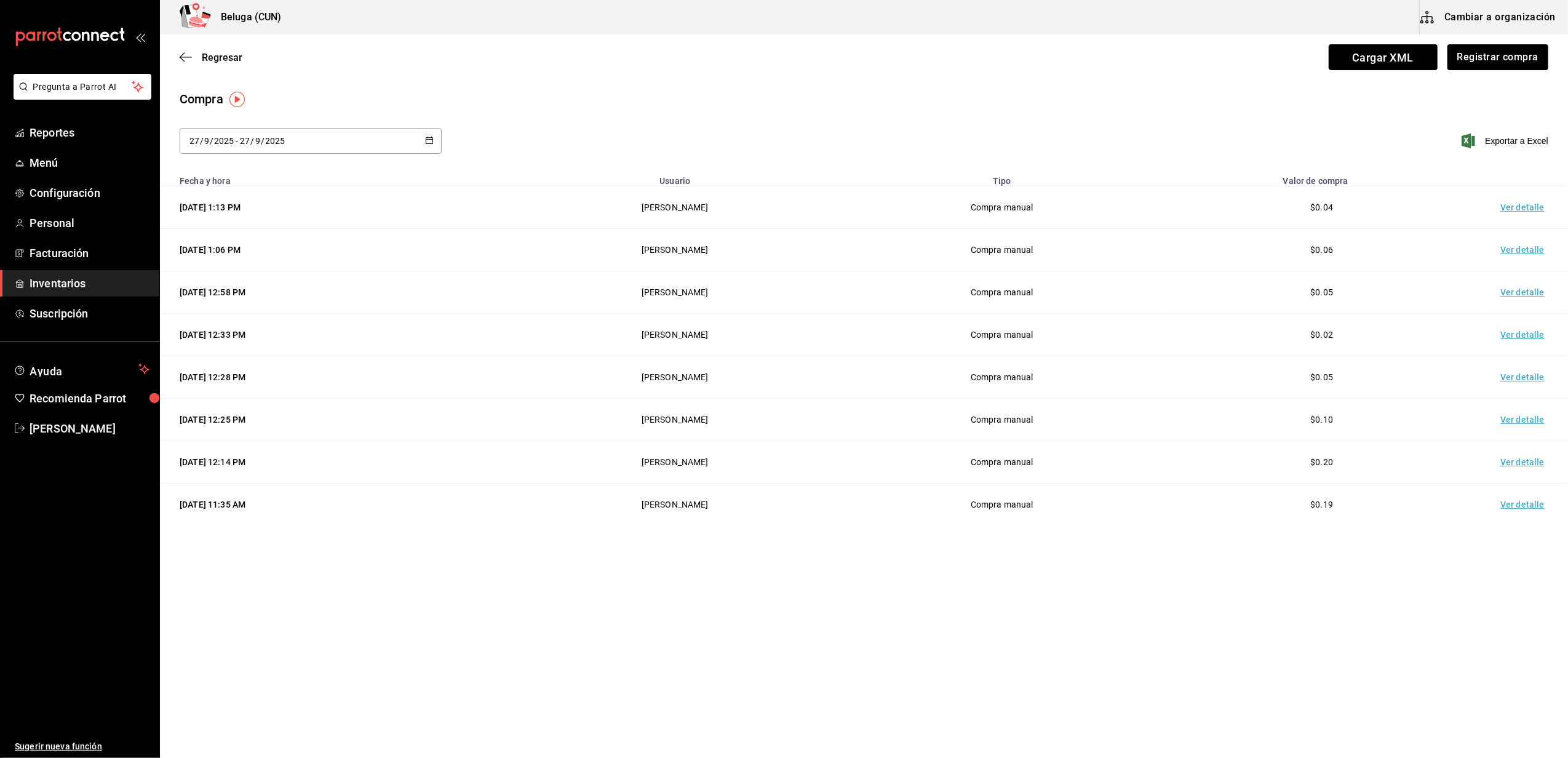
click at [79, 279] on span "Inventarios" at bounding box center [89, 284] width 120 height 17
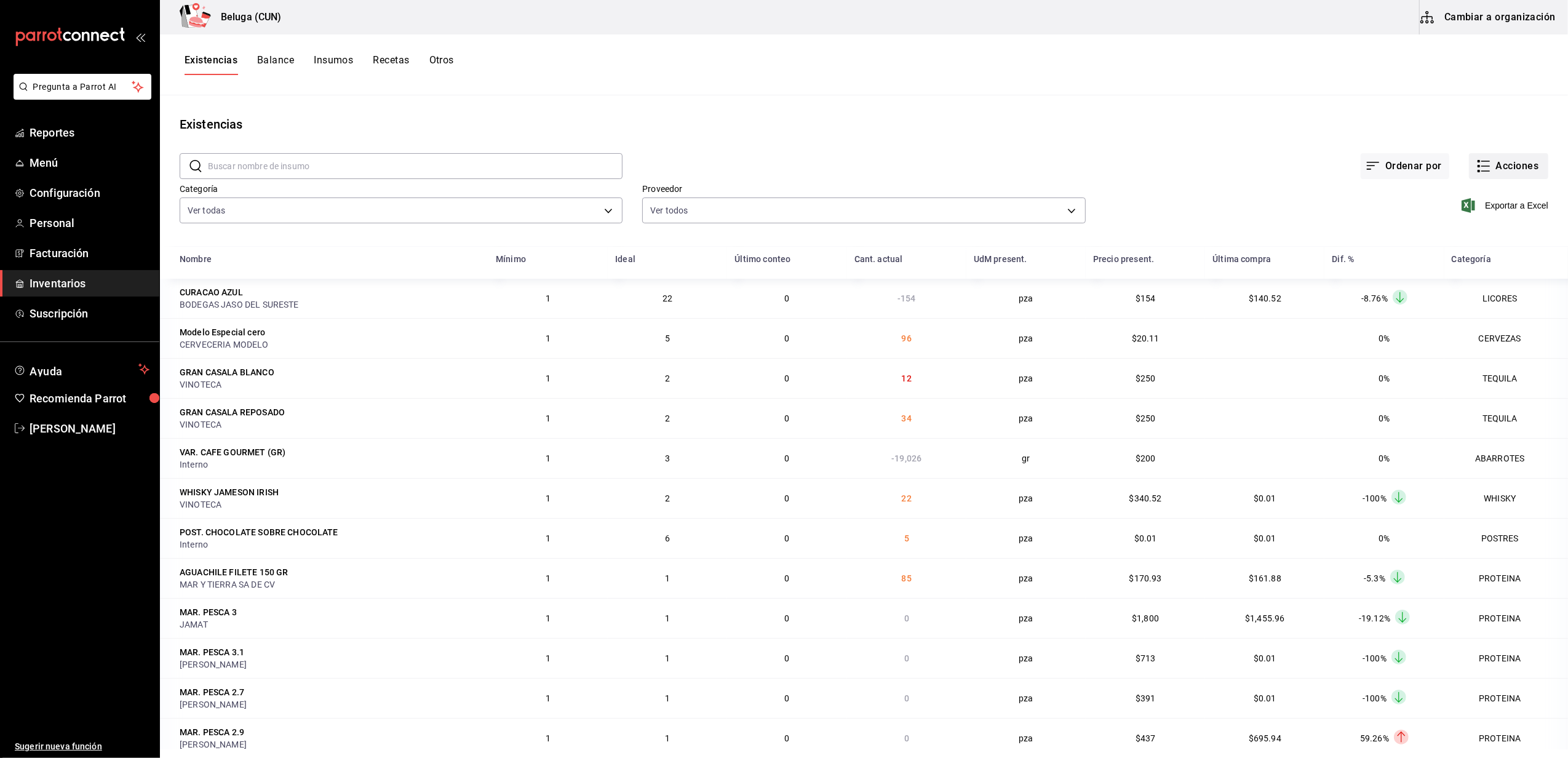
click at [1525, 160] on button "Acciones" at bounding box center [1509, 166] width 79 height 26
click at [1474, 235] on span "Compra" at bounding box center [1496, 233] width 103 height 13
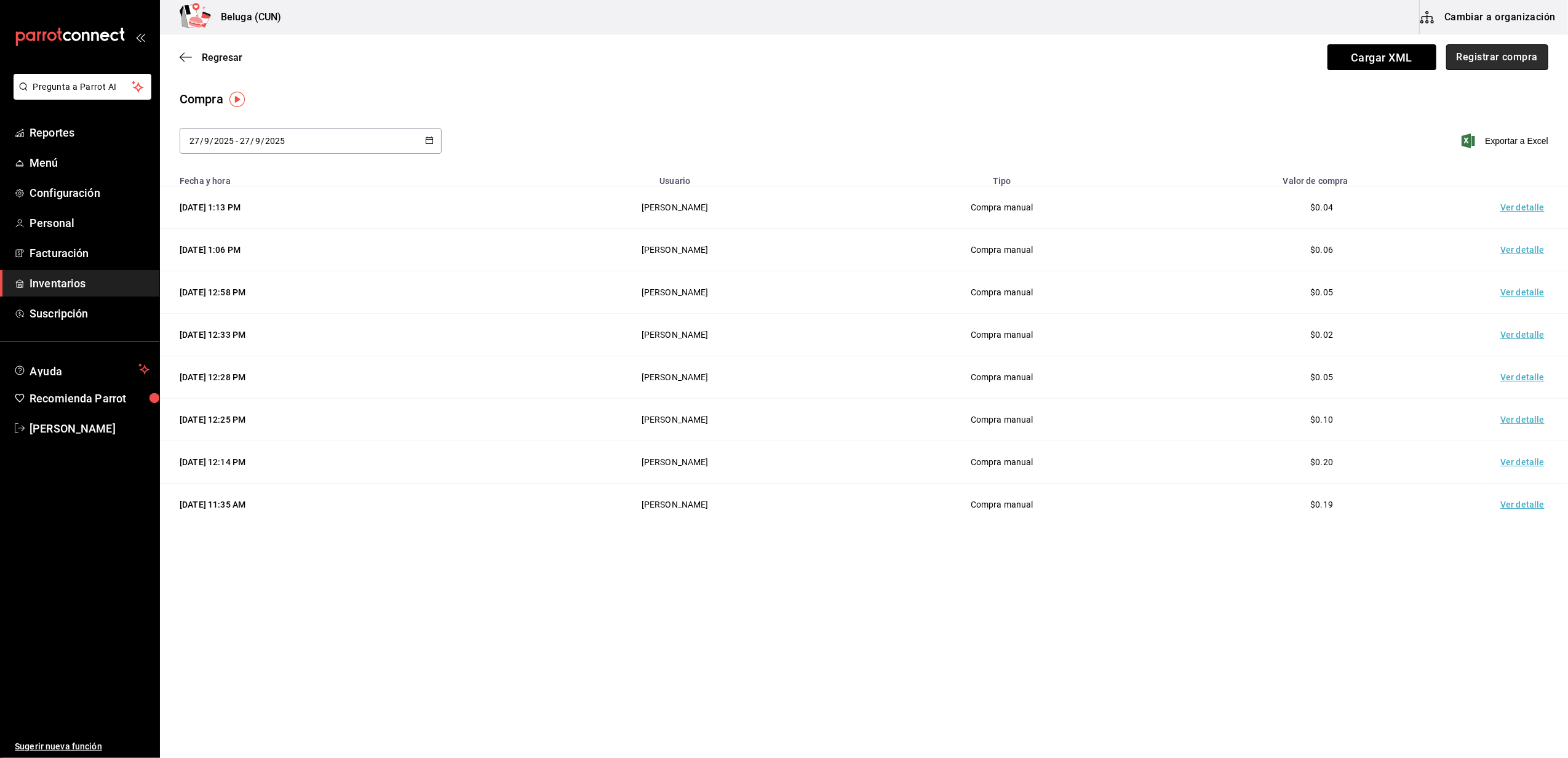
click at [1465, 63] on button "Registrar compra" at bounding box center [1497, 57] width 102 height 26
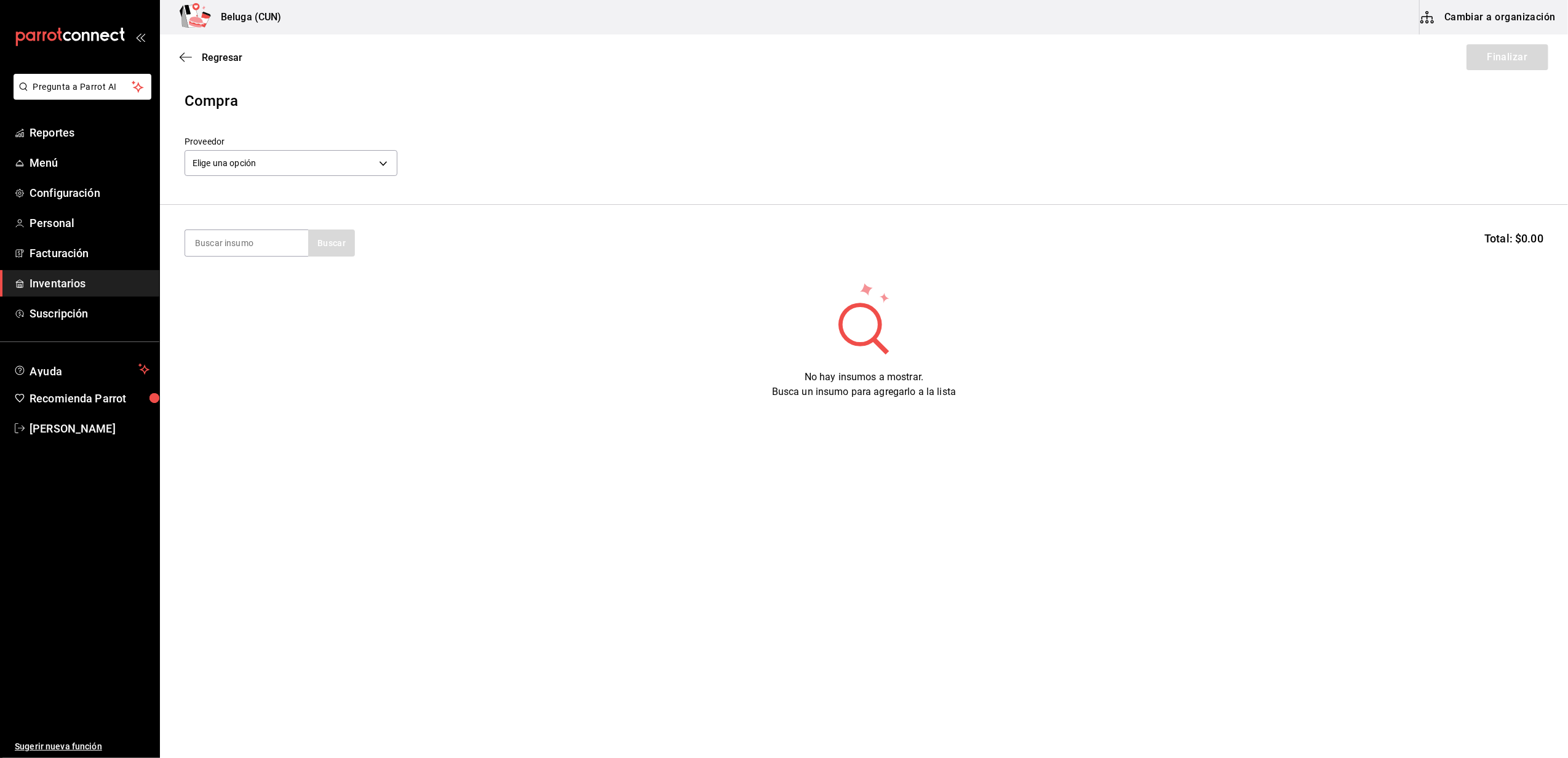
click at [356, 146] on div "Elige una opción default" at bounding box center [290, 161] width 213 height 33
click at [375, 153] on body "Pregunta a Parrot AI Reportes Menú Configuración Personal Facturación Inventari…" at bounding box center [784, 344] width 1568 height 688
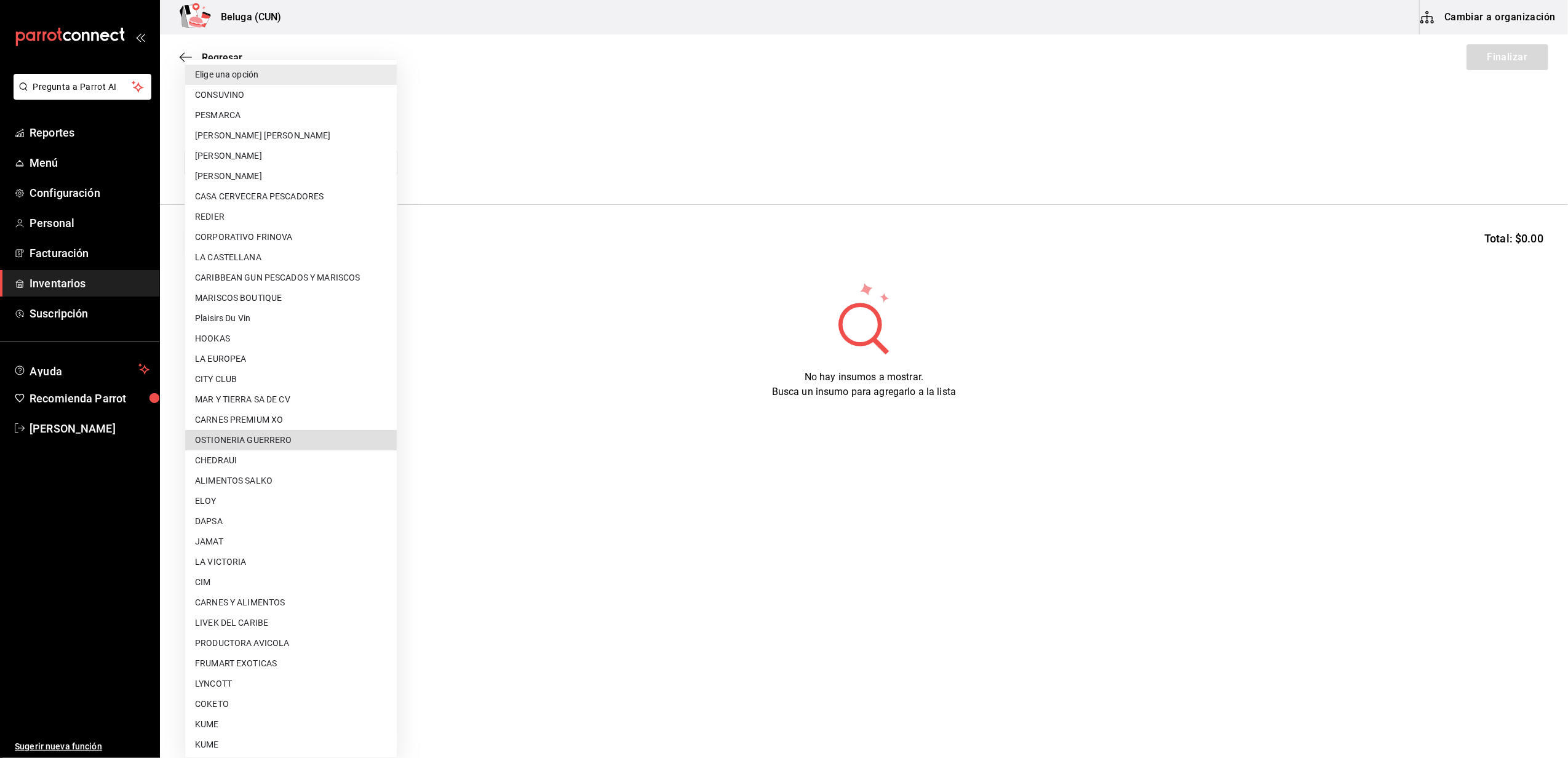
scroll to position [409, 0]
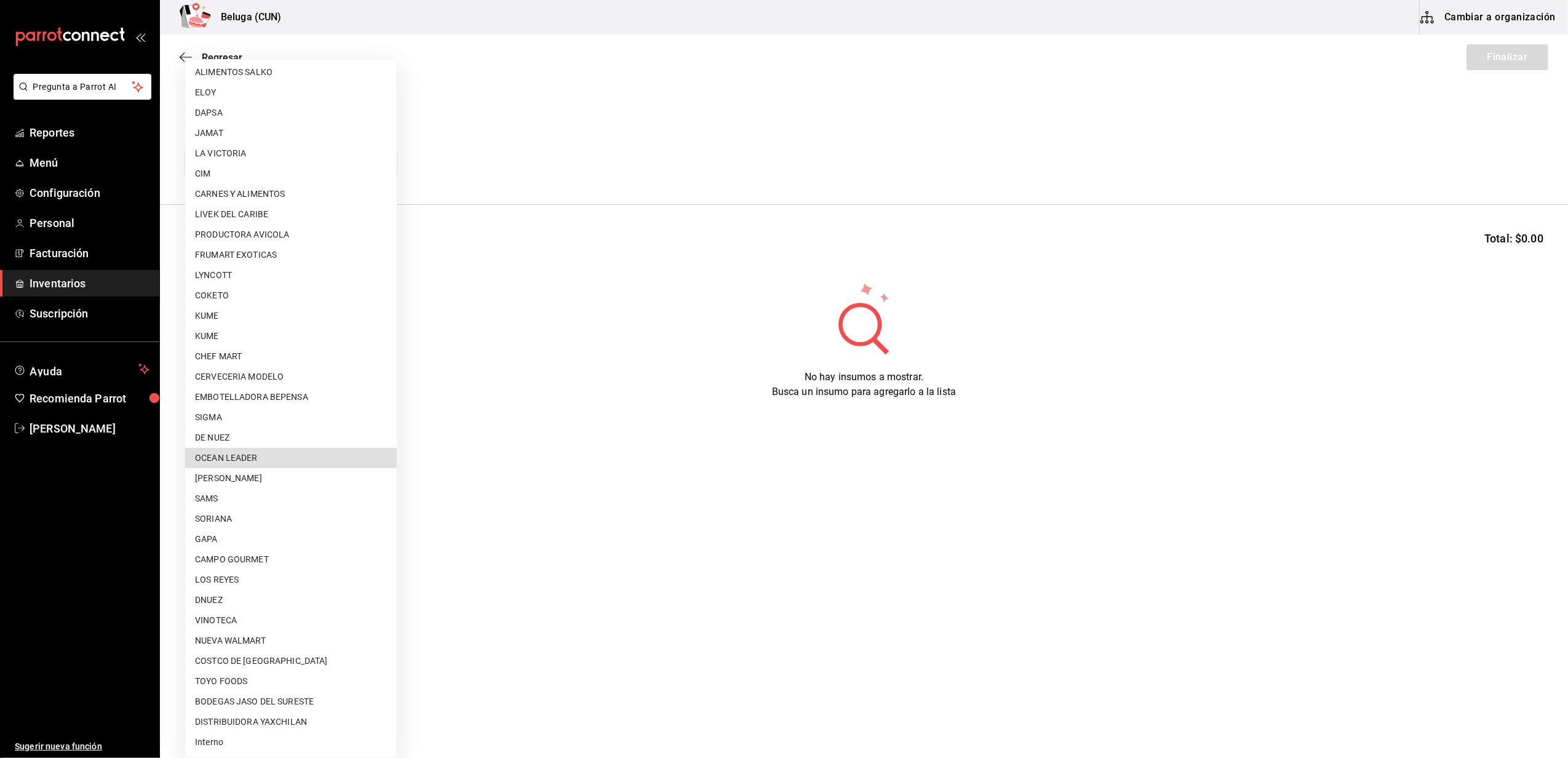
type input "418ad5b3-5aac-43ae-8a20-ce68503a9856"
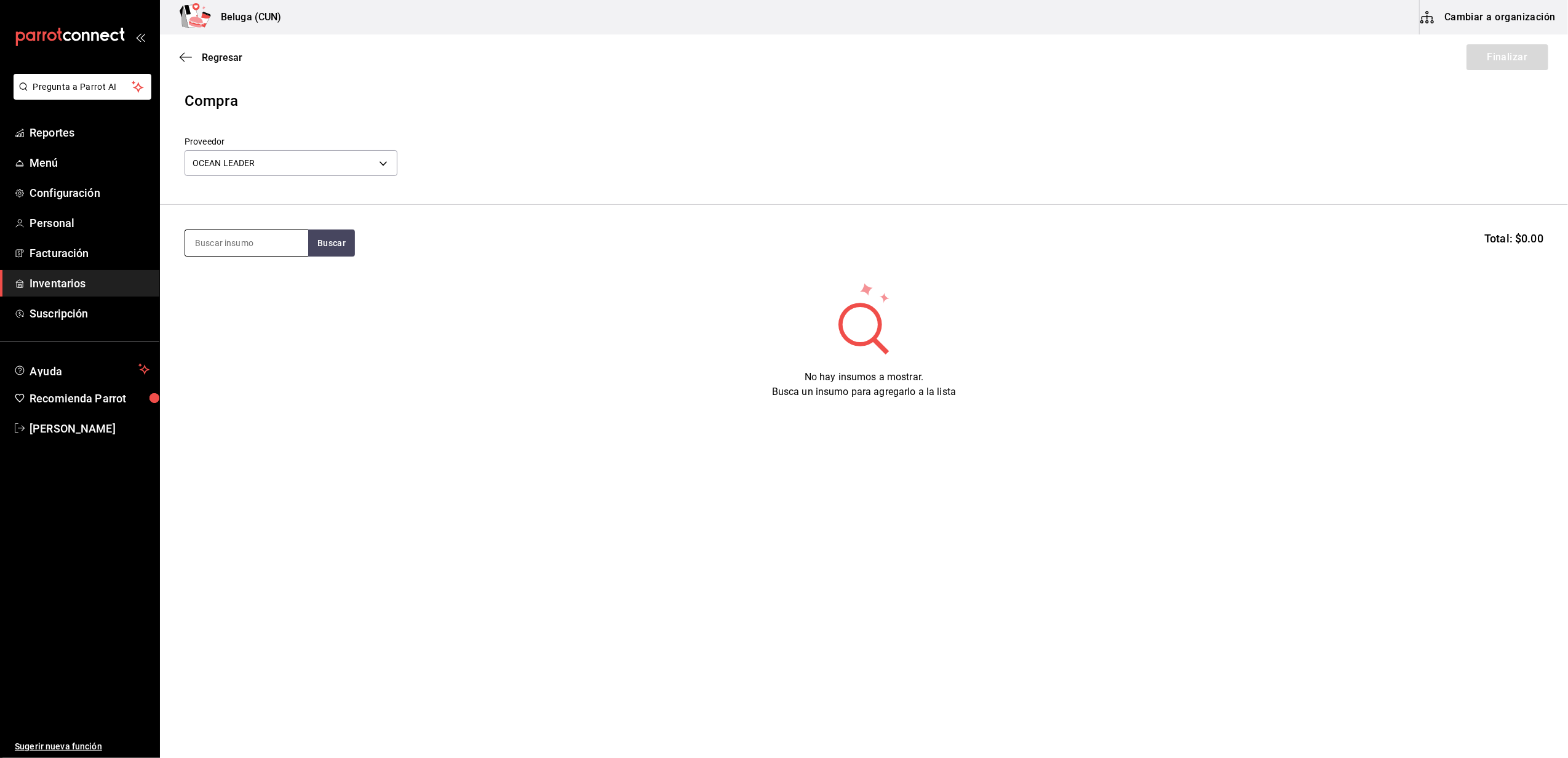
click at [257, 248] on input at bounding box center [246, 243] width 123 height 26
type input "TORO"
click at [322, 240] on button "Buscar" at bounding box center [331, 243] width 47 height 27
click at [260, 284] on div "[PERSON_NAME]" at bounding box center [246, 278] width 103 height 15
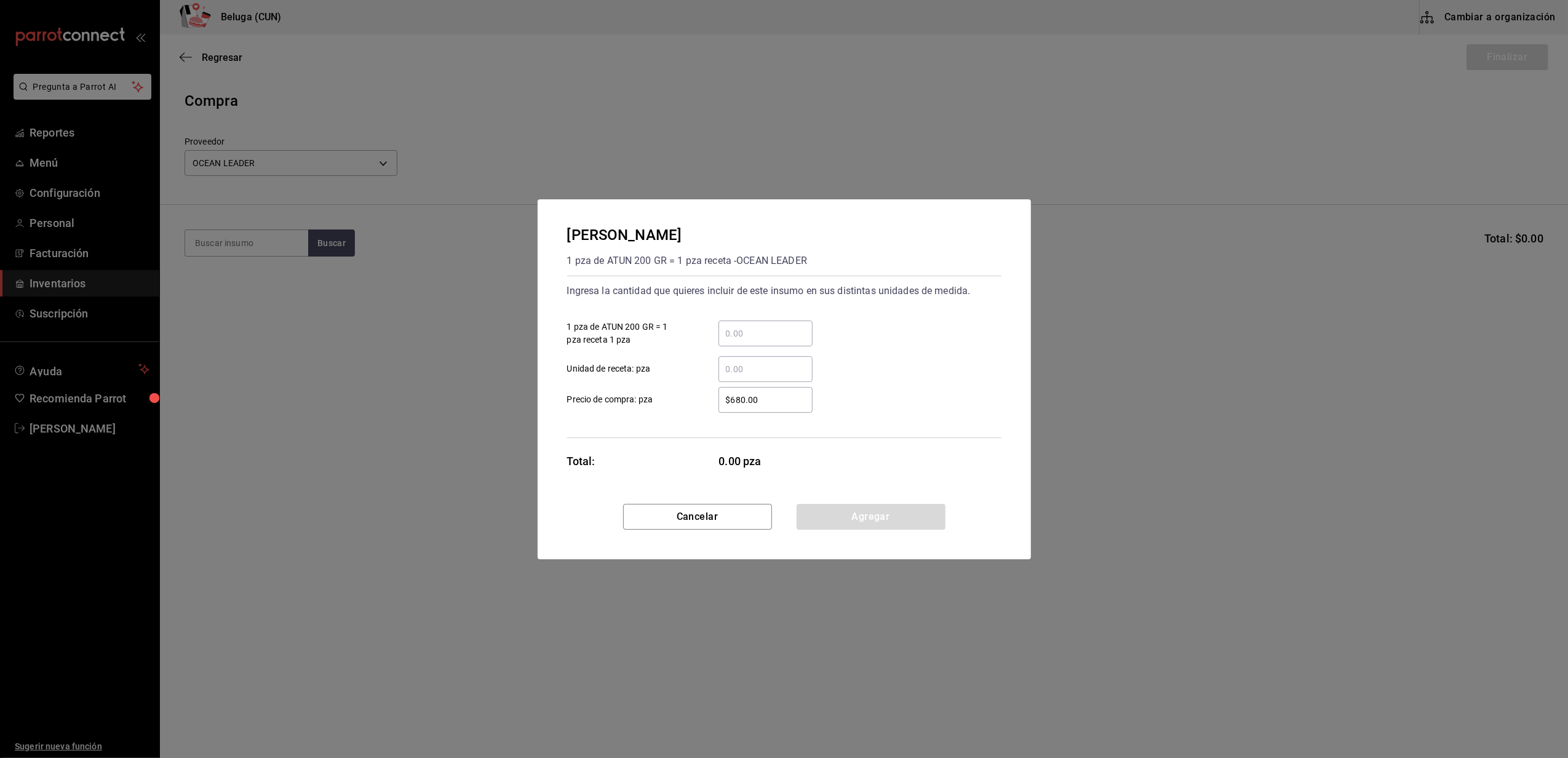
click at [781, 333] on input "​ 1 pza de ATUN 200 GR = 1 pza receta 1 pza" at bounding box center [765, 333] width 94 height 15
type input "2"
click at [739, 396] on input "$680.00" at bounding box center [765, 400] width 94 height 15
click at [741, 396] on input "$680.00" at bounding box center [765, 400] width 94 height 15
type input "$0.01"
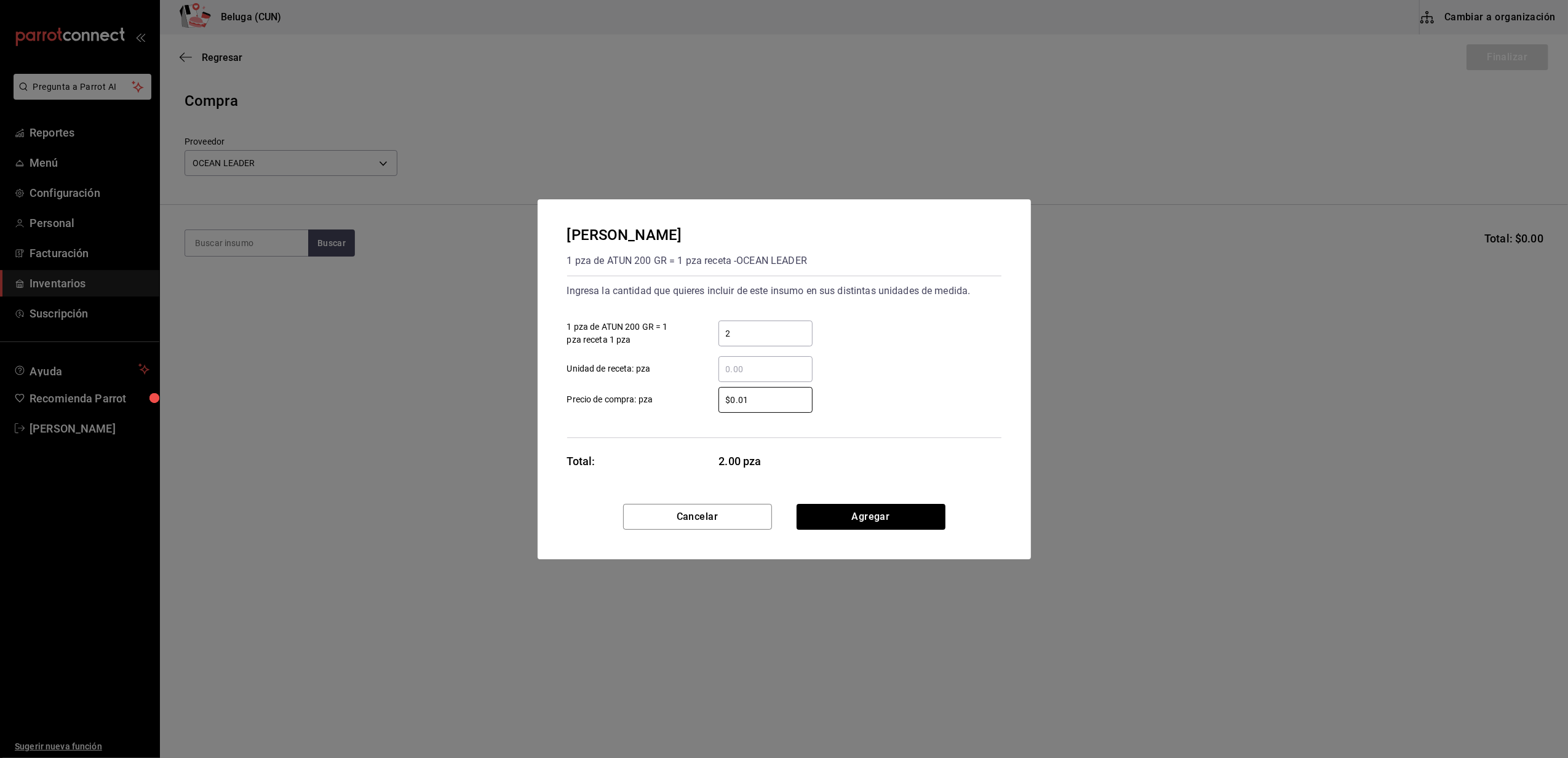
click at [874, 361] on div "​ Unidad de receta: pza" at bounding box center [780, 364] width 444 height 36
click at [869, 529] on div "Cancelar Agregar" at bounding box center [784, 531] width 494 height 56
click at [859, 527] on button "Agregar" at bounding box center [871, 517] width 149 height 26
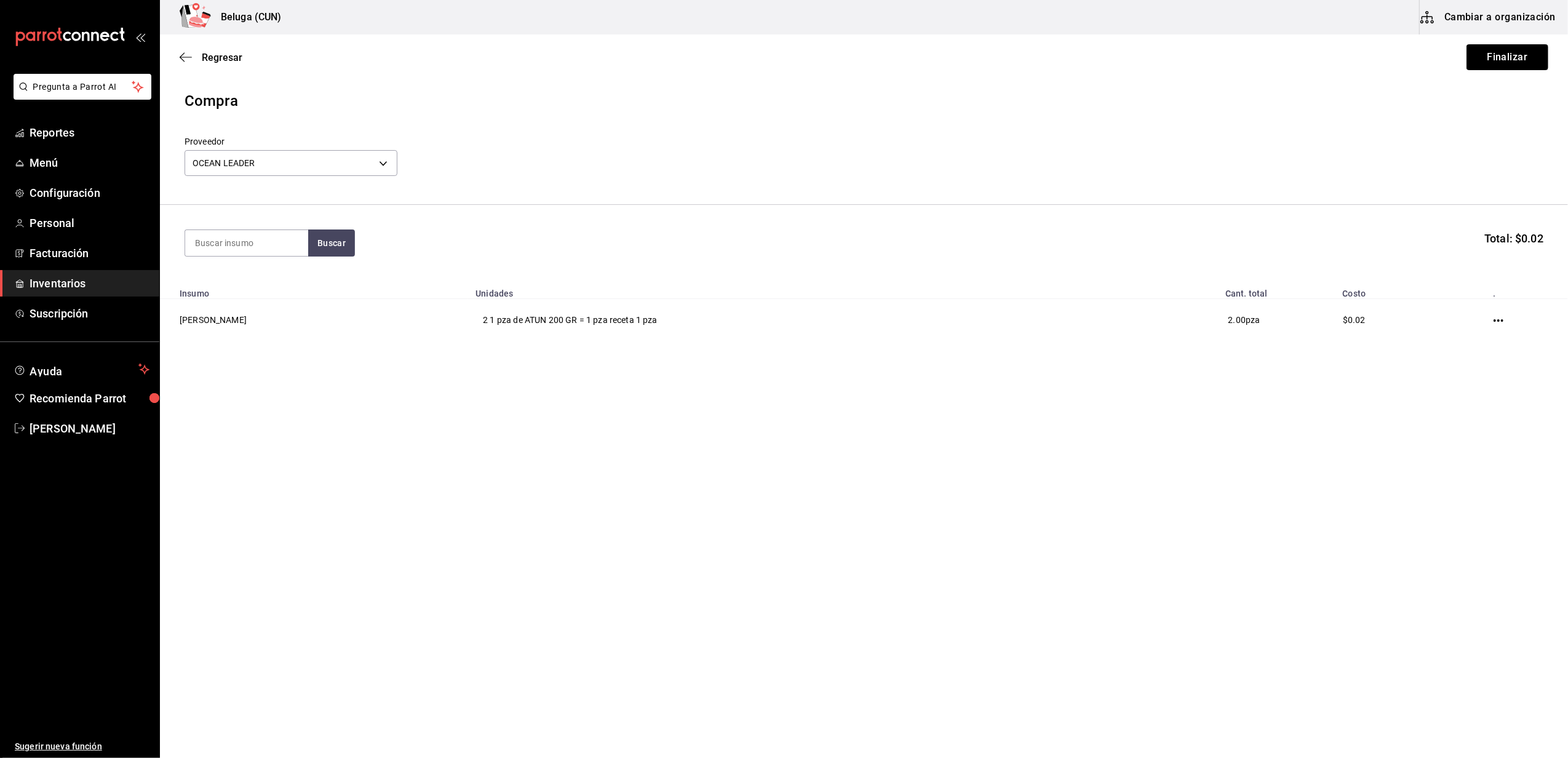
click at [1505, 61] on button "Finalizar" at bounding box center [1507, 57] width 82 height 26
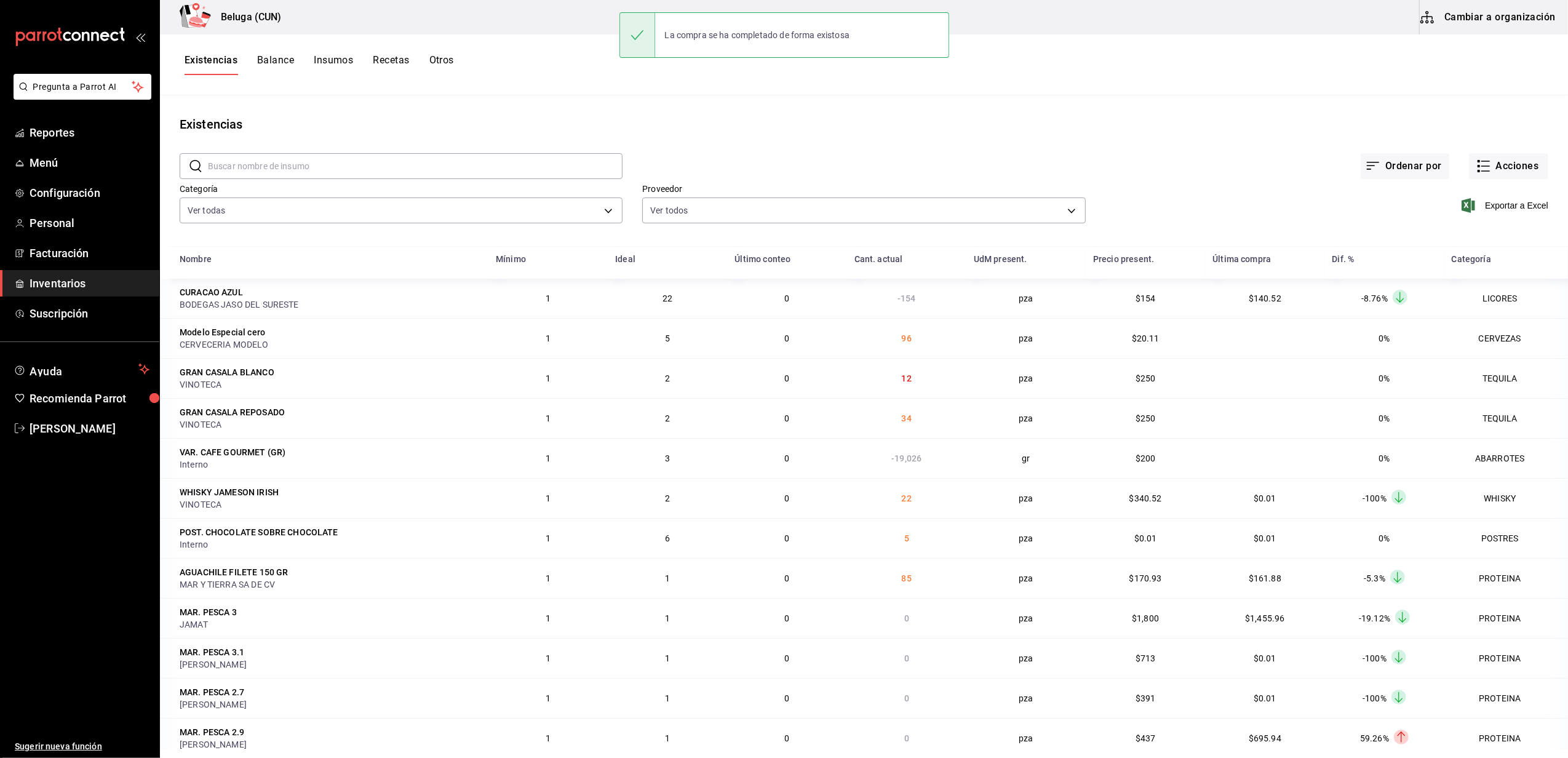
click at [1450, 168] on div "Exportar a Excel" at bounding box center [1316, 195] width 462 height 63
click at [1476, 173] on icon "button" at bounding box center [1483, 166] width 15 height 15
click at [1460, 236] on span "Compra" at bounding box center [1496, 233] width 103 height 13
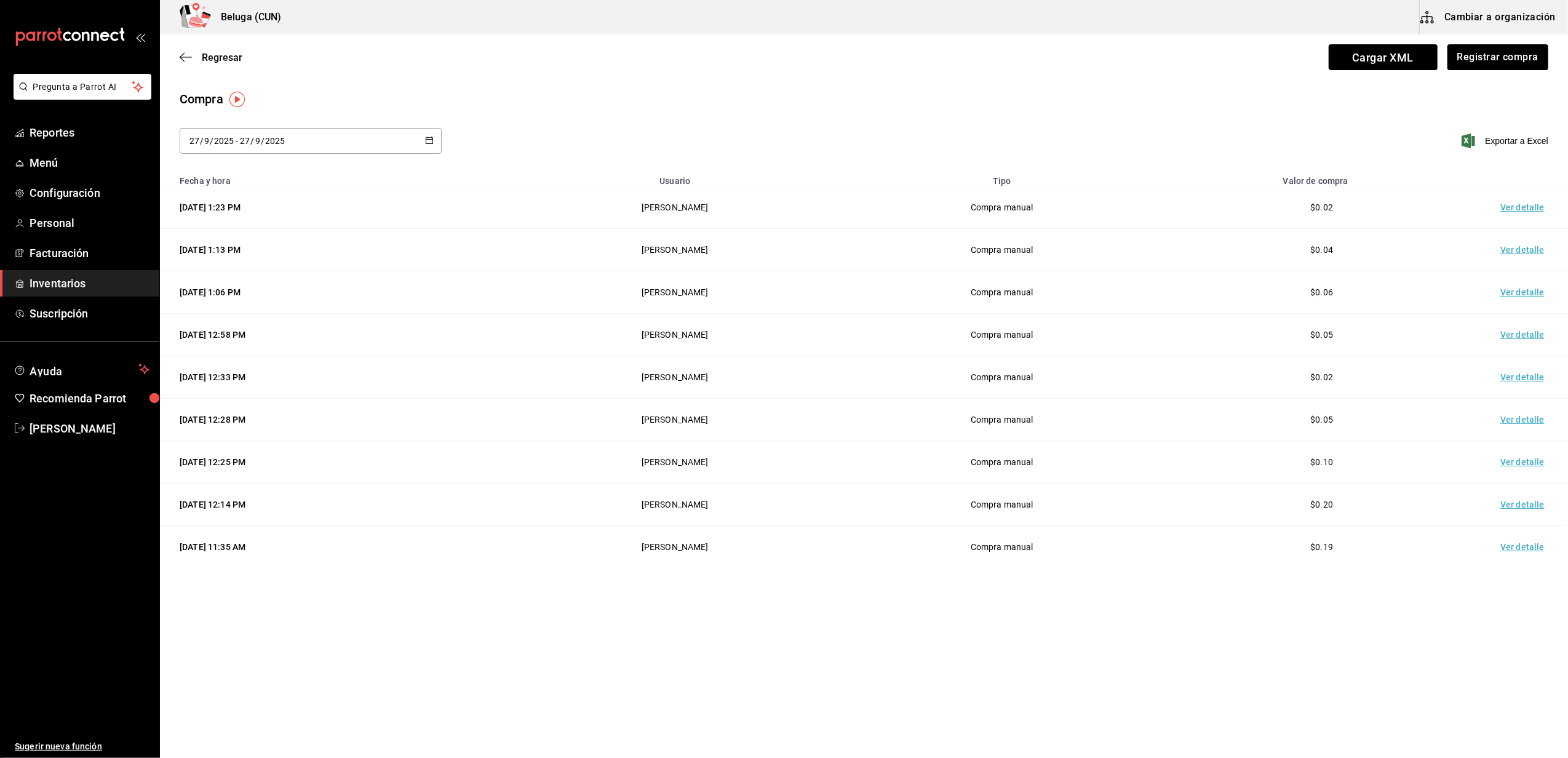
click at [1518, 190] on td "Ver detalle" at bounding box center [1525, 208] width 86 height 42
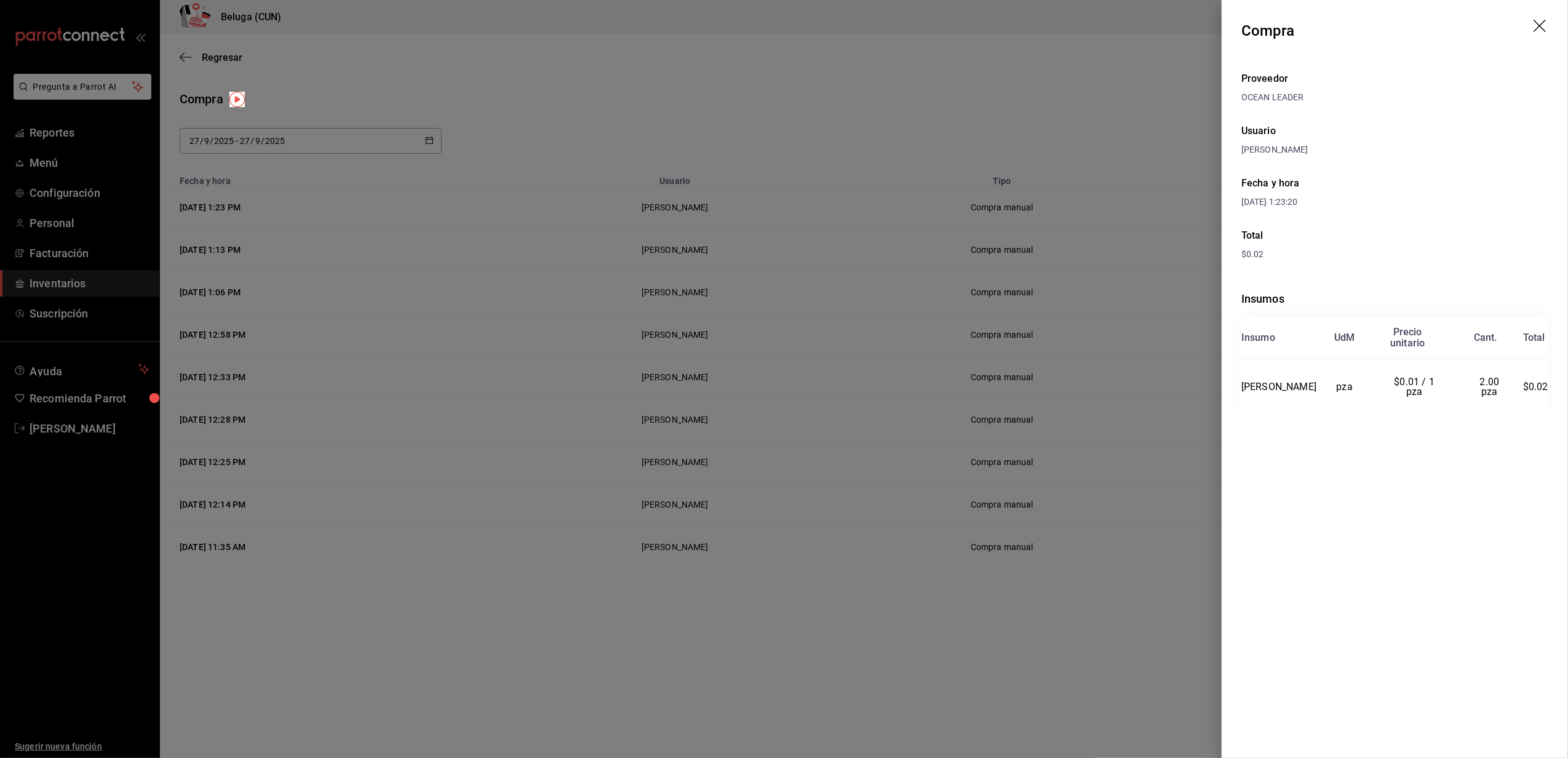
click at [807, 667] on div at bounding box center [784, 379] width 1568 height 758
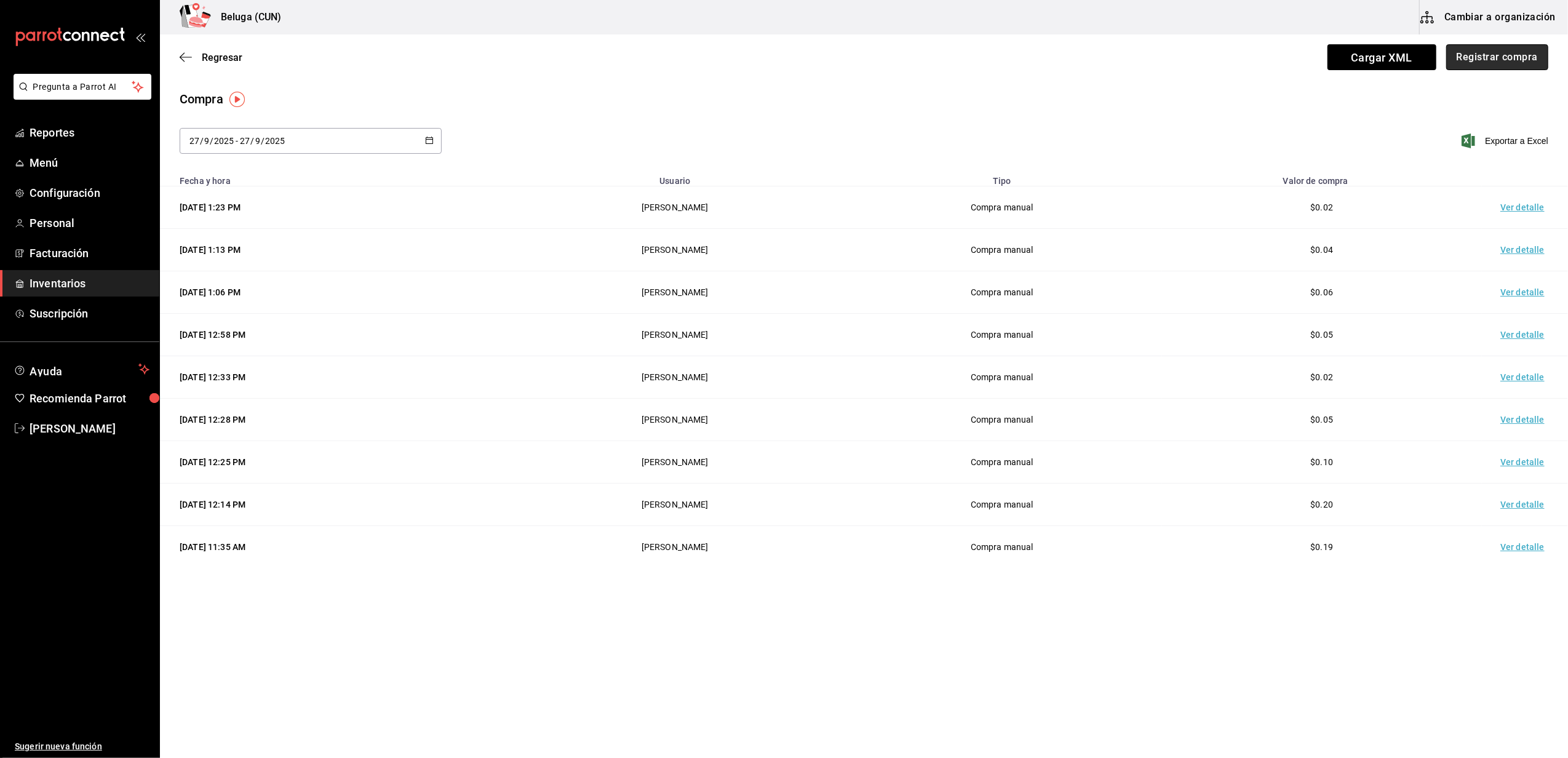
click at [1512, 55] on button "Registrar compra" at bounding box center [1497, 57] width 102 height 26
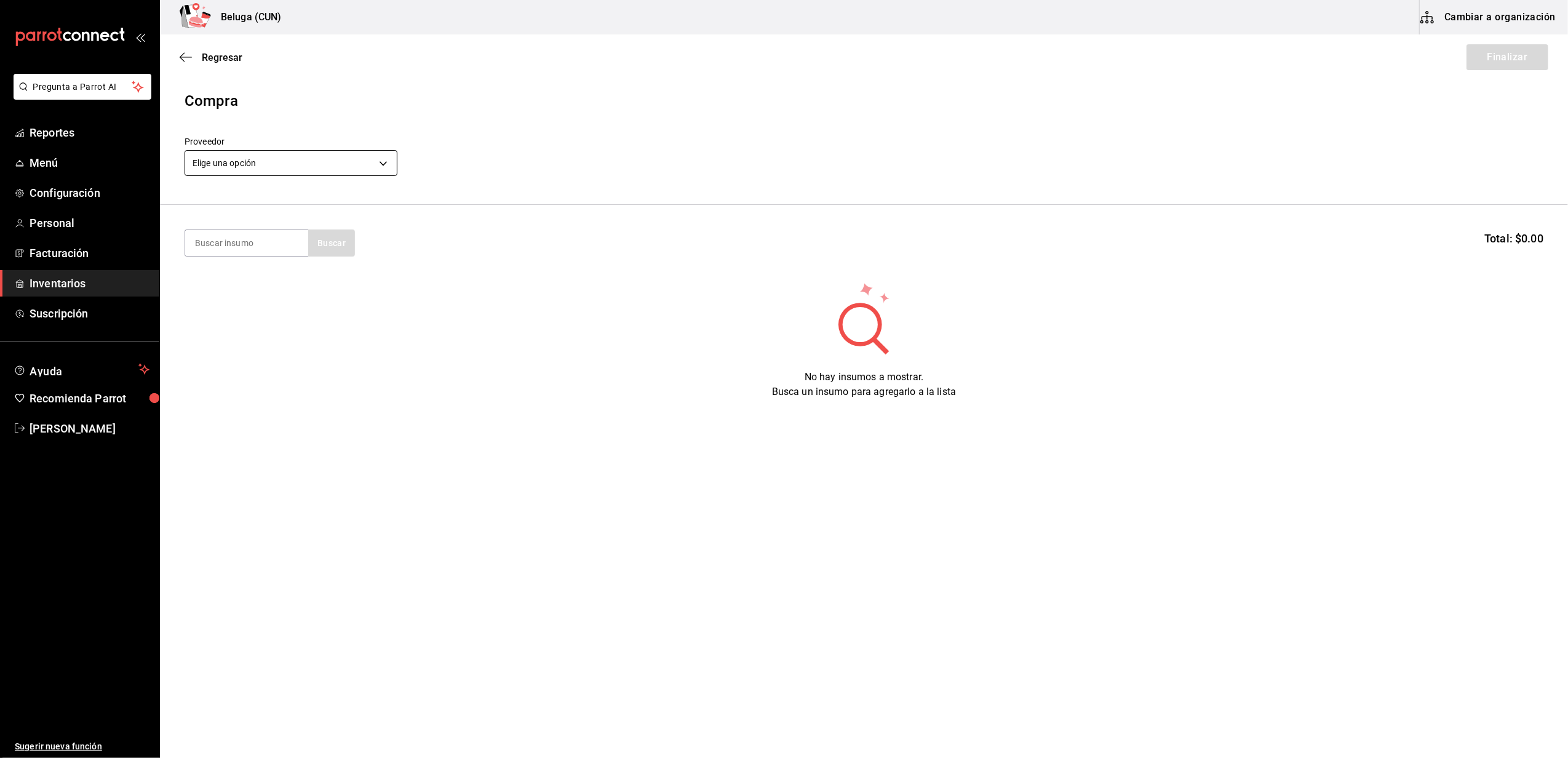
click at [341, 163] on body "Pregunta a Parrot AI Reportes Menú Configuración Personal Facturación Inventari…" at bounding box center [784, 344] width 1568 height 688
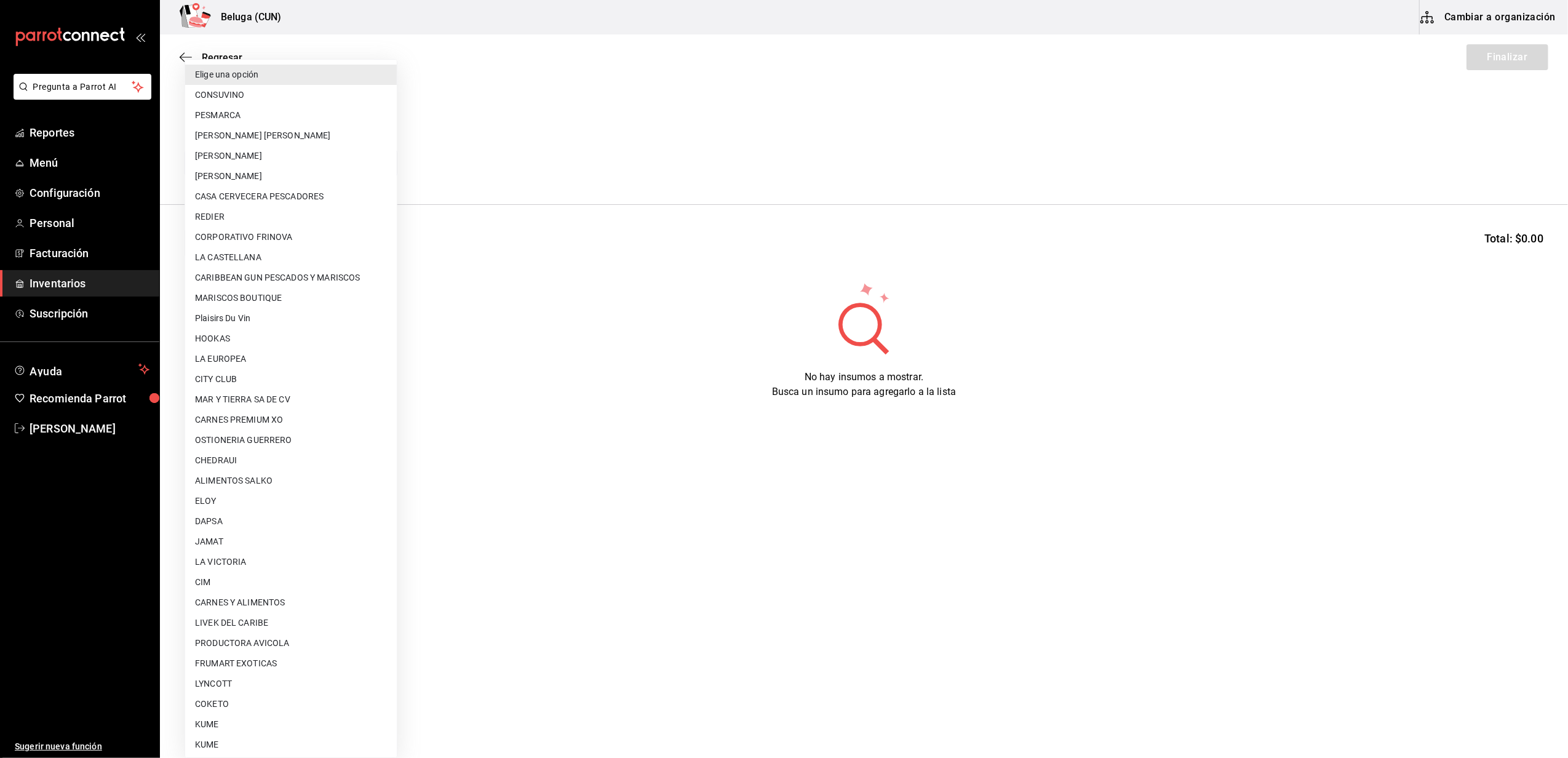
scroll to position [409, 0]
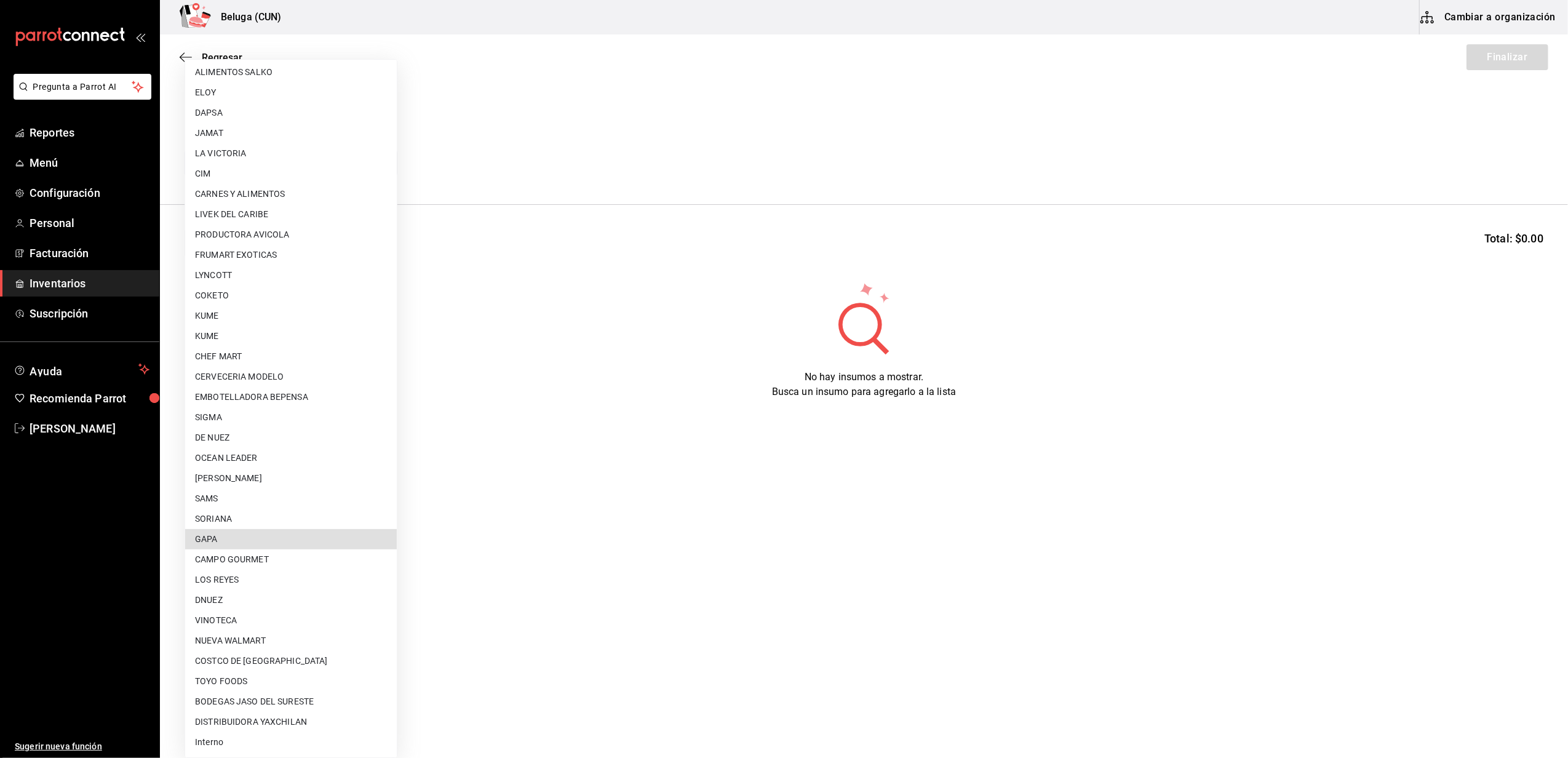
click at [539, 153] on div at bounding box center [784, 379] width 1568 height 758
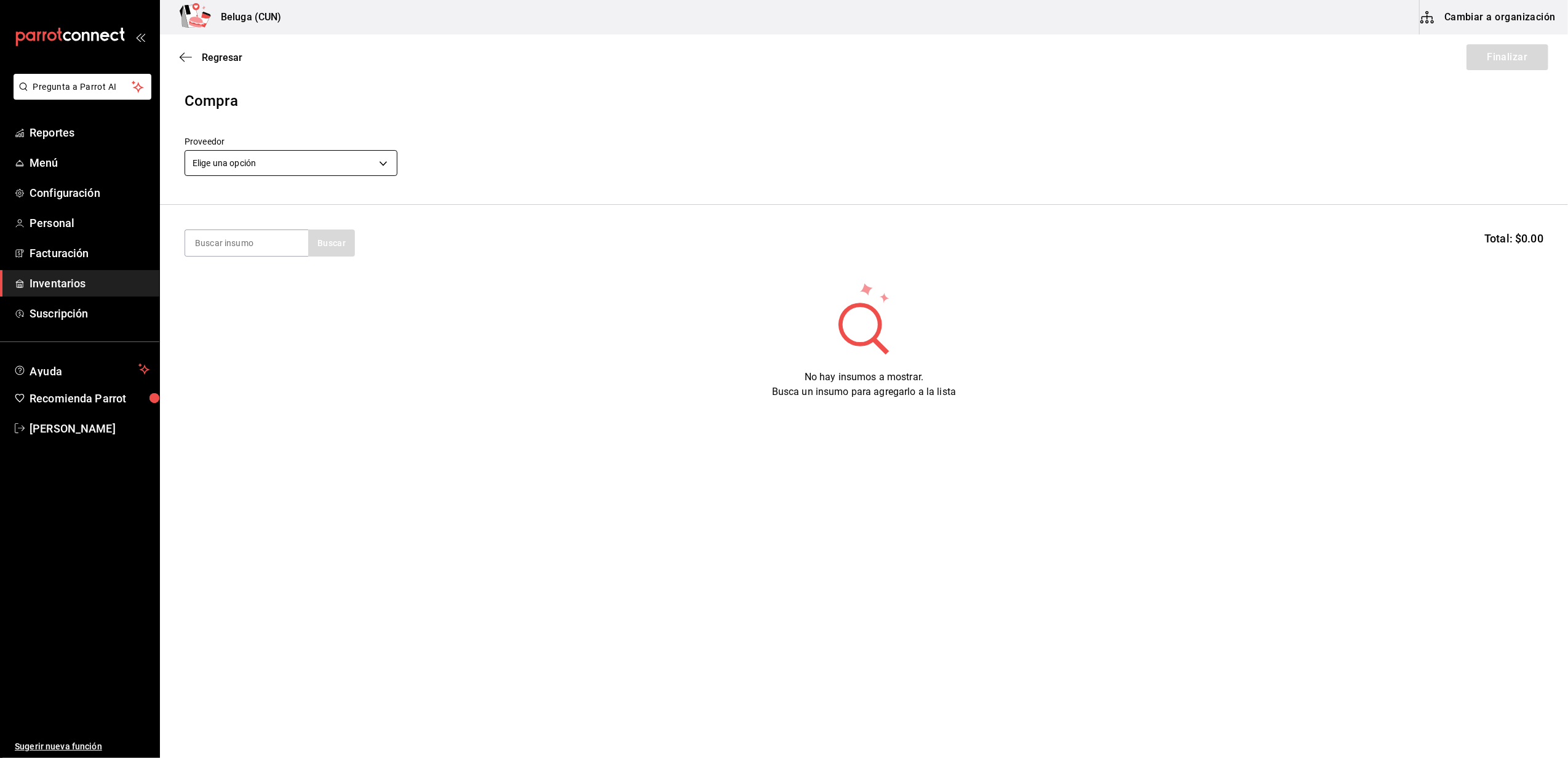
click at [335, 169] on body "Pregunta a Parrot AI Reportes Menú Configuración Personal Facturación Inventari…" at bounding box center [784, 344] width 1568 height 688
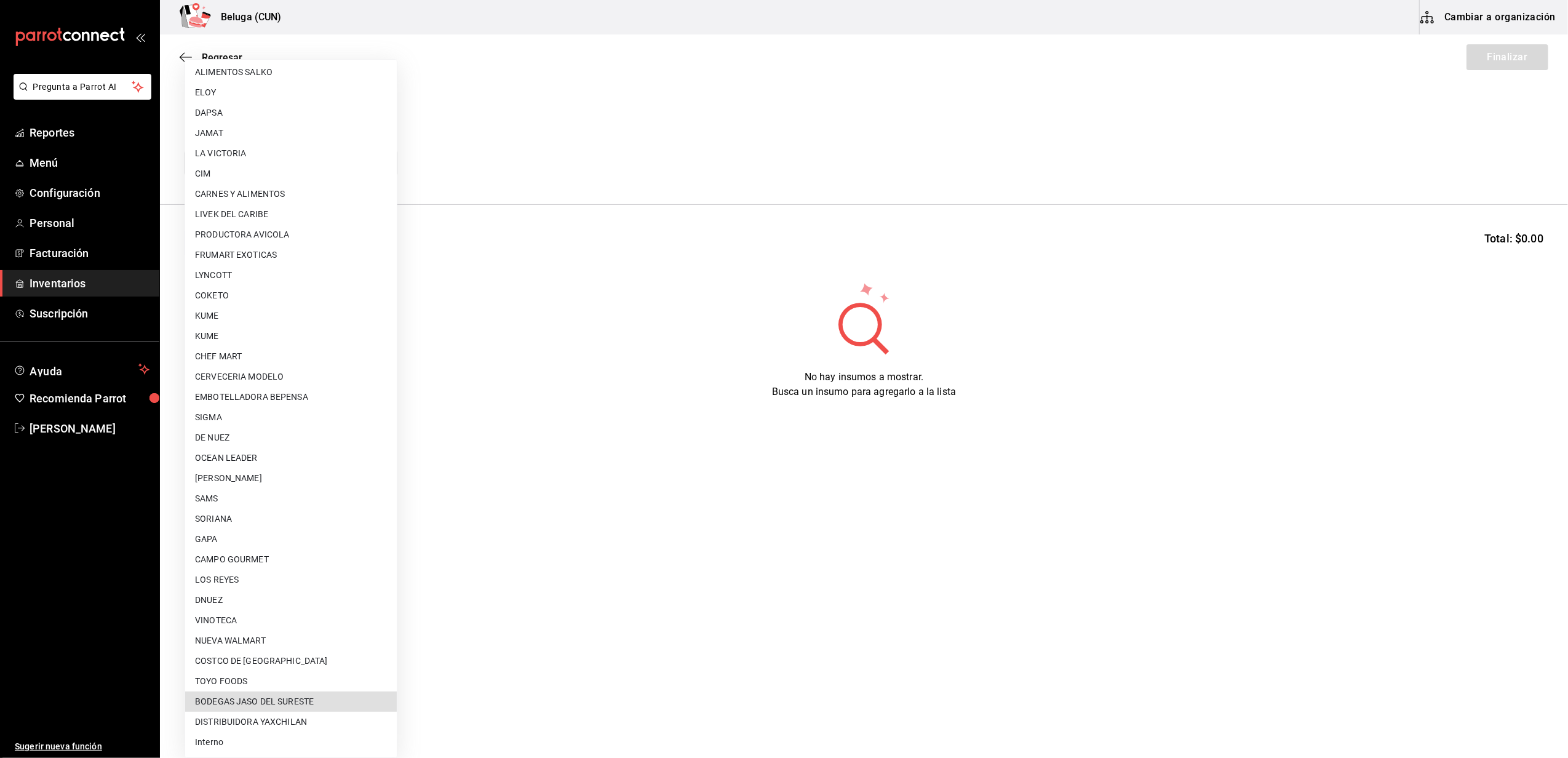
type input "5fd1277c-3f9b-479d-a8b3-e50a8b320029"
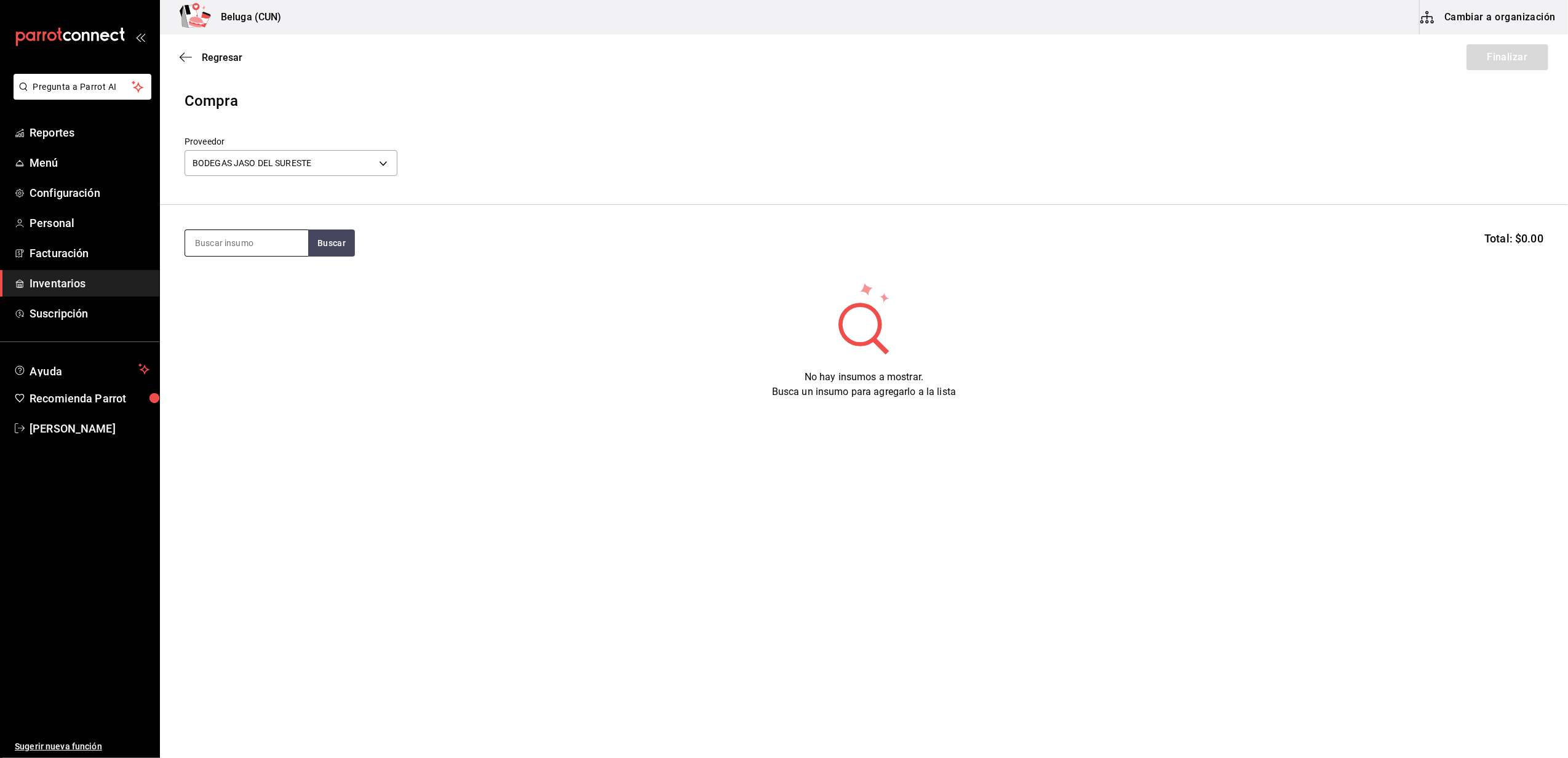
click at [232, 239] on input at bounding box center [246, 243] width 123 height 26
type input "CONTR"
click at [341, 246] on button "Buscar" at bounding box center [331, 243] width 47 height 27
click at [279, 298] on div "1 pza de CONTROY 30 ML = 1 pza receta - BODEGAS JASO DEL SURESTE" at bounding box center [246, 305] width 103 height 39
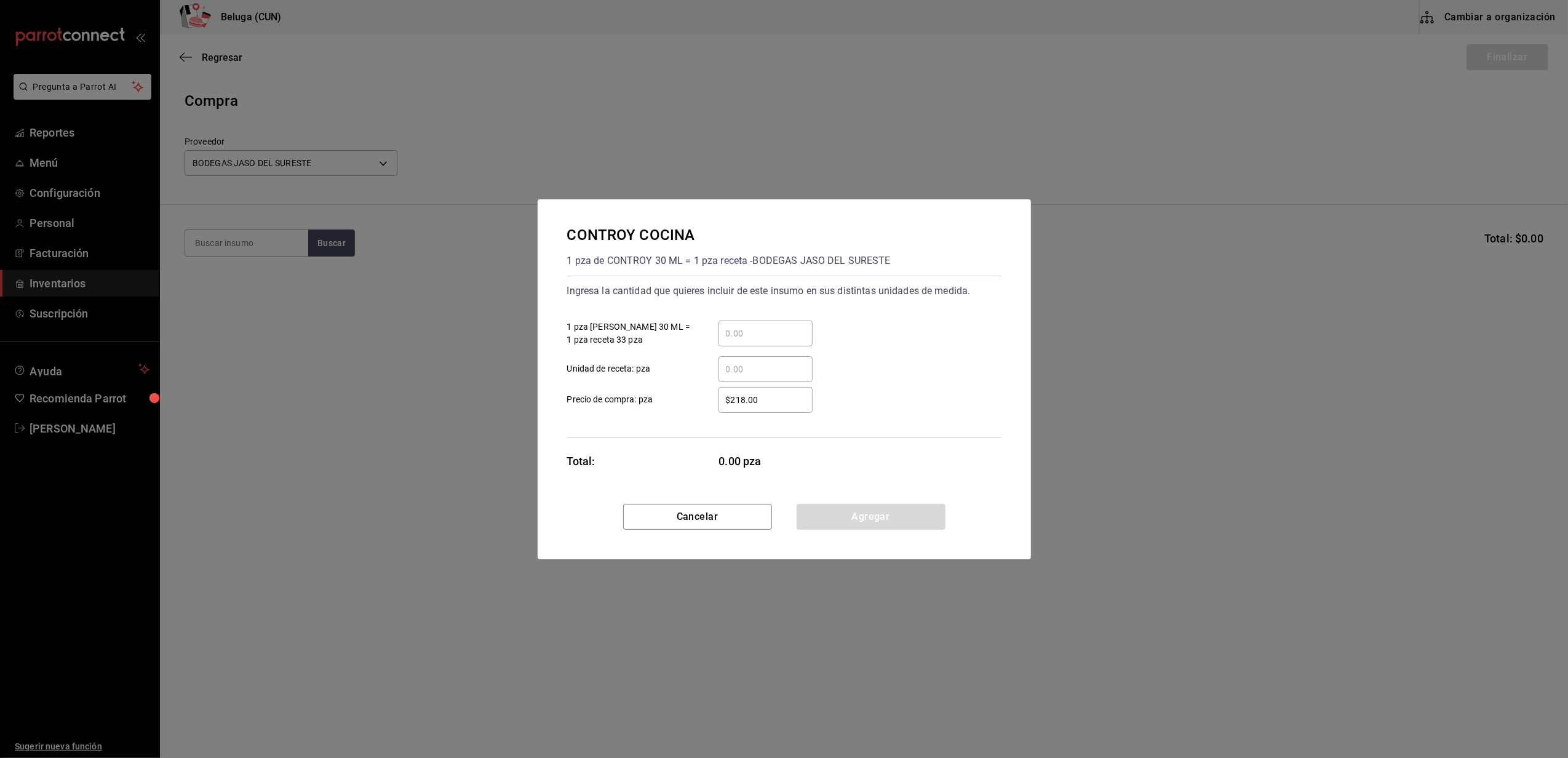
click at [781, 335] on input "​ 1 pza de CONTROY 30 ML = 1 pza receta 33 pza" at bounding box center [765, 333] width 94 height 15
type input "1"
click at [693, 437] on div "Ingresa la cantidad que quieres incluir de este insumo en sus distintas unidade…" at bounding box center [784, 357] width 434 height 162
drag, startPoint x: 779, startPoint y: 397, endPoint x: 589, endPoint y: 422, distance: 191.6
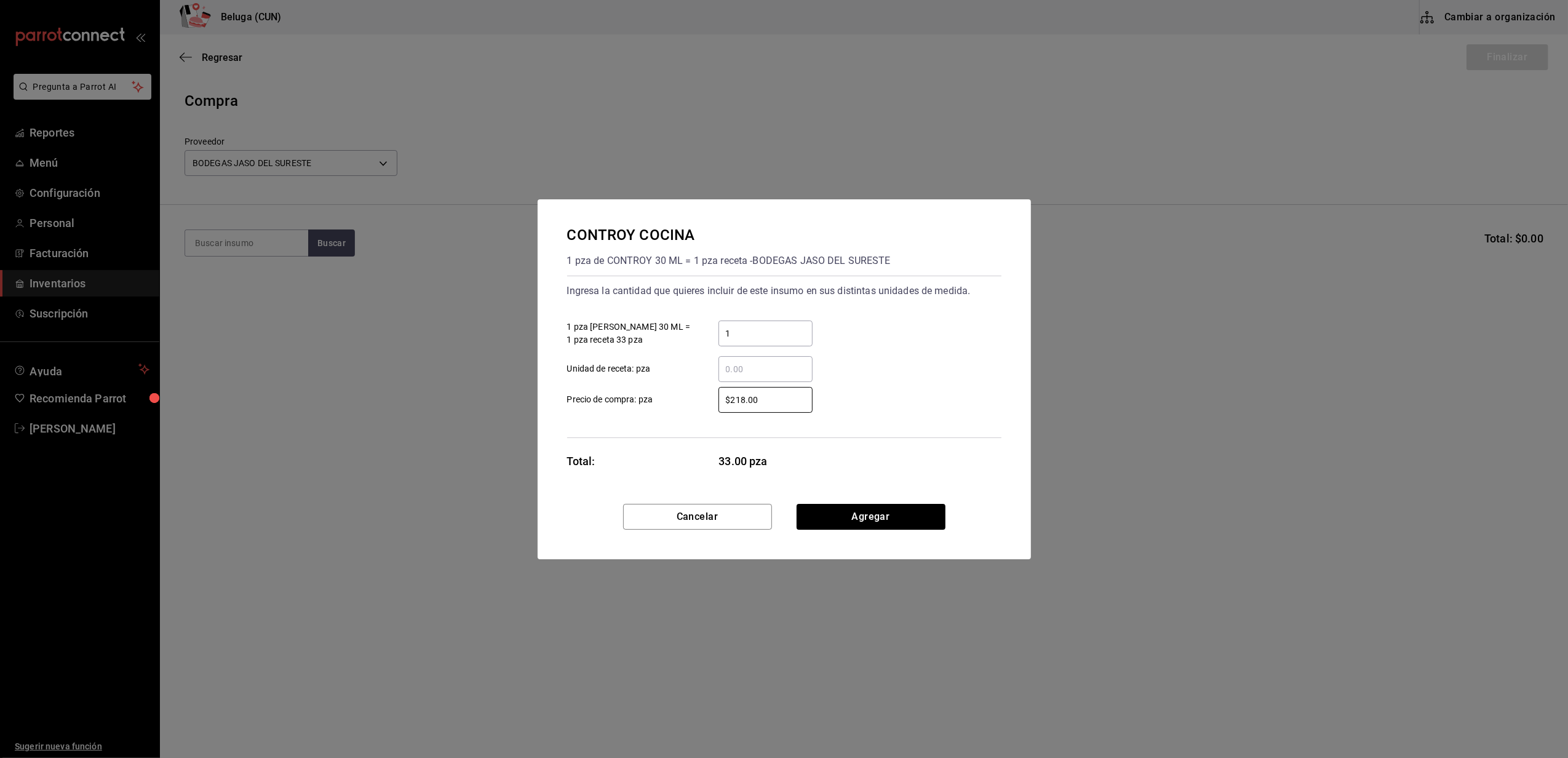
click at [589, 422] on div "Ingresa la cantidad que quieres incluir de este insumo en sus distintas unidade…" at bounding box center [784, 357] width 434 height 162
type input "$0.01"
click at [689, 437] on div "Ingresa la cantidad que quieres incluir de este insumo en sus distintas unidade…" at bounding box center [784, 357] width 434 height 162
click at [859, 510] on button "Agregar" at bounding box center [871, 517] width 149 height 26
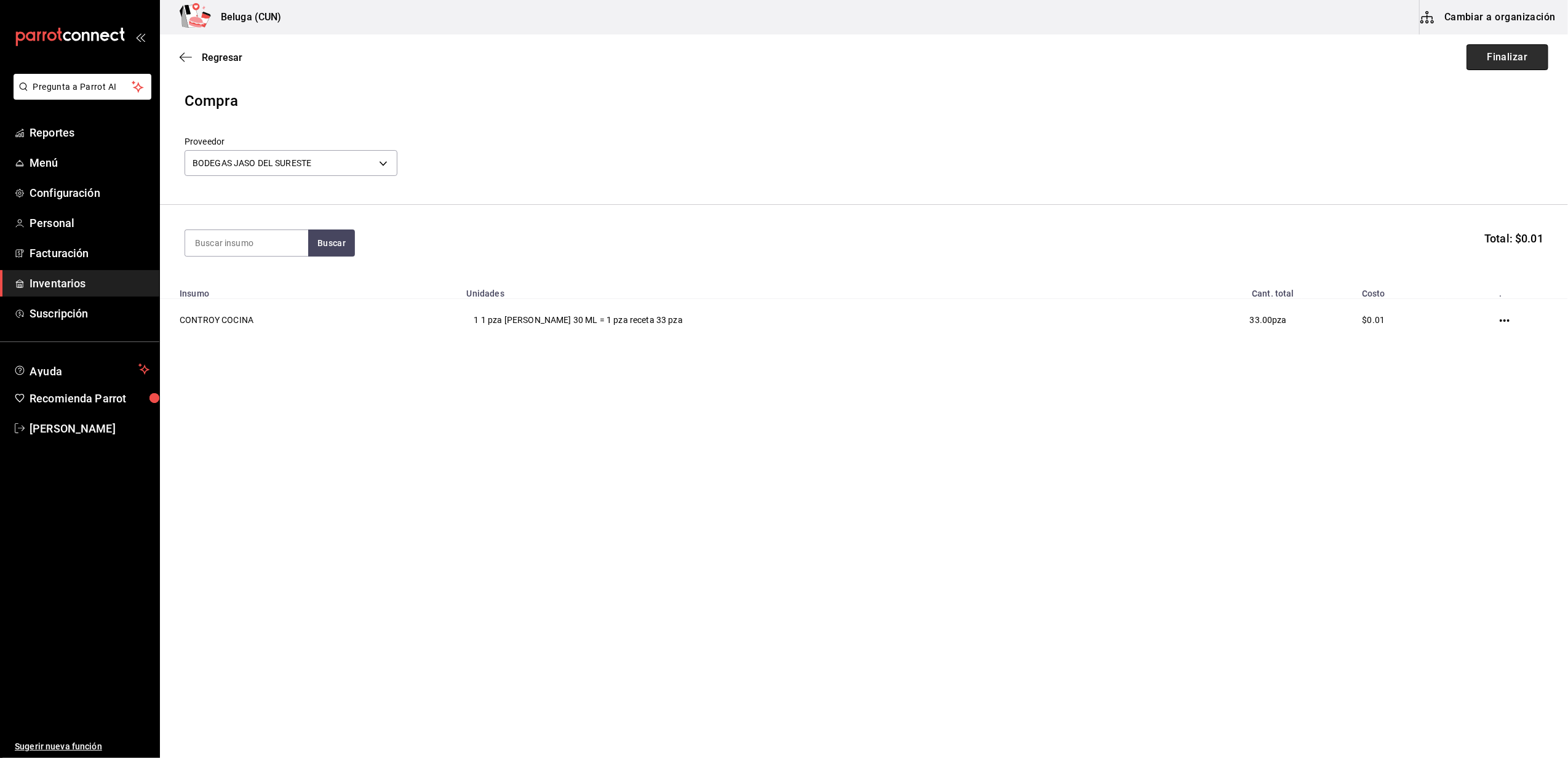
click at [1499, 57] on button "Finalizar" at bounding box center [1507, 57] width 82 height 26
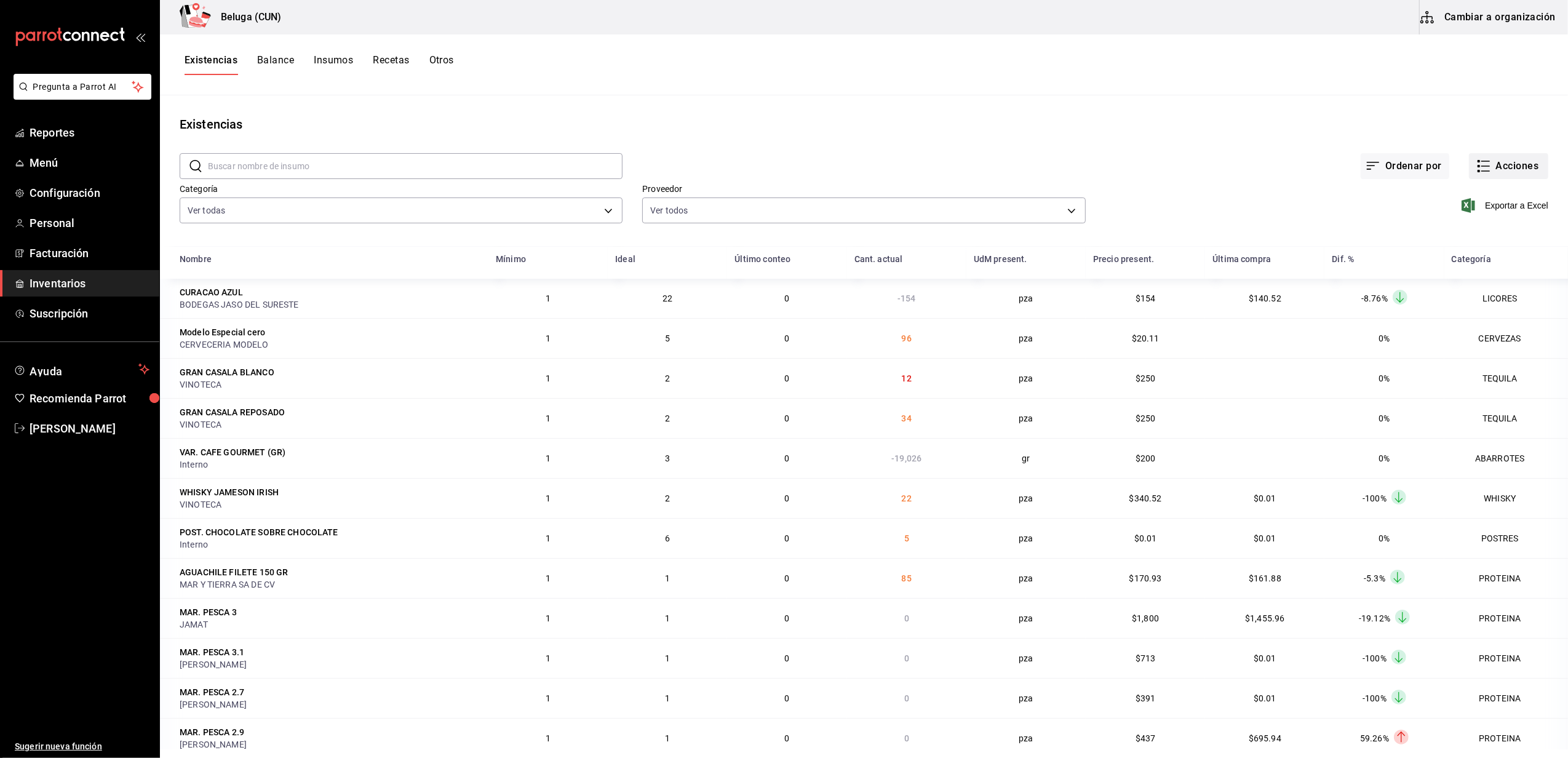
click at [1477, 168] on icon "button" at bounding box center [1483, 166] width 15 height 15
click at [1460, 229] on span "Compra" at bounding box center [1496, 233] width 103 height 13
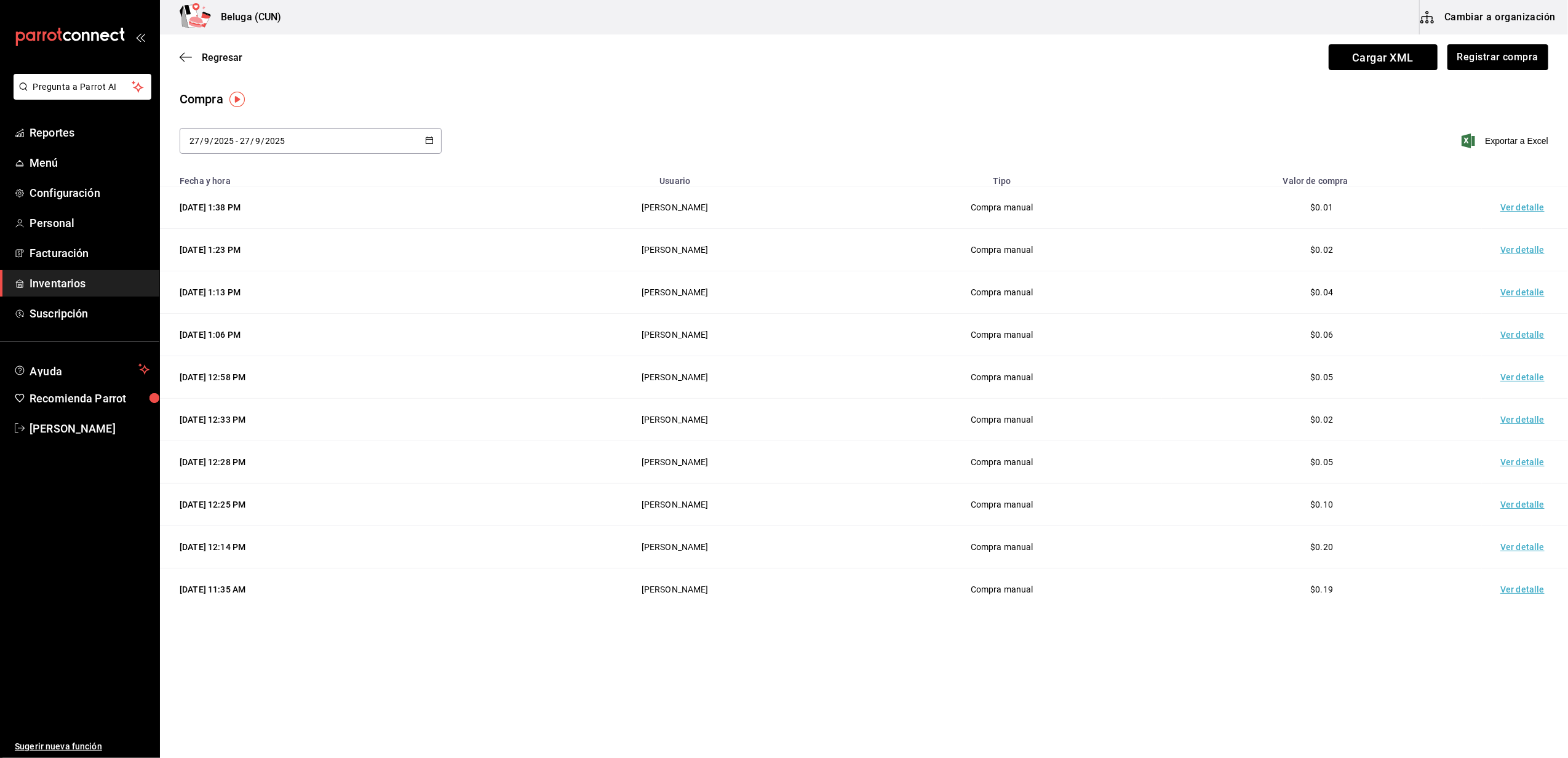
click at [1511, 206] on td "Ver detalle" at bounding box center [1525, 208] width 86 height 42
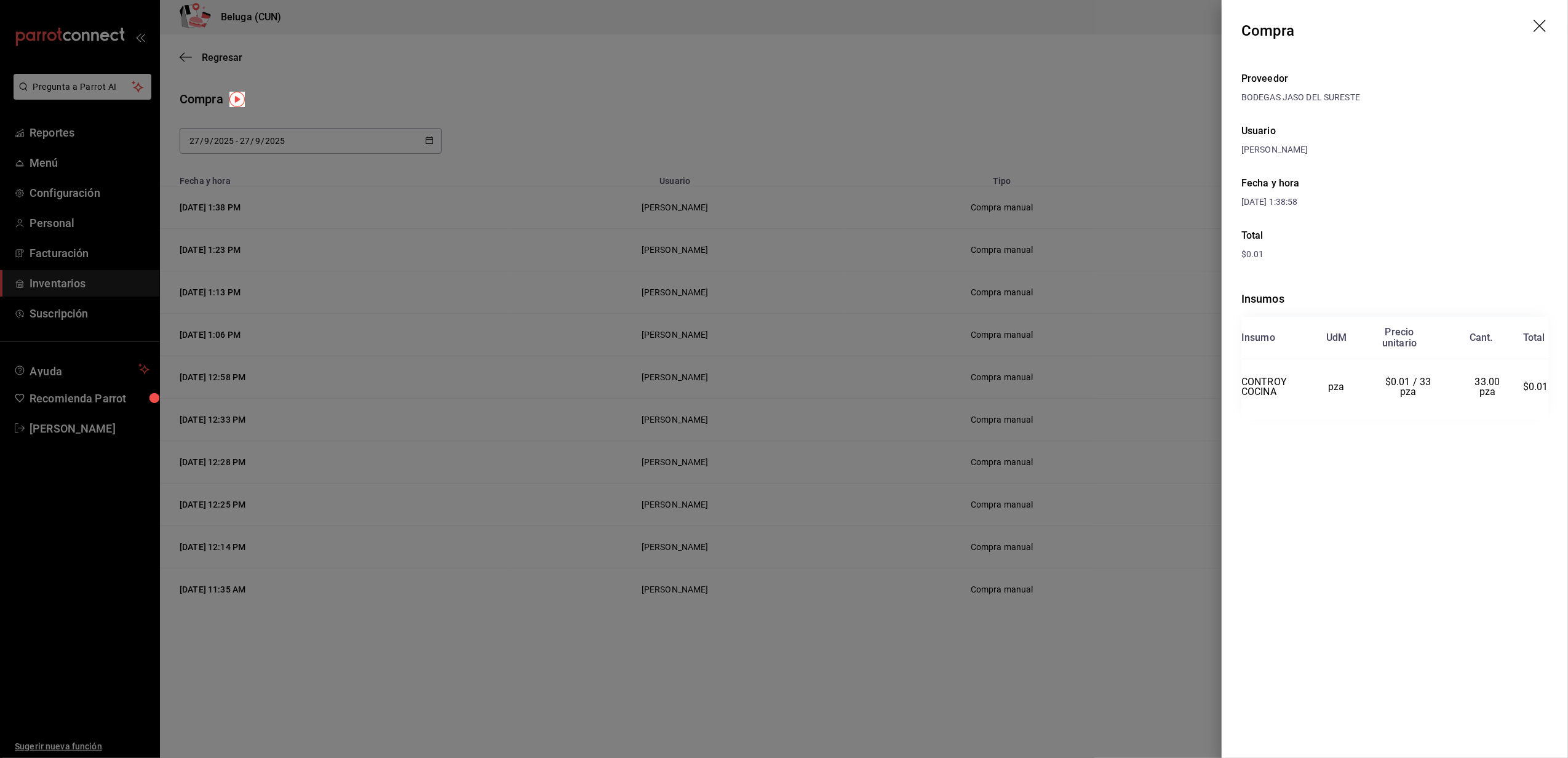
click at [981, 69] on div at bounding box center [784, 379] width 1568 height 758
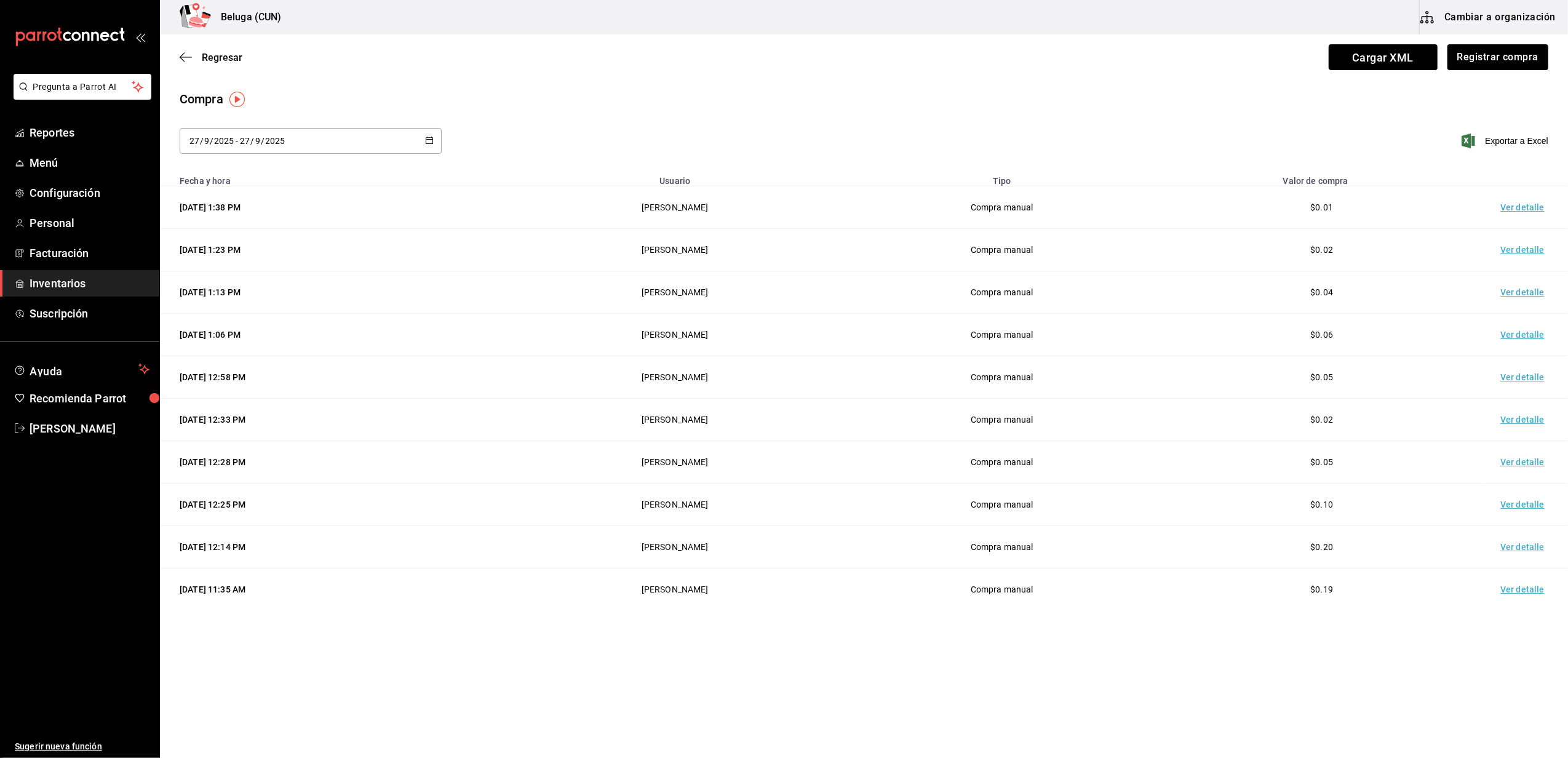
click at [1514, 206] on td "Ver detalle" at bounding box center [1525, 208] width 86 height 42
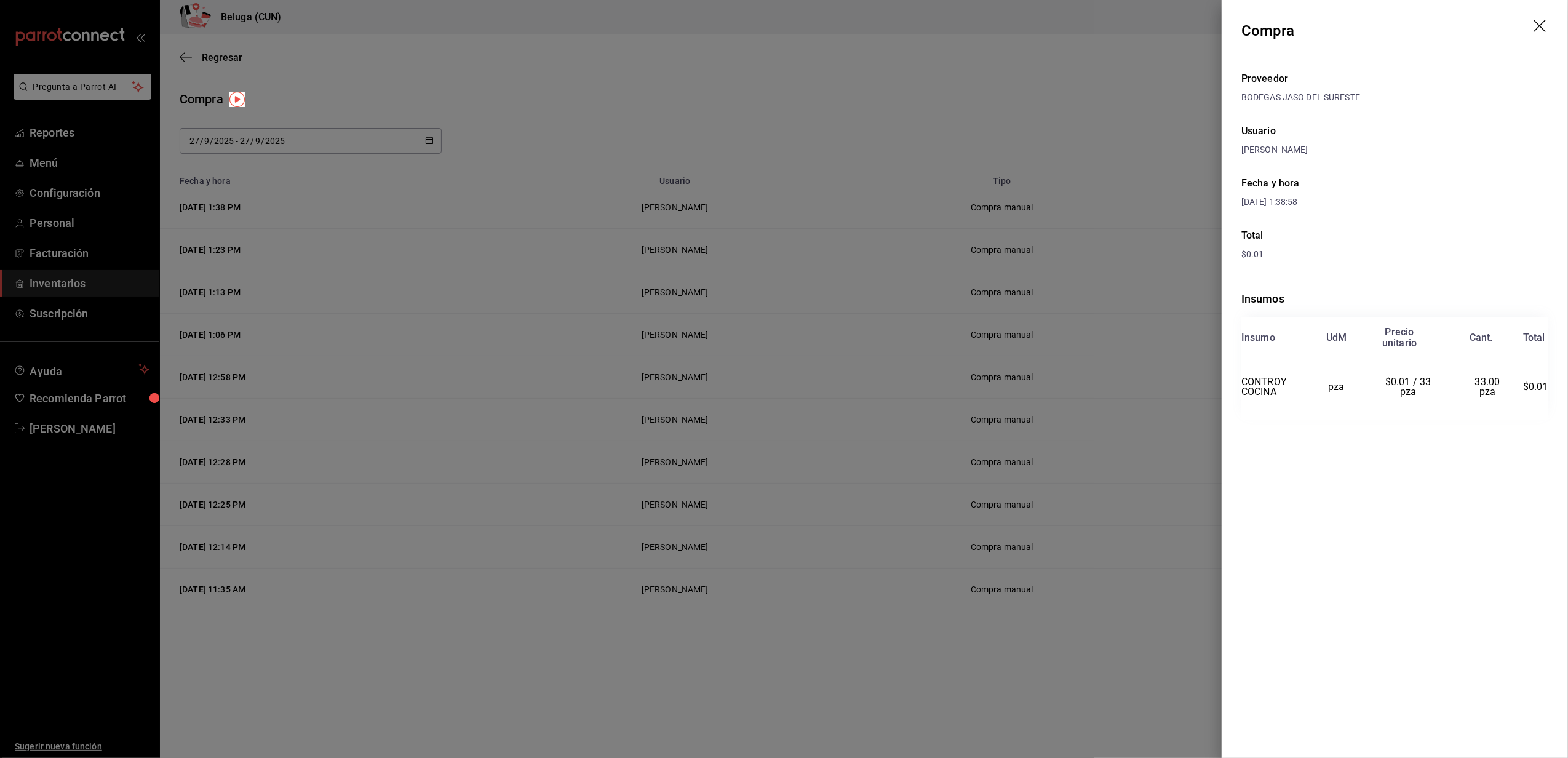
click at [615, 178] on div at bounding box center [784, 379] width 1568 height 758
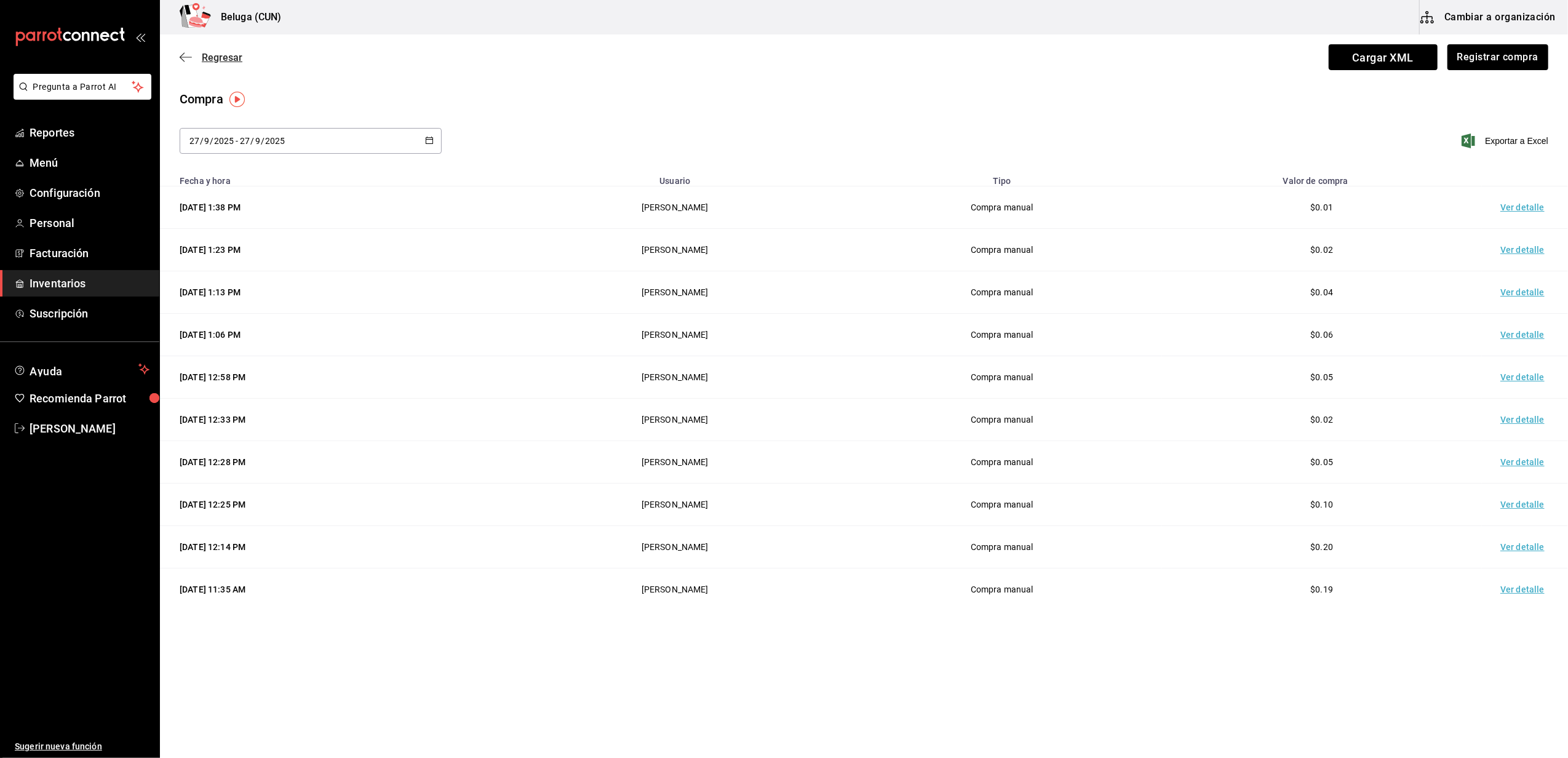
click at [182, 57] on icon "button" at bounding box center [185, 57] width 12 height 1
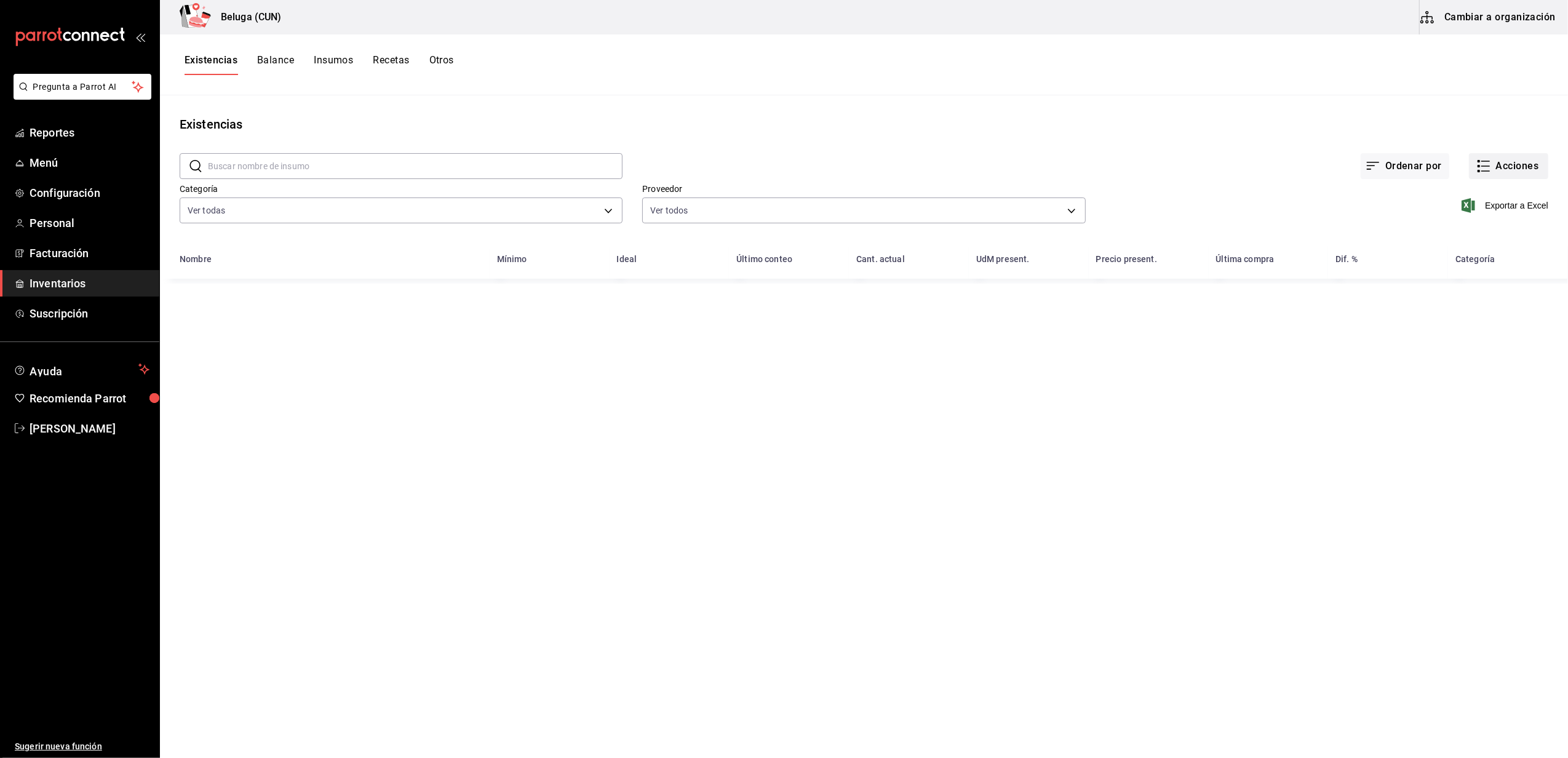
click at [1487, 167] on button "Acciones" at bounding box center [1509, 166] width 79 height 26
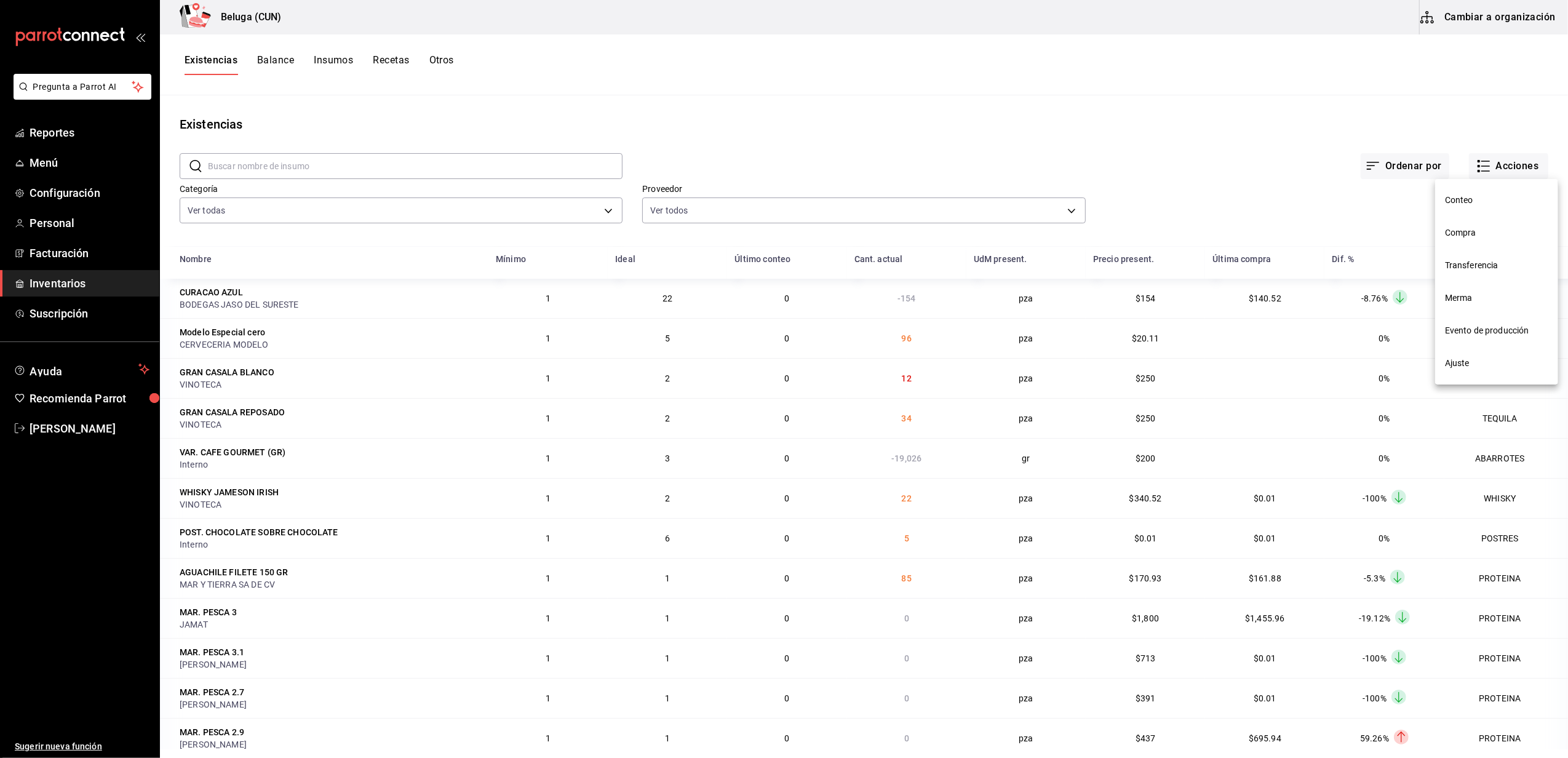
click at [1489, 234] on span "Compra" at bounding box center [1496, 233] width 103 height 13
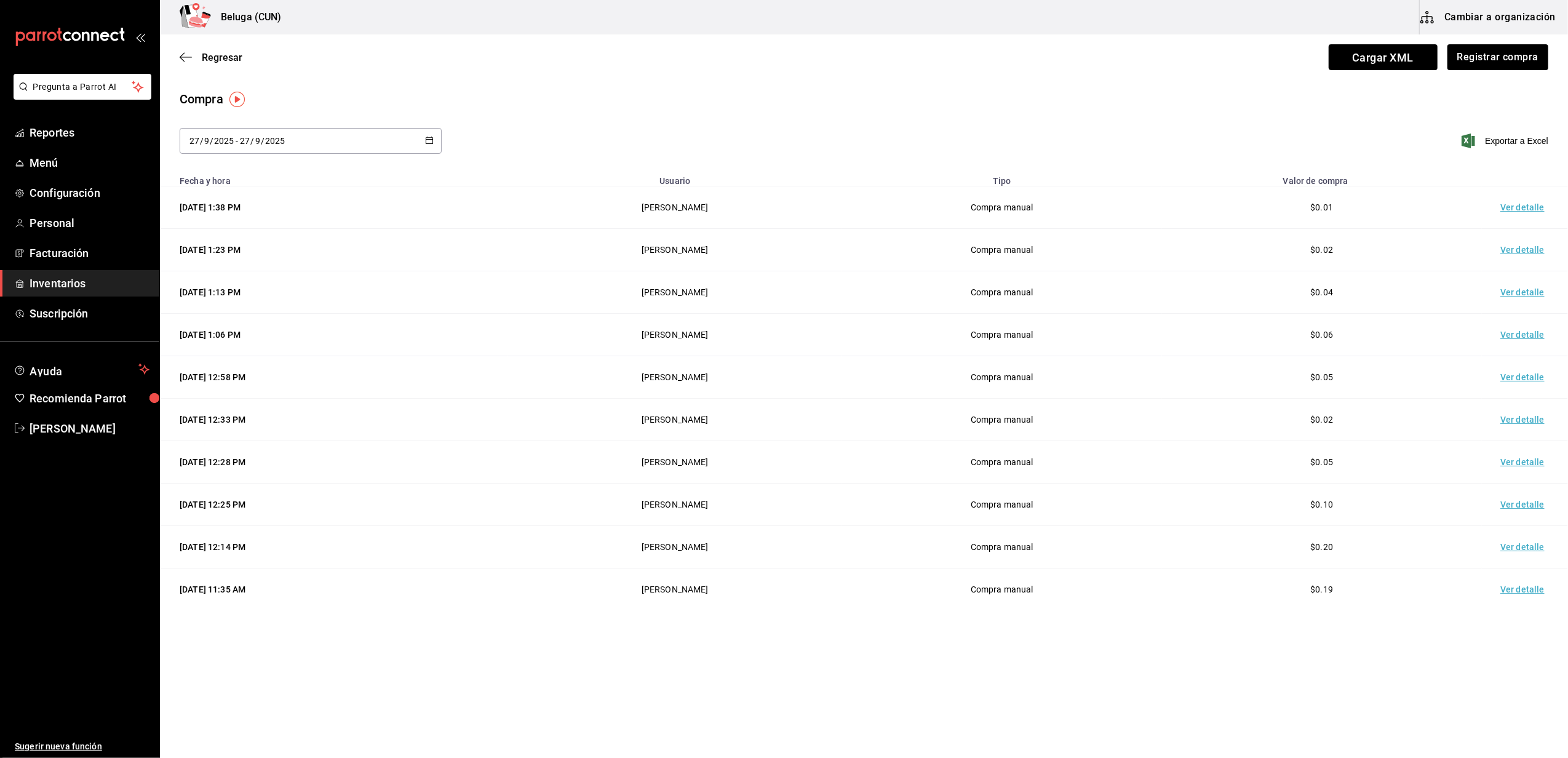
click at [786, 94] on div "Compra" at bounding box center [863, 99] width 1368 height 19
click at [1050, 96] on div "Compra" at bounding box center [863, 99] width 1368 height 19
click at [1079, 123] on div "Compra 2025-09-27 27 / 9 / 2025 - 2025-09-27 27 / 9 / 2025 Exportar a Excel" at bounding box center [863, 129] width 1408 height 79
click at [815, 155] on div "2025-09-27 27 / 9 / 2025 - 2025-09-27 27 / 9 / 2025 Exportar a Excel" at bounding box center [863, 148] width 1408 height 41
click at [749, 111] on div "Compra 2025-09-27 27 / 9 / 2025 - 2025-09-27 27 / 9 / 2025 Exportar a Excel" at bounding box center [863, 129] width 1408 height 79
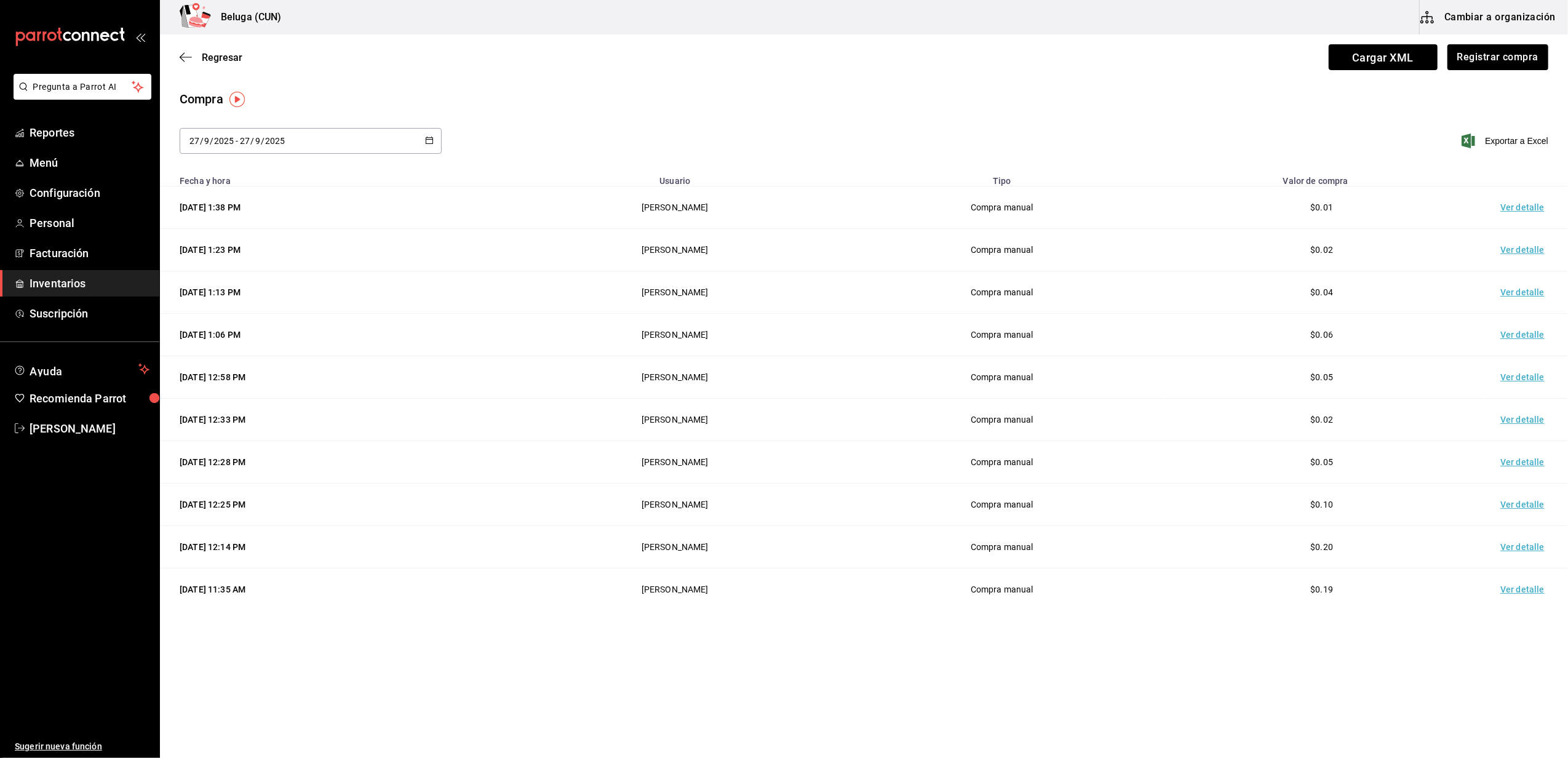
click at [828, 121] on div "Compra 2025-09-27 27 / 9 / 2025 - 2025-09-27 27 / 9 / 2025 Exportar a Excel" at bounding box center [863, 129] width 1408 height 79
click at [1093, 79] on div "Regresar Cargar XML Registrar compra" at bounding box center [863, 57] width 1408 height 45
click at [1507, 57] on button "Registrar compra" at bounding box center [1497, 57] width 102 height 26
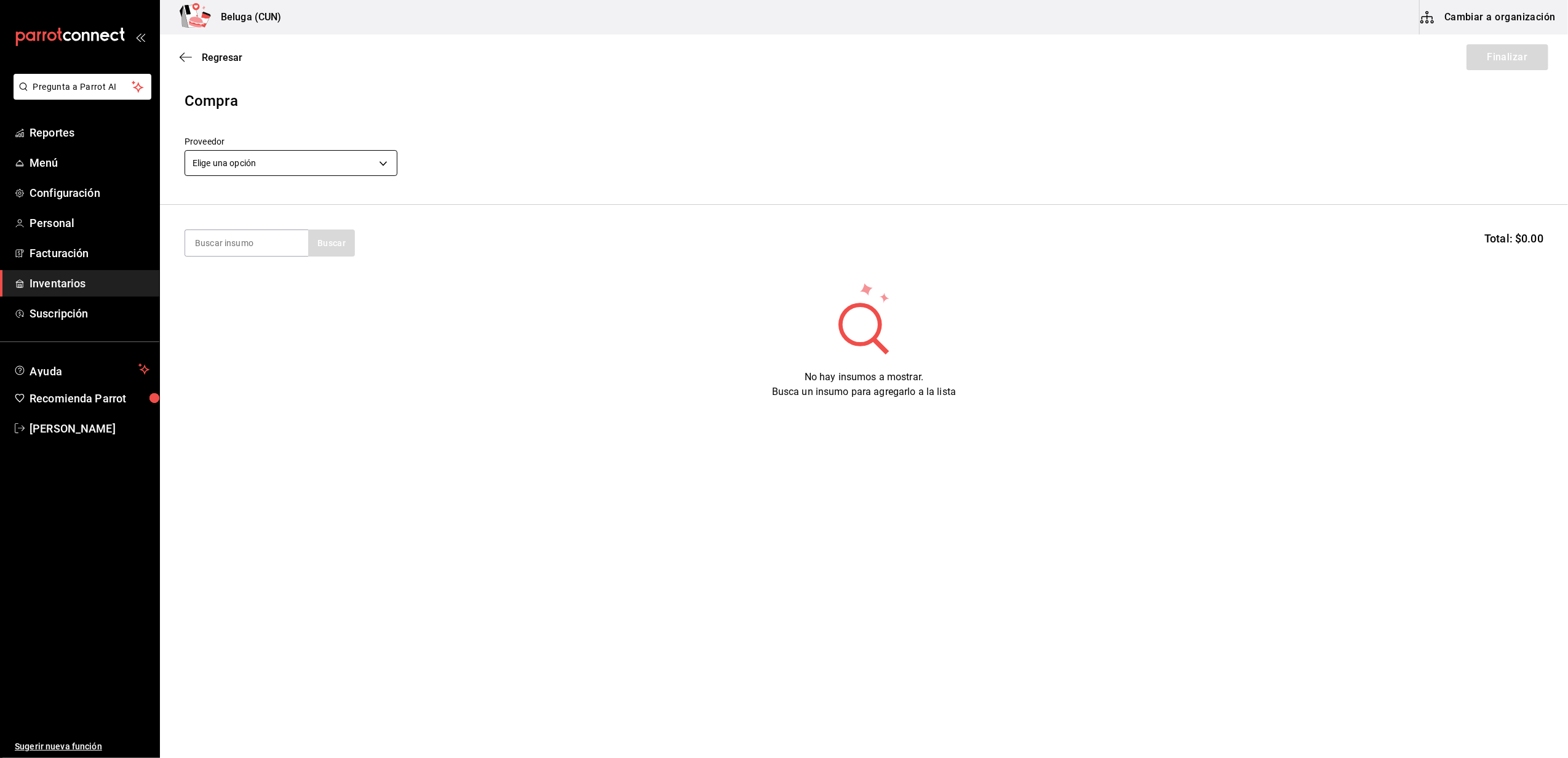
click at [292, 150] on body "Pregunta a Parrot AI Reportes Menú Configuración Personal Facturación Inventari…" at bounding box center [784, 344] width 1568 height 688
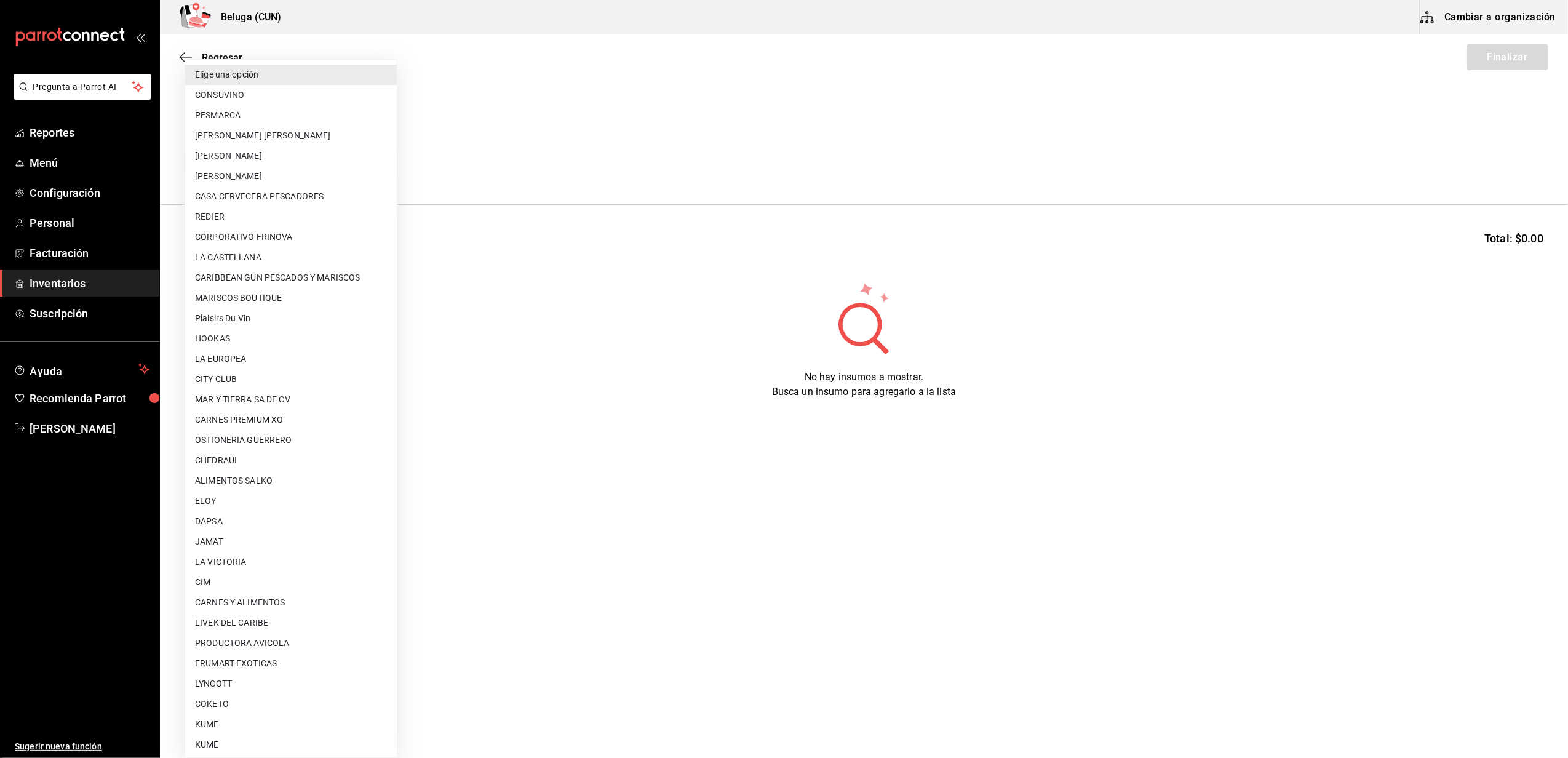
scroll to position [409, 0]
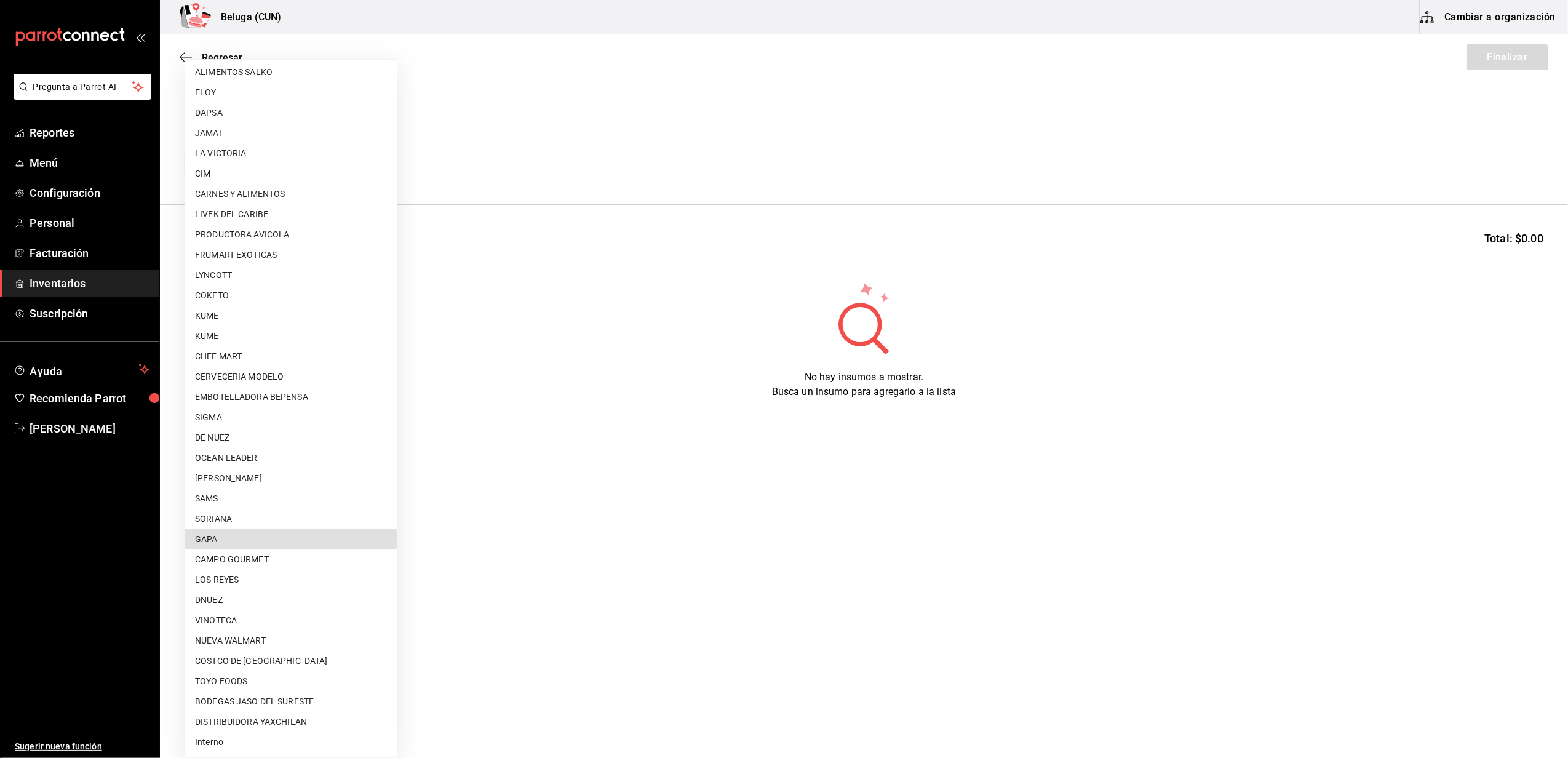
type input "2a39c152-d151-411b-809e-f28c55ac55f8"
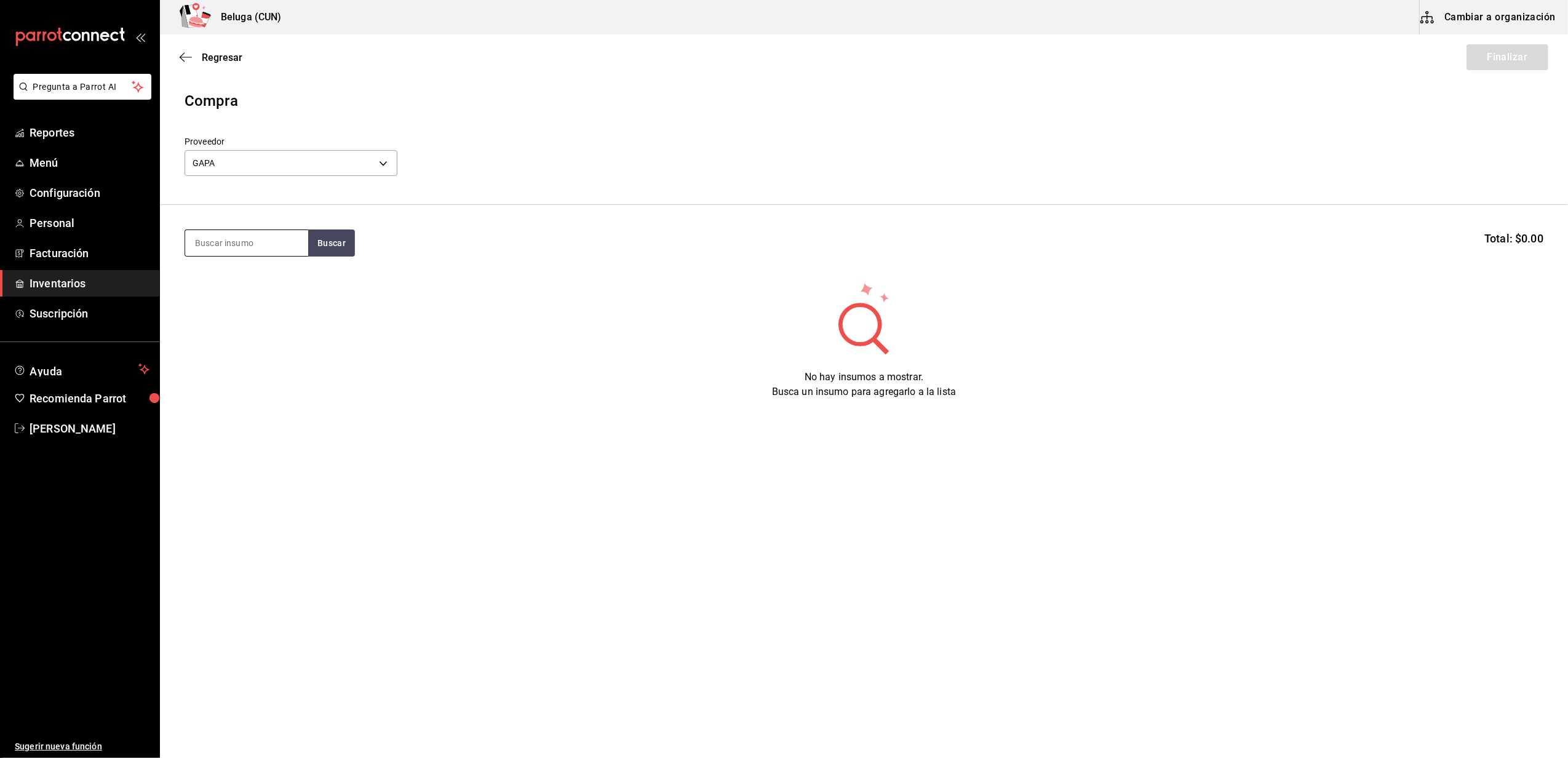
click at [216, 234] on input at bounding box center [246, 243] width 123 height 26
type input "400"
click at [328, 241] on button "Buscar" at bounding box center [331, 243] width 47 height 27
click at [278, 277] on div "RIB EYE AL PIQUIN 400 GR." at bounding box center [246, 286] width 103 height 29
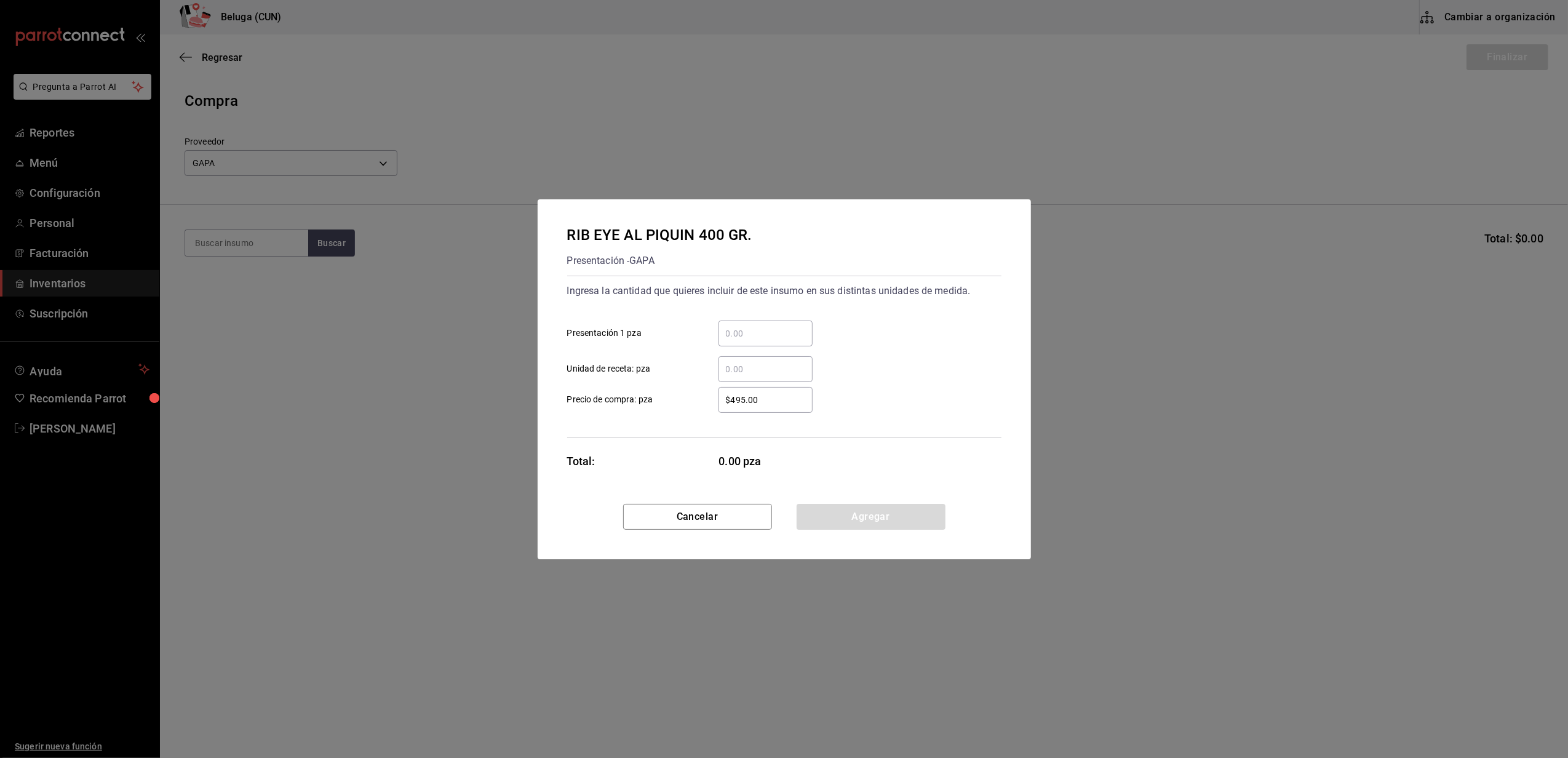
click at [780, 336] on input "​ Presentación 1 pza" at bounding box center [765, 333] width 94 height 15
type input "1"
click at [741, 400] on input "$495.00" at bounding box center [765, 400] width 94 height 15
click at [742, 400] on input "$495.00" at bounding box center [765, 400] width 94 height 15
type input "$0.01"
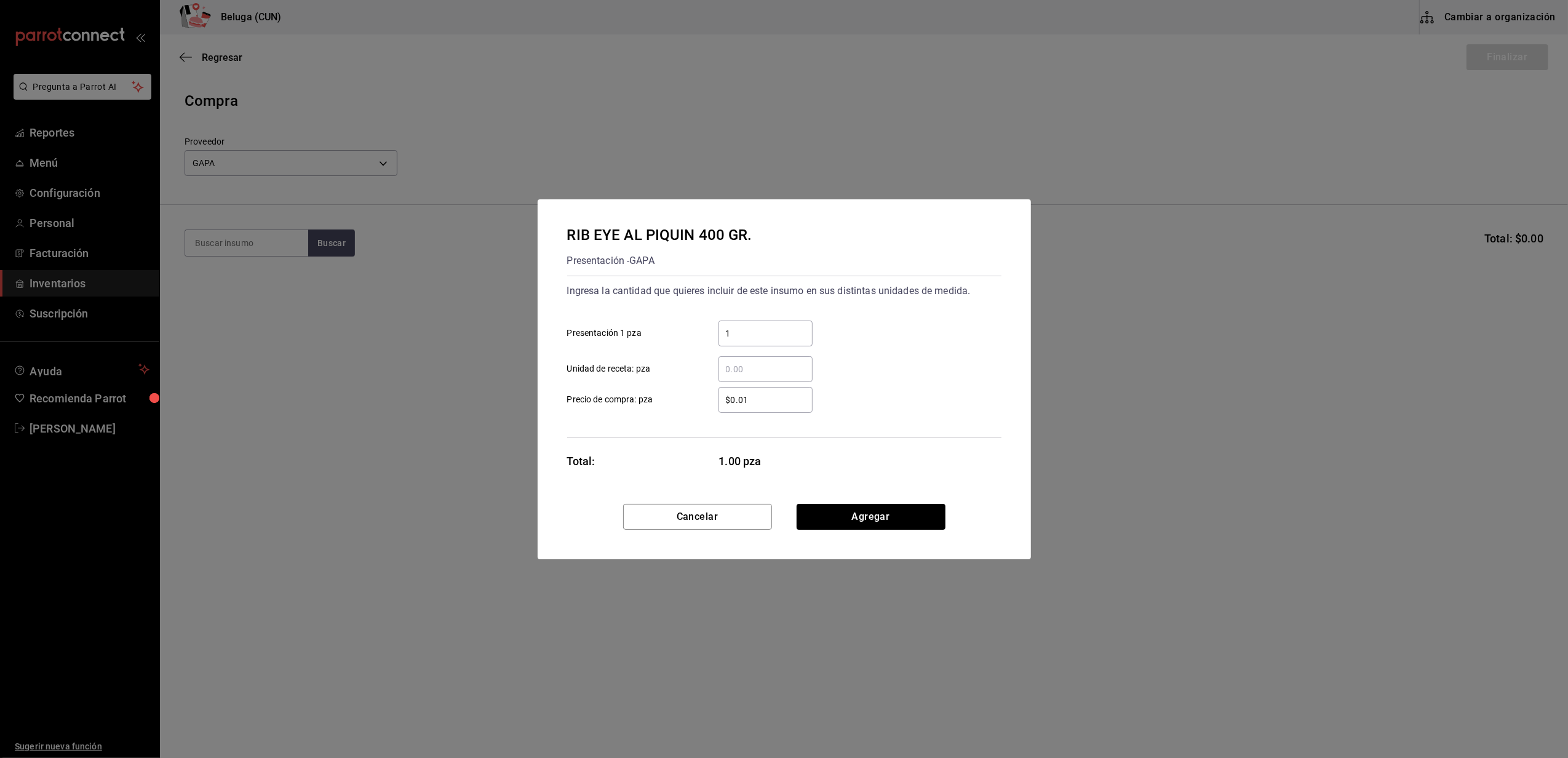
drag, startPoint x: 882, startPoint y: 345, endPoint x: 877, endPoint y: 352, distance: 8.6
click at [882, 346] on div "​ Unidad de receta: pza" at bounding box center [780, 364] width 444 height 36
click at [859, 505] on button "Agregar" at bounding box center [871, 517] width 149 height 26
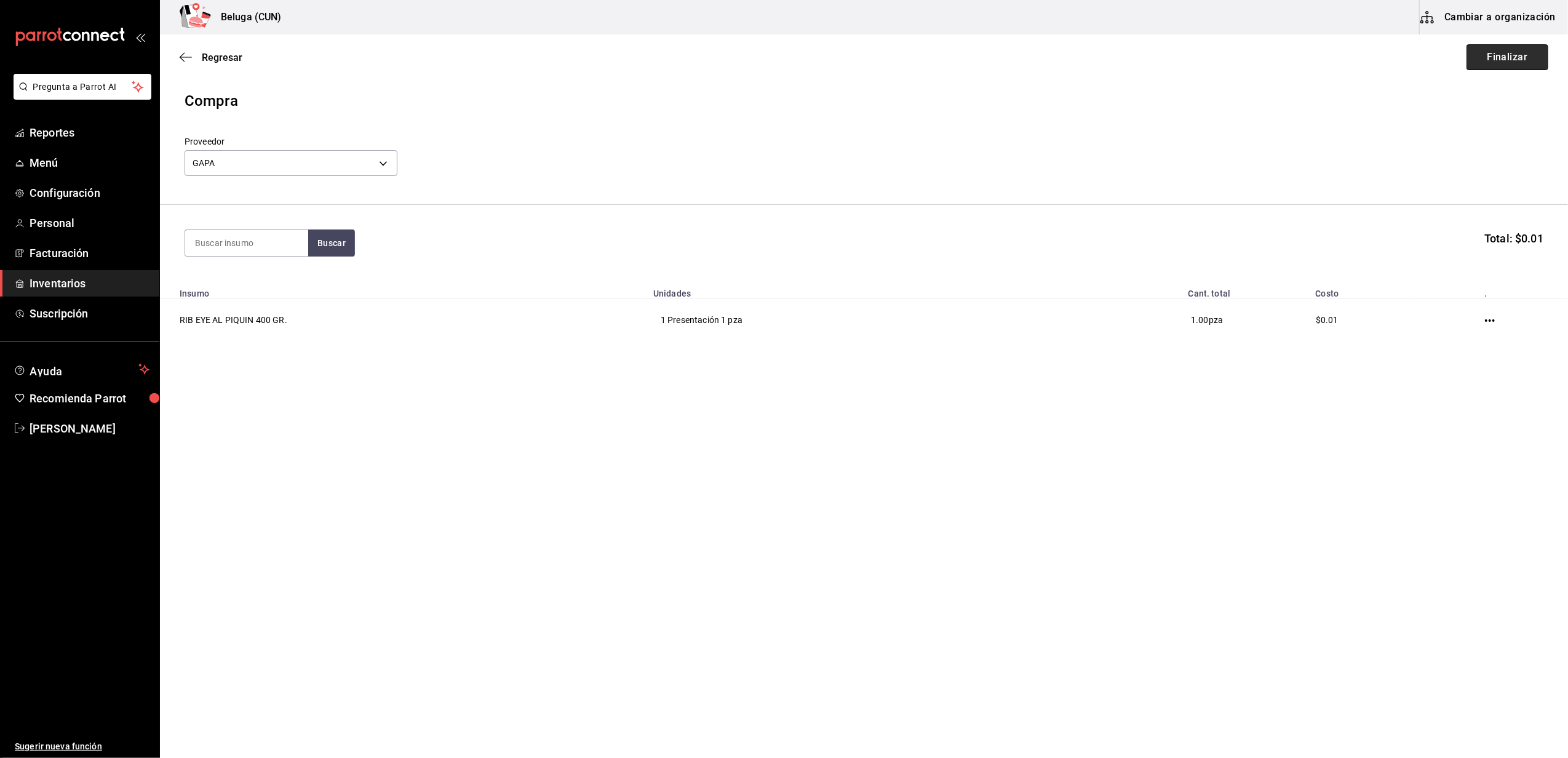
click at [1504, 66] on button "Finalizar" at bounding box center [1507, 57] width 82 height 26
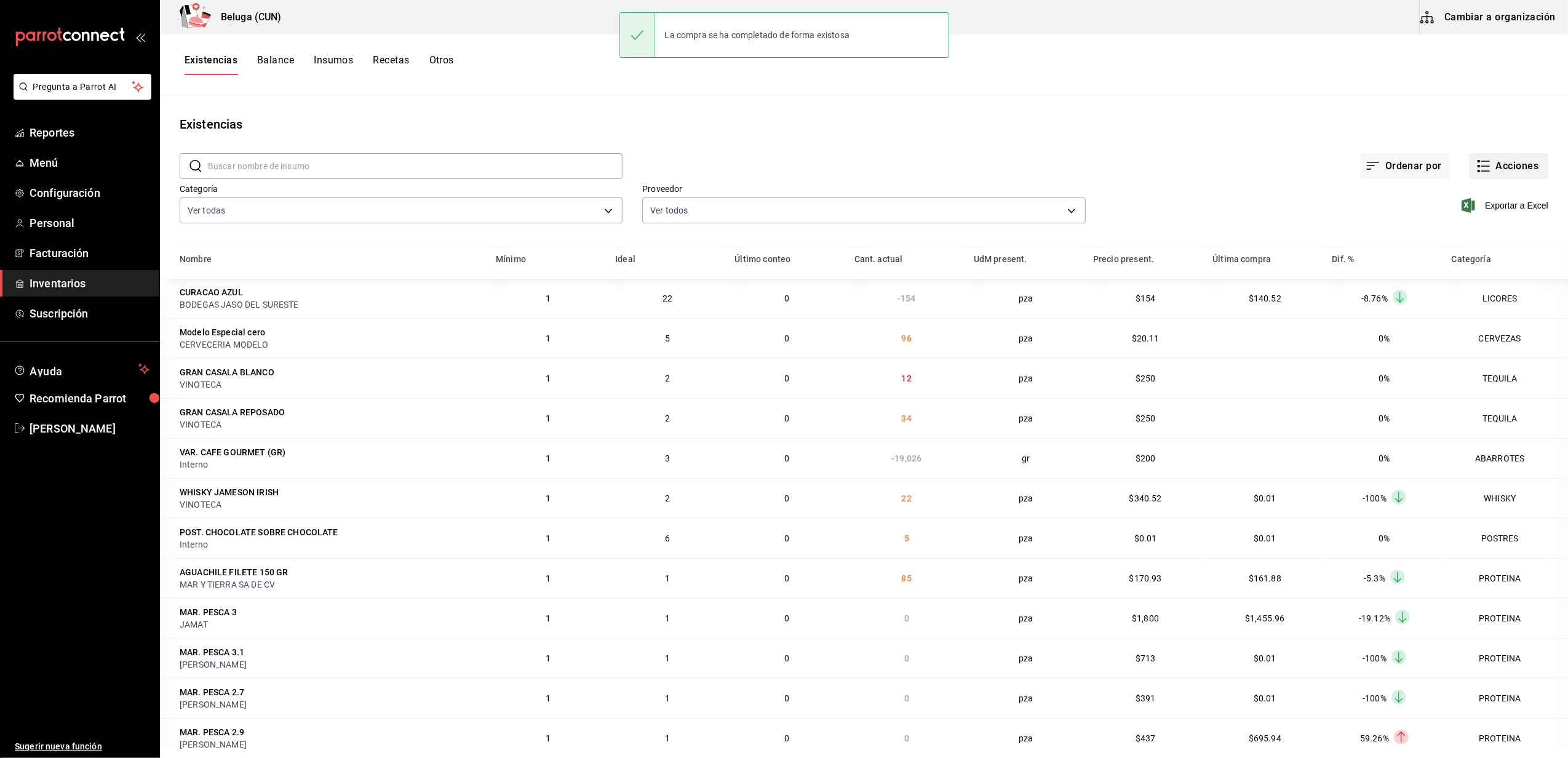
click at [1498, 165] on button "Acciones" at bounding box center [1509, 166] width 79 height 26
click at [1461, 240] on li "Compra" at bounding box center [1496, 232] width 123 height 33
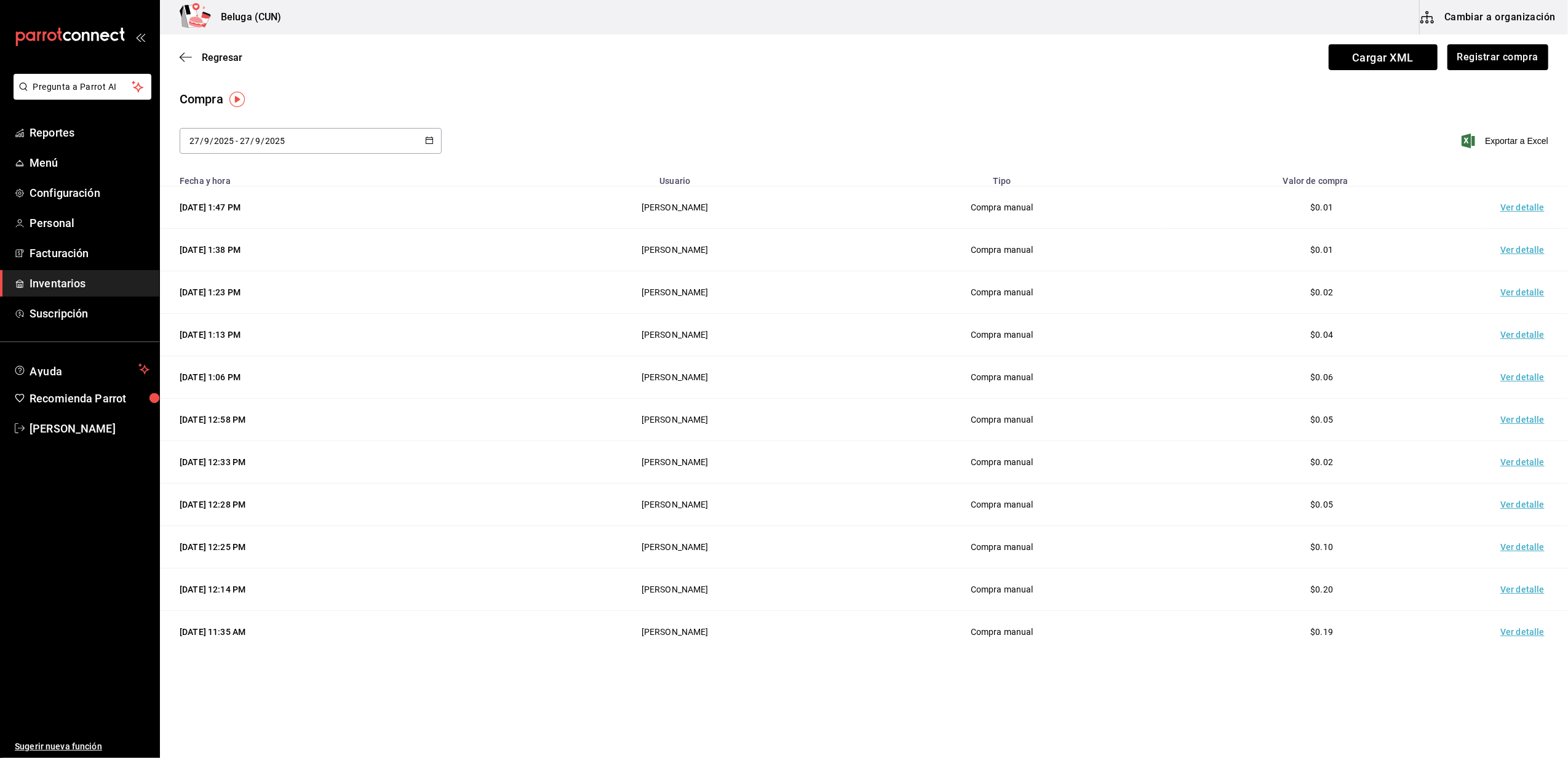
click at [1505, 211] on td "Ver detalle" at bounding box center [1525, 208] width 86 height 42
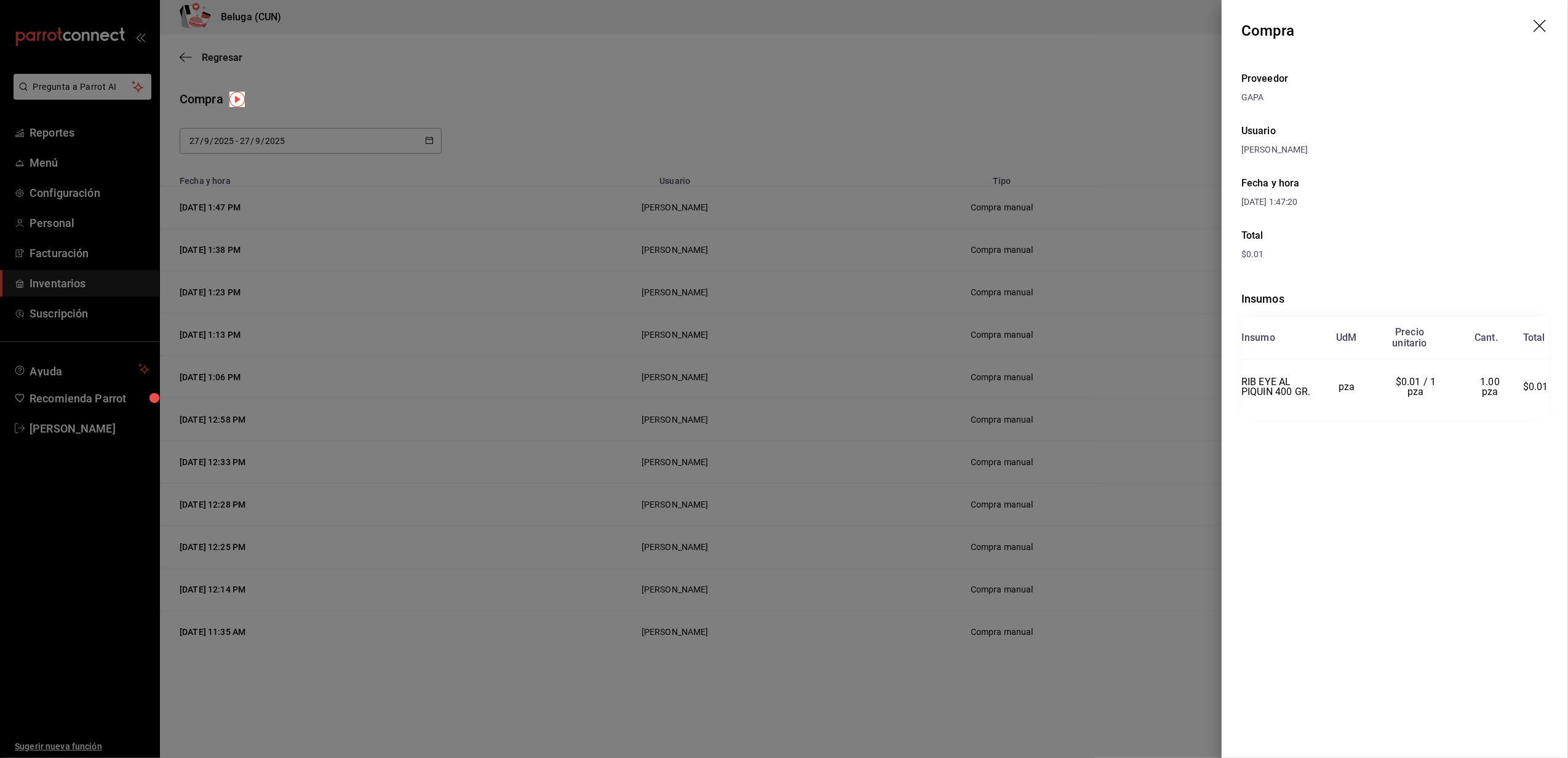
click at [492, 96] on div at bounding box center [784, 379] width 1568 height 758
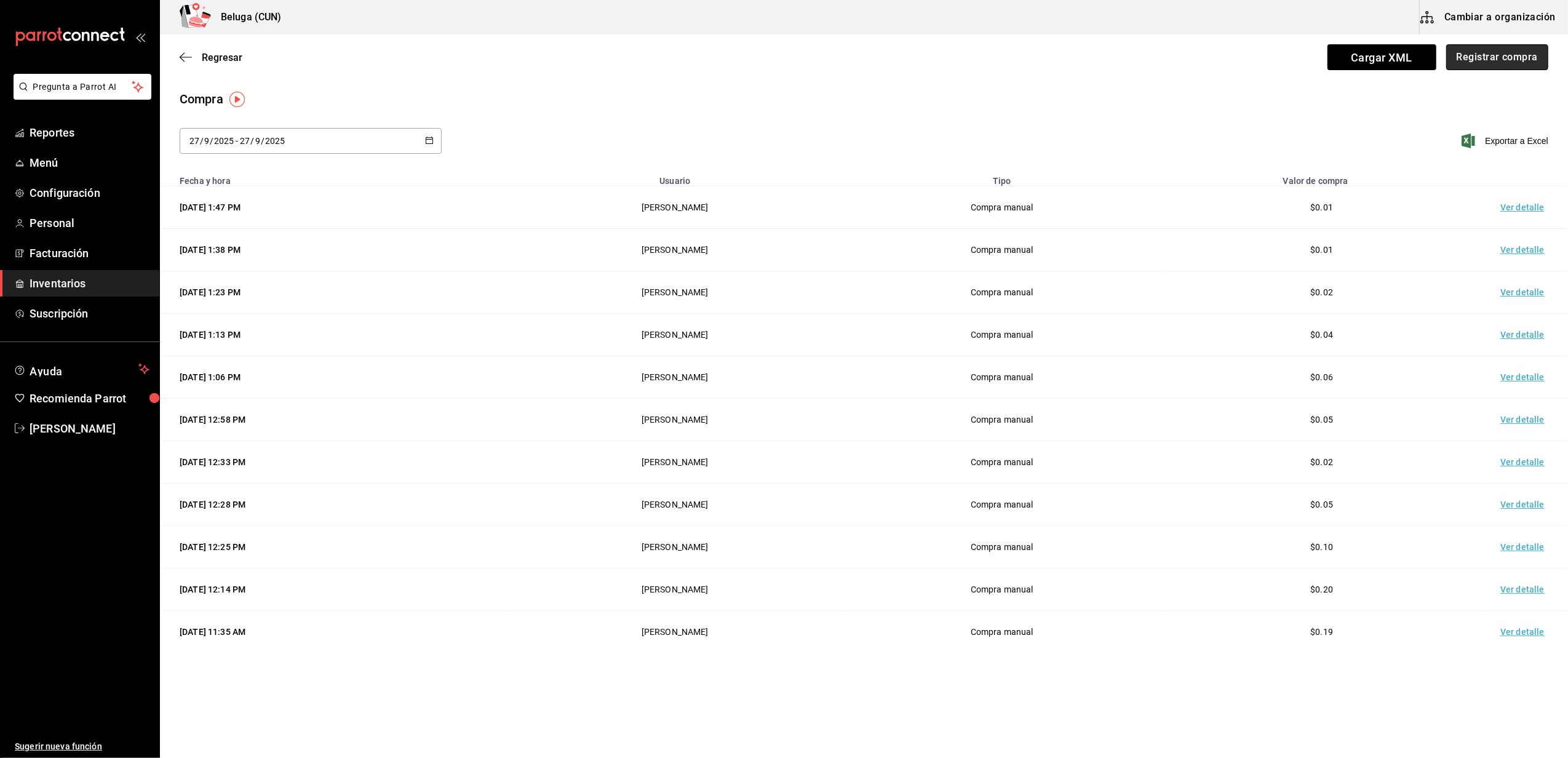
click at [1511, 44] on button "Registrar compra" at bounding box center [1497, 57] width 102 height 26
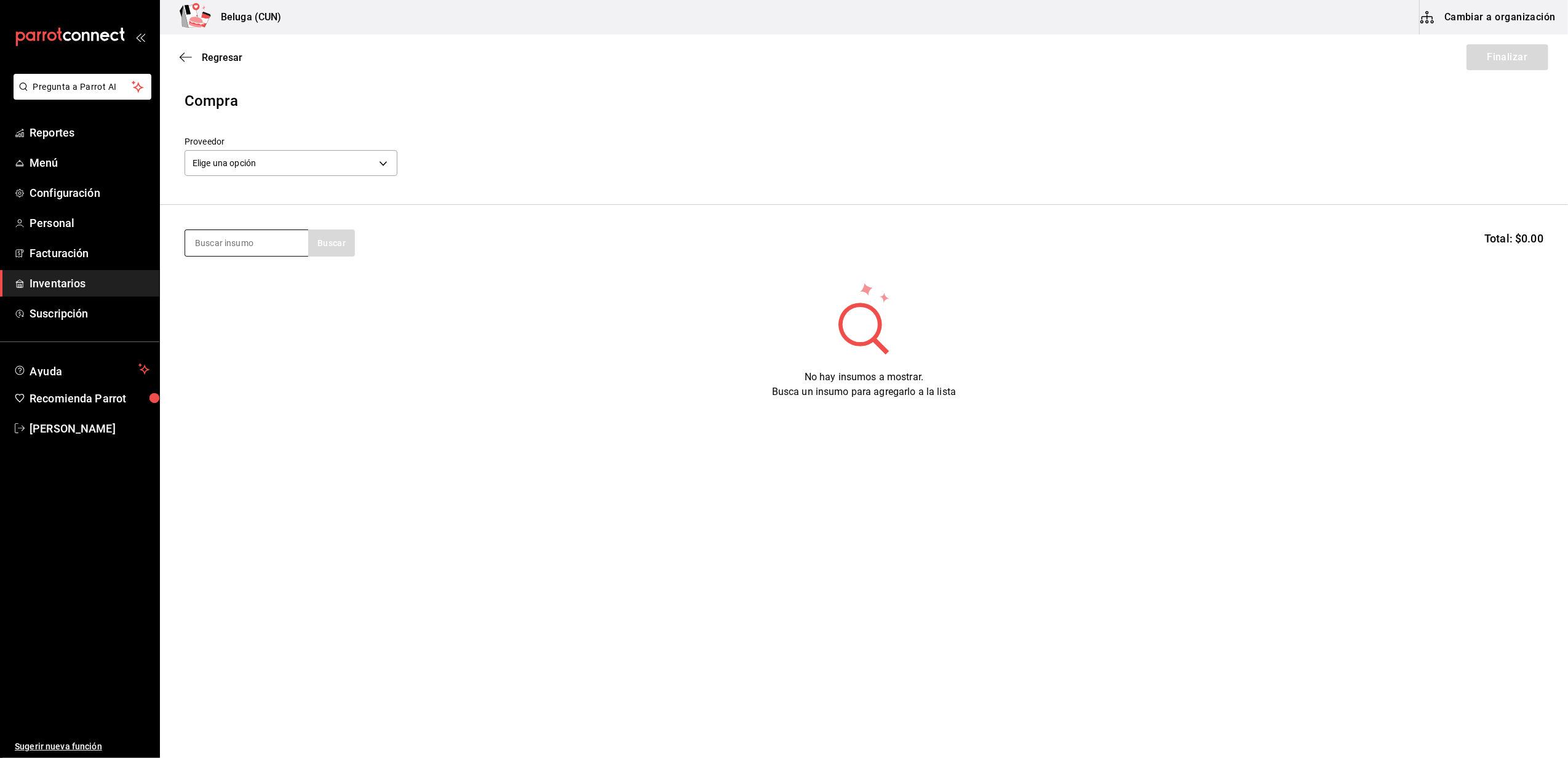
click at [285, 241] on input at bounding box center [246, 243] width 123 height 26
type input "XO"
click at [294, 159] on body "Pregunta a Parrot AI Reportes Menú Configuración Personal Facturación Inventari…" at bounding box center [784, 344] width 1568 height 688
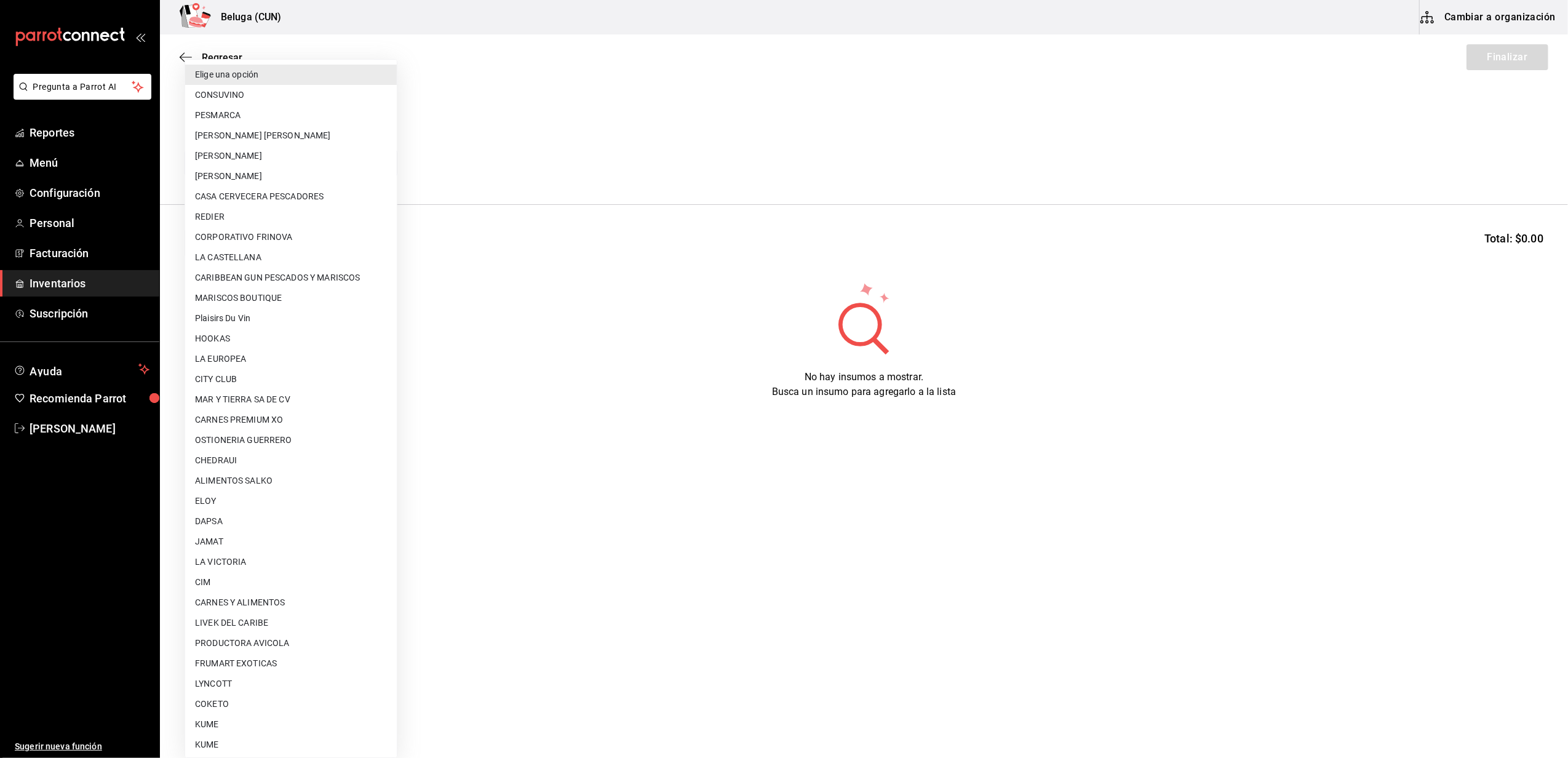
click at [746, 132] on div at bounding box center [784, 379] width 1568 height 758
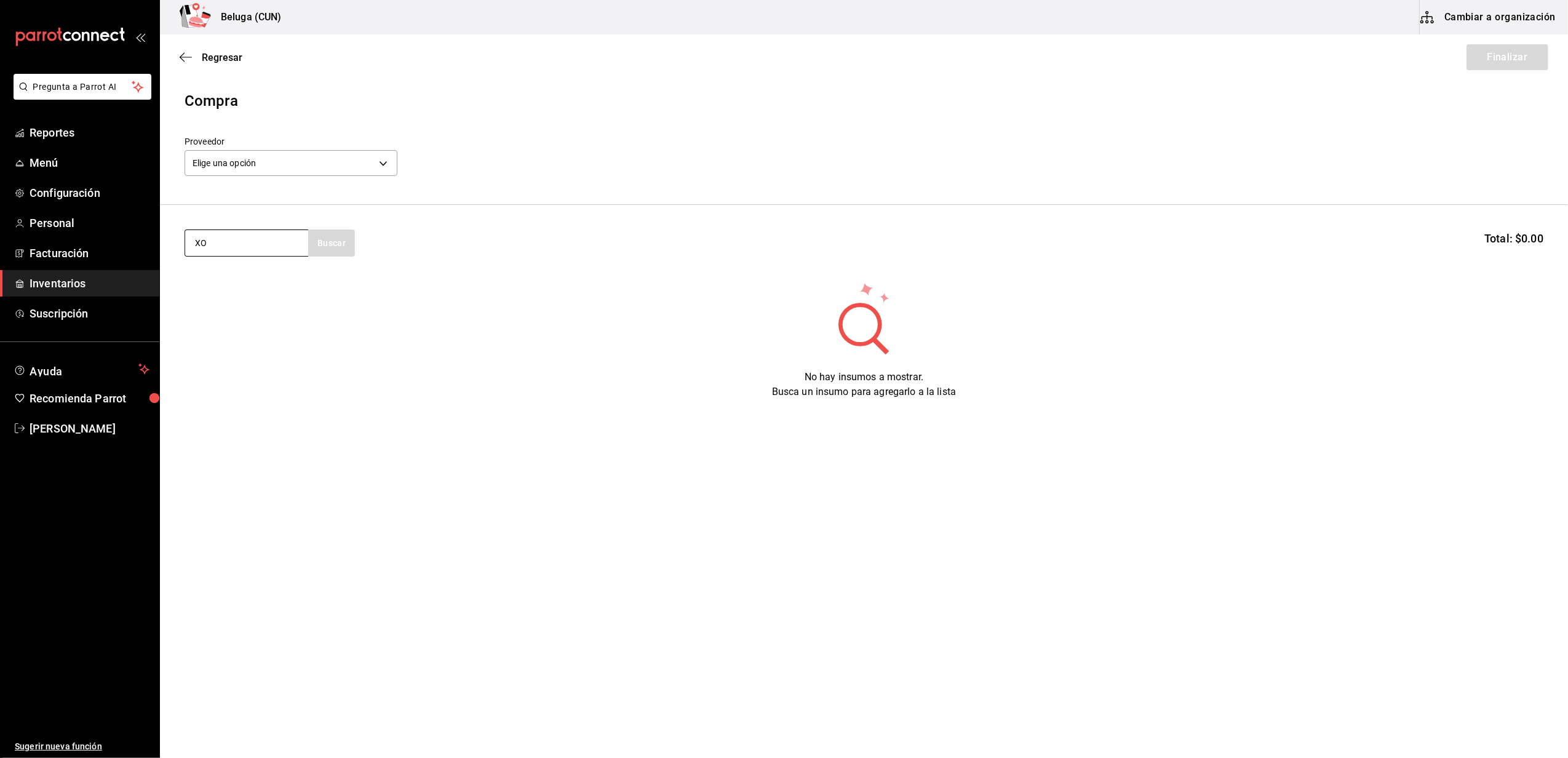
click at [298, 238] on input "XO" at bounding box center [246, 243] width 123 height 26
type input "X"
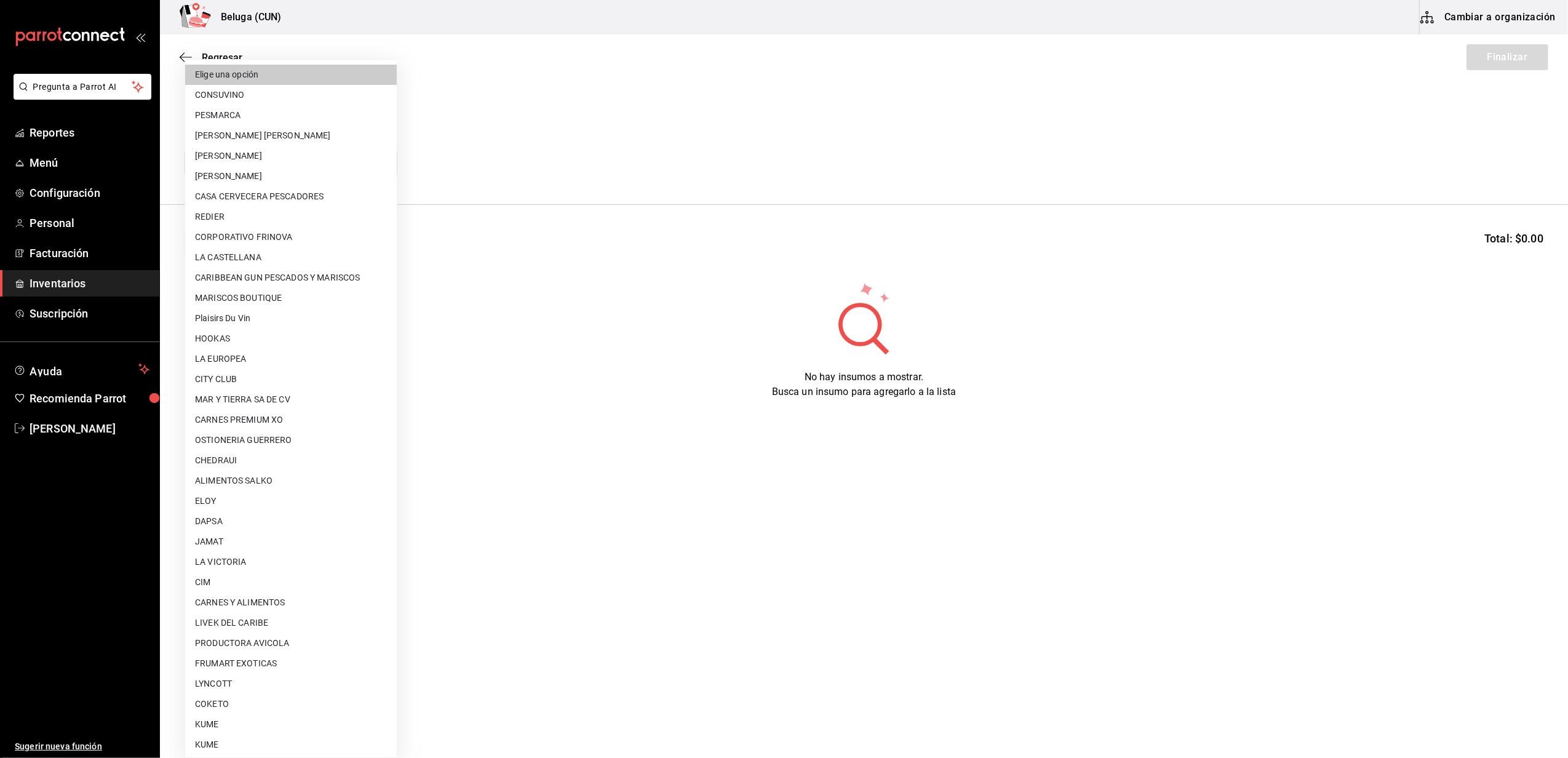
click at [278, 165] on body "Pregunta a Parrot AI Reportes Menú Configuración Personal Facturación Inventari…" at bounding box center [784, 344] width 1568 height 688
click at [507, 121] on div at bounding box center [784, 379] width 1568 height 758
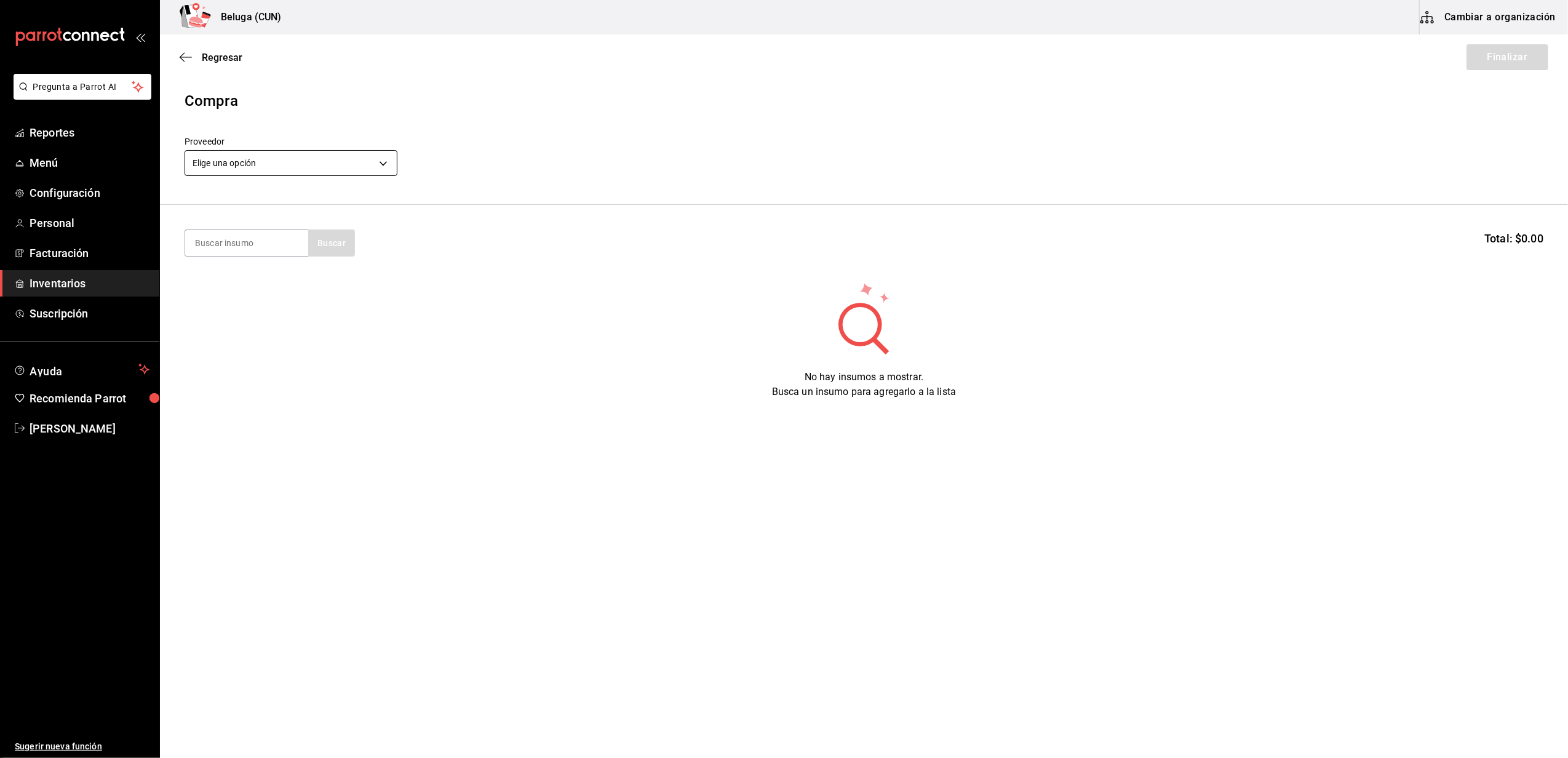
click at [377, 166] on body "Pregunta a Parrot AI Reportes Menú Configuración Personal Facturación Inventari…" at bounding box center [784, 344] width 1568 height 688
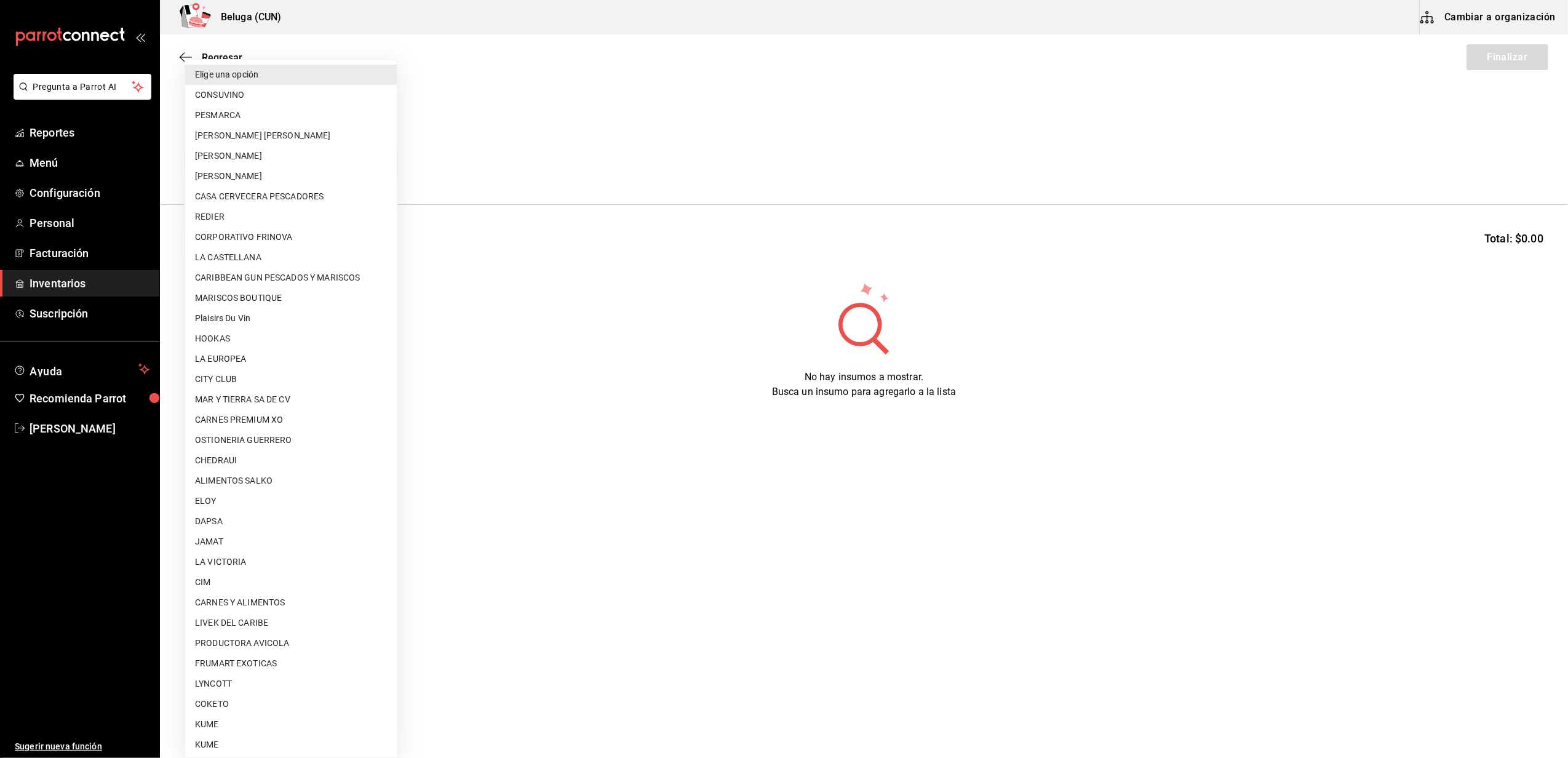
click at [289, 420] on li "CARNES PREMIUM XO" at bounding box center [290, 420] width 211 height 20
type input "905f587f-33ea-42c1-a743-c2d9f43e6572"
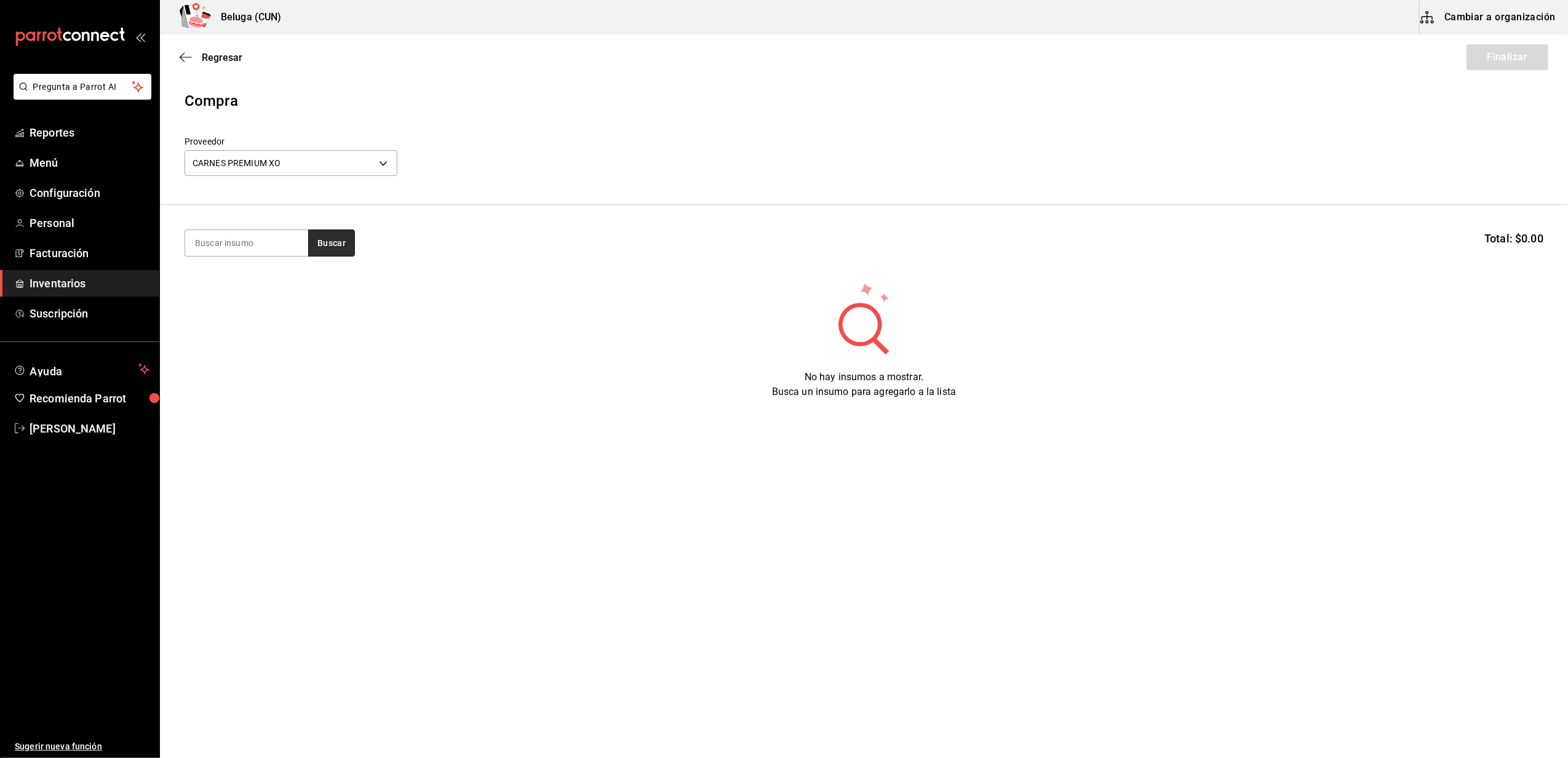
click at [315, 232] on button "Buscar" at bounding box center [331, 243] width 47 height 27
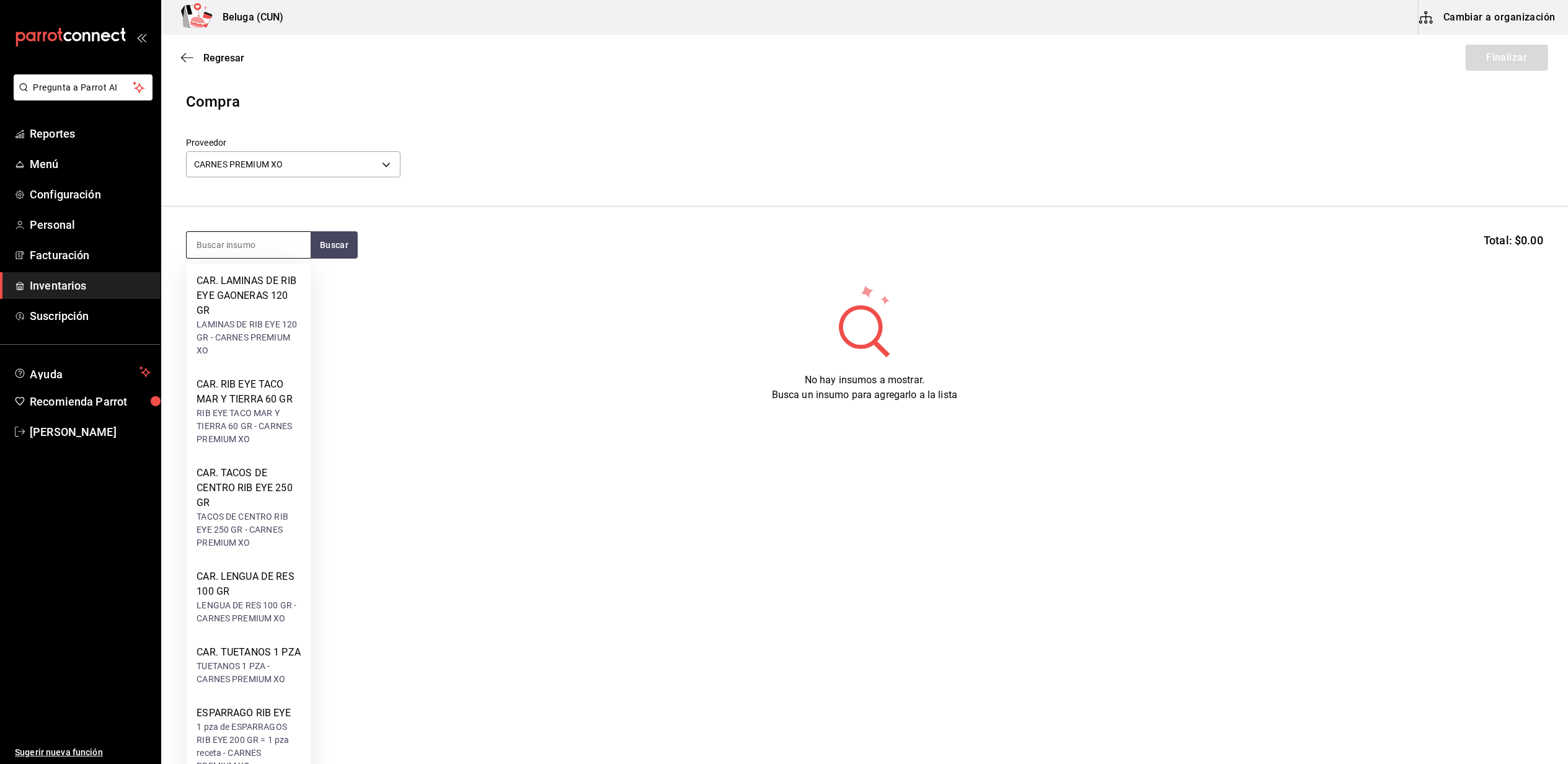
click at [296, 236] on input at bounding box center [248, 245] width 124 height 26
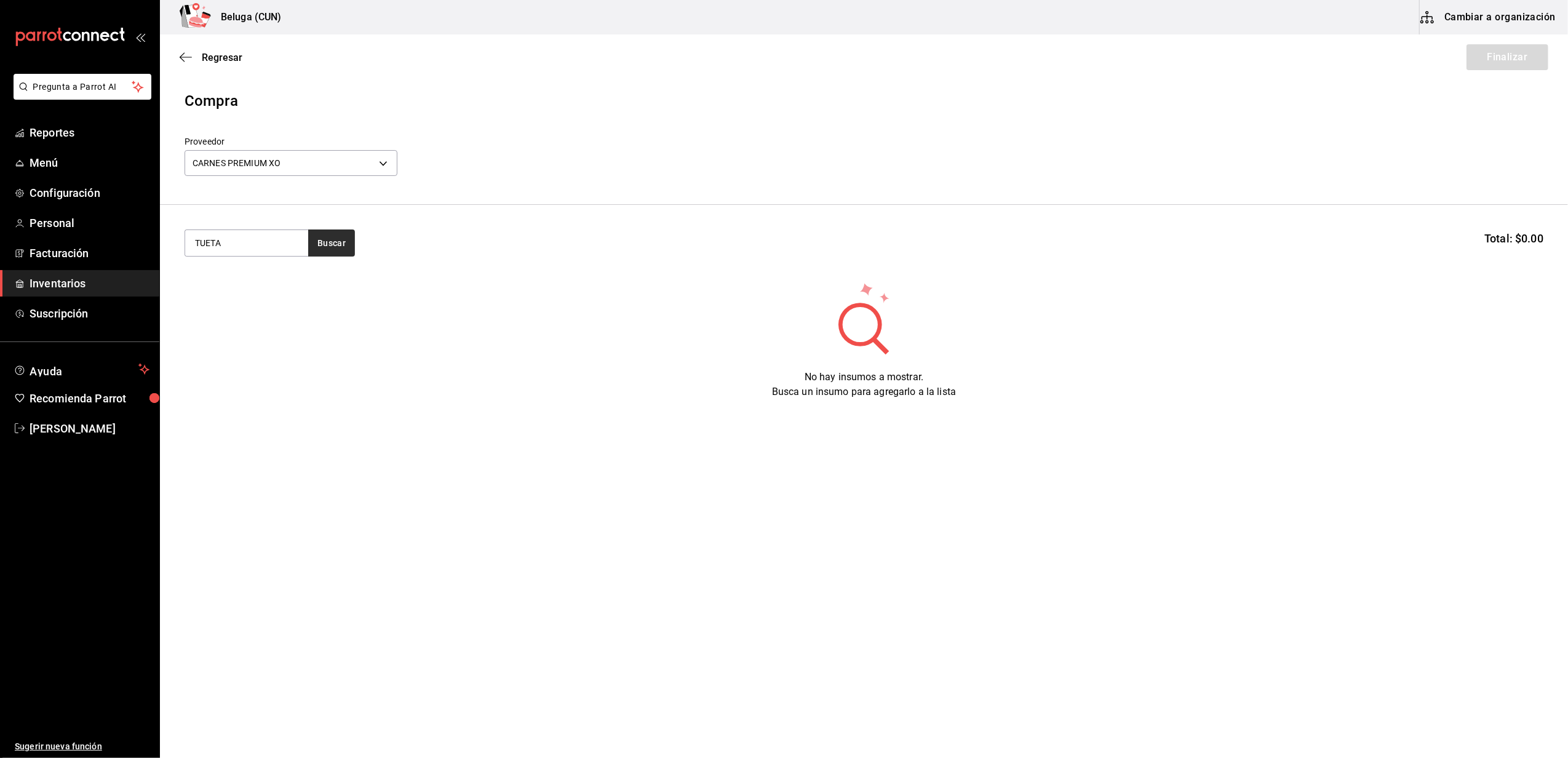
type input "TUETA"
click at [344, 237] on button "Buscar" at bounding box center [331, 243] width 47 height 27
drag, startPoint x: 298, startPoint y: 295, endPoint x: 284, endPoint y: 294, distance: 14.0
click at [284, 286] on div "CAR. TUETANOS 1 PZA" at bounding box center [246, 278] width 103 height 15
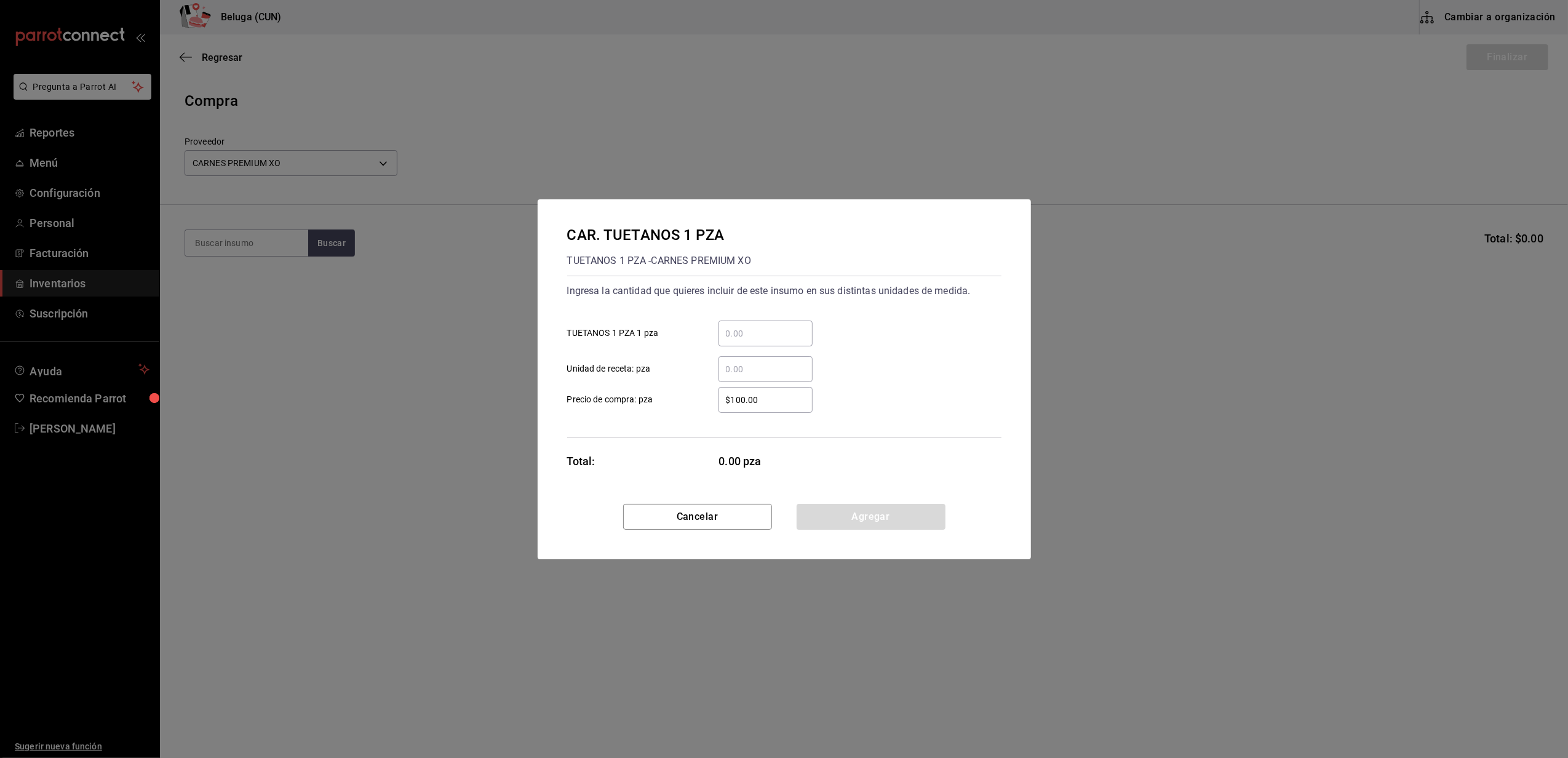
click at [737, 332] on input "​ TUETANOS 1 PZA 1 pza" at bounding box center [765, 333] width 94 height 15
type input "3"
click at [690, 404] on label "$100.00 ​ Precio de compra: pza" at bounding box center [690, 400] width 245 height 26
click at [718, 404] on input "$100.00" at bounding box center [765, 400] width 94 height 15
drag, startPoint x: 785, startPoint y: 404, endPoint x: 645, endPoint y: 393, distance: 140.4
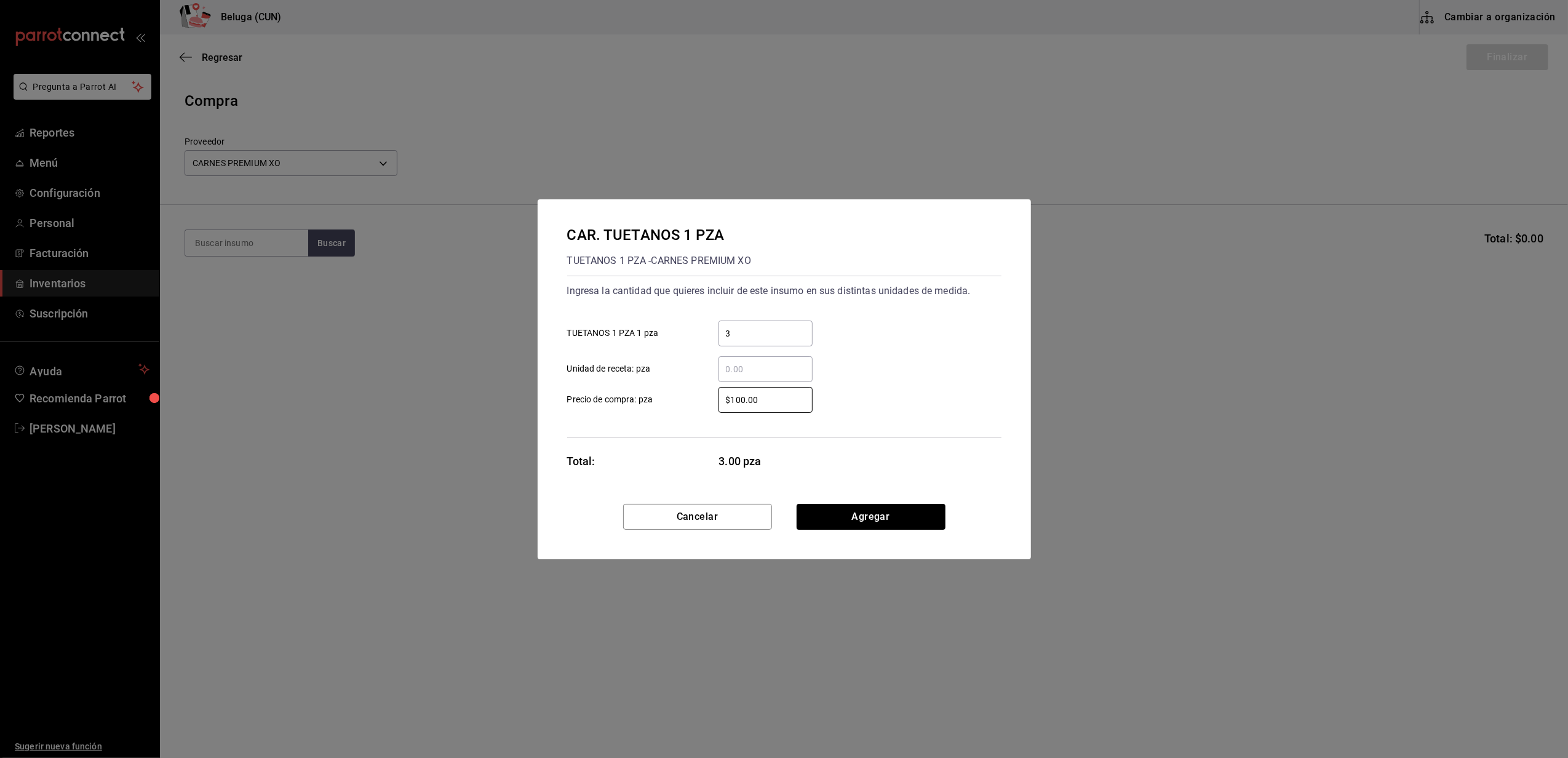
click at [645, 393] on label "$100.00 ​ Precio de compra: pza" at bounding box center [690, 400] width 245 height 26
type input "$0.01"
click at [669, 437] on div "Ingresa la cantidad que quieres incluir de este insumo en sus distintas unidade…" at bounding box center [784, 357] width 434 height 162
click at [842, 517] on button "Agregar" at bounding box center [871, 517] width 149 height 26
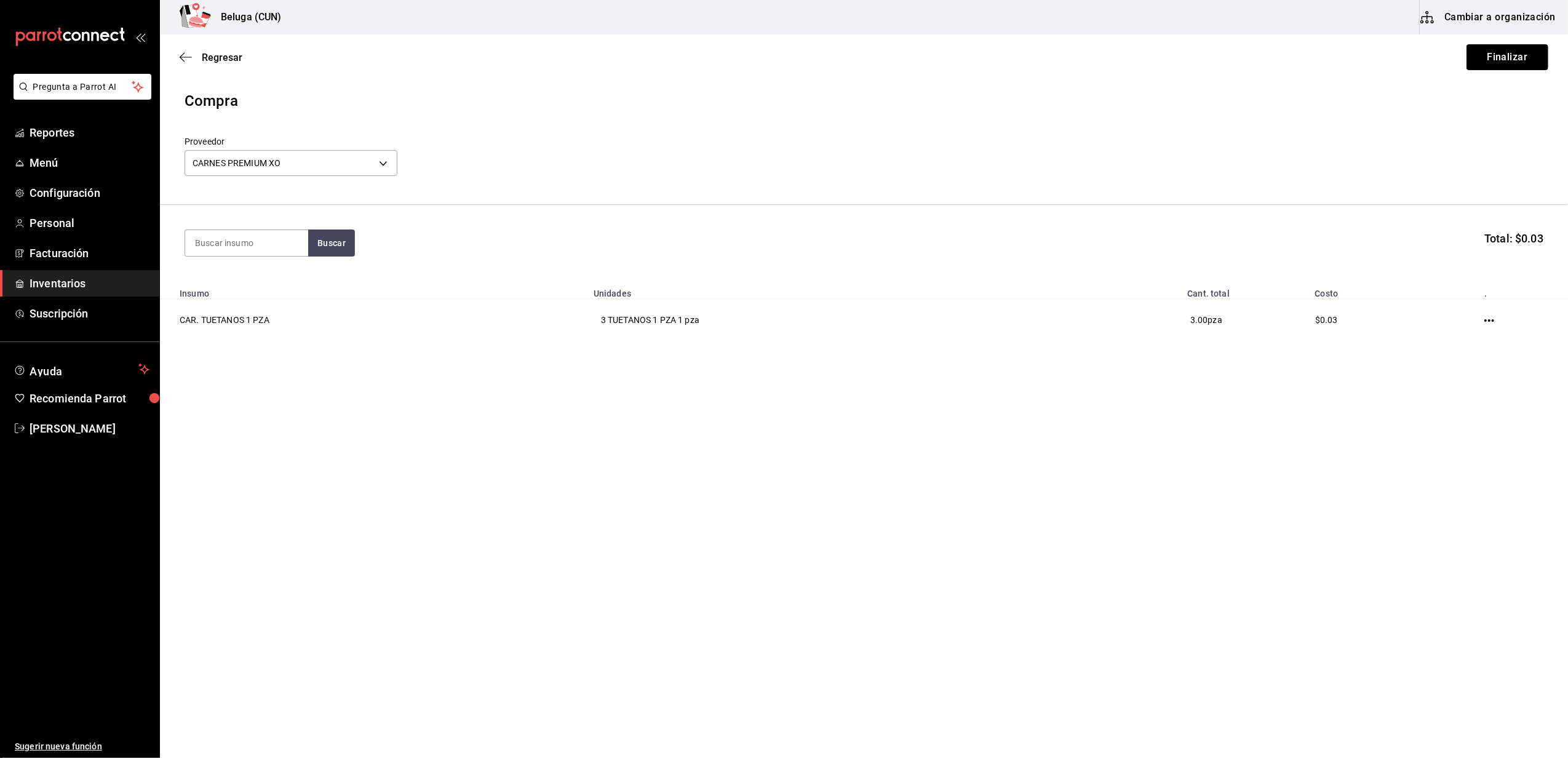
click at [1512, 70] on button "Finalizar" at bounding box center [1507, 57] width 82 height 26
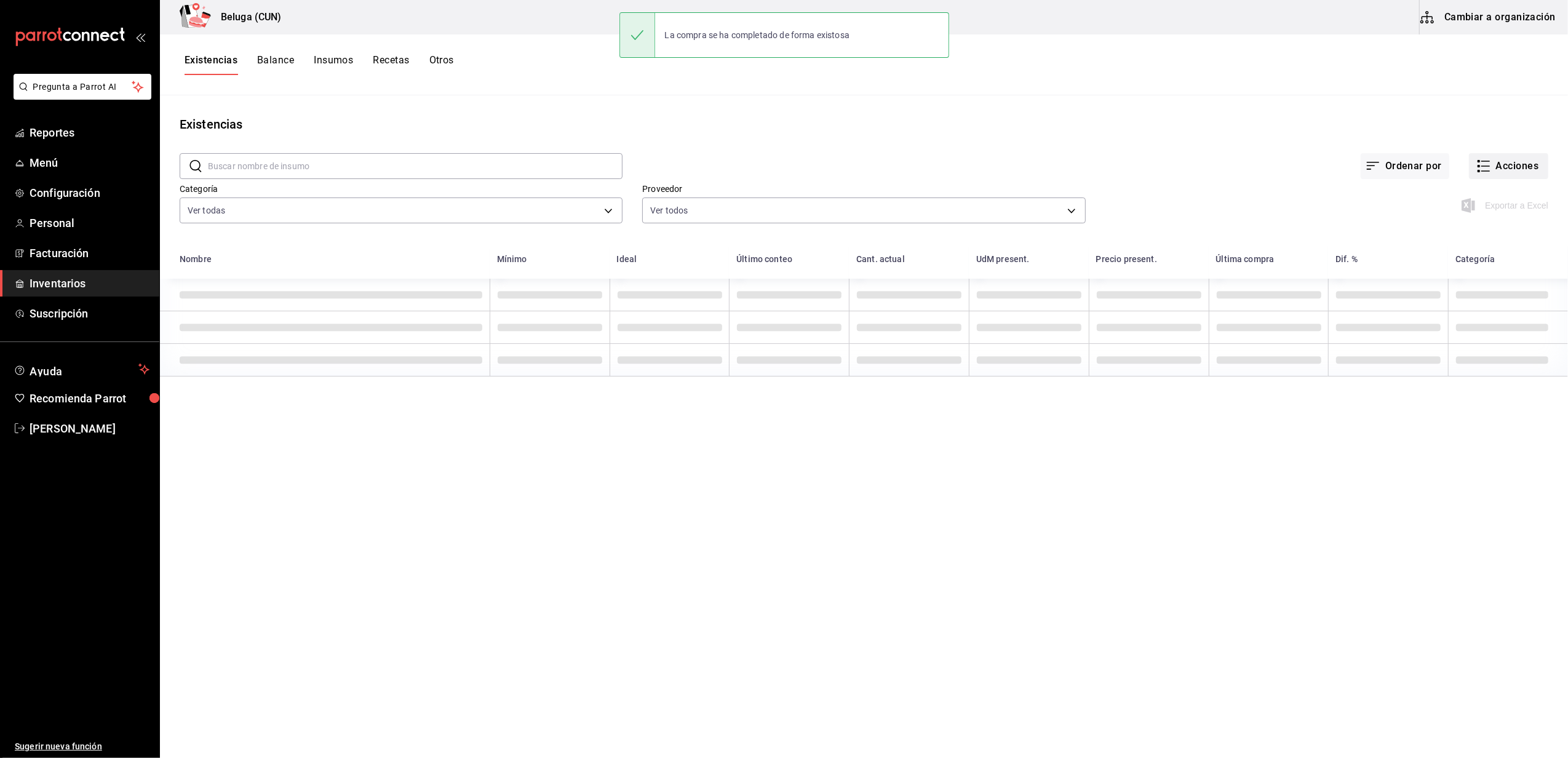
click at [1545, 165] on button "Acciones" at bounding box center [1509, 166] width 79 height 26
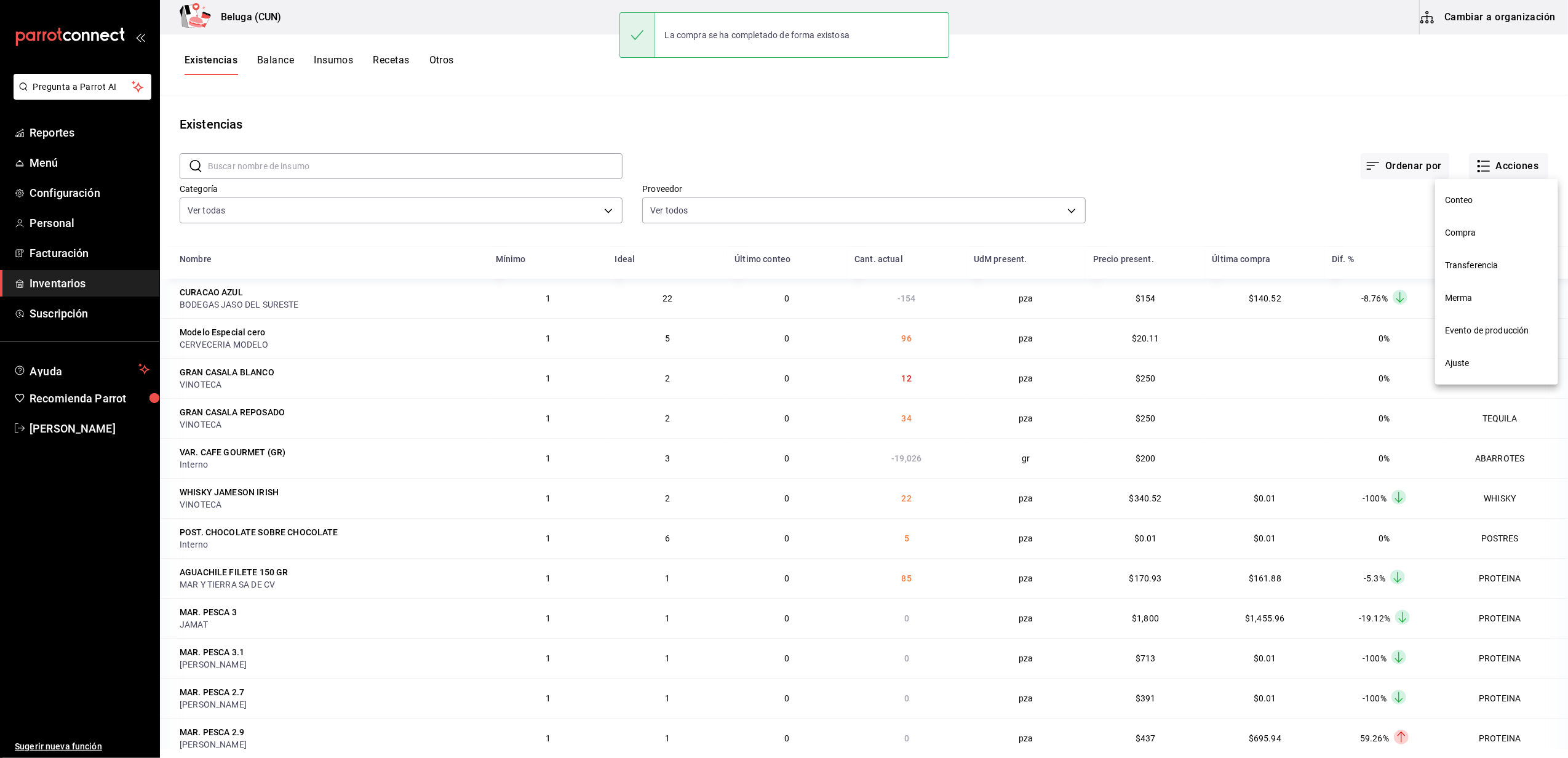
click at [1456, 227] on span "Compra" at bounding box center [1496, 233] width 103 height 13
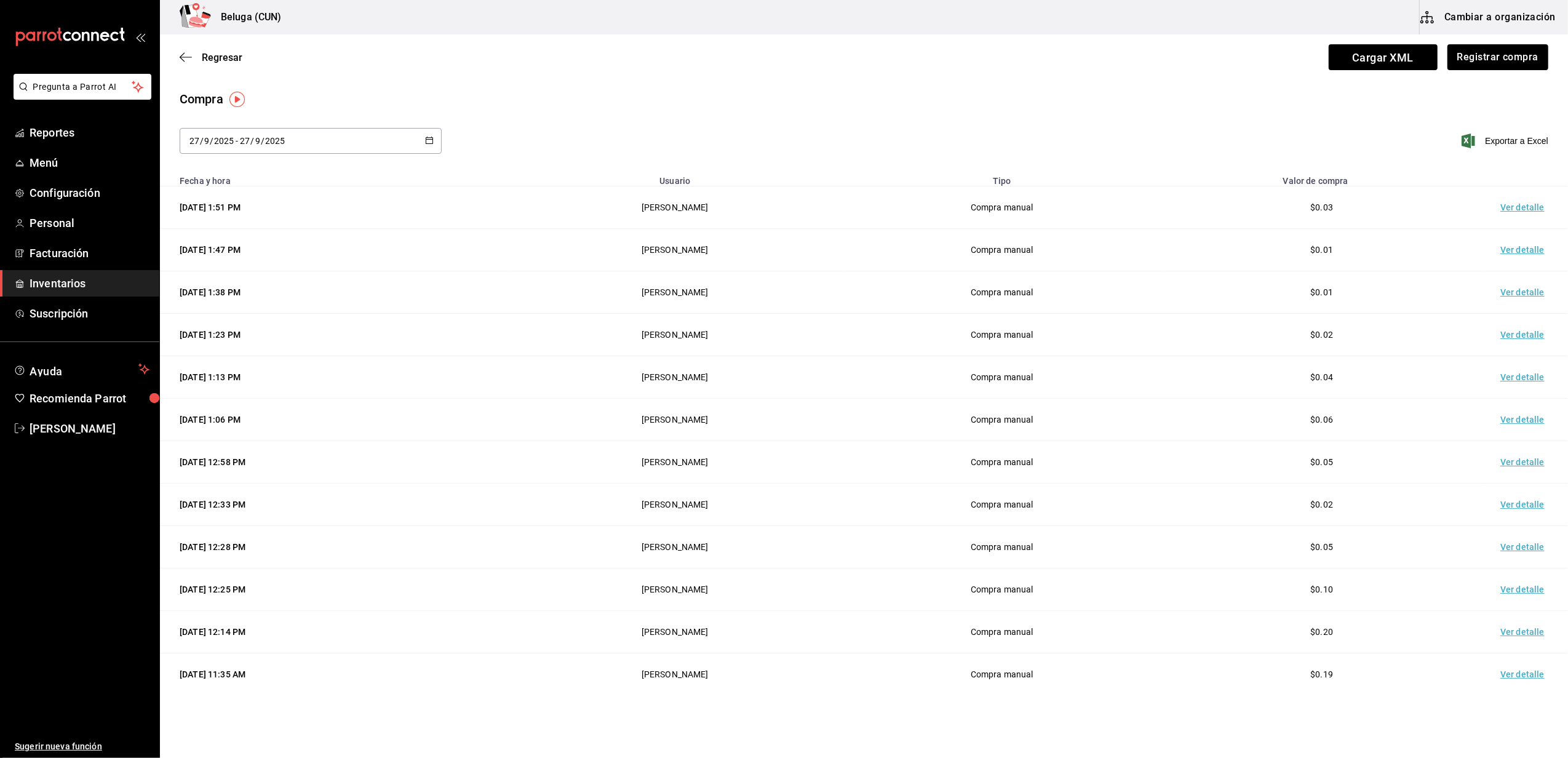
click at [1521, 210] on td "Ver detalle" at bounding box center [1525, 208] width 86 height 42
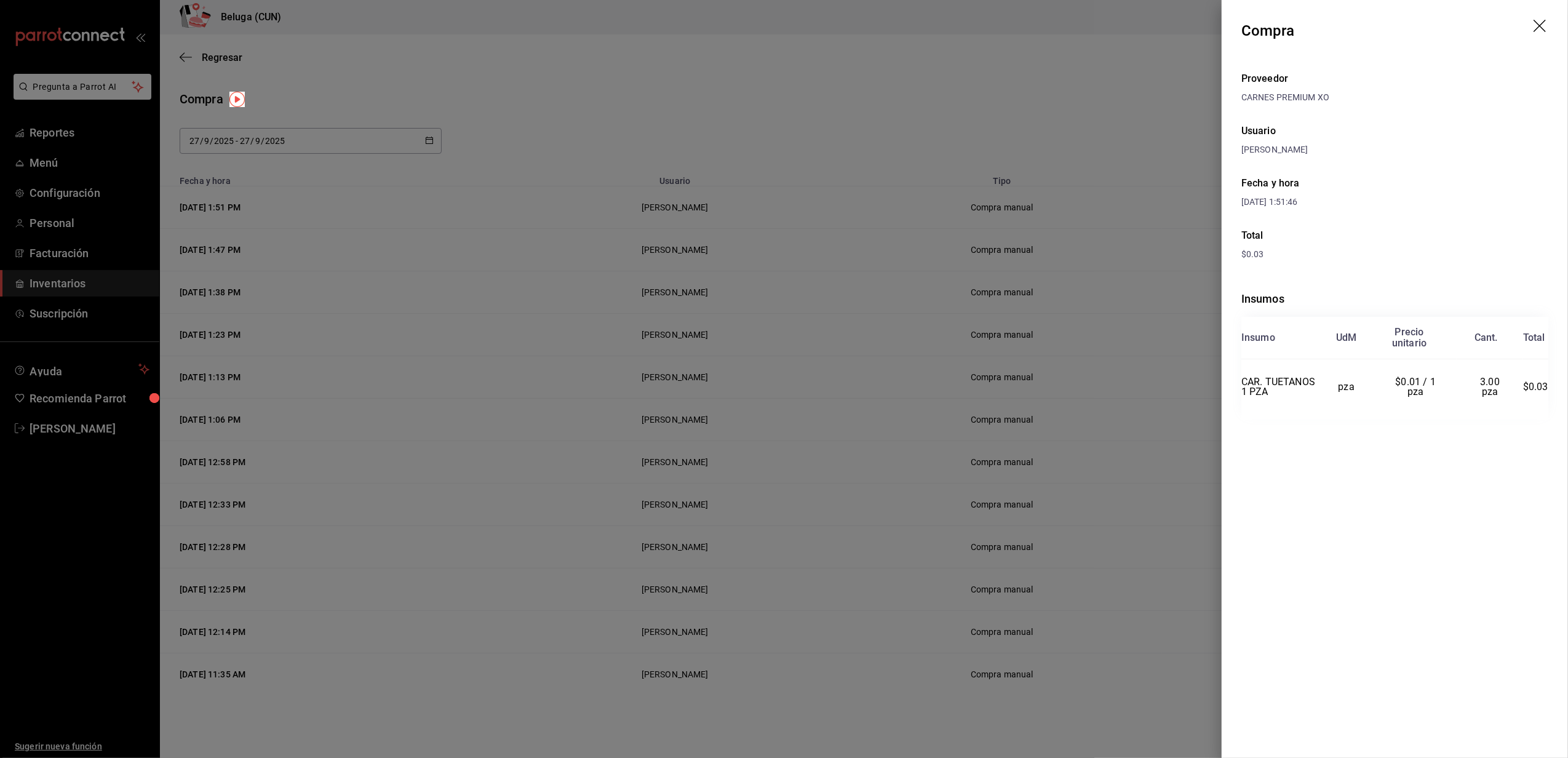
click at [1126, 42] on div at bounding box center [784, 379] width 1568 height 758
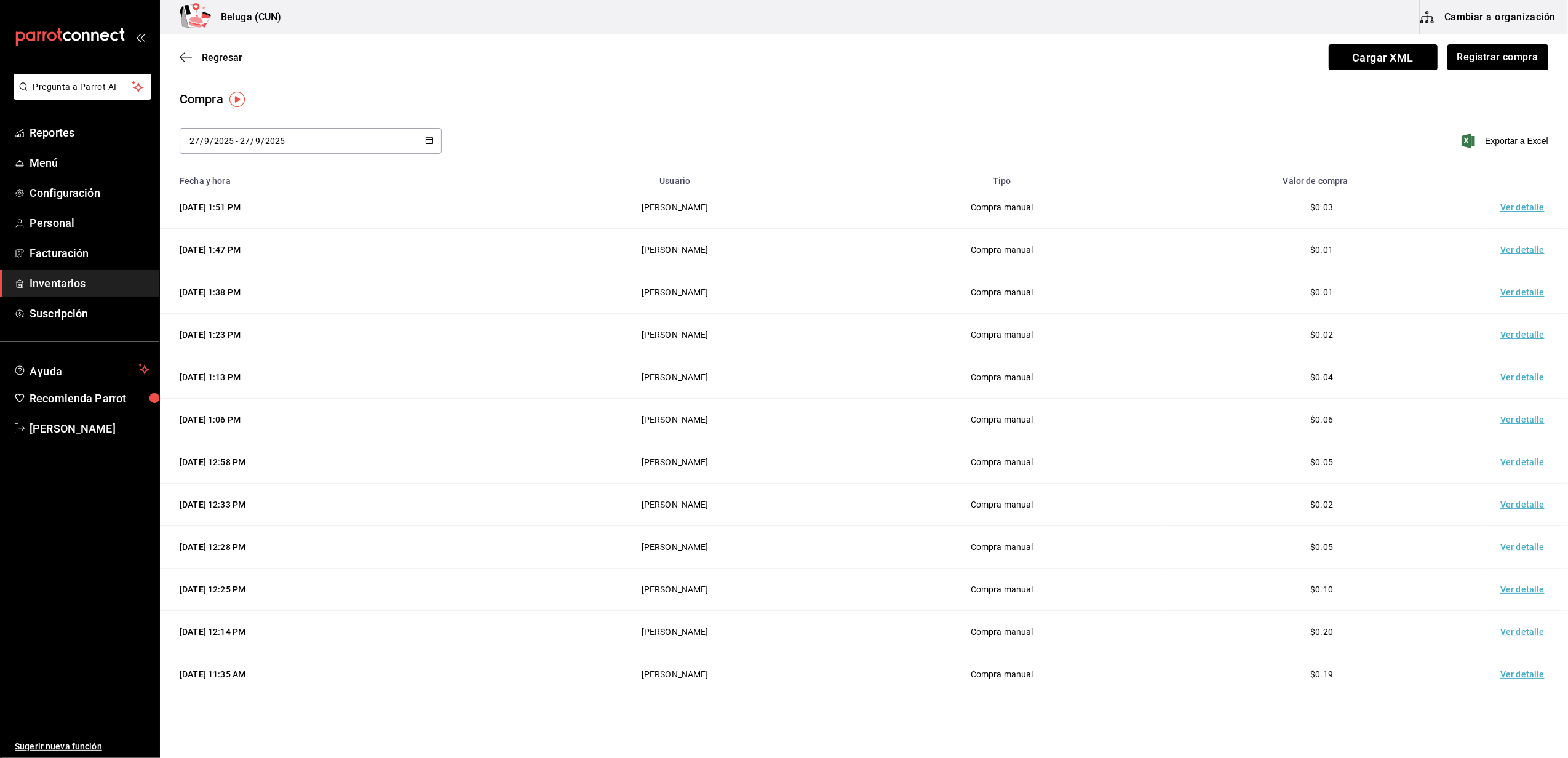
click at [106, 273] on link "Inventarios" at bounding box center [80, 283] width 160 height 26
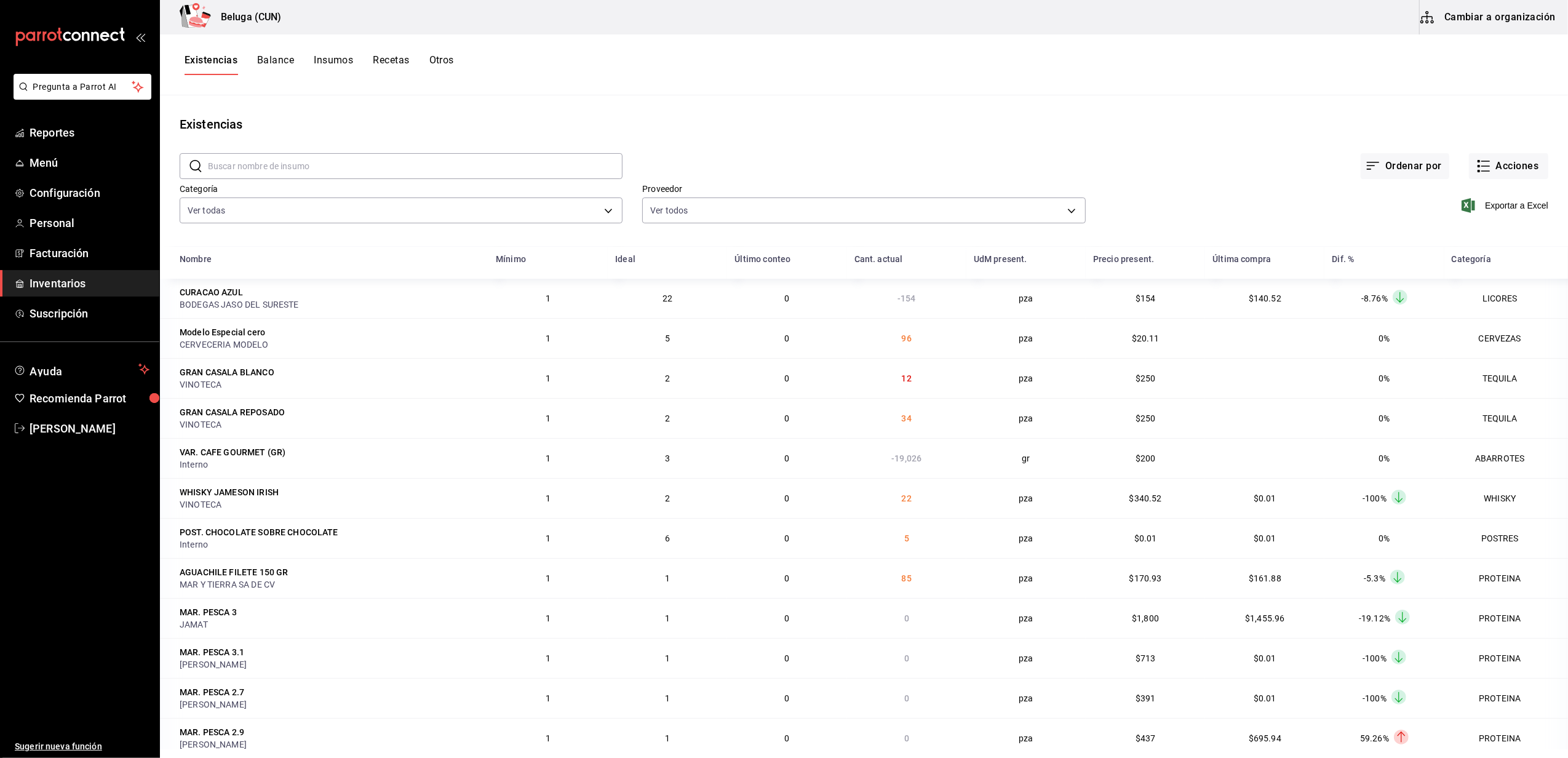
click at [656, 124] on div "Existencias" at bounding box center [863, 124] width 1408 height 19
click at [900, 81] on div "Existencias Balance Insumos Recetas Otros" at bounding box center [863, 64] width 1408 height 61
click at [510, 121] on div "Existencias" at bounding box center [863, 124] width 1408 height 19
click at [699, 173] on div "Proveedor Ver todos" at bounding box center [854, 195] width 462 height 63
click at [1195, 138] on div "Ordenar por Acciones" at bounding box center [1085, 156] width 926 height 45
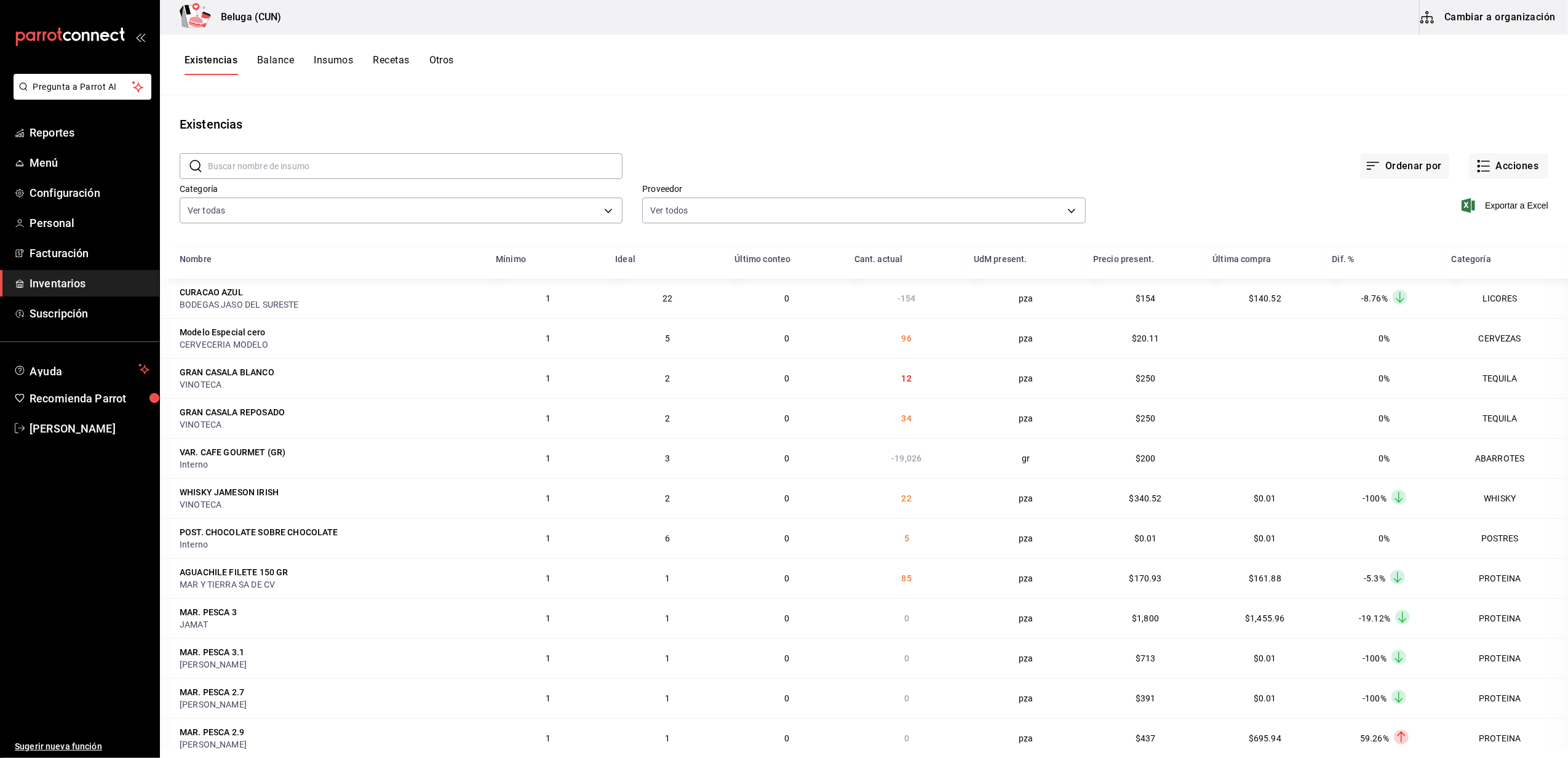
click at [1148, 105] on main "Existencias ​ ​ Ordenar por Acciones Categoría Ver todas f07f4d25-74ae-45a0-b4c…" at bounding box center [863, 422] width 1408 height 654
click at [301, 156] on input "text" at bounding box center [415, 166] width 414 height 25
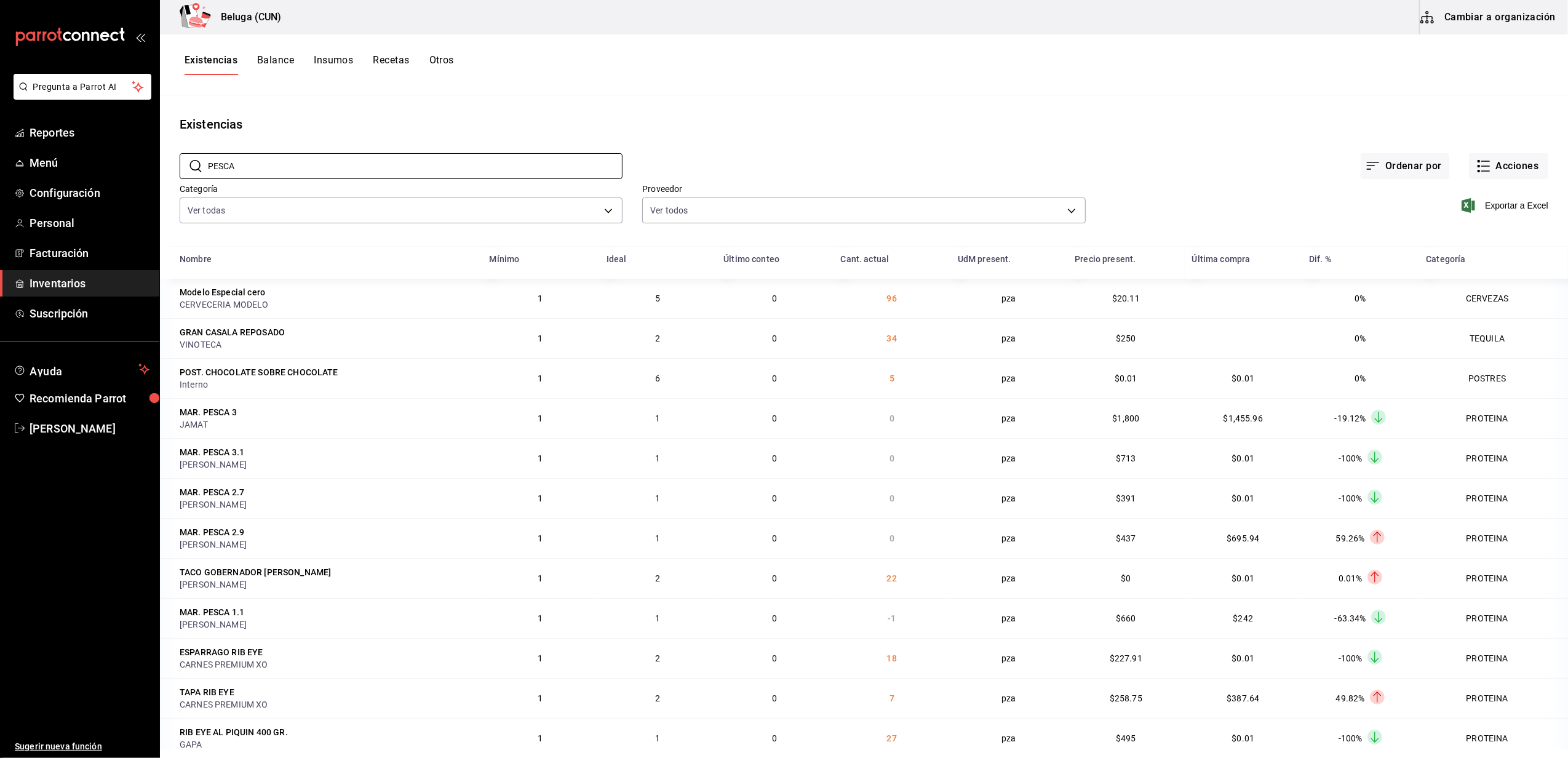
type input "PESCA"
click at [935, 96] on main "Existencias ​ PESCA ​ Ordenar por Acciones Categoría Ver todas f07f4d25-74ae-45…" at bounding box center [863, 422] width 1408 height 654
click at [848, 72] on div "Existencias Balance Insumos Recetas Otros" at bounding box center [863, 64] width 1408 height 21
click at [785, 106] on main "Existencias ​ PESCA ​ Ordenar por Acciones Categoría Ver todas f07f4d25-74ae-45…" at bounding box center [863, 422] width 1408 height 654
click at [537, 65] on div "Existencias Balance Insumos Recetas Otros" at bounding box center [863, 64] width 1408 height 21
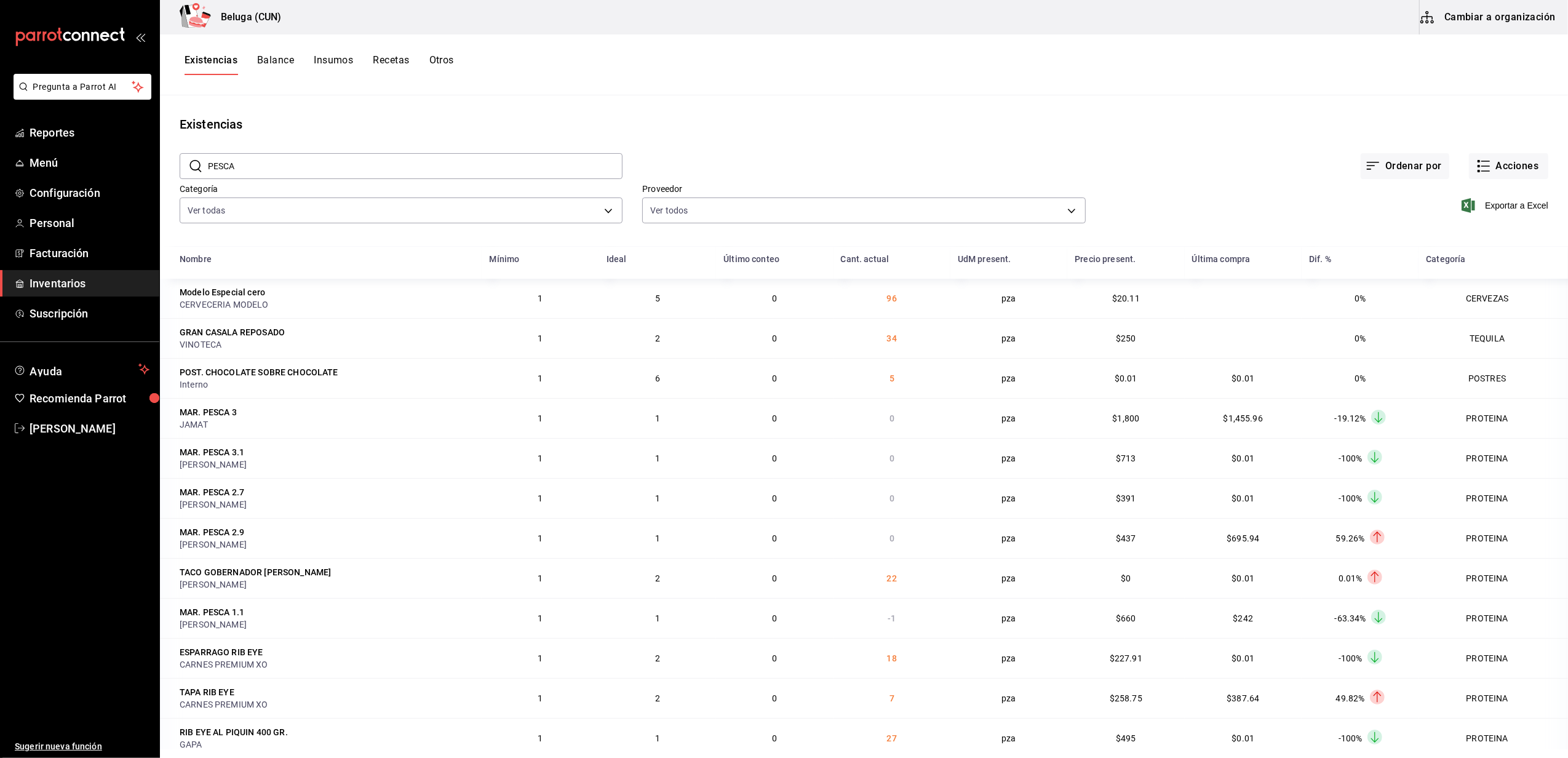
click at [49, 279] on span "Inventarios" at bounding box center [89, 284] width 120 height 17
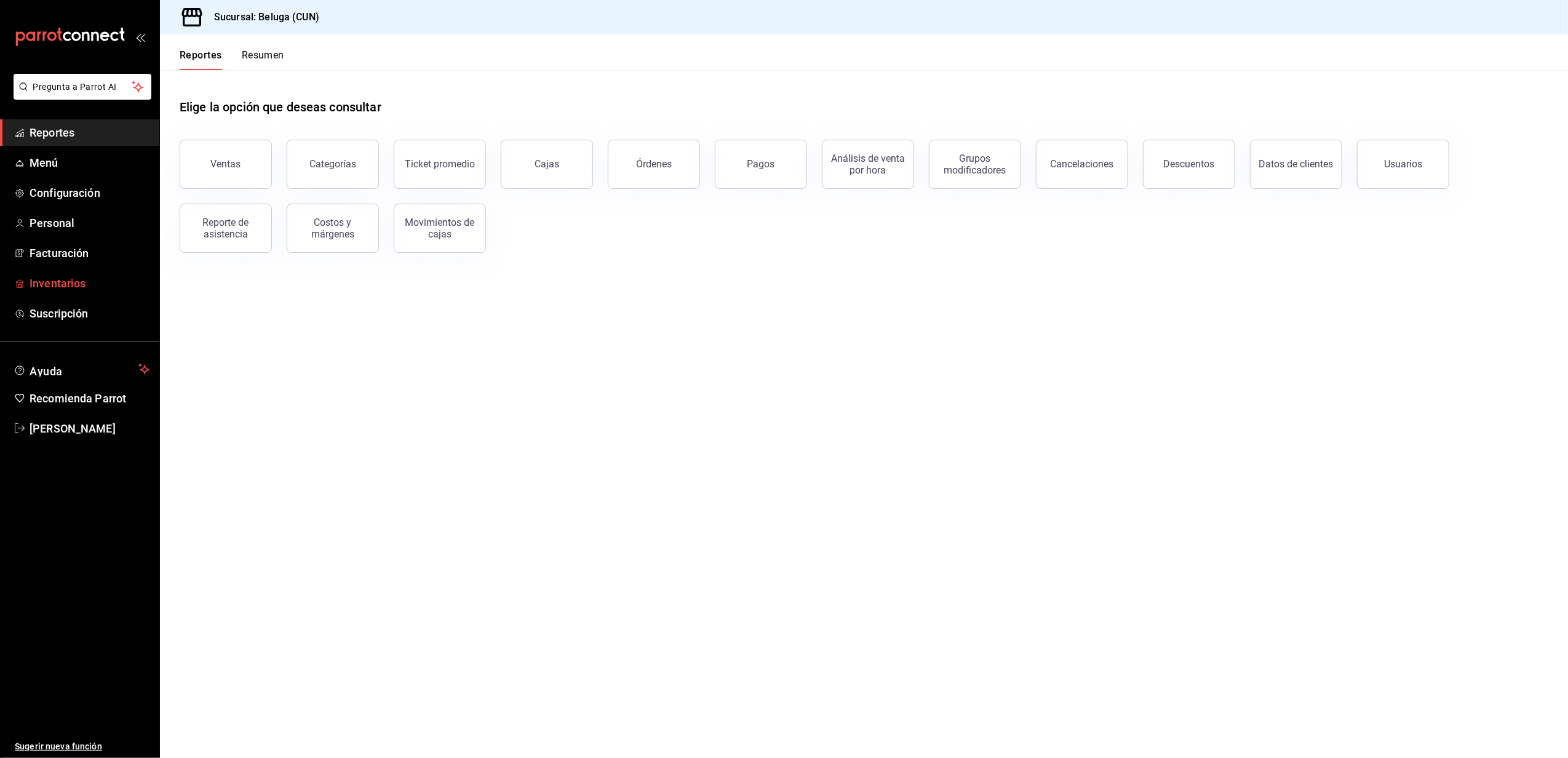
click at [66, 283] on span "Inventarios" at bounding box center [89, 284] width 120 height 17
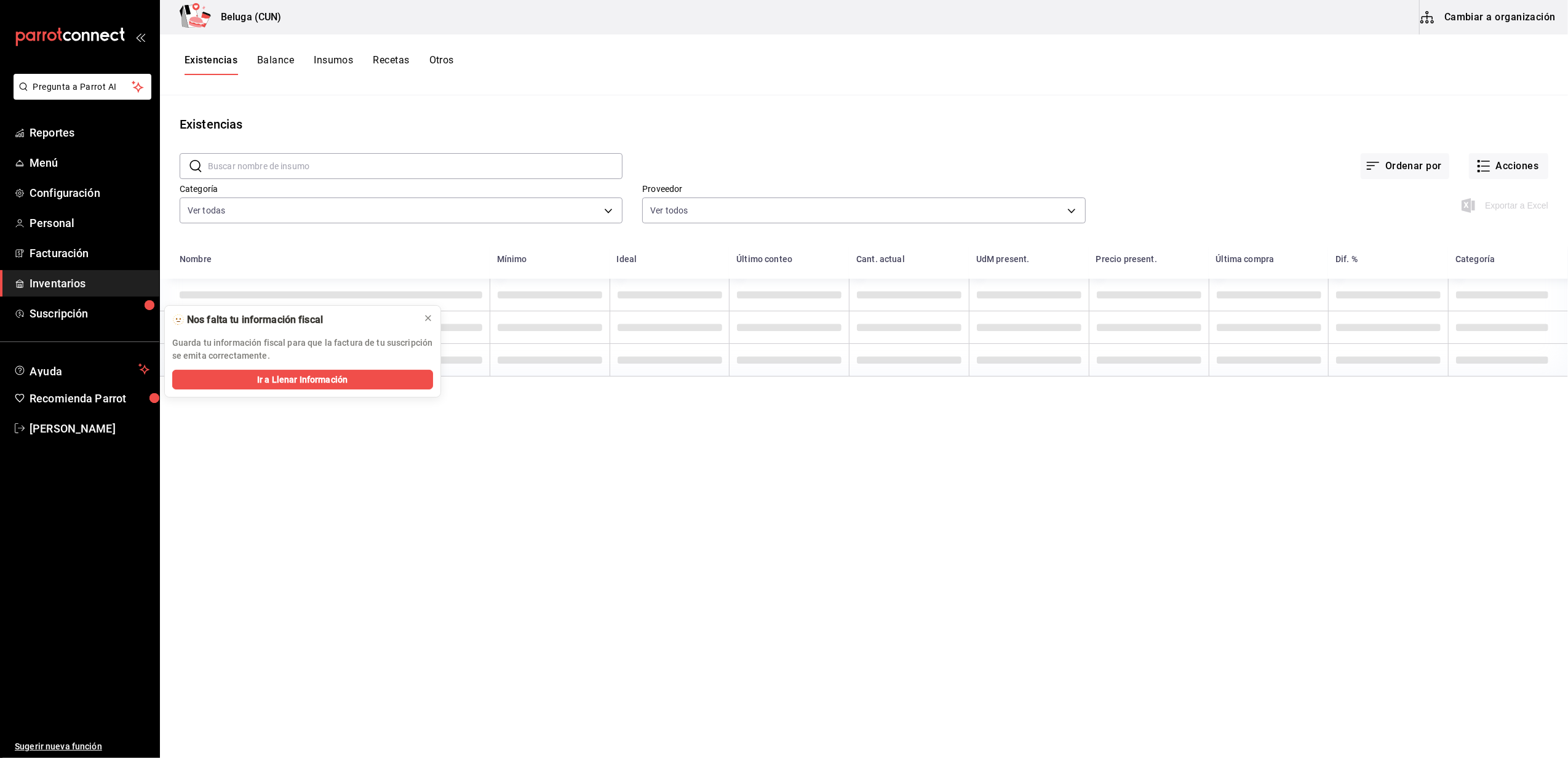
click at [351, 172] on input "text" at bounding box center [415, 166] width 414 height 25
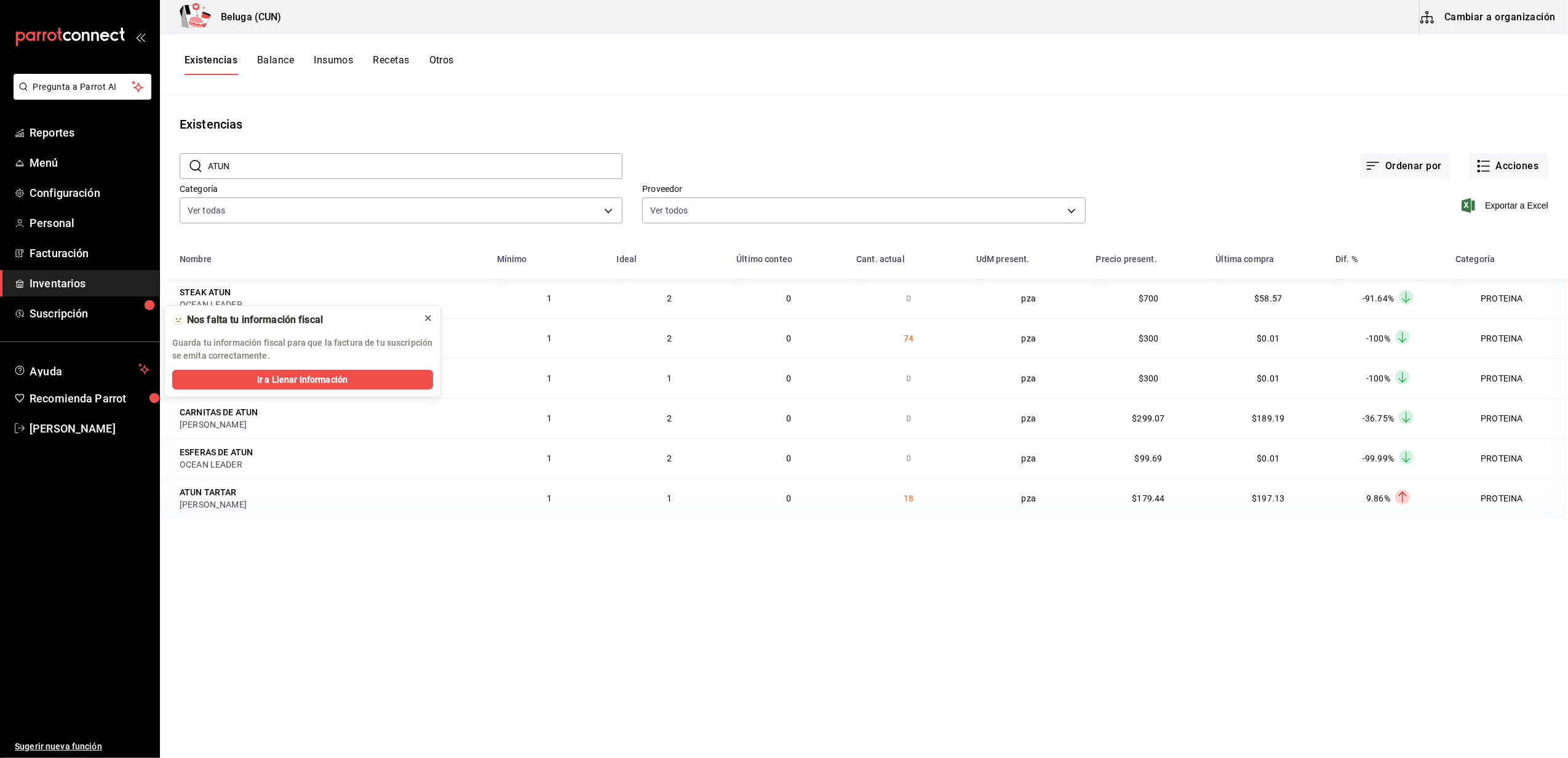
click at [427, 312] on div at bounding box center [428, 317] width 10 height 12
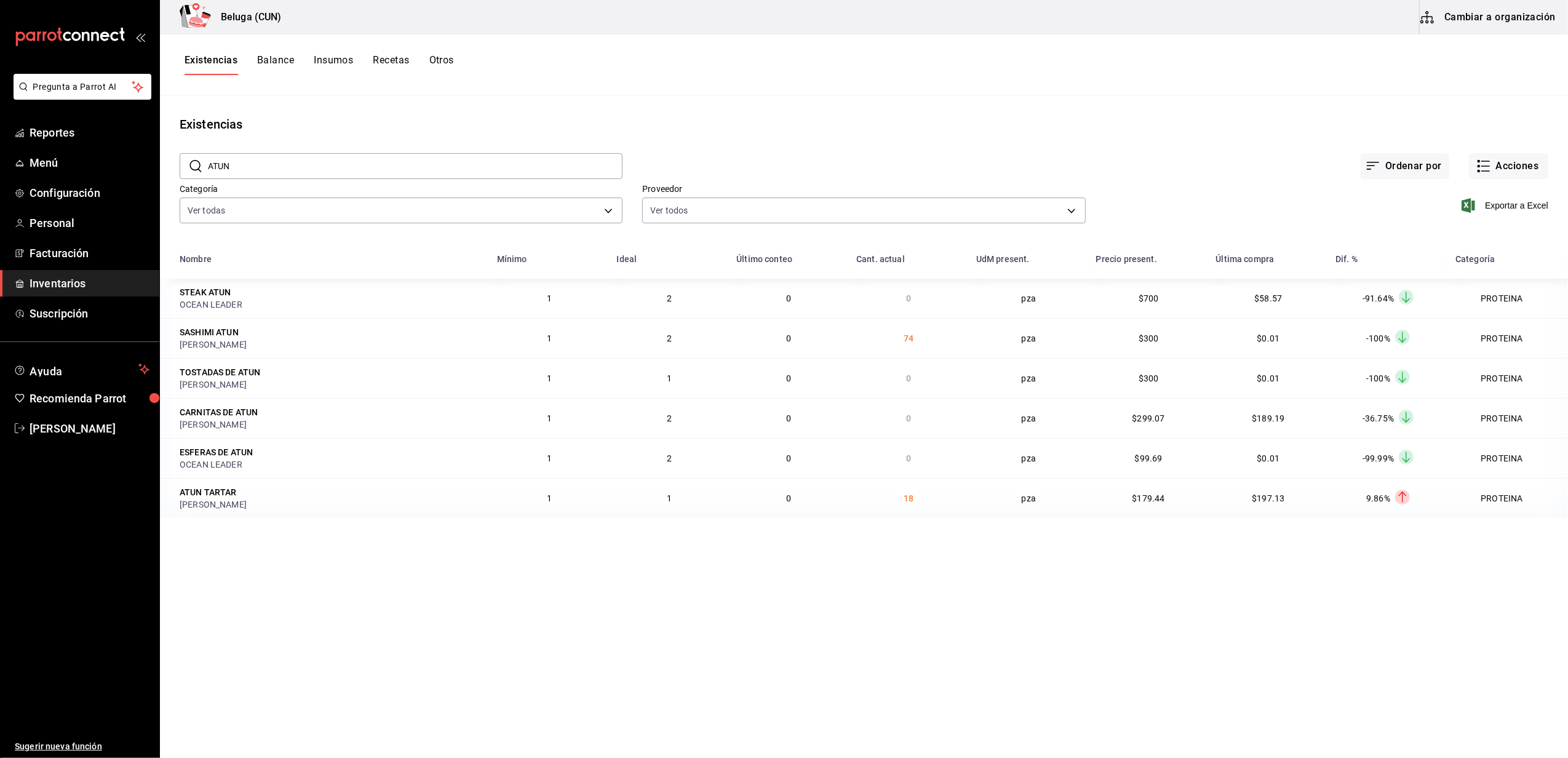
drag, startPoint x: 332, startPoint y: 146, endPoint x: 343, endPoint y: 148, distance: 11.2
click at [333, 146] on div "​ ATUN ​" at bounding box center [391, 156] width 462 height 45
click at [368, 156] on input "ATUN" at bounding box center [415, 166] width 414 height 25
type input "A"
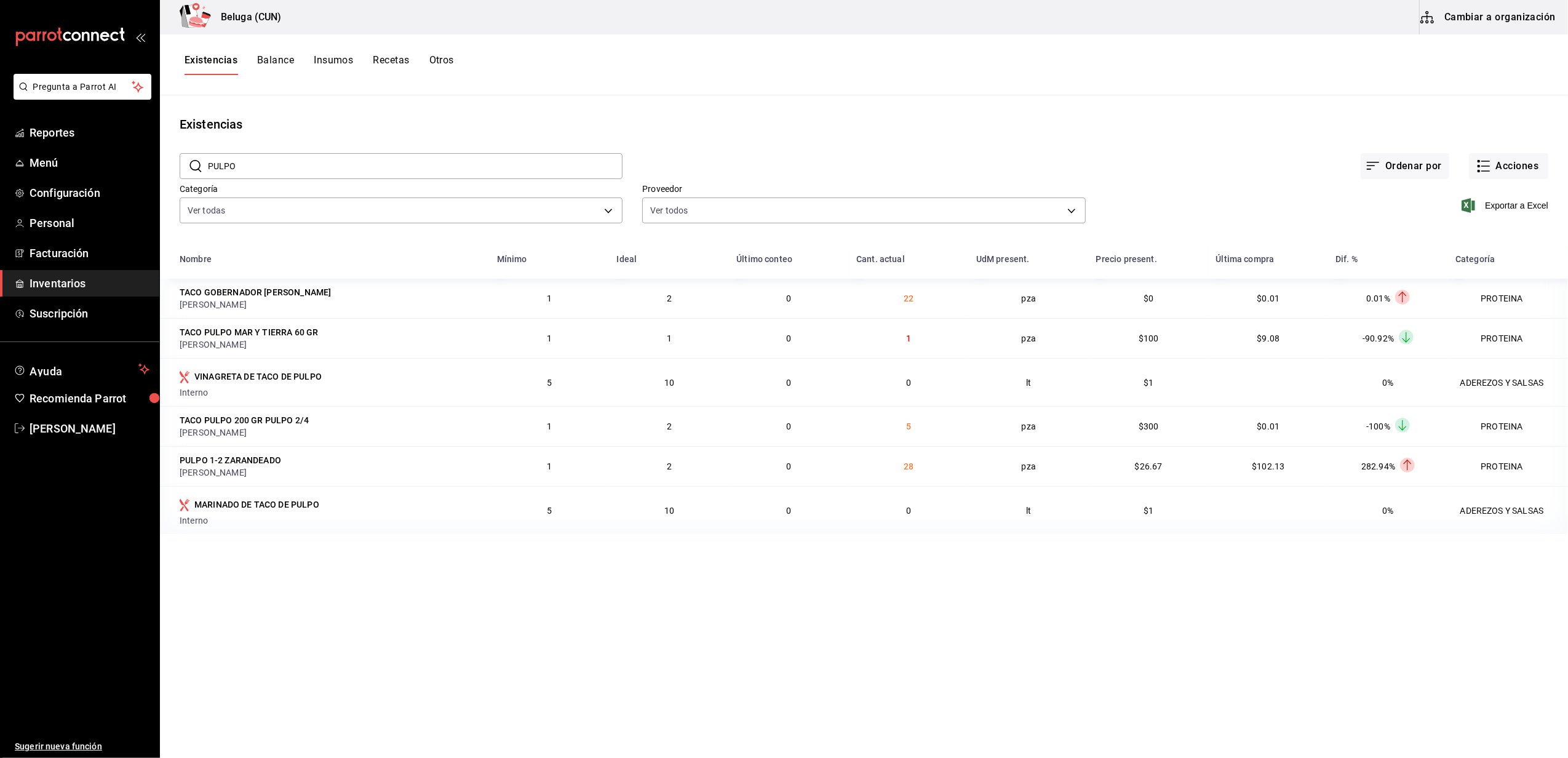
click at [592, 122] on div "Existencias" at bounding box center [863, 124] width 1408 height 19
click at [381, 178] on div "​ PULPO ​" at bounding box center [401, 166] width 443 height 26
type input "P"
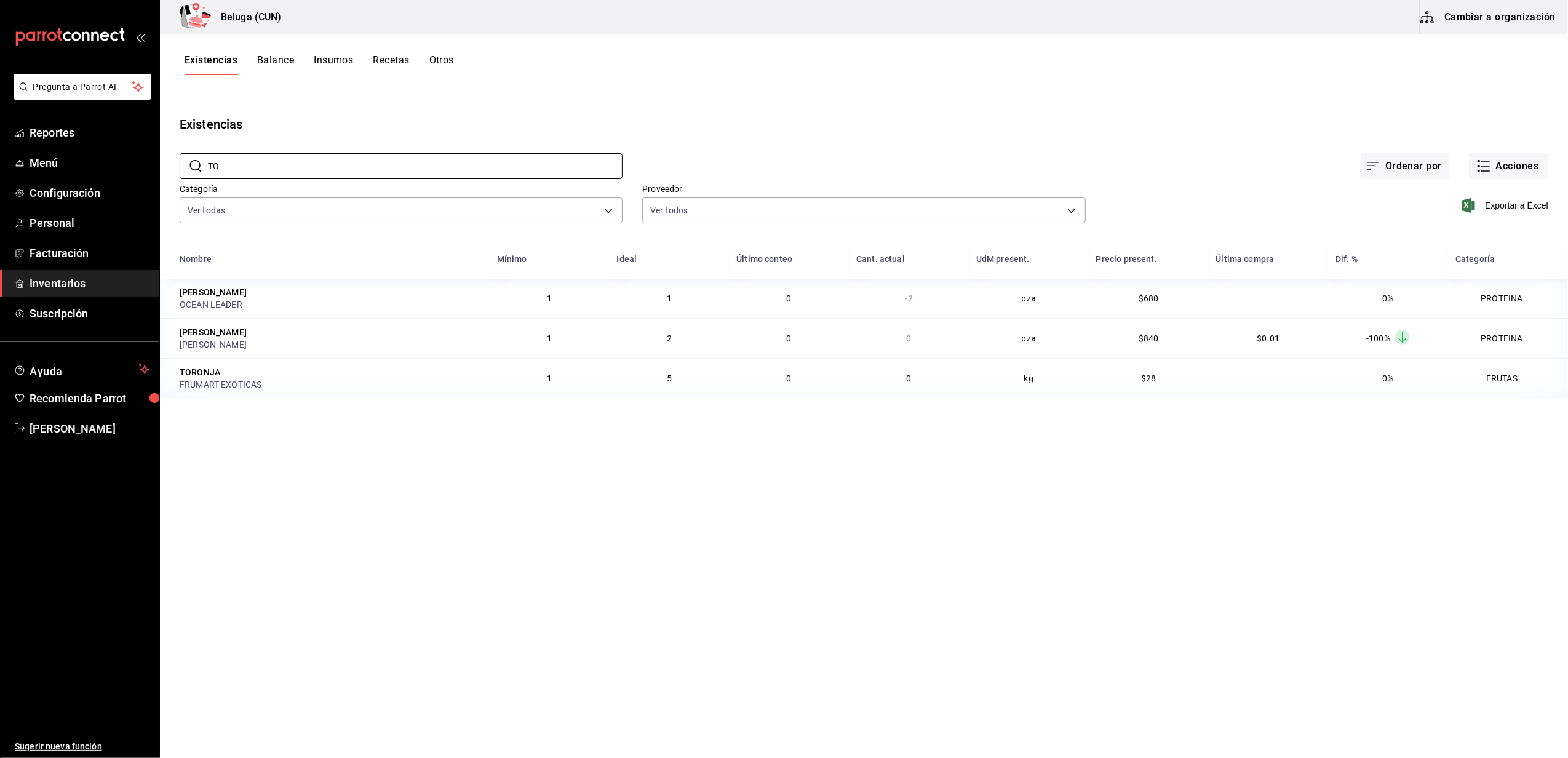
type input "T"
type input "F"
click at [569, 363] on main "Existencias ​ CARNE ​ Ordenar por Acciones Categoría Ver todas f07f4d25-74ae-45…" at bounding box center [863, 422] width 1408 height 654
click at [397, 156] on input "CARNE" at bounding box center [415, 166] width 414 height 25
type input "C"
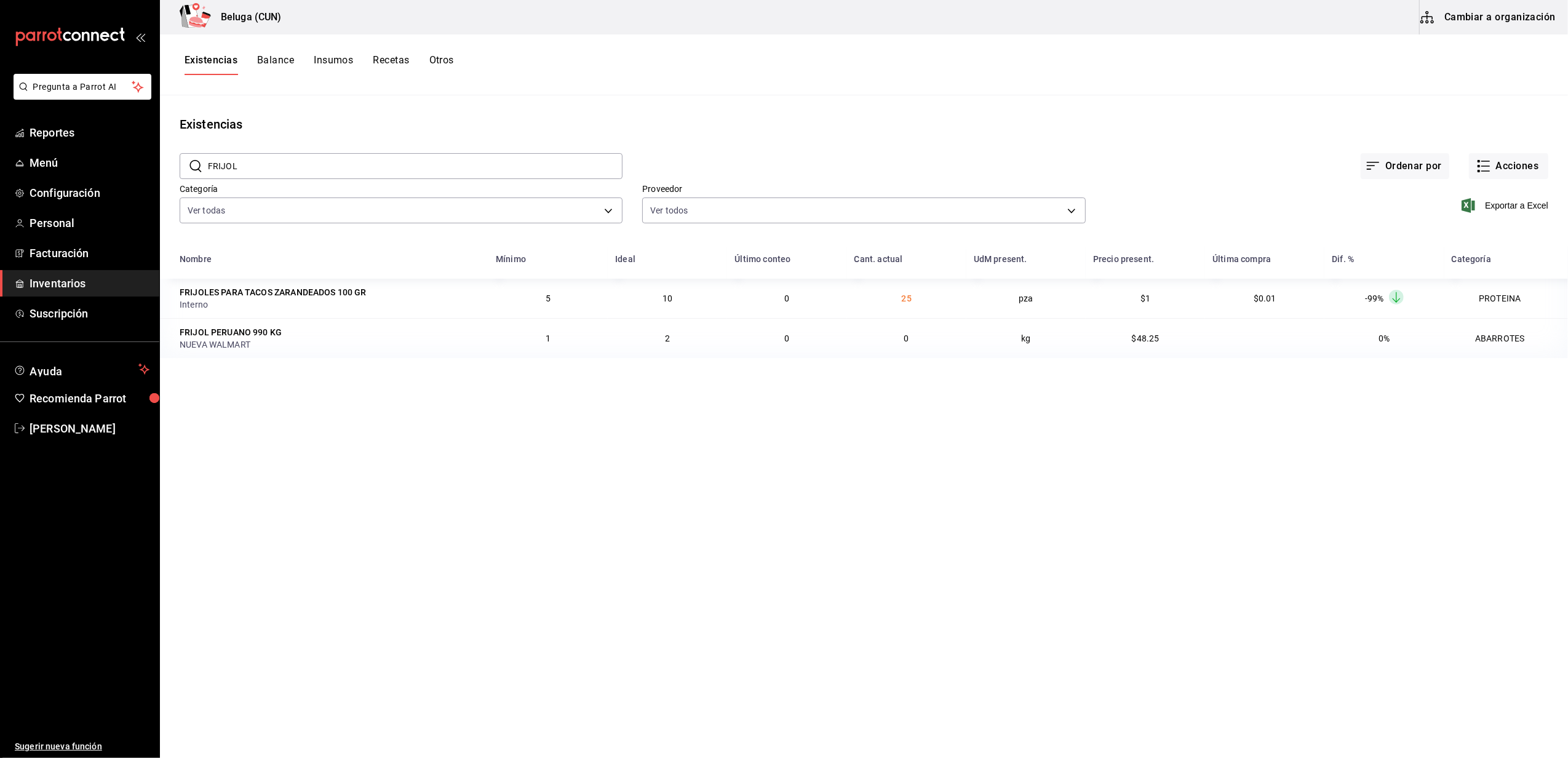
click at [607, 591] on main "Existencias ​ FRIJOL ​ Ordenar por Acciones Categoría Ver todas f07f4d25-74ae-4…" at bounding box center [863, 422] width 1408 height 654
click at [920, 294] on td "25" at bounding box center [907, 298] width 119 height 40
click at [320, 162] on input "FRIJOL" at bounding box center [415, 166] width 414 height 25
type input "F"
type input "CONT"
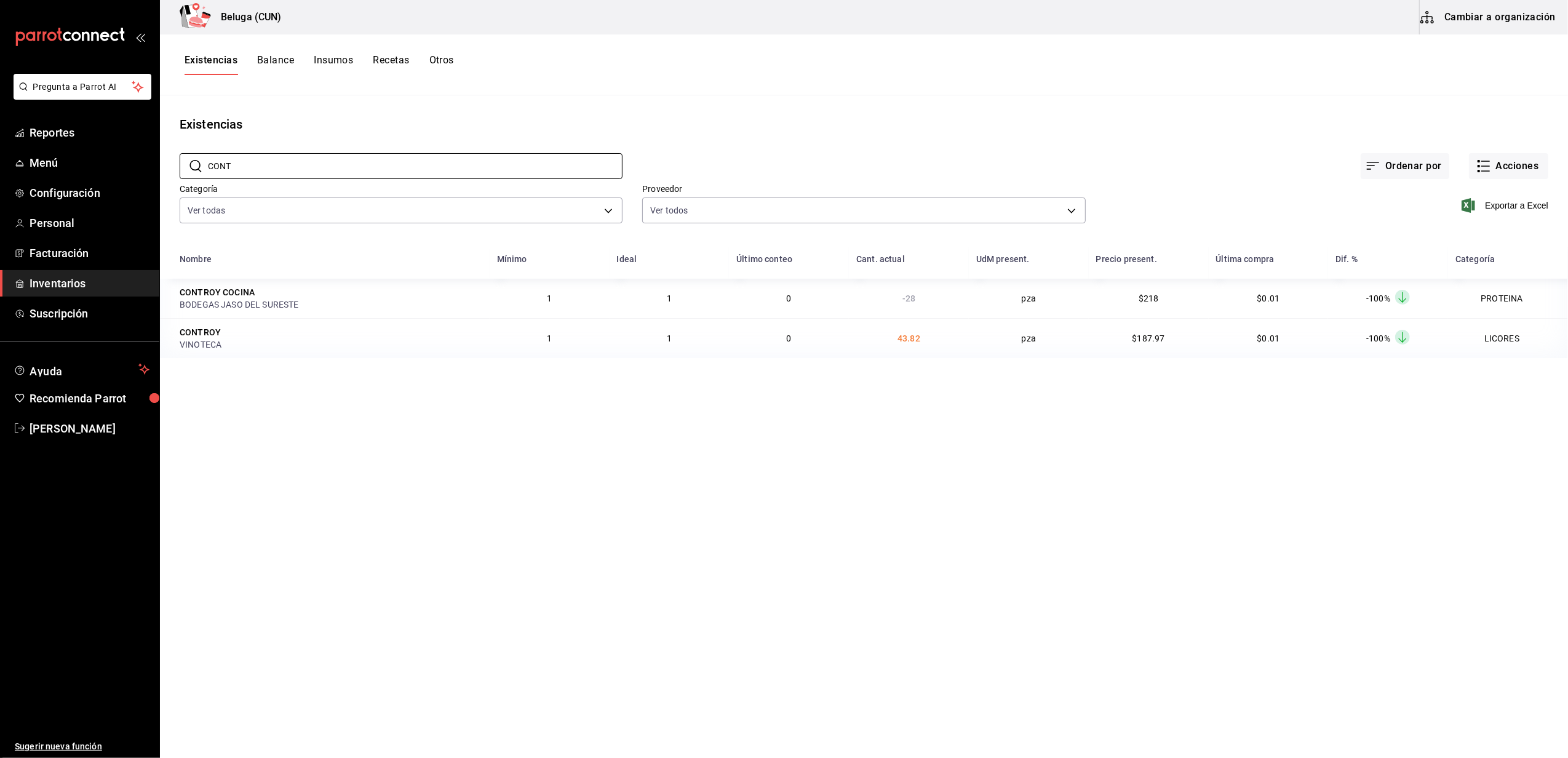
click at [335, 463] on main "Existencias ​ CONT ​ Ordenar por Acciones Categoría Ver todas f07f4d25-74ae-45a…" at bounding box center [863, 422] width 1408 height 654
click at [272, 175] on input "CONT" at bounding box center [415, 166] width 414 height 25
click at [584, 121] on div "Existencias" at bounding box center [863, 124] width 1408 height 19
click at [84, 282] on span "Inventarios" at bounding box center [89, 284] width 120 height 17
click at [319, 151] on div "​ ​" at bounding box center [391, 156] width 462 height 45
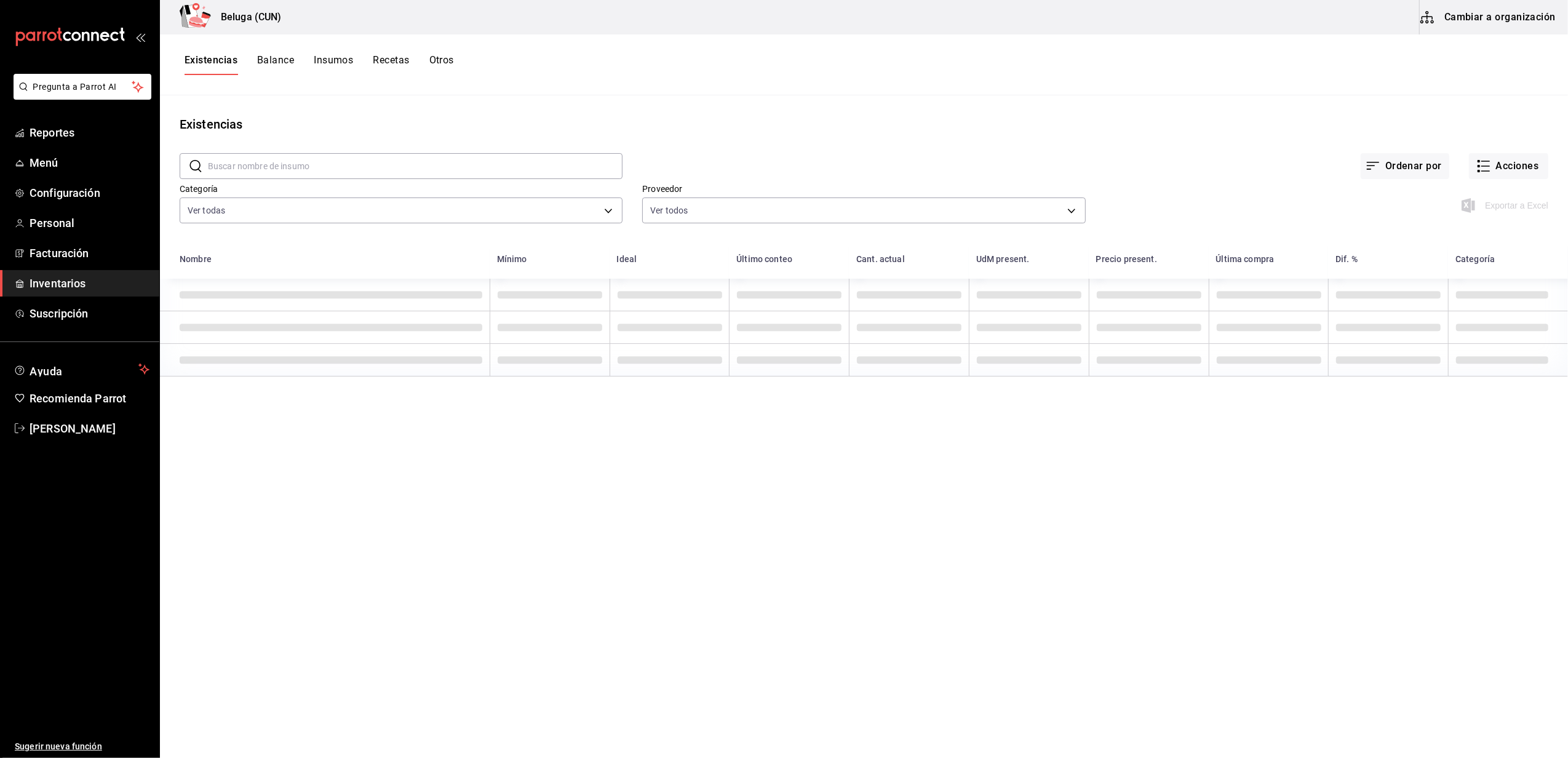
click at [326, 158] on input "text" at bounding box center [415, 166] width 414 height 25
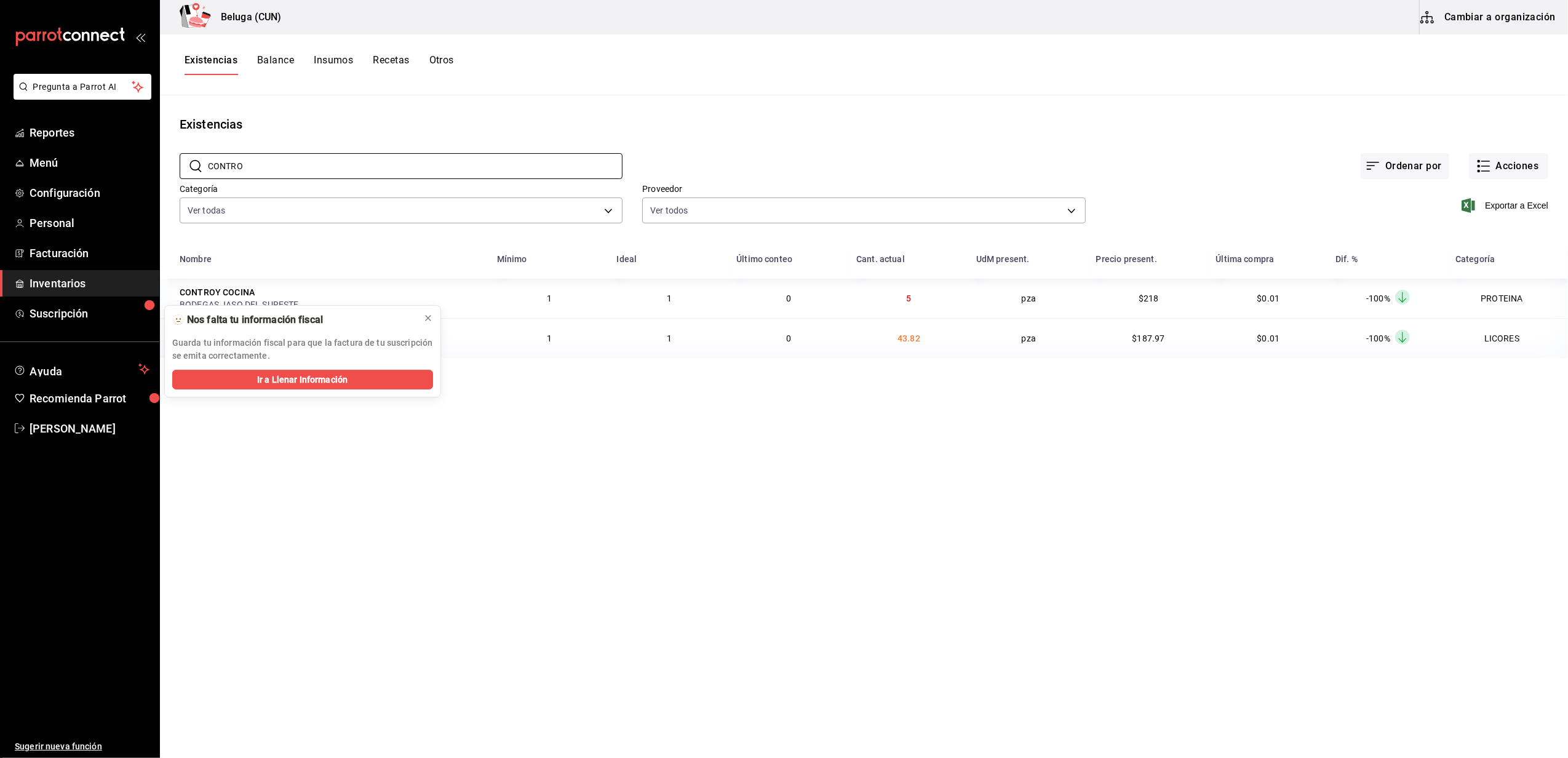
type input "CONTRO"
click at [1058, 102] on main "Existencias ​ CONTRO ​ Ordenar por Acciones Categoría Ver todas f07f4d25-74ae-4…" at bounding box center [863, 422] width 1408 height 654
click at [430, 316] on icon at bounding box center [428, 317] width 10 height 10
click at [935, 164] on div "Proveedor Ver todos" at bounding box center [854, 195] width 462 height 63
click at [619, 138] on div "​ CONTRO ​" at bounding box center [391, 156] width 462 height 45
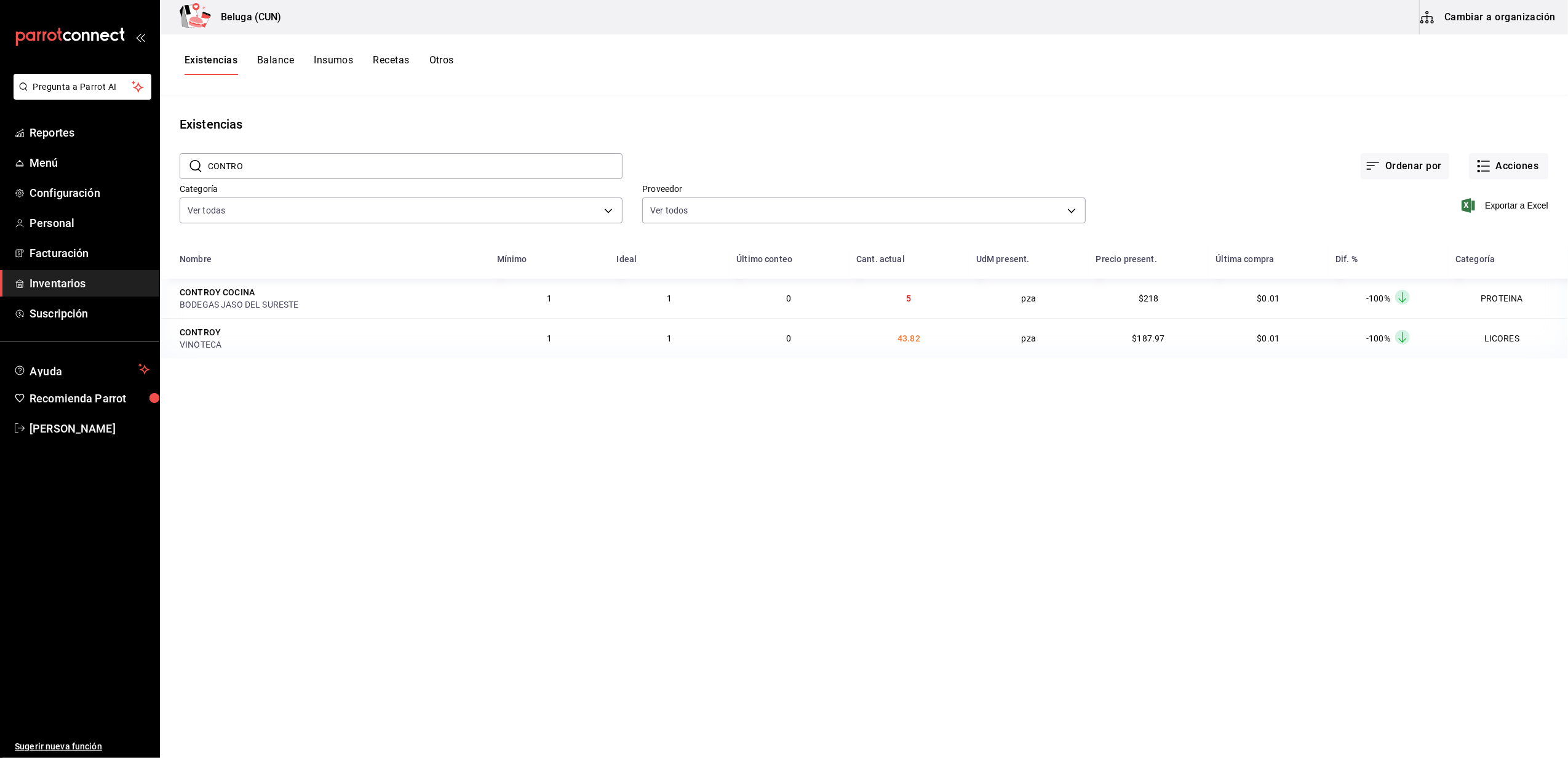
click at [663, 101] on main "Existencias ​ CONTRO ​ Ordenar por Acciones Categoría Ver todas f07f4d25-74ae-4…" at bounding box center [863, 422] width 1408 height 654
click at [943, 84] on div "Existencias Balance Insumos Recetas Otros" at bounding box center [863, 64] width 1408 height 61
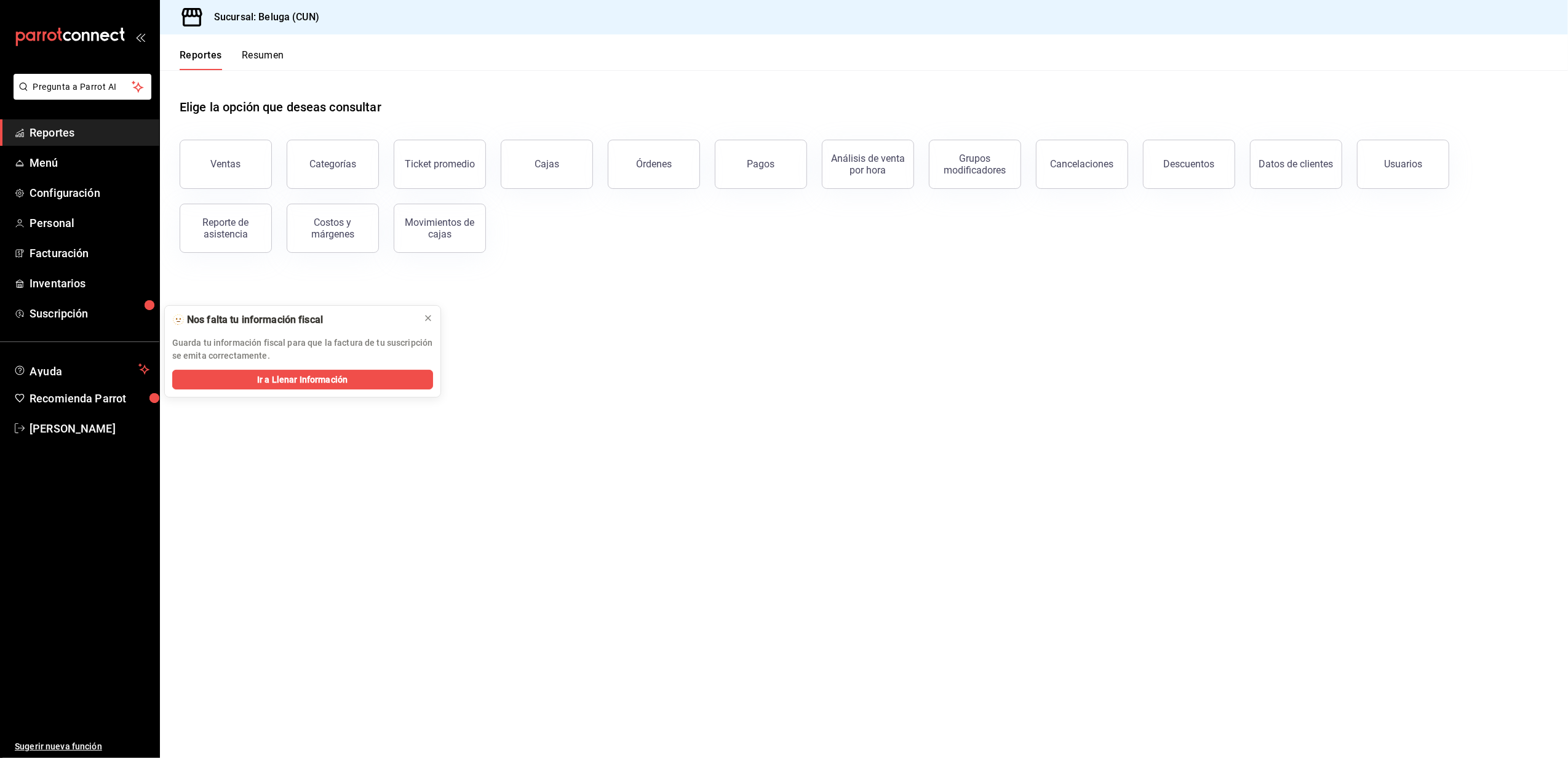
click at [481, 96] on div "Elige la opción que deseas consultar" at bounding box center [863, 98] width 1368 height 55
click at [426, 322] on icon at bounding box center [428, 317] width 10 height 10
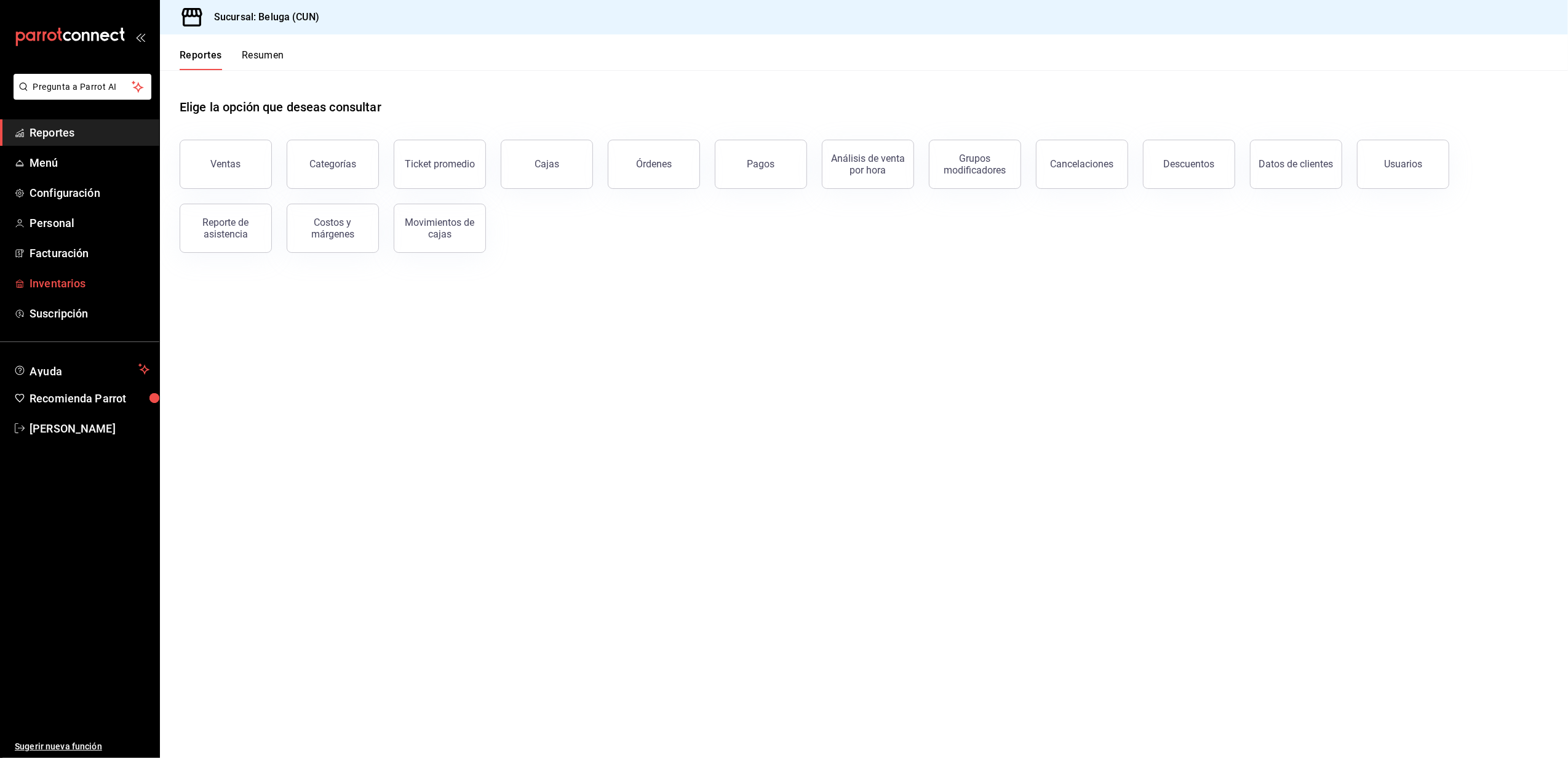
click at [76, 279] on span "Inventarios" at bounding box center [89, 284] width 120 height 17
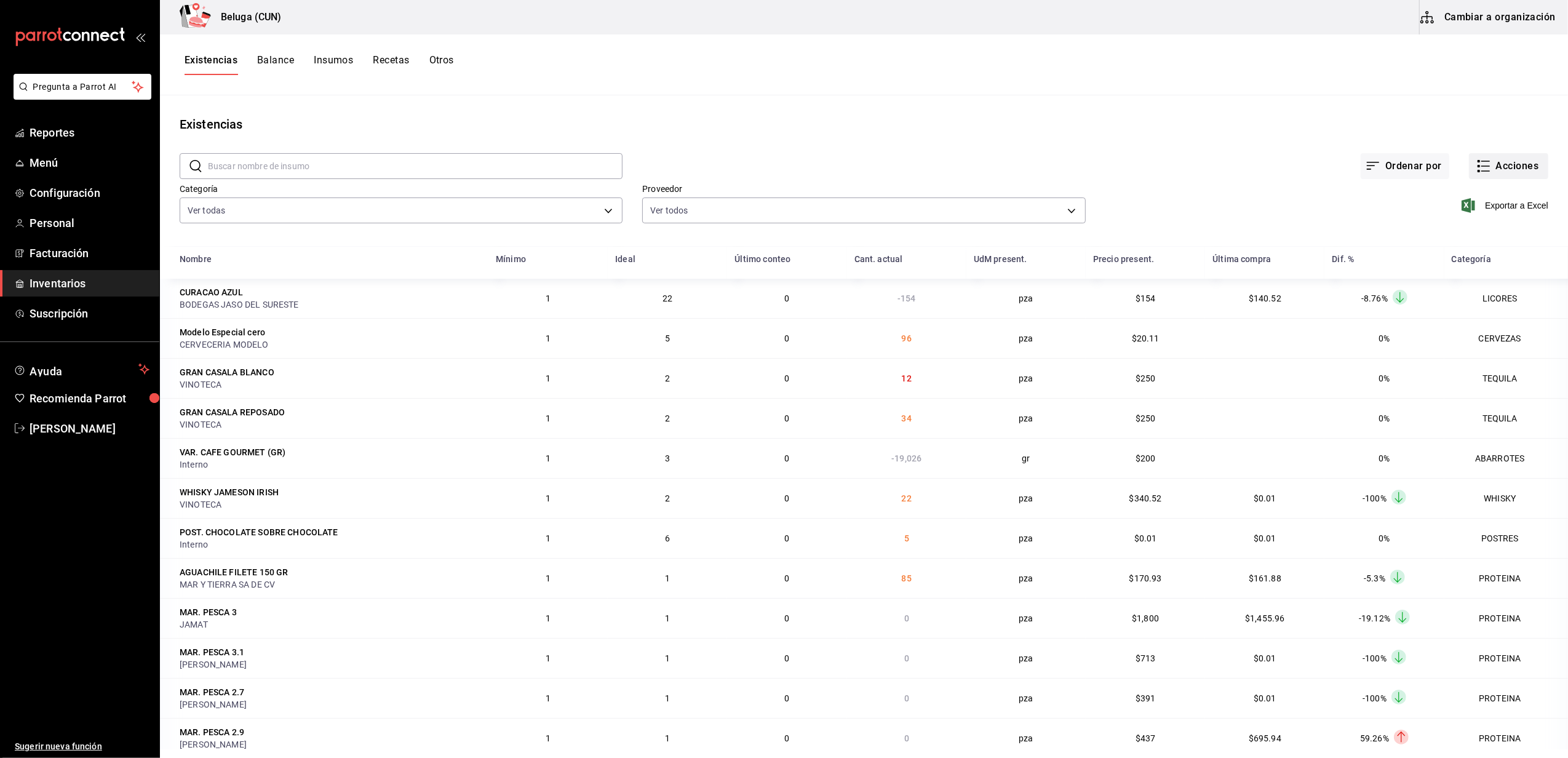
click at [1481, 166] on icon "button" at bounding box center [1485, 166] width 8 height 0
click at [1469, 227] on span "Compra" at bounding box center [1496, 233] width 103 height 13
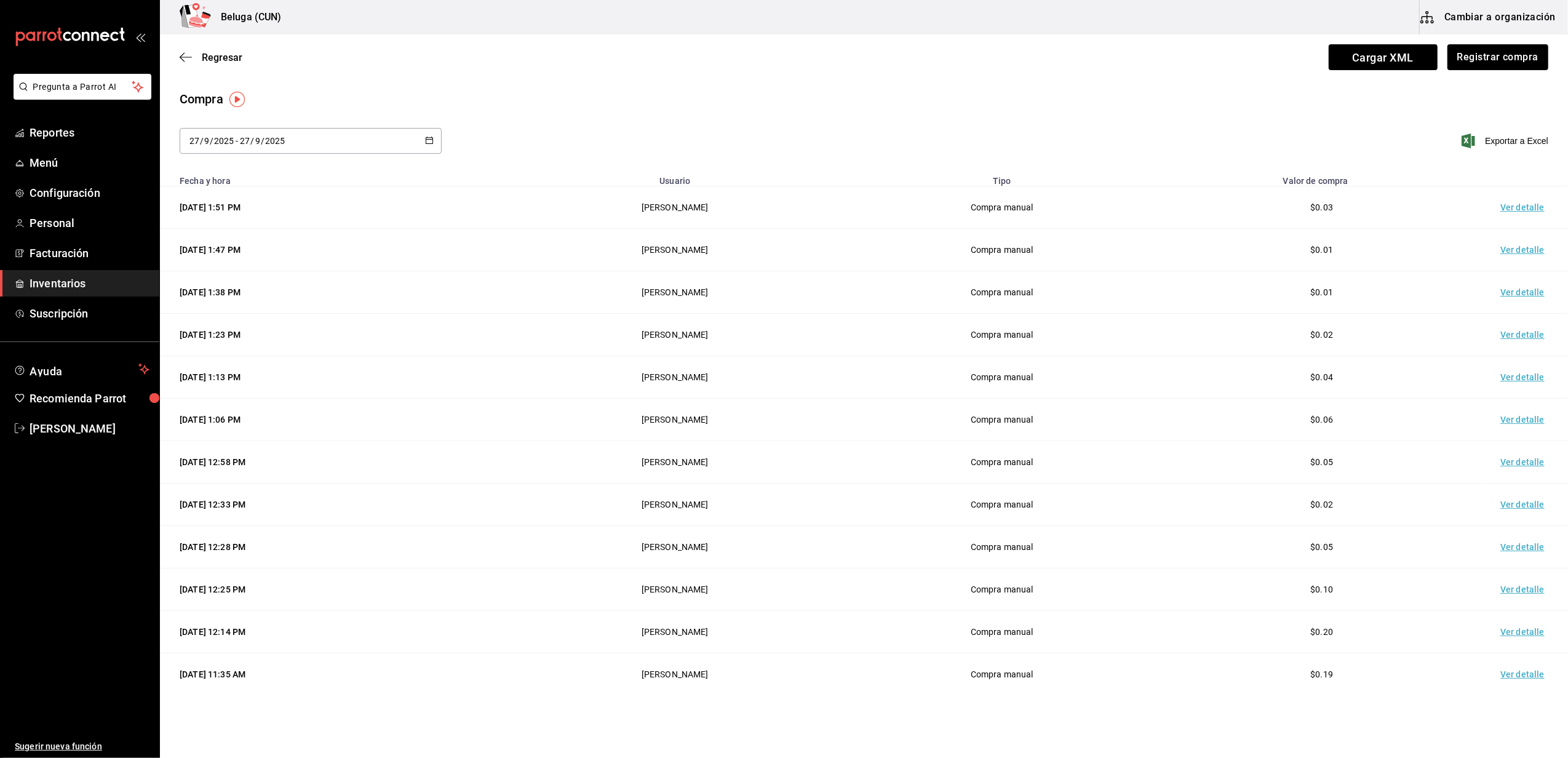
click at [1472, 70] on div "Regresar Cargar XML Registrar compra" at bounding box center [863, 57] width 1408 height 45
click at [1472, 64] on button "Registrar compra" at bounding box center [1497, 57] width 102 height 26
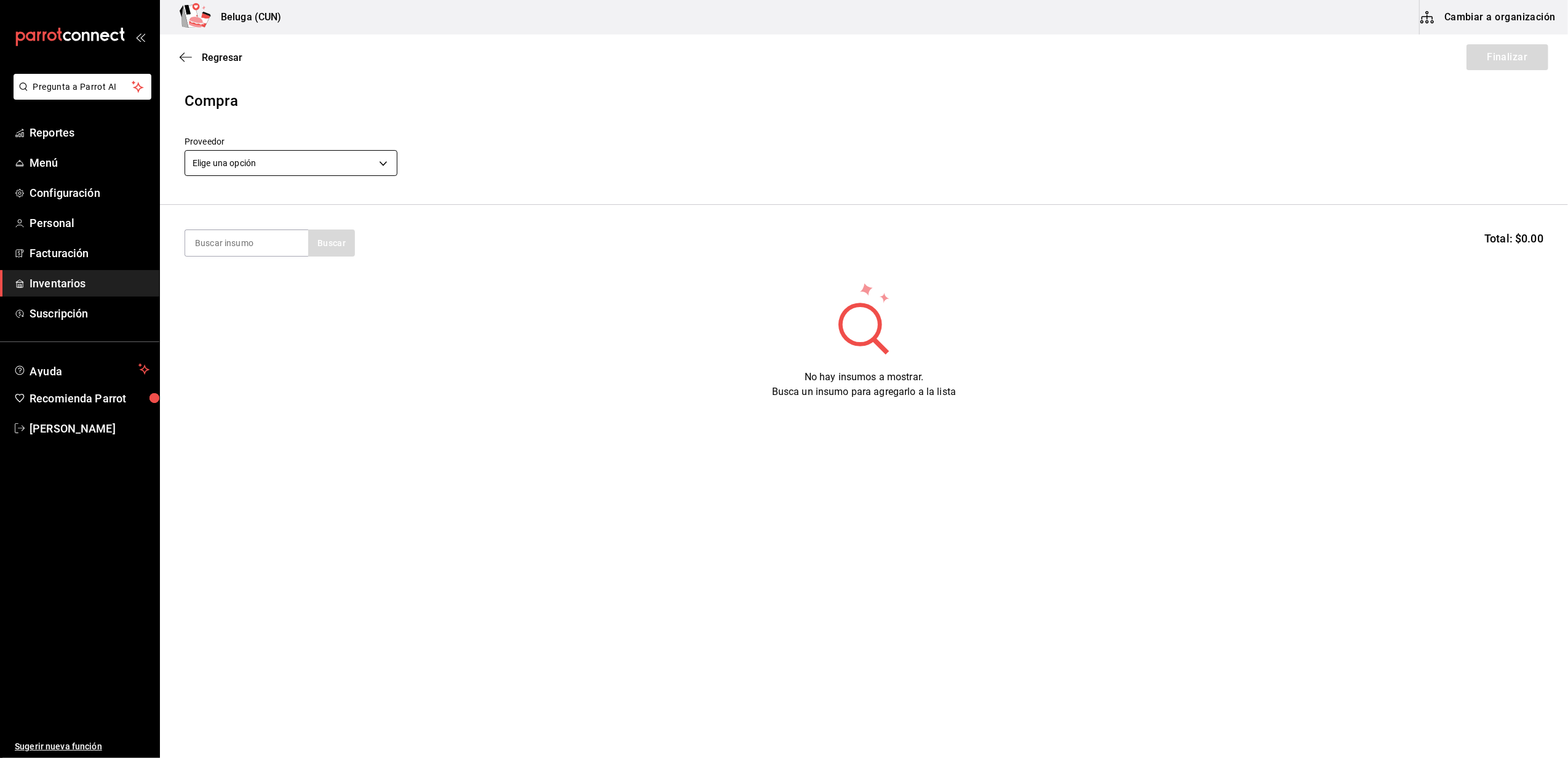
click at [382, 156] on body "Pregunta a Parrot AI Reportes Menú Configuración Personal Facturación Inventari…" at bounding box center [784, 344] width 1568 height 688
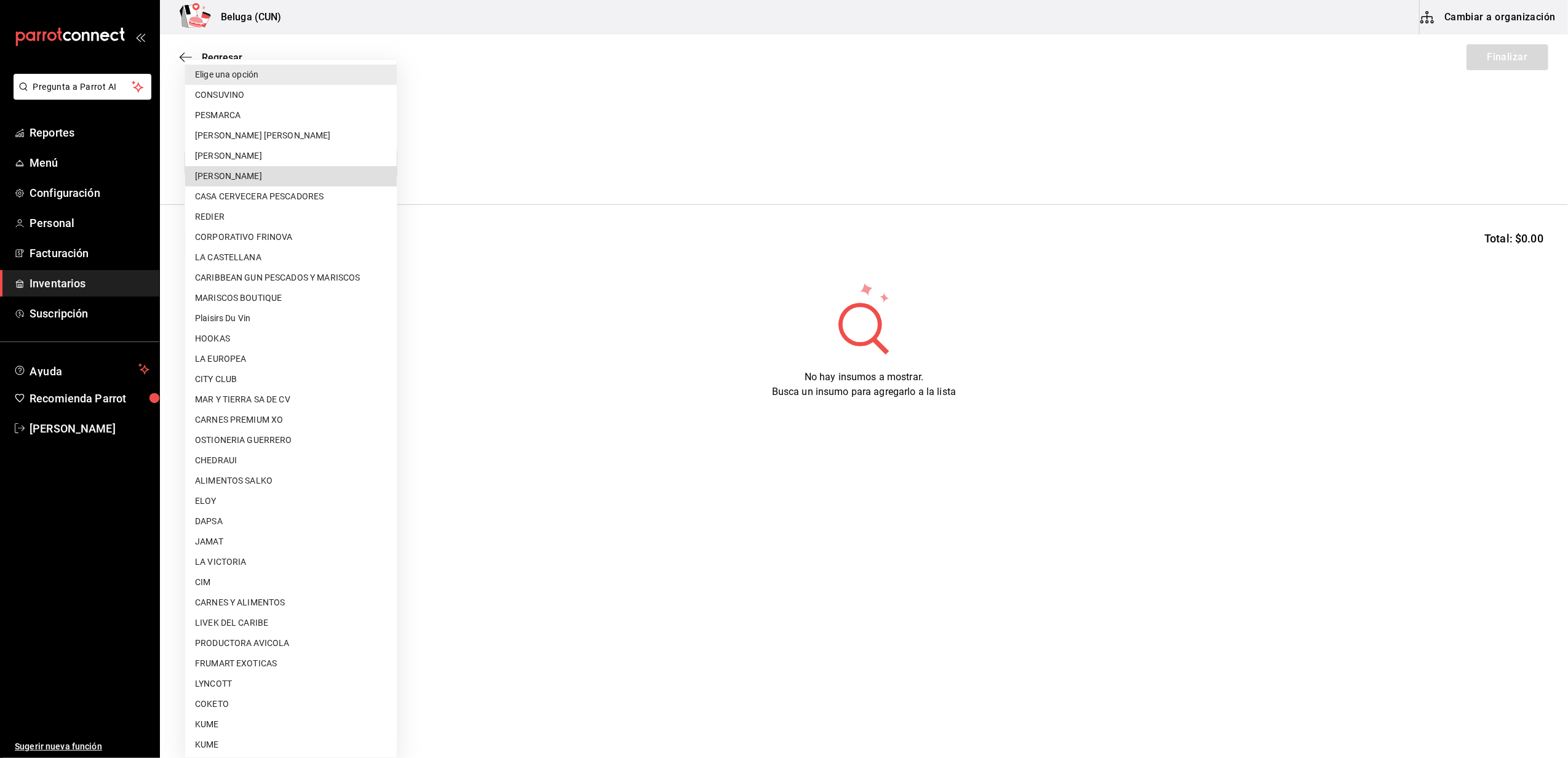
type input "2879dfcd-075a-4fb8-856f-be351f738579"
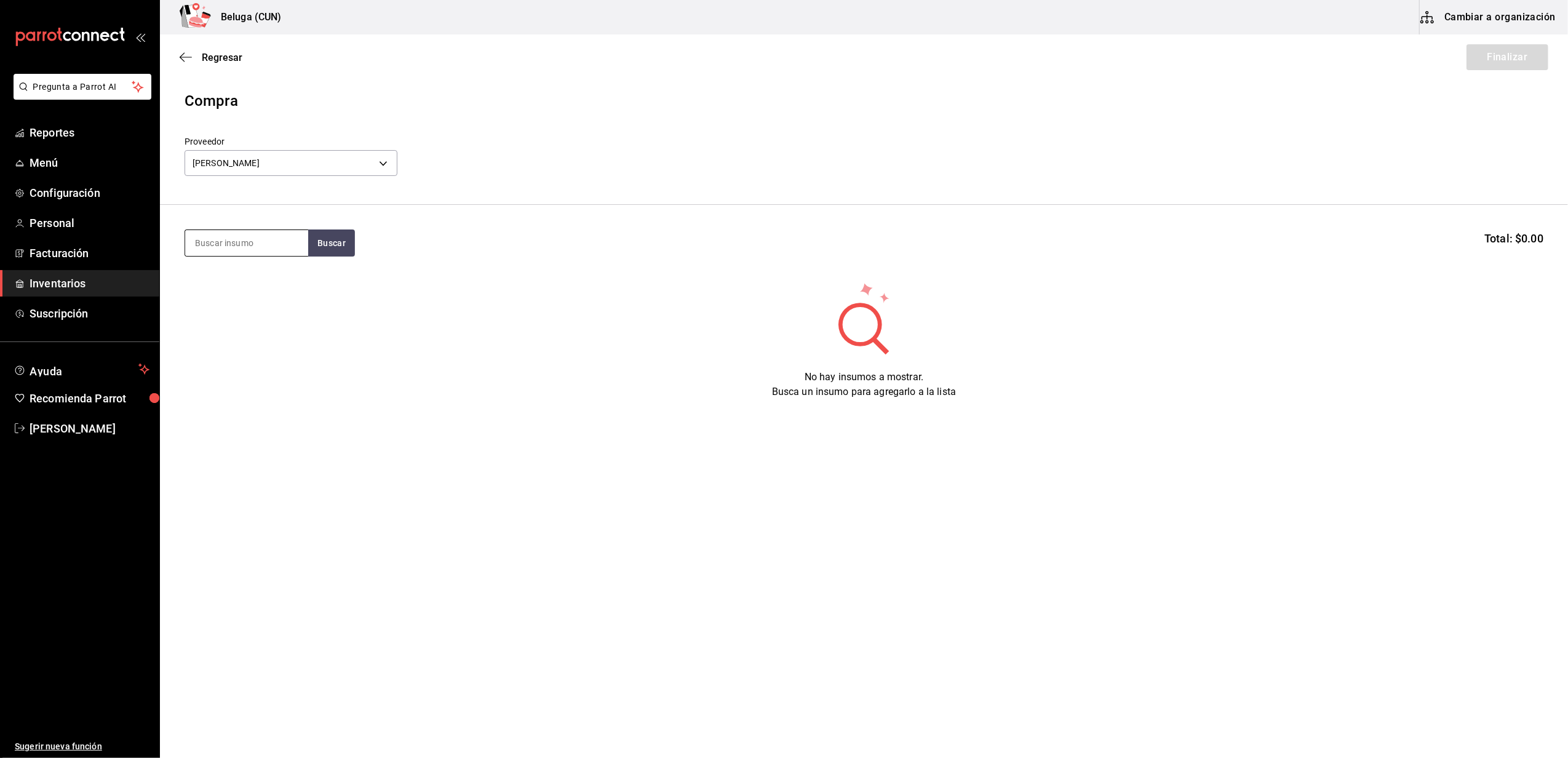
click at [212, 239] on input at bounding box center [246, 243] width 123 height 26
type input "1.3"
click at [359, 243] on div "1.3 Buscar Total: $0.00" at bounding box center [864, 243] width 1359 height 27
click at [340, 239] on button "Buscar" at bounding box center [331, 243] width 47 height 27
click at [264, 278] on div "MAR. PESCA 1.3 KG" at bounding box center [246, 278] width 103 height 15
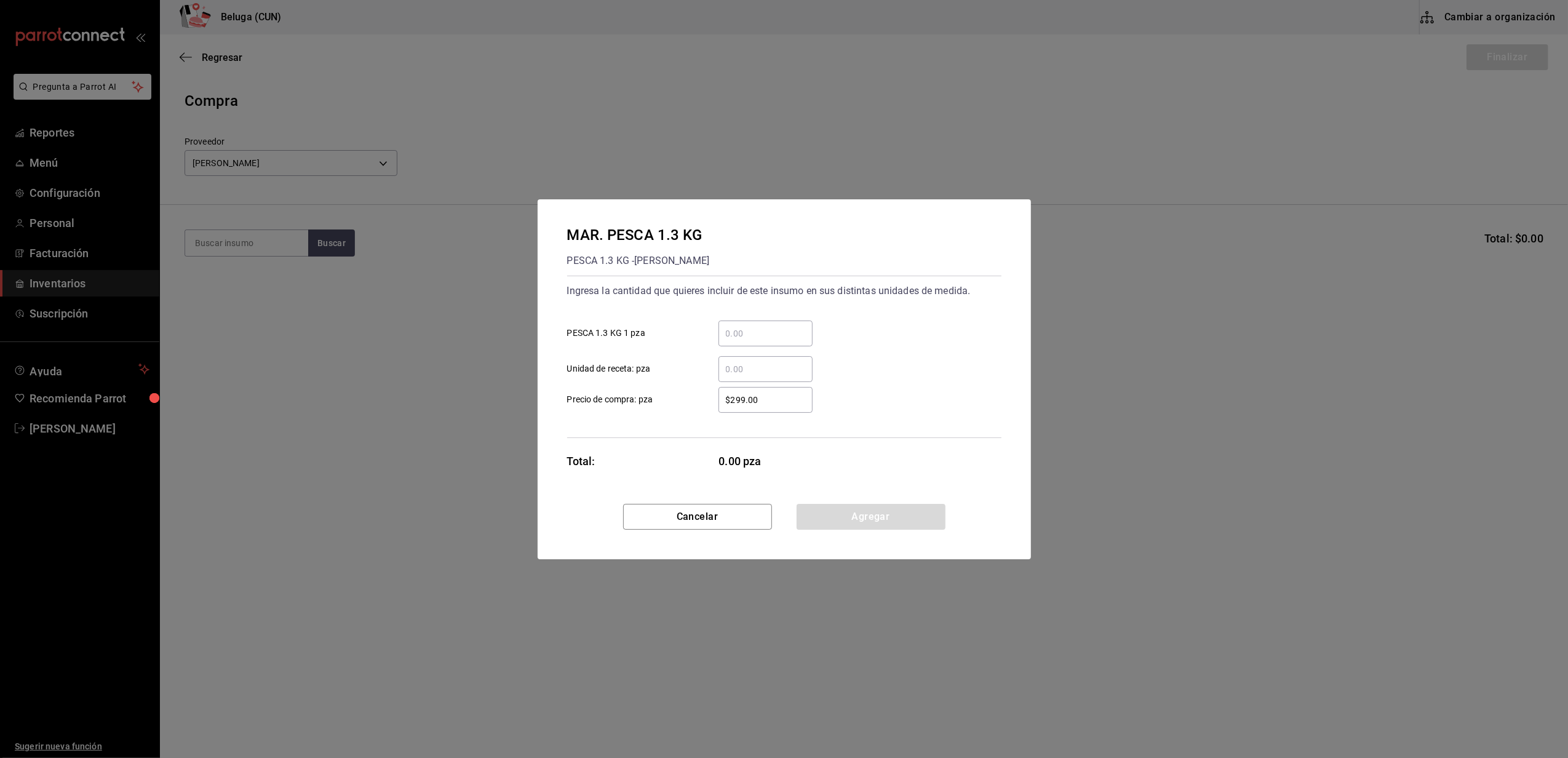
click at [758, 322] on div "​" at bounding box center [765, 333] width 94 height 26
click at [758, 326] on input "​ PESCA 1.3 KG 1 pza" at bounding box center [765, 333] width 94 height 15
type input "1"
click at [680, 419] on div "Ingresa la cantidad que quieres incluir de este insumo en sus distintas unidade…" at bounding box center [784, 357] width 434 height 162
click at [773, 398] on input "$299.00" at bounding box center [765, 400] width 94 height 15
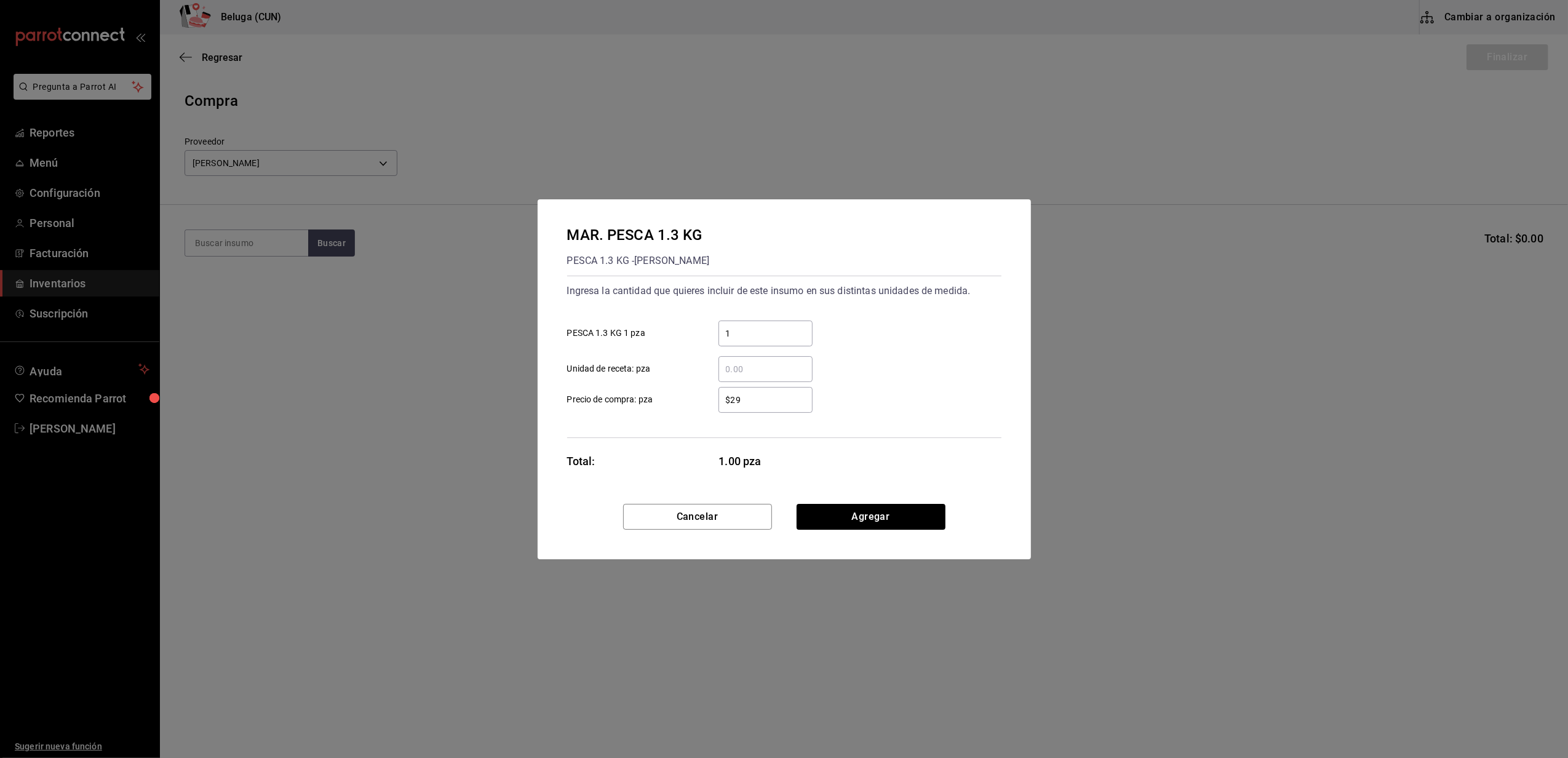
type input "$2"
type input "$286"
click at [831, 522] on button "Agregar" at bounding box center [871, 517] width 149 height 26
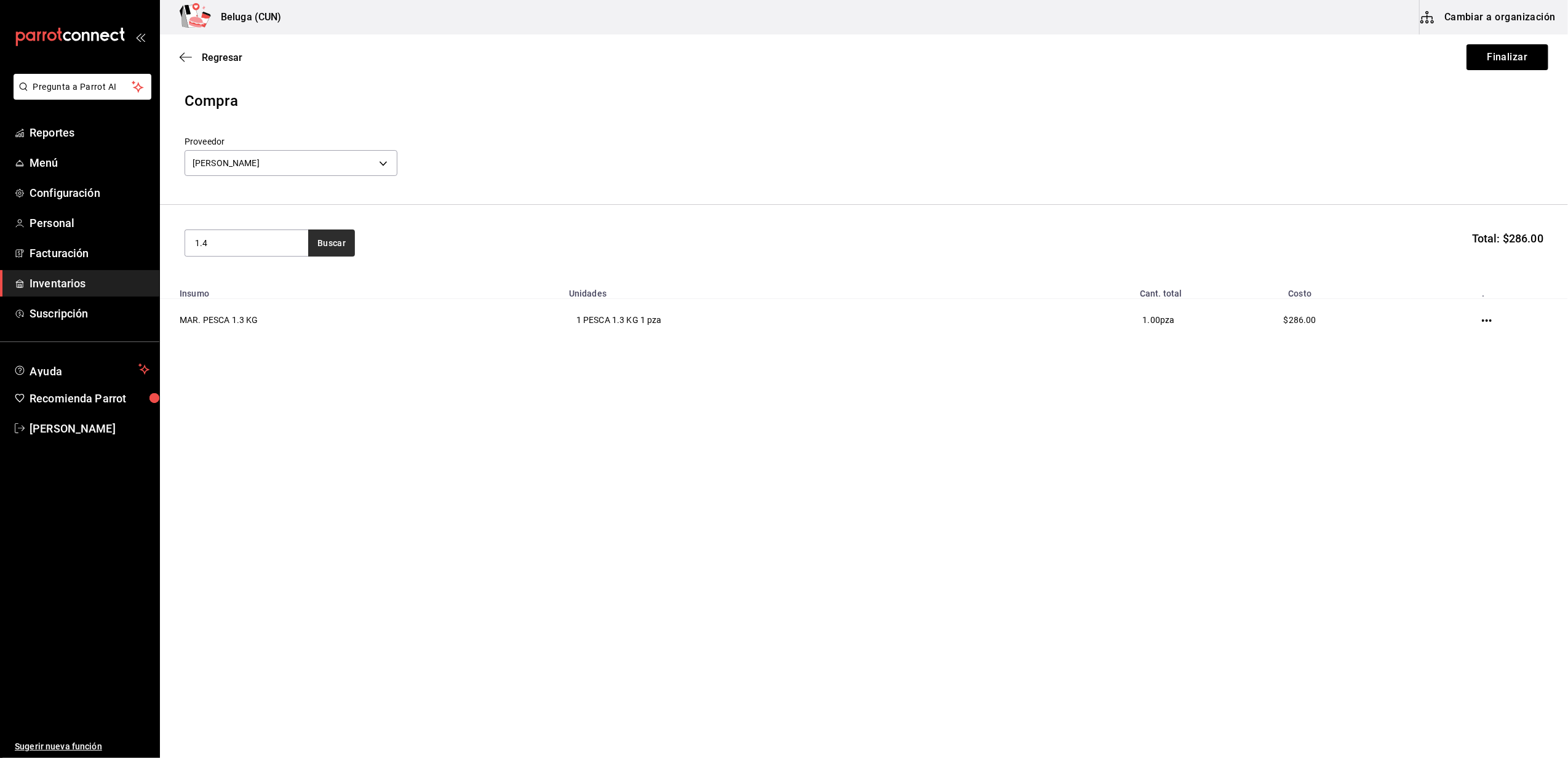
type input "1.4"
click at [335, 243] on button "Buscar" at bounding box center [331, 243] width 47 height 27
click at [262, 286] on div "PESCA 1.4 KG - DANIELA ABIGAIL OCHOA PADILLA" at bounding box center [246, 299] width 103 height 26
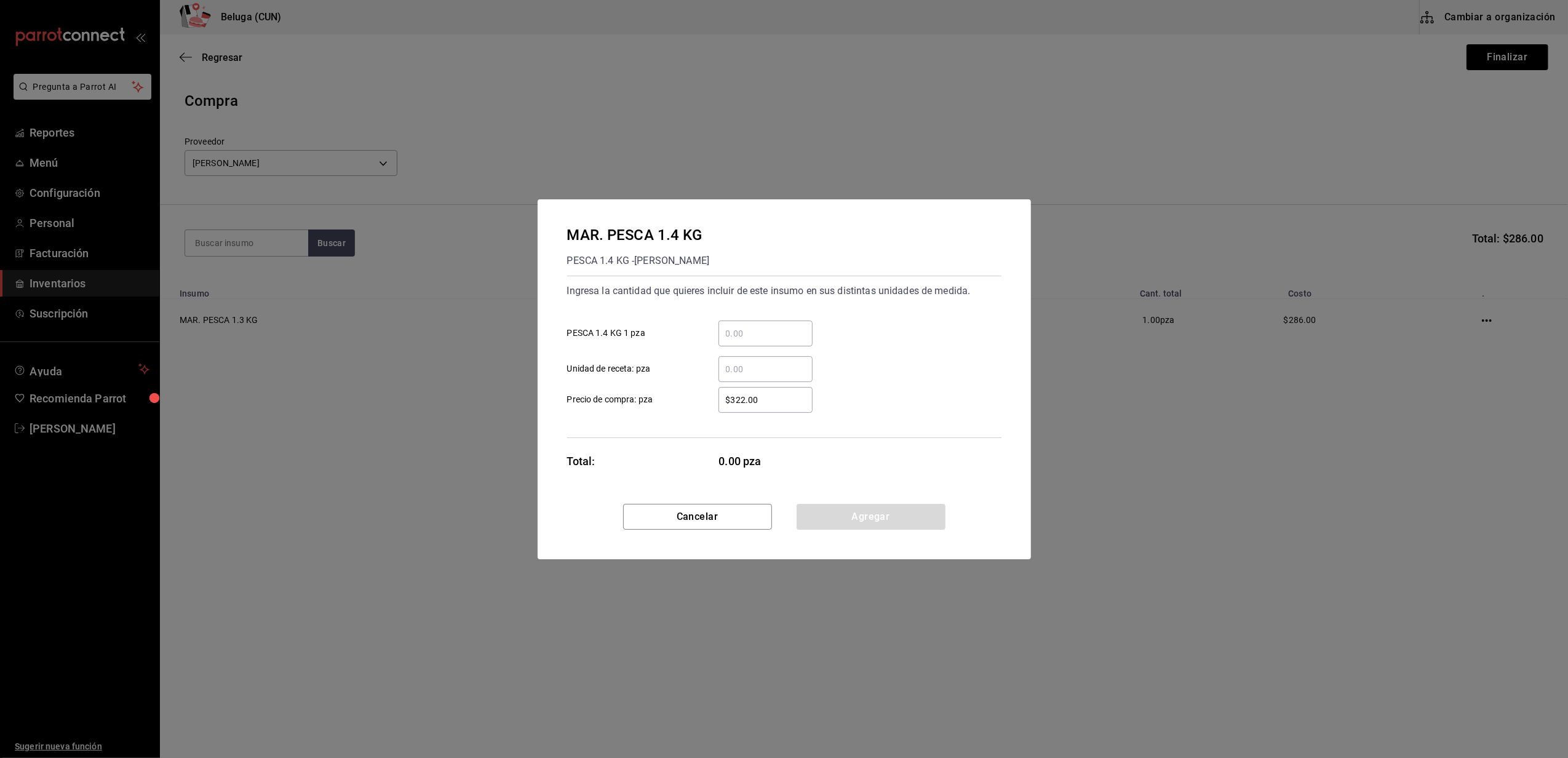
click at [746, 326] on input "​ PESCA 1.4 KG 1 pza" at bounding box center [765, 333] width 94 height 15
type input "3"
click at [705, 316] on div "3 ​ PESCA 1.4 KG 1 pza" at bounding box center [780, 328] width 444 height 36
click at [742, 400] on input "$322.00" at bounding box center [765, 400] width 94 height 15
click at [743, 400] on input "$322.00" at bounding box center [765, 400] width 94 height 15
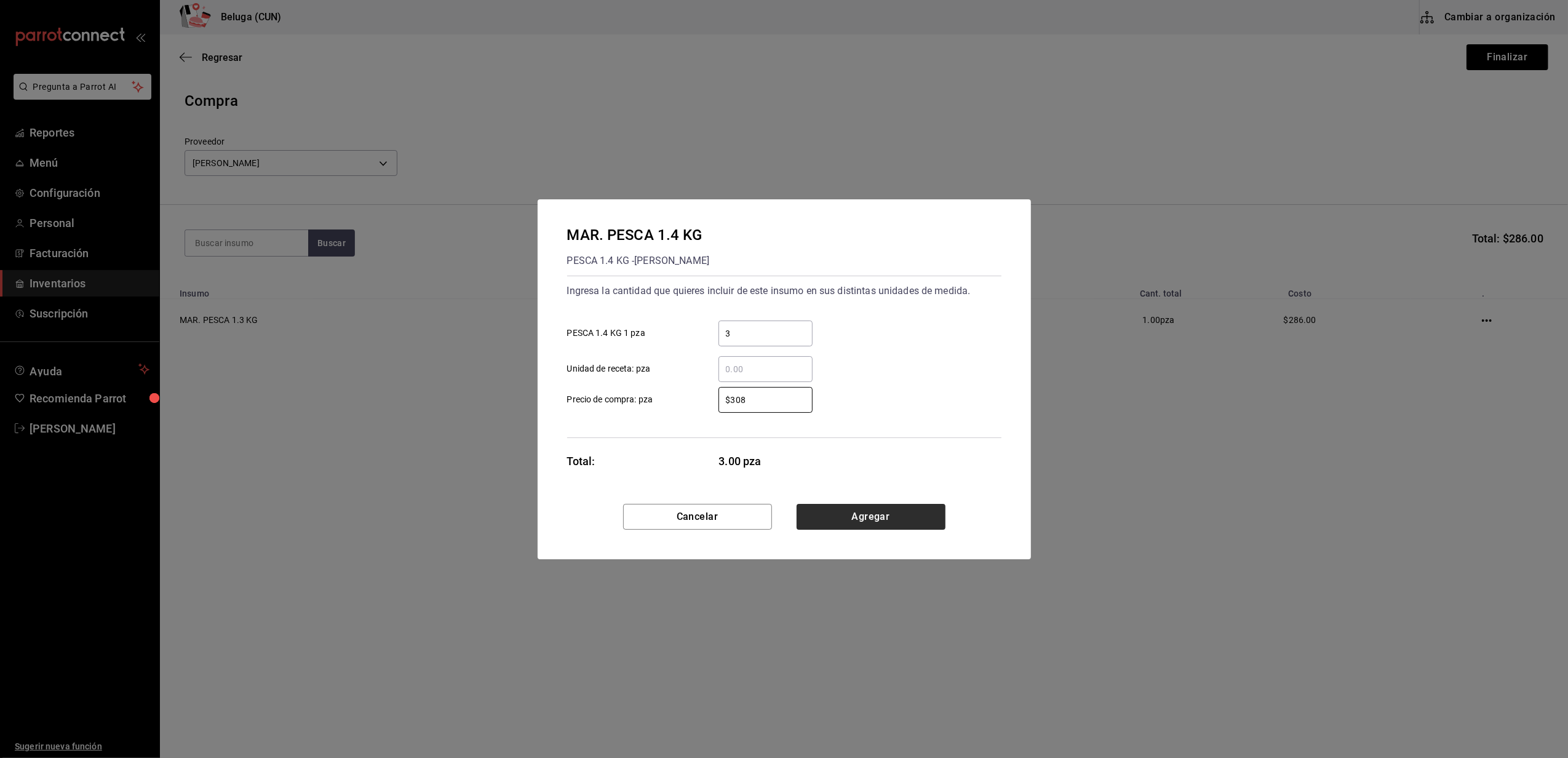
type input "$308"
click at [847, 520] on button "Agregar" at bounding box center [871, 517] width 149 height 26
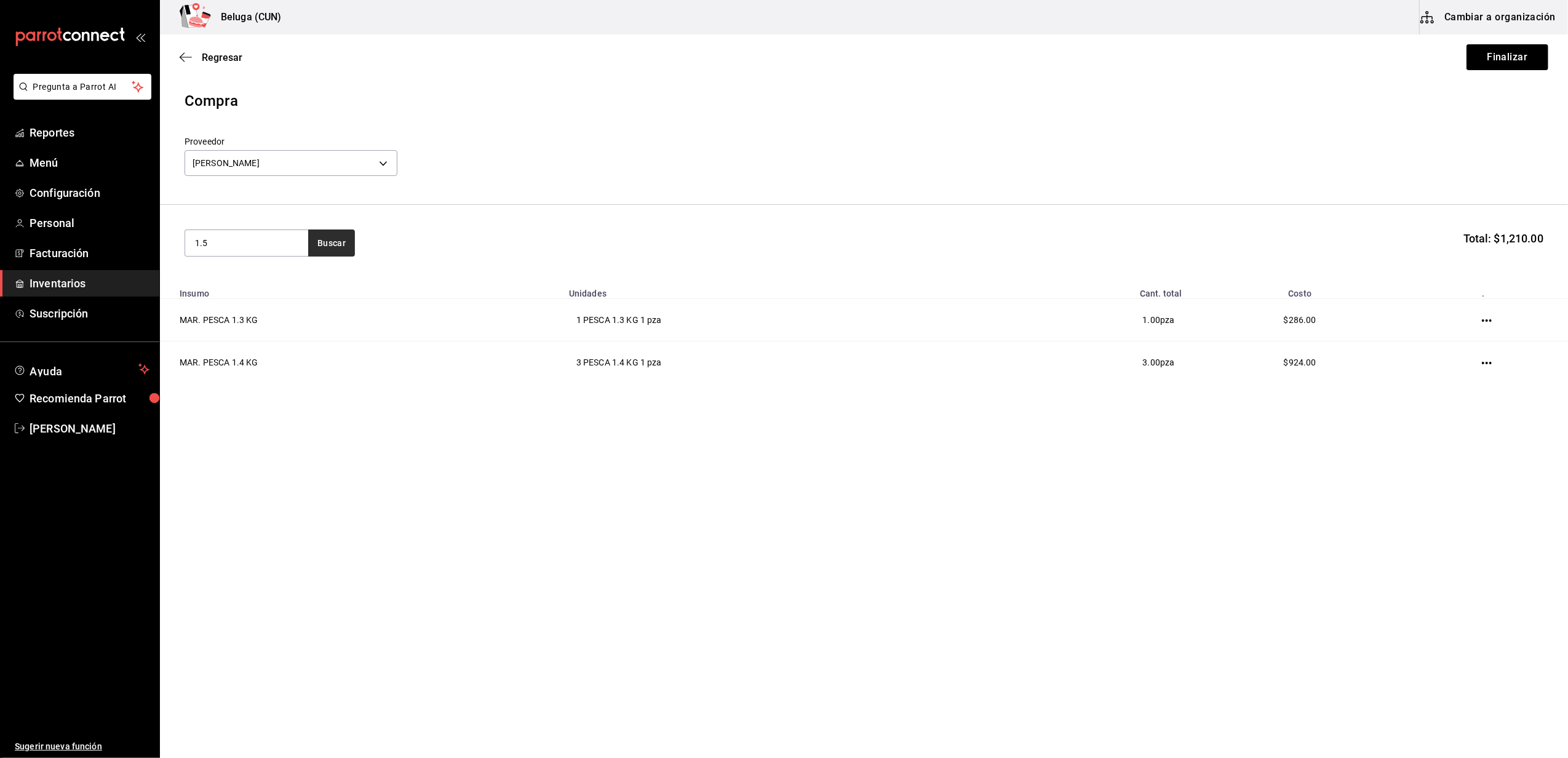
type input "1.5"
click at [329, 255] on button "Buscar" at bounding box center [331, 243] width 47 height 27
click at [260, 296] on div "PESCA 1.5 KG - [PERSON_NAME]" at bounding box center [246, 299] width 103 height 26
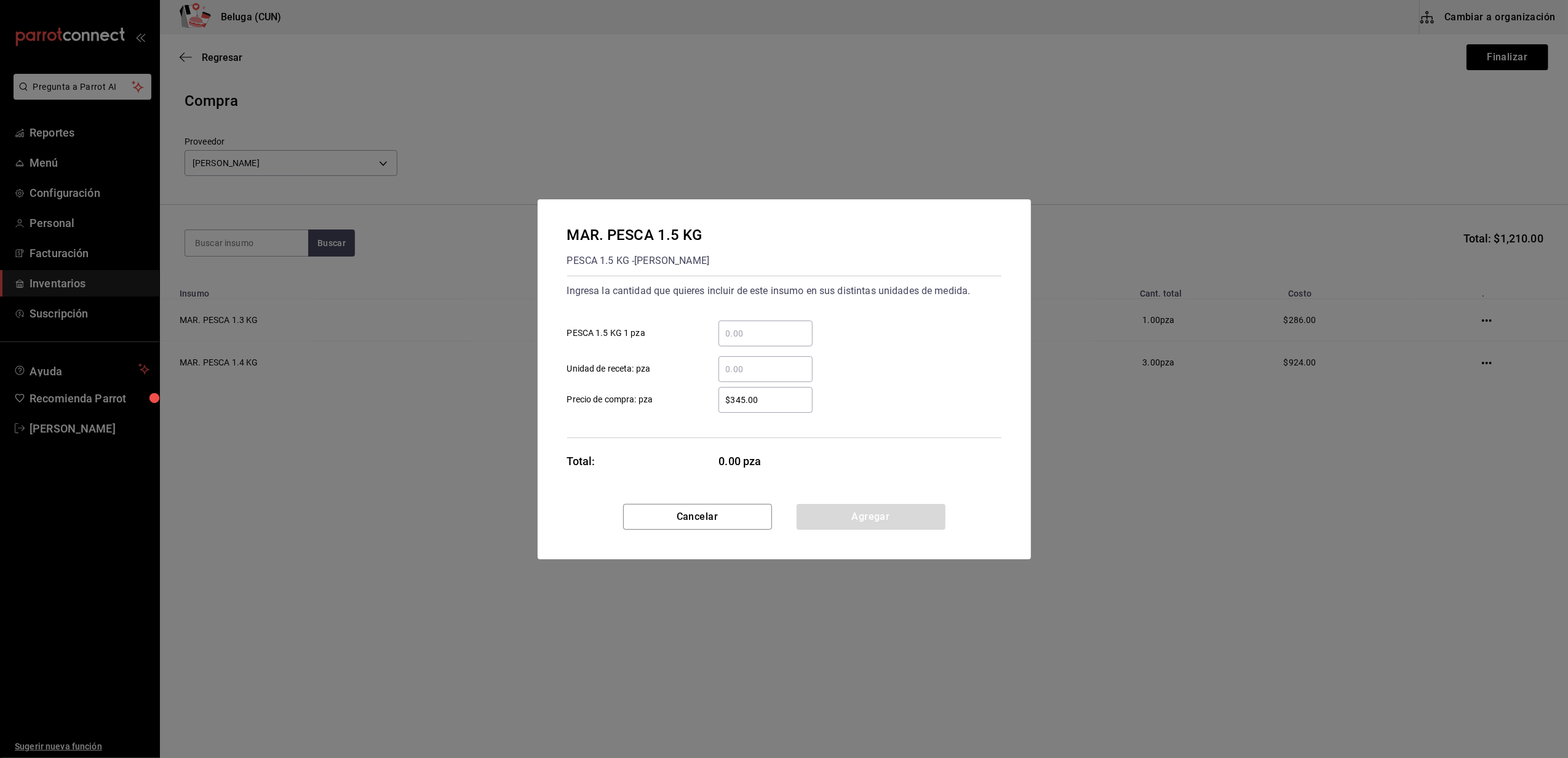
click at [735, 338] on input "​ PESCA 1.5 KG 1 pza" at bounding box center [765, 333] width 94 height 15
type input "2"
click at [735, 395] on input "$345.00" at bounding box center [765, 400] width 94 height 15
type input "$330"
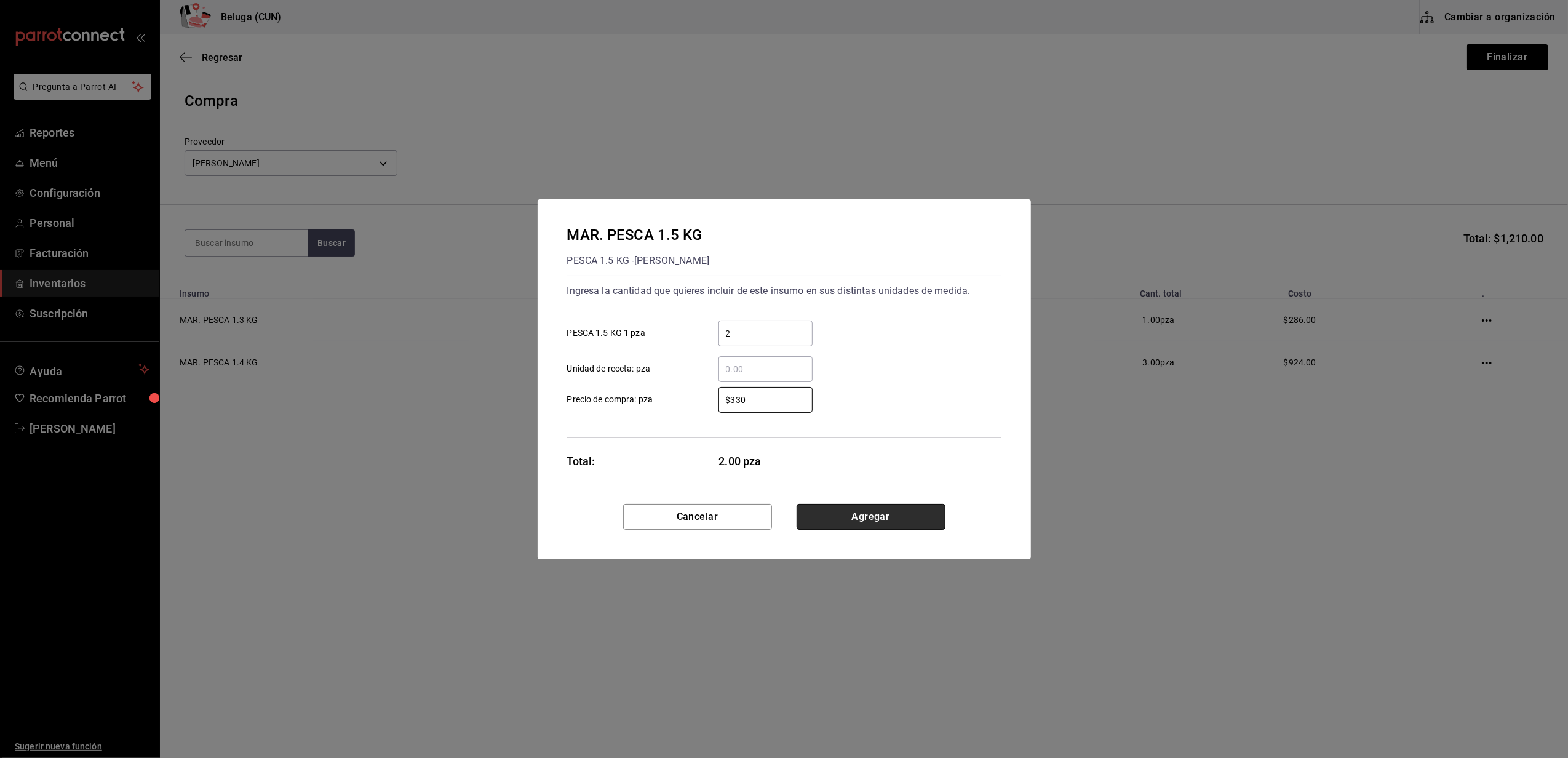
click at [842, 515] on button "Agregar" at bounding box center [871, 517] width 149 height 26
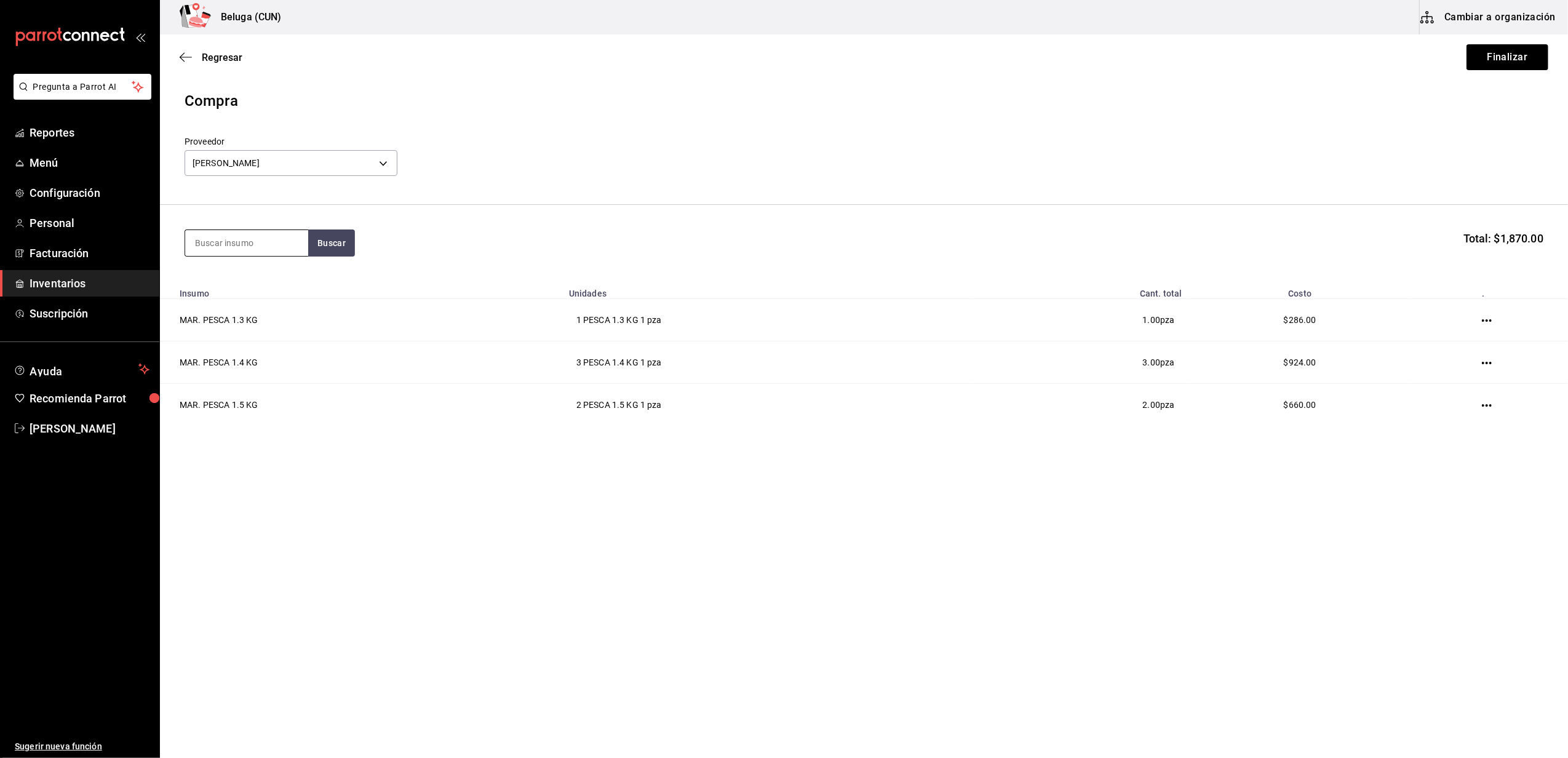
click at [274, 241] on input at bounding box center [246, 243] width 123 height 26
type input "1.6"
click at [321, 243] on button "Buscar" at bounding box center [331, 243] width 47 height 27
click at [259, 283] on div "MAR. PESCA 1.6 KG" at bounding box center [246, 278] width 103 height 15
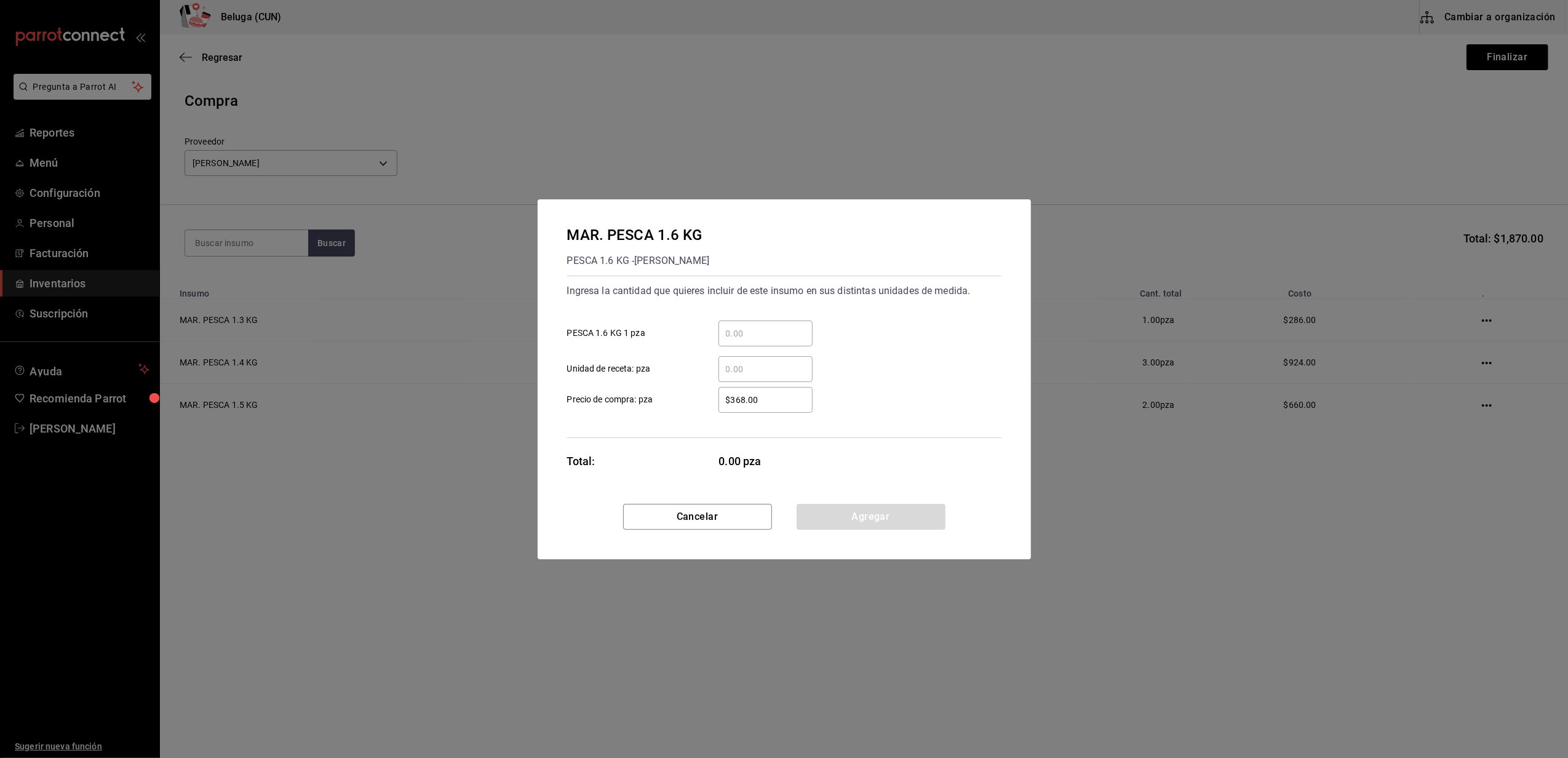
click at [767, 326] on input "​ PESCA 1.6 KG 1 pza" at bounding box center [765, 333] width 94 height 15
type input "3"
click at [730, 395] on input "$368.00" at bounding box center [765, 400] width 94 height 15
type input "$352"
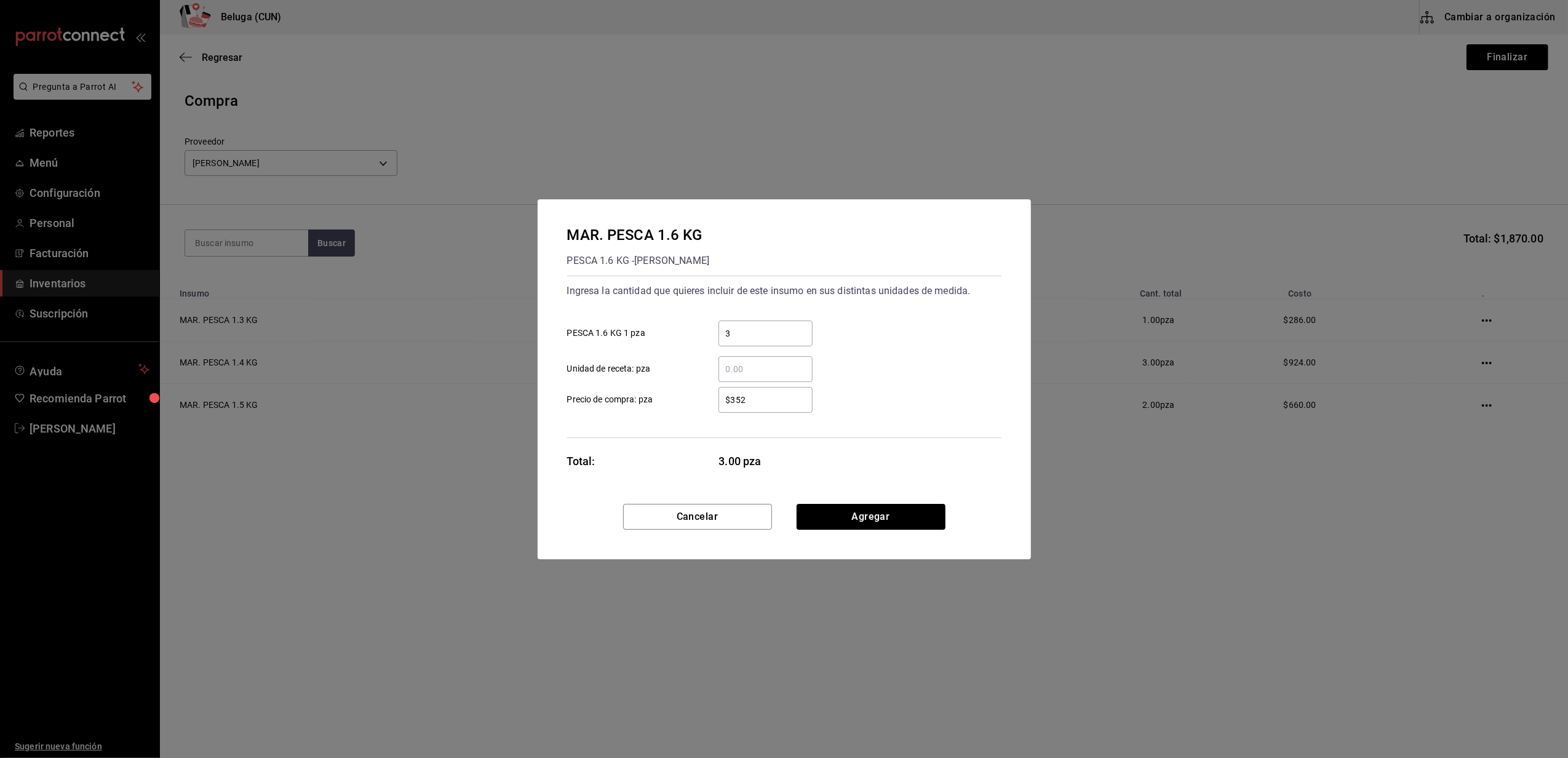
click at [833, 397] on div "$352 ​ Precio de compra: pza" at bounding box center [780, 395] width 444 height 36
click at [850, 520] on button "Agregar" at bounding box center [871, 517] width 149 height 26
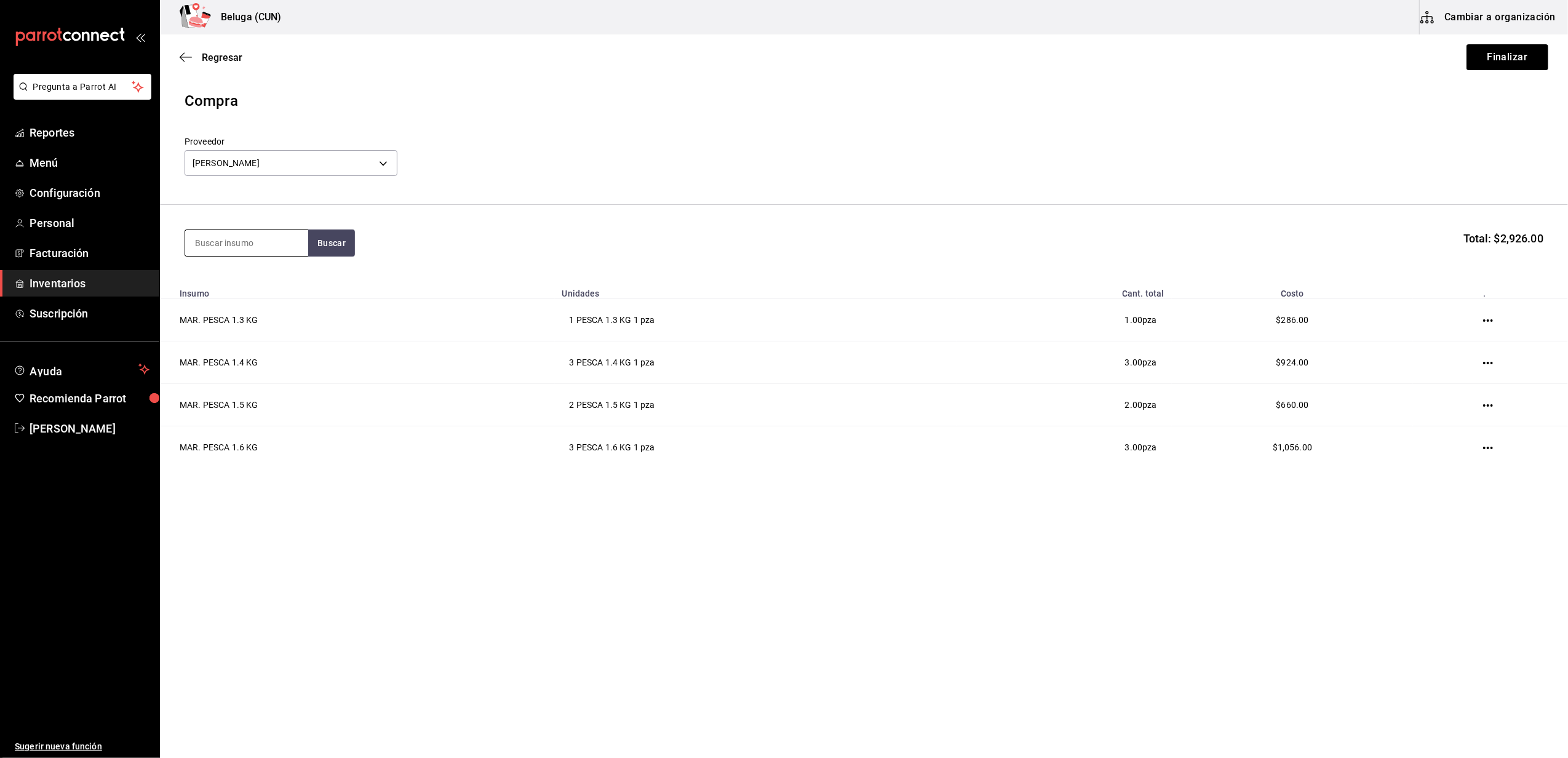
click at [271, 236] on input at bounding box center [246, 243] width 123 height 26
type input "1.7"
click at [328, 252] on button "Buscar" at bounding box center [331, 243] width 47 height 27
click at [289, 283] on div "MAR. PESCA 1.7 KG" at bounding box center [246, 278] width 103 height 15
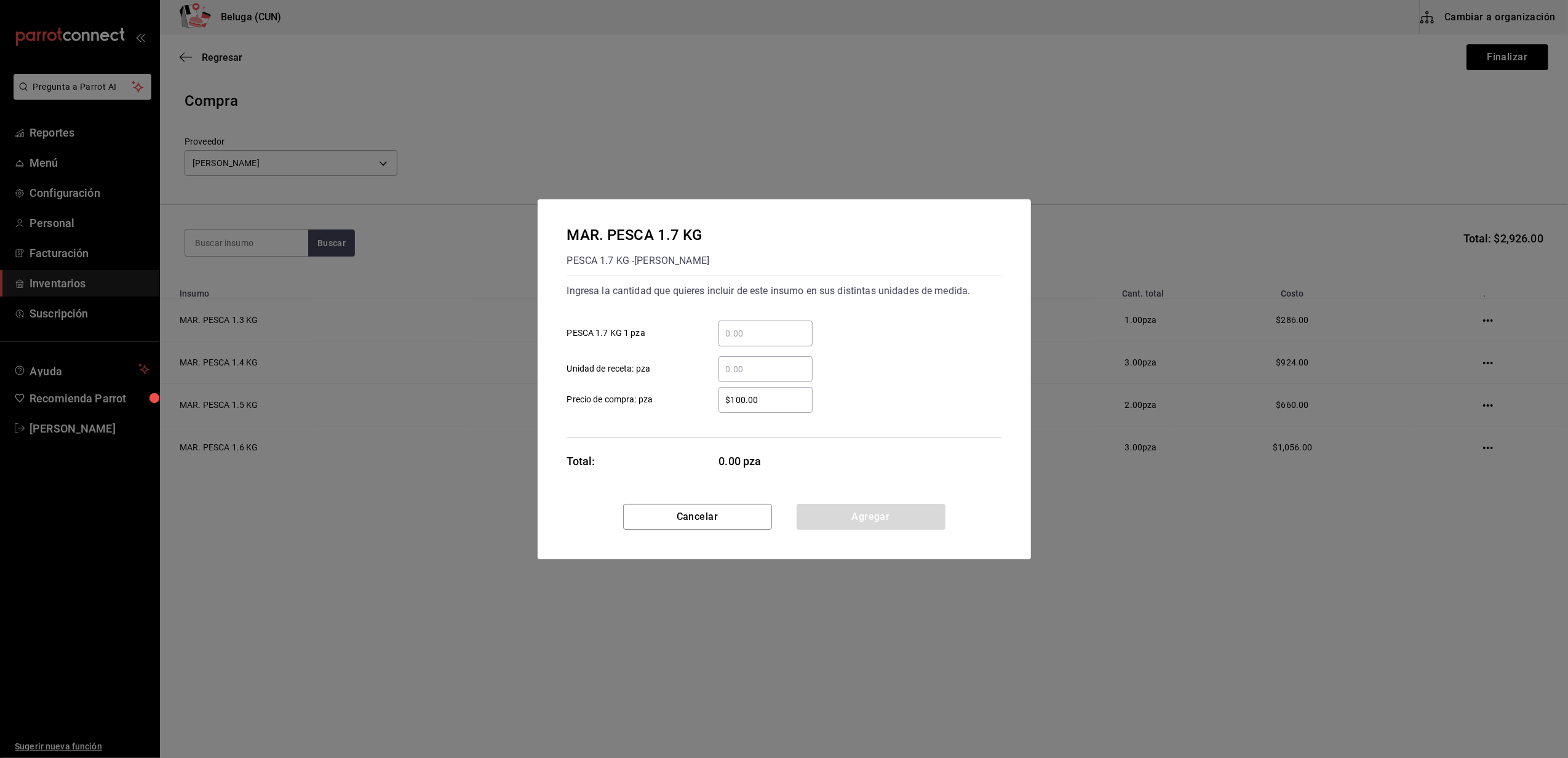
click at [743, 335] on input "​ PESCA 1.7 KG 1 pza" at bounding box center [765, 333] width 94 height 15
type input "2"
click at [739, 409] on div "$100.00 ​" at bounding box center [765, 400] width 94 height 26
click at [739, 407] on input "$100.00" at bounding box center [765, 400] width 94 height 15
click at [739, 409] on div "$100.00 ​" at bounding box center [765, 400] width 94 height 26
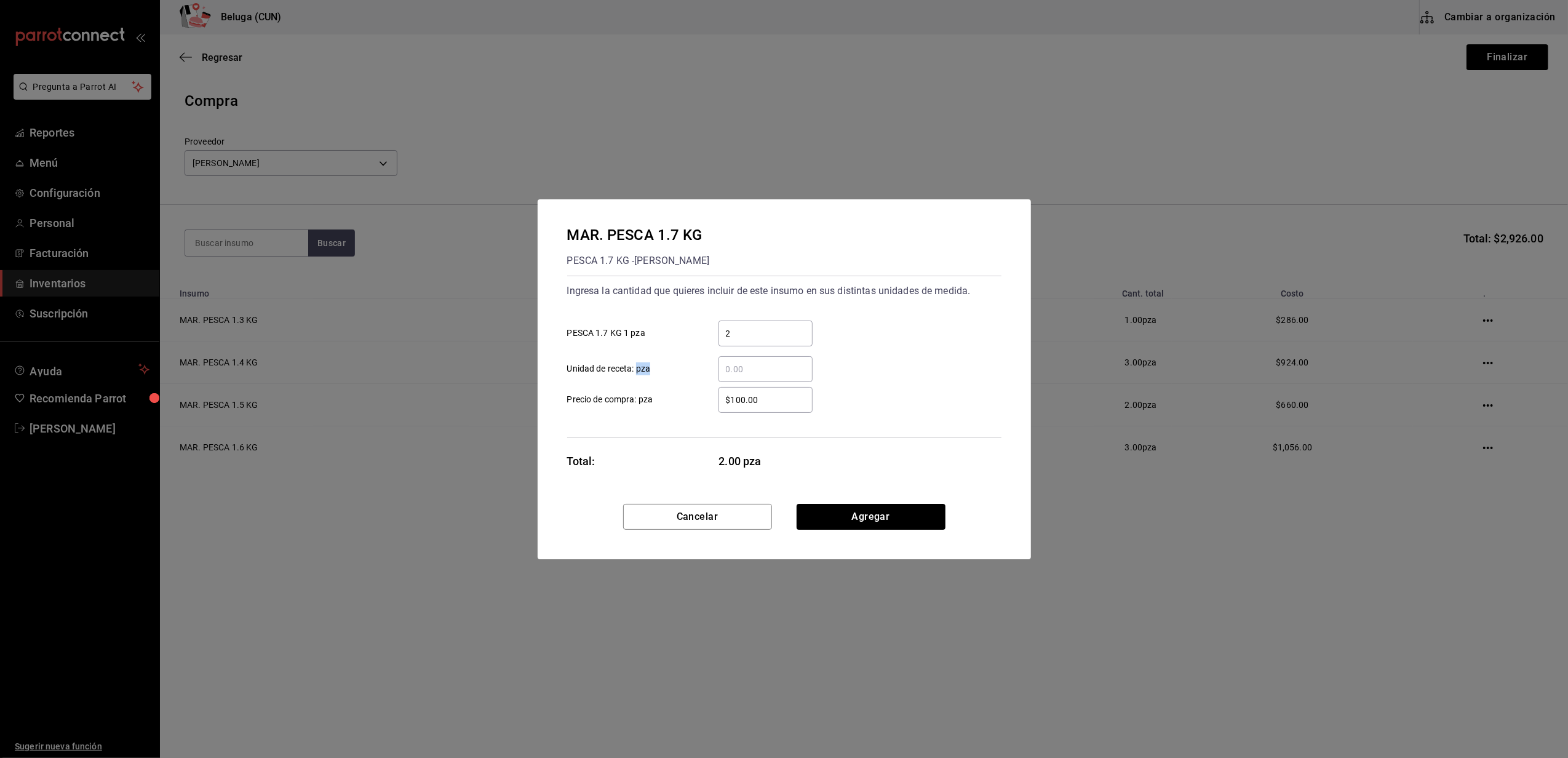
click at [739, 407] on input "$100.00" at bounding box center [765, 400] width 94 height 15
click at [734, 397] on input "$100.00" at bounding box center [765, 400] width 94 height 15
type input "$374"
click at [706, 458] on div "Total: 2.00 pza" at bounding box center [690, 461] width 246 height 17
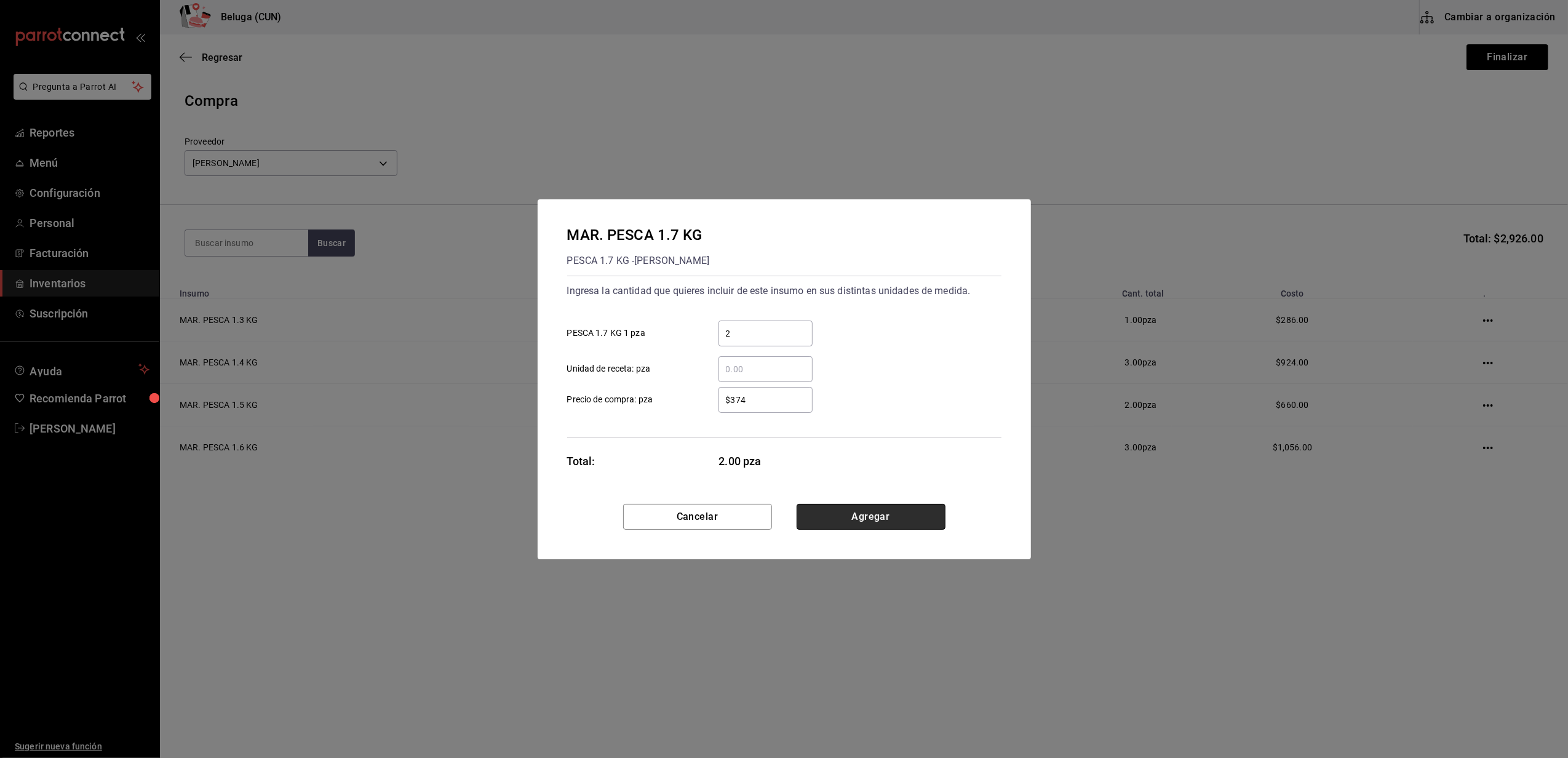
click at [872, 518] on button "Agregar" at bounding box center [871, 517] width 149 height 26
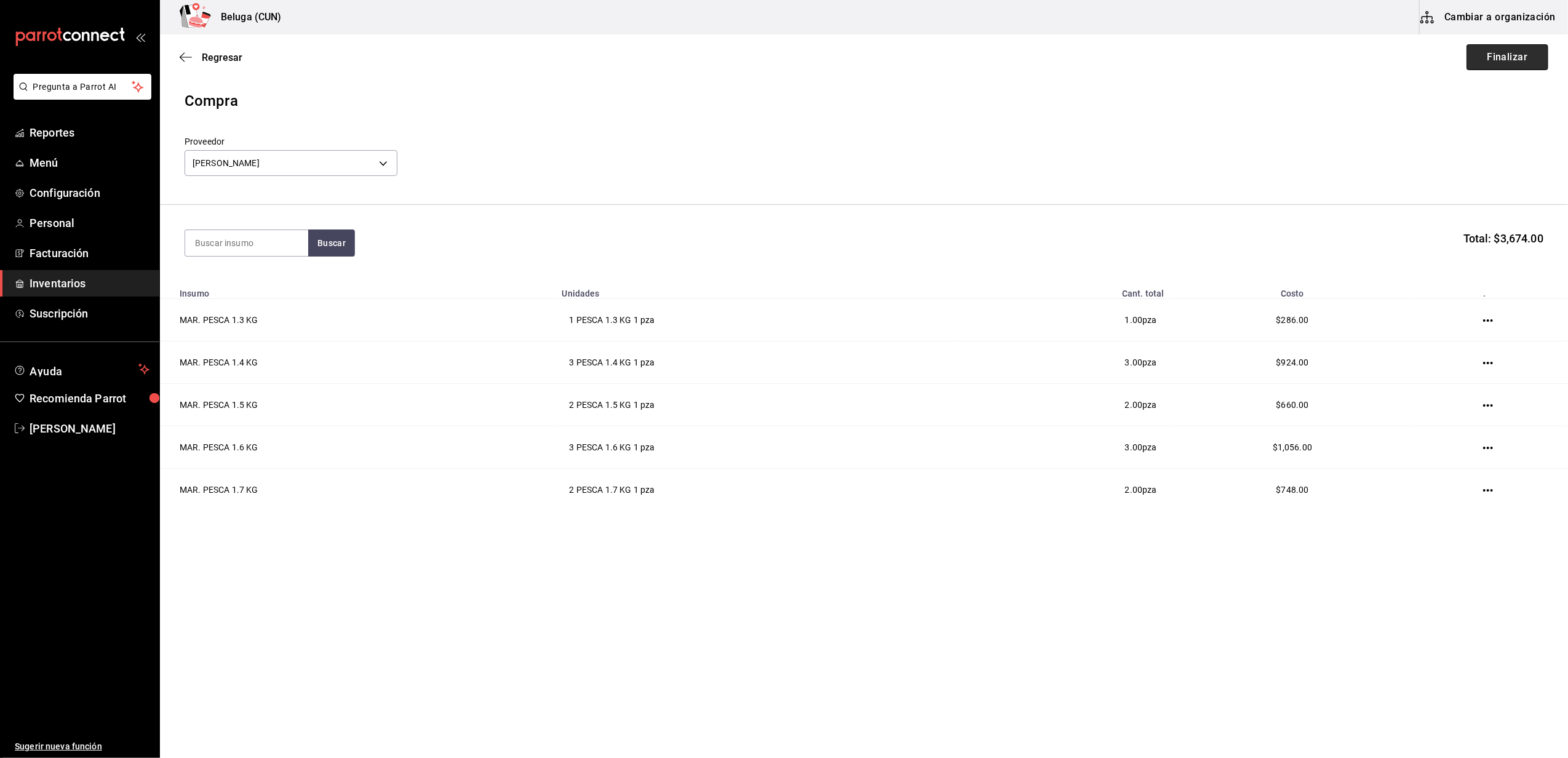
click at [1514, 47] on button "Finalizar" at bounding box center [1507, 57] width 82 height 26
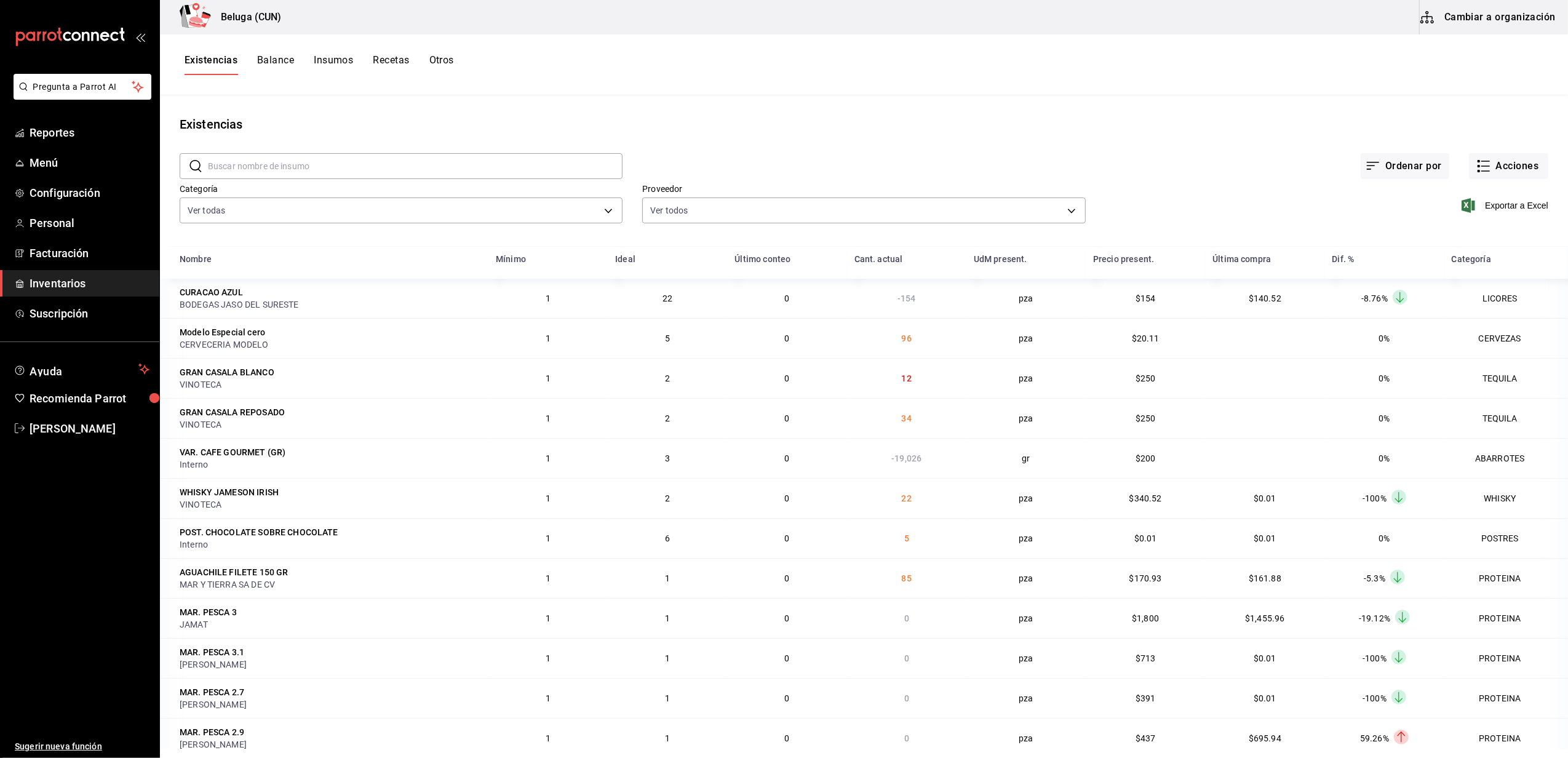
click at [102, 273] on link "Inventarios" at bounding box center [80, 283] width 160 height 26
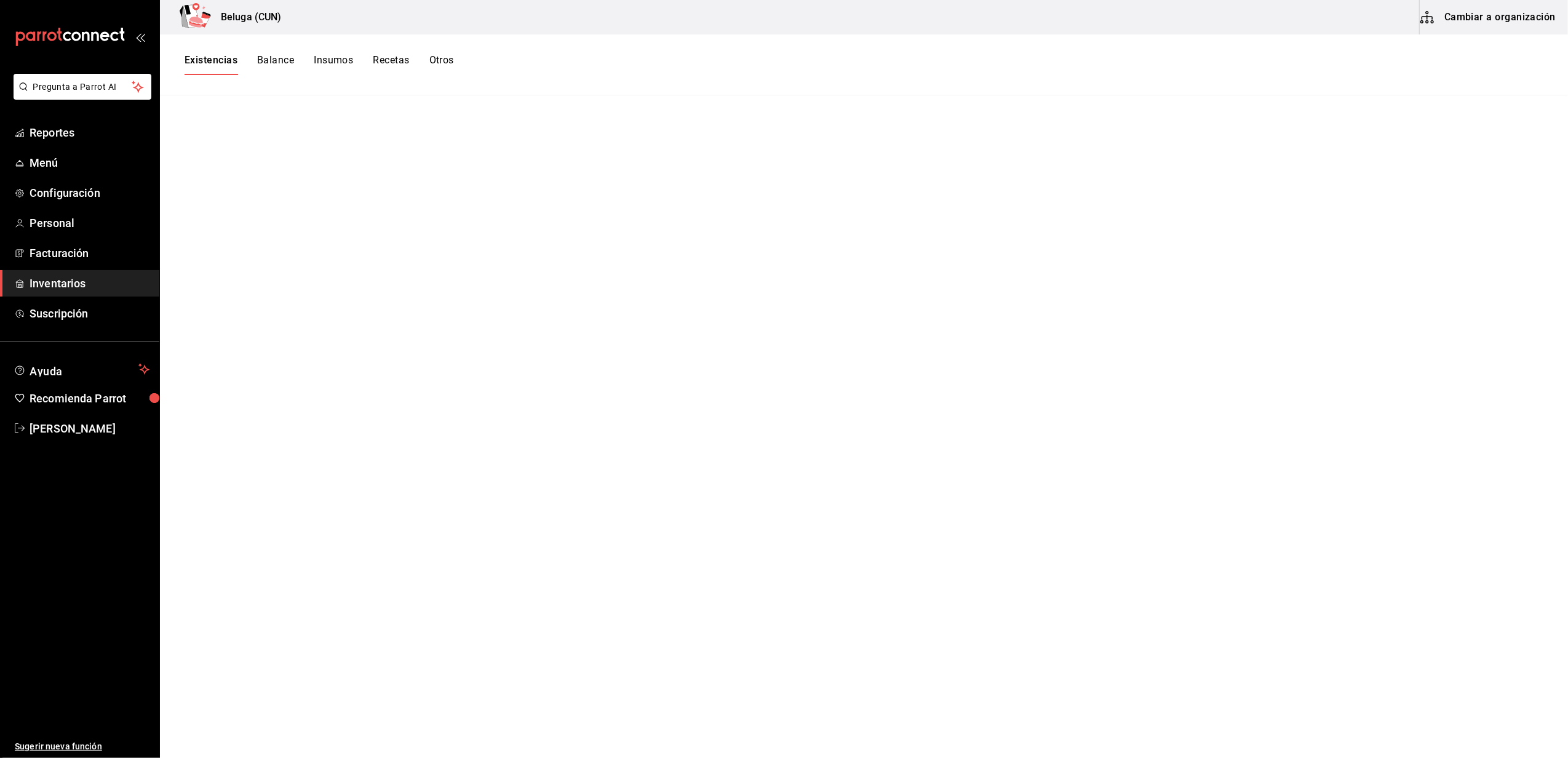
click at [64, 286] on span "Inventarios" at bounding box center [89, 284] width 120 height 17
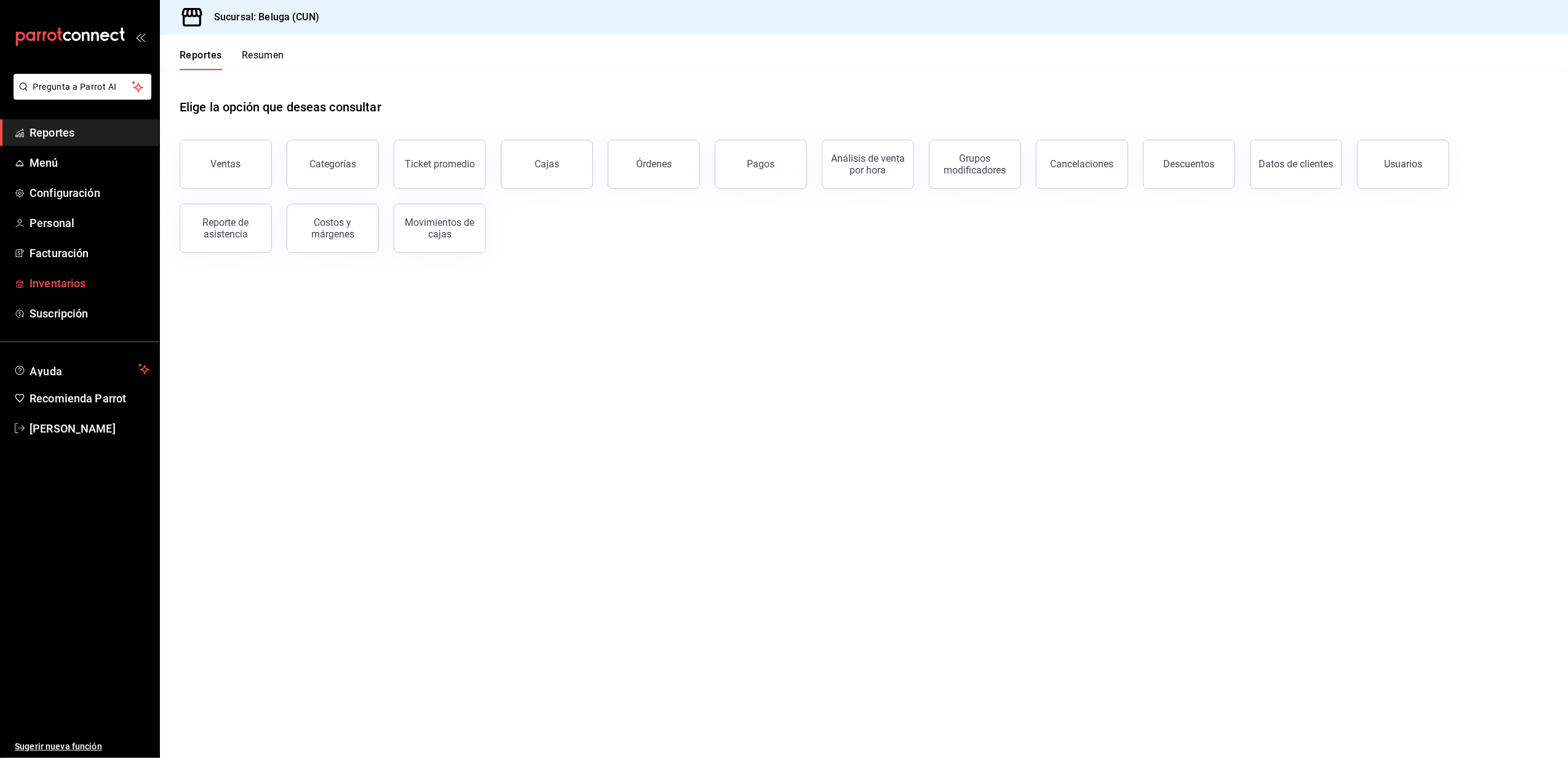
click at [72, 276] on span "Inventarios" at bounding box center [89, 284] width 120 height 17
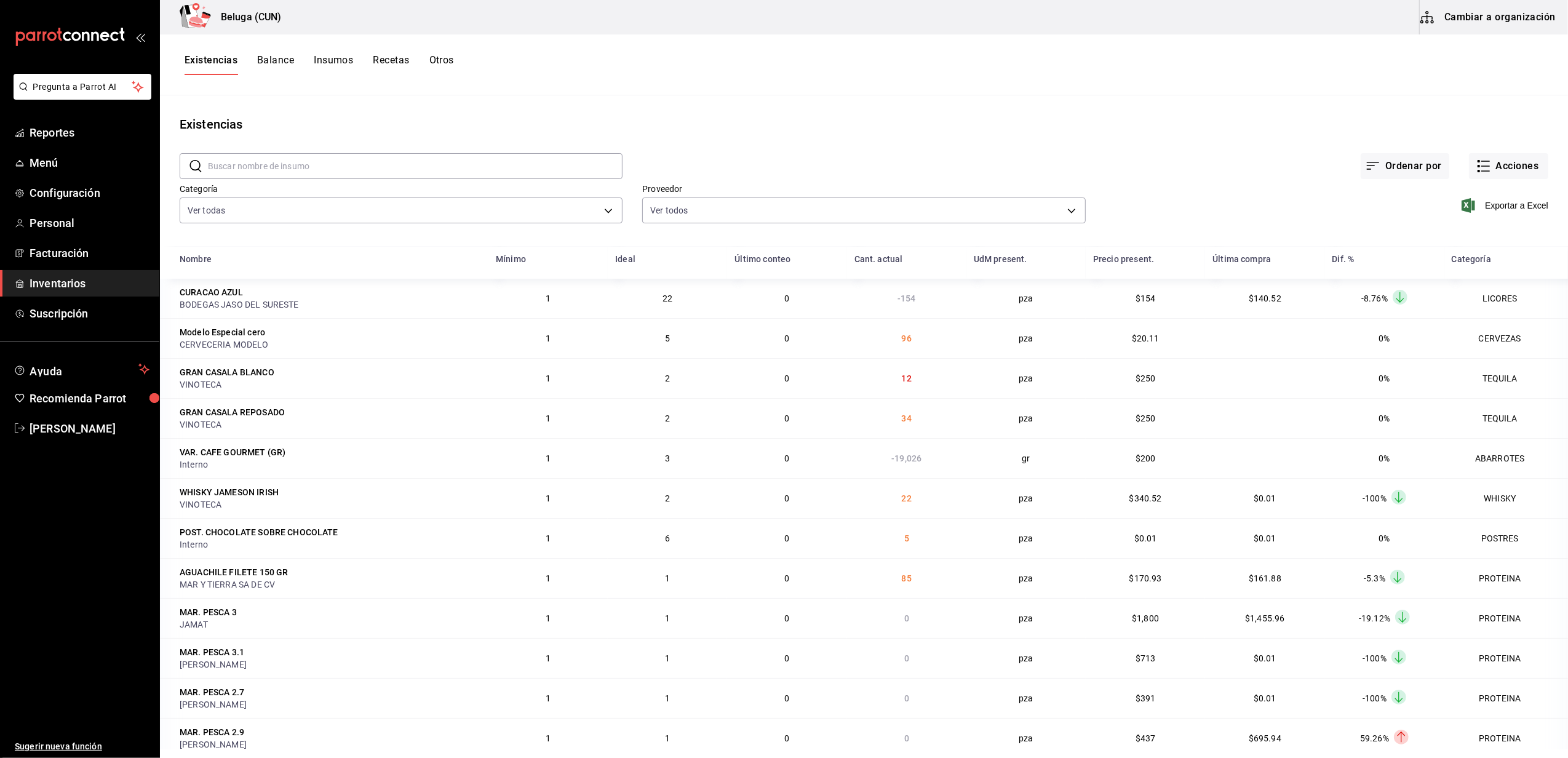
click at [370, 118] on div "Existencias" at bounding box center [863, 124] width 1408 height 19
click at [1502, 161] on button "Acciones" at bounding box center [1509, 166] width 79 height 26
click at [1489, 234] on span "Compra" at bounding box center [1496, 233] width 103 height 13
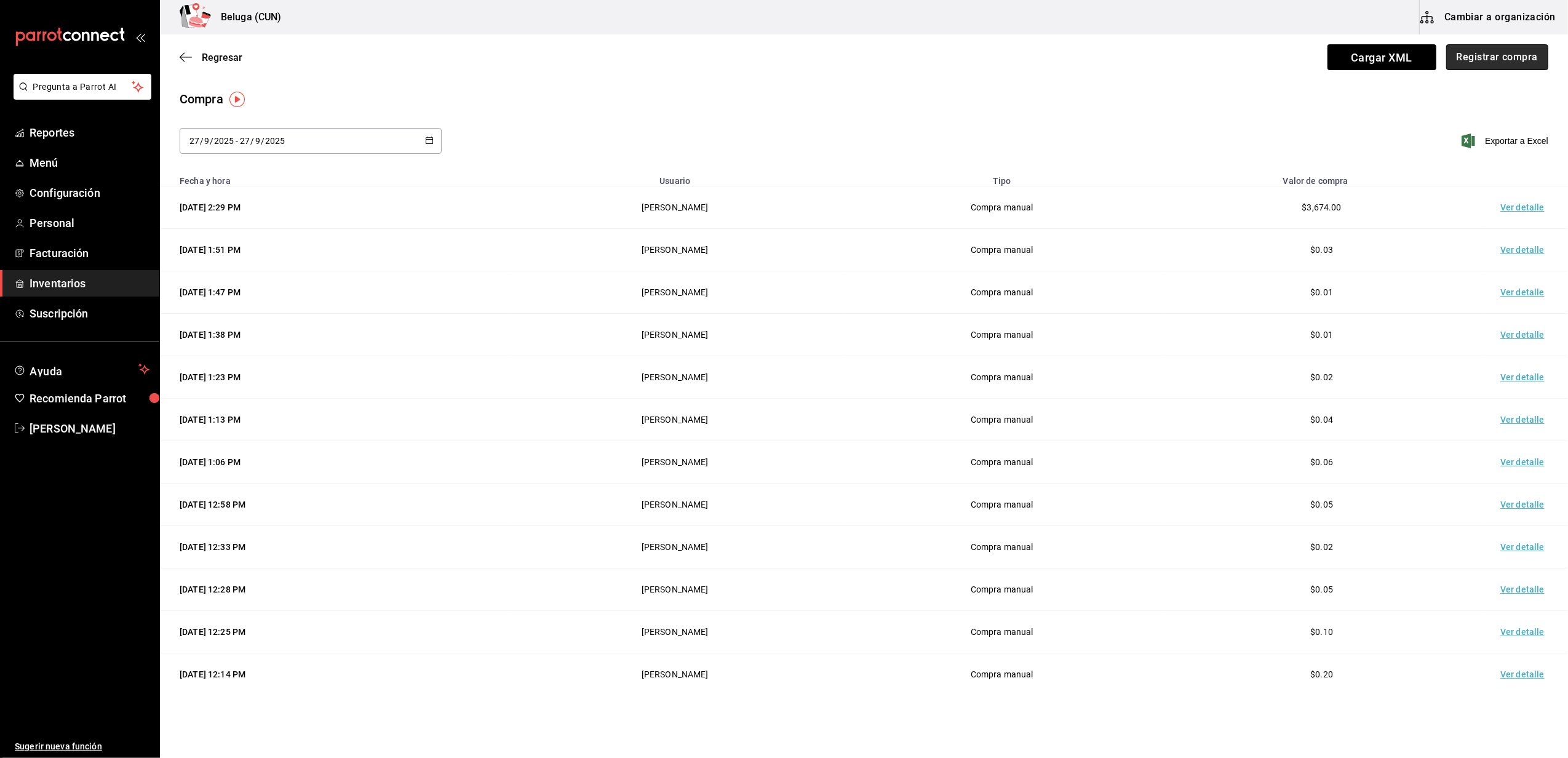
click at [1477, 54] on button "Registrar compra" at bounding box center [1497, 57] width 102 height 26
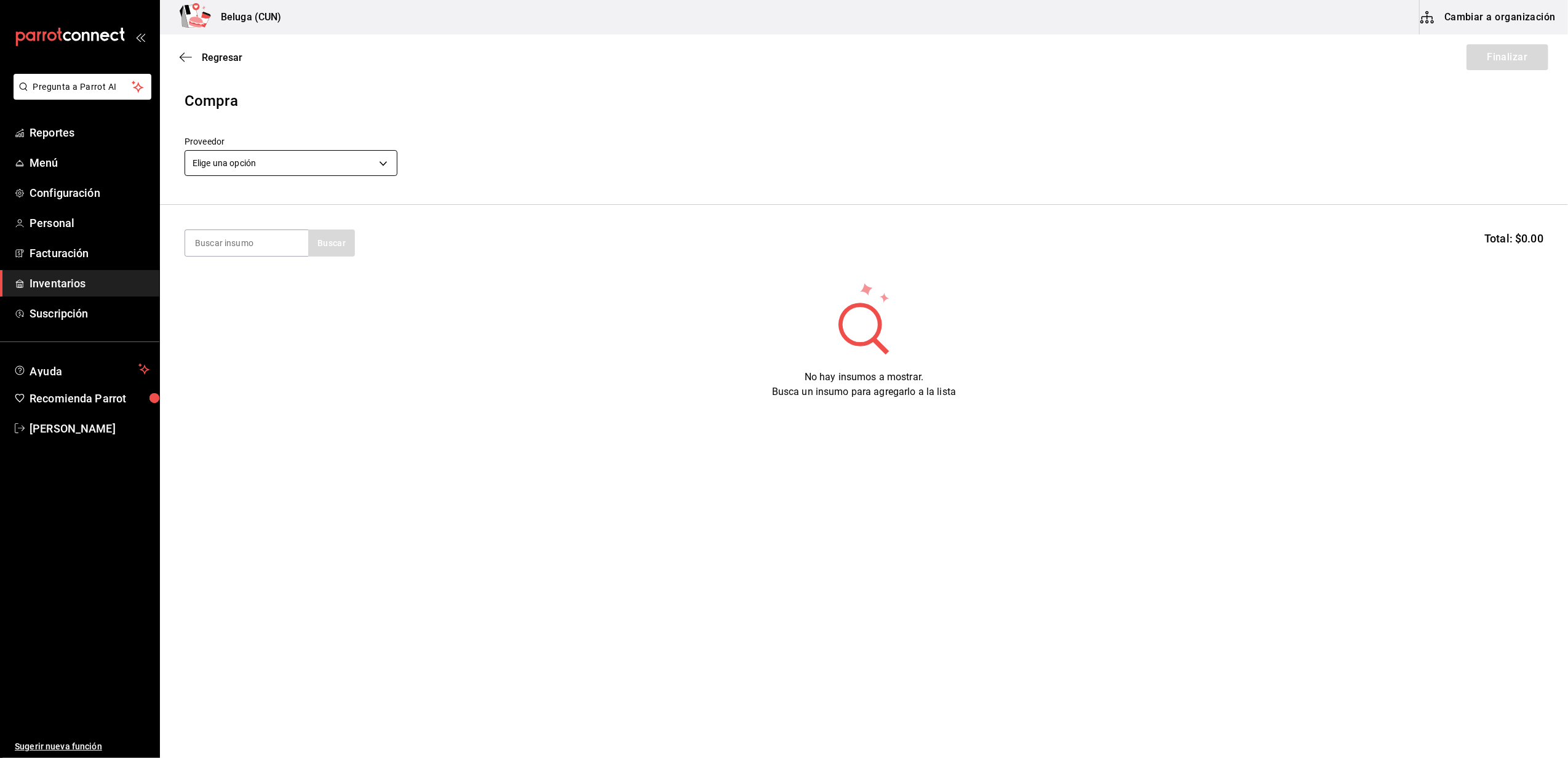
click at [352, 166] on body "Pregunta a Parrot AI Reportes Menú Configuración Personal Facturación Inventari…" at bounding box center [784, 344] width 1568 height 688
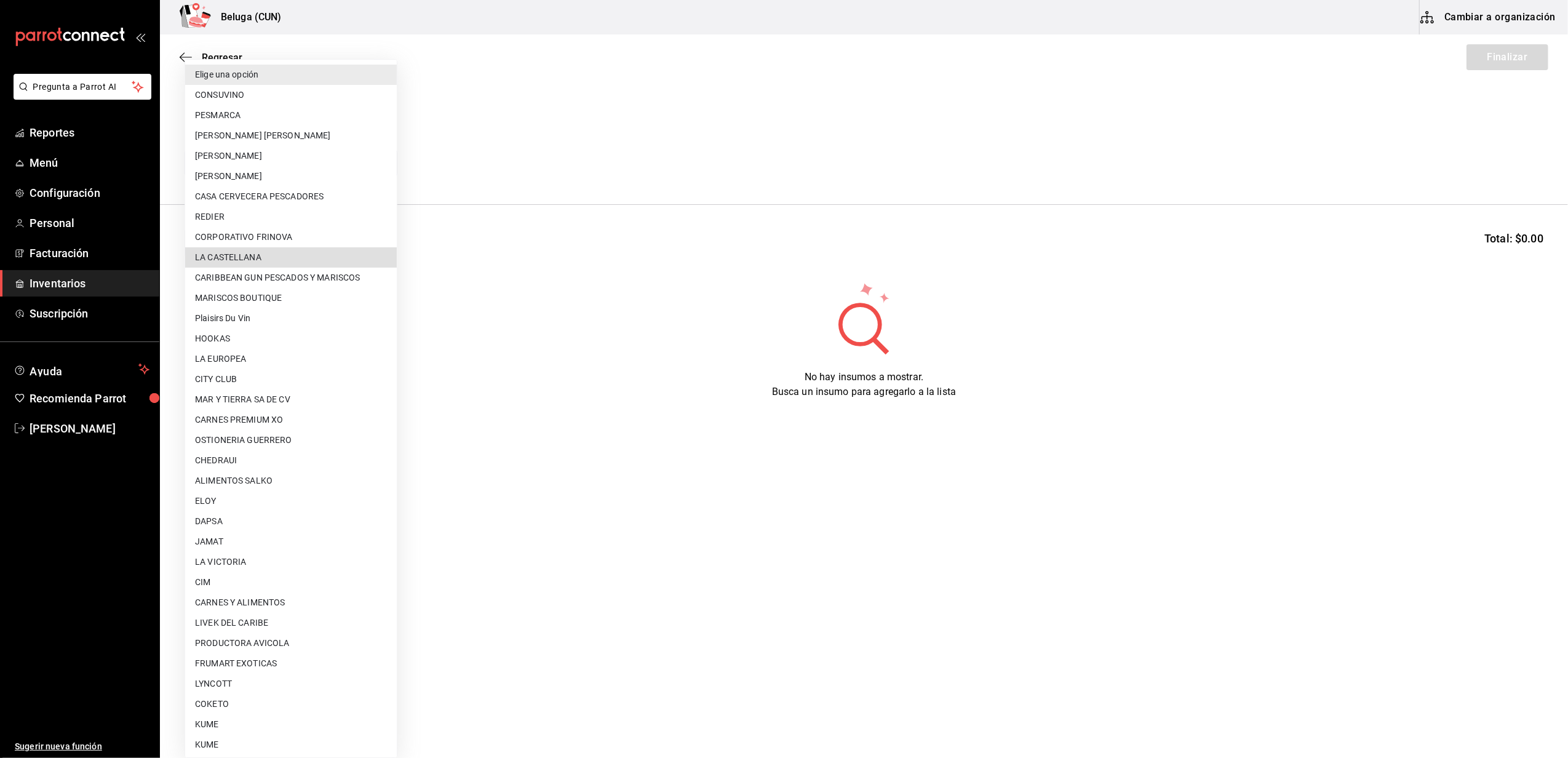
click at [283, 169] on li "[PERSON_NAME]" at bounding box center [290, 176] width 211 height 20
type input "2879dfcd-075a-4fb8-856f-be351f738579"
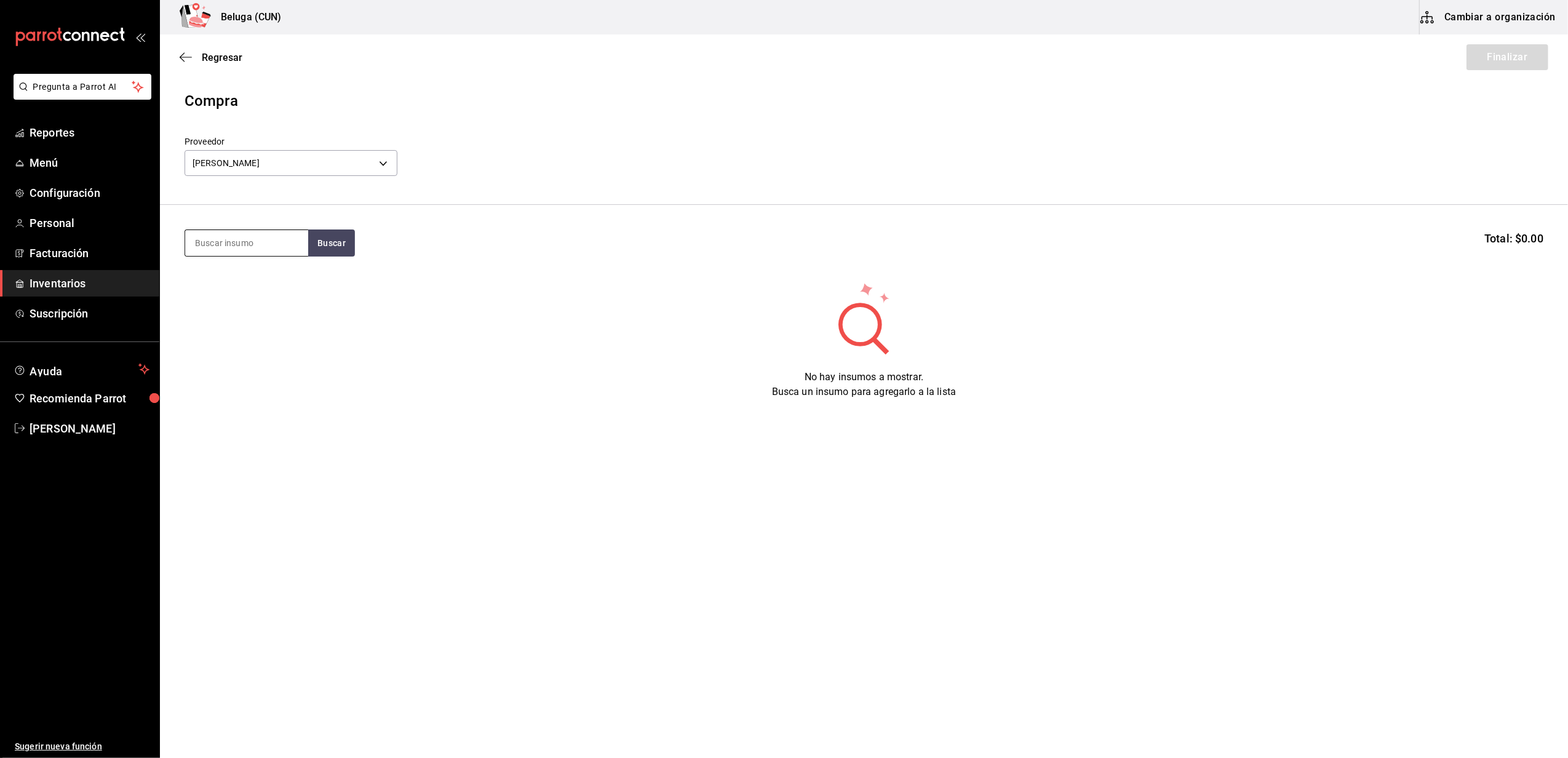
click at [276, 243] on input at bounding box center [246, 243] width 123 height 26
click at [532, 162] on div "Proveedor [PERSON_NAME] 2879dfcd-075a-4fb8-856f-be351f738579" at bounding box center [864, 158] width 1359 height 43
click at [252, 249] on input at bounding box center [246, 243] width 123 height 26
type input "1.5"
click at [328, 259] on section "1.5 Buscar Total: $0.00" at bounding box center [863, 243] width 1408 height 76
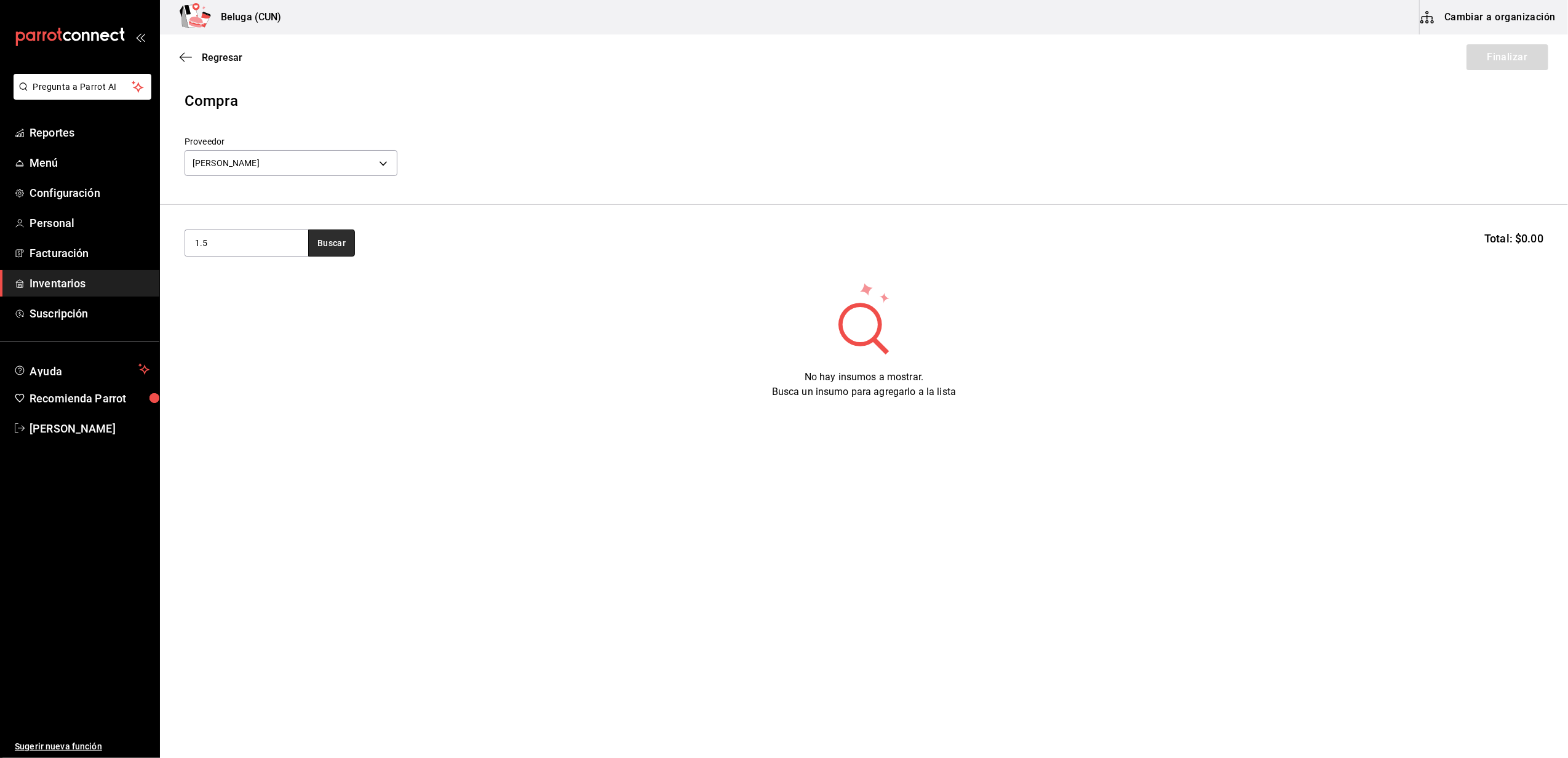
click at [333, 246] on button "Buscar" at bounding box center [331, 243] width 47 height 27
click at [267, 286] on div "PESCA 1.5 KG - [PERSON_NAME]" at bounding box center [246, 299] width 103 height 26
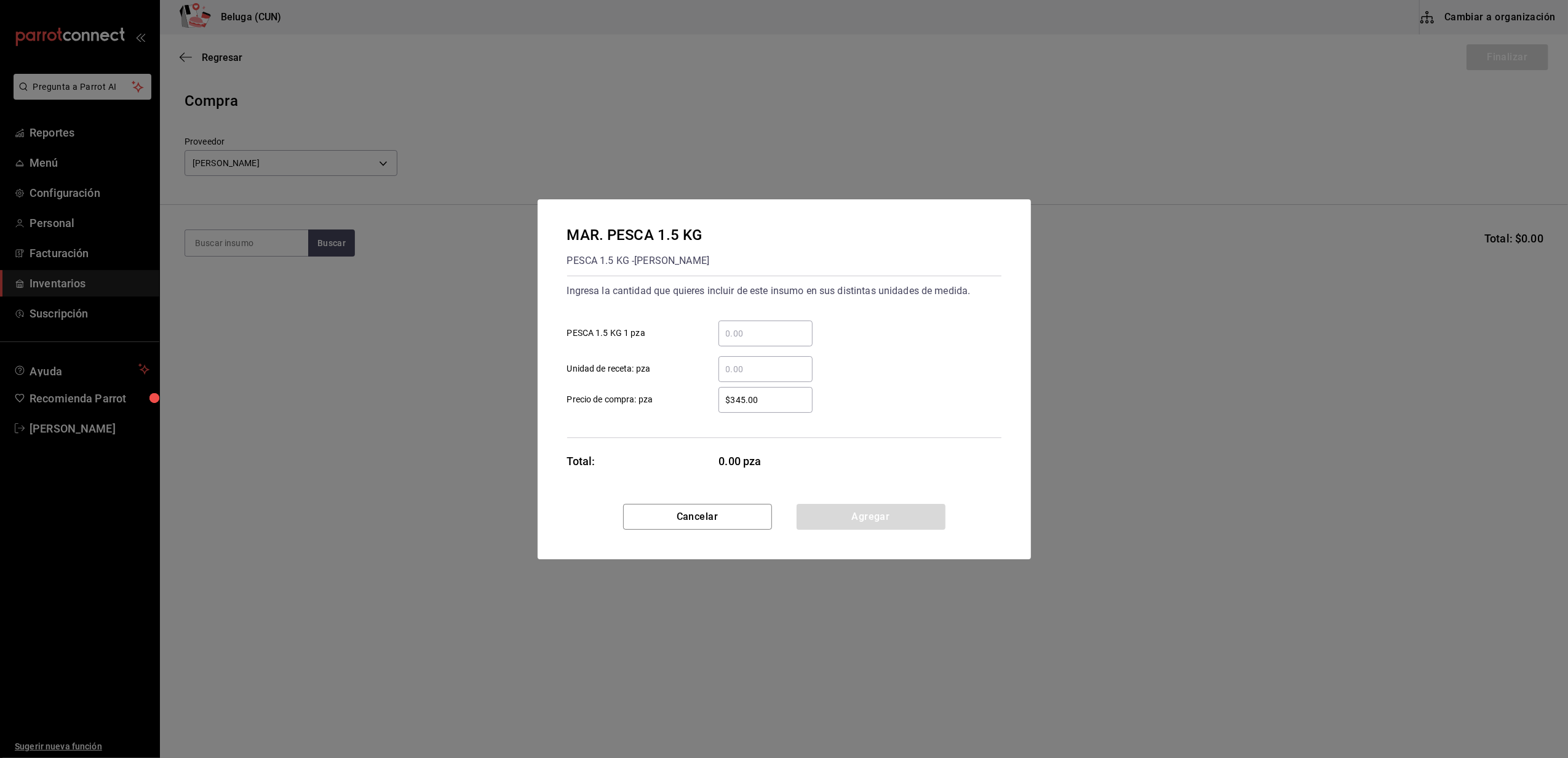
click at [763, 328] on input "​ PESCA 1.5 KG 1 pza" at bounding box center [765, 333] width 94 height 15
type input "2"
click at [735, 395] on input "$345.00" at bounding box center [765, 400] width 94 height 15
type input "$330"
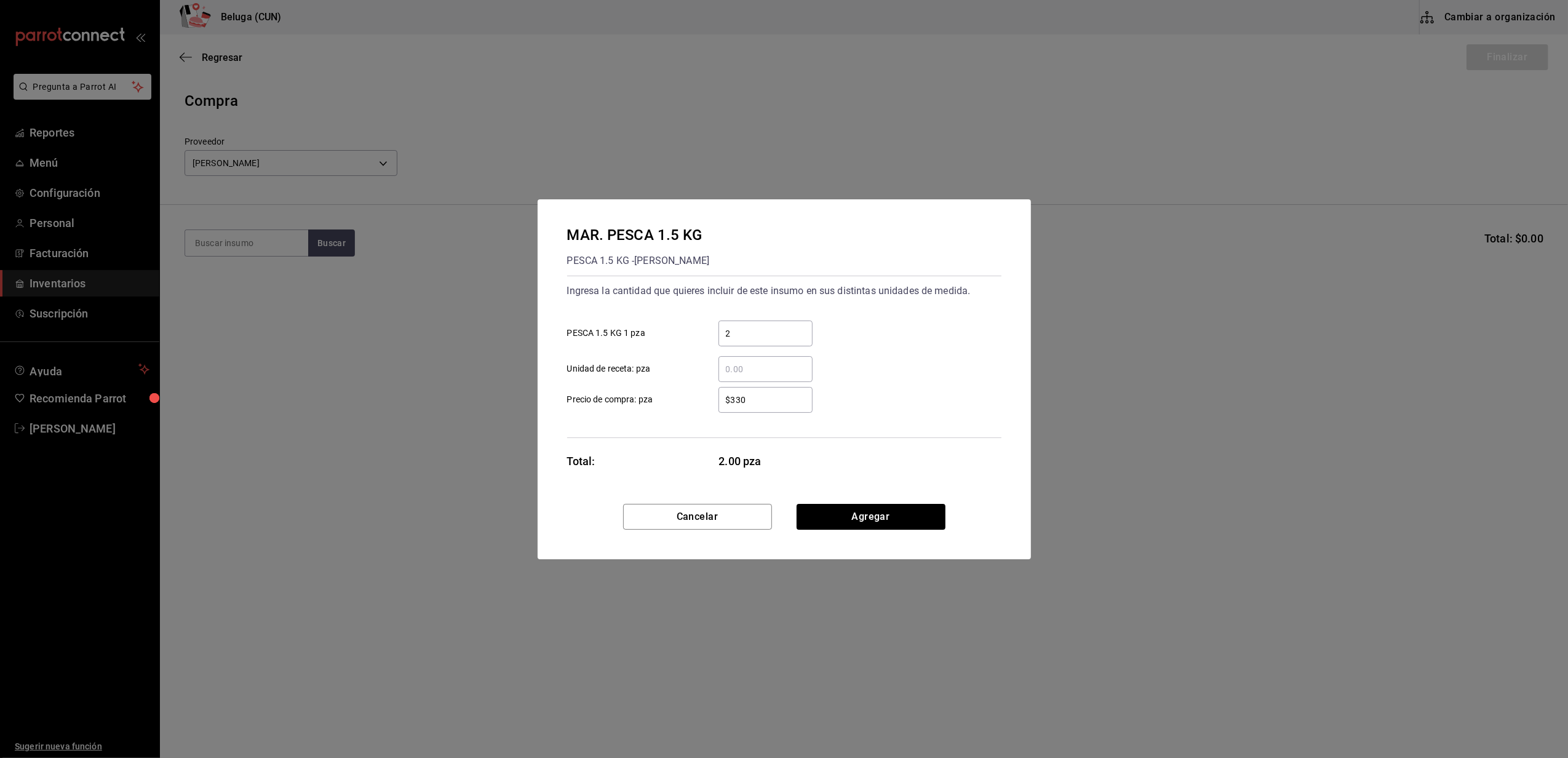
click at [714, 459] on div "Total: 2.00 pza" at bounding box center [690, 461] width 246 height 17
click at [864, 515] on button "Agregar" at bounding box center [871, 517] width 149 height 26
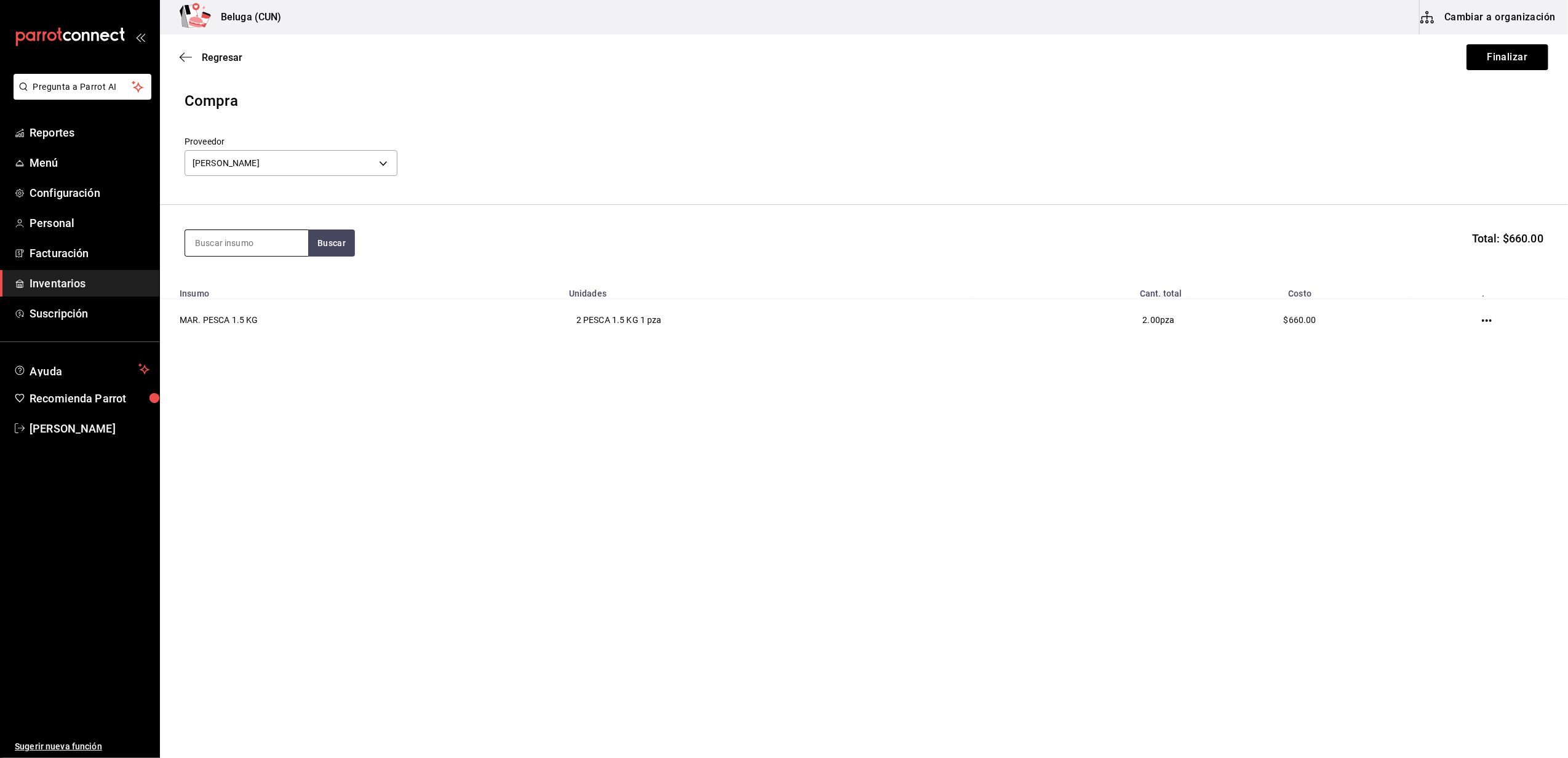
click at [208, 248] on input at bounding box center [246, 243] width 123 height 26
type input "1.6"
click at [326, 243] on button "Buscar" at bounding box center [331, 243] width 47 height 27
click at [246, 308] on div "PESCA 1.6 KG - DANIELA ABIGAIL OCHOA PADILLA" at bounding box center [246, 299] width 103 height 26
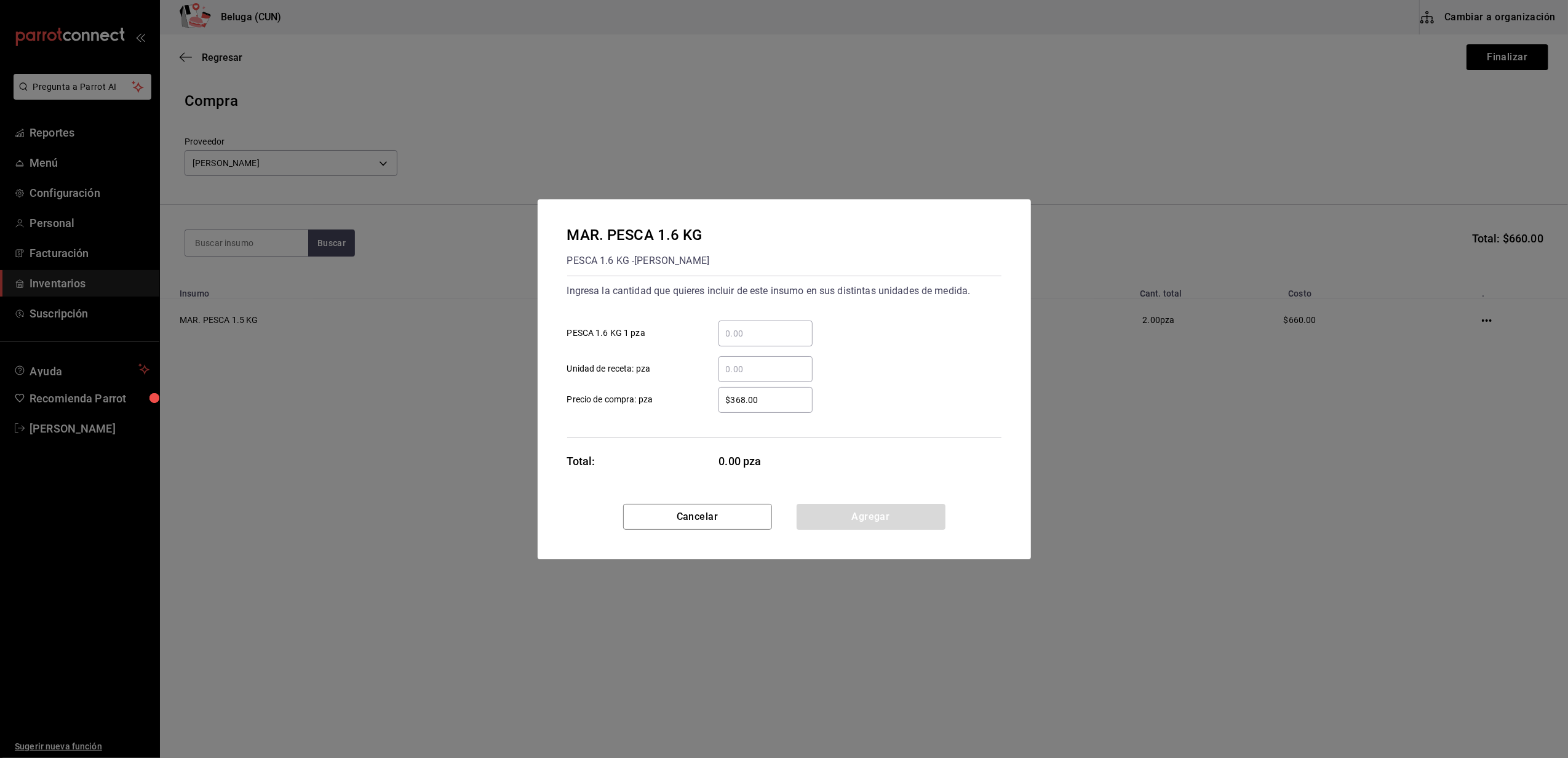
click at [735, 338] on input "​ PESCA 1.6 KG 1 pza" at bounding box center [765, 333] width 94 height 15
type input "4"
click at [735, 404] on input "$368.00" at bounding box center [765, 400] width 94 height 15
type input "$352"
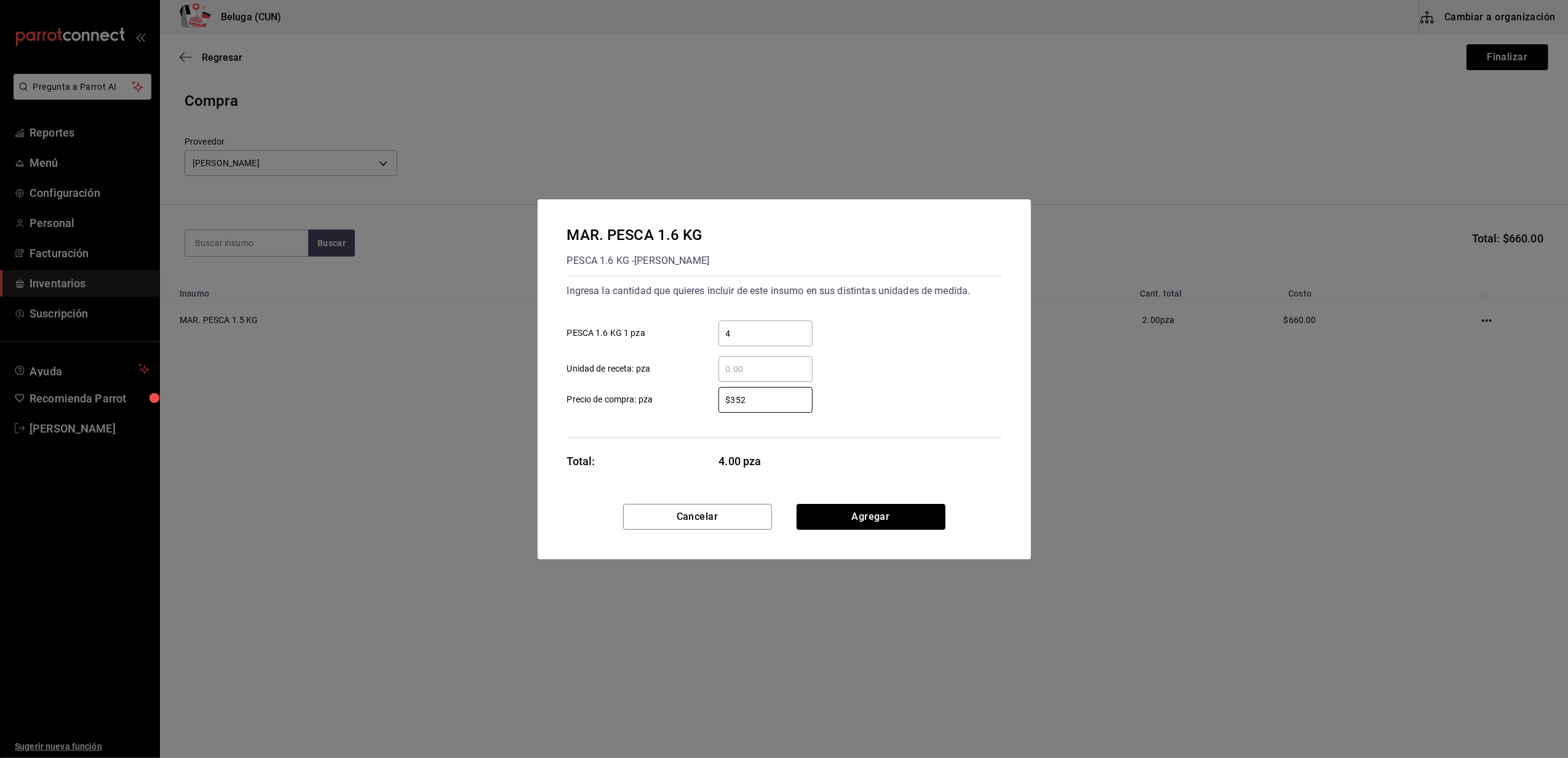
click at [680, 457] on div "Total: 4.00 pza" at bounding box center [690, 461] width 246 height 17
click at [835, 508] on button "Agregar" at bounding box center [871, 517] width 149 height 26
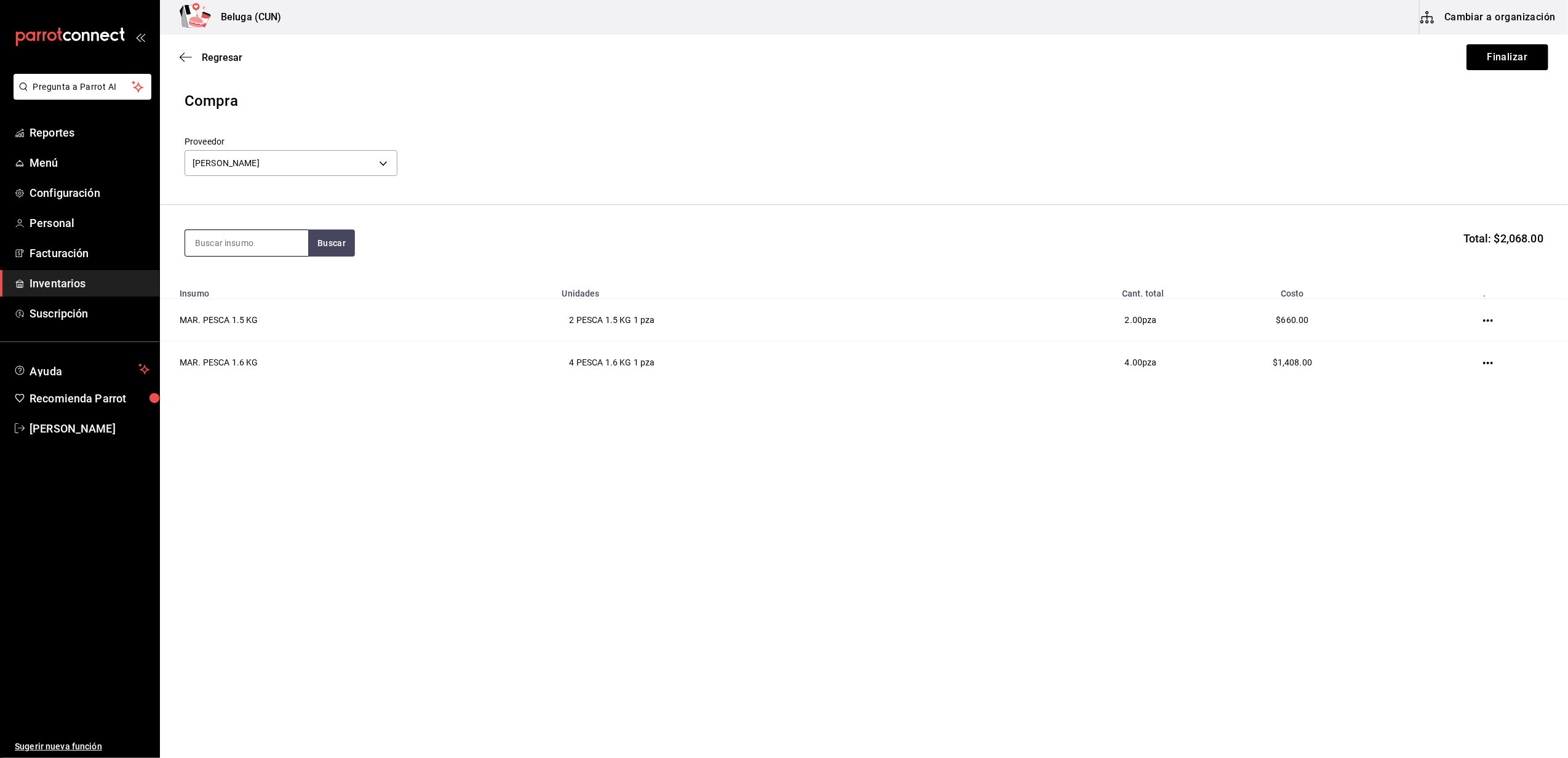
click at [281, 244] on input at bounding box center [246, 243] width 123 height 26
type input "1.7"
click at [316, 247] on button "Buscar" at bounding box center [331, 243] width 47 height 27
click at [229, 296] on div "PESCA 1.7 KG - DANIELA ABIGAIL OCHOA PADILLA" at bounding box center [246, 299] width 103 height 26
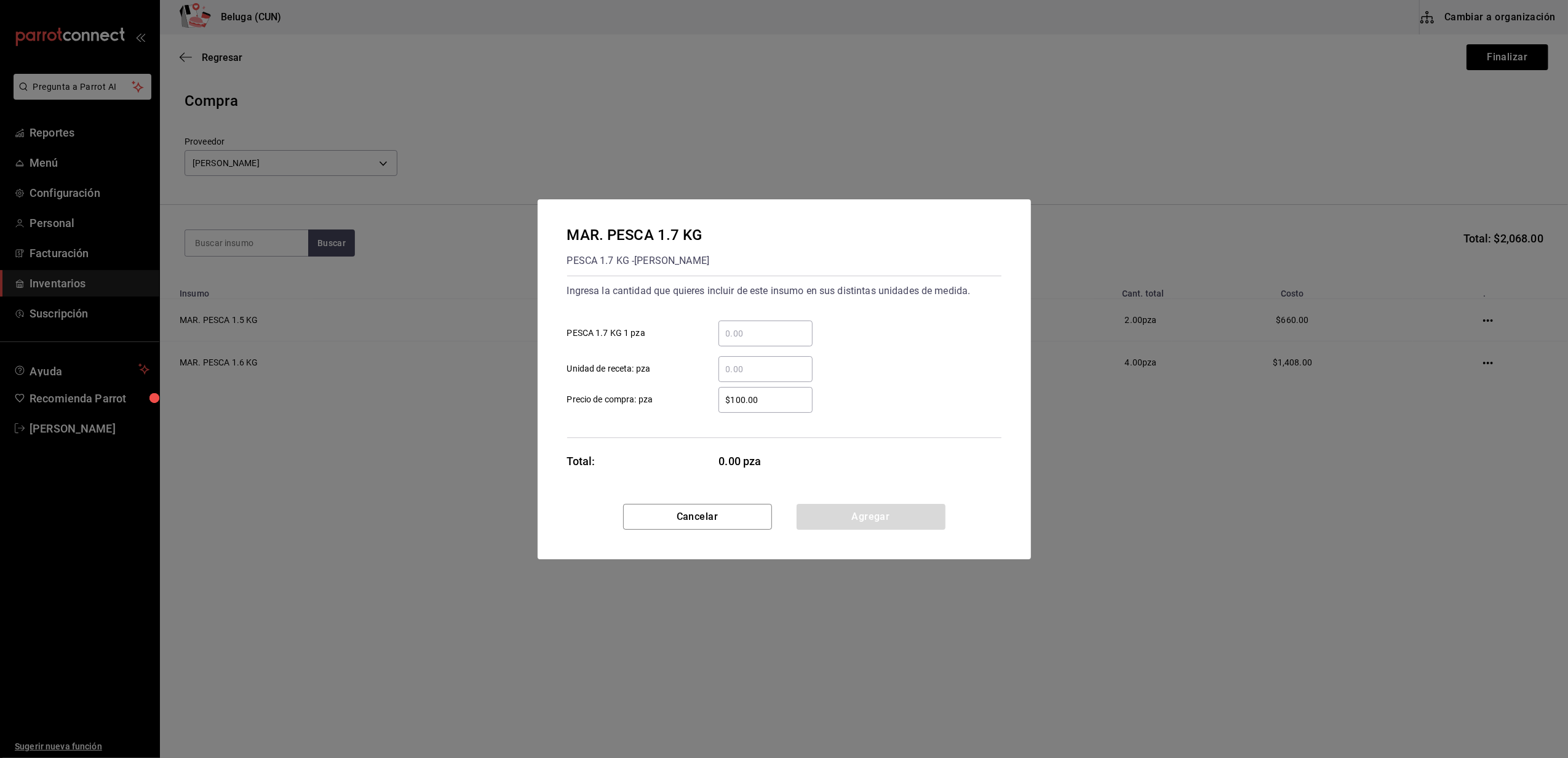
click at [753, 335] on input "​ PESCA 1.7 KG 1 pza" at bounding box center [765, 333] width 94 height 15
type input "1"
click at [732, 406] on input "$100.00" at bounding box center [765, 400] width 94 height 15
type input "$374"
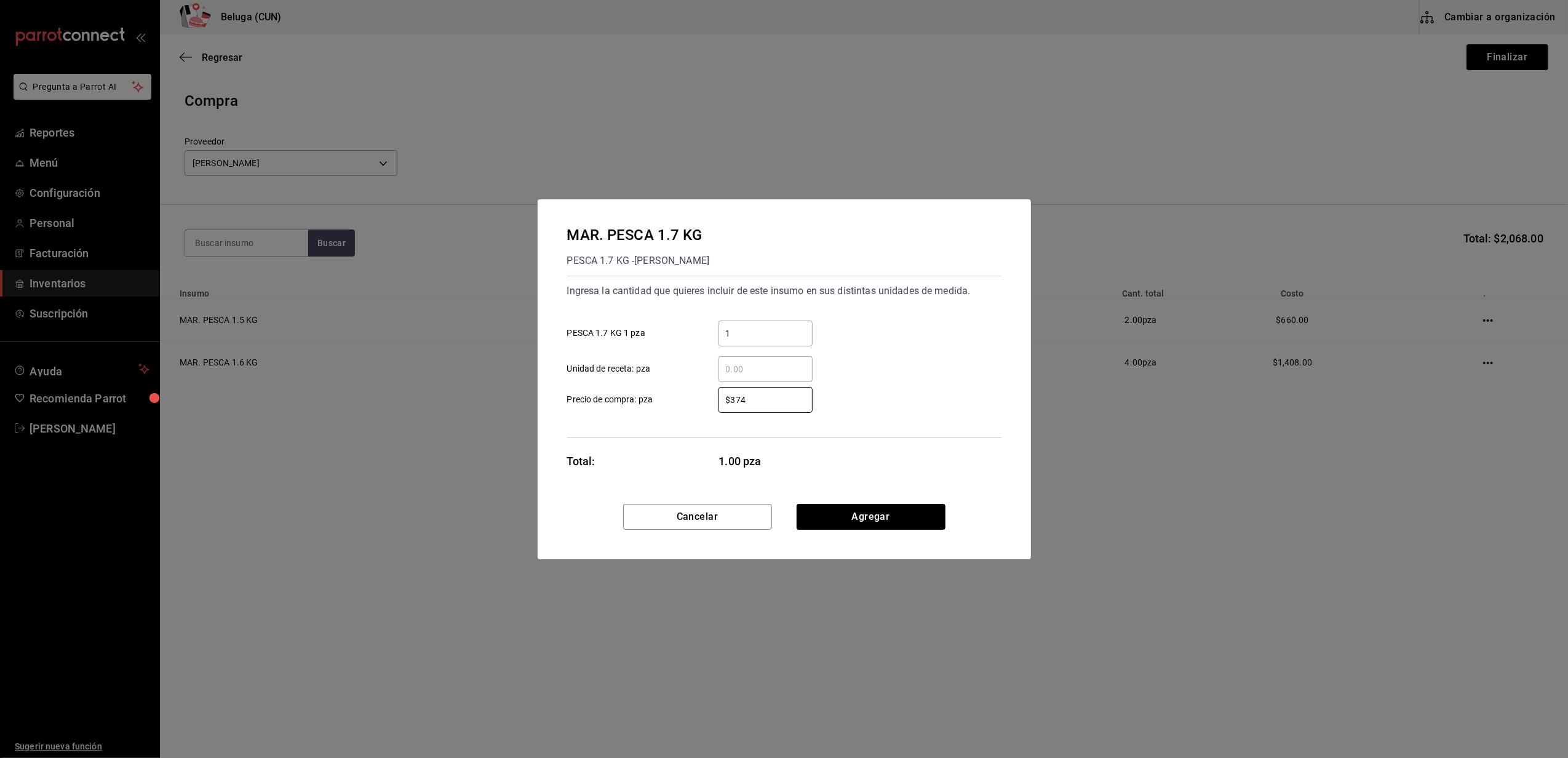
click at [694, 446] on div "MAR. PESCA 1.7 KG PESCA 1.7 KG - DANIELA ABIGAIL OCHOA PADILLA Ingresa la canti…" at bounding box center [784, 351] width 494 height 305
click at [884, 526] on button "Agregar" at bounding box center [871, 517] width 149 height 26
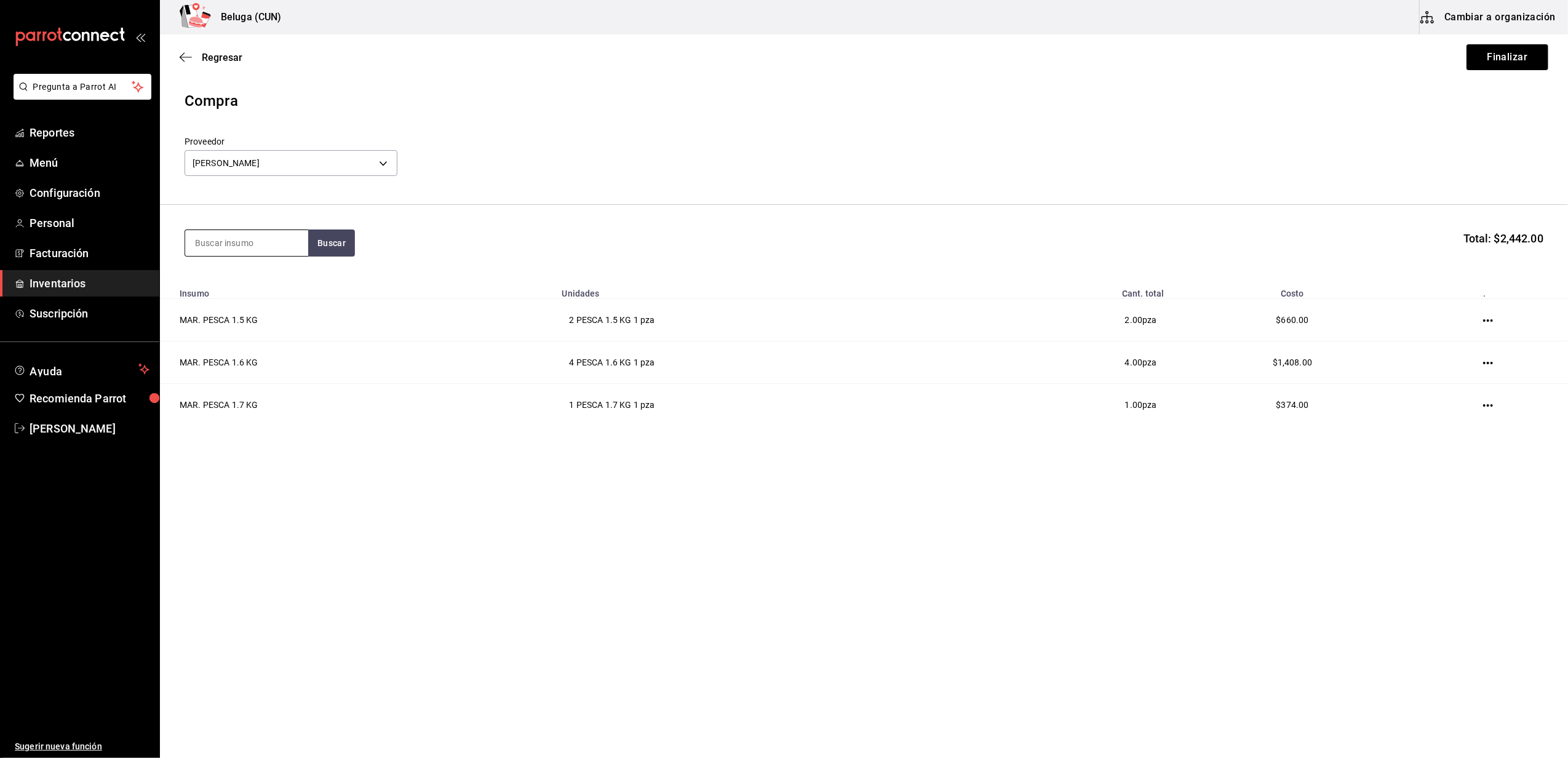
click at [267, 244] on input at bounding box center [246, 243] width 123 height 26
type input "1.2"
click at [317, 252] on button "Buscar" at bounding box center [331, 243] width 47 height 27
click at [277, 272] on div "MAR. PESCA 1.2 KG" at bounding box center [246, 278] width 103 height 15
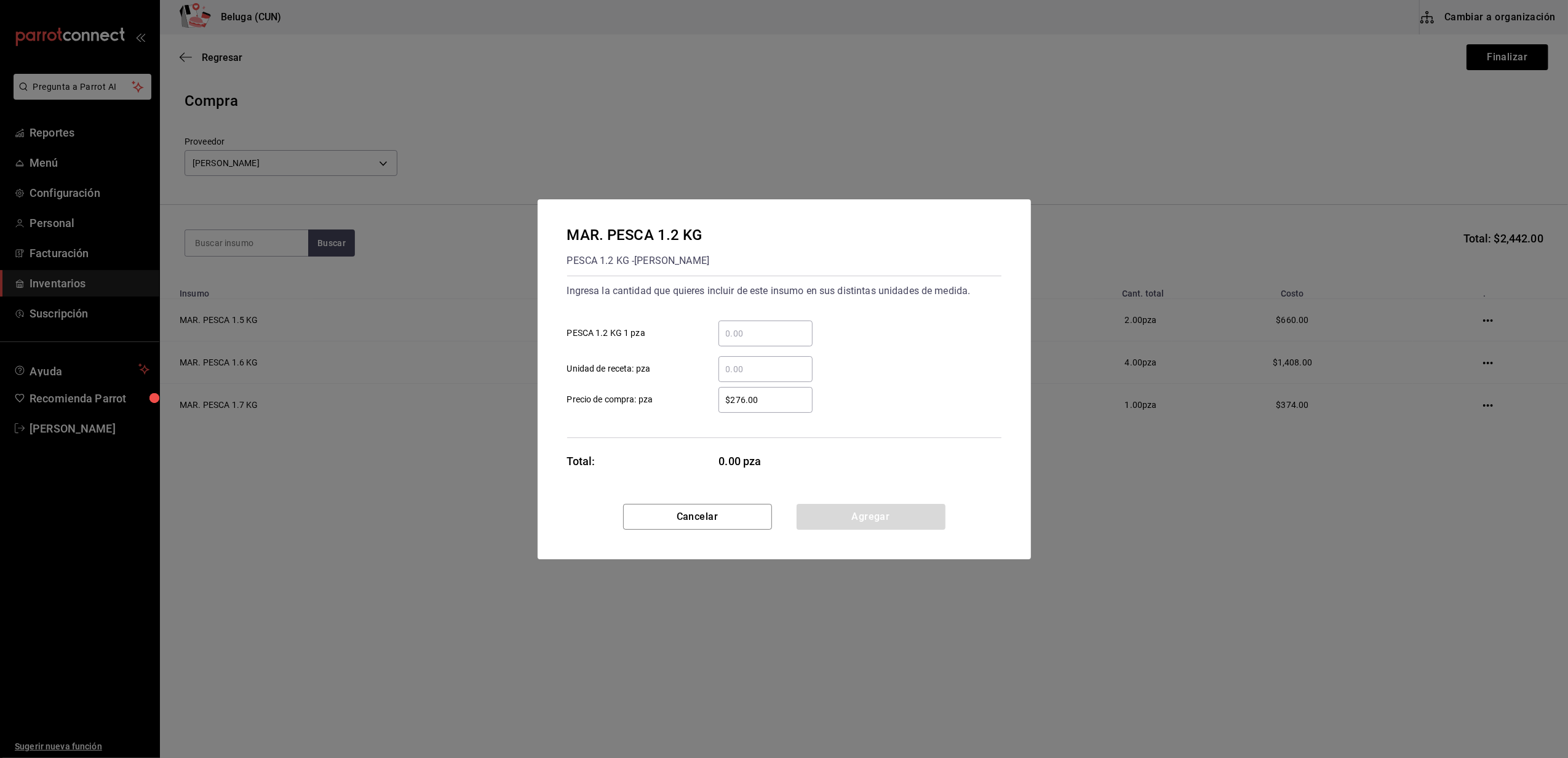
click at [746, 333] on input "​ PESCA 1.2 KG 1 pza" at bounding box center [765, 333] width 94 height 15
type input "1"
click at [737, 399] on input "$276.00" at bounding box center [765, 400] width 94 height 15
type input "$264"
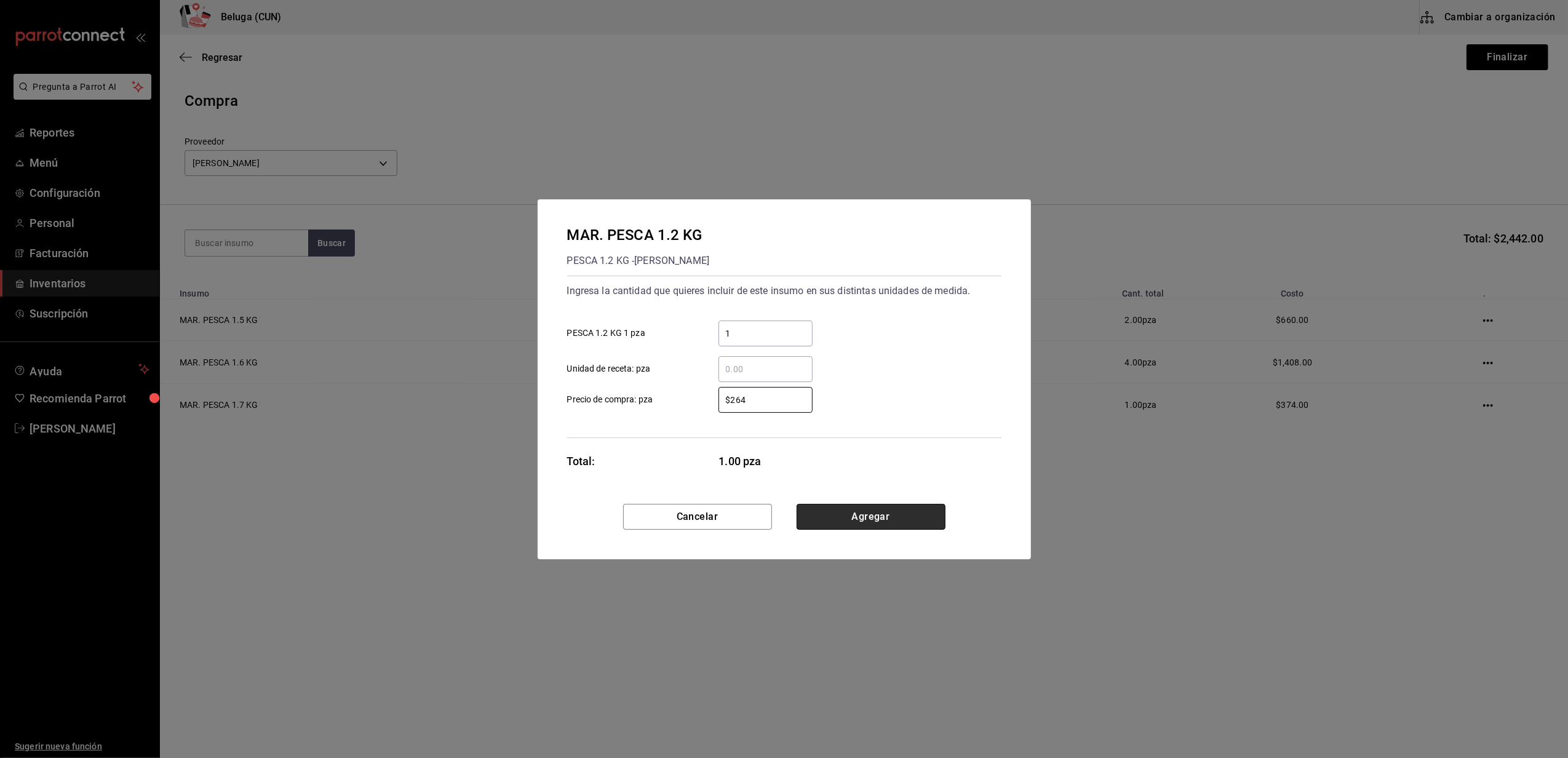
click at [844, 508] on button "Agregar" at bounding box center [871, 517] width 149 height 26
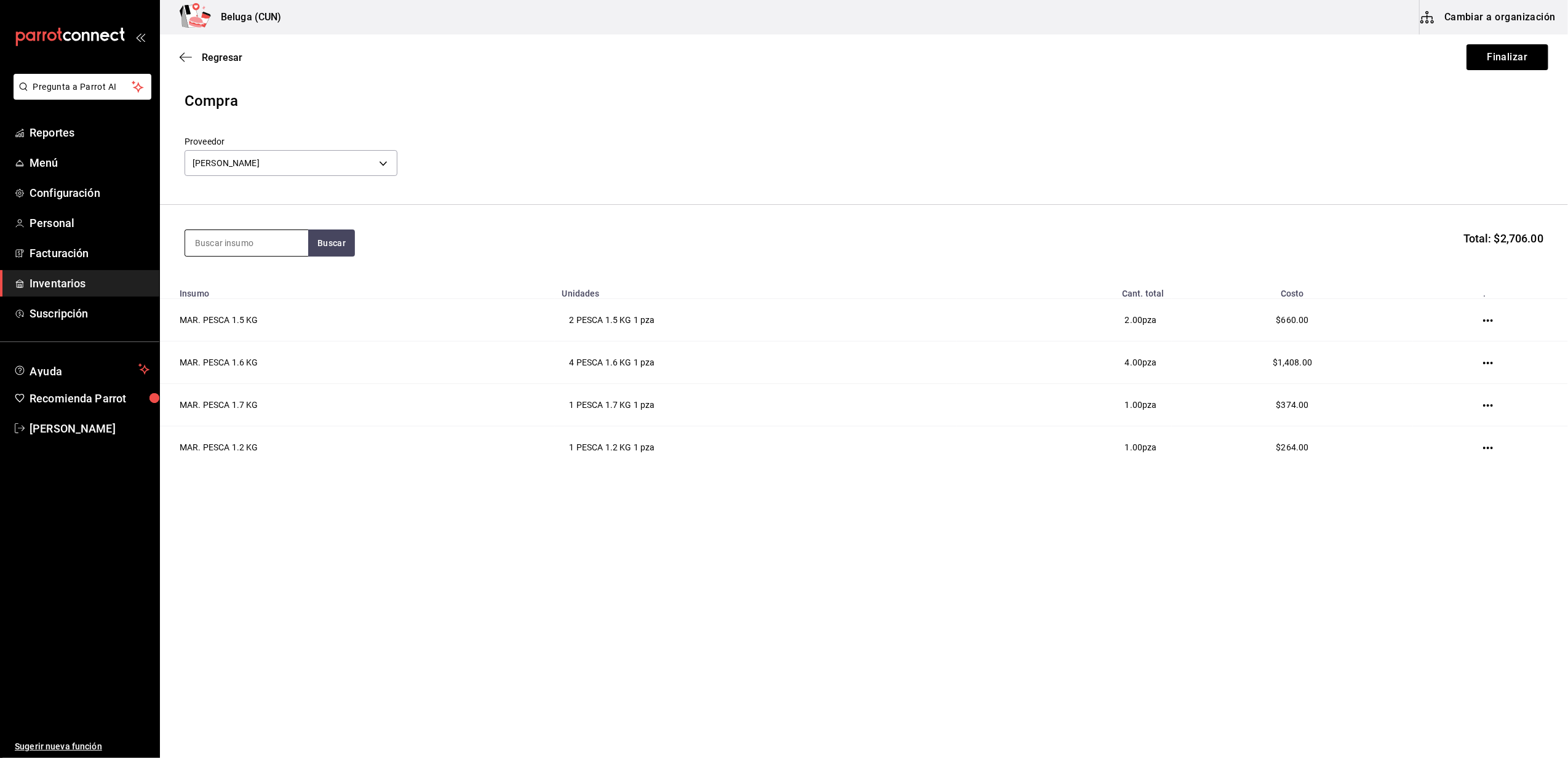
click at [271, 255] on input at bounding box center [246, 243] width 123 height 26
type input "1.8"
click at [320, 249] on button "Buscar" at bounding box center [331, 243] width 47 height 27
click at [257, 299] on div "PESCA 1.8 KG - DANIELA ABIGAIL OCHOA PADILLA" at bounding box center [246, 299] width 103 height 26
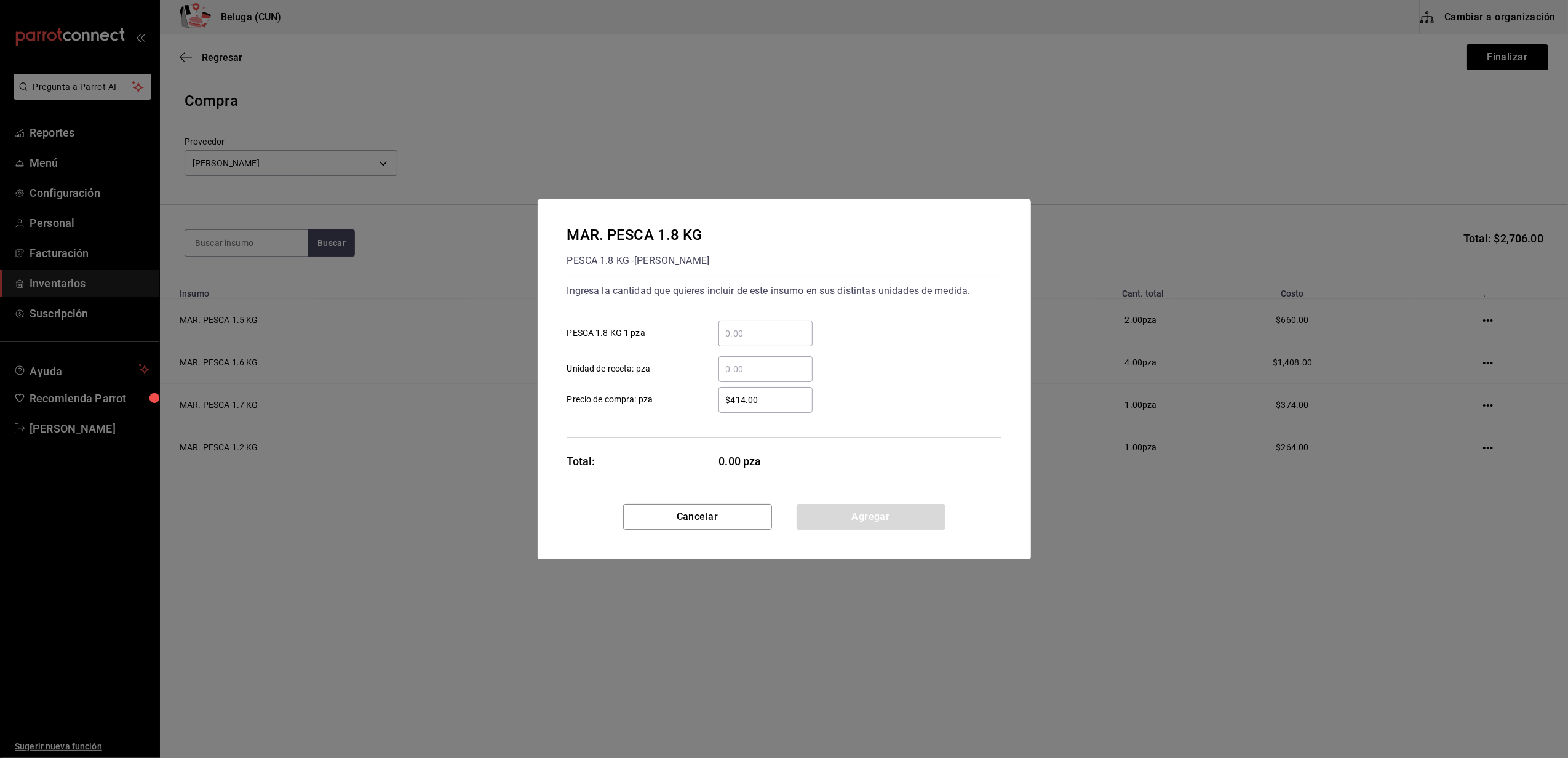
click at [751, 337] on input "​ PESCA 1.8 KG 1 pza" at bounding box center [765, 333] width 94 height 15
type input "1"
click at [743, 398] on input "$414.00" at bounding box center [765, 400] width 94 height 15
type input "$396"
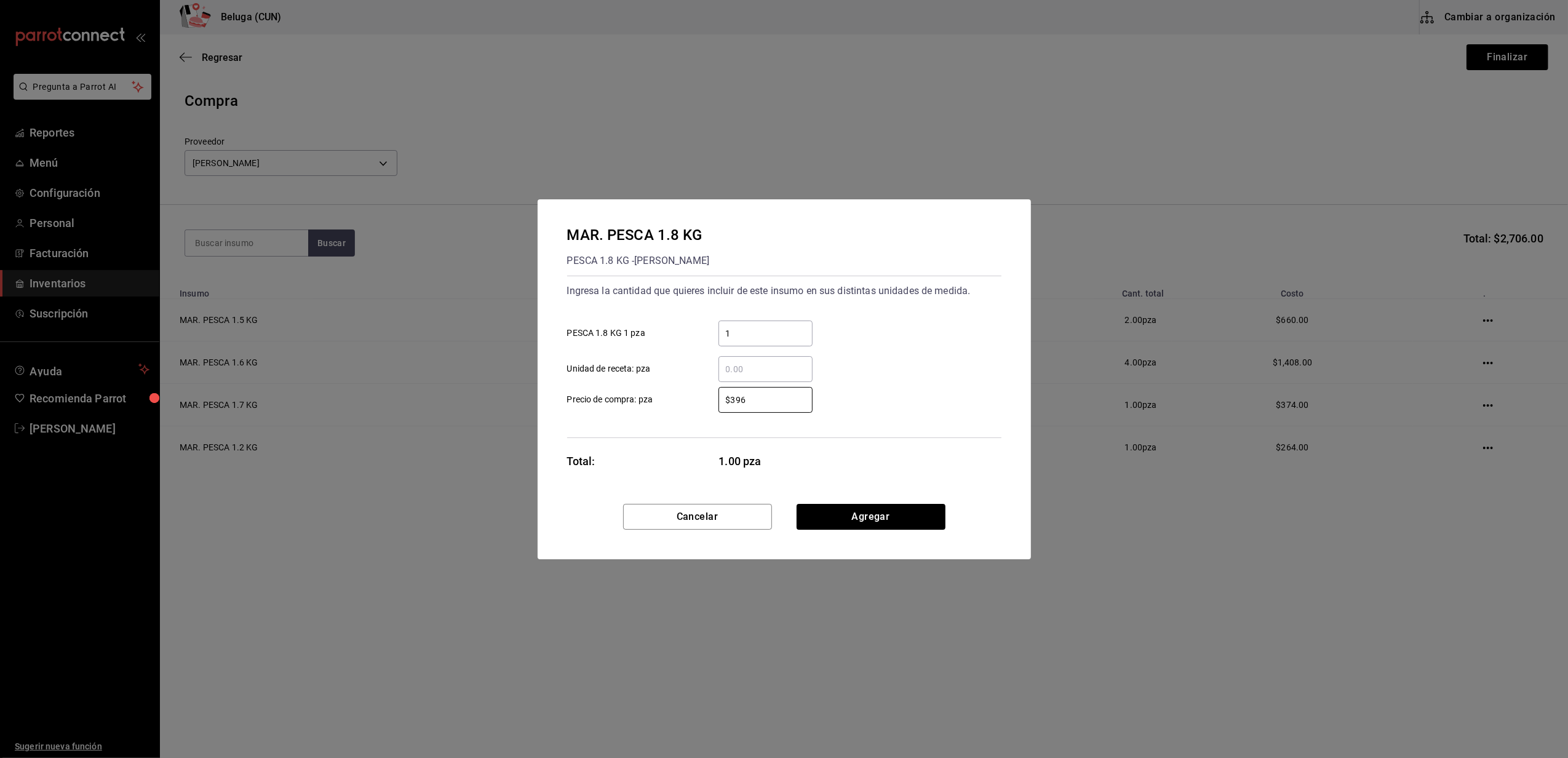
click at [717, 423] on div "Ingresa la cantidad que quieres incluir de este insumo en sus distintas unidade…" at bounding box center [784, 357] width 434 height 162
click at [822, 512] on button "Agregar" at bounding box center [871, 517] width 149 height 26
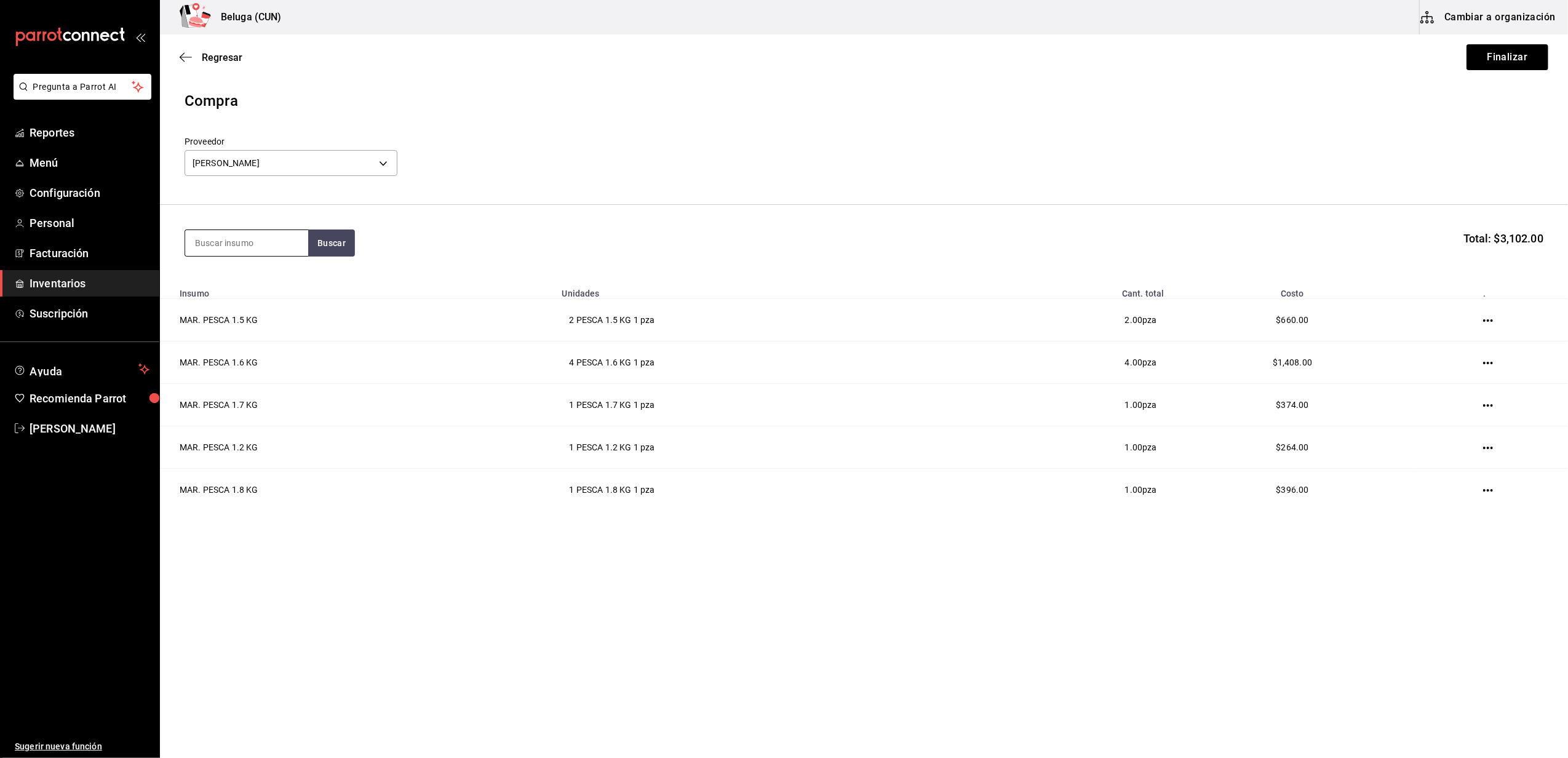
click at [276, 247] on input at bounding box center [246, 243] width 123 height 26
type input "1.9"
click at [320, 243] on button "Buscar" at bounding box center [331, 243] width 47 height 27
click at [269, 299] on div "PESCA 1.9 KG - DANIELA ABIGAIL OCHOA PADILLA" at bounding box center [246, 299] width 103 height 26
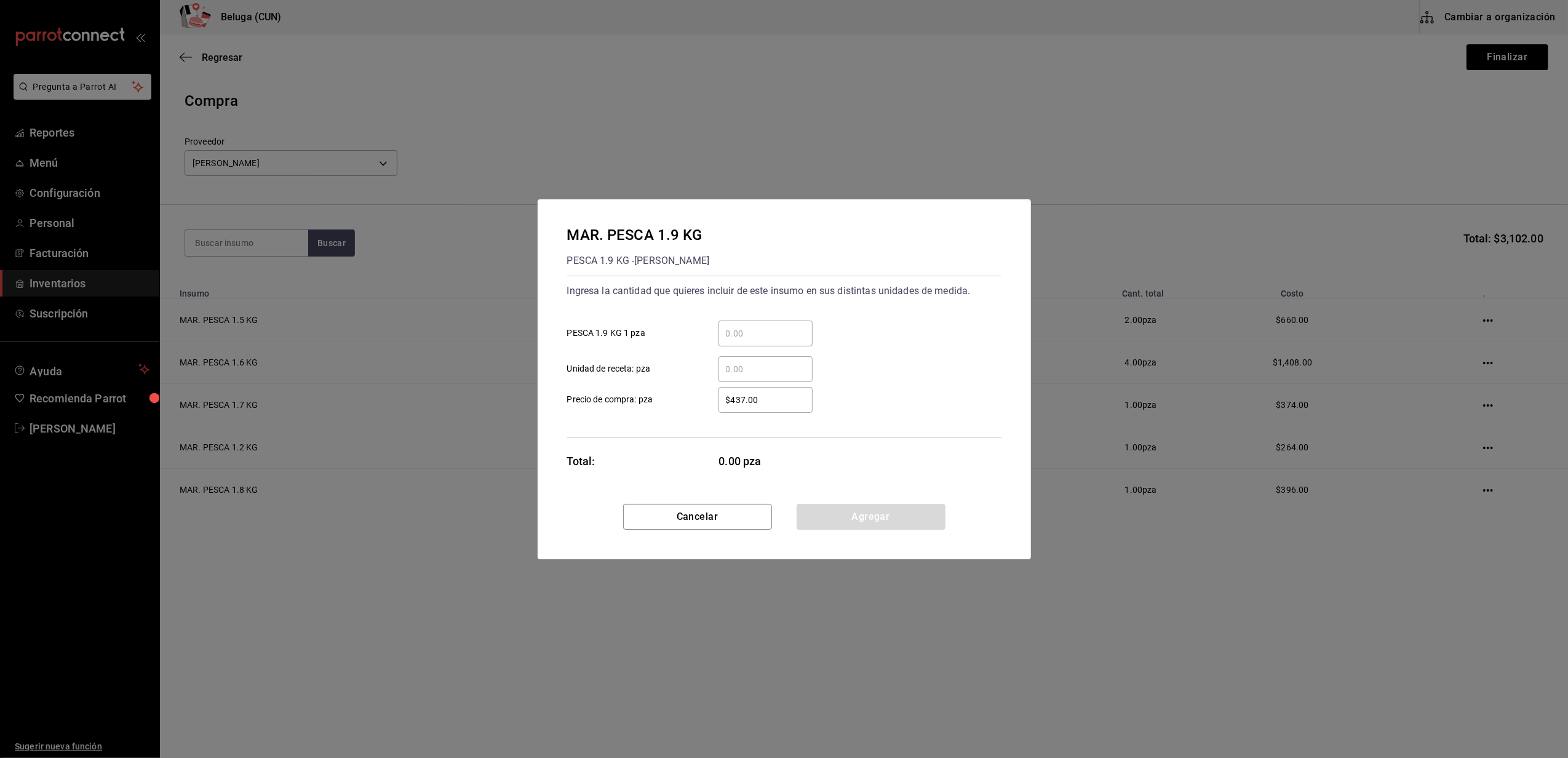
click at [747, 340] on input "​ PESCA 1.9 KG 1 pza" at bounding box center [765, 333] width 94 height 15
type input "1"
click at [737, 399] on input "$437.00" at bounding box center [765, 400] width 94 height 15
type input "$418"
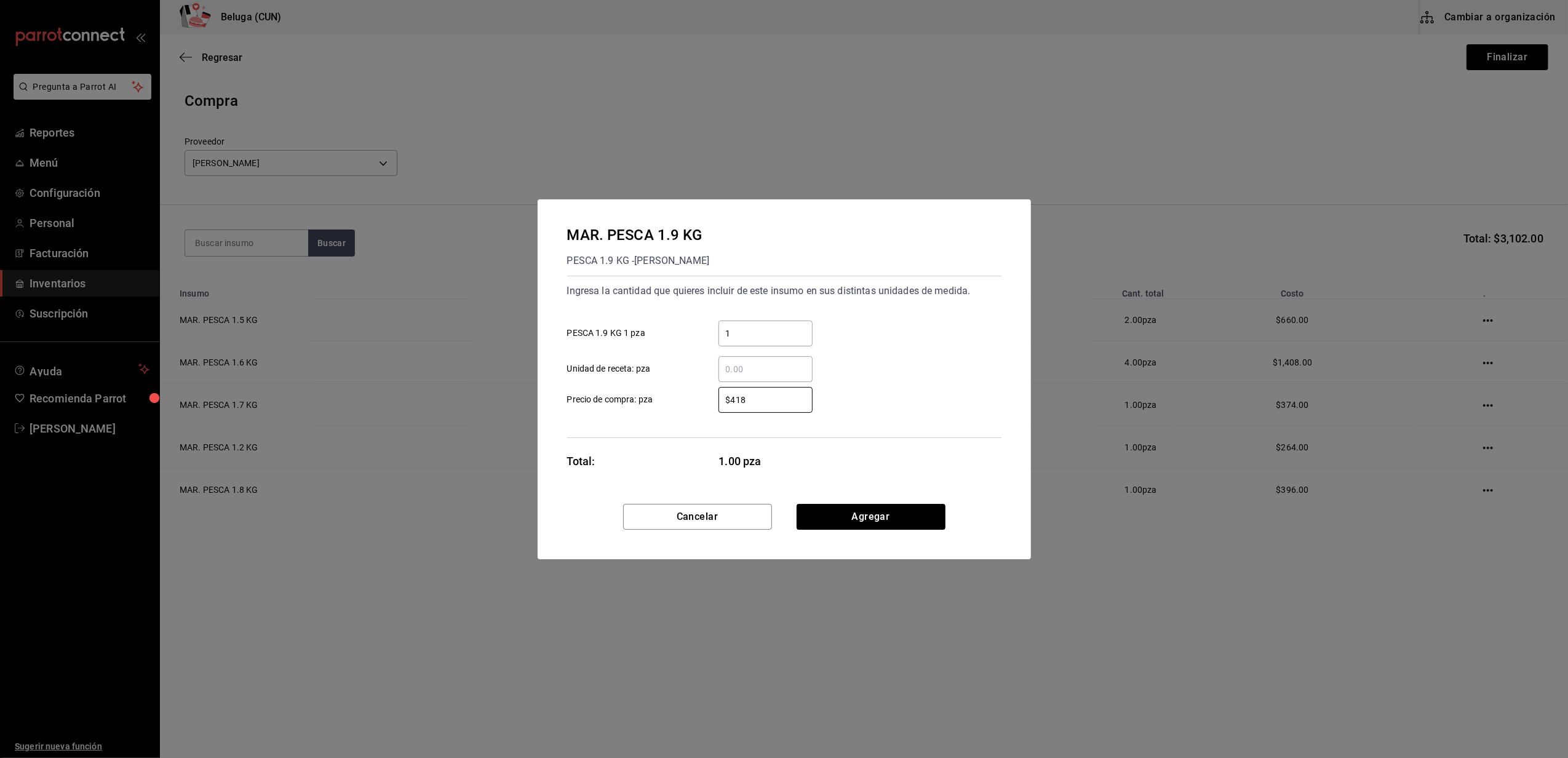
click at [707, 450] on div "MAR. PESCA 1.9 KG PESCA 1.9 KG - DANIELA ABIGAIL OCHOA PADILLA Ingresa la canti…" at bounding box center [784, 351] width 494 height 305
click at [882, 517] on button "Agregar" at bounding box center [871, 517] width 149 height 26
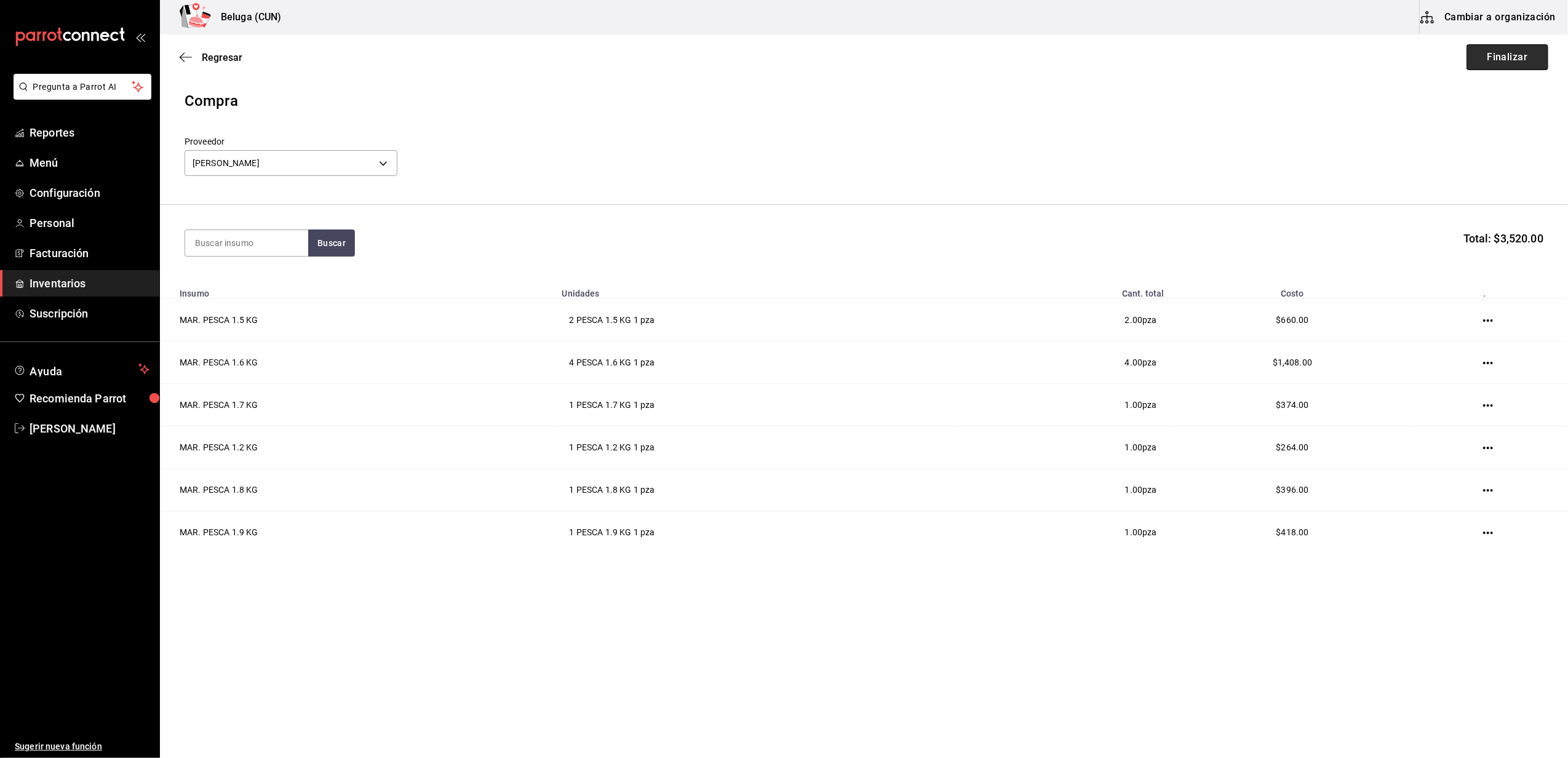
click at [1489, 49] on button "Finalizar" at bounding box center [1507, 57] width 82 height 26
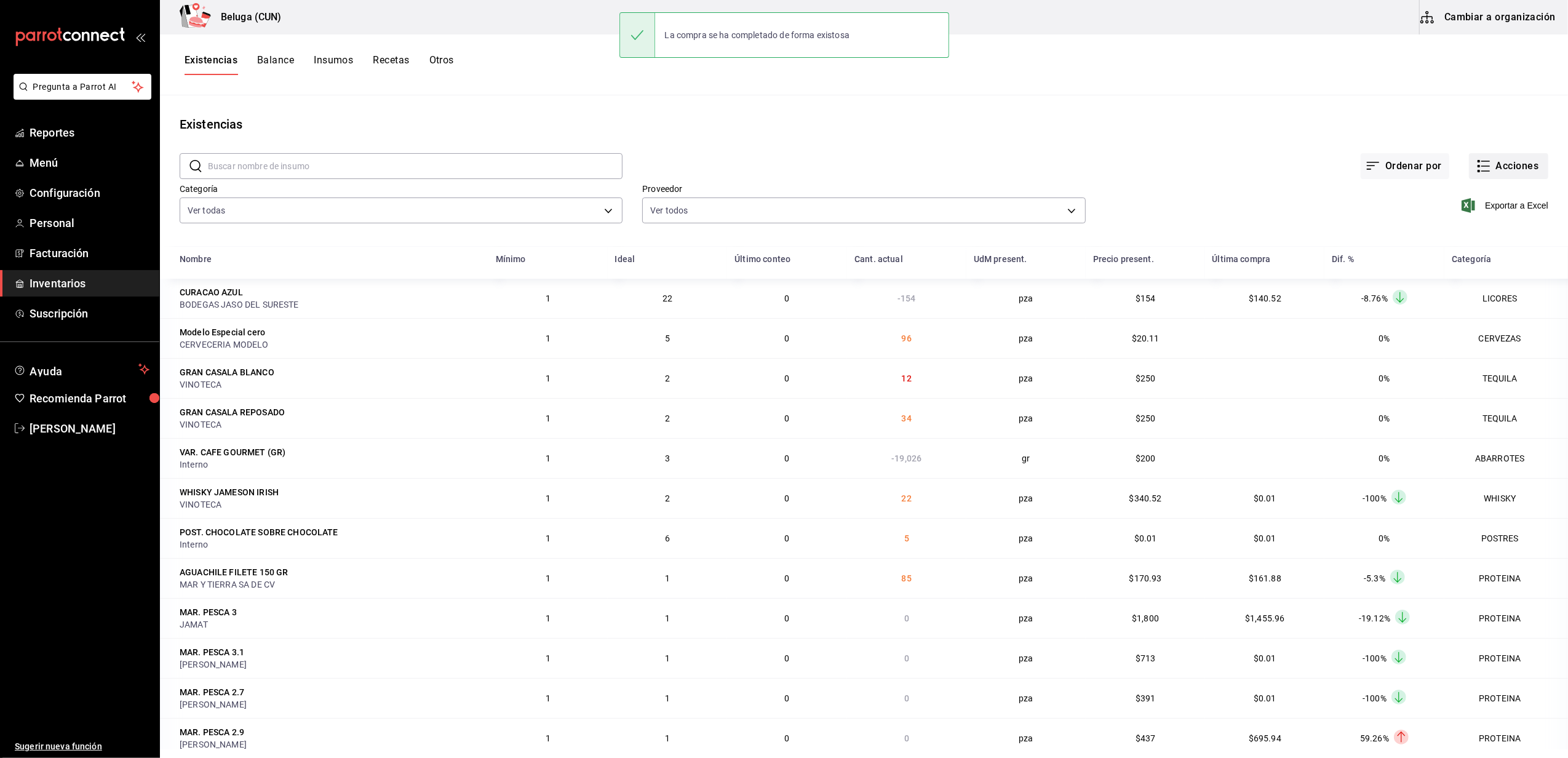
click at [1477, 167] on icon "button" at bounding box center [1483, 166] width 15 height 15
click at [1474, 236] on span "Compra" at bounding box center [1496, 233] width 103 height 13
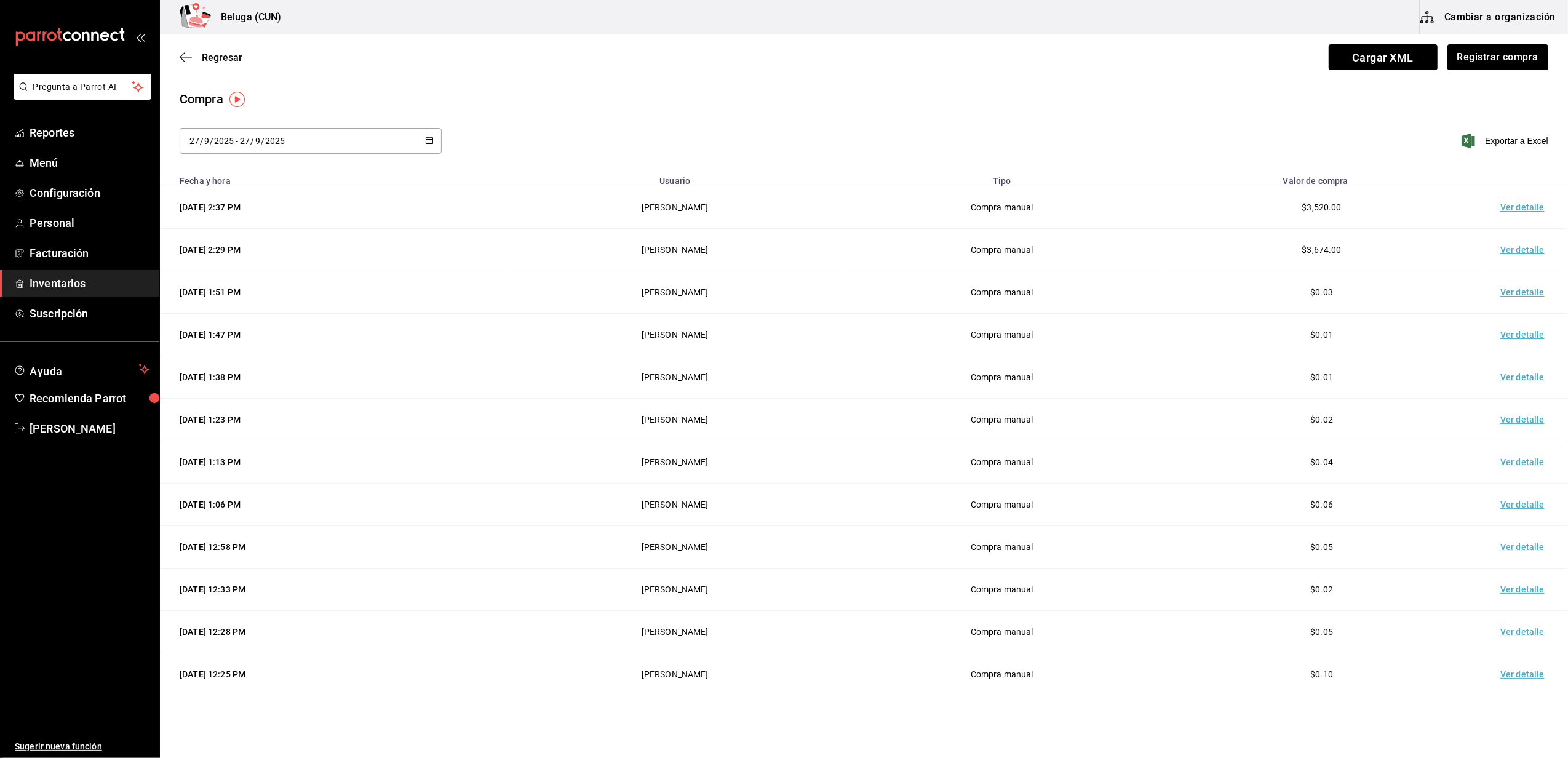
click at [1494, 207] on td "Ver detalle" at bounding box center [1525, 208] width 86 height 42
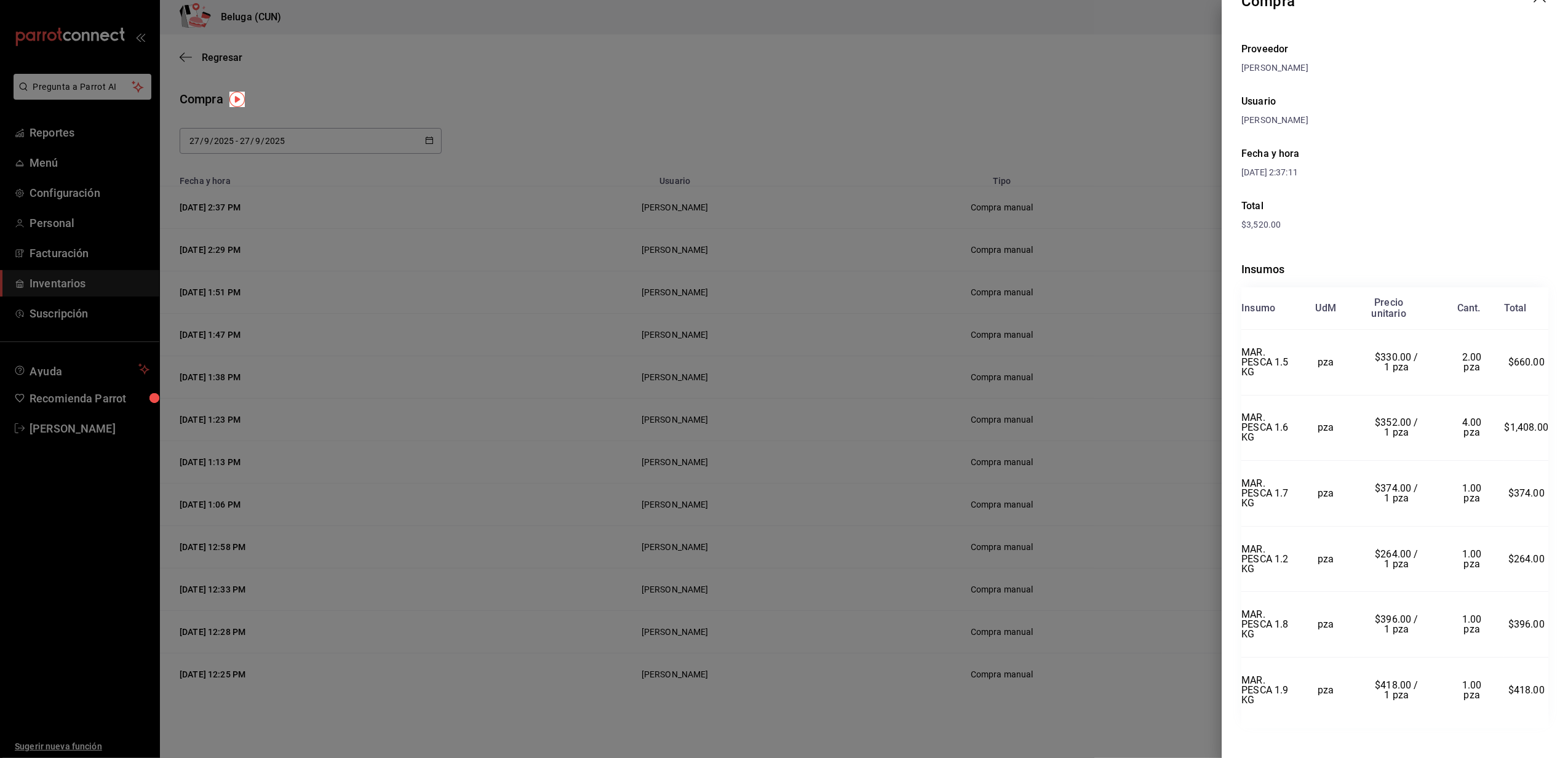
scroll to position [40, 0]
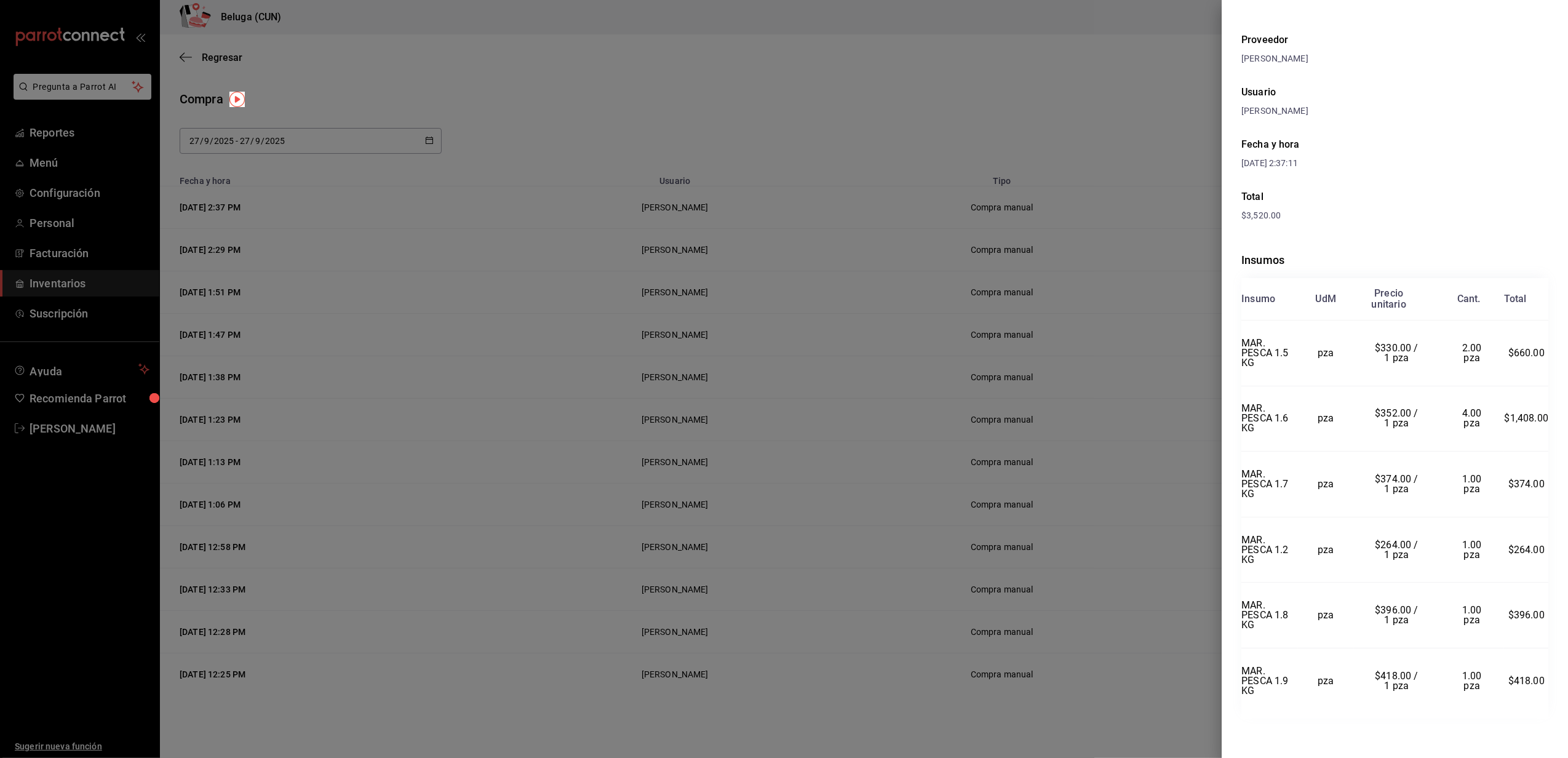
click at [1196, 210] on div at bounding box center [784, 379] width 1568 height 758
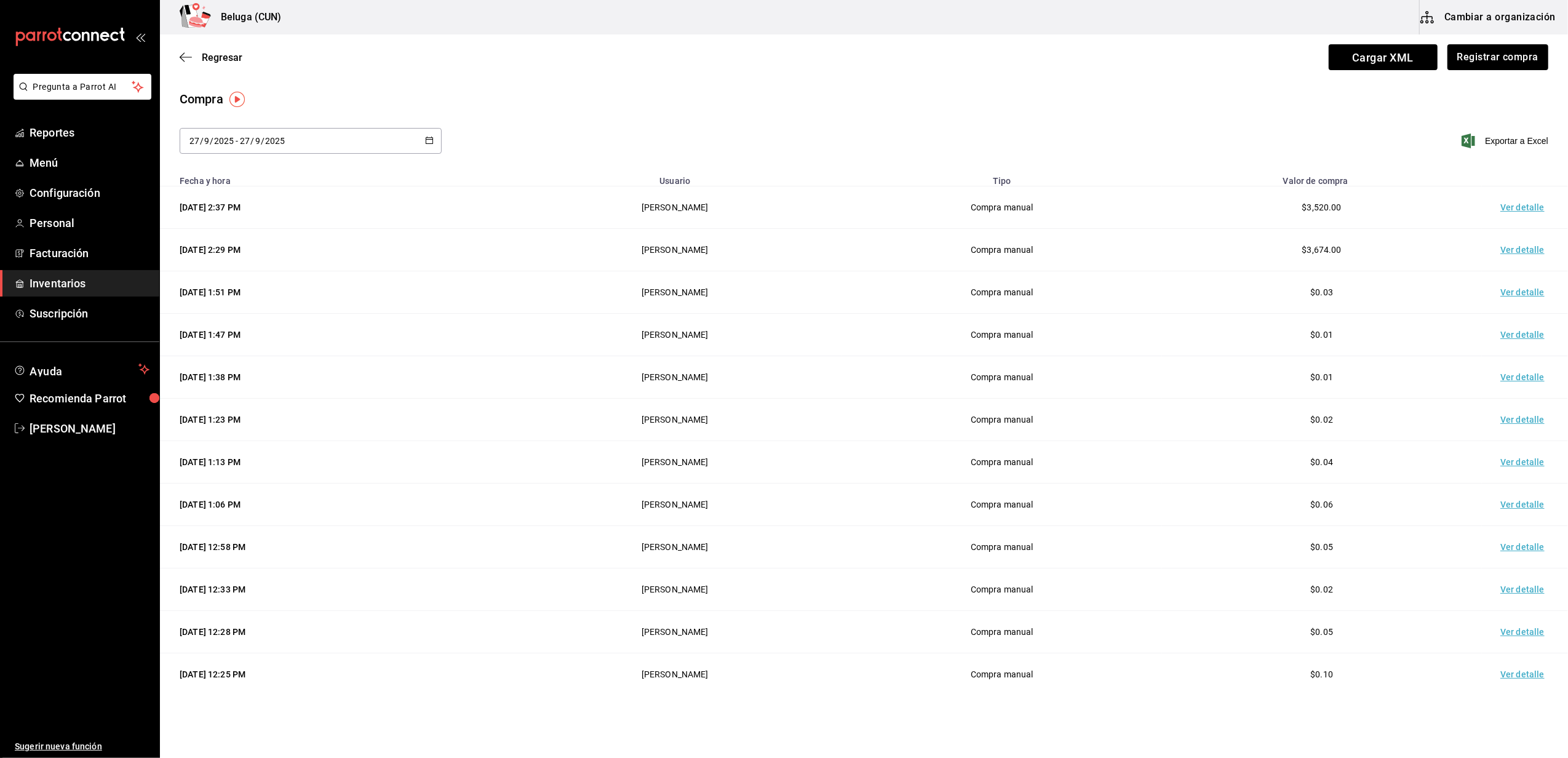
click at [1509, 254] on td "Ver detalle" at bounding box center [1525, 250] width 86 height 42
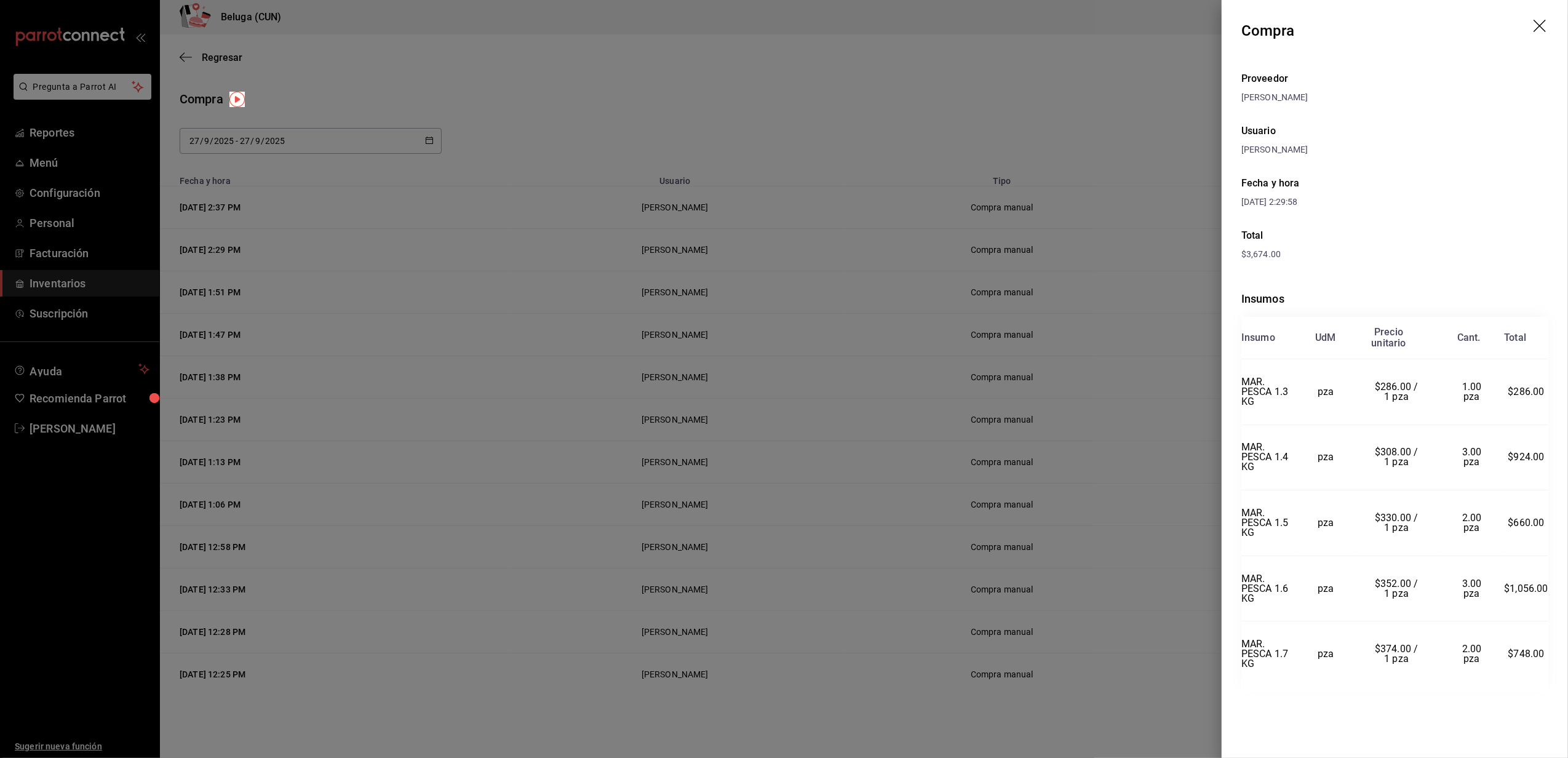
click at [1039, 232] on div at bounding box center [784, 379] width 1568 height 758
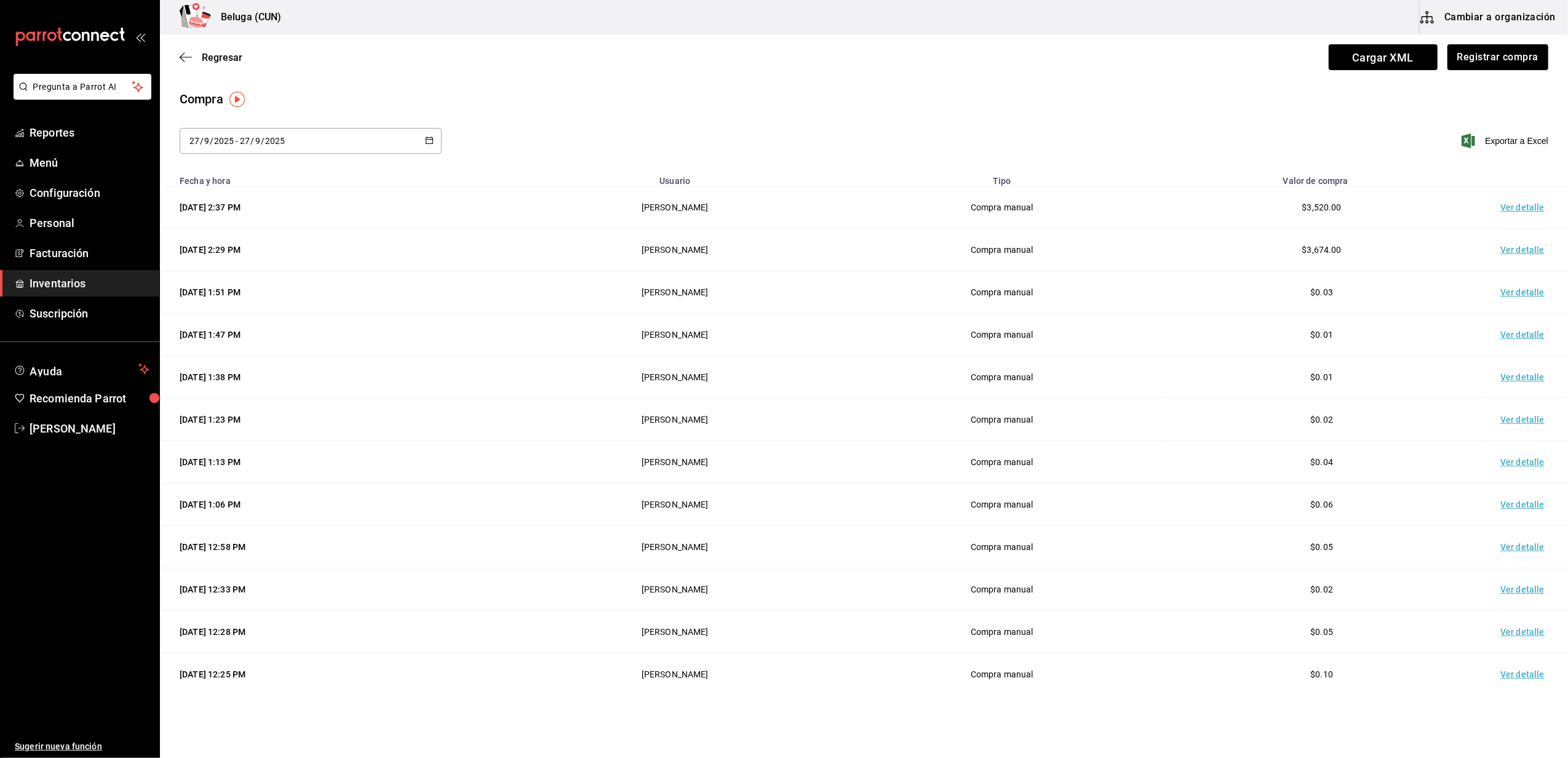
click at [89, 281] on span "Inventarios" at bounding box center [89, 284] width 120 height 17
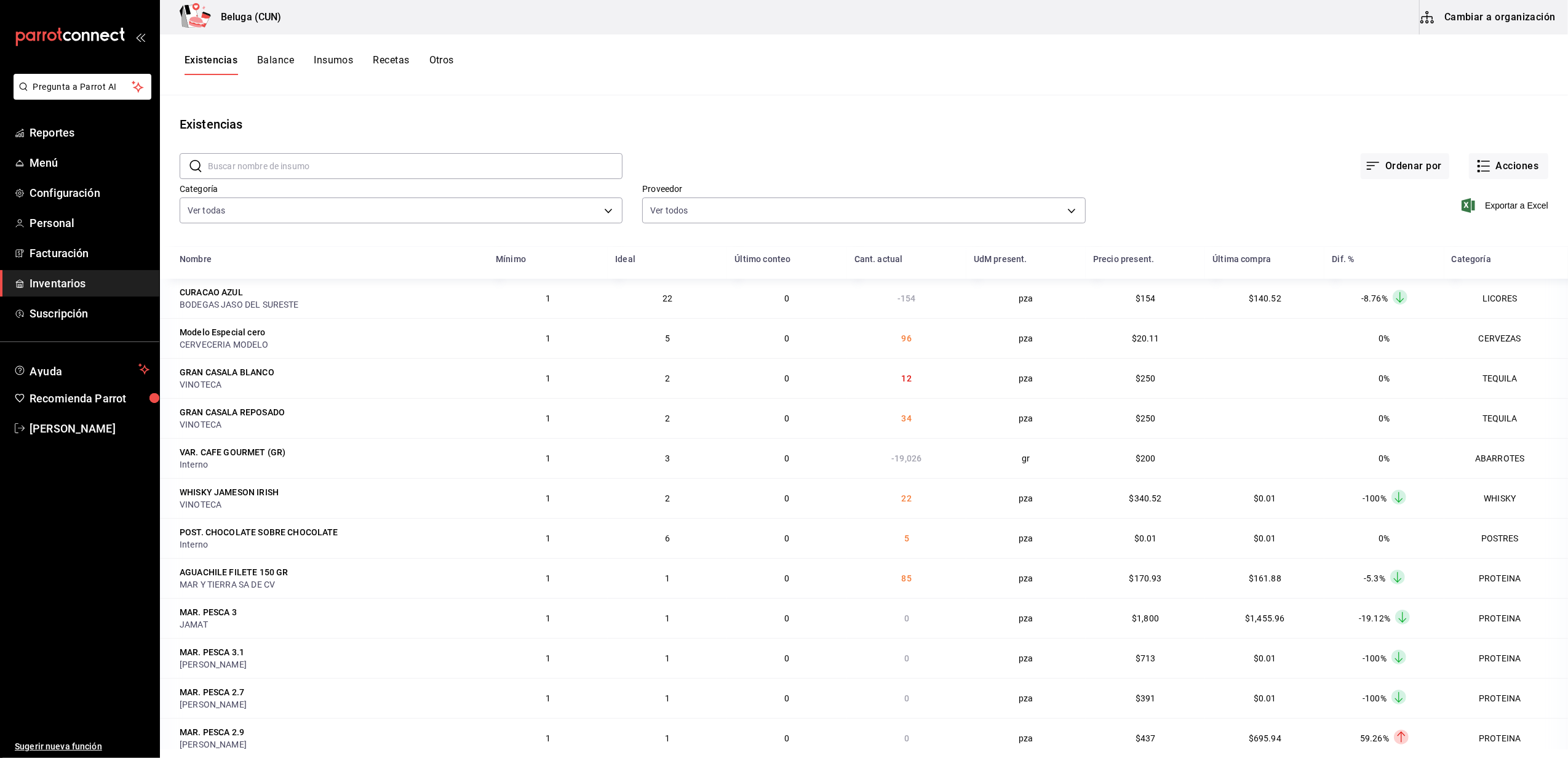
click at [263, 47] on div "Existencias Balance Insumos Recetas Otros" at bounding box center [863, 64] width 1408 height 61
click at [89, 287] on span "Inventarios" at bounding box center [89, 284] width 120 height 17
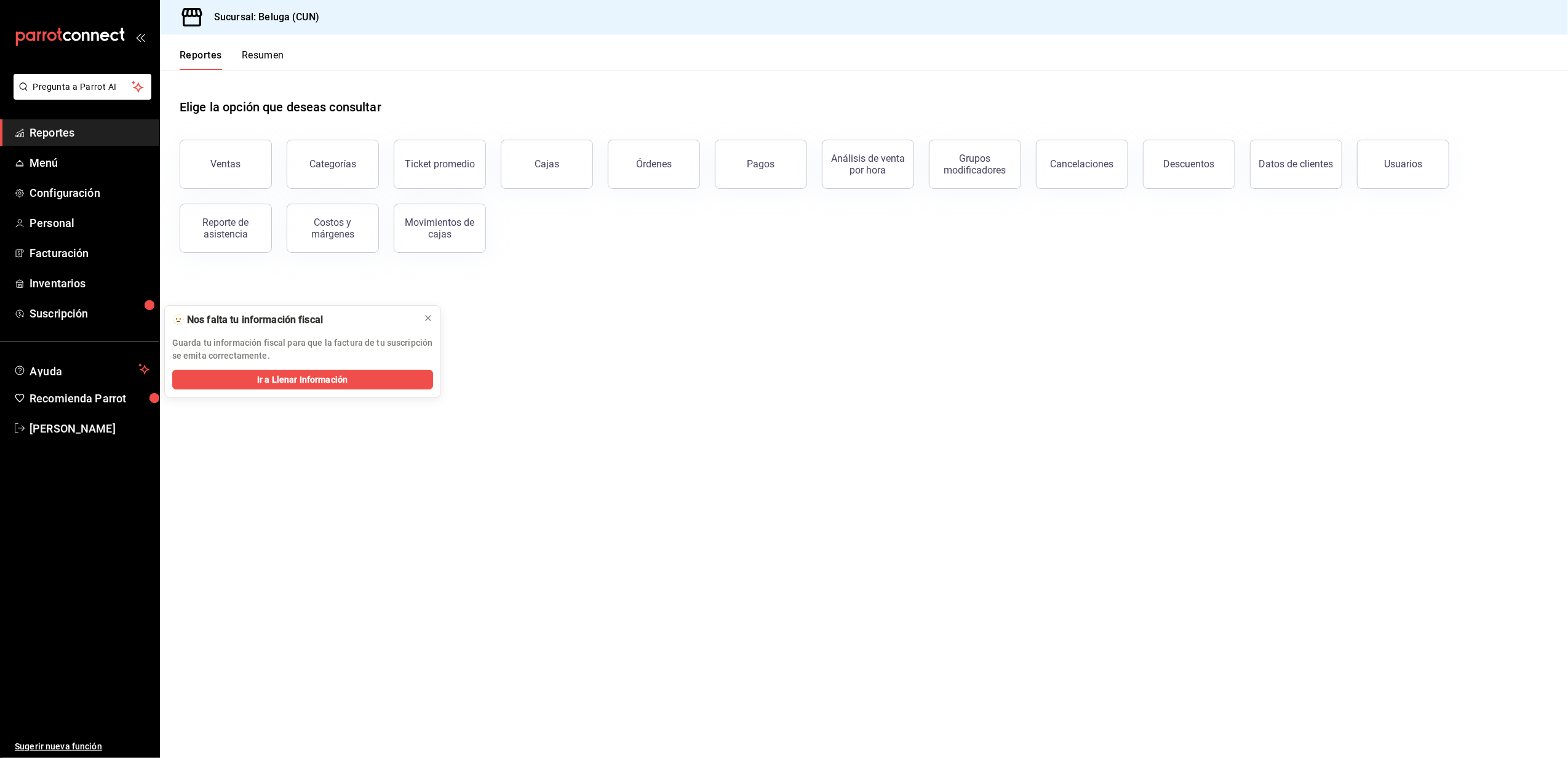
click at [539, 299] on main "Elige la opción que deseas consultar Ventas Categorías Ticket promedio Cajas Ór…" at bounding box center [863, 414] width 1408 height 688
click at [427, 322] on icon at bounding box center [428, 317] width 10 height 10
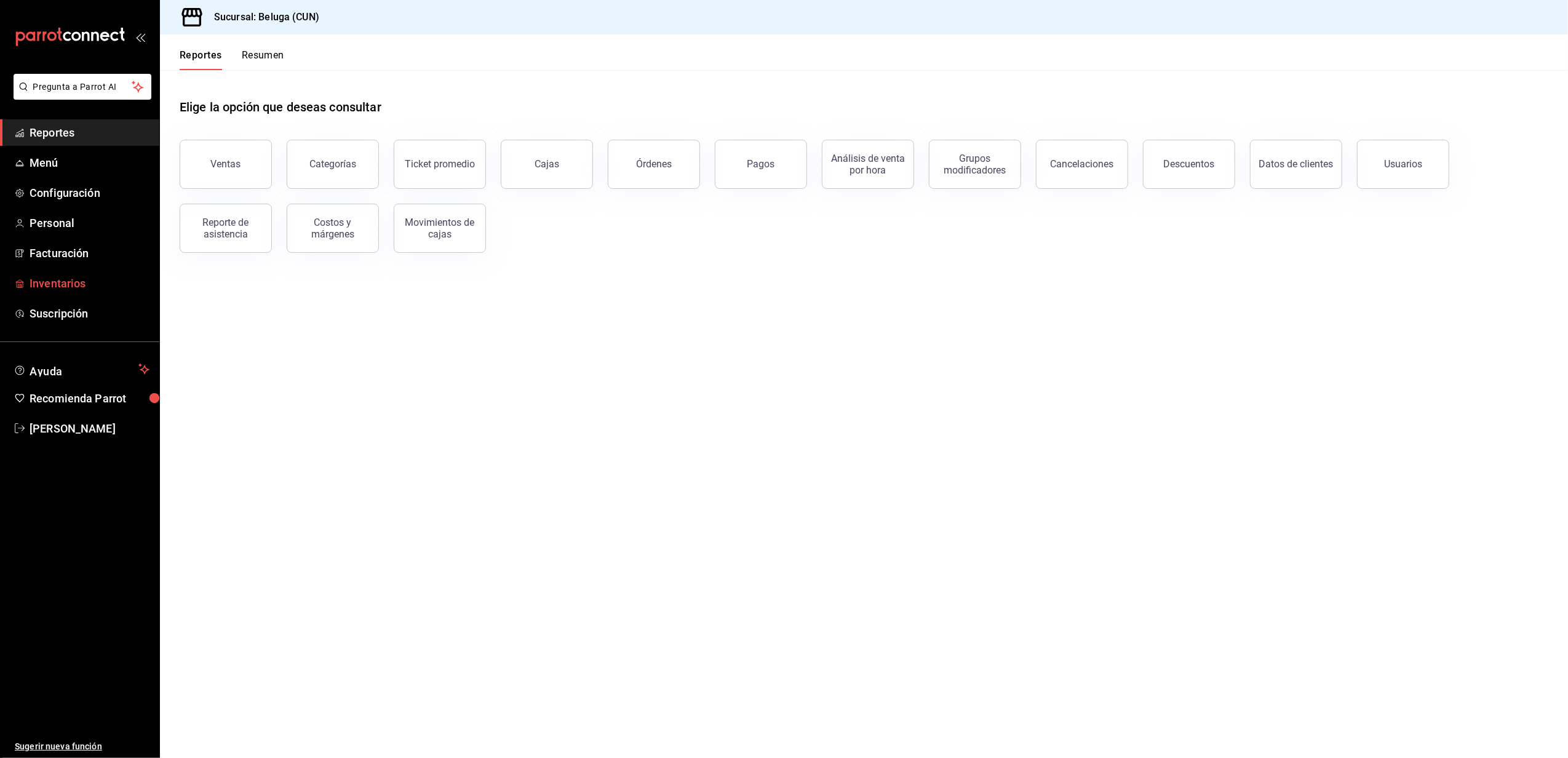
click at [110, 278] on span "Inventarios" at bounding box center [89, 284] width 120 height 17
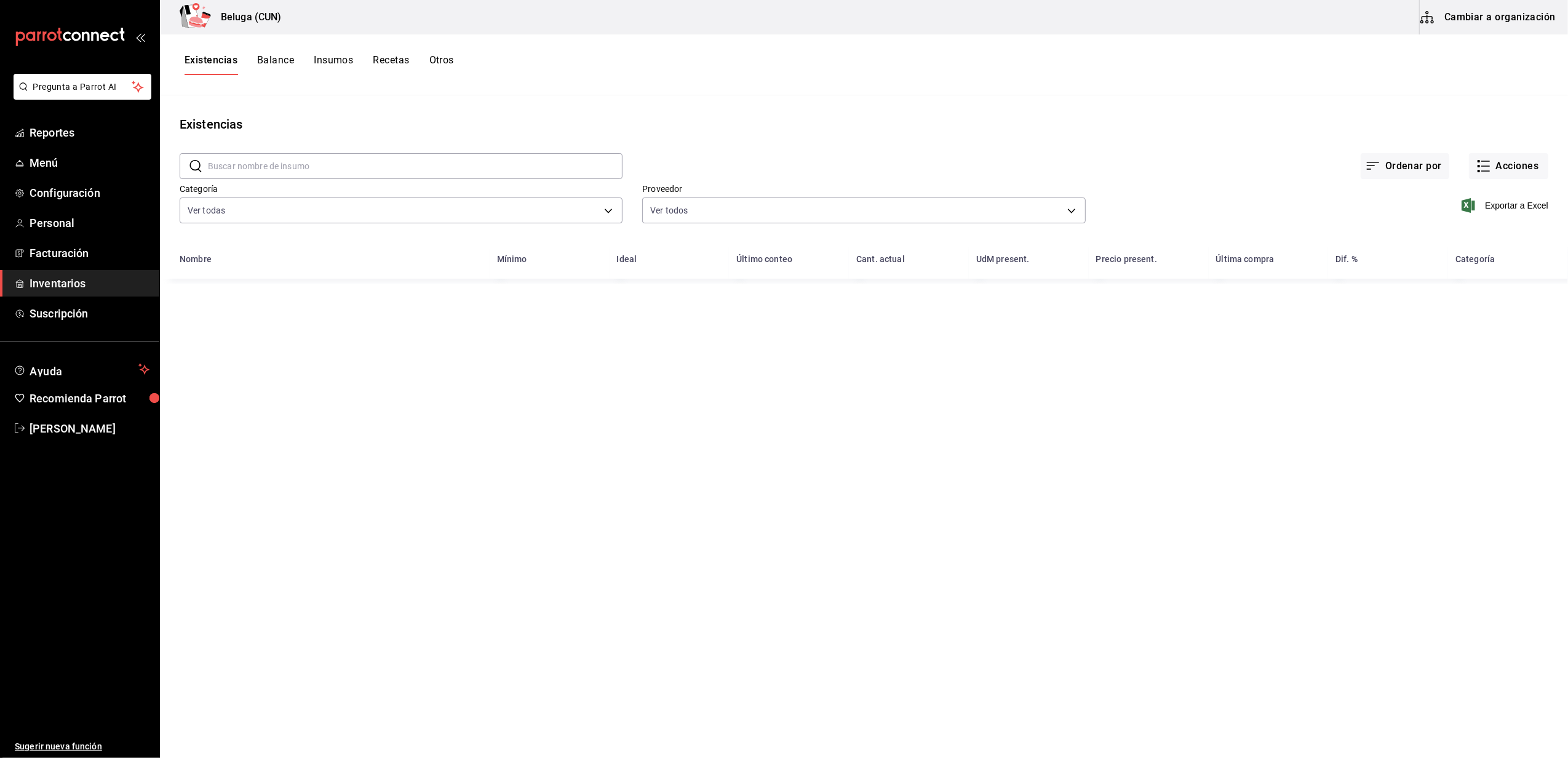
click at [360, 160] on input "text" at bounding box center [415, 166] width 414 height 25
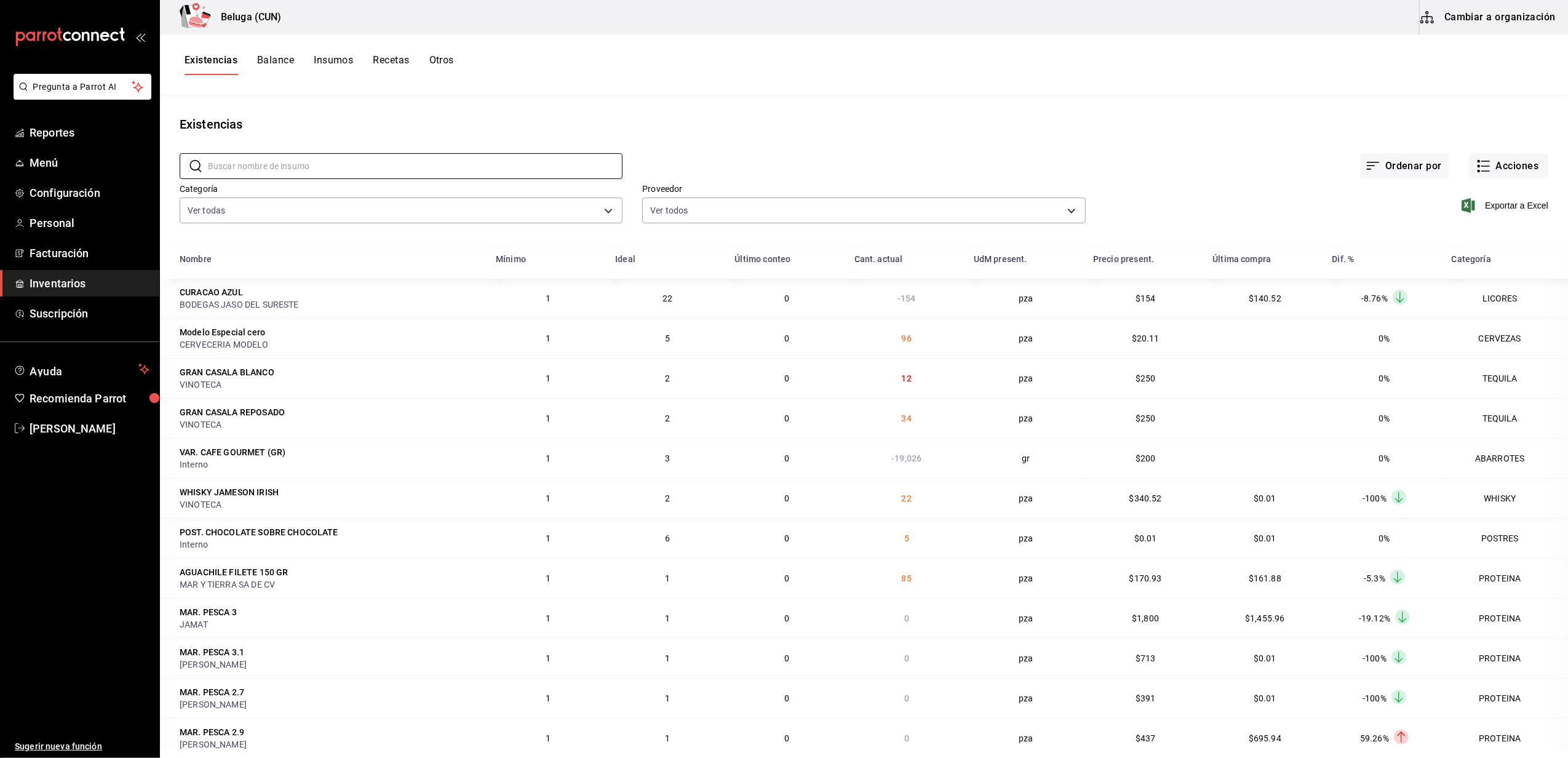
click at [758, 138] on div "Ordenar por Acciones" at bounding box center [1085, 156] width 926 height 45
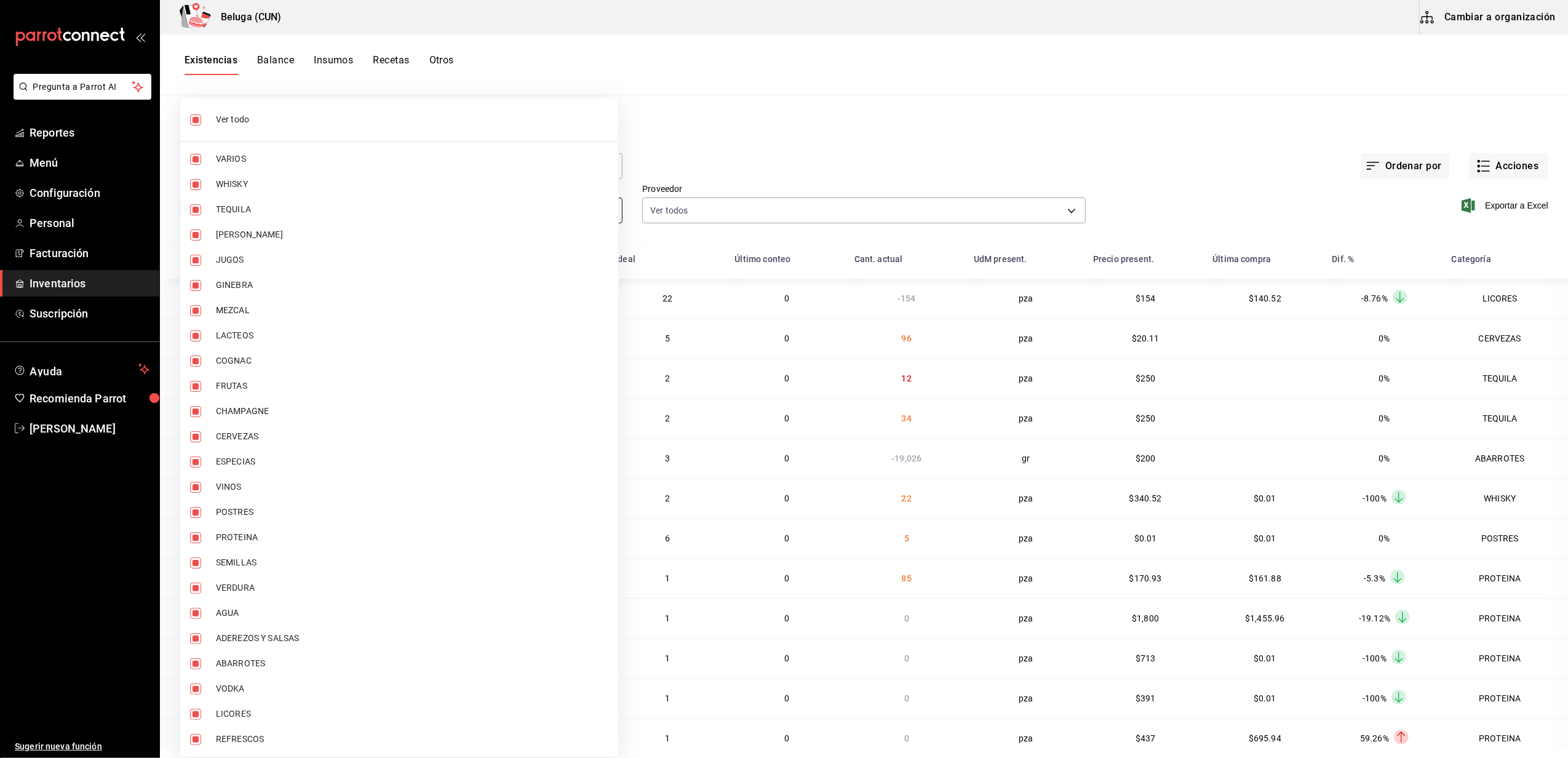
click at [491, 208] on body "Pregunta a Parrot AI Reportes Menú Configuración Personal Facturación Inventari…" at bounding box center [784, 374] width 1568 height 749
click at [210, 121] on li "Ver todo" at bounding box center [399, 119] width 438 height 33
checkbox input "false"
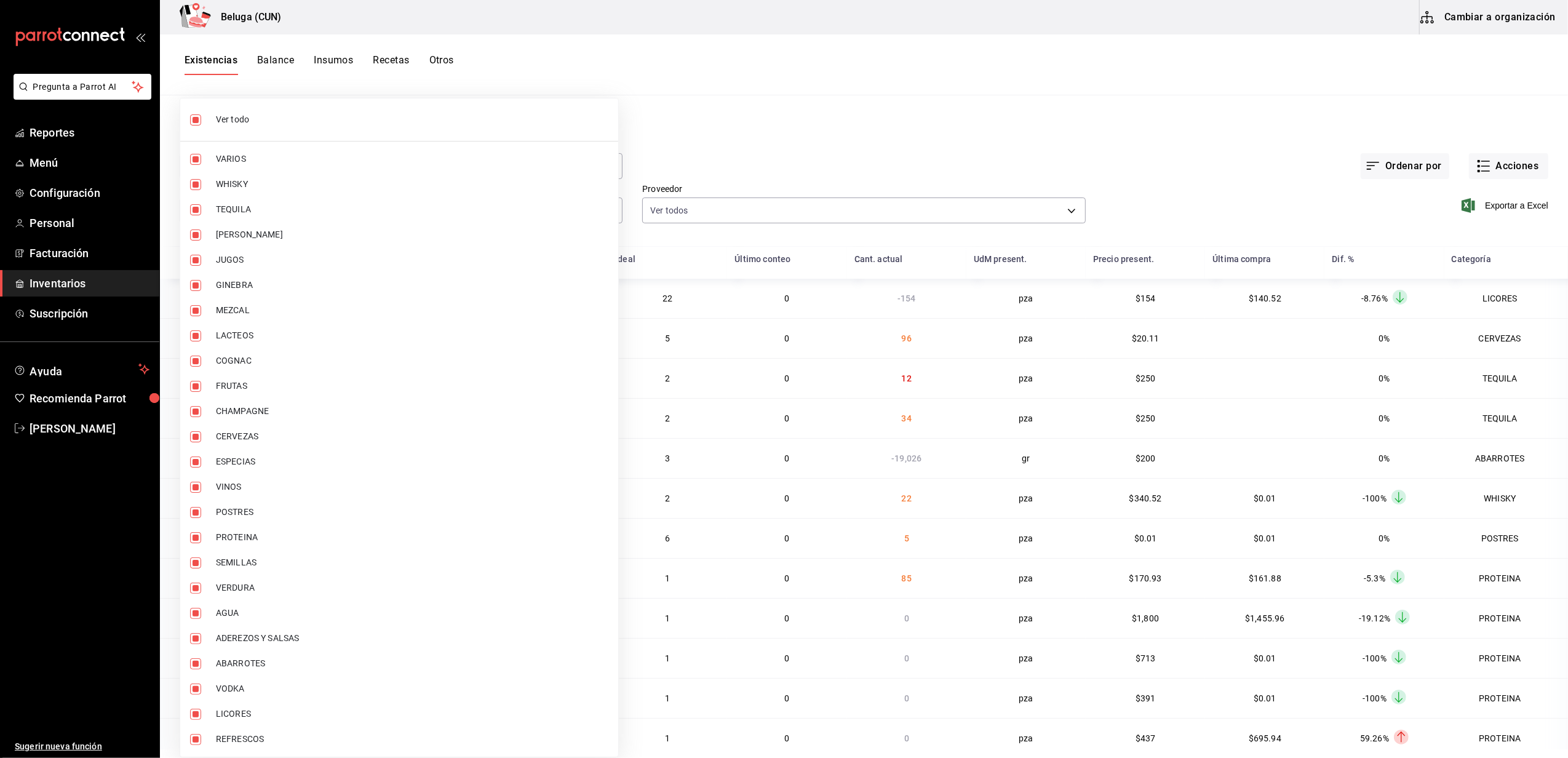
checkbox input "false"
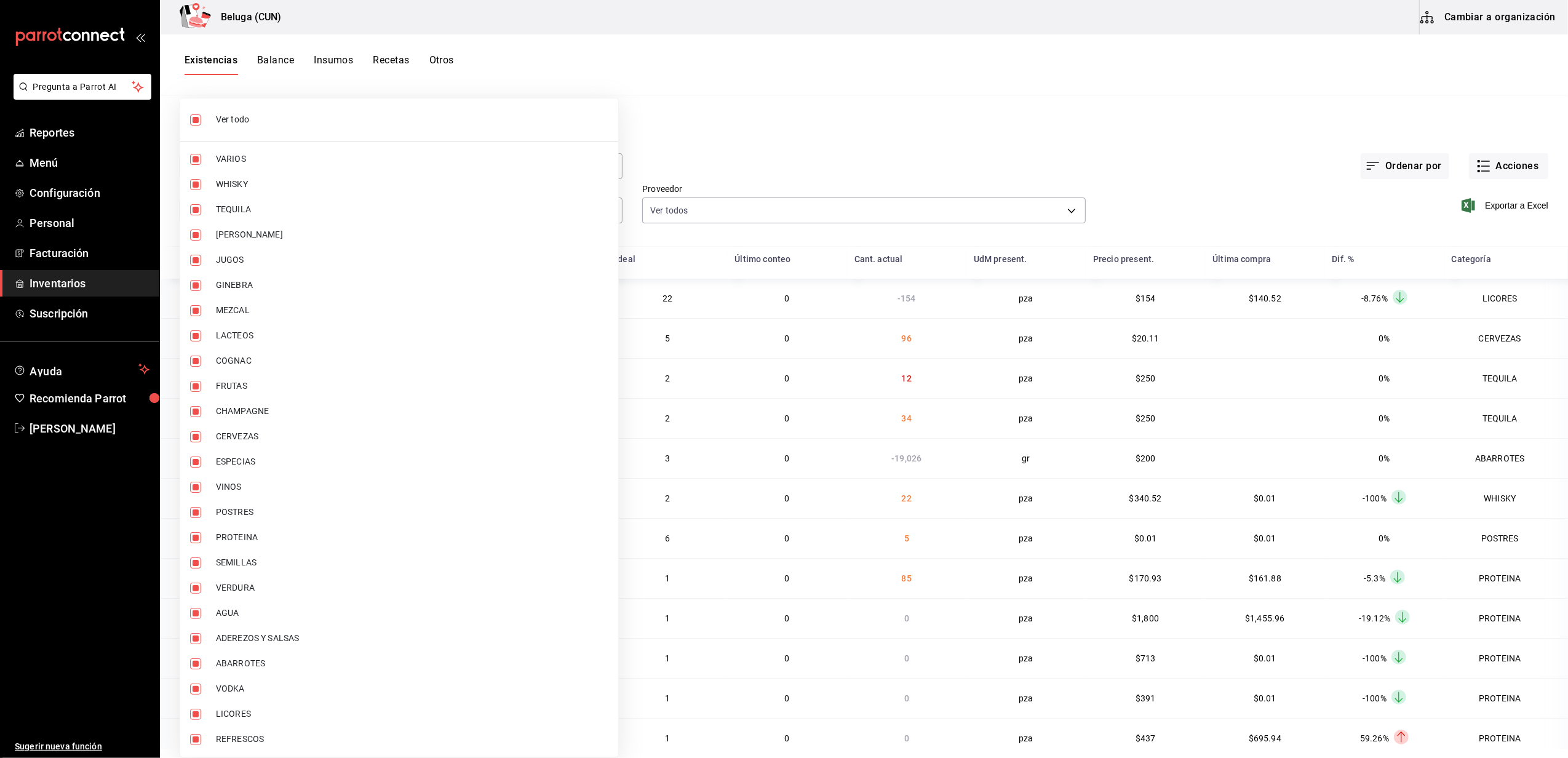
checkbox input "false"
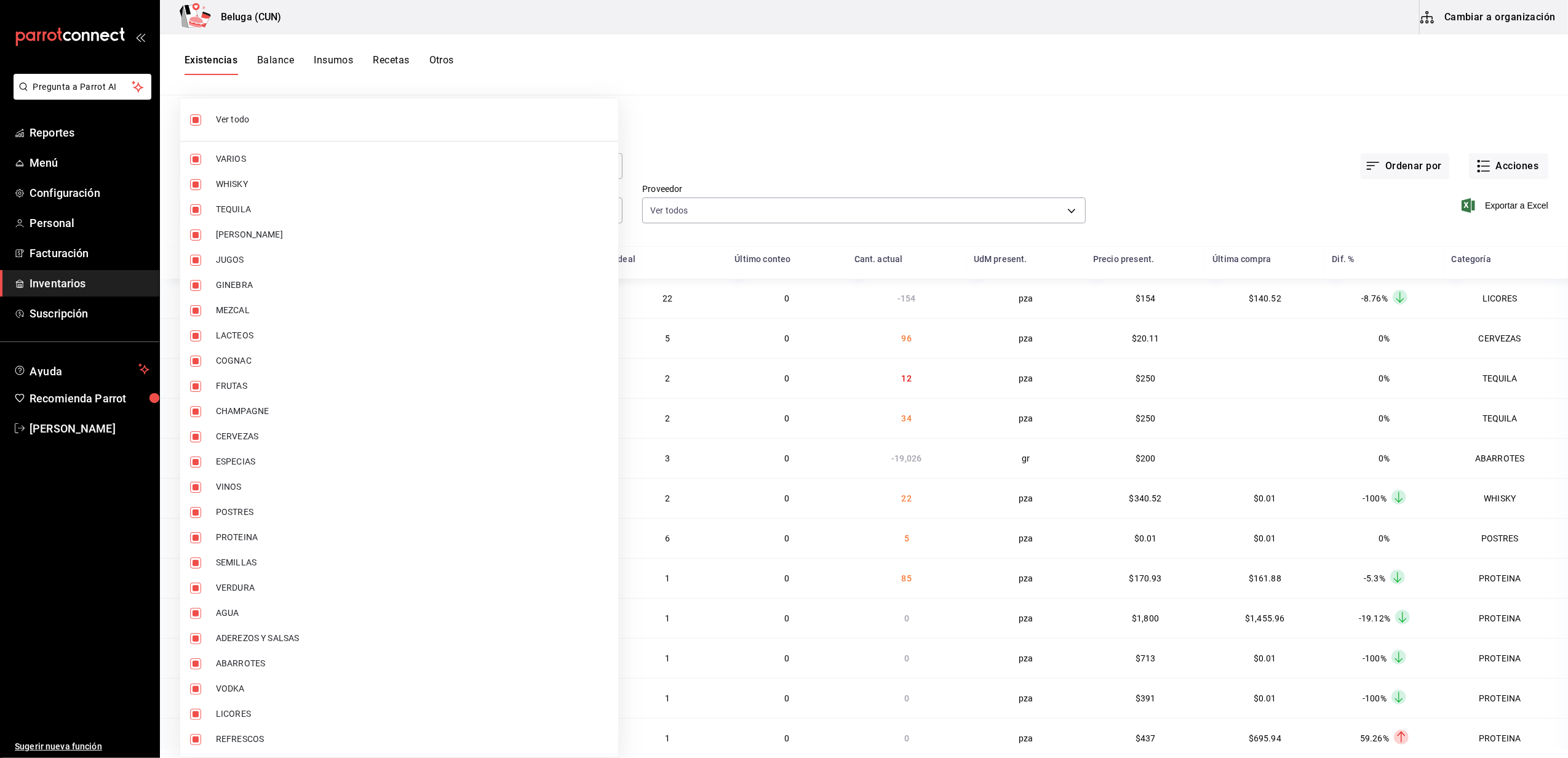
checkbox input "false"
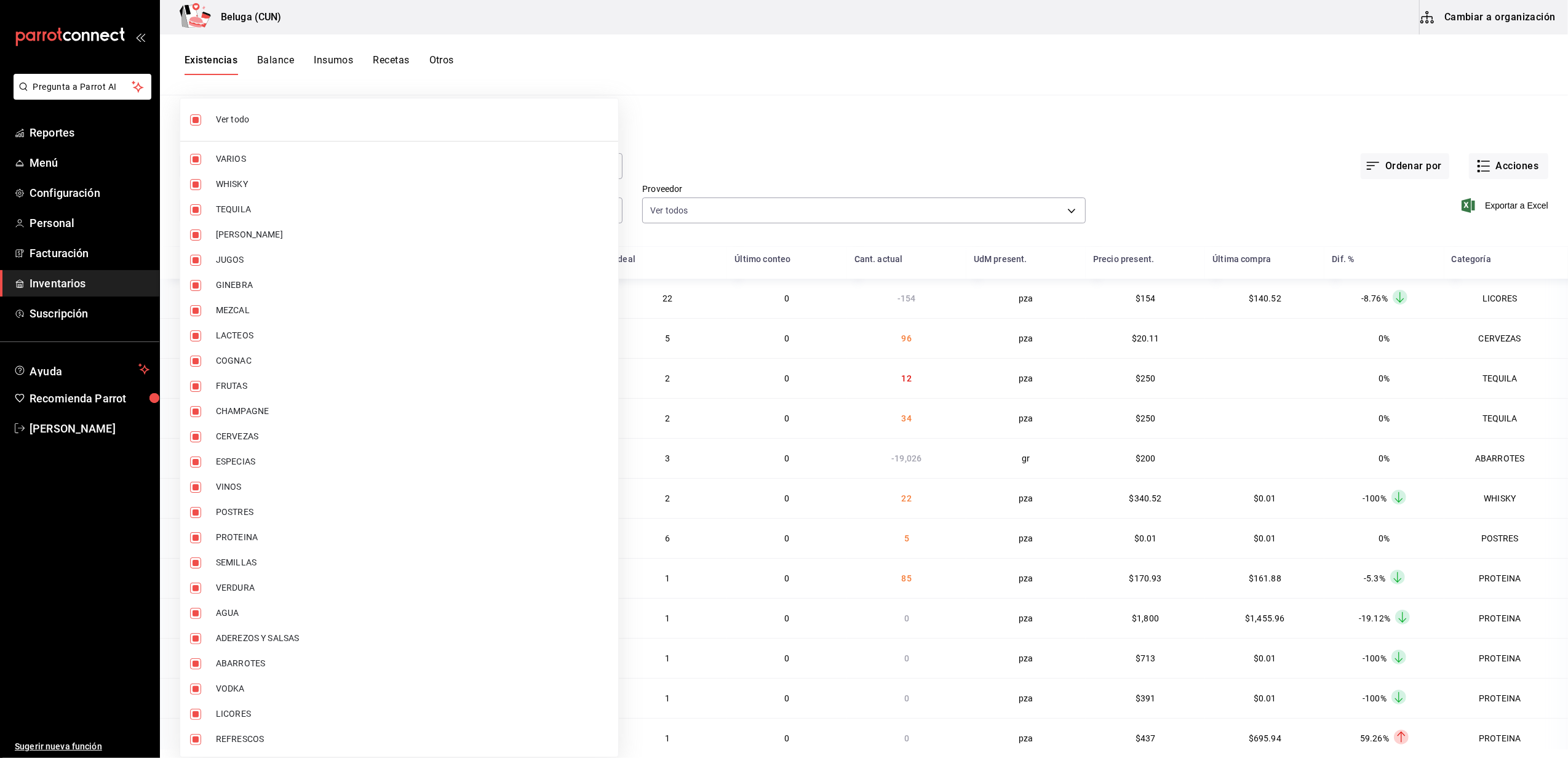
checkbox input "false"
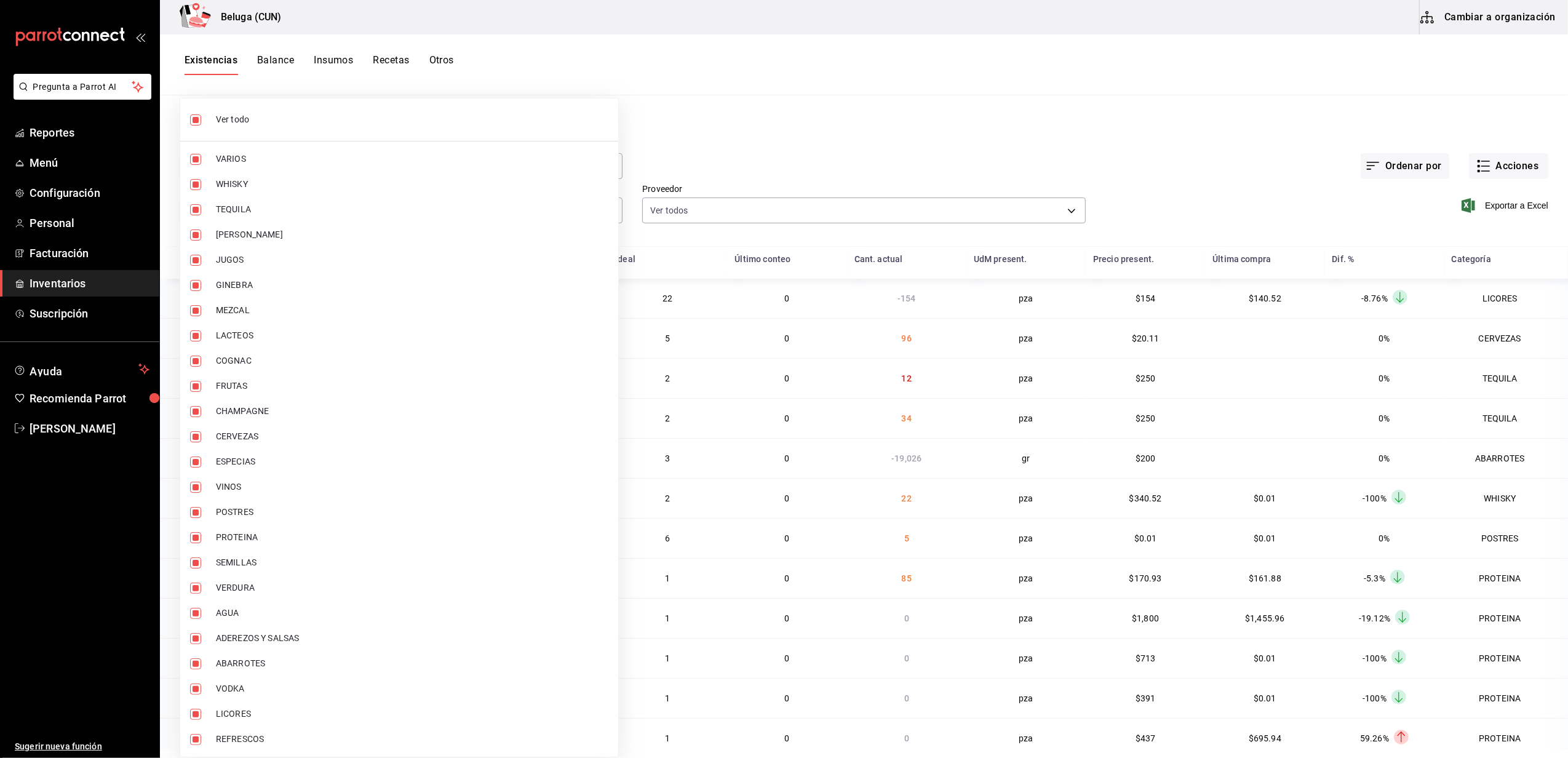
checkbox input "false"
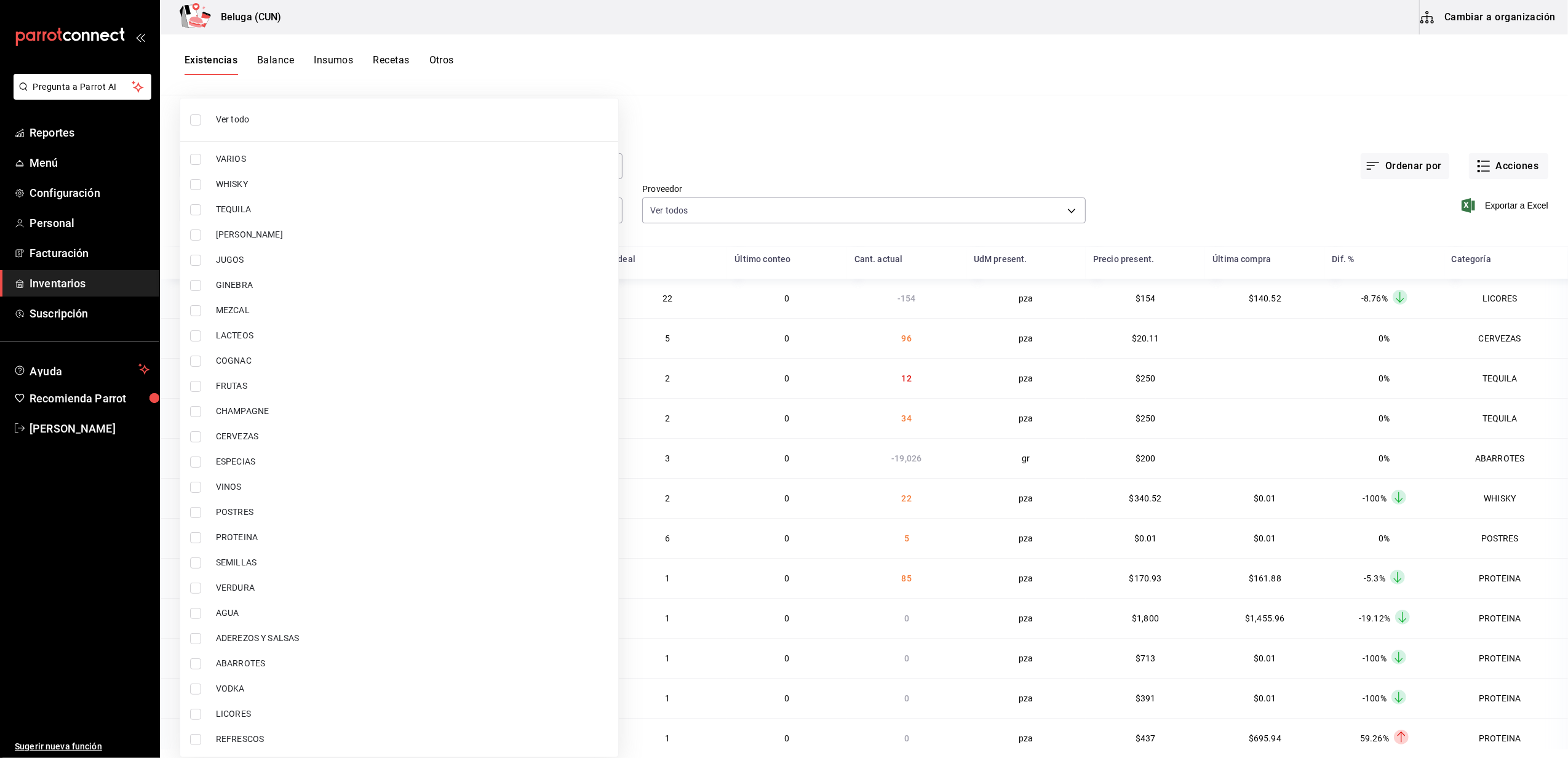
click at [290, 512] on span "POSTRES" at bounding box center [412, 512] width 393 height 13
type input "43c9e2b0-4afa-46e8-9575-d8271eaf3d25"
checkbox input "true"
click at [290, 512] on span "POSTRES" at bounding box center [412, 512] width 393 height 13
checkbox input "false"
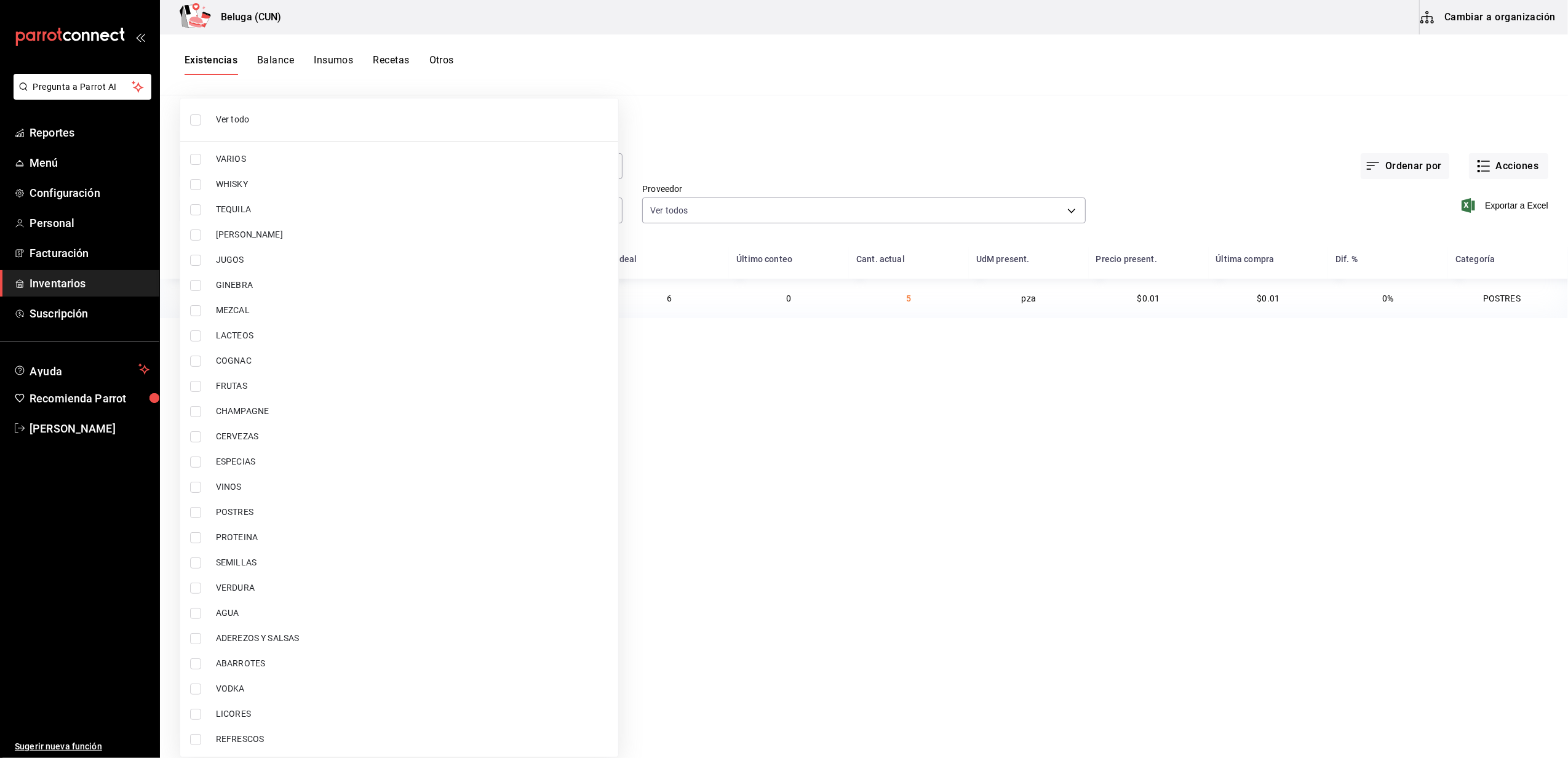
click at [286, 538] on span "PROTEINA" at bounding box center [412, 537] width 393 height 13
type input "49acfc3a-e67d-4012-8994-cdceb58e19f0"
checkbox input "true"
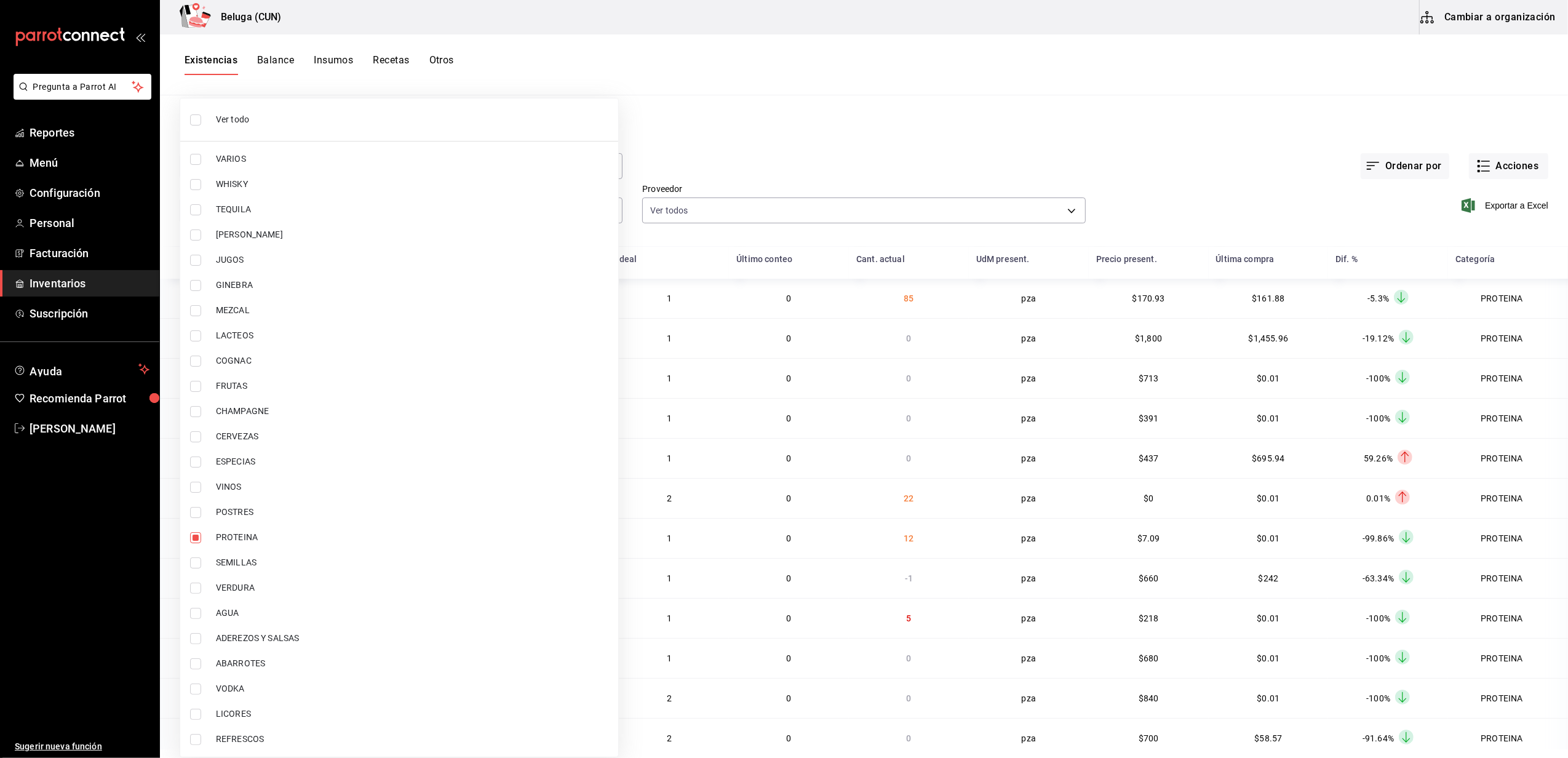
click at [1245, 139] on div at bounding box center [784, 379] width 1568 height 758
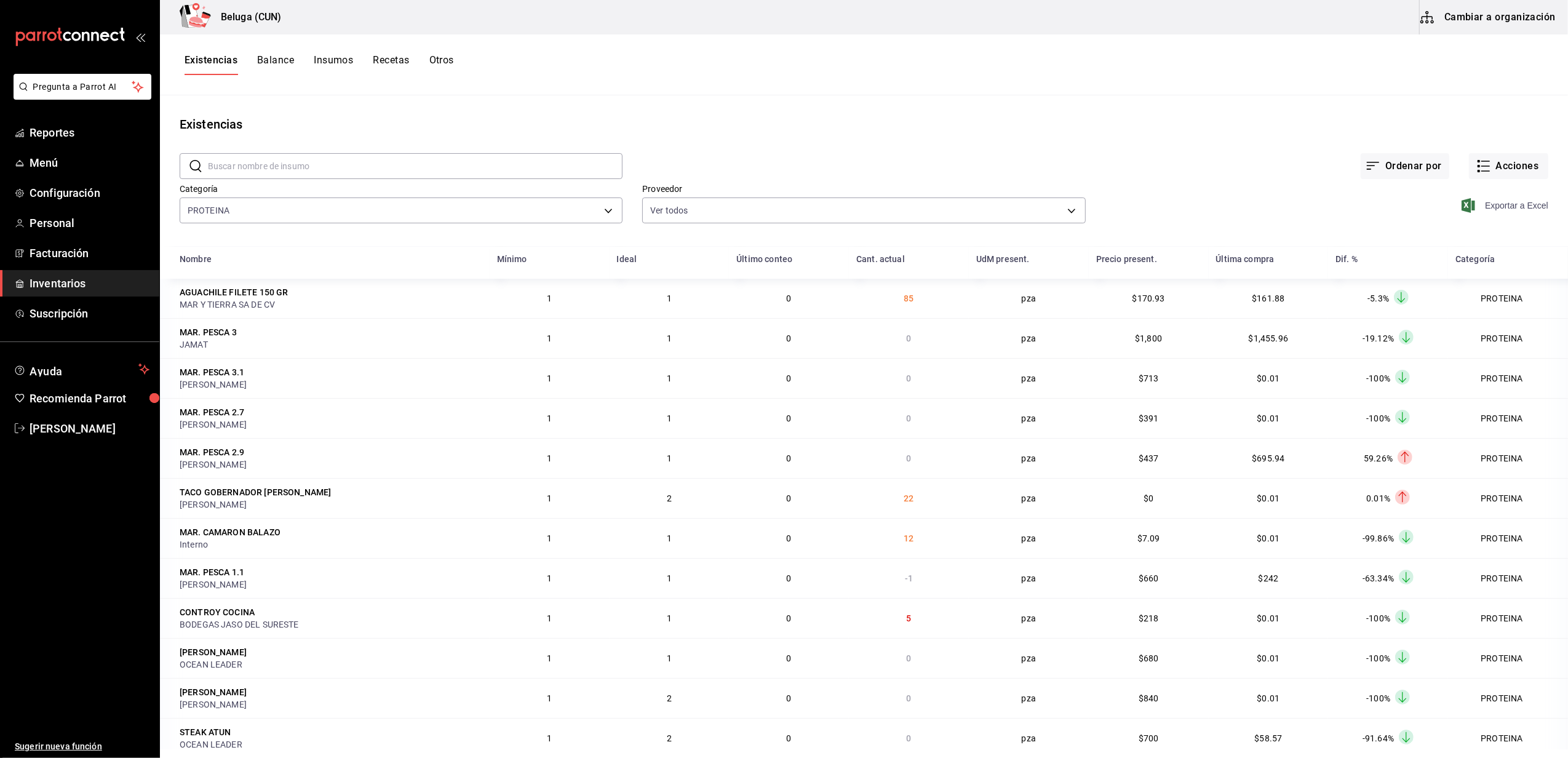
click at [1494, 207] on span "Exportar a Excel" at bounding box center [1506, 205] width 84 height 15
click at [448, 52] on div "Existencias Balance Insumos Recetas Otros" at bounding box center [863, 64] width 1408 height 61
click at [453, 62] on button "Otros" at bounding box center [441, 64] width 25 height 21
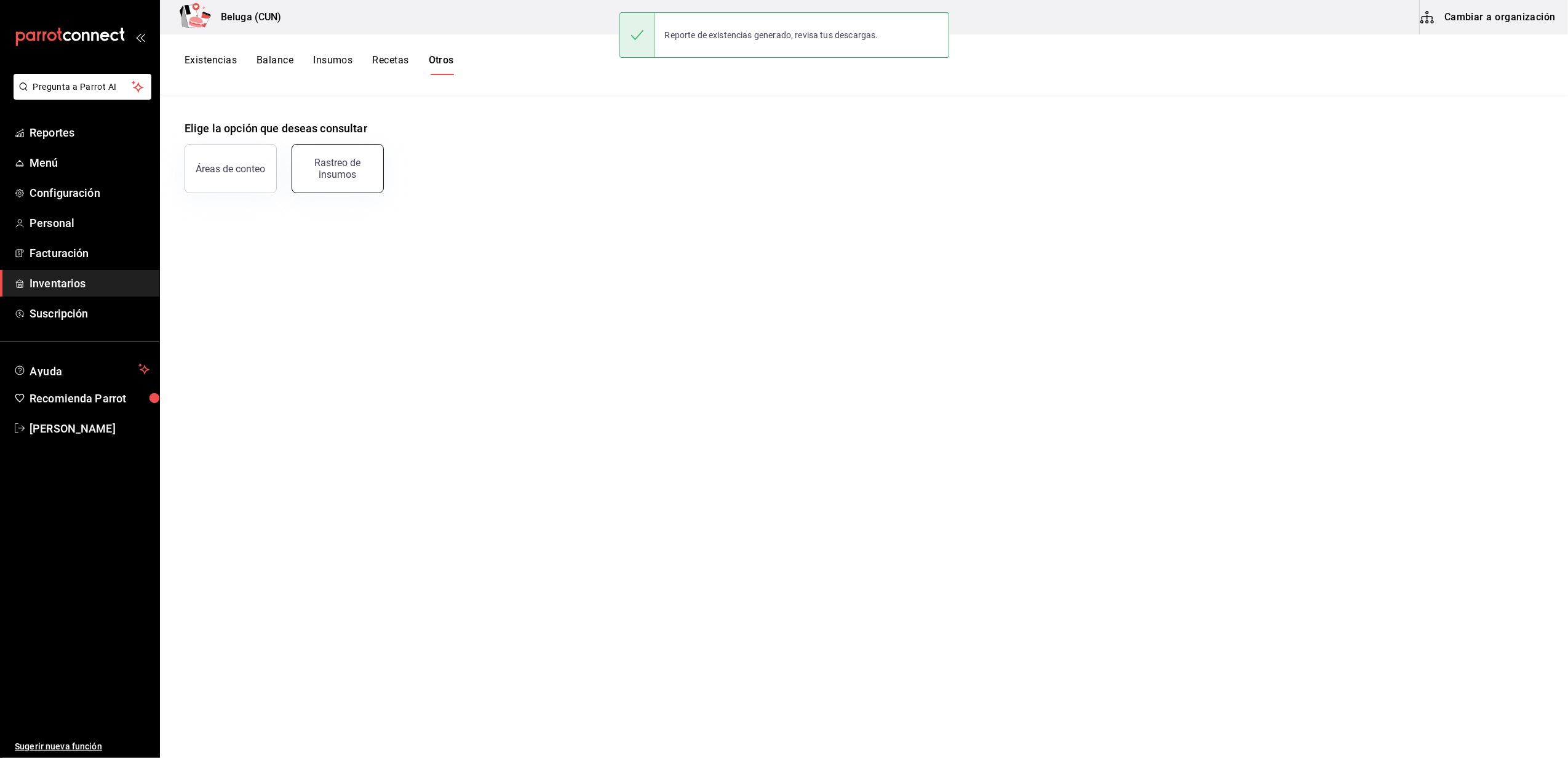
click at [349, 166] on div "Rastreo de insumos" at bounding box center [337, 169] width 76 height 24
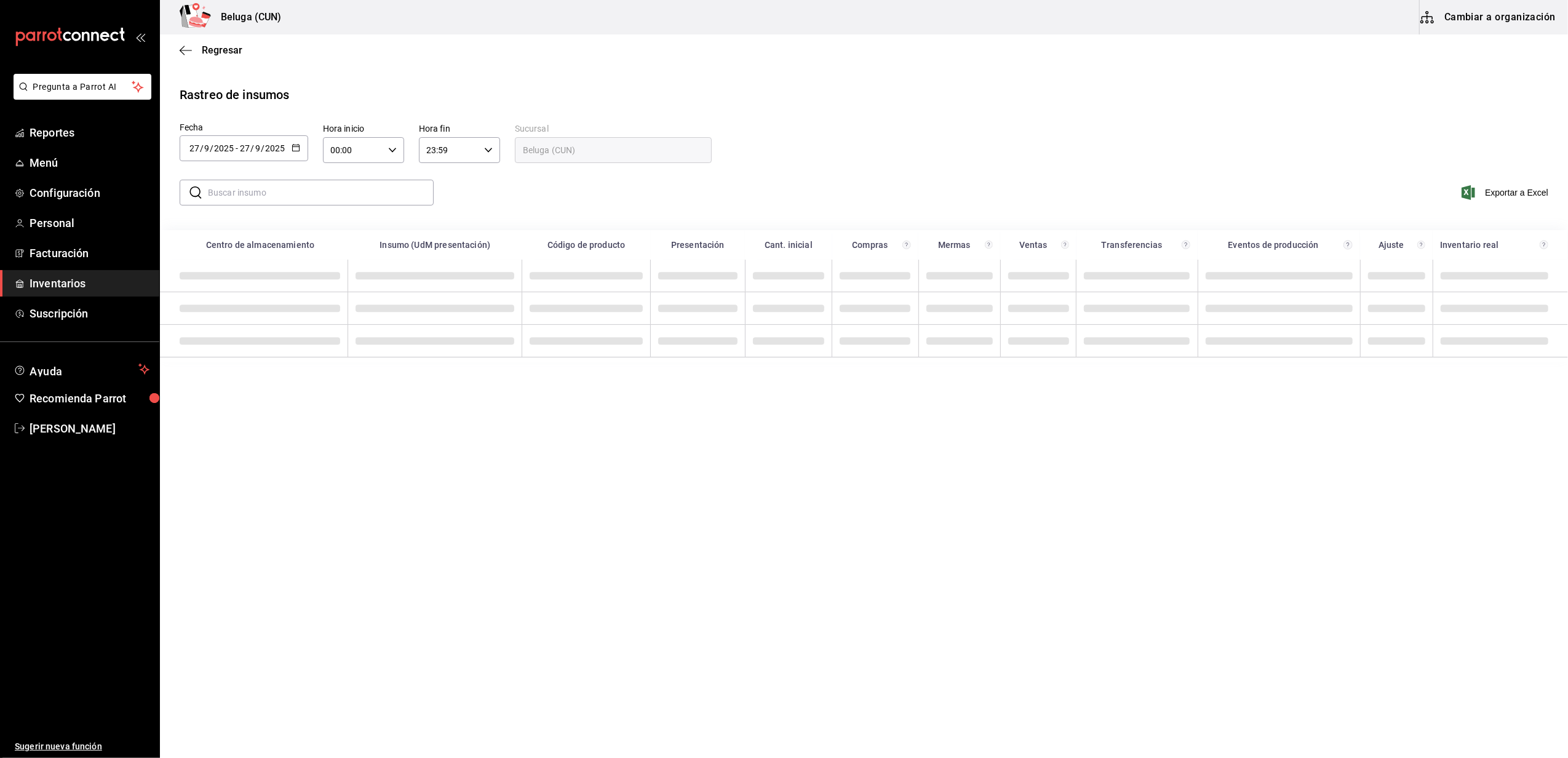
click at [317, 185] on input "text" at bounding box center [321, 192] width 226 height 25
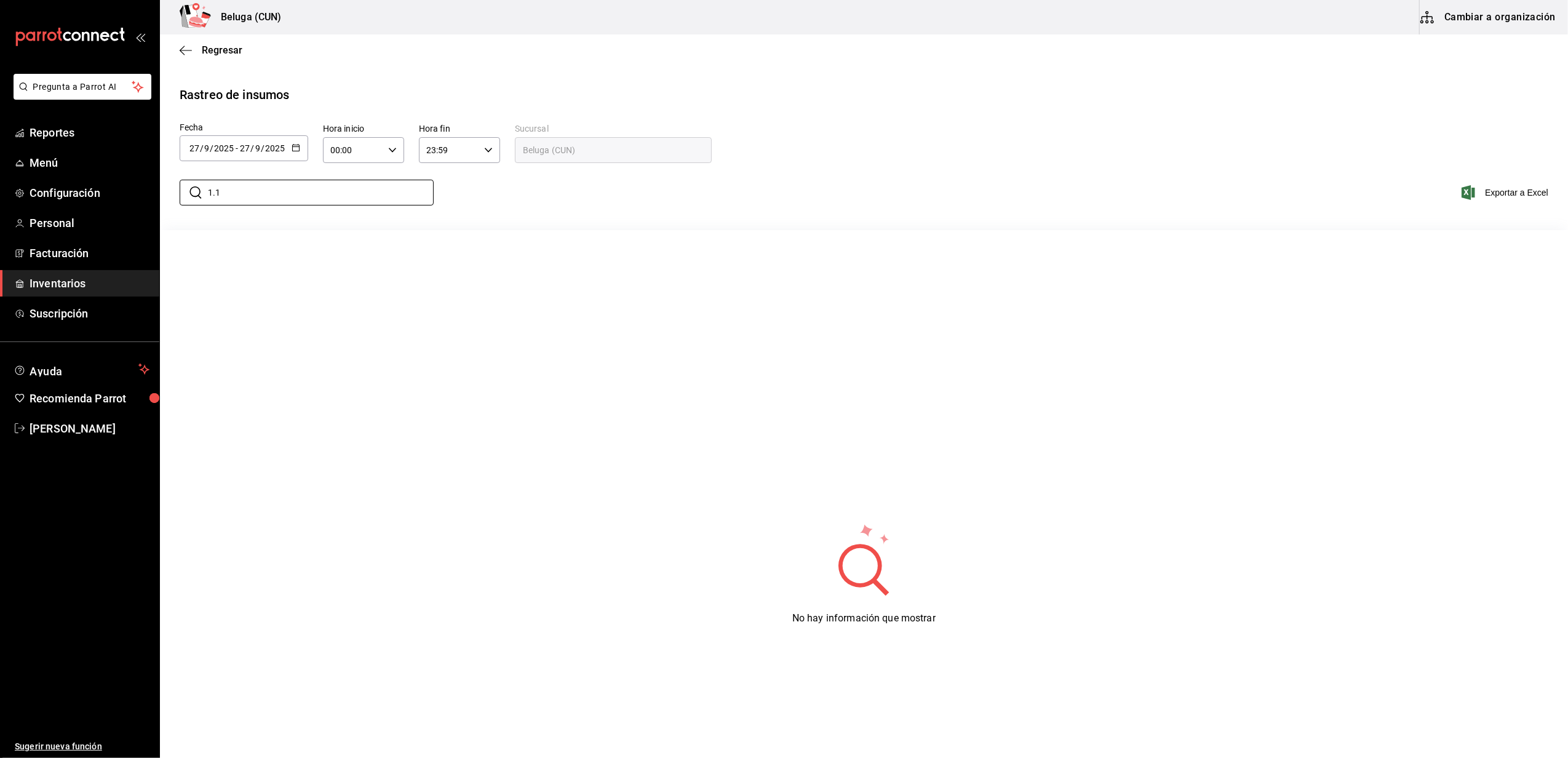
type input "1.1"
click at [296, 150] on \(Stroke\) "button" at bounding box center [296, 148] width 8 height 7
click at [223, 249] on li "Última semana" at bounding box center [237, 242] width 116 height 27
type input "[DATE]"
type input "21"
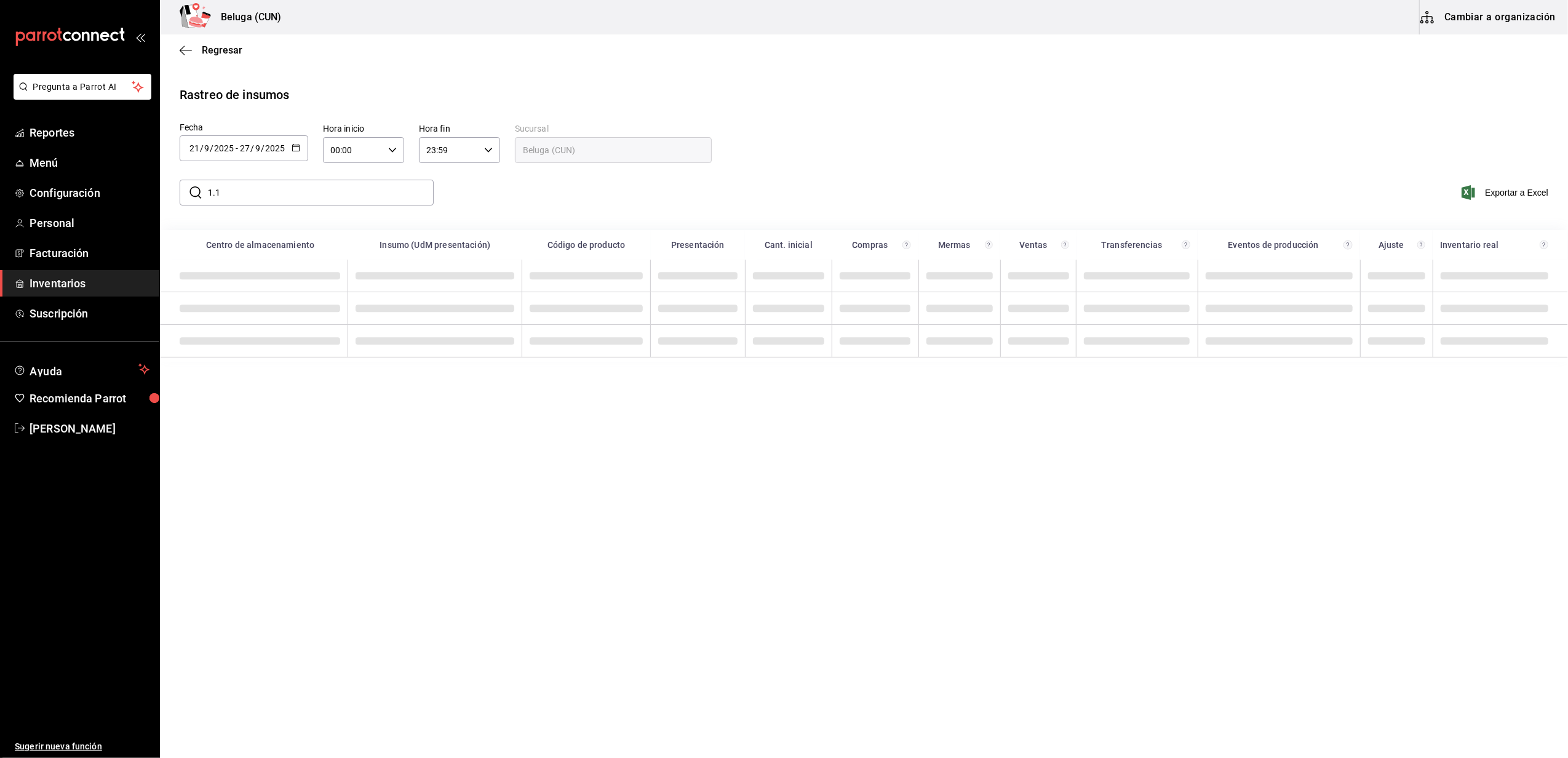
click at [306, 188] on input "1.1" at bounding box center [321, 192] width 226 height 25
click at [488, 199] on div "​ 1.1 ​ Exportar a Excel" at bounding box center [859, 200] width 1418 height 50
click at [361, 183] on input "1.1" at bounding box center [321, 192] width 226 height 25
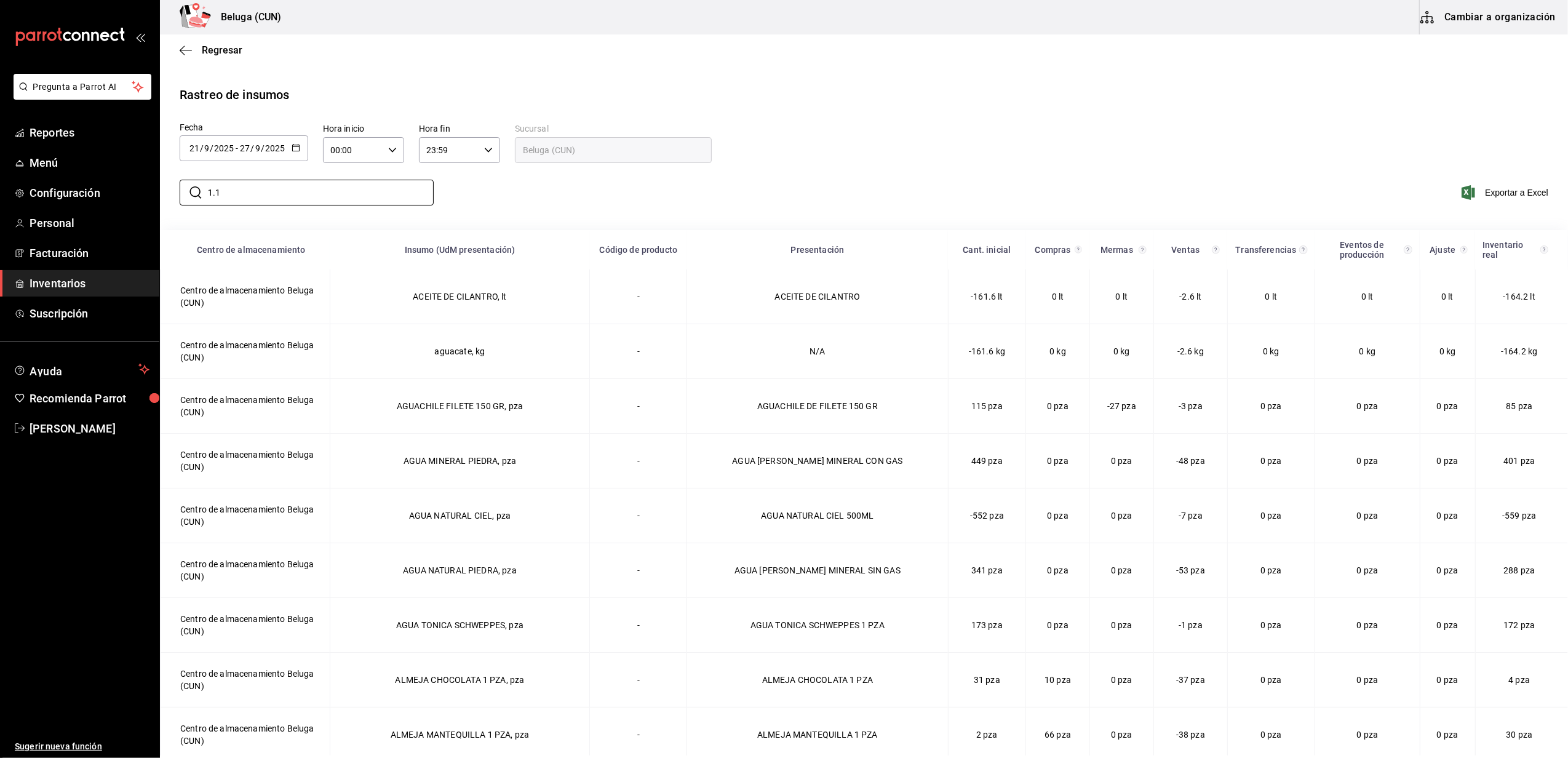
click at [519, 208] on div "​ 1.1 ​ Exportar a Excel" at bounding box center [859, 200] width 1418 height 50
click at [379, 185] on input "1.1" at bounding box center [321, 192] width 226 height 25
type input "1"
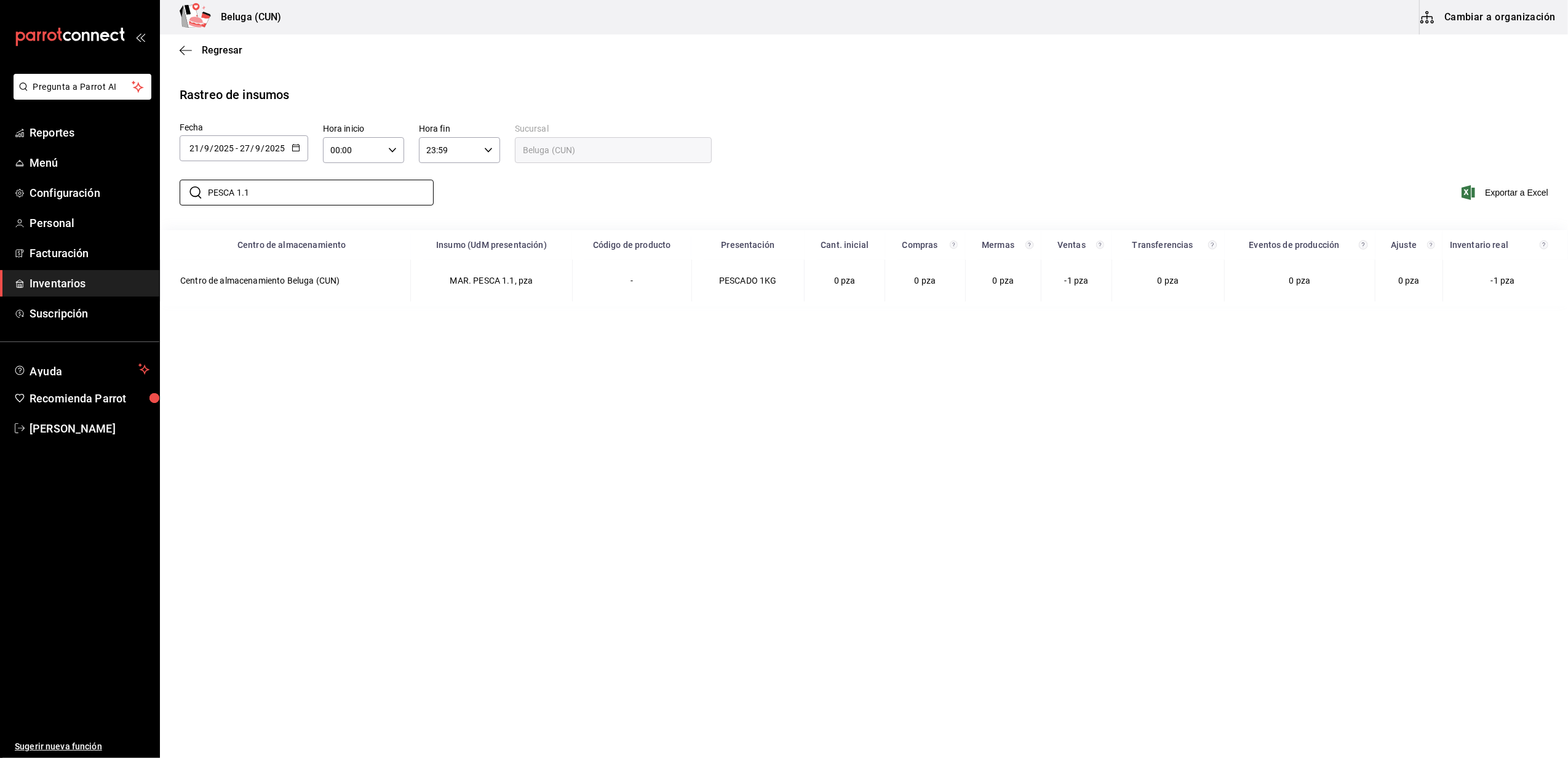
type input "PESCA 1.1"
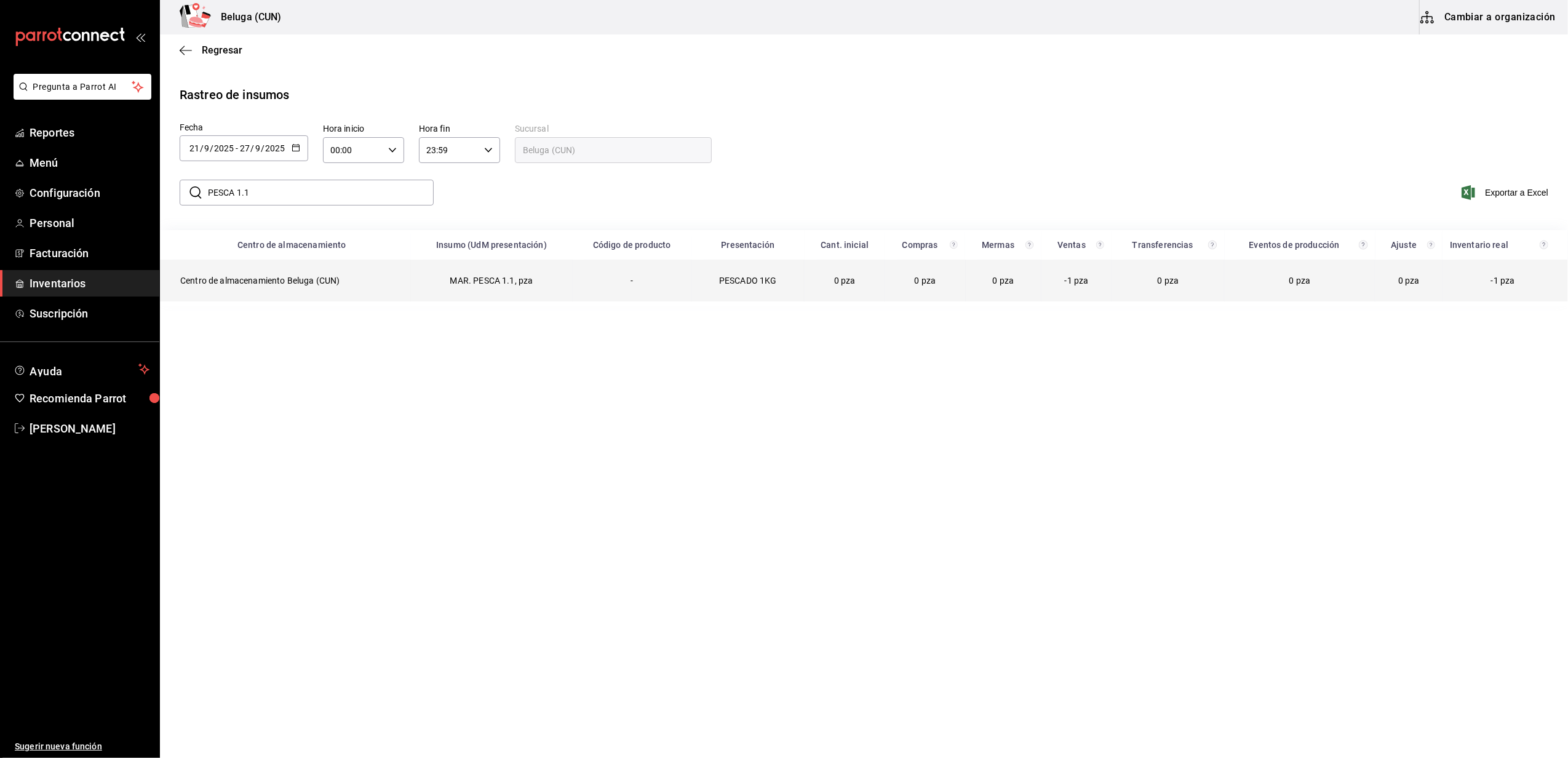
drag, startPoint x: 672, startPoint y: 315, endPoint x: 702, endPoint y: 300, distance: 33.5
click at [672, 315] on main "Regresar Rastreo de insumos Fecha [DATE] [DATE] - [DATE] [DATE] Hora inicio 00:…" at bounding box center [863, 395] width 1408 height 721
click at [813, 292] on td "0 pza" at bounding box center [845, 281] width 80 height 42
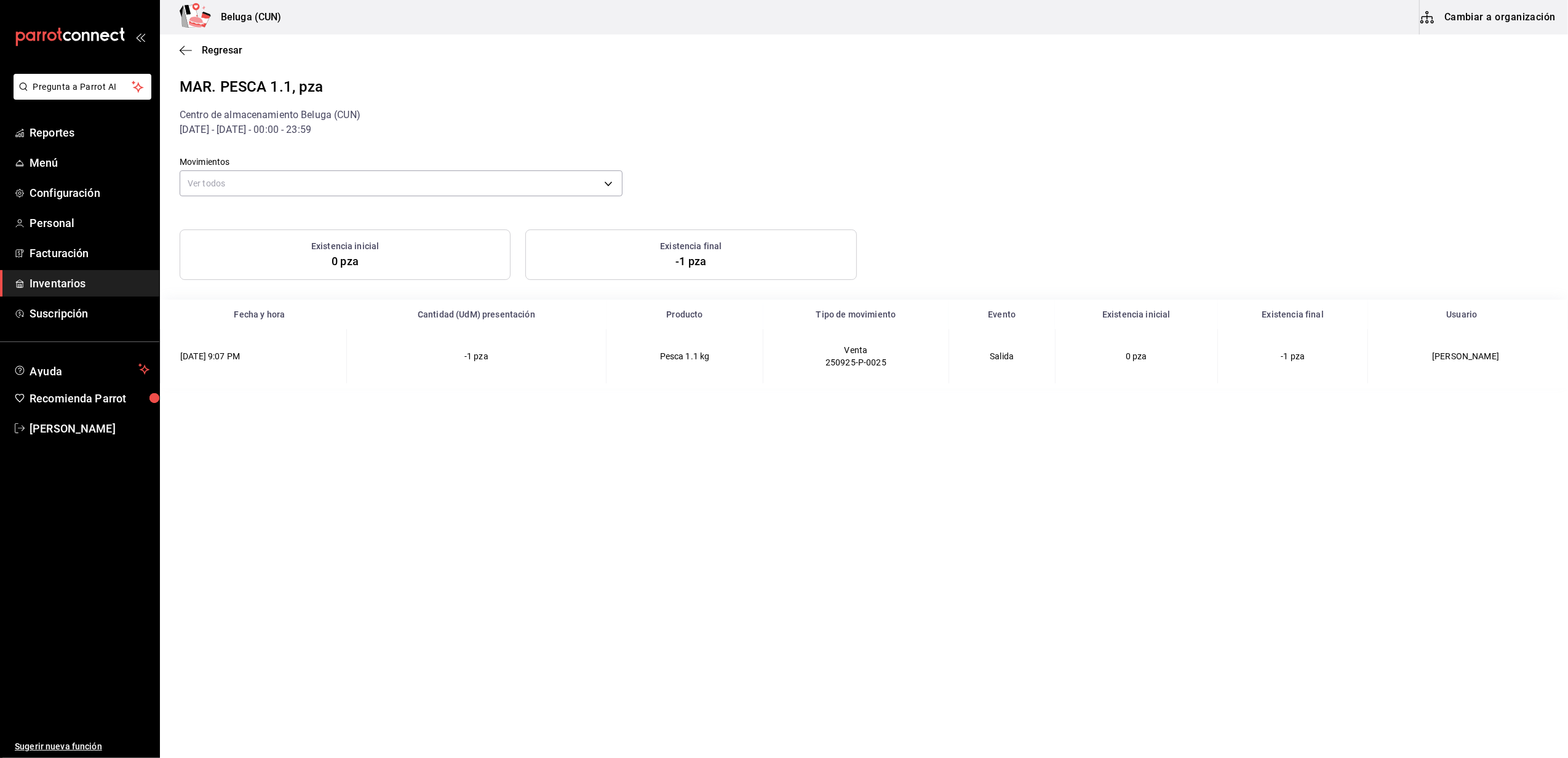
click at [914, 365] on div "250925-P-0025" at bounding box center [856, 362] width 156 height 12
click at [240, 353] on td "[DATE] 9:07 PM" at bounding box center [253, 356] width 186 height 54
click at [1076, 126] on div "[DATE] - [DATE] - 00:00 - 23:59" at bounding box center [863, 130] width 1368 height 15
click at [1199, 158] on div "Movimientos Ver todos default" at bounding box center [854, 169] width 1388 height 63
click at [1351, 212] on div "Movimientos Ver todos default Existencia inicial 0 pza Existencia final -1 pza …" at bounding box center [863, 262] width 1368 height 251
